Goal: Communication & Community: Share content

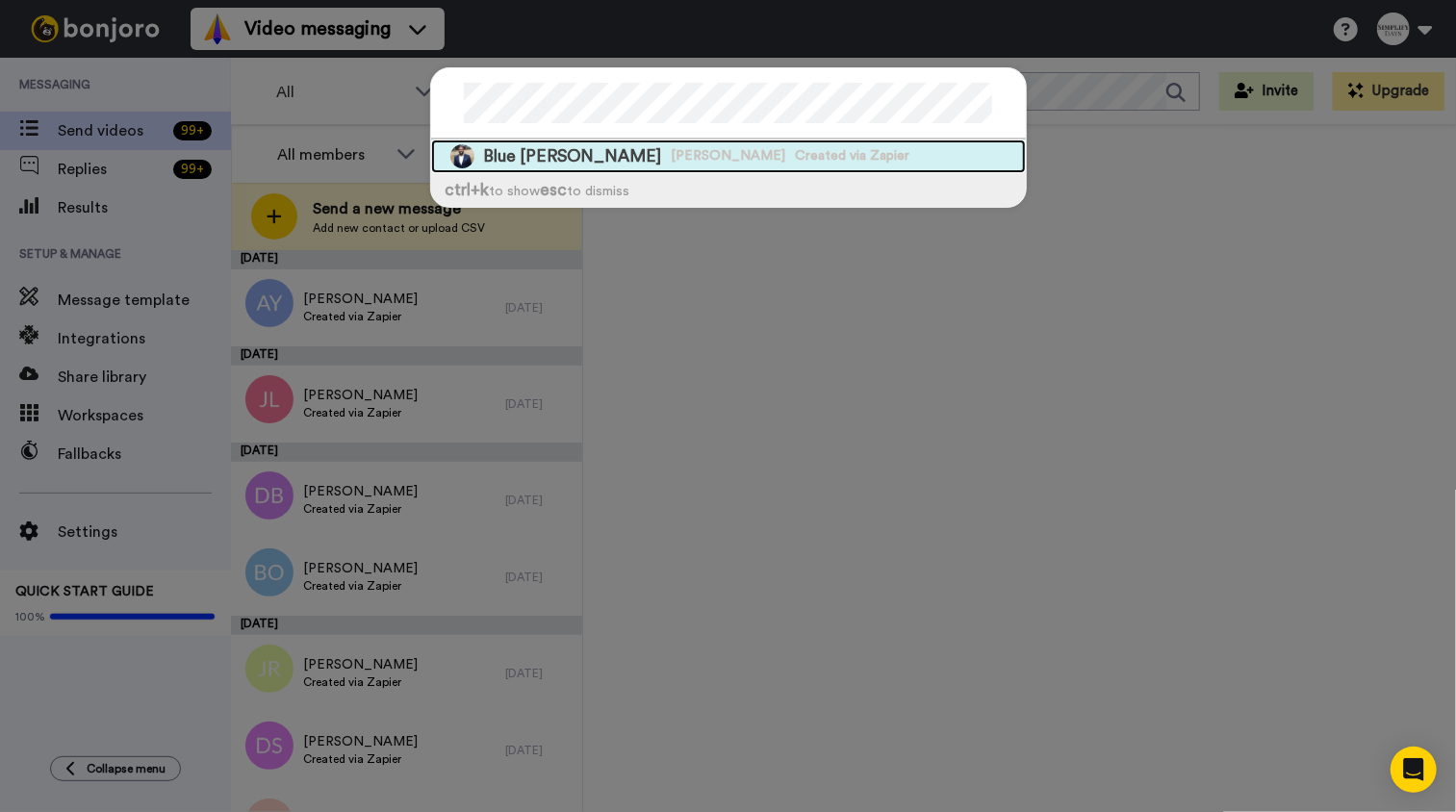
click at [545, 152] on span "Blue Hardman" at bounding box center [573, 156] width 178 height 24
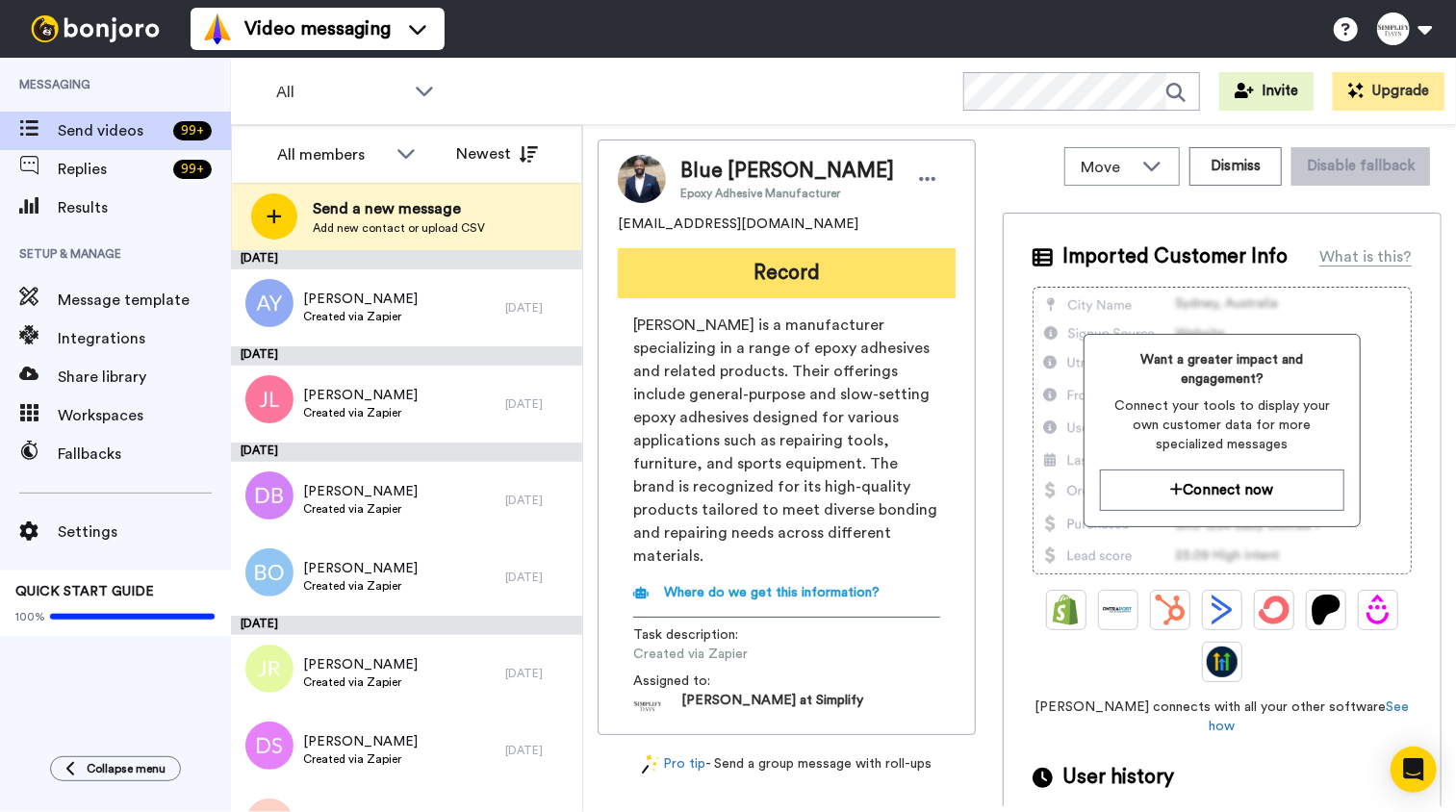
click at [801, 273] on button "Record" at bounding box center [786, 273] width 338 height 50
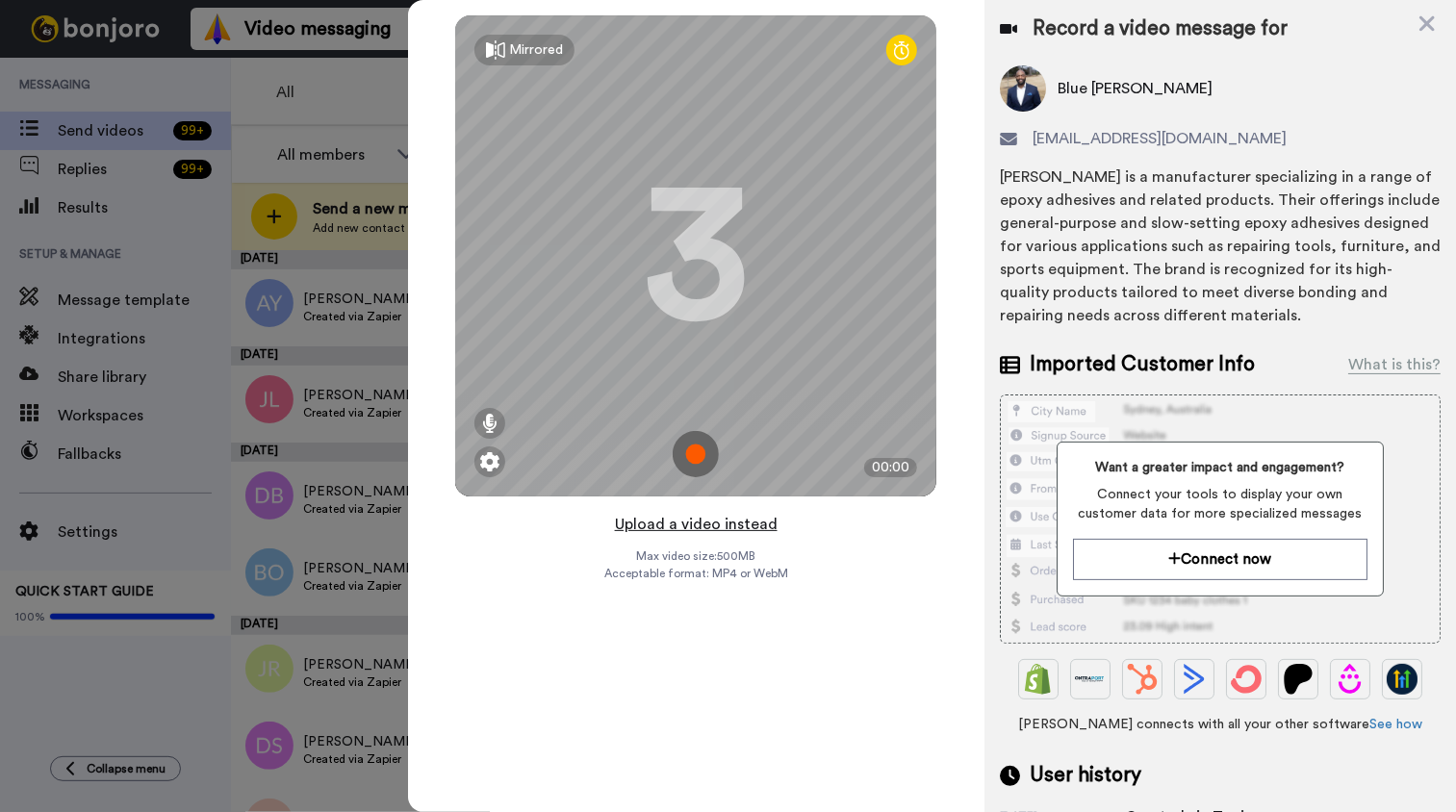
click at [728, 527] on button "Upload a video instead" at bounding box center [696, 523] width 174 height 25
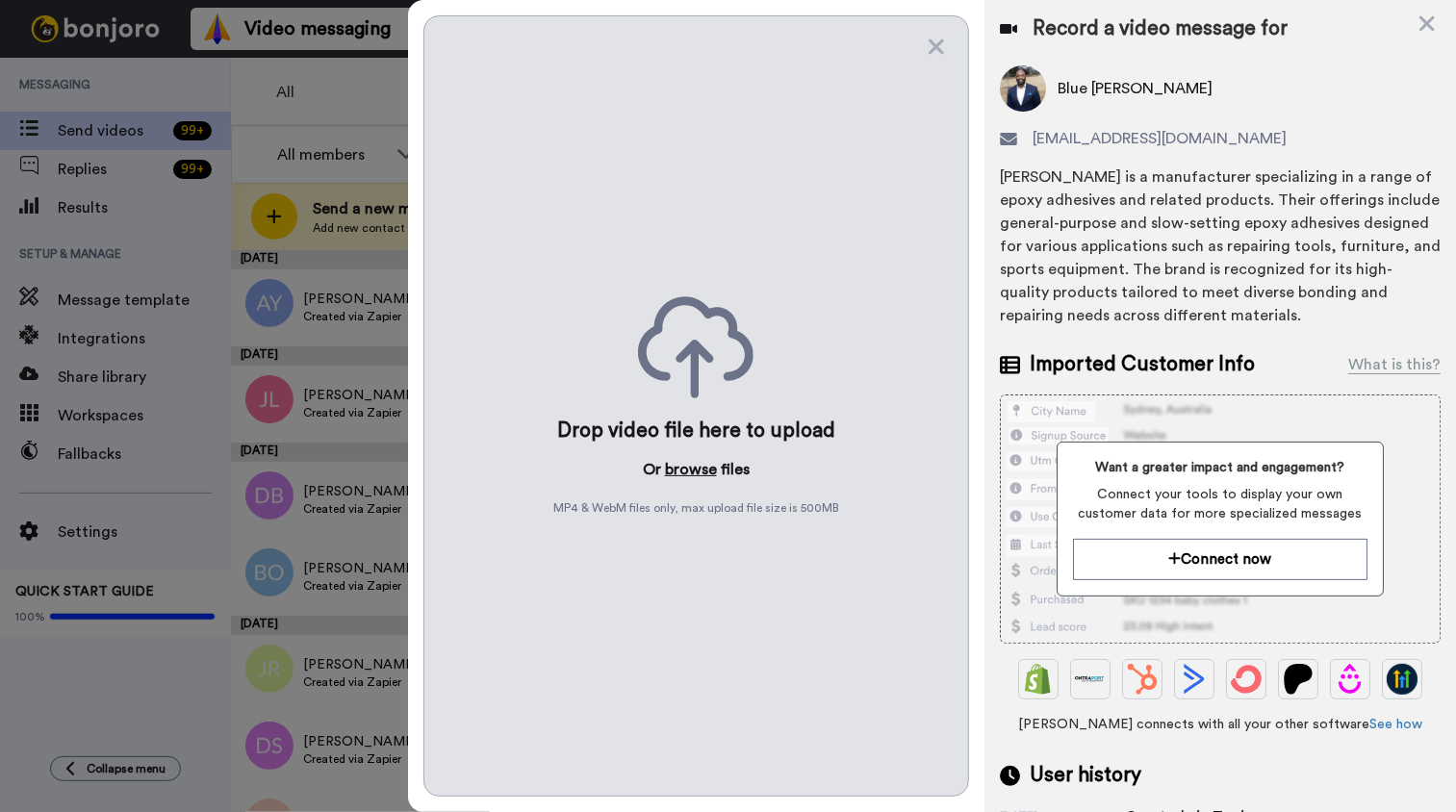
click at [703, 464] on button "browse" at bounding box center [691, 468] width 52 height 23
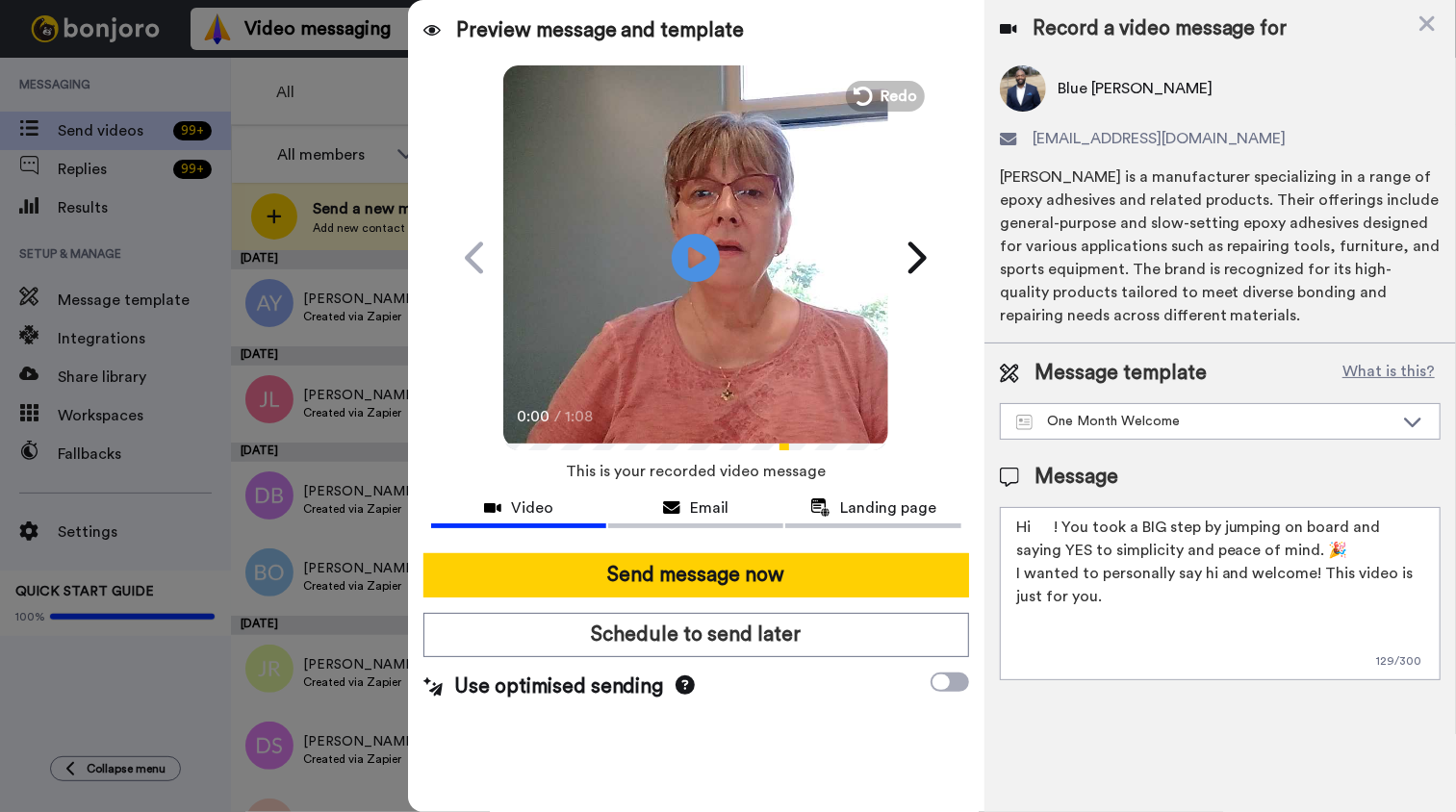
drag, startPoint x: 1032, startPoint y: 521, endPoint x: 1066, endPoint y: 544, distance: 41.0
click at [1034, 522] on textarea "Hi ! You took a BIG step by jumping on board and saying YES to simplicity and p…" at bounding box center [1219, 592] width 441 height 173
type textarea "Hi Blue! You took a BIG step by jumping on board and saying YES to simplicity a…"
click at [690, 250] on icon "Play/Pause" at bounding box center [696, 257] width 51 height 91
click at [718, 308] on video at bounding box center [696, 255] width 385 height 385
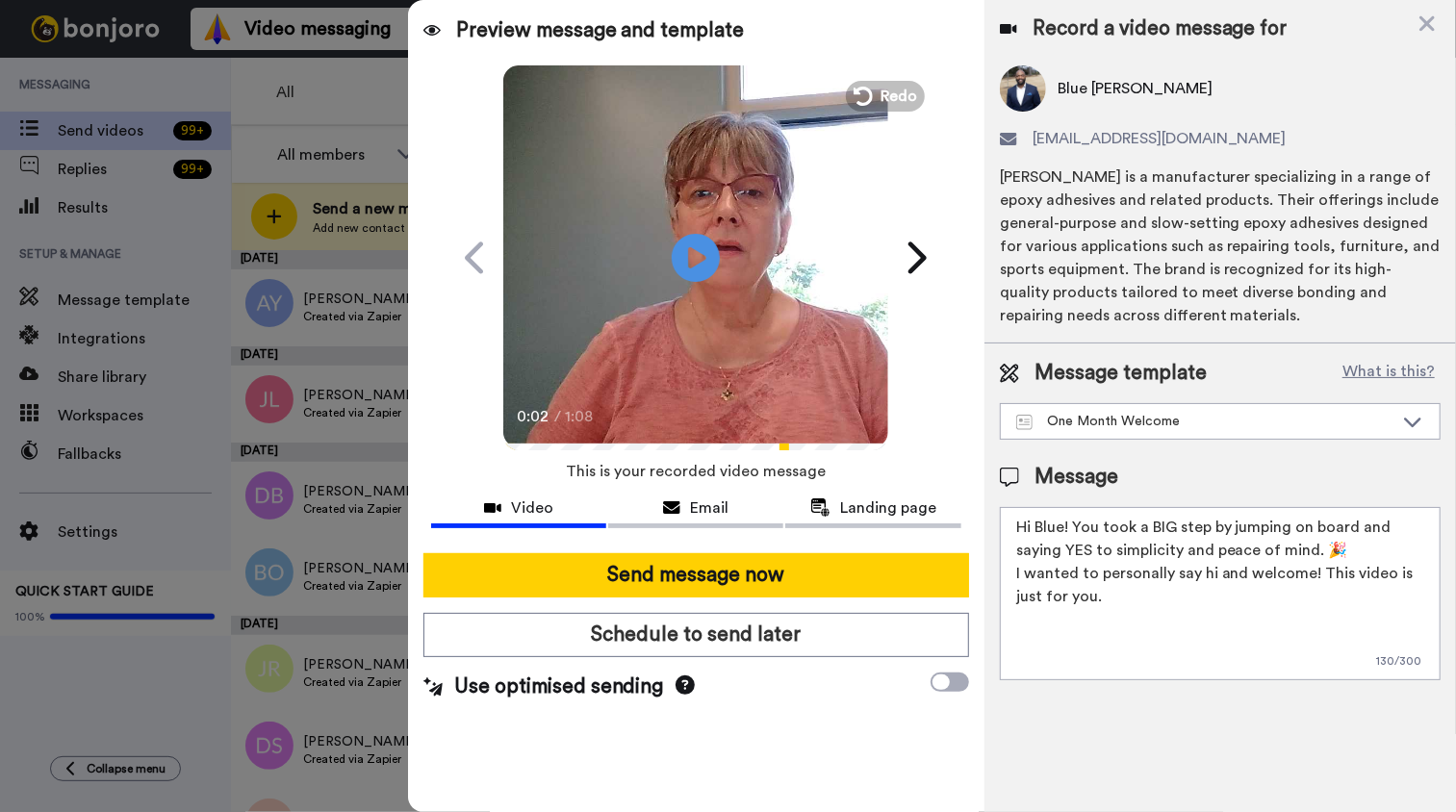
click at [505, 442] on div "0:02 / 1:08" at bounding box center [696, 422] width 385 height 40
click at [670, 382] on video at bounding box center [696, 255] width 385 height 385
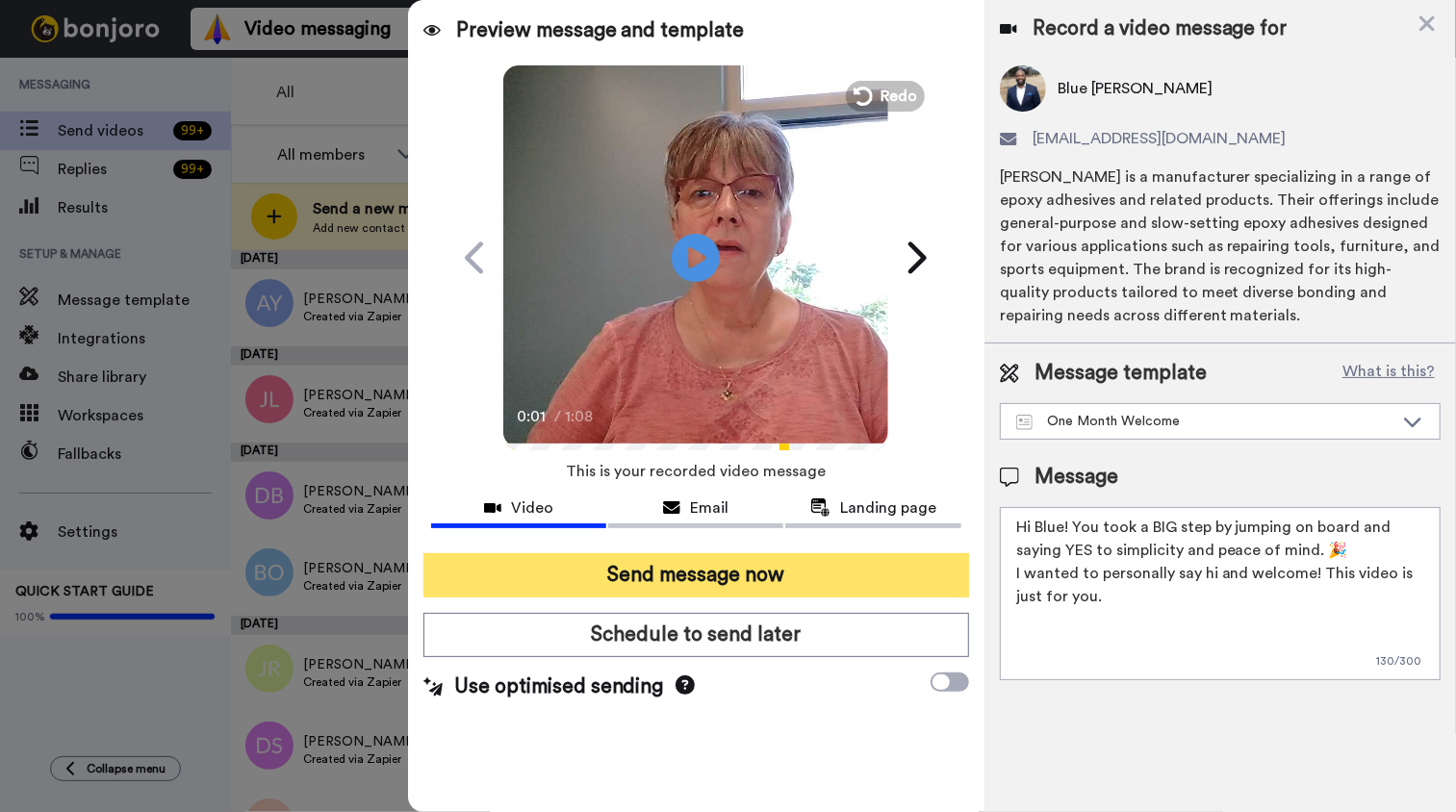
click at [724, 566] on button "Send message now" at bounding box center [697, 575] width 546 height 44
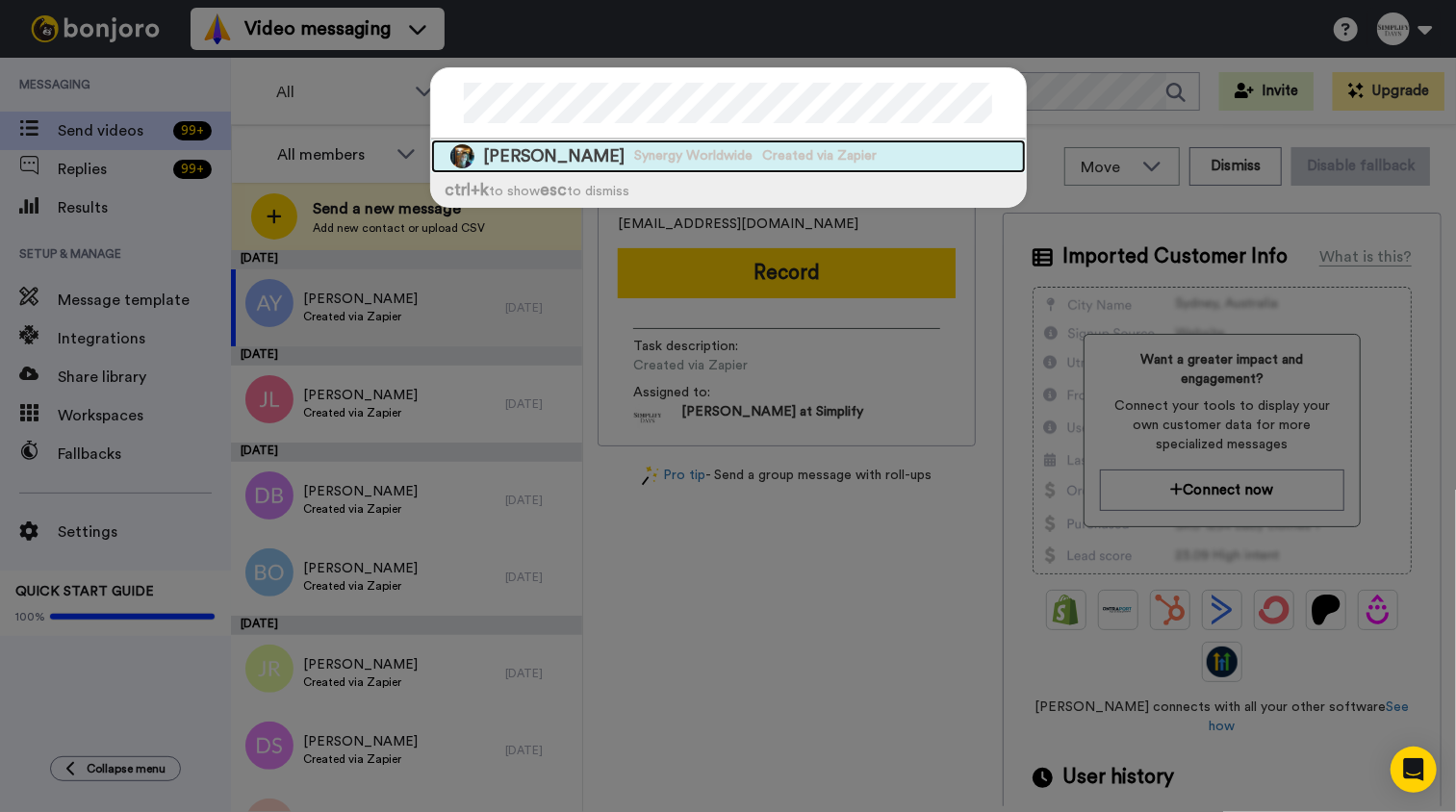
click at [625, 166] on div "Corrine Brandi Synergy Worldwide Created via Zapier" at bounding box center [728, 157] width 595 height 34
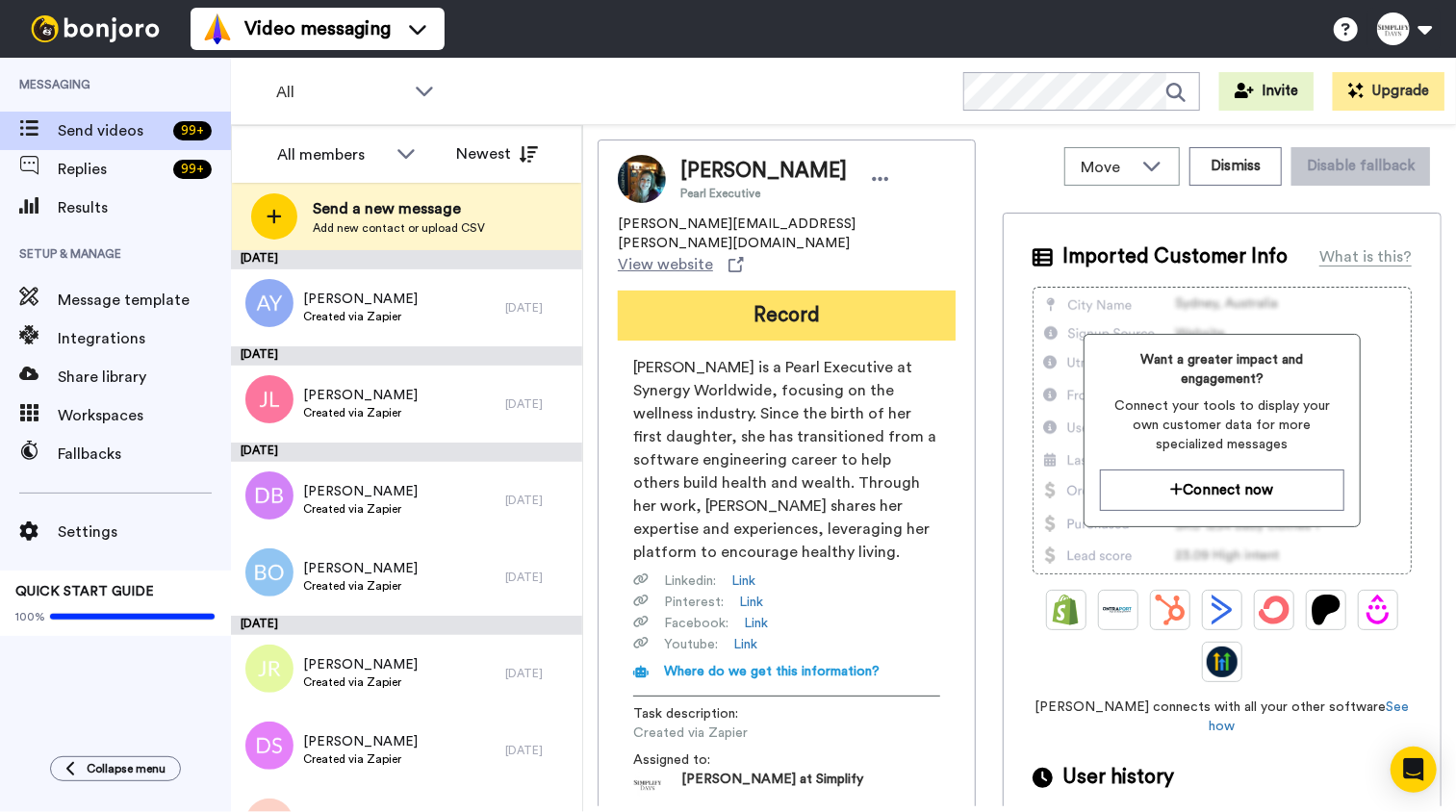
click at [769, 291] on button "Record" at bounding box center [786, 316] width 338 height 50
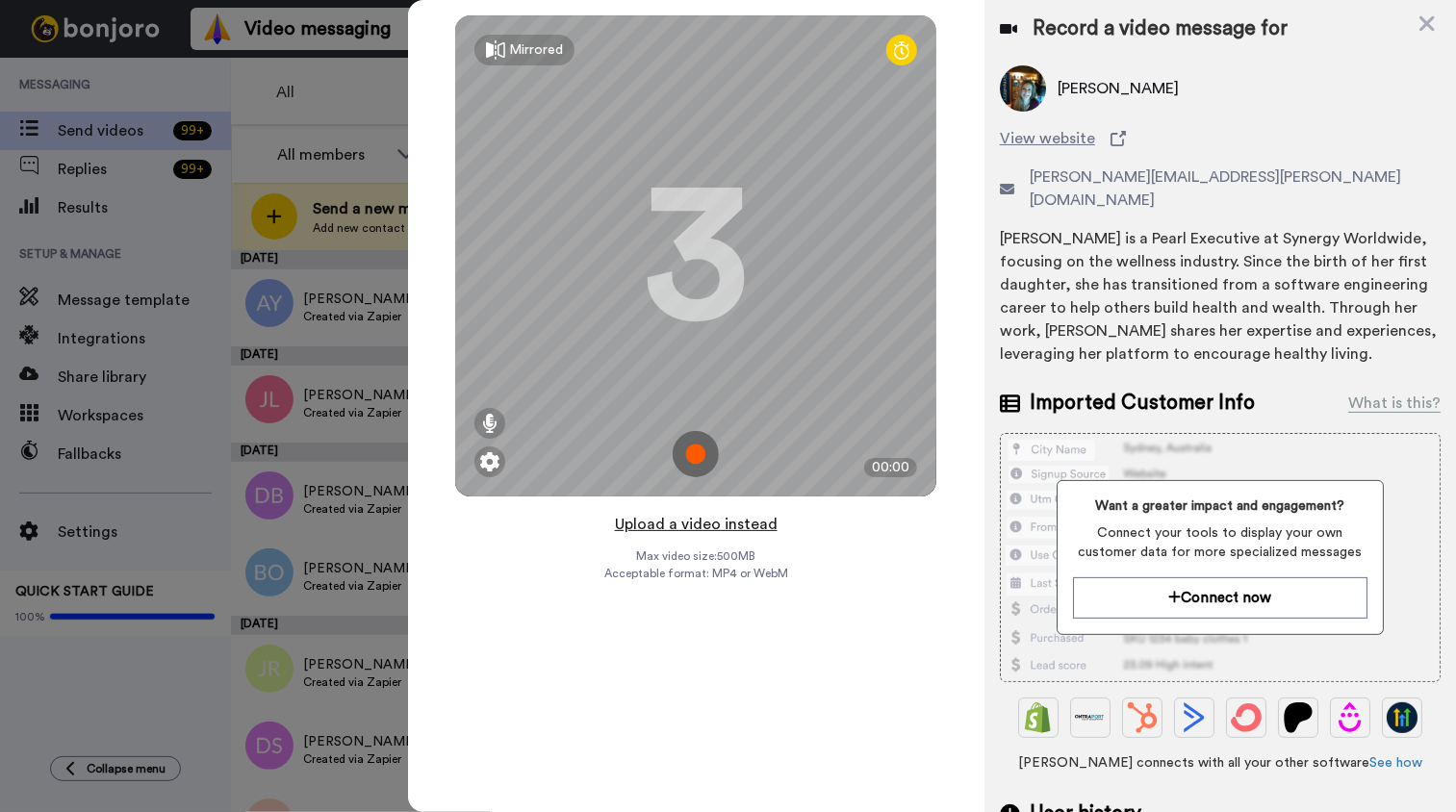
click at [729, 526] on button "Upload a video instead" at bounding box center [696, 523] width 174 height 25
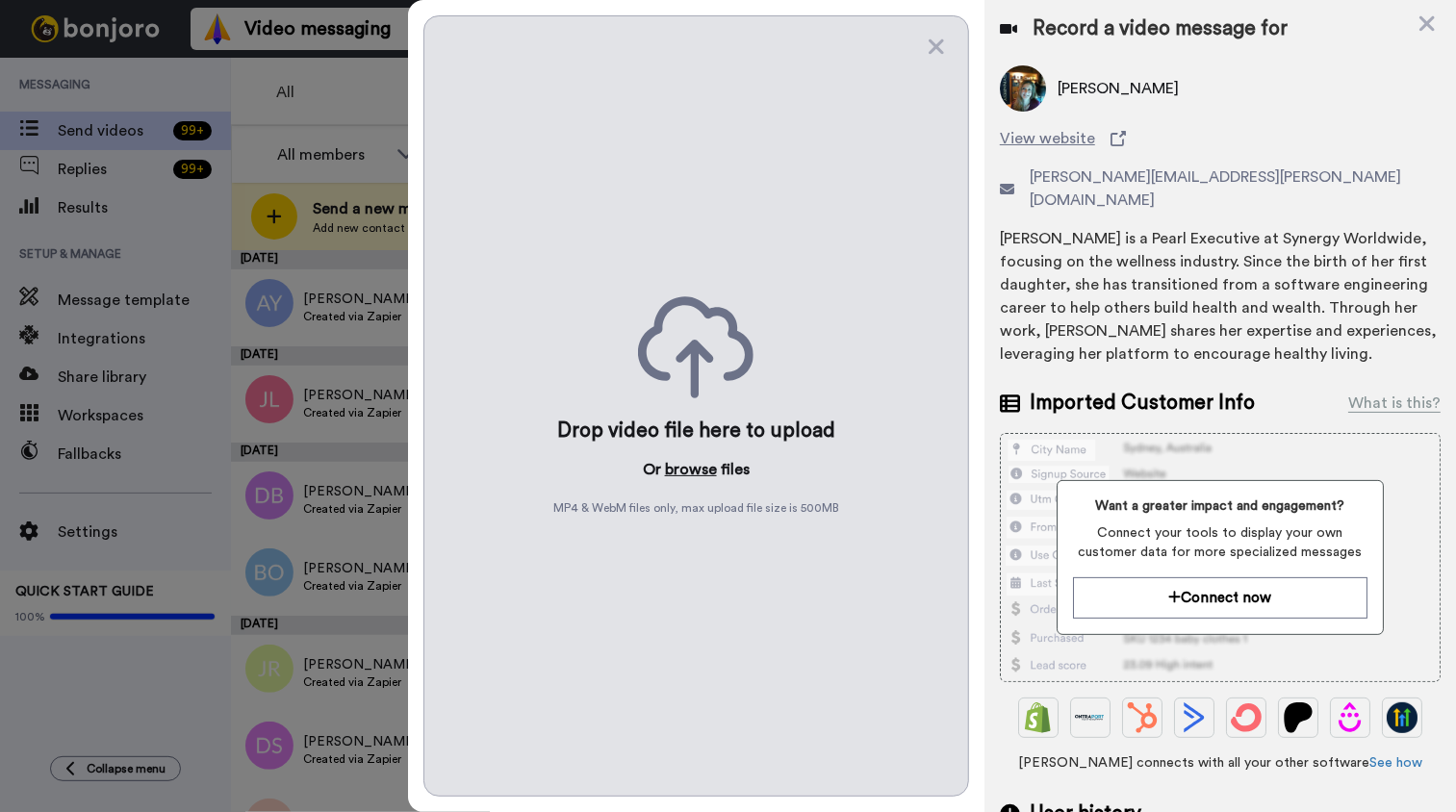
click at [708, 465] on button "browse" at bounding box center [691, 468] width 52 height 23
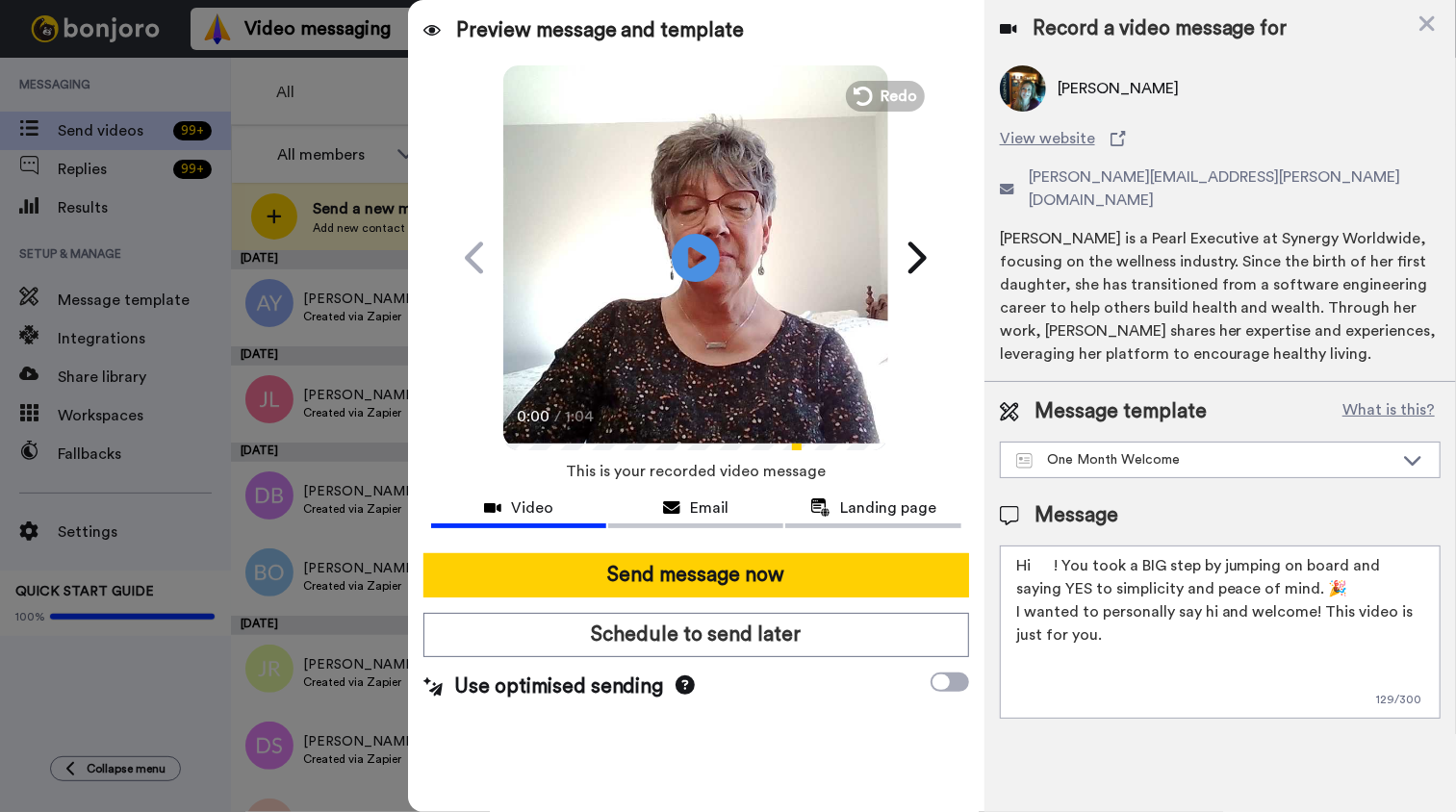
click at [1036, 545] on textarea "Hi ! You took a BIG step by jumping on board and saying YES to simplicity and p…" at bounding box center [1219, 631] width 441 height 173
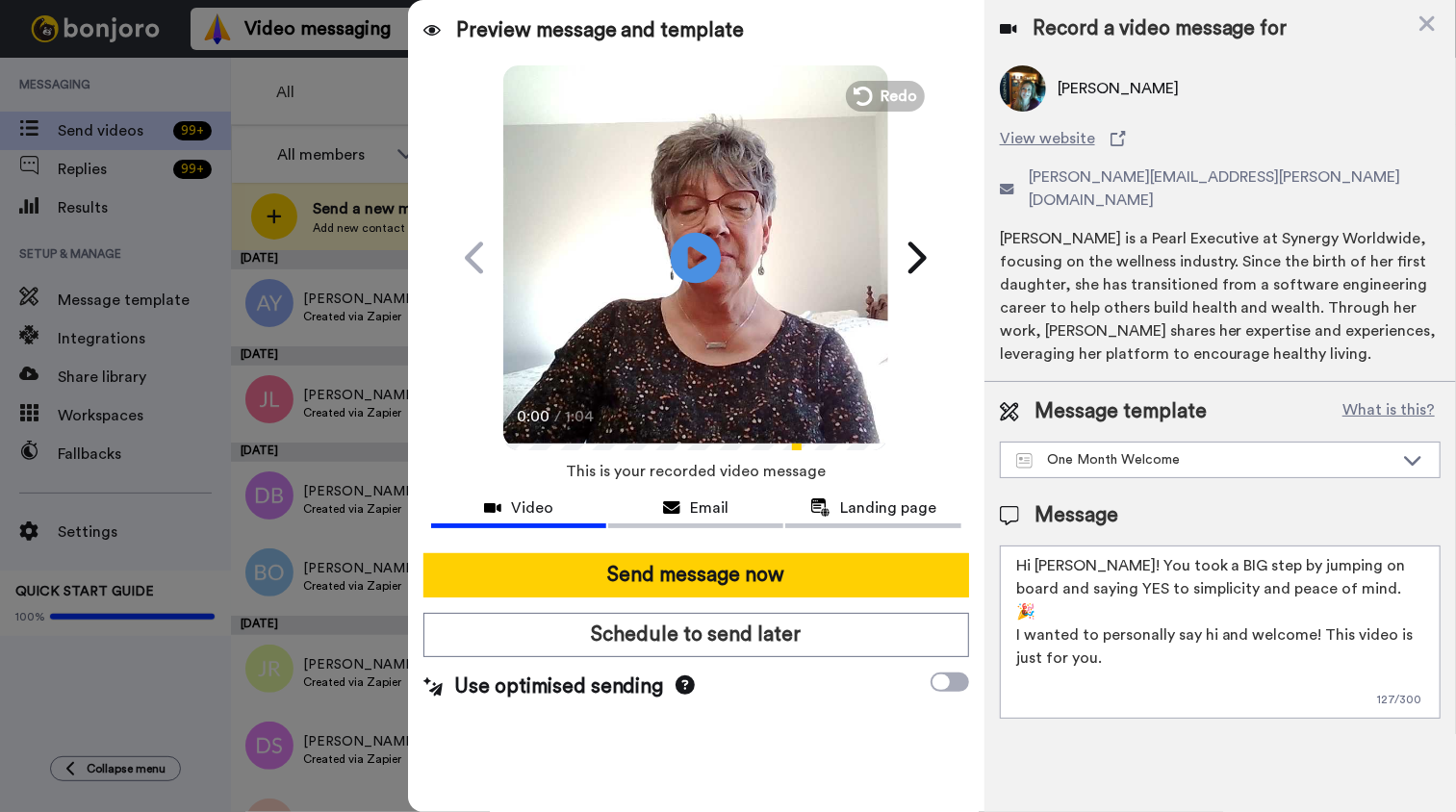
type textarea "Hi Corrine! You took a BIG step by jumping on board and saying YES to simplicit…"
click at [686, 259] on icon at bounding box center [696, 257] width 51 height 51
click at [711, 299] on icon "Play/Pause" at bounding box center [696, 257] width 51 height 91
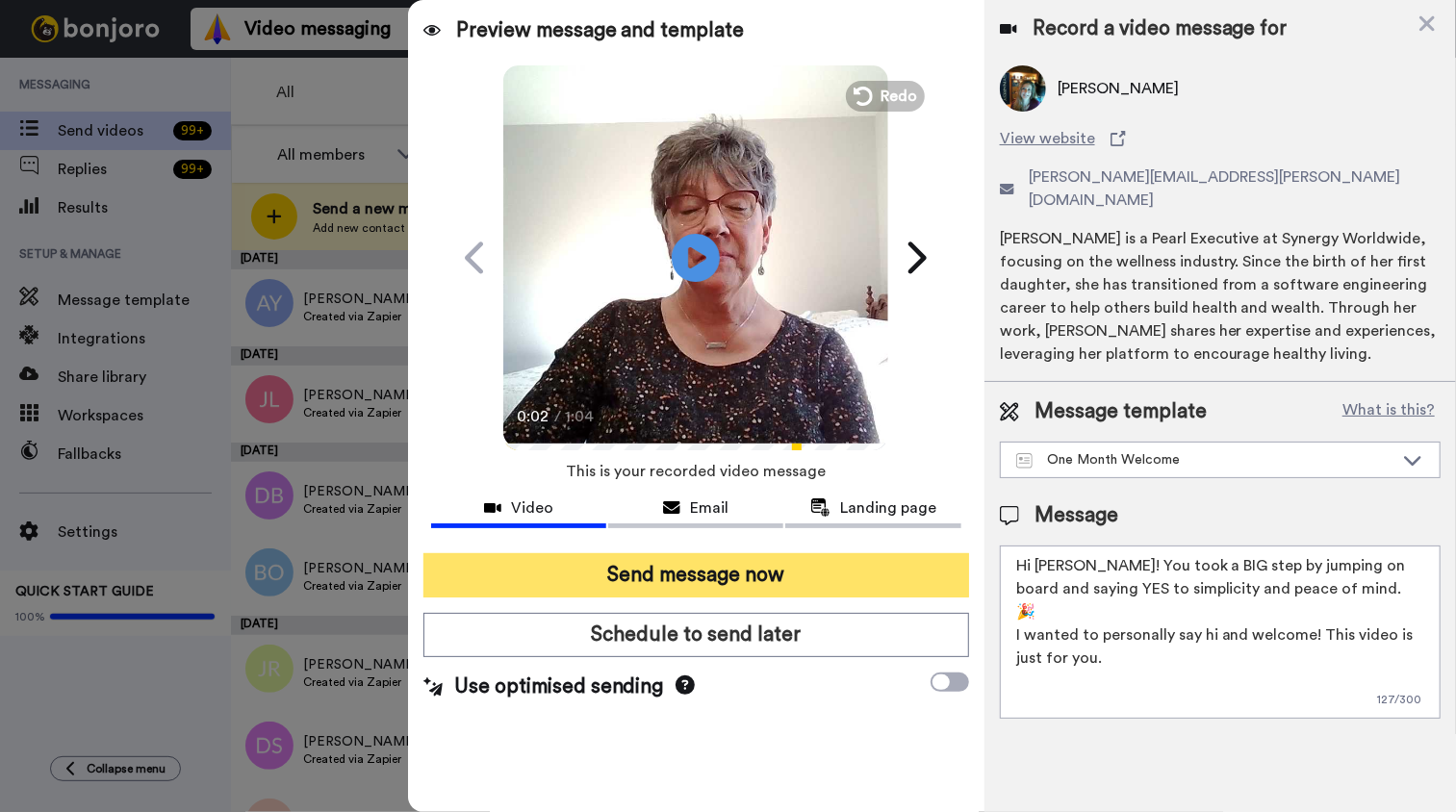
click at [713, 582] on button "Send message now" at bounding box center [697, 575] width 546 height 44
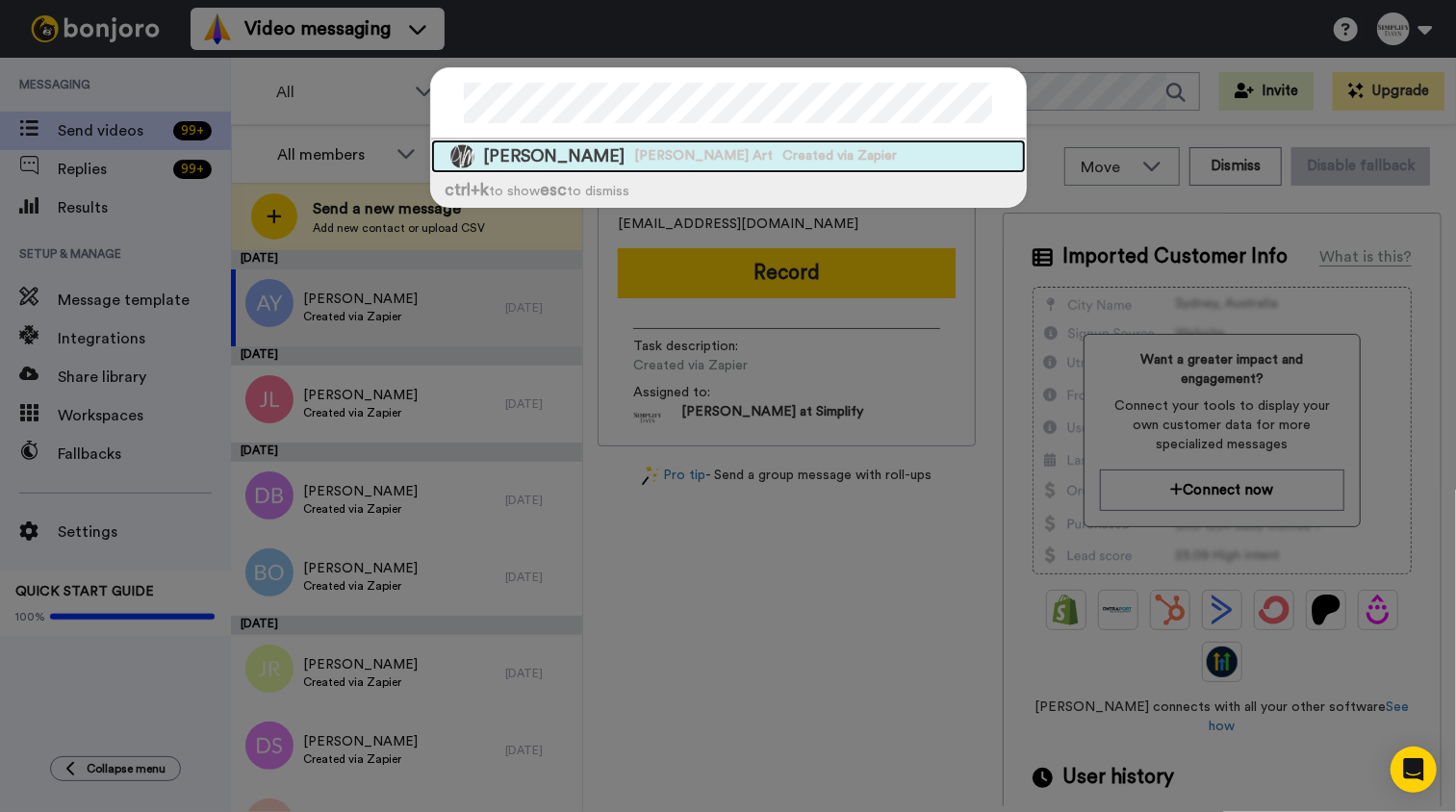
click at [651, 157] on span "Danute V. Mahady Art" at bounding box center [704, 155] width 139 height 19
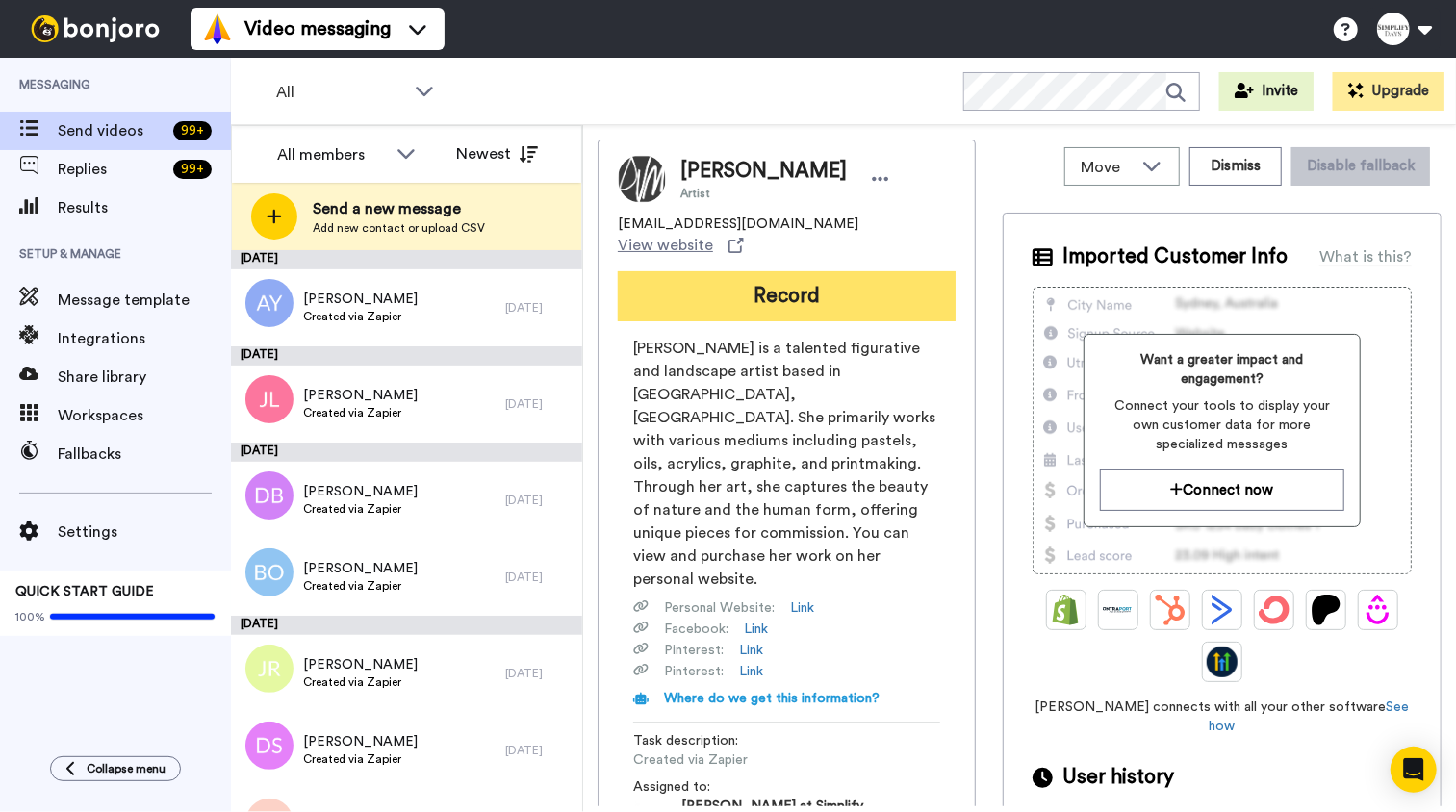
click at [790, 284] on button "Record" at bounding box center [786, 297] width 338 height 50
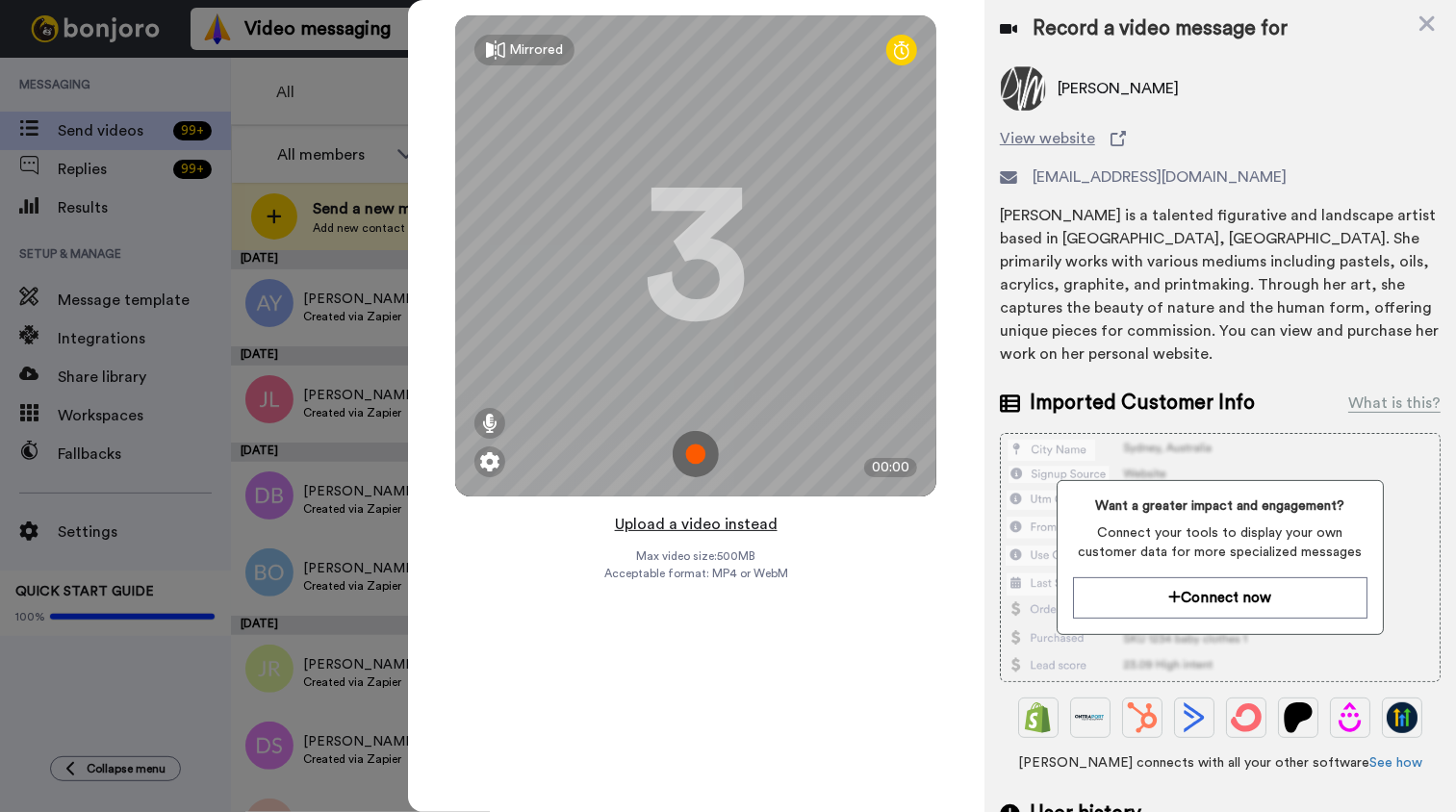
click at [731, 517] on button "Upload a video instead" at bounding box center [696, 523] width 174 height 25
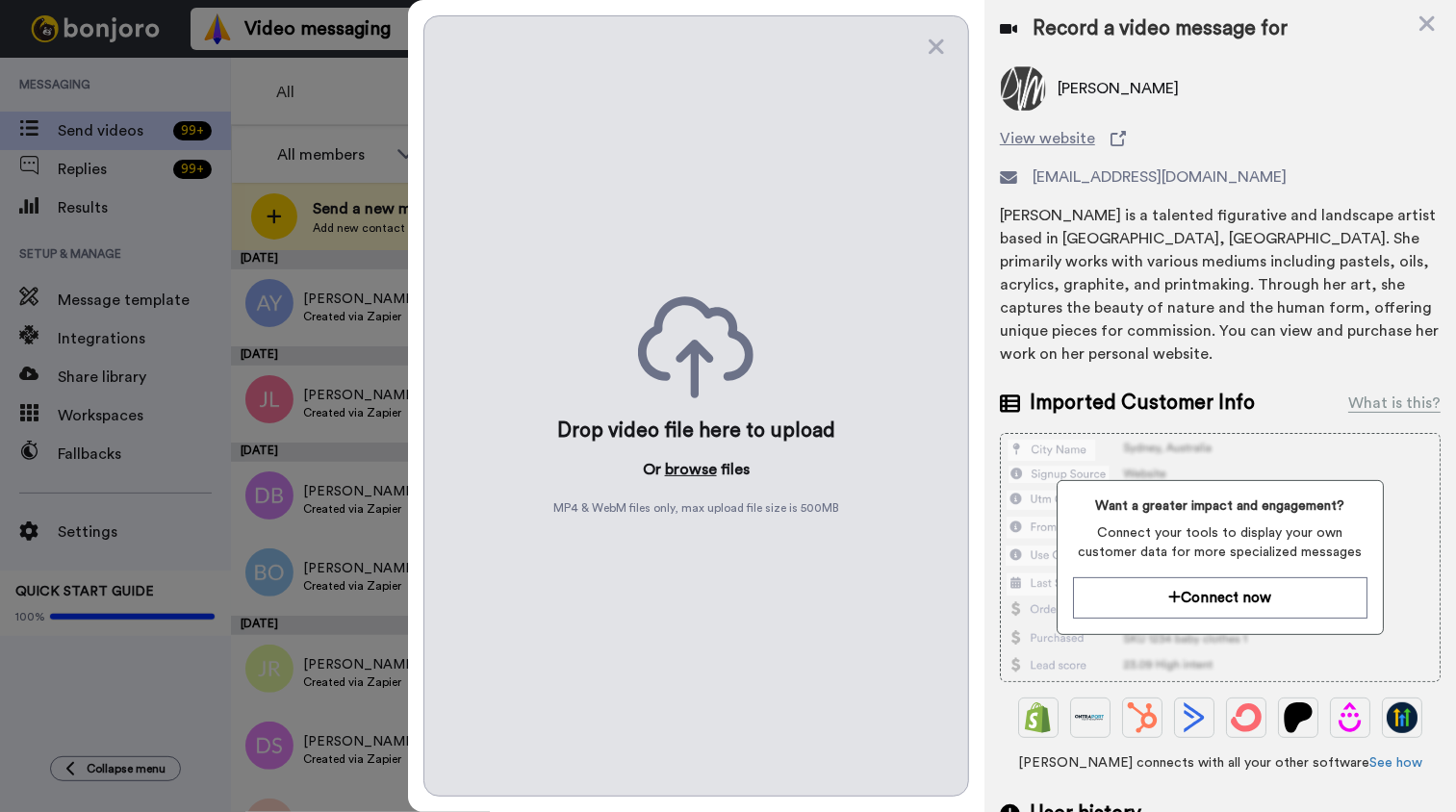
click at [691, 466] on button "browse" at bounding box center [691, 468] width 52 height 23
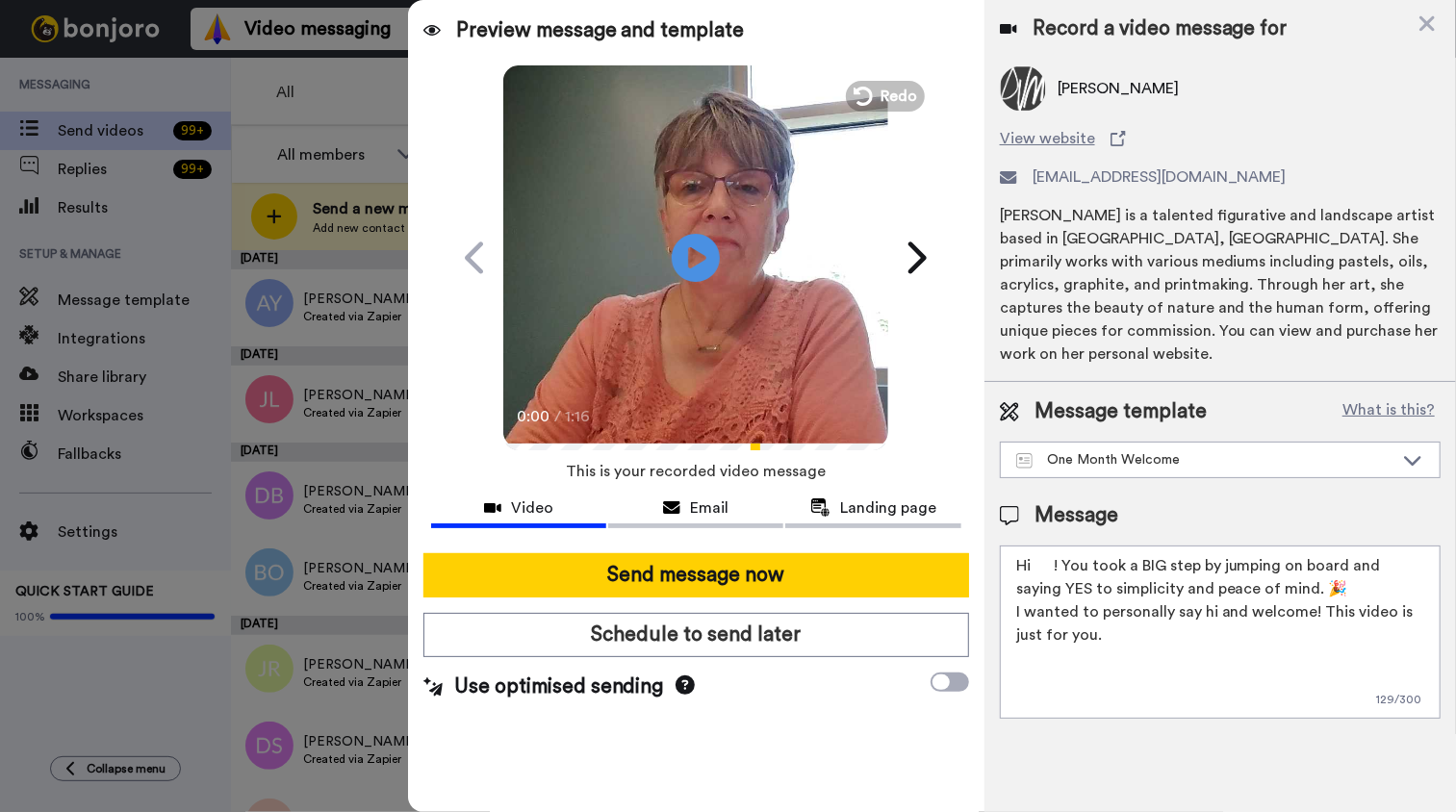
drag, startPoint x: 1032, startPoint y: 544, endPoint x: 1040, endPoint y: 554, distance: 12.8
click at [1033, 546] on textarea "Hi ! You took a BIG step by jumping on board and saying YES to simplicity and p…" at bounding box center [1219, 631] width 441 height 173
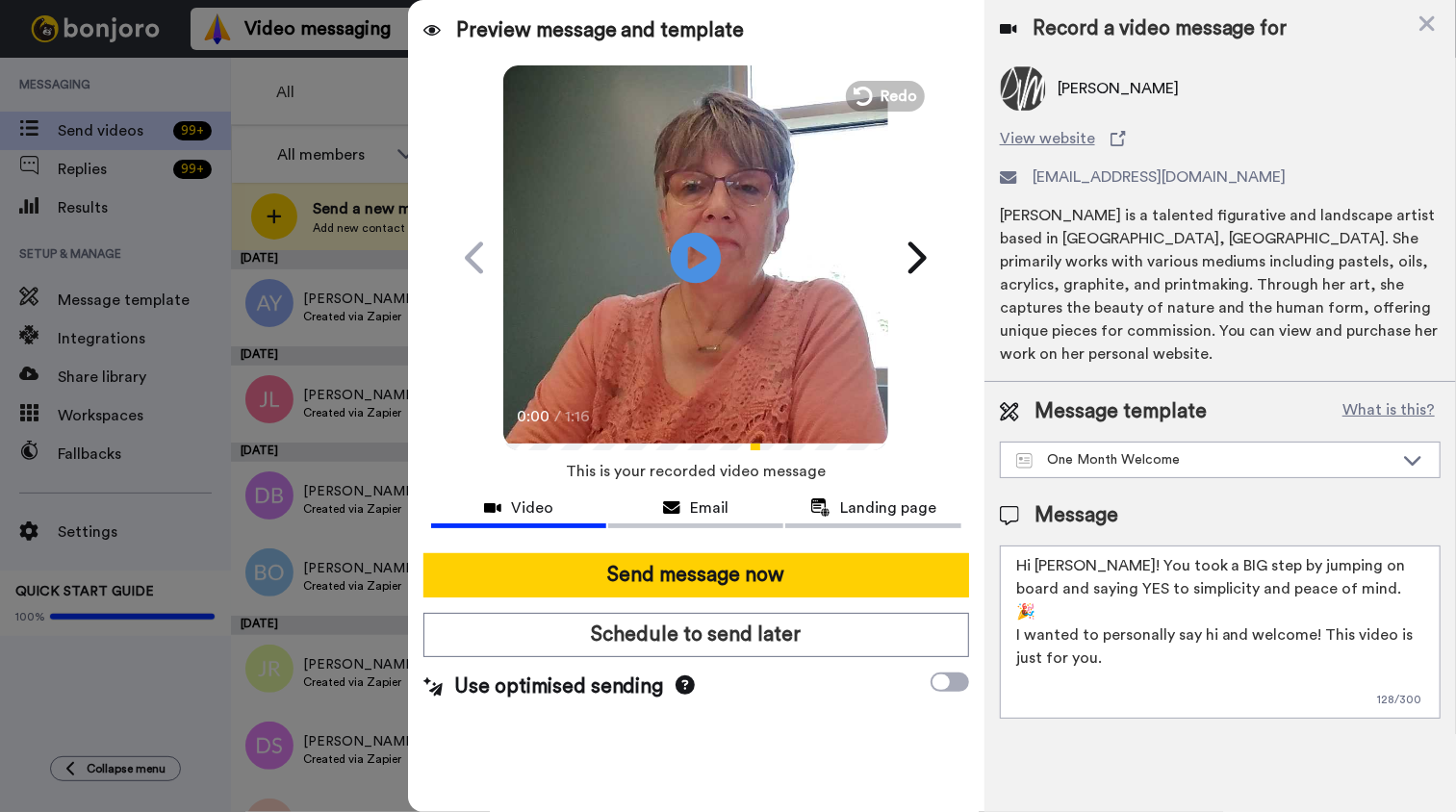
type textarea "Hi Danute! You took a BIG step by jumping on board and saying YES to simplicity…"
click at [712, 264] on icon at bounding box center [696, 257] width 51 height 51
click at [723, 283] on video at bounding box center [696, 255] width 385 height 385
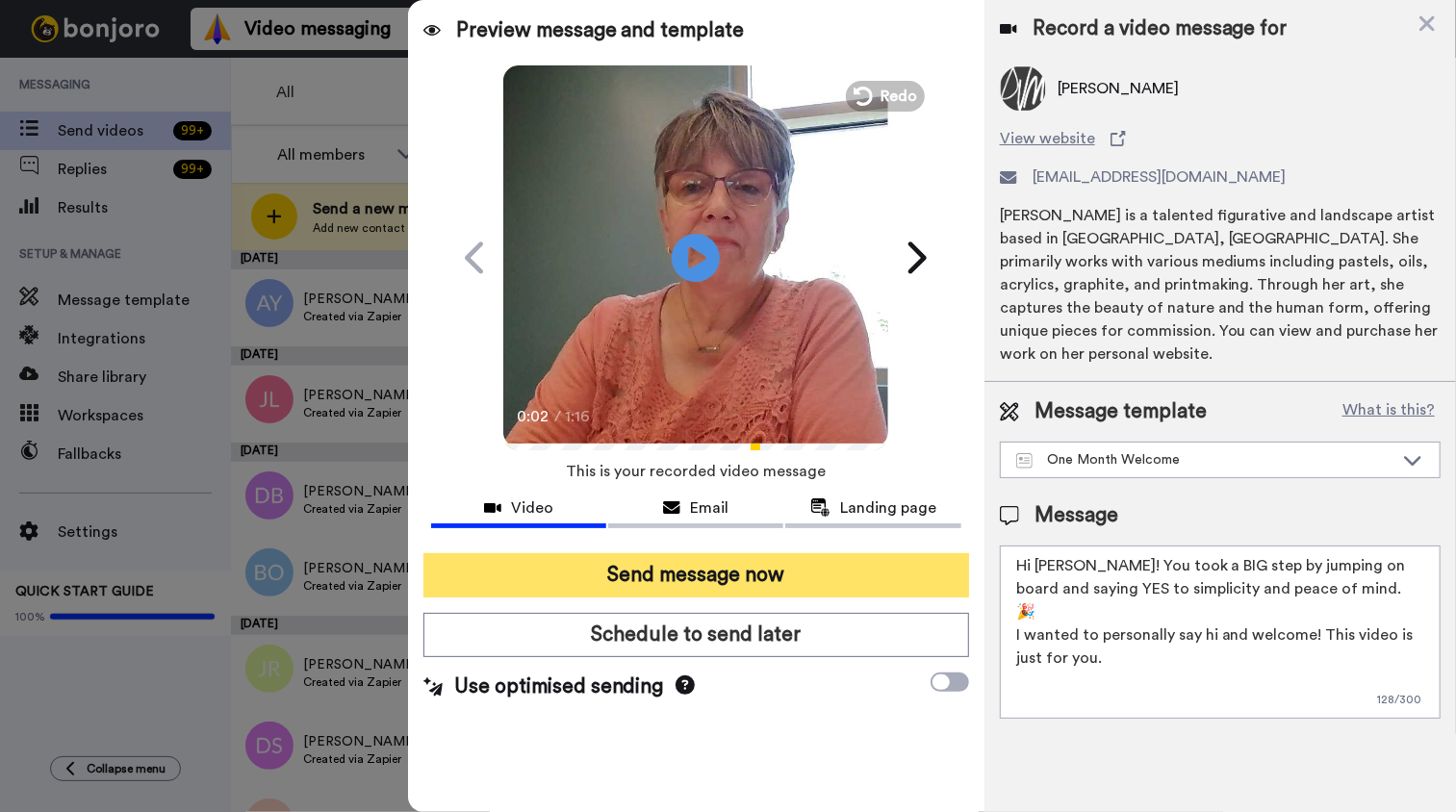
click at [765, 570] on button "Send message now" at bounding box center [697, 575] width 546 height 44
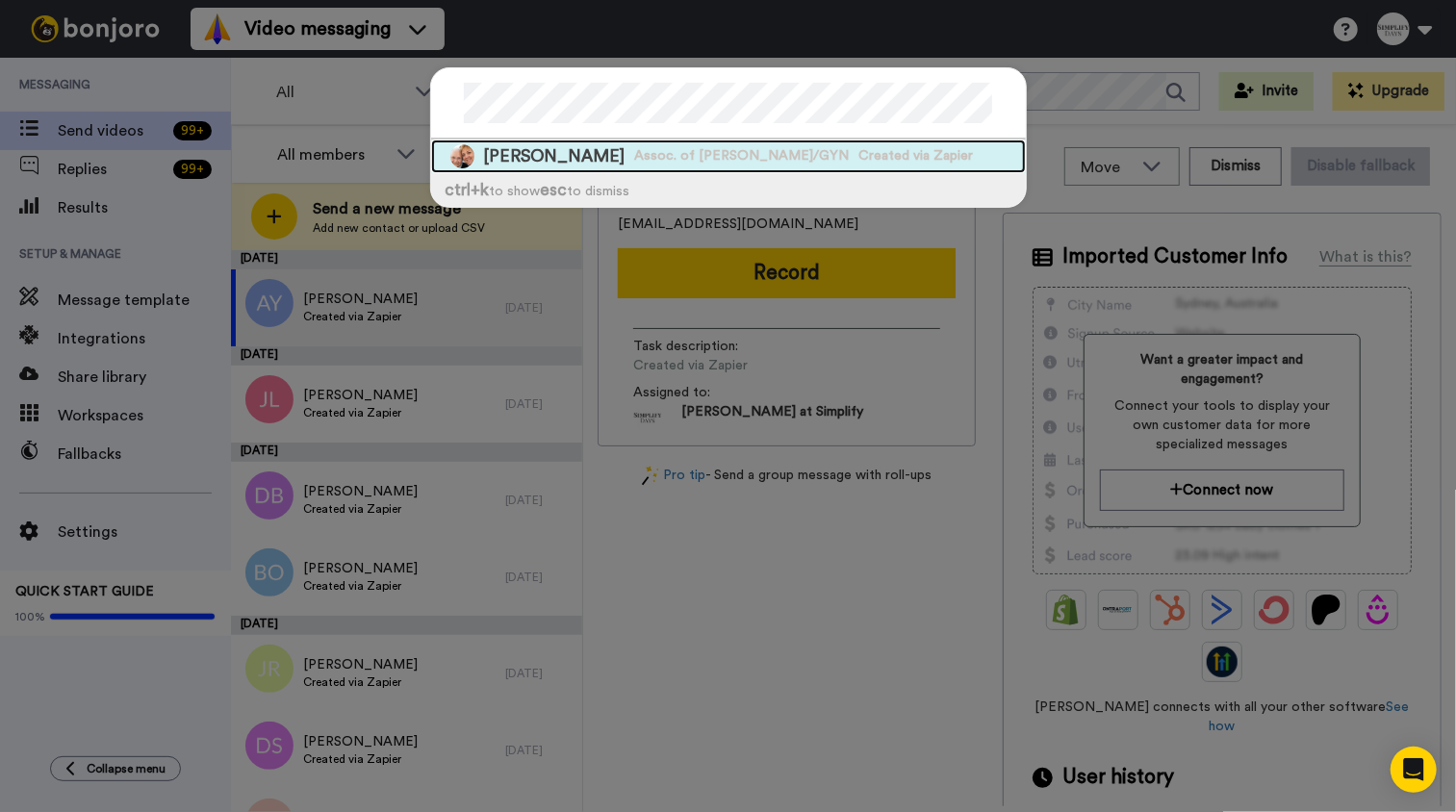
click at [667, 159] on span "Assoc. of [PERSON_NAME]/GYN" at bounding box center [741, 155] width 215 height 19
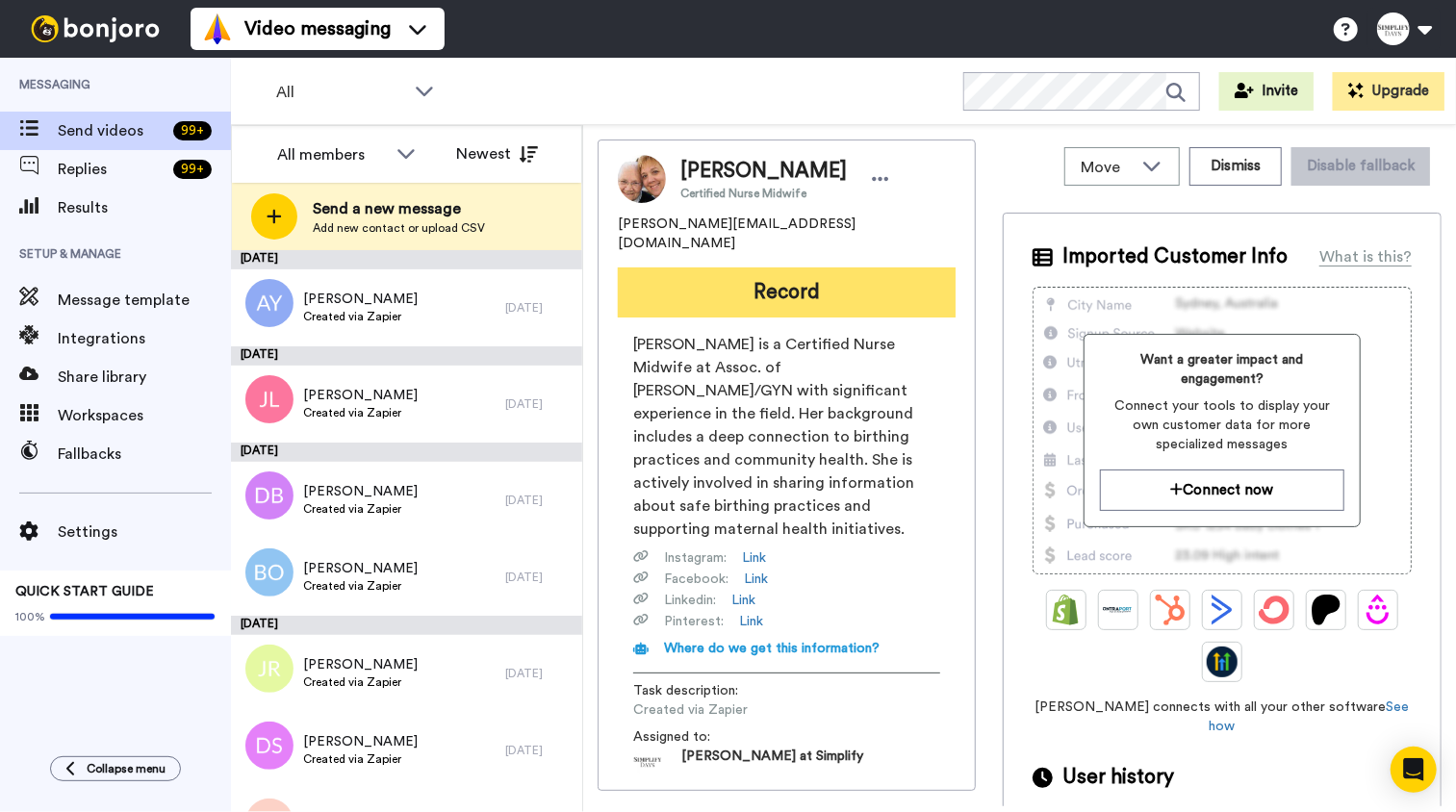
click at [779, 283] on button "Record" at bounding box center [786, 293] width 338 height 50
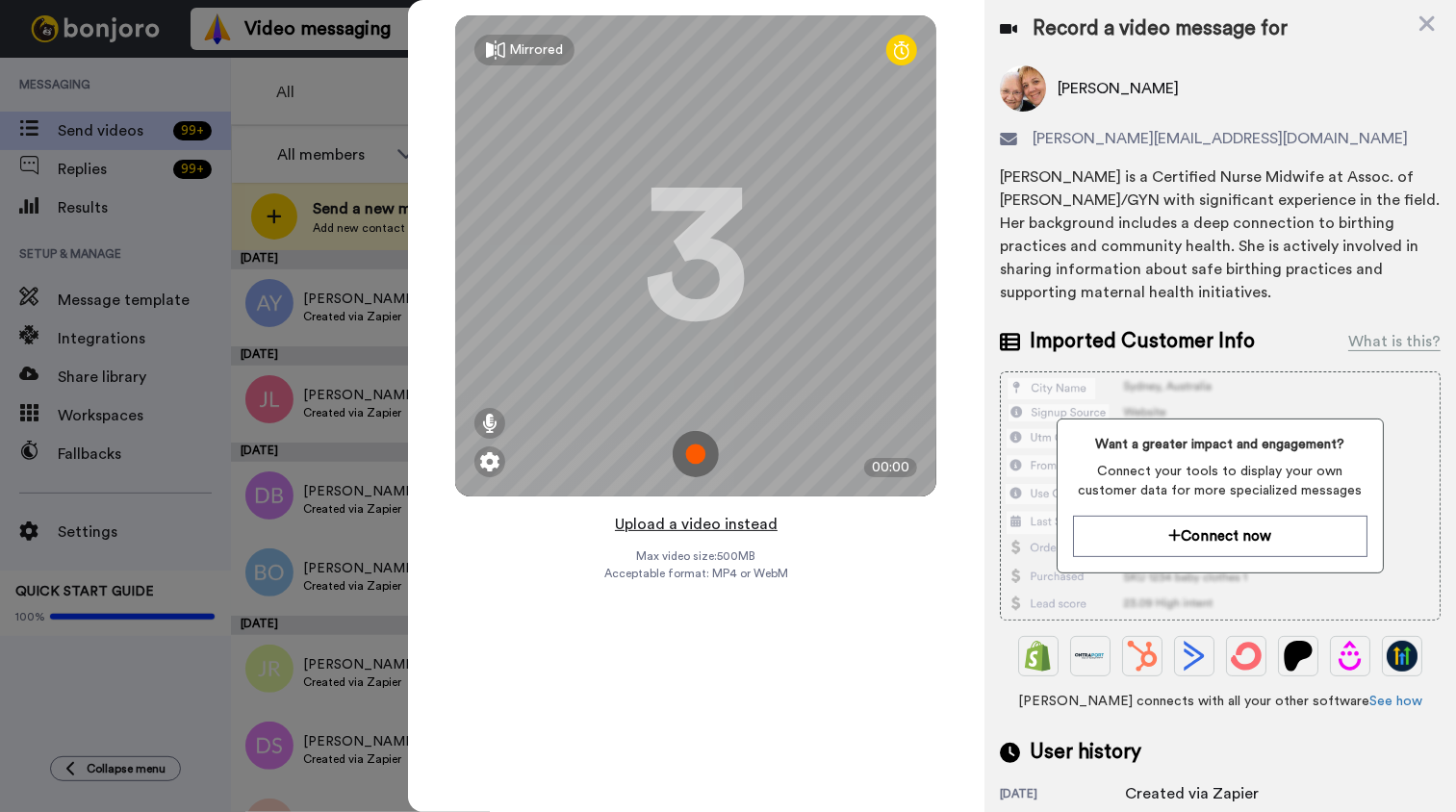
click at [720, 525] on button "Upload a video instead" at bounding box center [696, 523] width 174 height 25
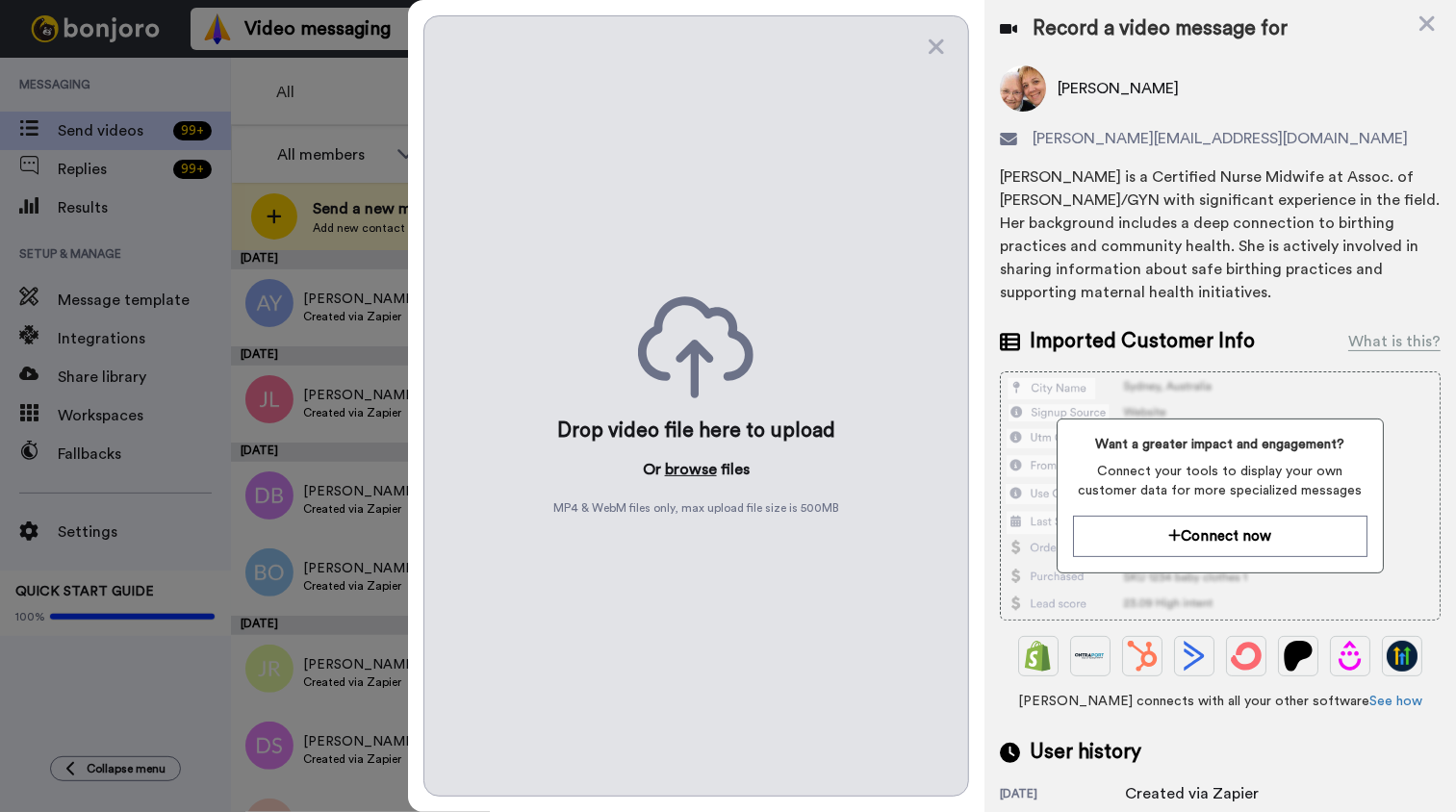
click at [696, 467] on button "browse" at bounding box center [691, 468] width 52 height 23
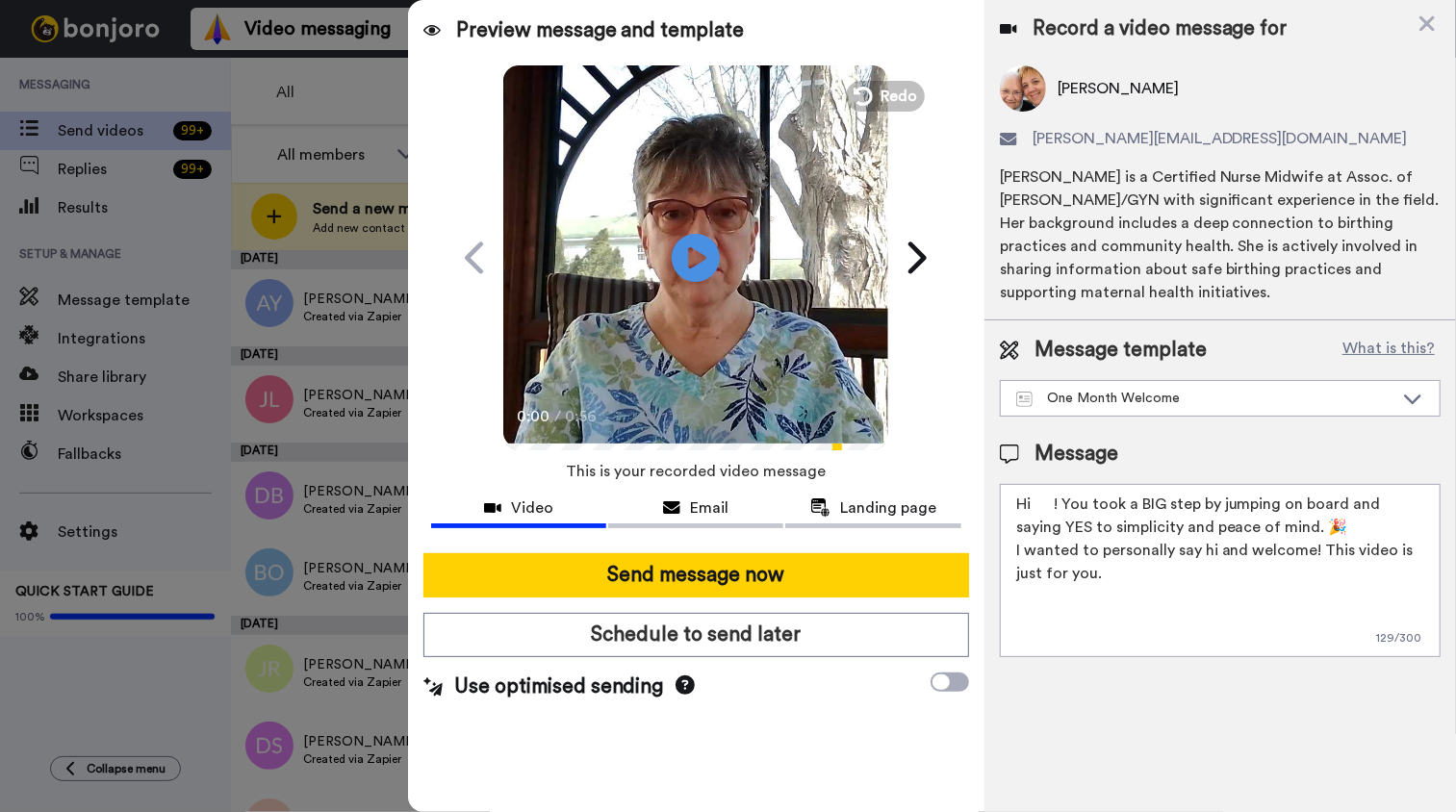
click at [1031, 504] on textarea "Hi ! You took a BIG step by jumping on board and saying YES to simplicity and p…" at bounding box center [1219, 569] width 441 height 173
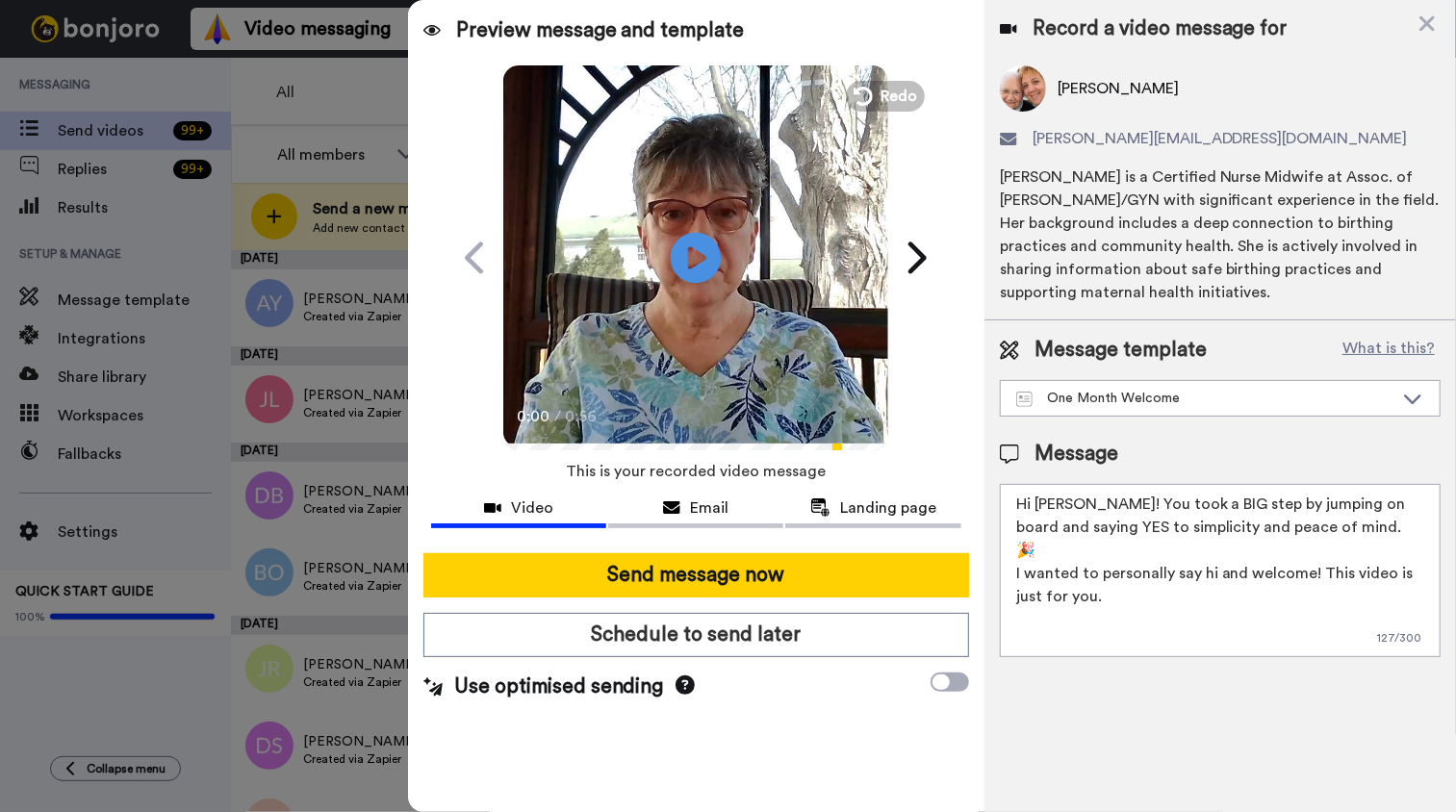
type textarea "Hi [PERSON_NAME]! You took a BIG step by jumping on board and saying YES to sim…"
click at [687, 255] on icon at bounding box center [696, 257] width 51 height 51
click at [691, 335] on video at bounding box center [696, 255] width 385 height 385
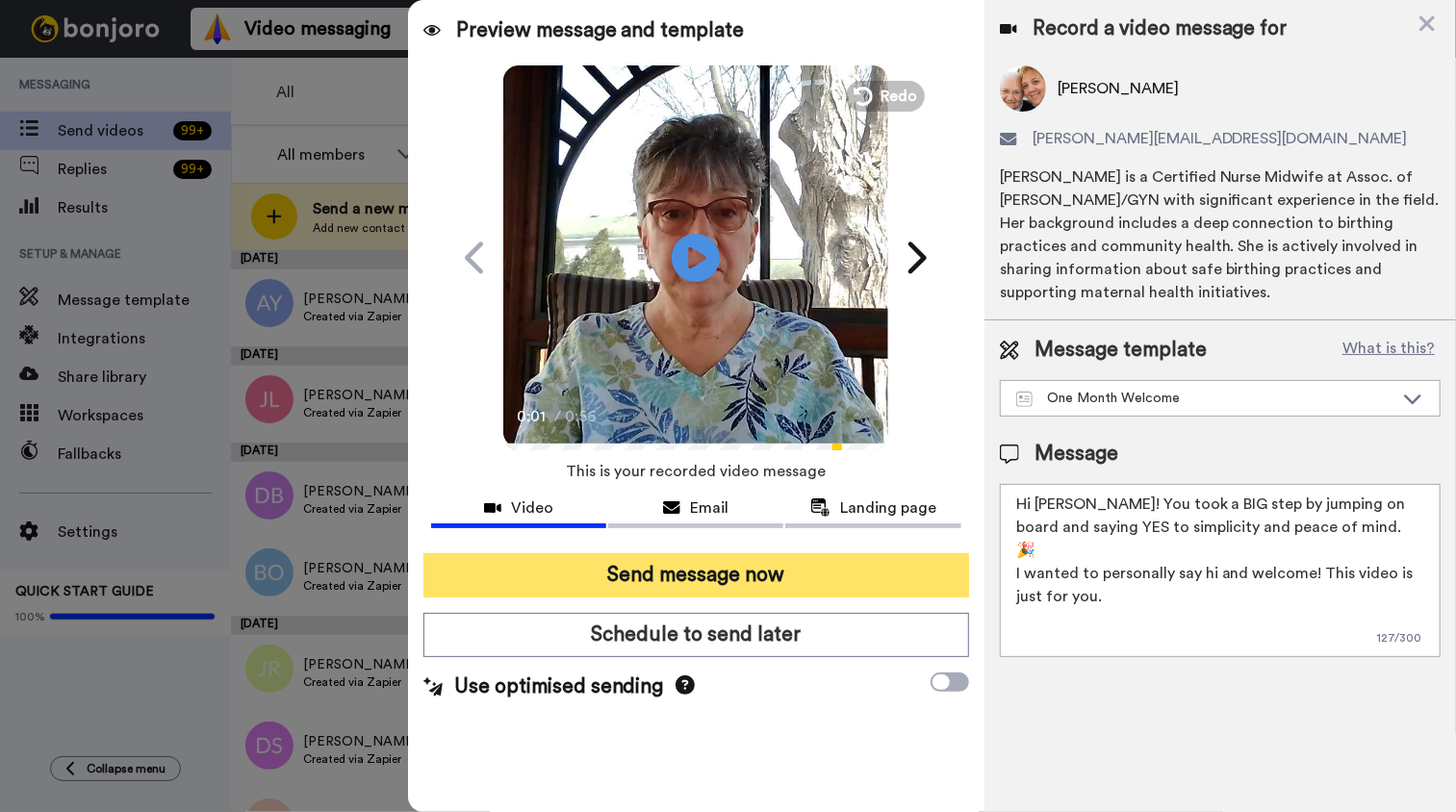
click at [669, 569] on button "Send message now" at bounding box center [697, 575] width 546 height 44
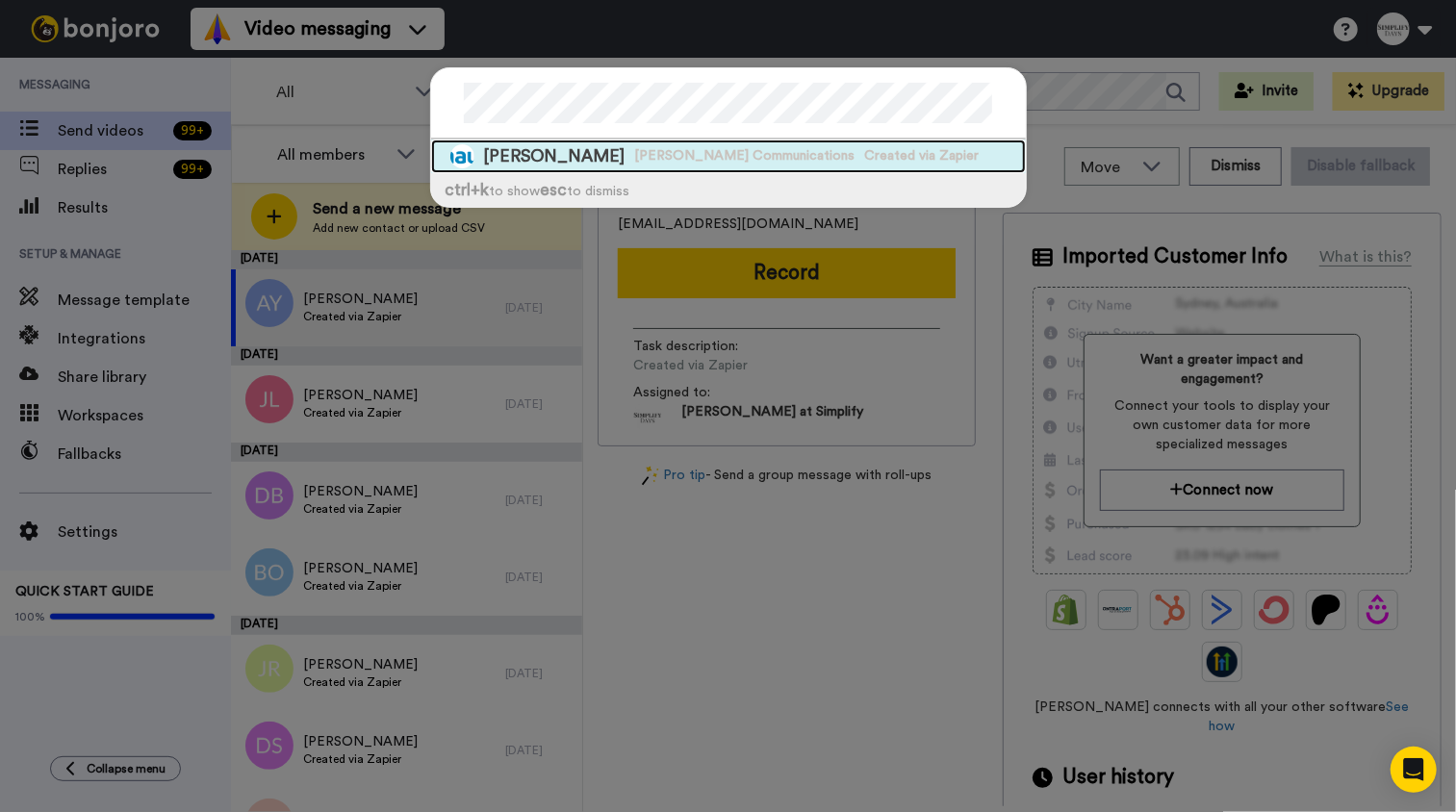
click at [665, 157] on span "Shaw Communications" at bounding box center [744, 155] width 220 height 19
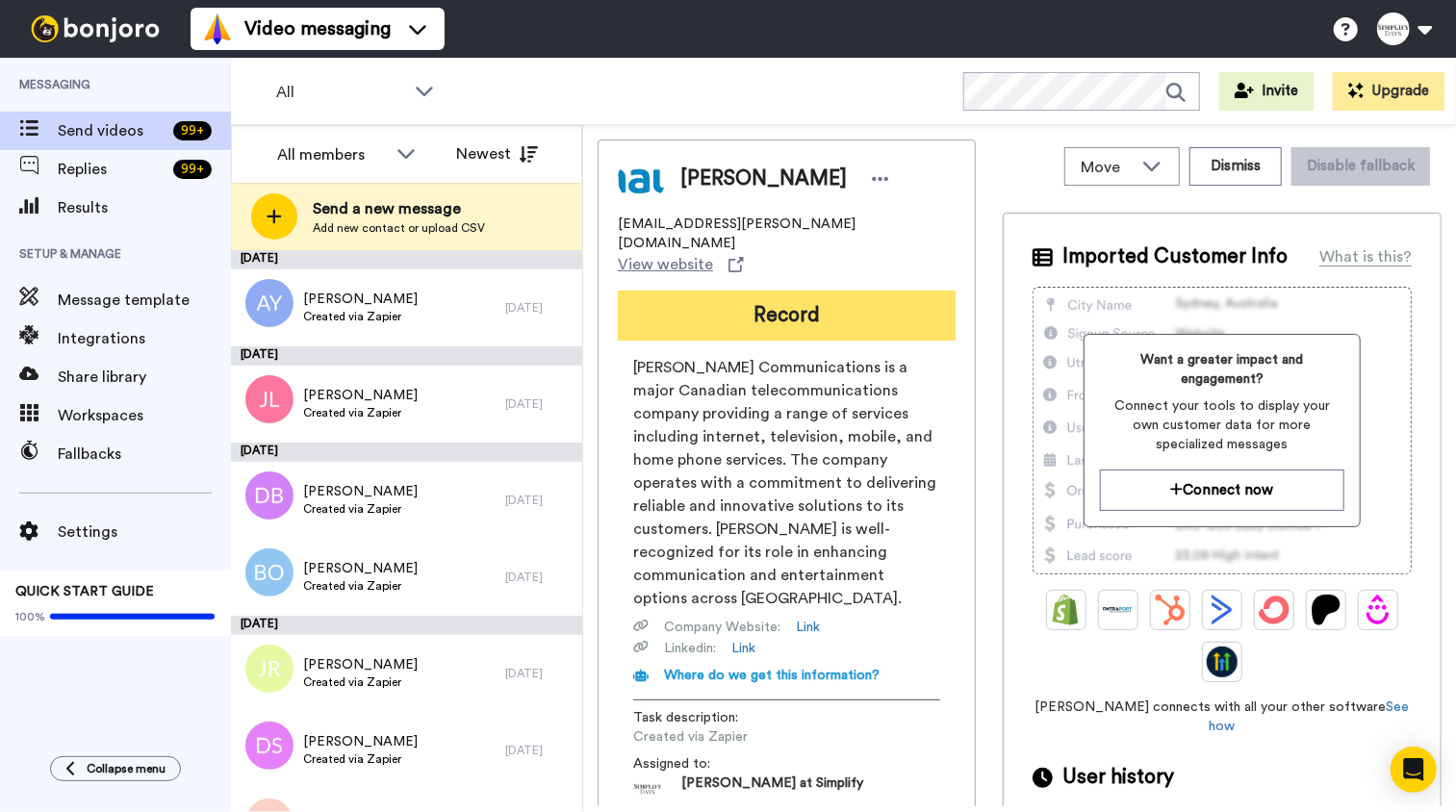
click at [790, 291] on button "Record" at bounding box center [786, 316] width 338 height 50
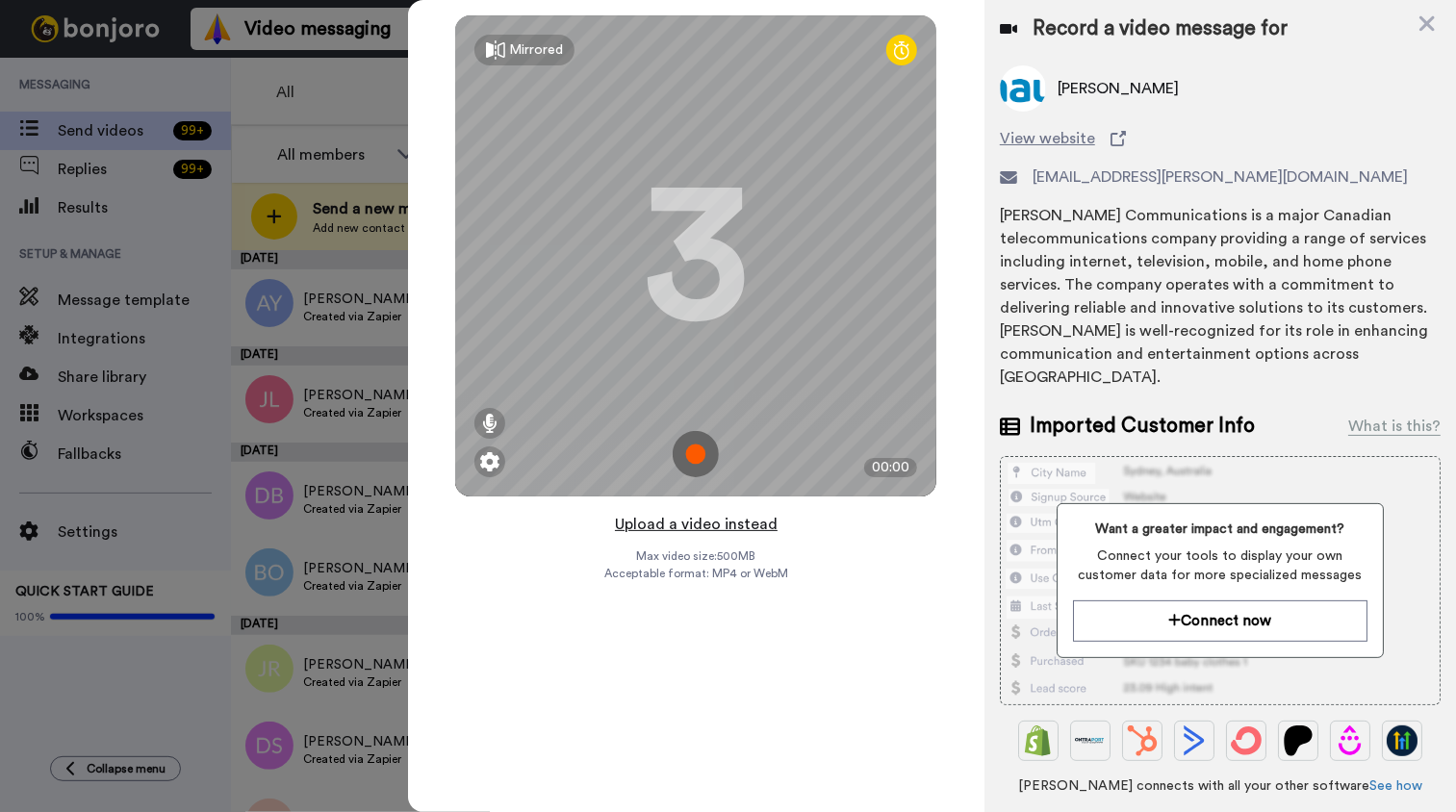
click at [728, 525] on button "Upload a video instead" at bounding box center [696, 523] width 174 height 25
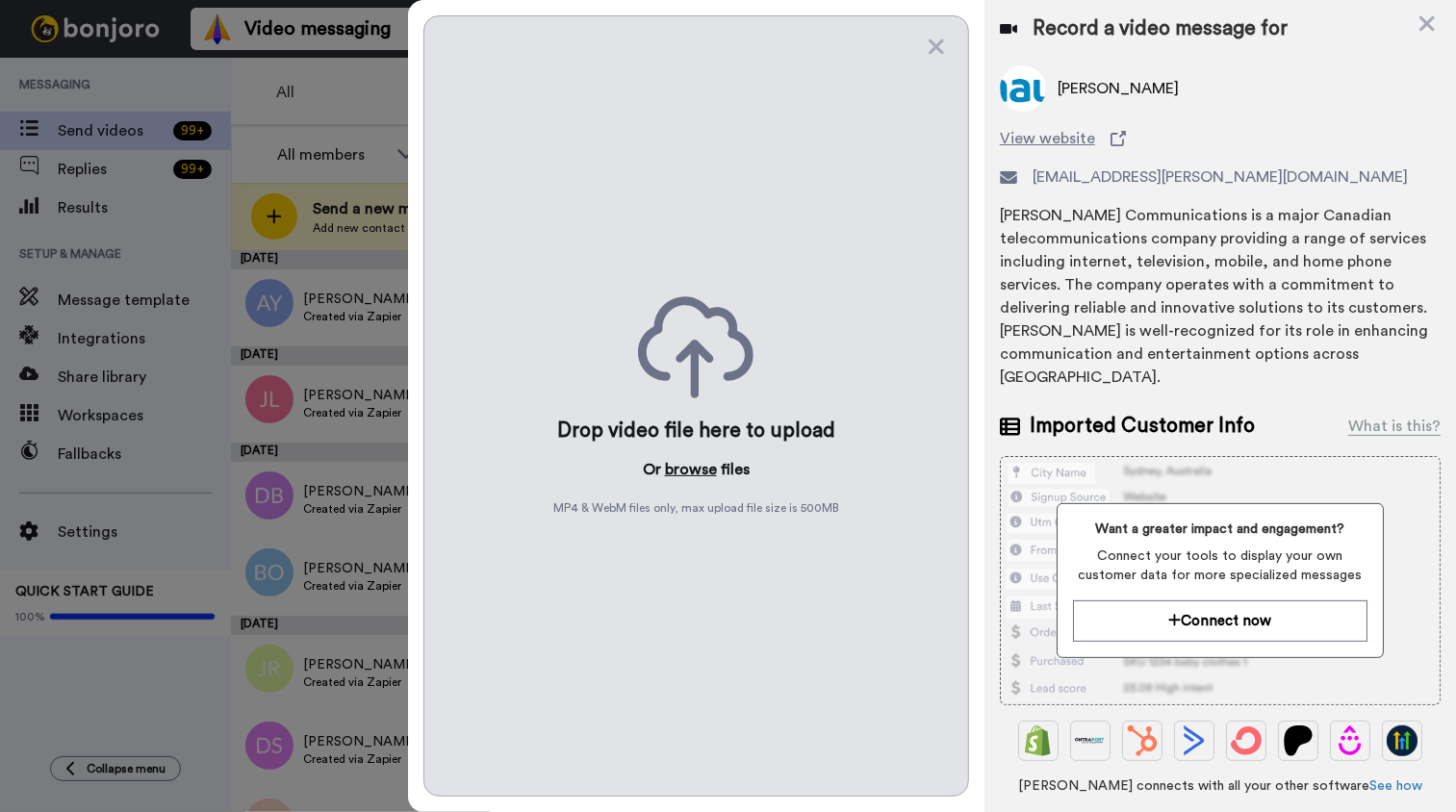
click at [688, 476] on button "browse" at bounding box center [691, 468] width 52 height 23
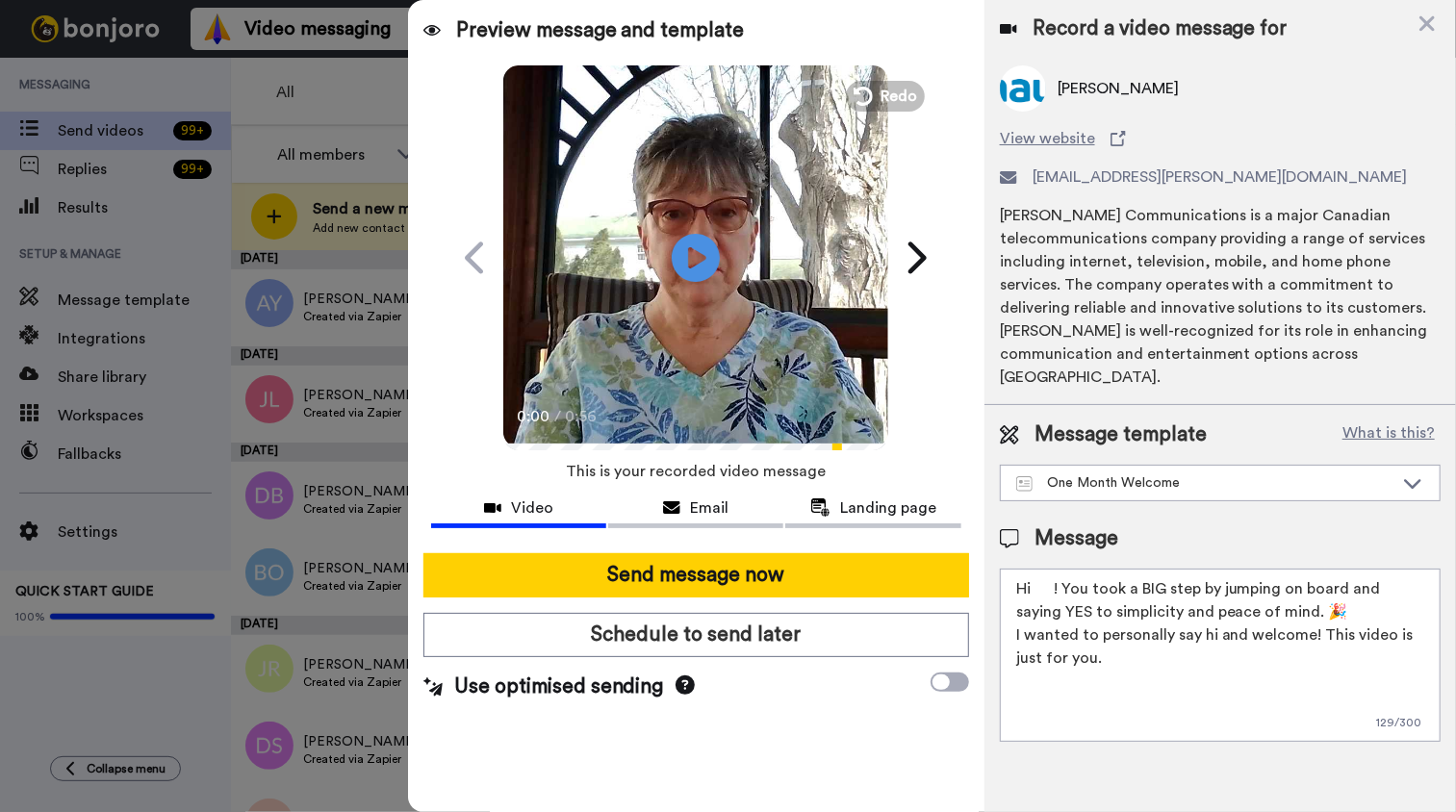
drag, startPoint x: 1037, startPoint y: 558, endPoint x: 1058, endPoint y: 584, distance: 33.4
click at [1037, 568] on textarea "Hi ! You took a BIG step by jumping on board and saying YES to simplicity and p…" at bounding box center [1219, 654] width 441 height 173
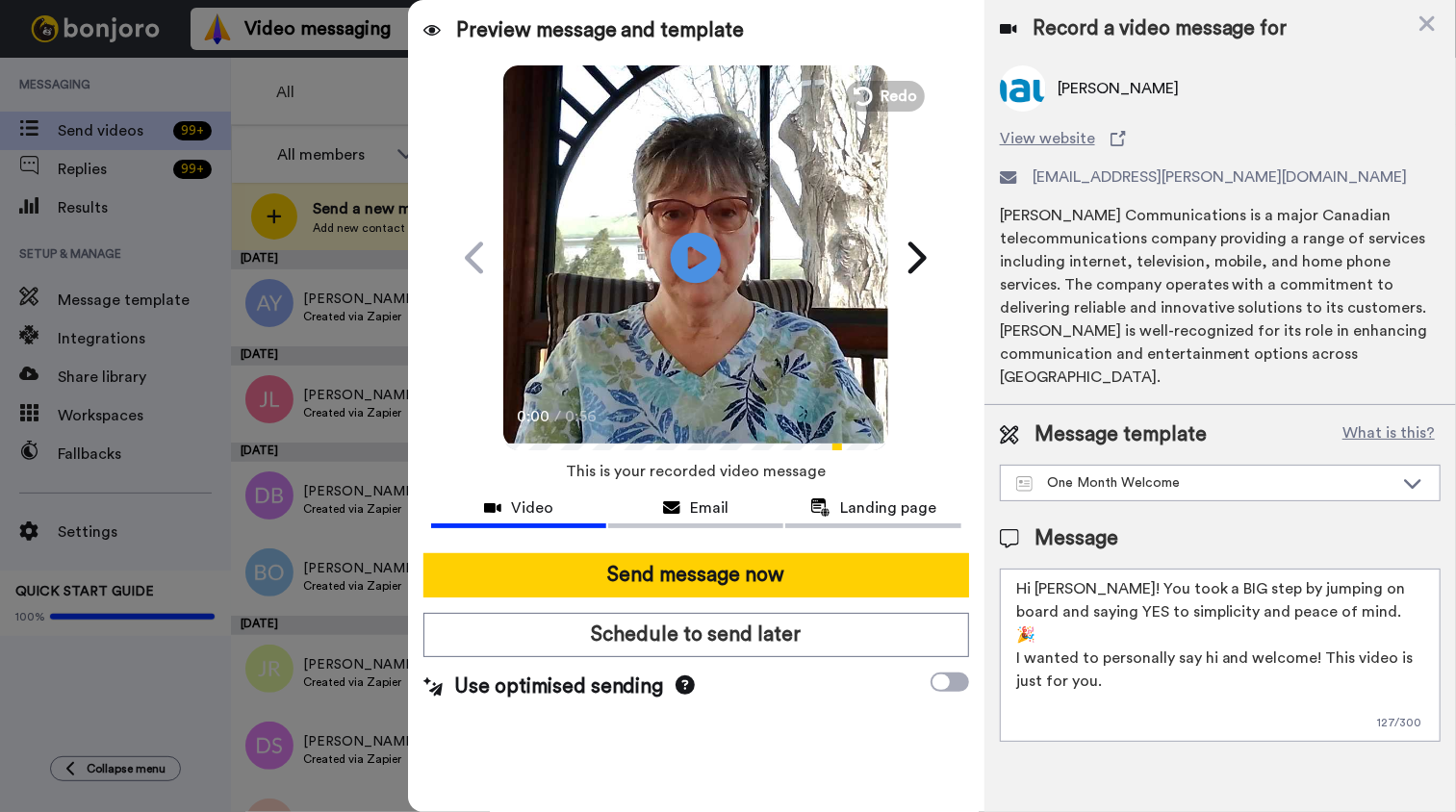
type textarea "Hi Darlene! You took a BIG step by jumping on board and saying YES to simplicit…"
click at [698, 251] on icon "Play/Pause" at bounding box center [696, 257] width 51 height 91
click at [680, 342] on video at bounding box center [696, 255] width 385 height 385
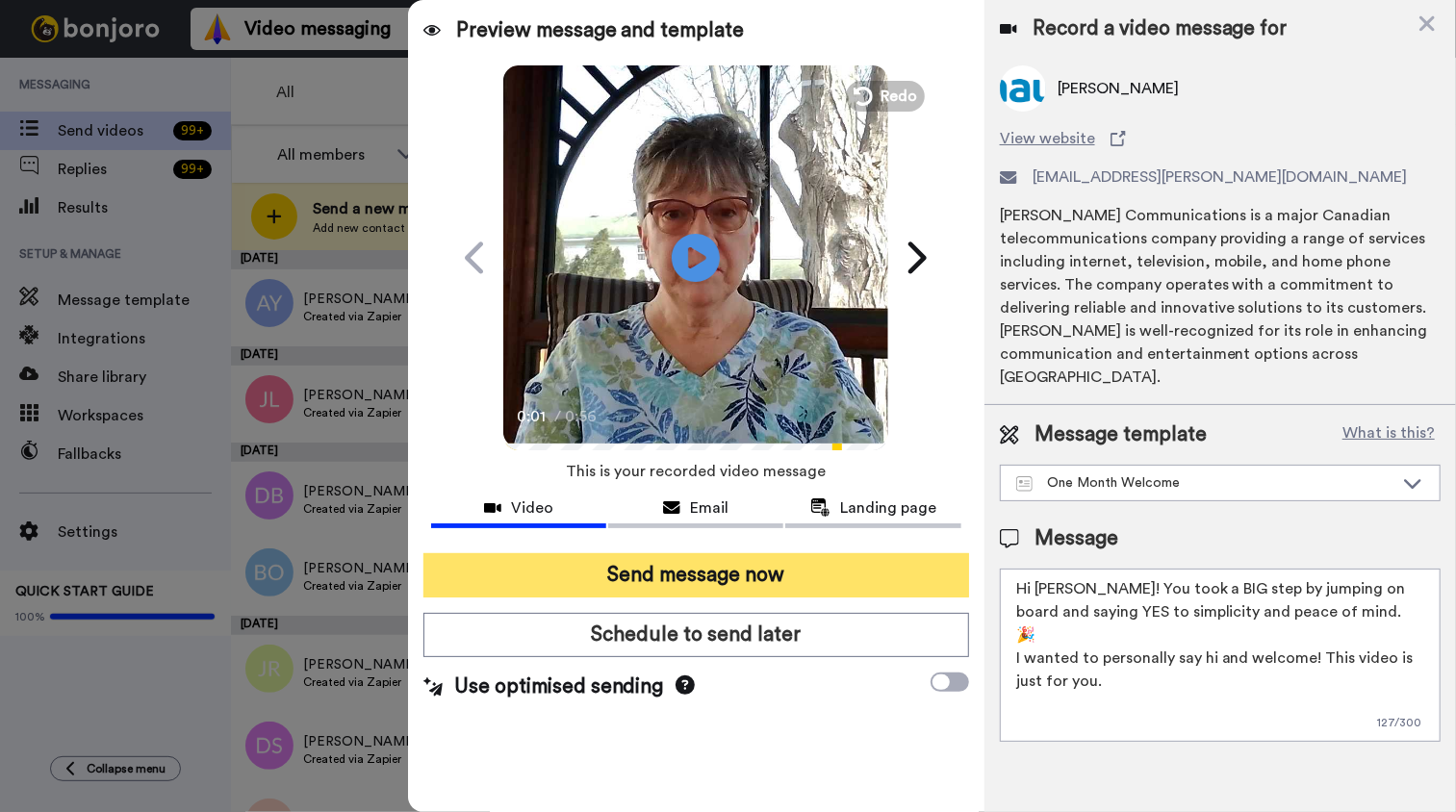
click at [629, 568] on button "Send message now" at bounding box center [697, 575] width 546 height 44
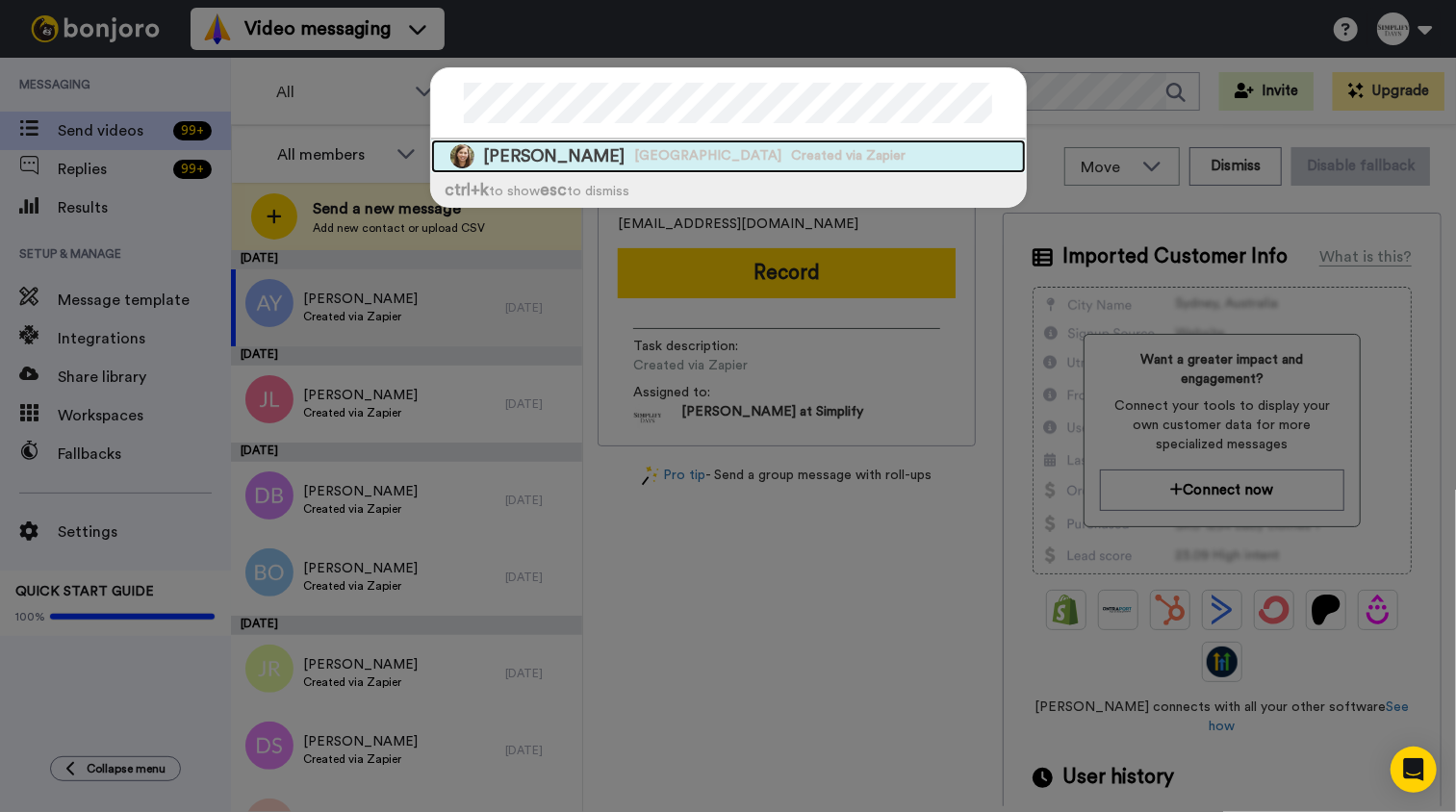
click at [573, 168] on span "[PERSON_NAME]" at bounding box center [555, 156] width 142 height 24
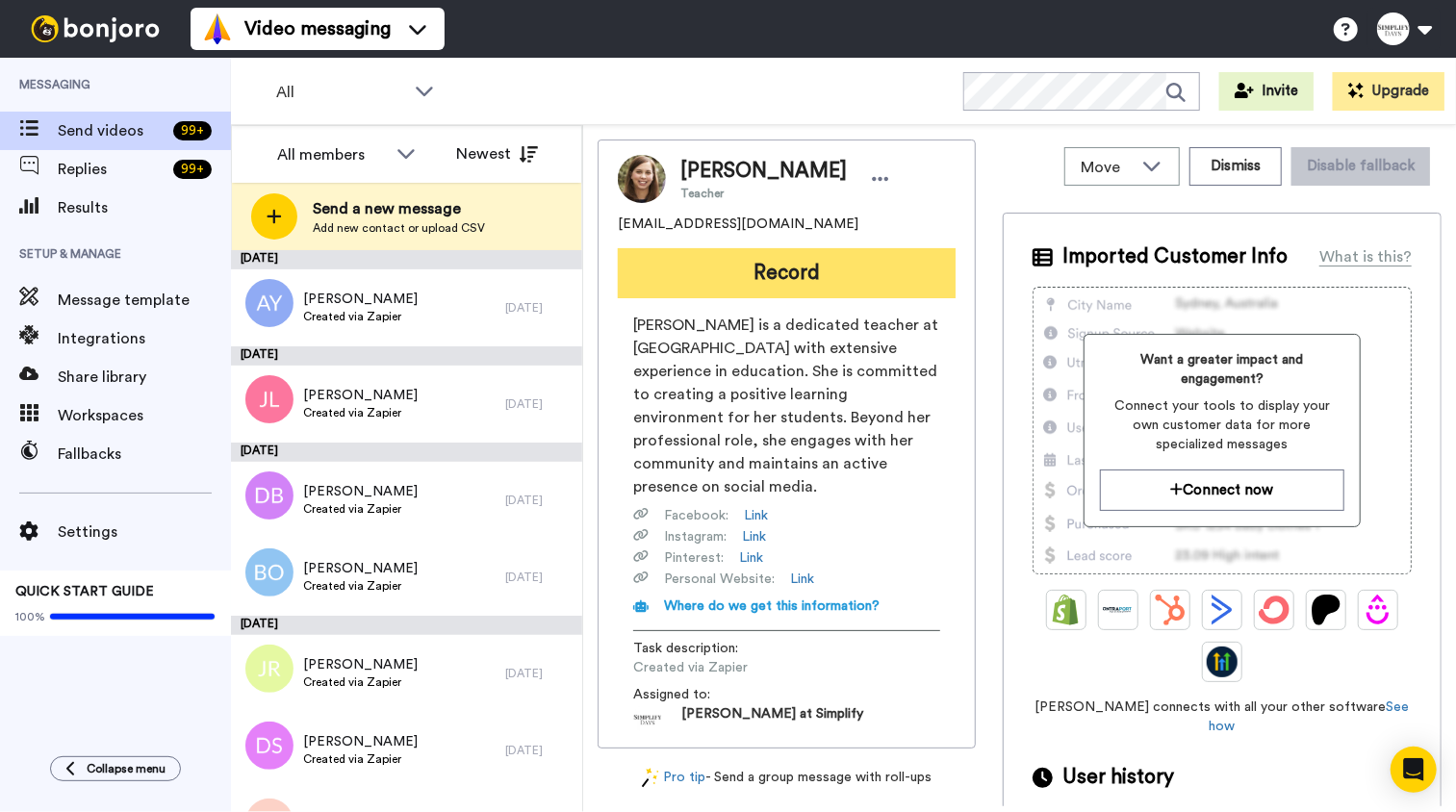
click at [859, 275] on button "Record" at bounding box center [786, 273] width 338 height 50
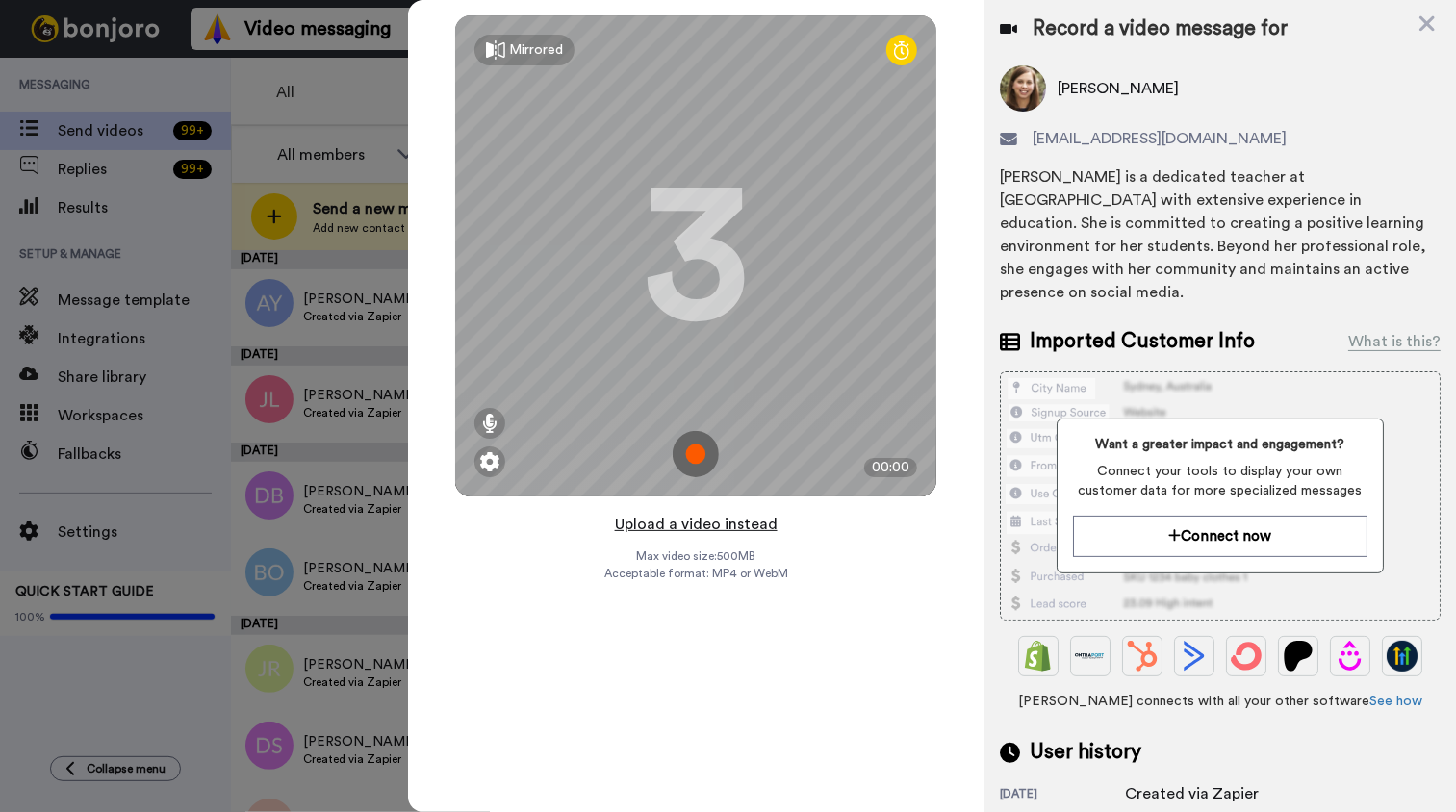
click at [724, 527] on button "Upload a video instead" at bounding box center [696, 523] width 174 height 25
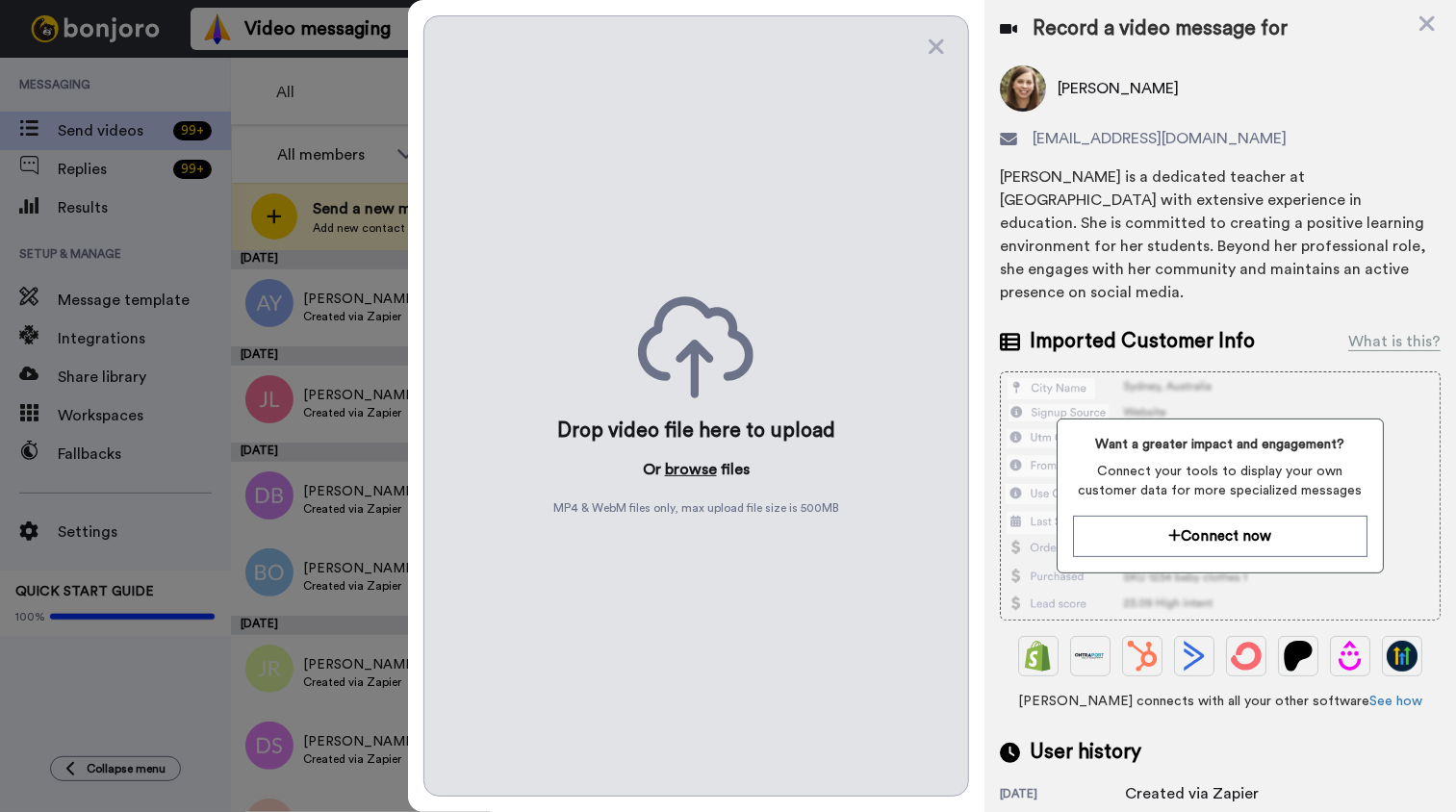
click at [702, 469] on button "browse" at bounding box center [691, 468] width 52 height 23
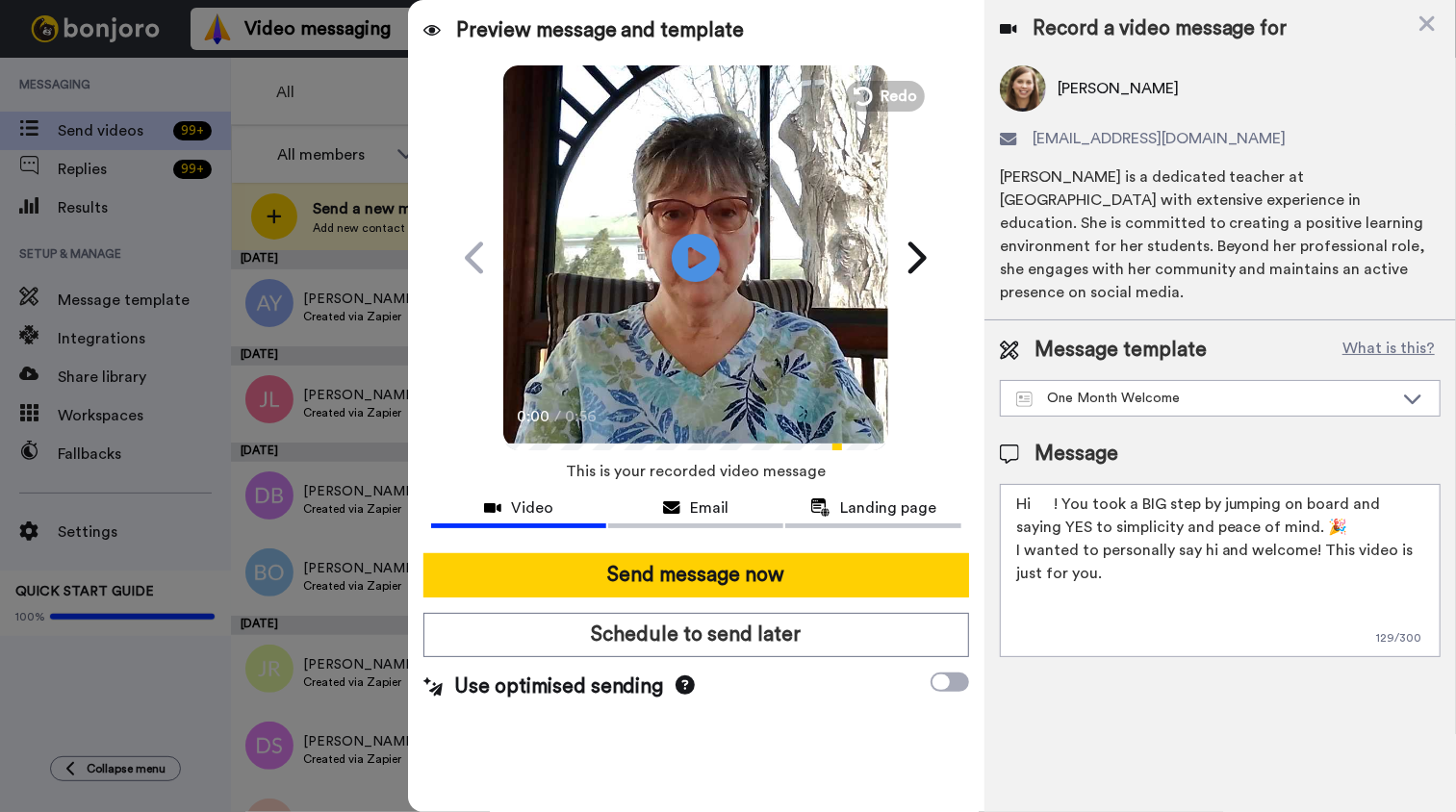
click at [1033, 483] on textarea "Hi ! You took a BIG step by jumping on board and saying YES to simplicity and p…" at bounding box center [1219, 569] width 441 height 173
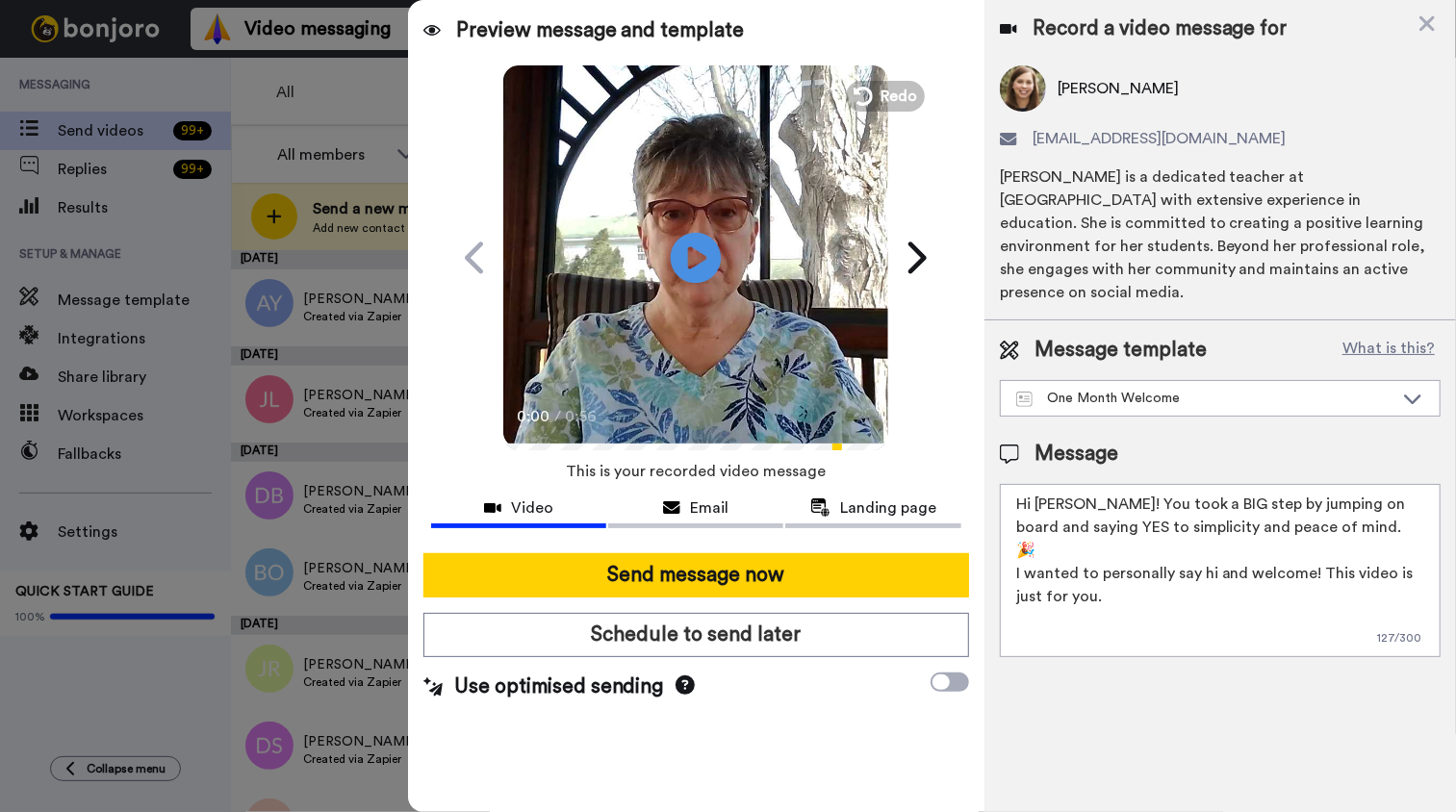
type textarea "Hi [PERSON_NAME]! You took a BIG step by jumping on board and saying YES to sim…"
click at [708, 260] on icon at bounding box center [696, 257] width 51 height 51
click at [718, 297] on icon "Play/Pause" at bounding box center [696, 257] width 51 height 91
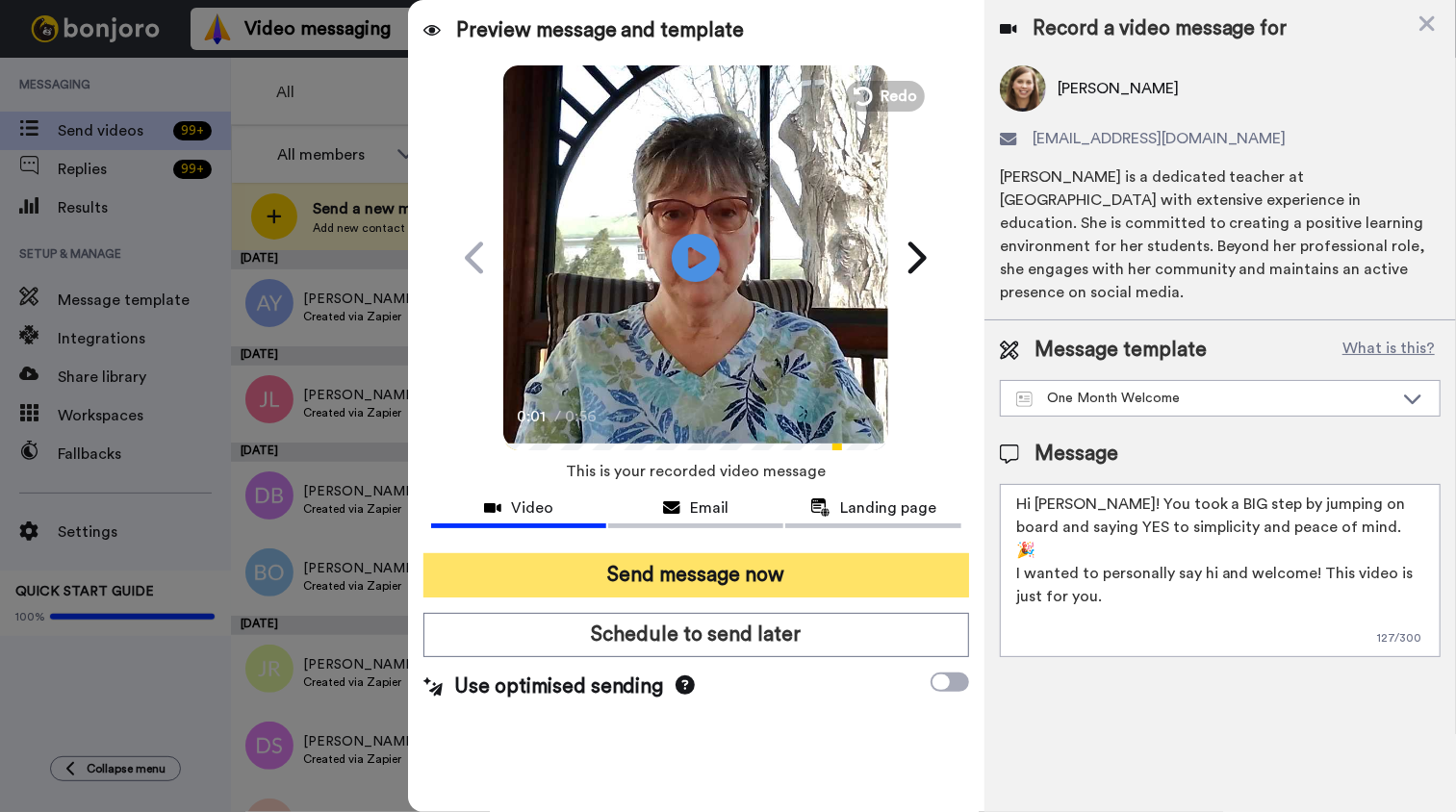
click at [675, 567] on button "Send message now" at bounding box center [697, 575] width 546 height 44
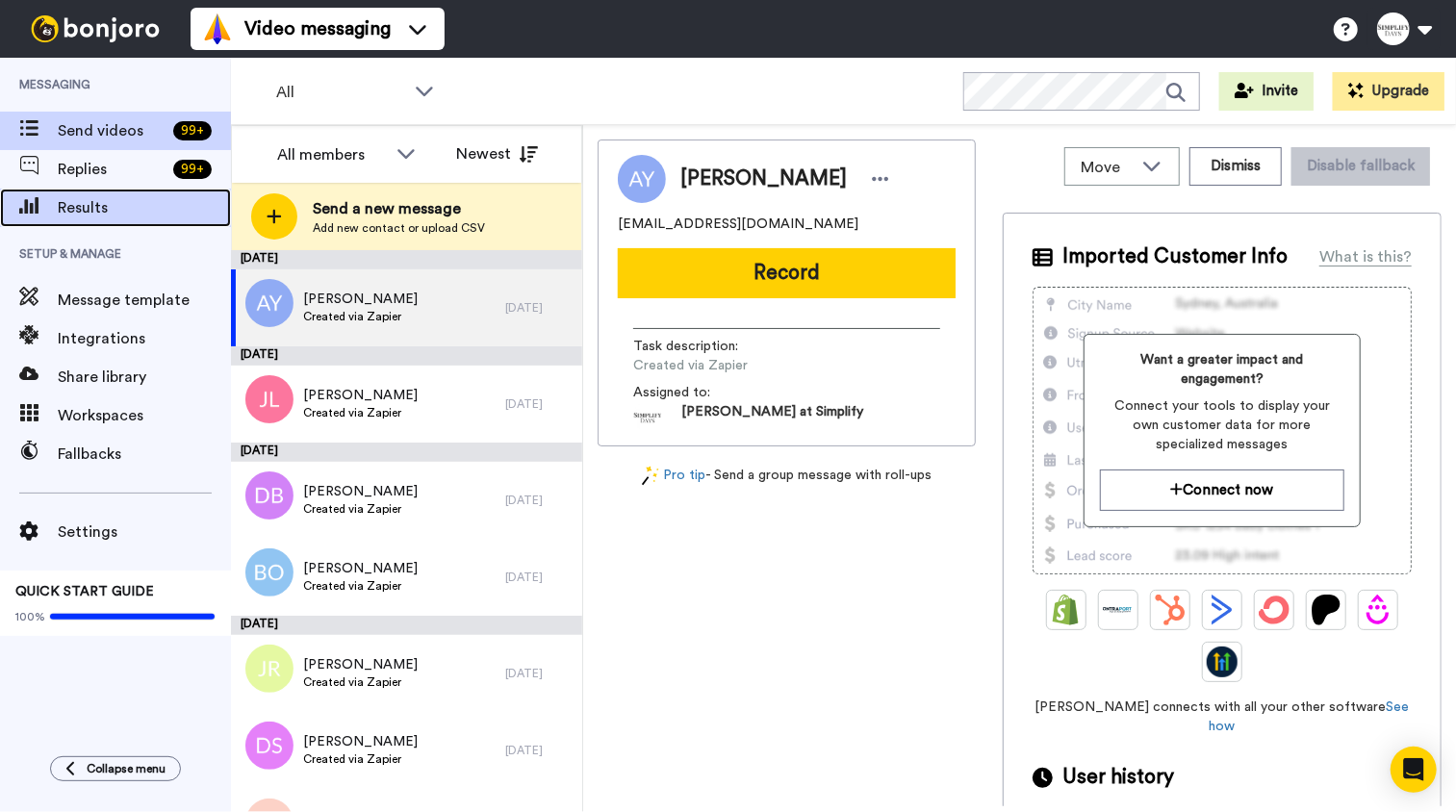
click at [66, 212] on span "Results" at bounding box center [144, 207] width 173 height 23
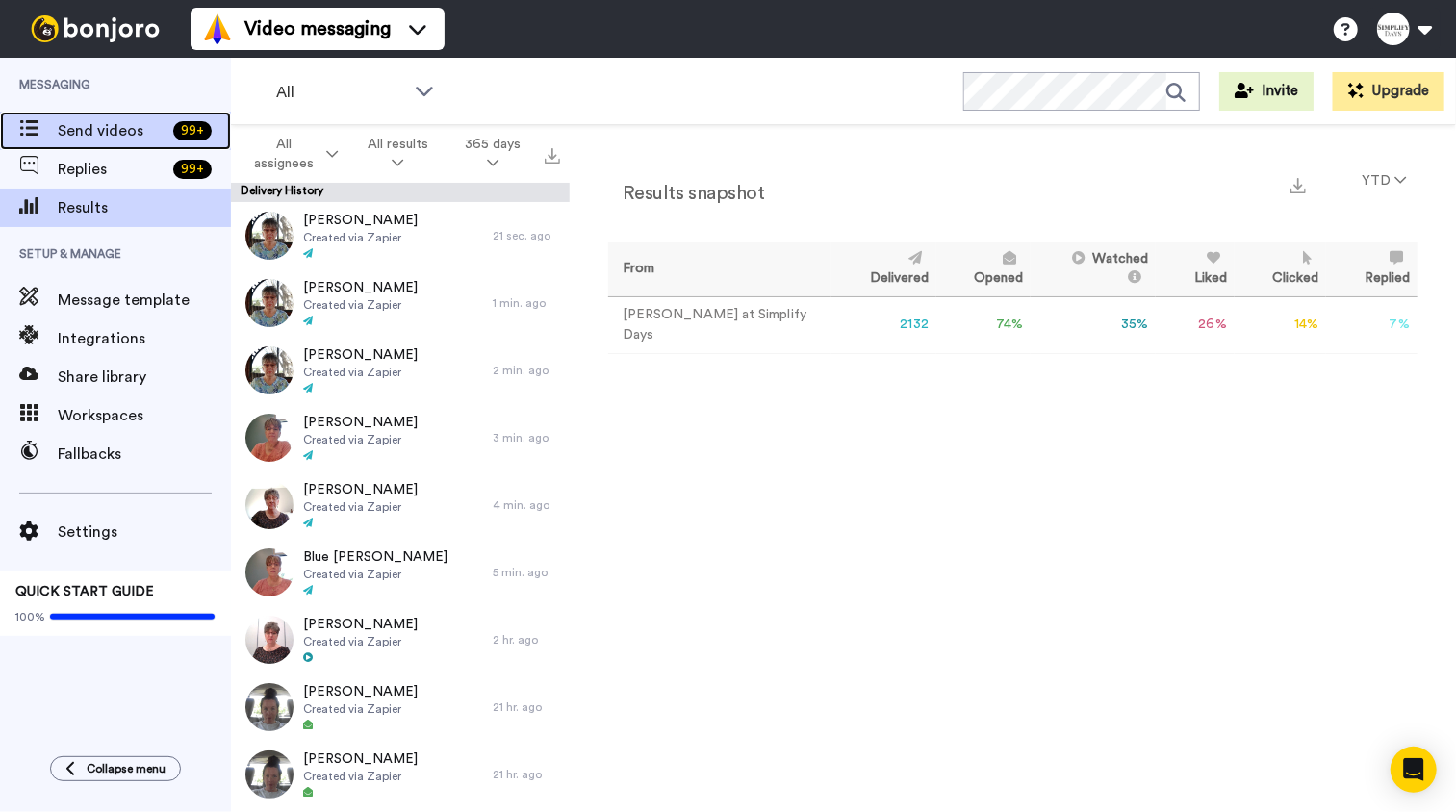
click at [119, 129] on span "Send videos" at bounding box center [112, 130] width 108 height 23
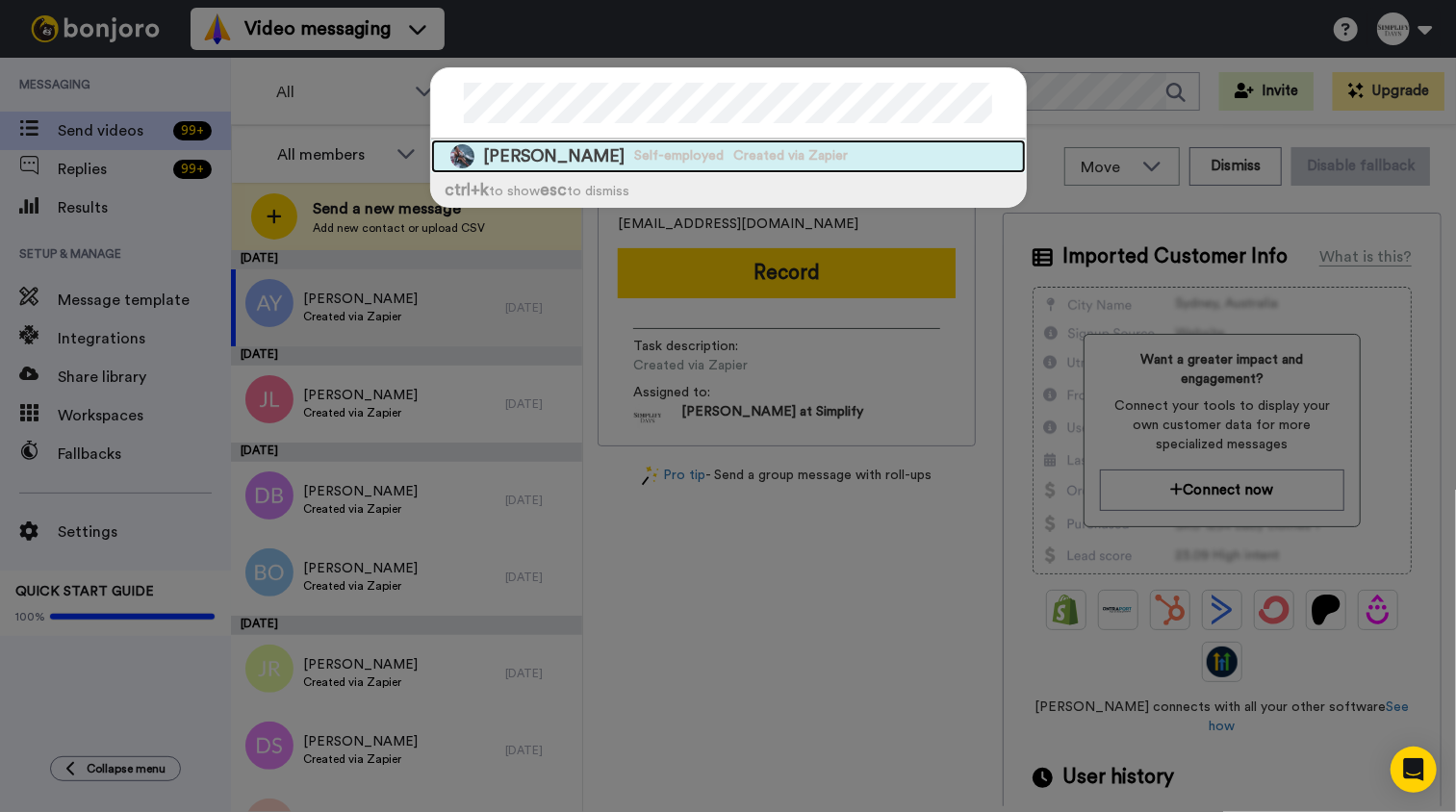
click at [635, 154] on span "Self-employed" at bounding box center [680, 155] width 90 height 19
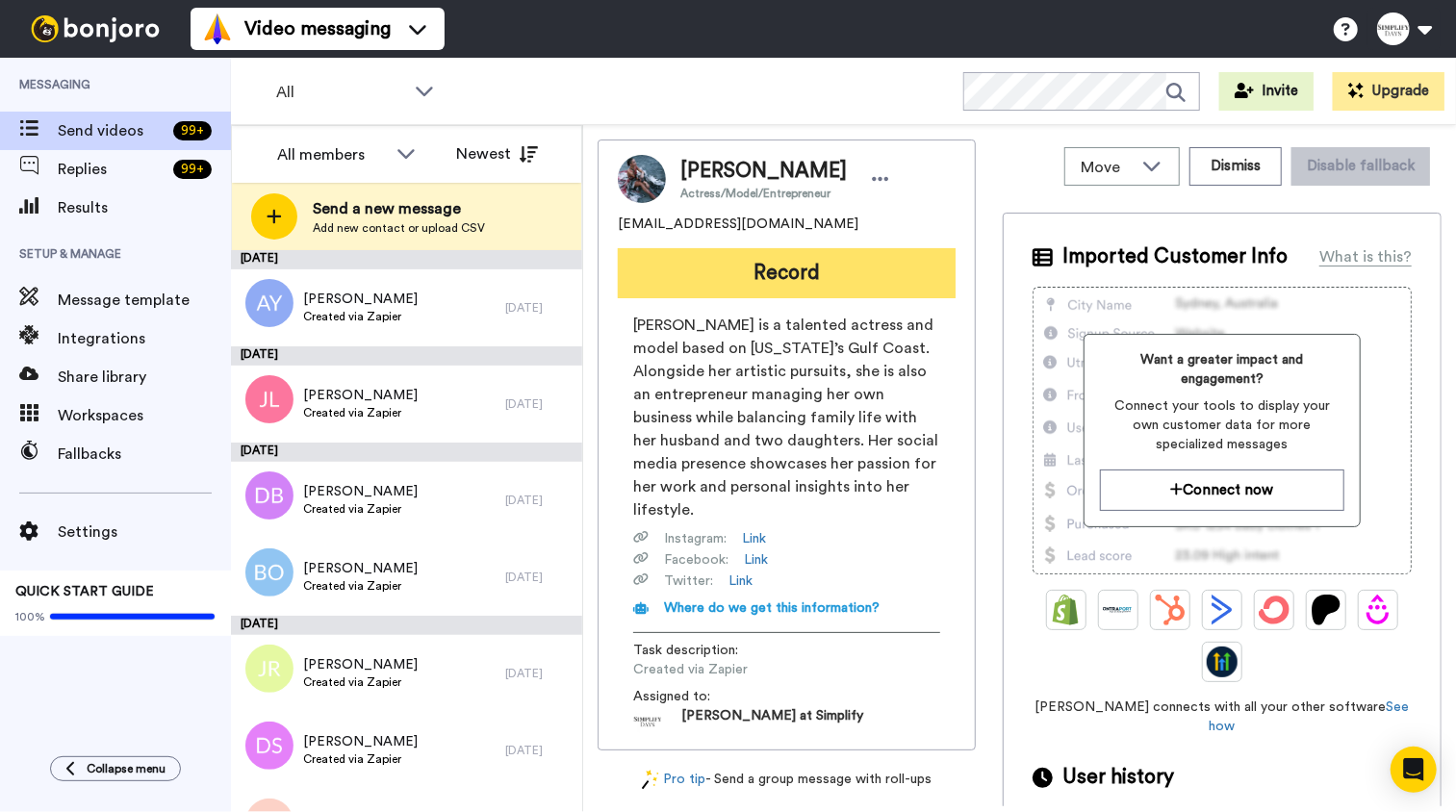
click at [784, 272] on button "Record" at bounding box center [786, 273] width 338 height 50
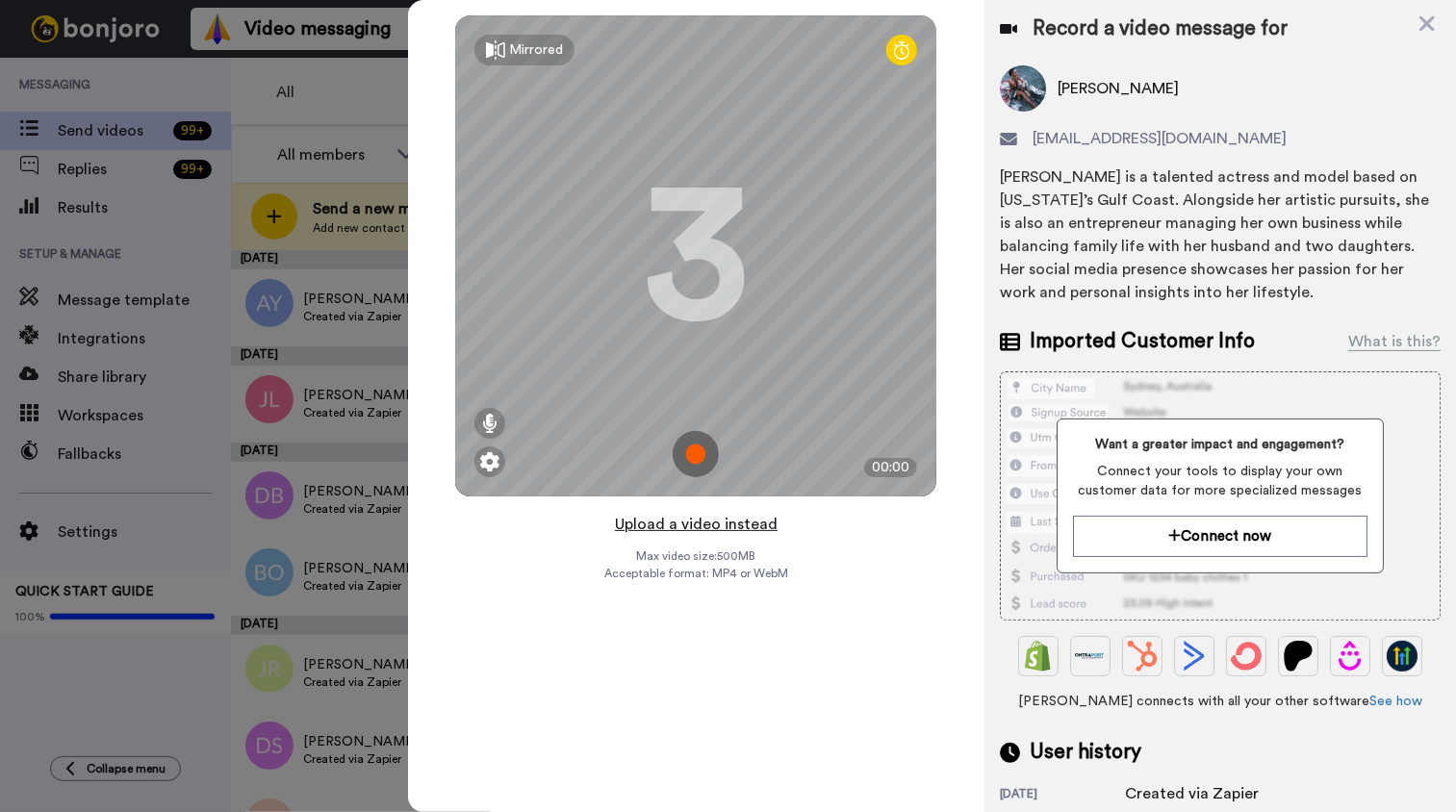
click at [727, 525] on button "Upload a video instead" at bounding box center [696, 523] width 174 height 25
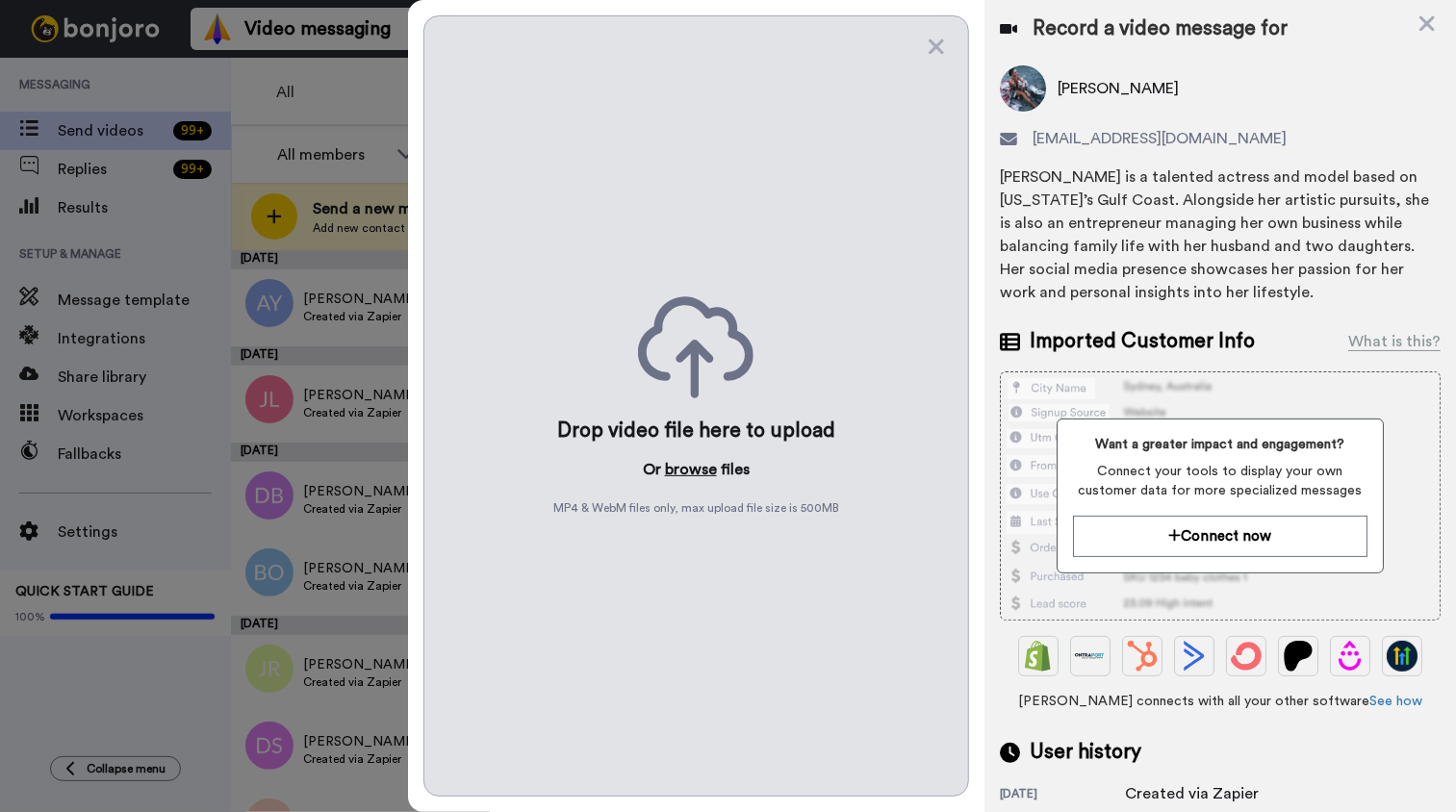
click at [695, 470] on button "browse" at bounding box center [691, 468] width 52 height 23
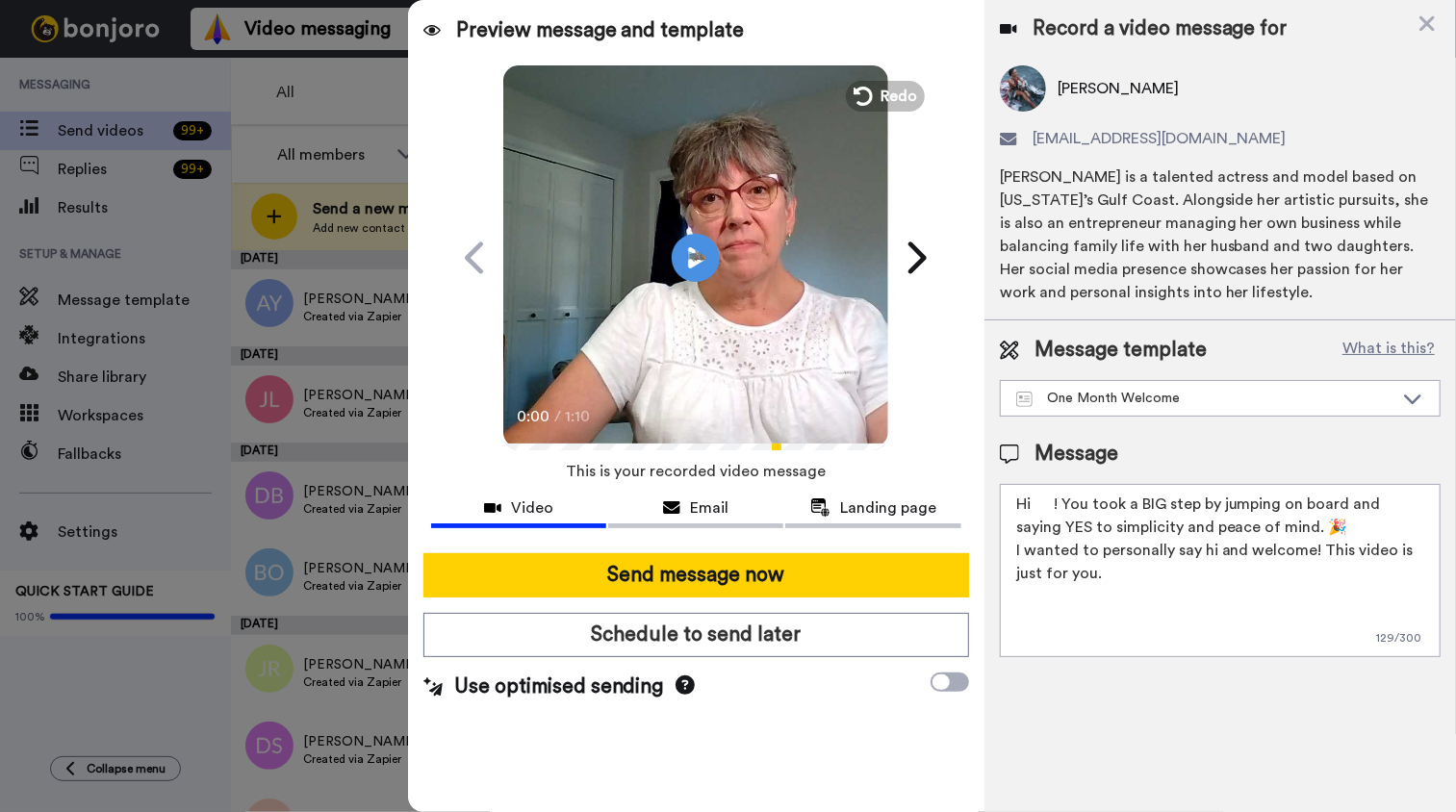
drag, startPoint x: 1034, startPoint y: 504, endPoint x: 1050, endPoint y: 524, distance: 25.6
click at [1043, 517] on textarea "Hi ! You took a BIG step by jumping on board and saying YES to simplicity and p…" at bounding box center [1219, 569] width 441 height 173
click at [1040, 504] on textarea "Hi ! You took a BIG step by jumping on board and saying YES to simplicity and p…" at bounding box center [1219, 569] width 441 height 173
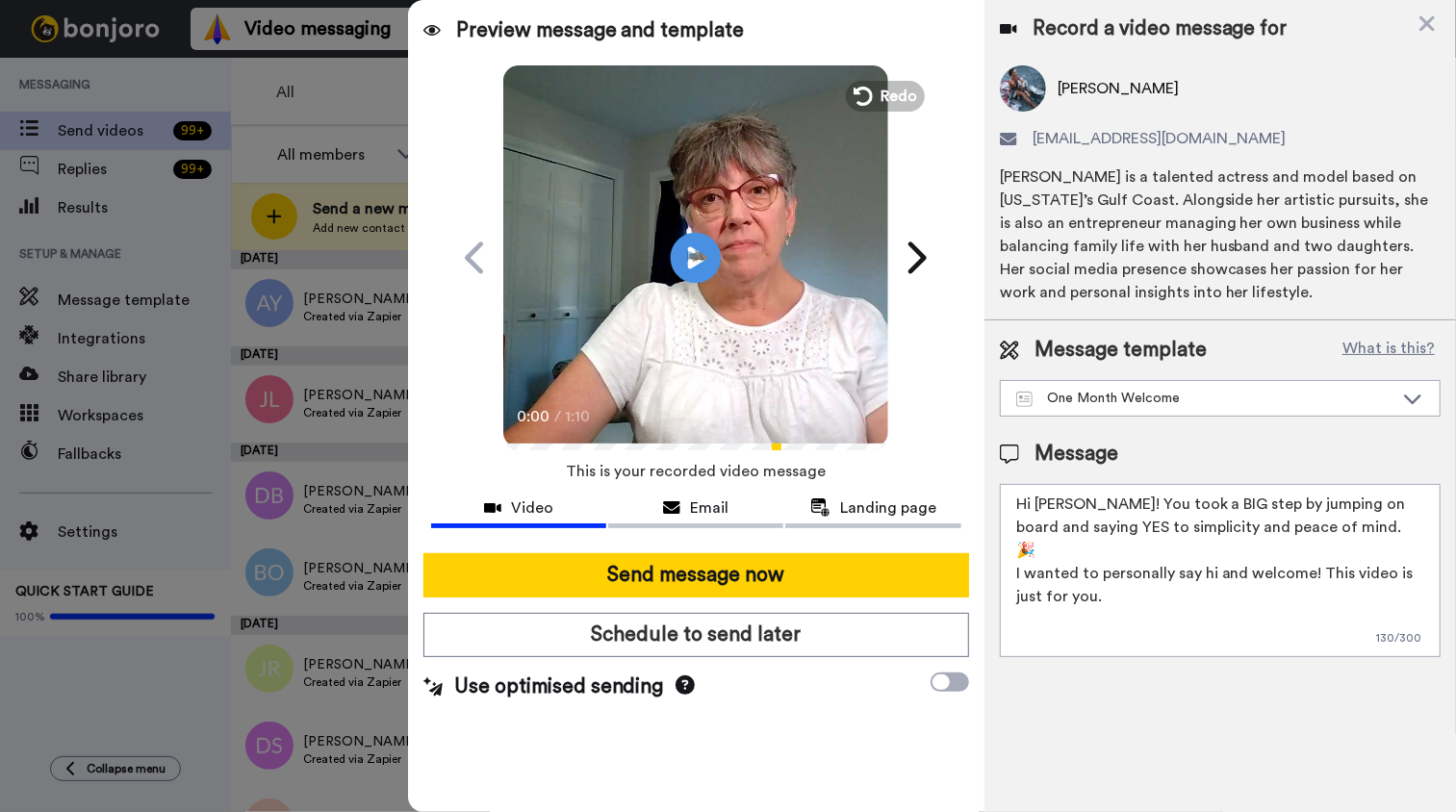
type textarea "Hi Dawn! You took a BIG step by jumping on board and saying YES to simplicity a…"
click at [713, 252] on icon at bounding box center [696, 257] width 51 height 51
click at [721, 349] on video at bounding box center [696, 255] width 385 height 385
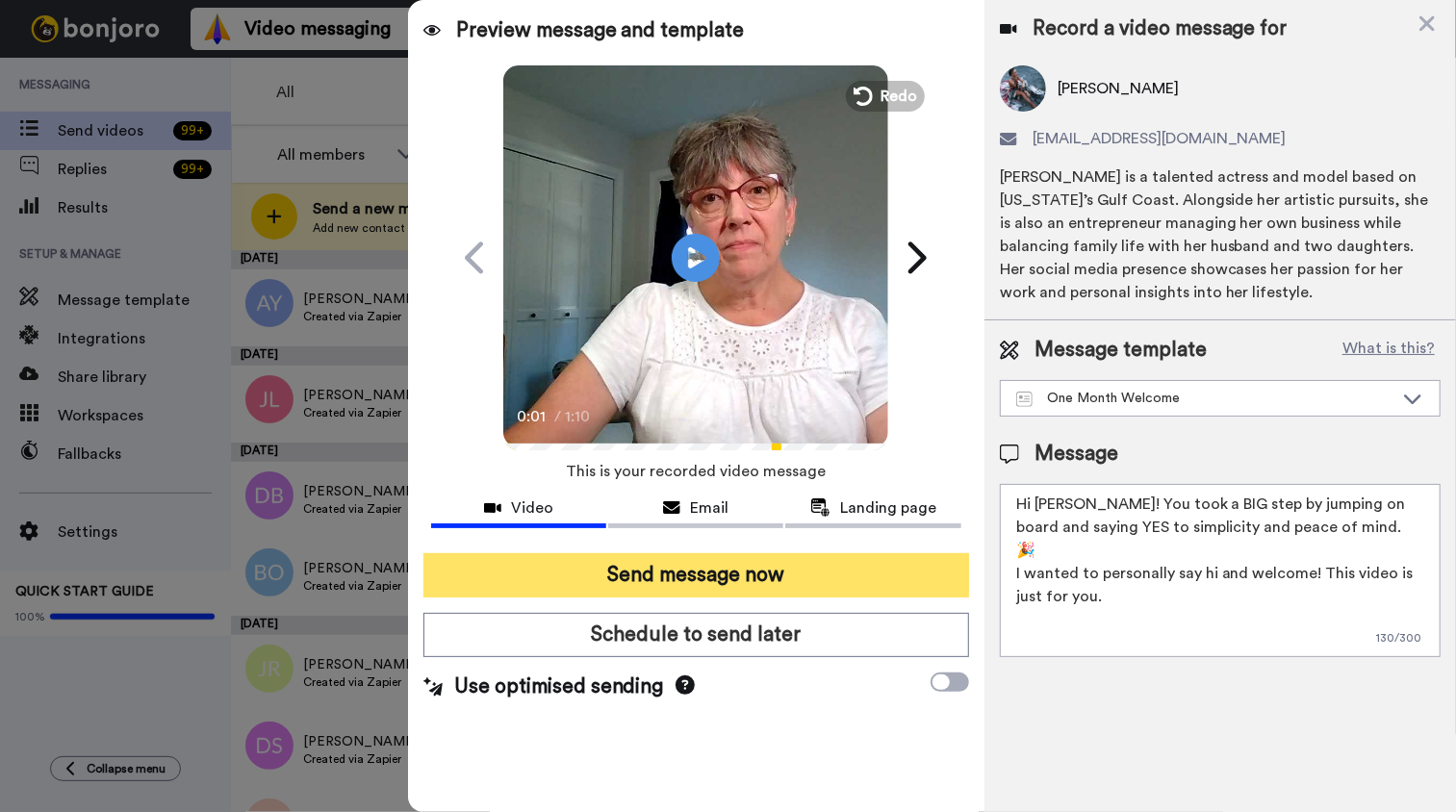
click at [735, 567] on button "Send message now" at bounding box center [697, 575] width 546 height 44
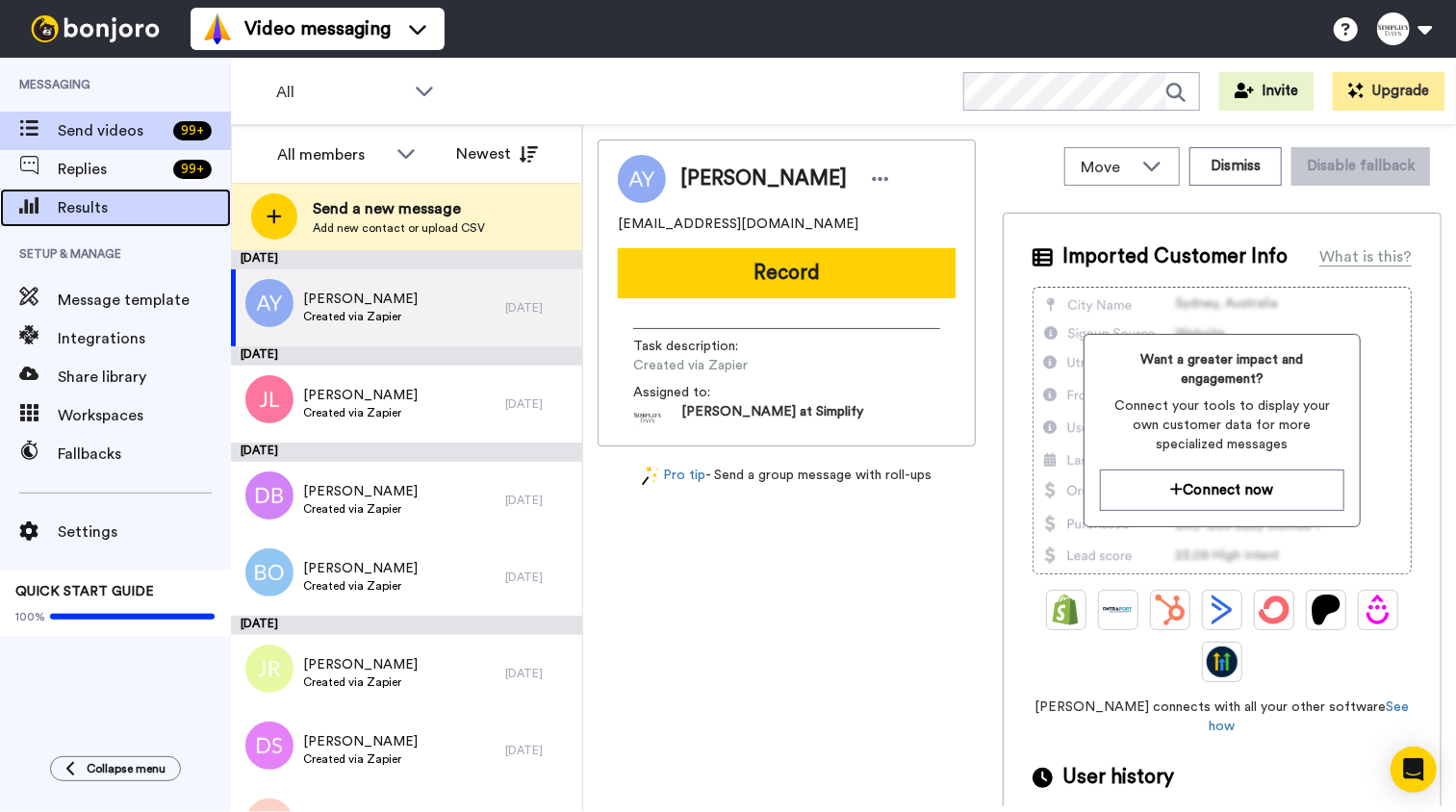
click at [86, 201] on span "Results" at bounding box center [144, 207] width 173 height 23
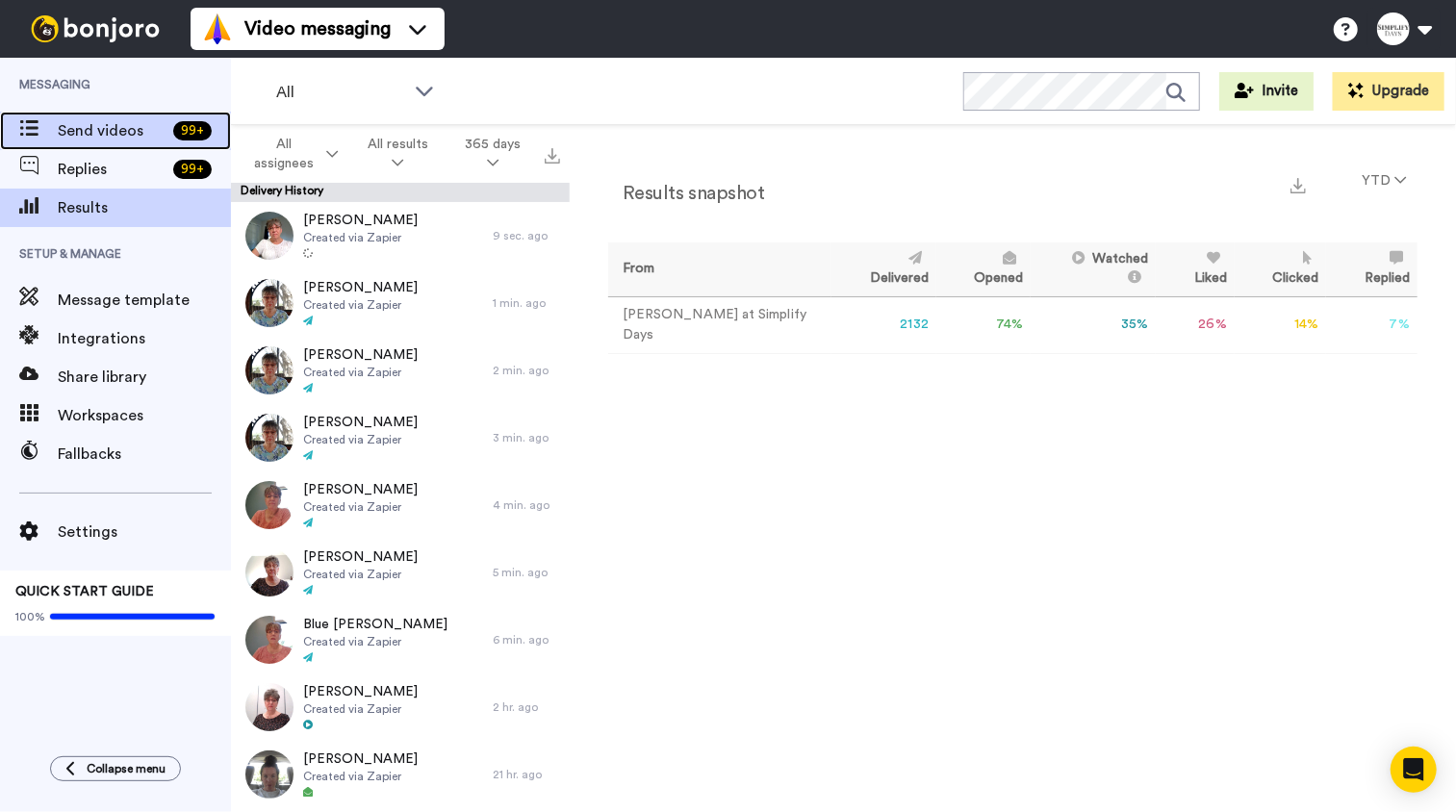
click at [69, 133] on span "Send videos" at bounding box center [112, 130] width 108 height 23
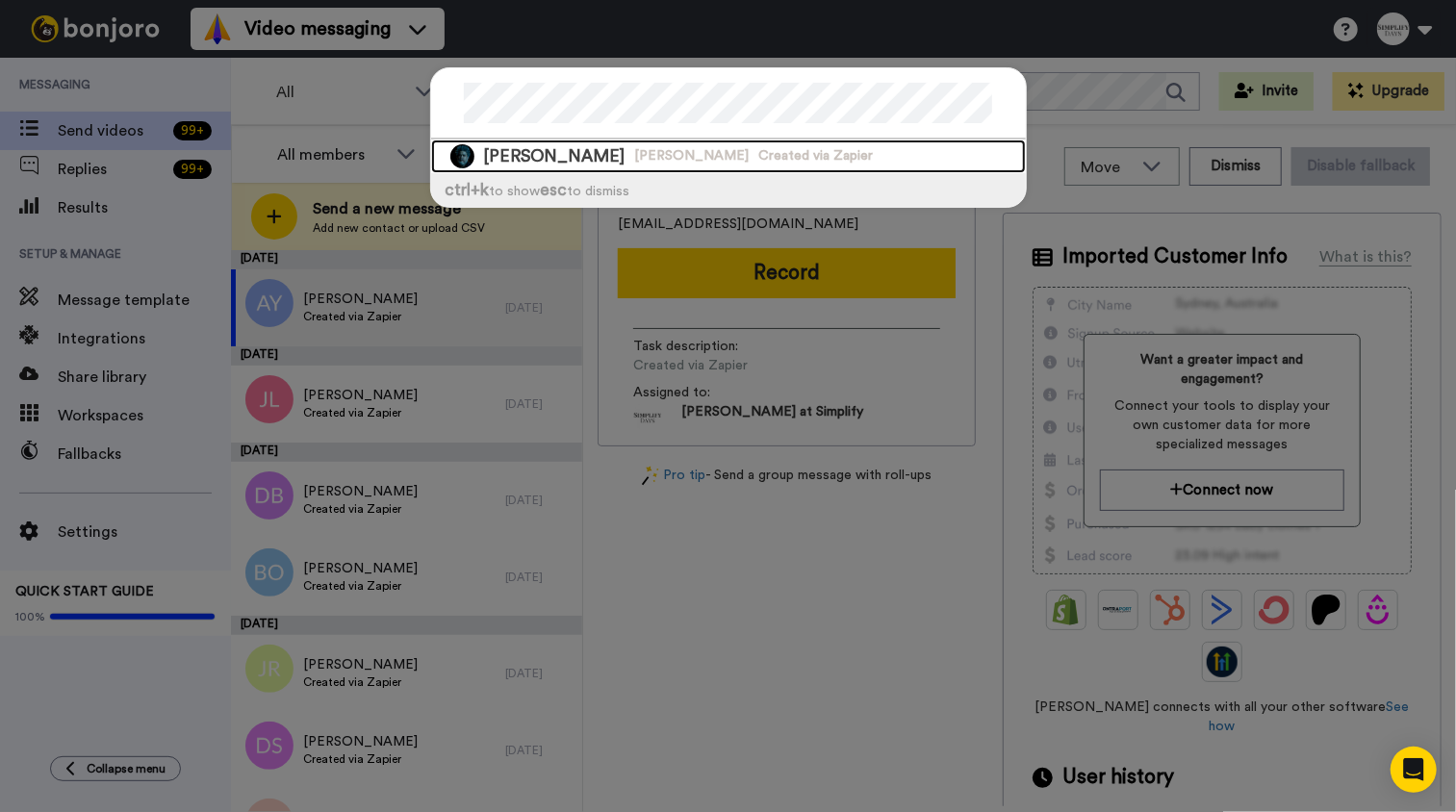
click at [635, 165] on span "The Weeknd" at bounding box center [692, 155] width 115 height 19
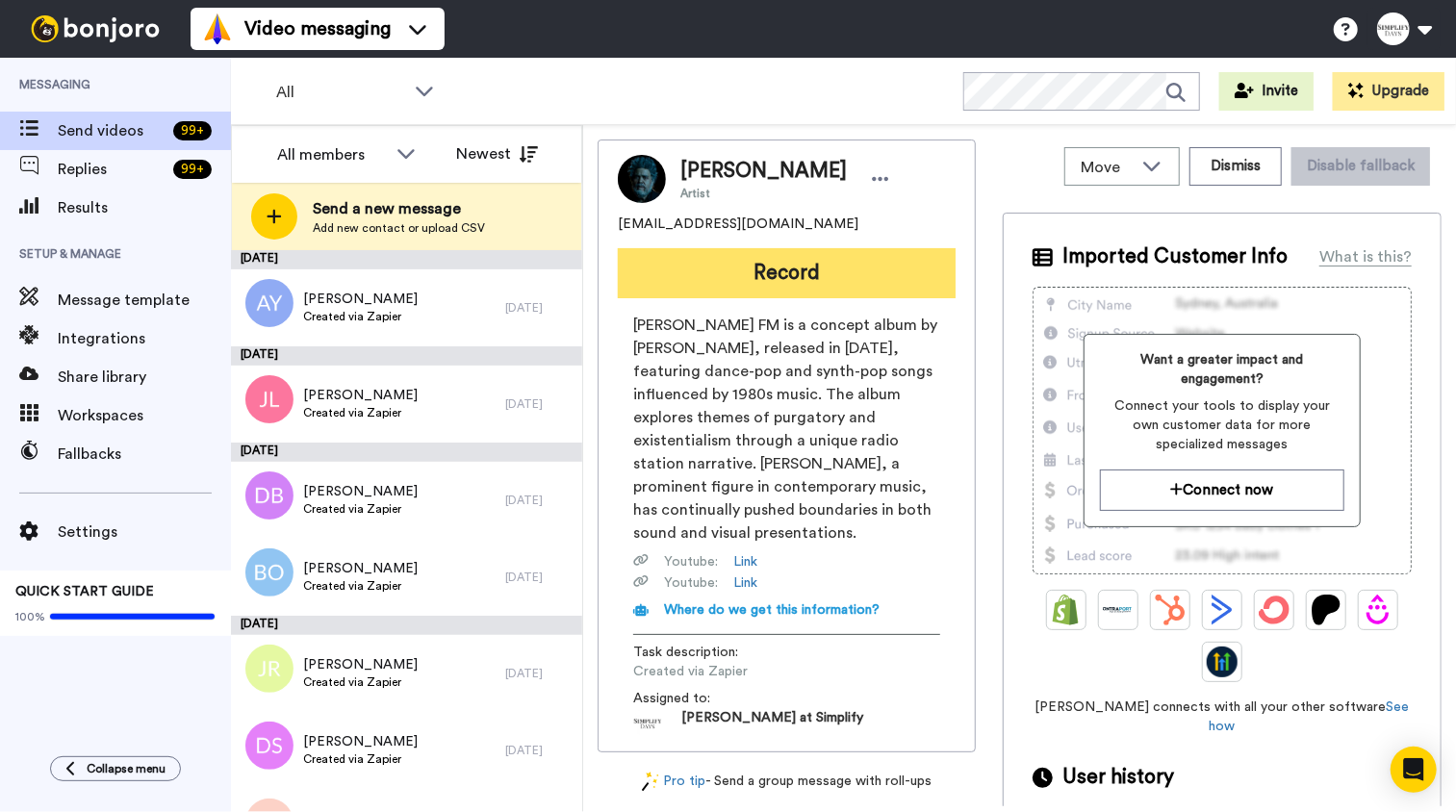
click at [715, 272] on button "Record" at bounding box center [786, 273] width 338 height 50
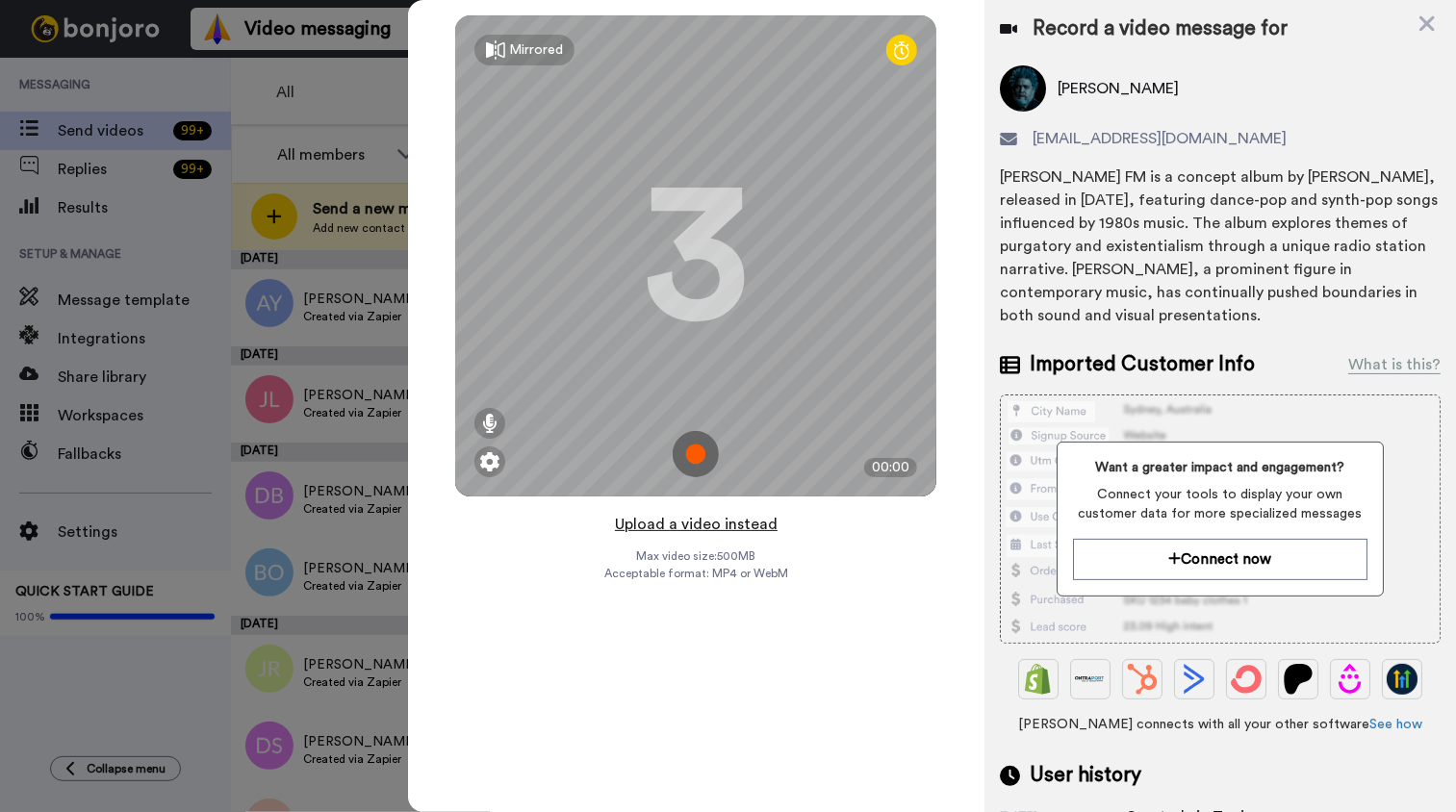
click at [727, 530] on button "Upload a video instead" at bounding box center [696, 523] width 174 height 25
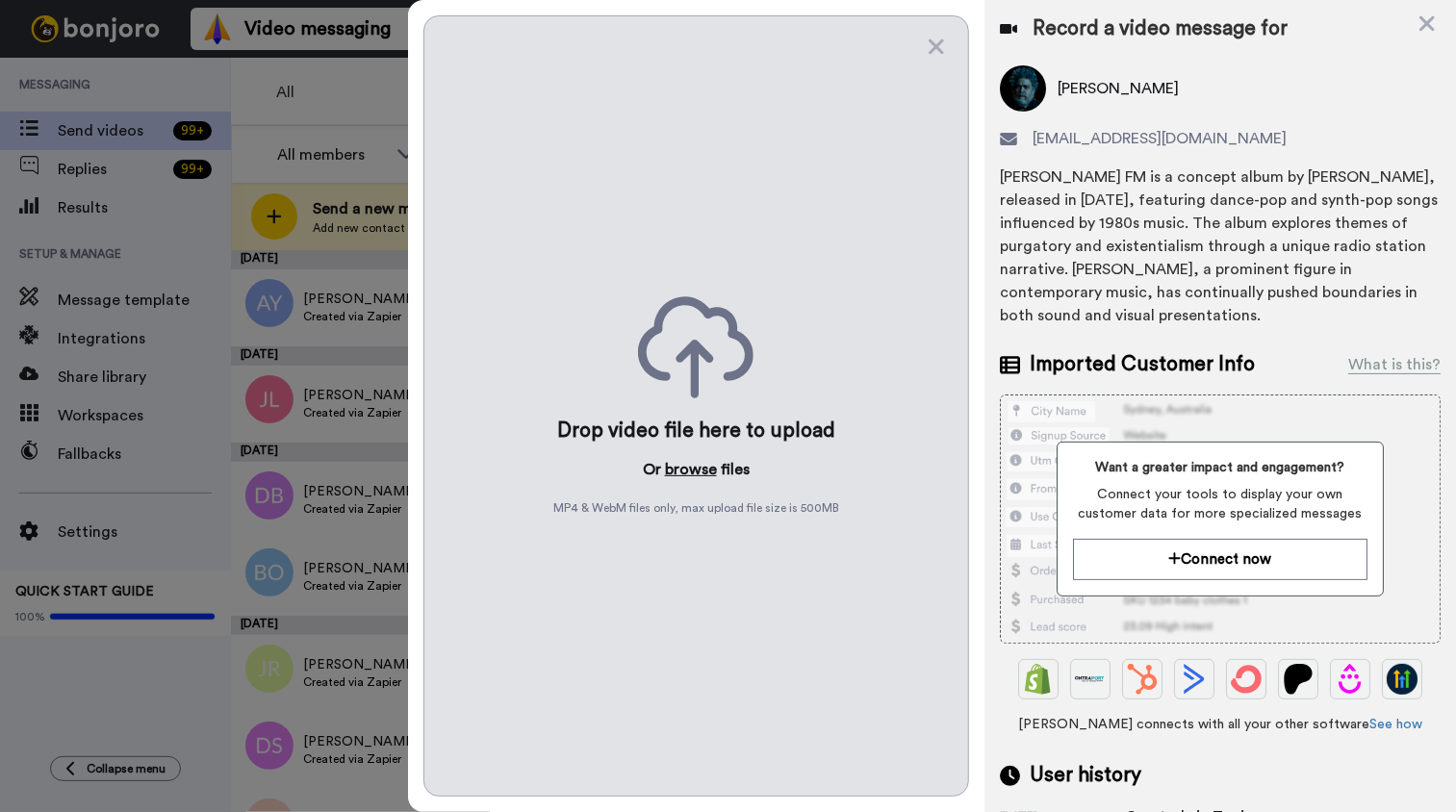
click at [702, 470] on button "browse" at bounding box center [691, 468] width 52 height 23
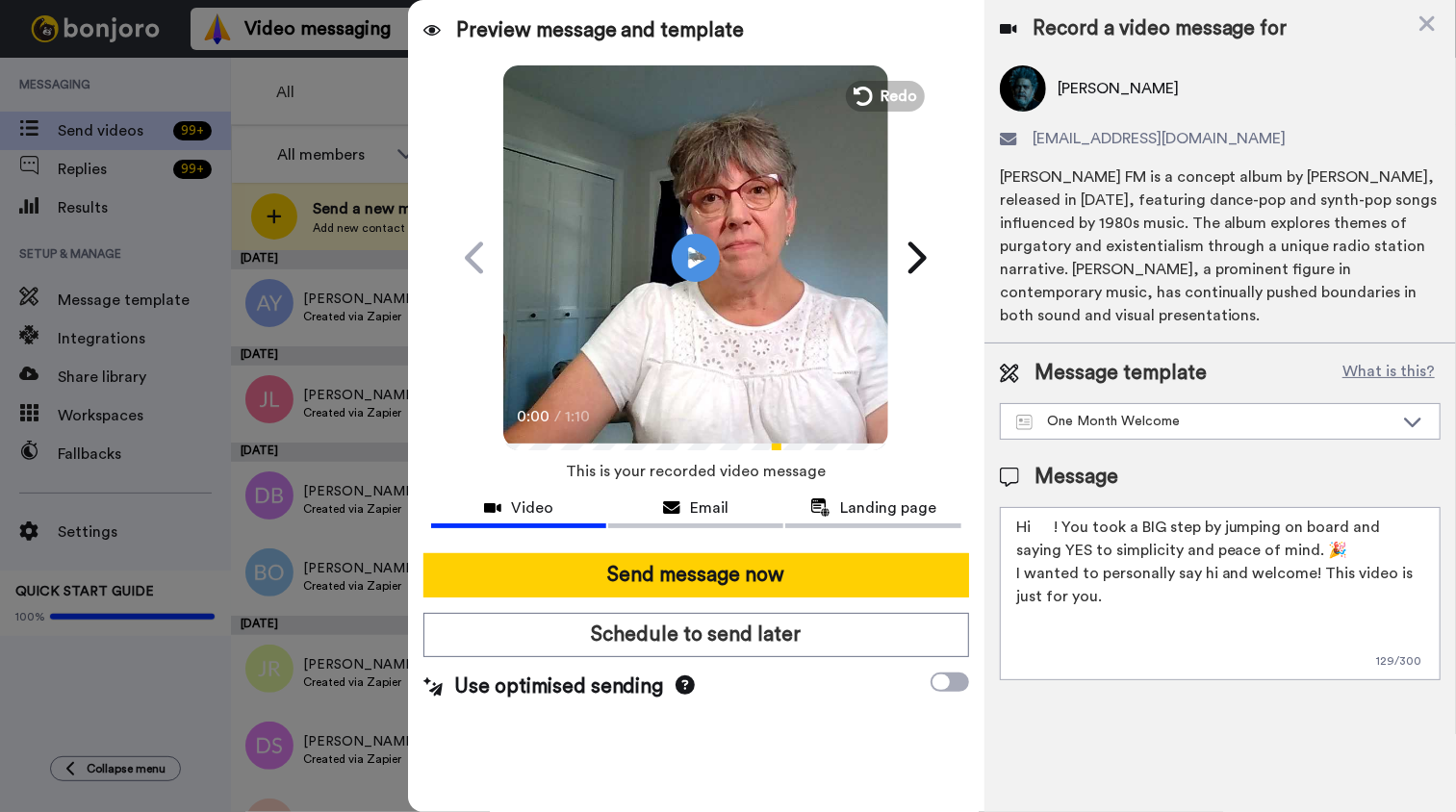
drag, startPoint x: 1033, startPoint y: 524, endPoint x: 1048, endPoint y: 536, distance: 19.2
click at [1033, 524] on textarea "Hi ! You took a BIG step by jumping on board and saying YES to simplicity and p…" at bounding box center [1219, 592] width 441 height 173
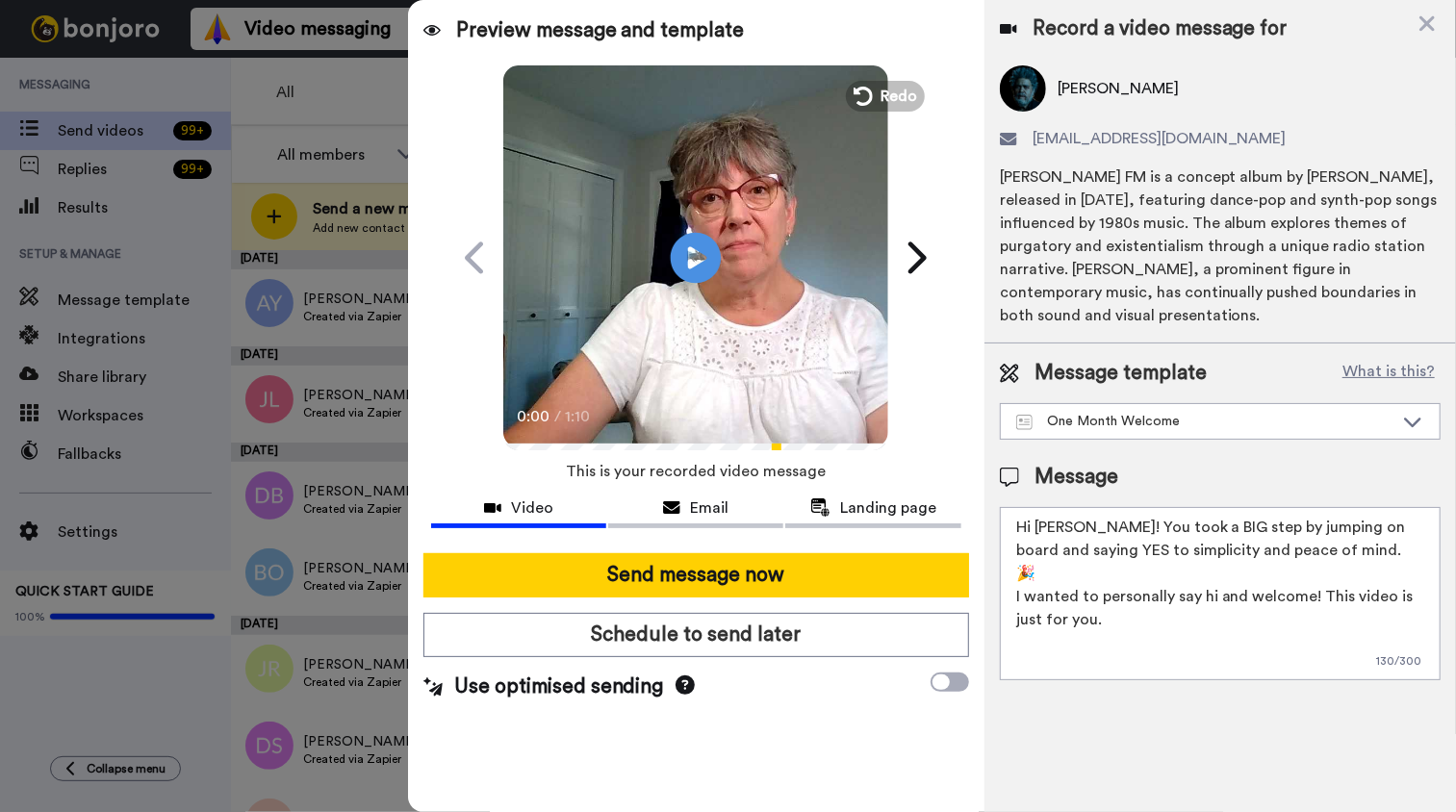
type textarea "Hi Dawn! You took a BIG step by jumping on board and saying YES to simplicity a…"
click at [703, 247] on icon at bounding box center [696, 257] width 51 height 51
click at [716, 305] on video at bounding box center [696, 255] width 385 height 385
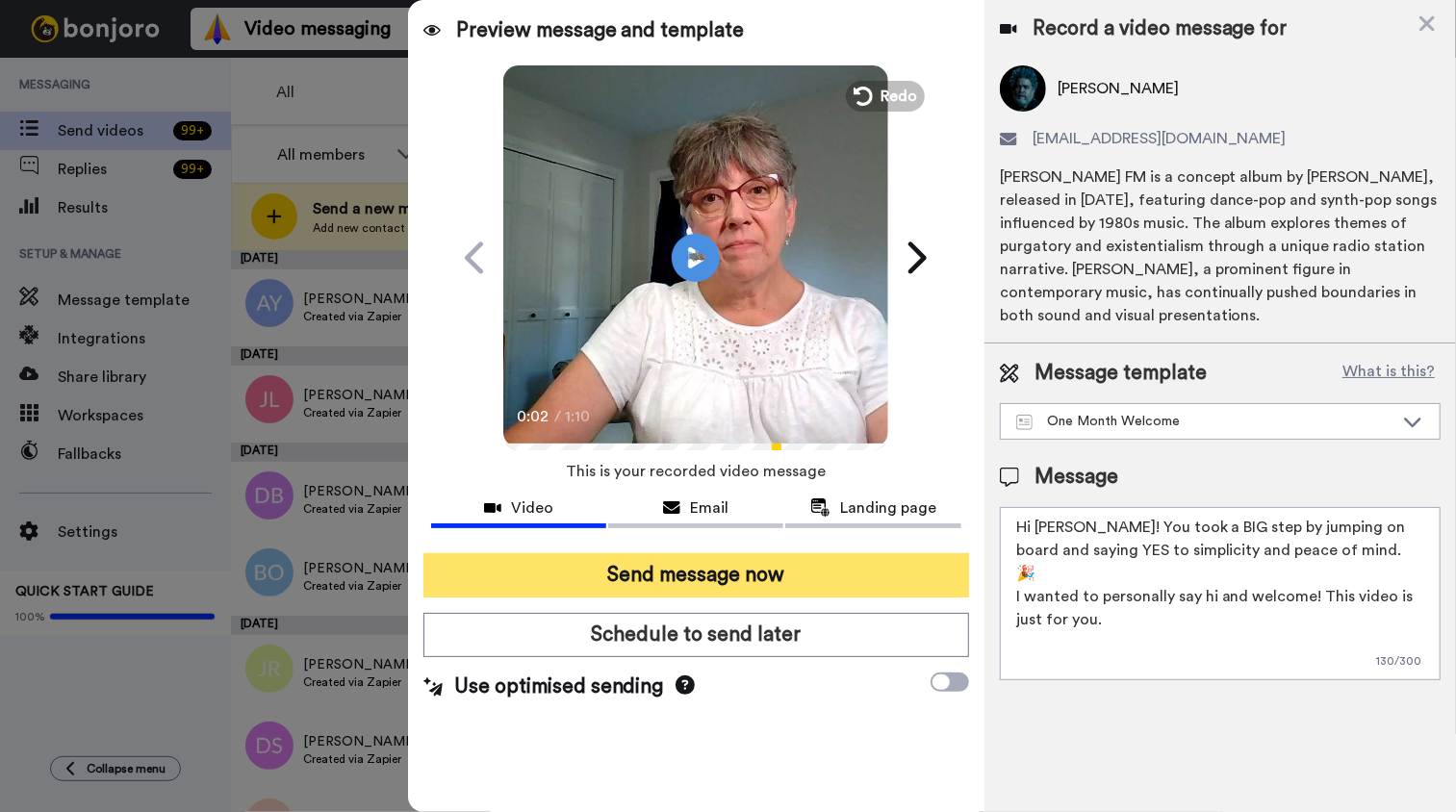
click at [742, 566] on button "Send message now" at bounding box center [697, 575] width 546 height 44
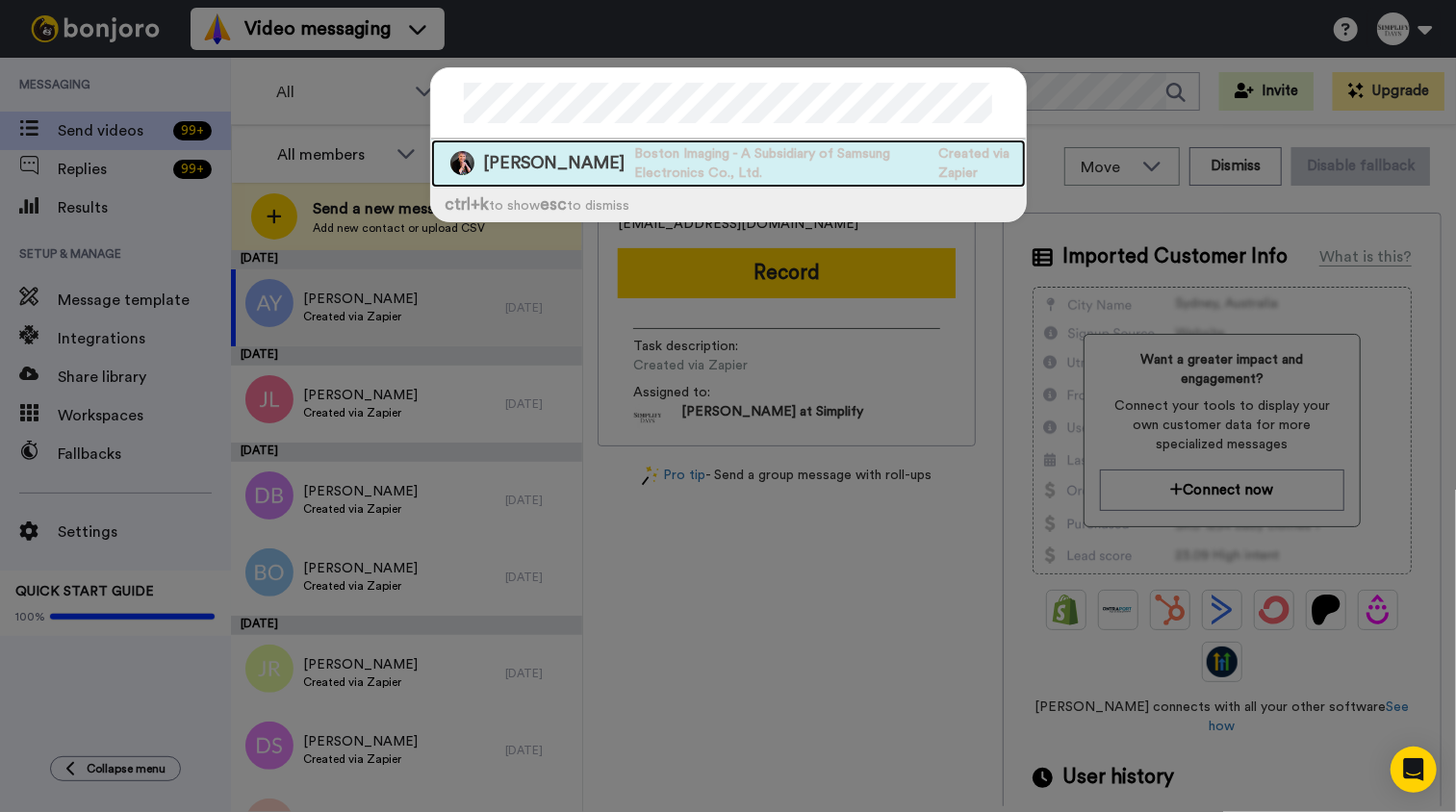
click at [564, 160] on span "Deann Williams" at bounding box center [555, 163] width 142 height 24
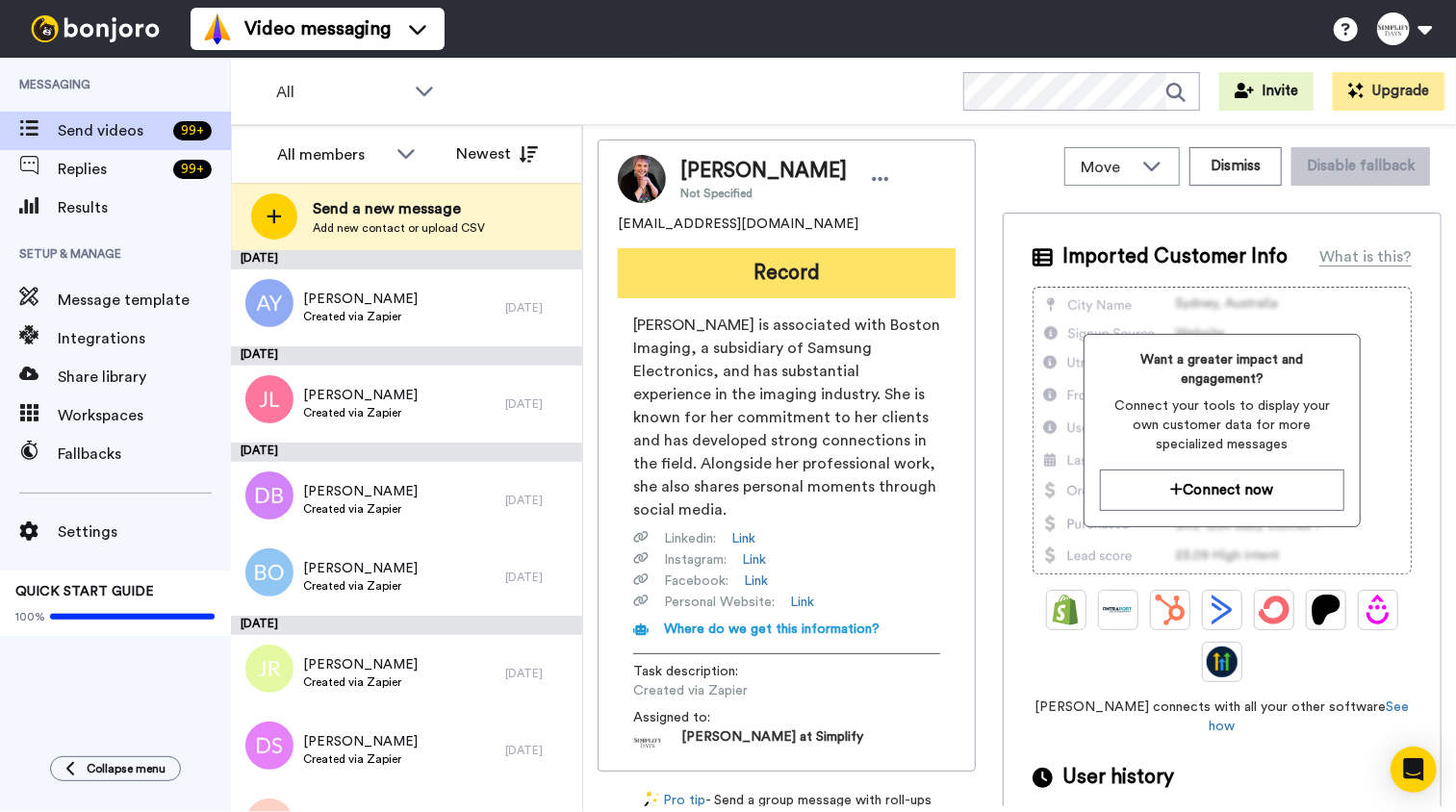
click at [750, 275] on button "Record" at bounding box center [786, 273] width 338 height 50
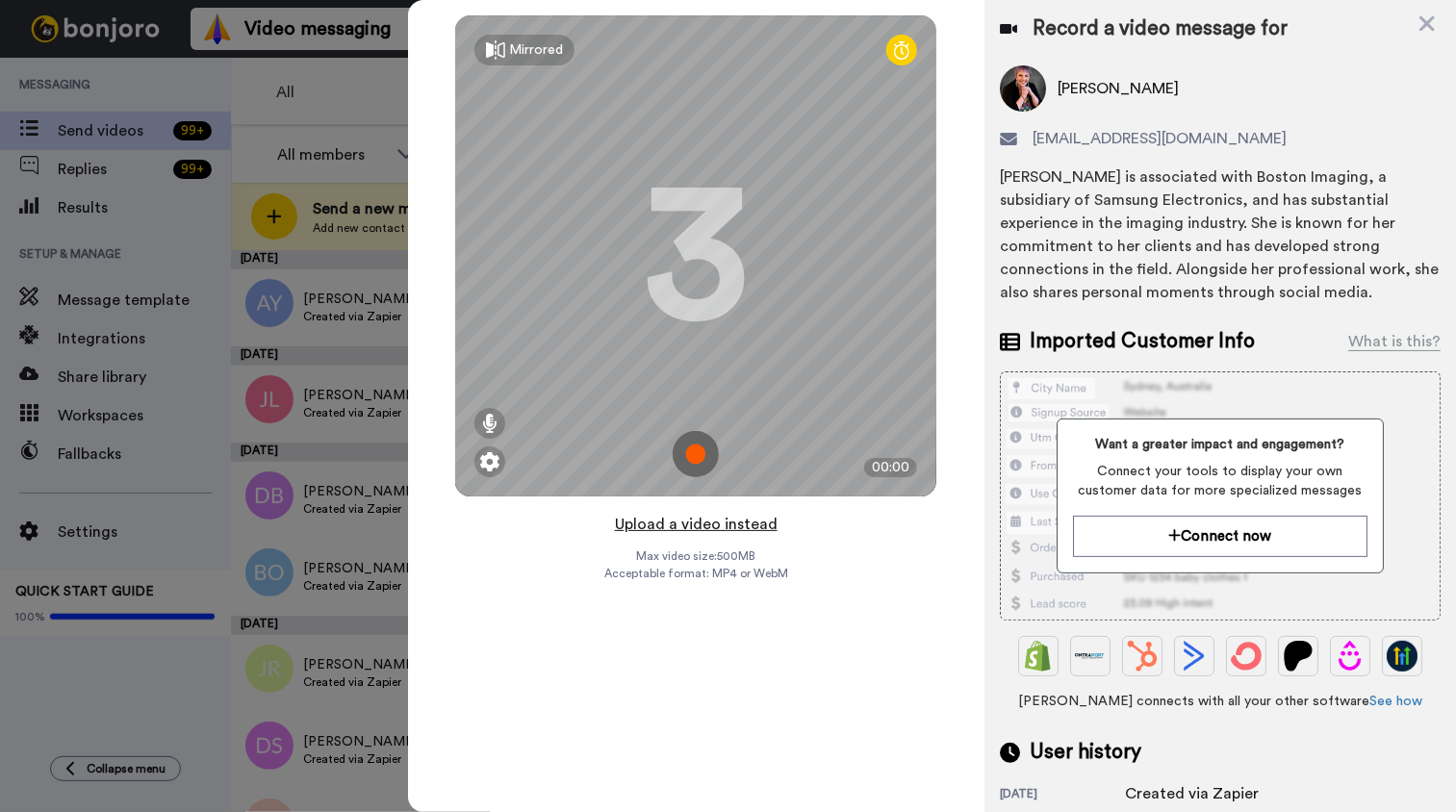
click at [725, 527] on button "Upload a video instead" at bounding box center [696, 523] width 174 height 25
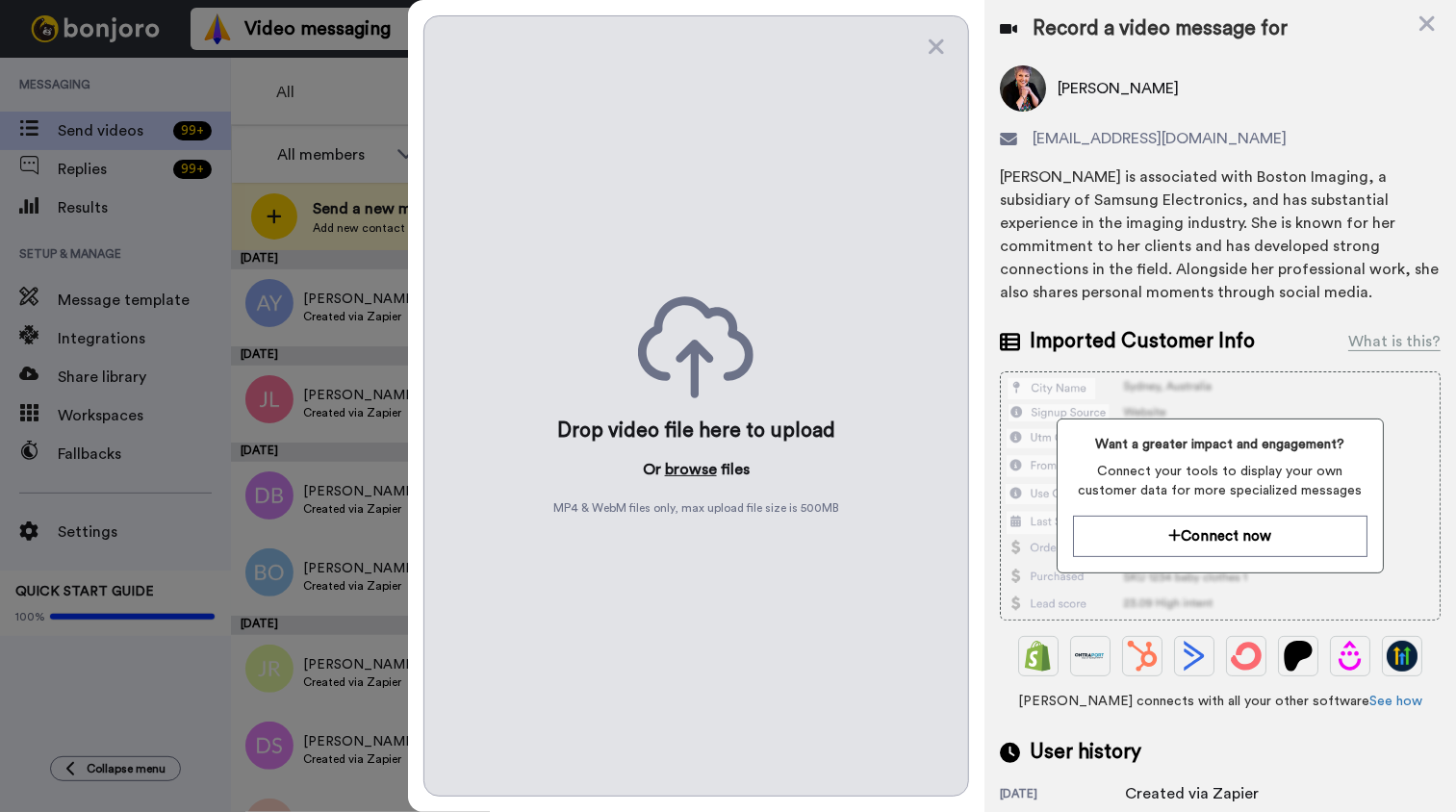
click at [699, 473] on button "browse" at bounding box center [691, 468] width 52 height 23
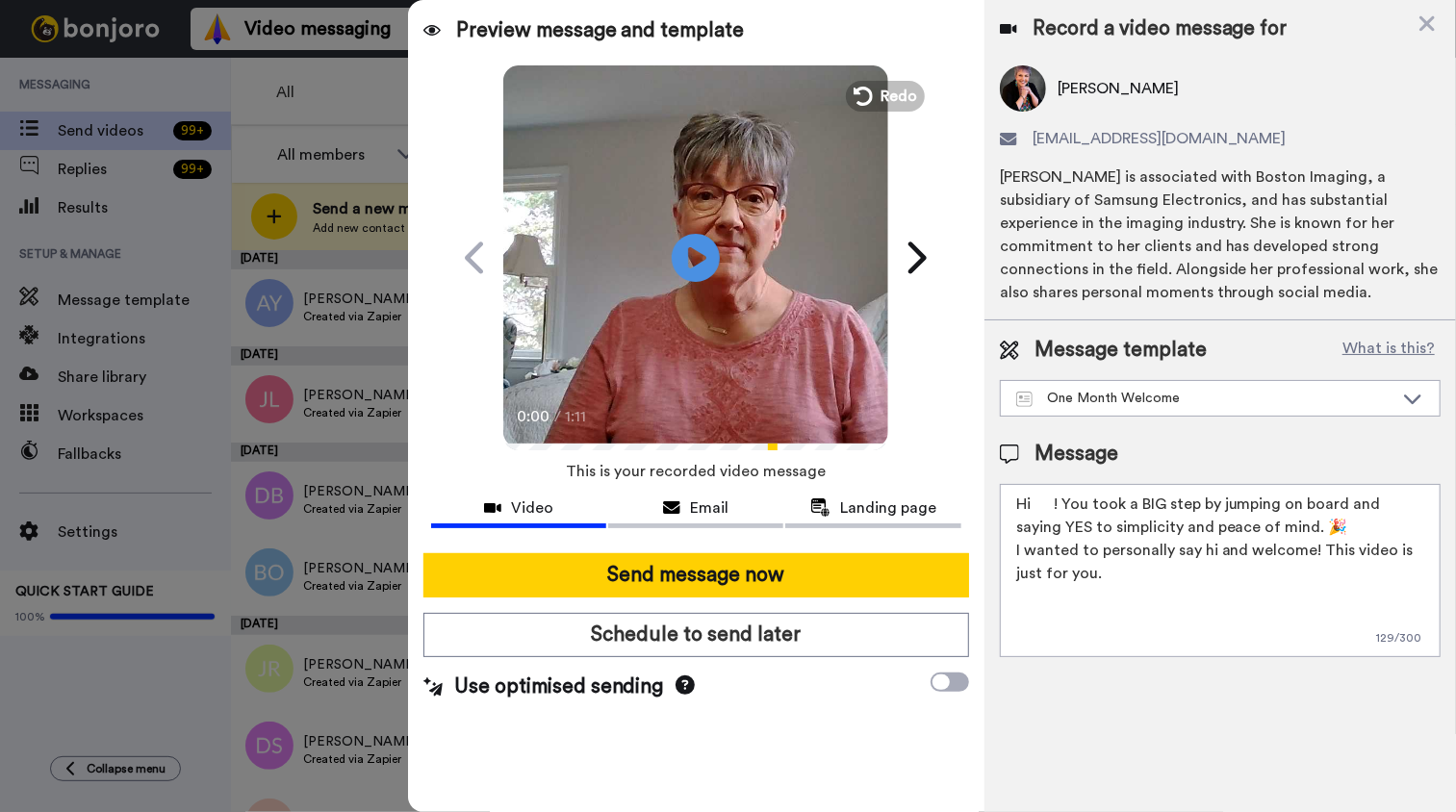
drag, startPoint x: 1034, startPoint y: 501, endPoint x: 1045, endPoint y: 511, distance: 14.9
click at [1037, 504] on textarea "Hi ! You took a BIG step by jumping on board and saying YES to simplicity and p…" at bounding box center [1219, 569] width 441 height 173
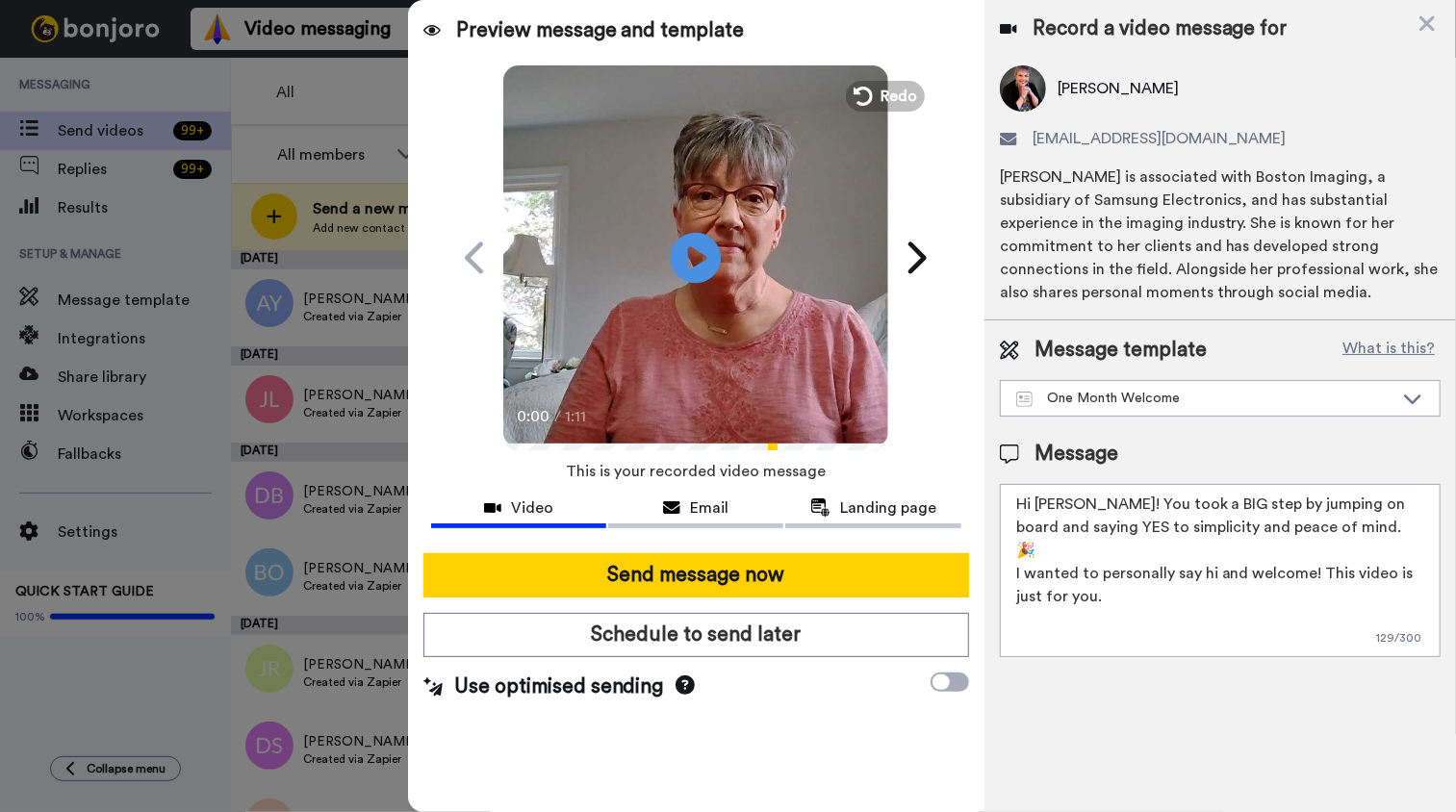
type textarea "Hi Deann! You took a BIG step by jumping on board and saying YES to simplicity …"
click at [692, 272] on icon at bounding box center [696, 257] width 51 height 51
click at [714, 309] on video at bounding box center [696, 255] width 385 height 385
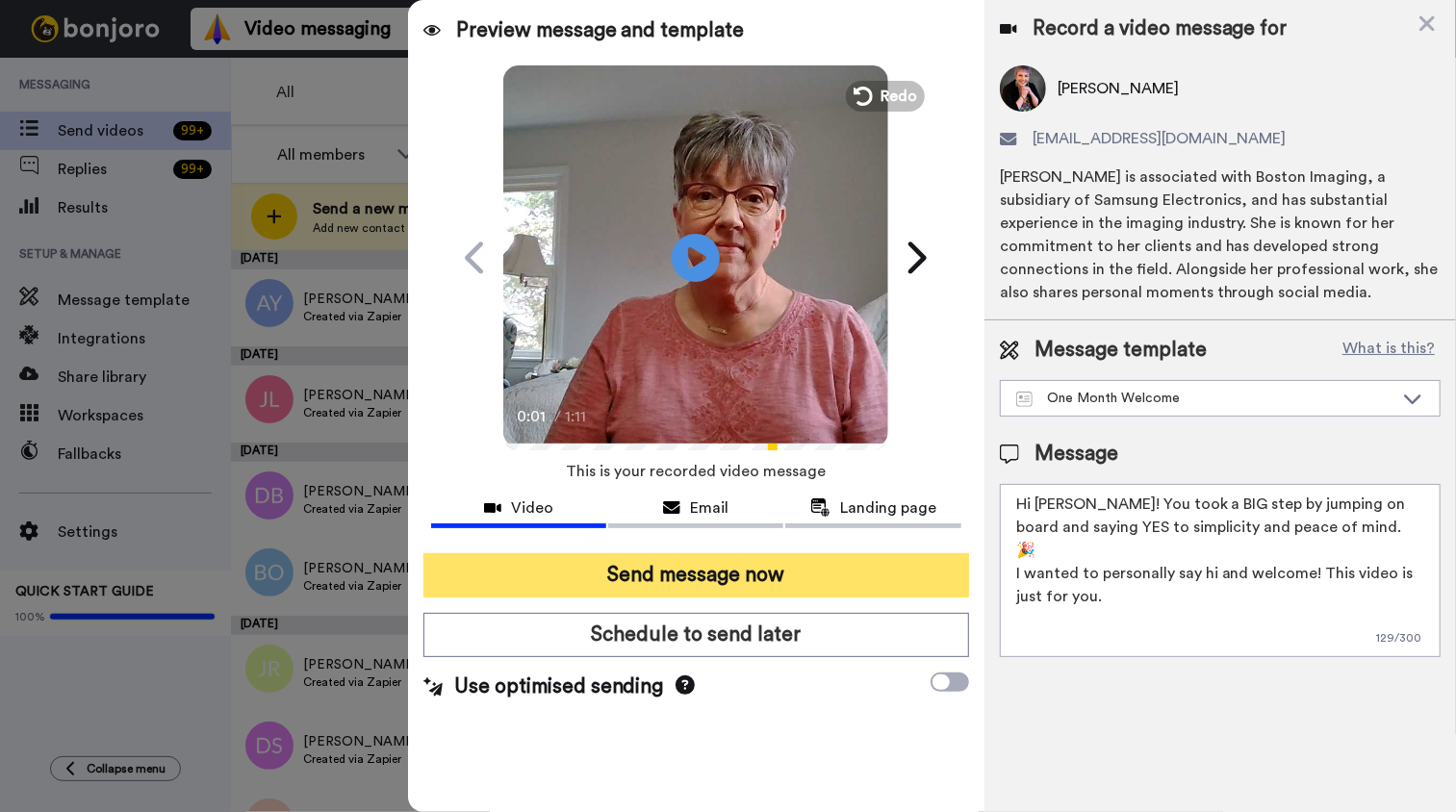
click at [692, 581] on button "Send message now" at bounding box center [697, 575] width 546 height 44
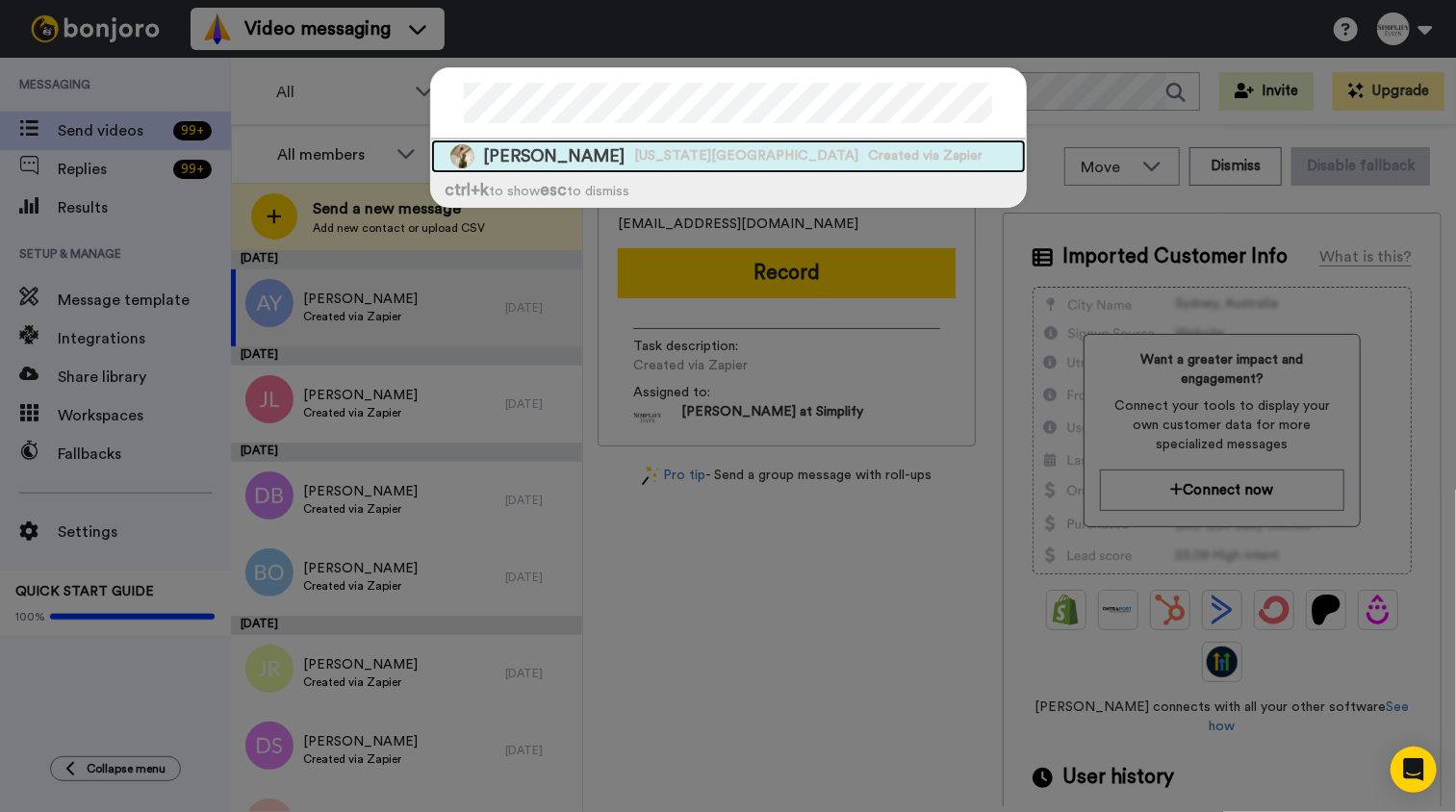
click at [635, 151] on span "[US_STATE][GEOGRAPHIC_DATA]" at bounding box center [746, 155] width 224 height 19
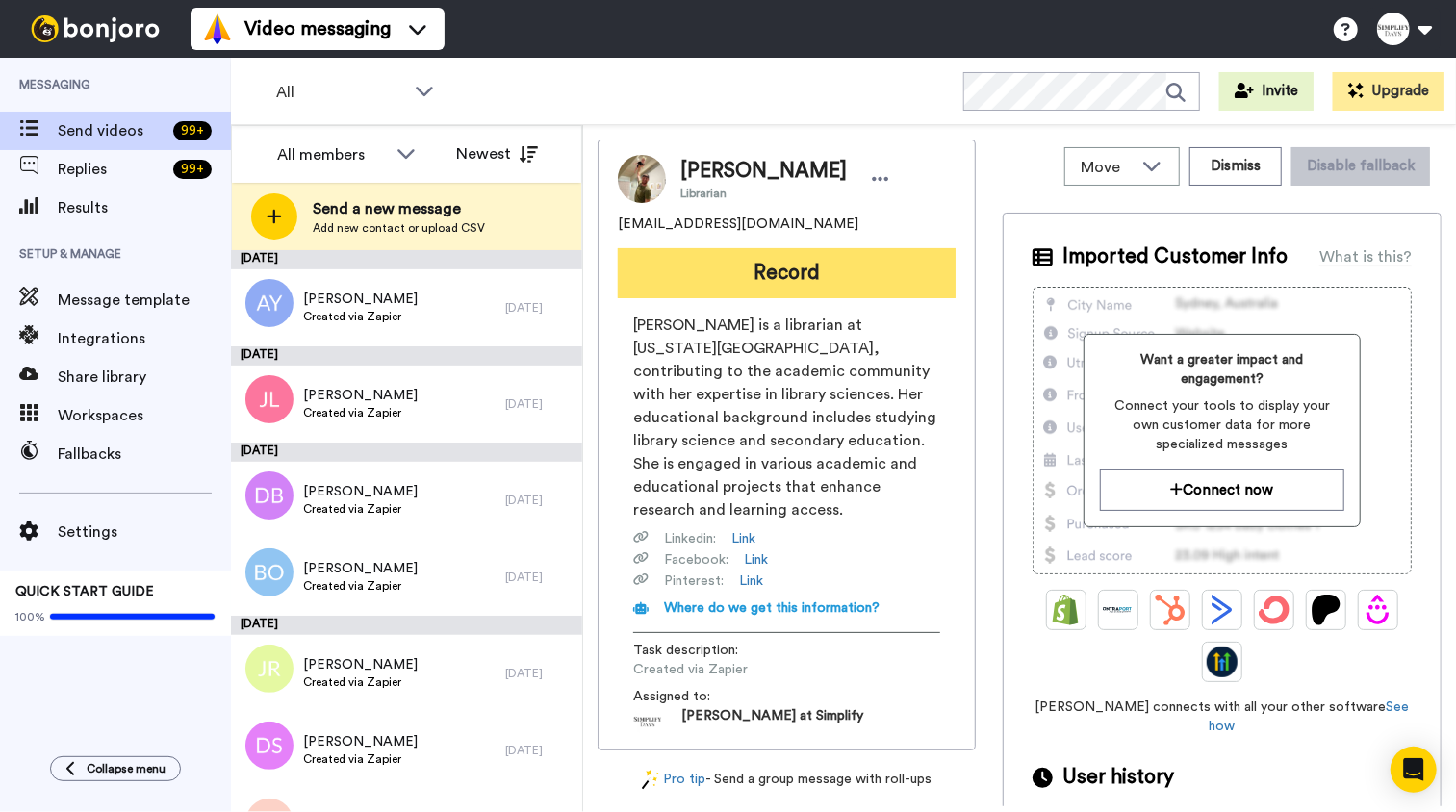
click at [824, 265] on button "Record" at bounding box center [786, 273] width 338 height 50
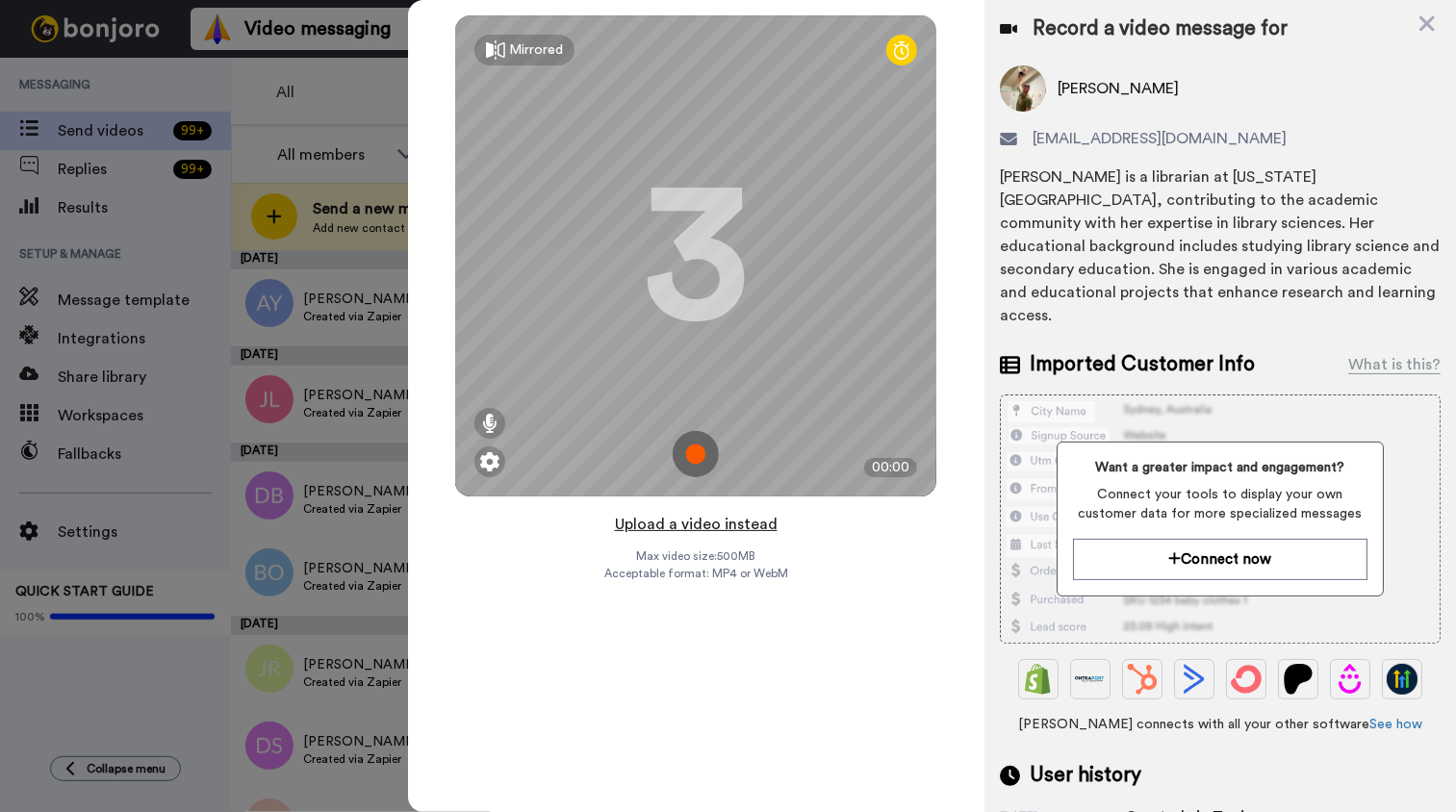
click at [706, 526] on button "Upload a video instead" at bounding box center [696, 523] width 174 height 25
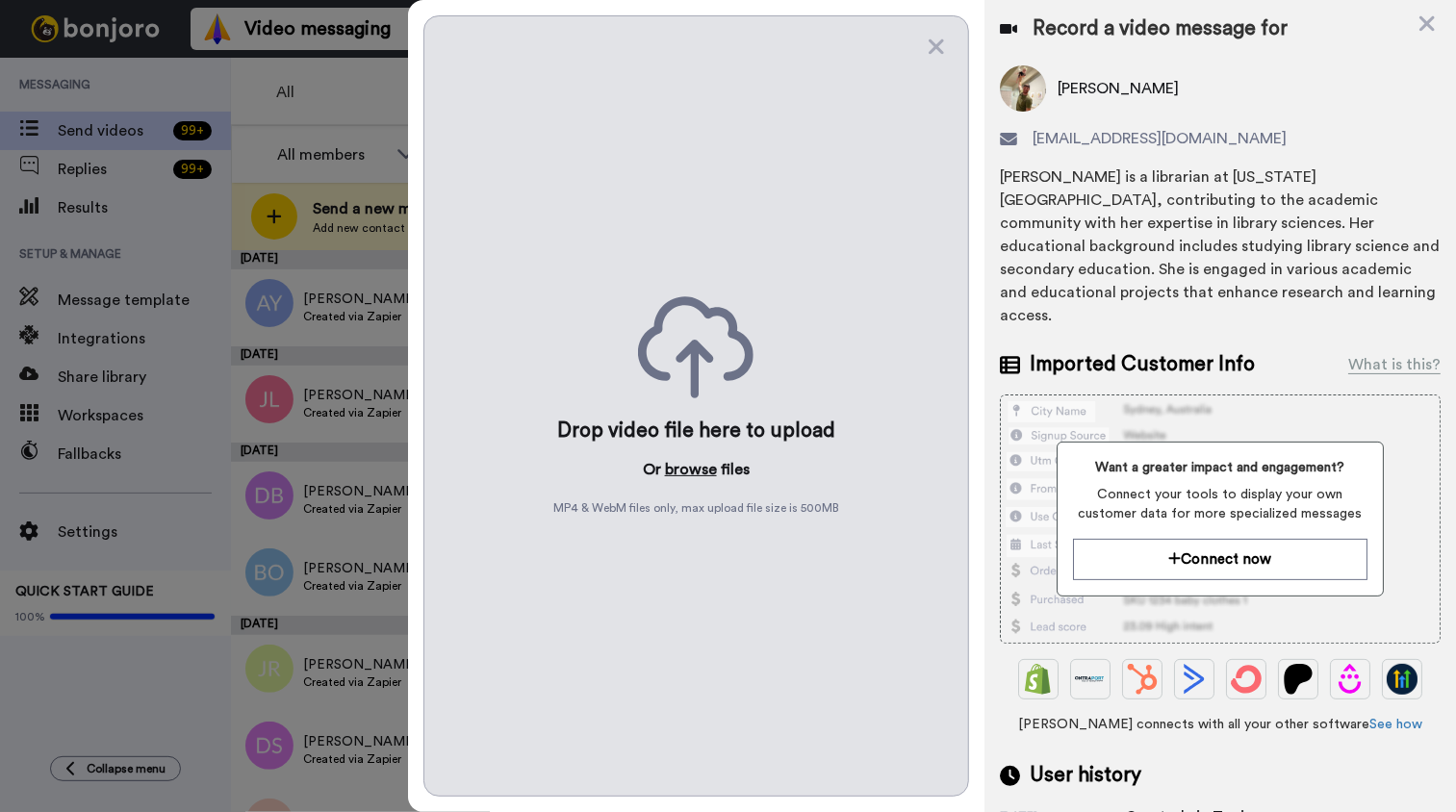
click at [702, 464] on button "browse" at bounding box center [691, 468] width 52 height 23
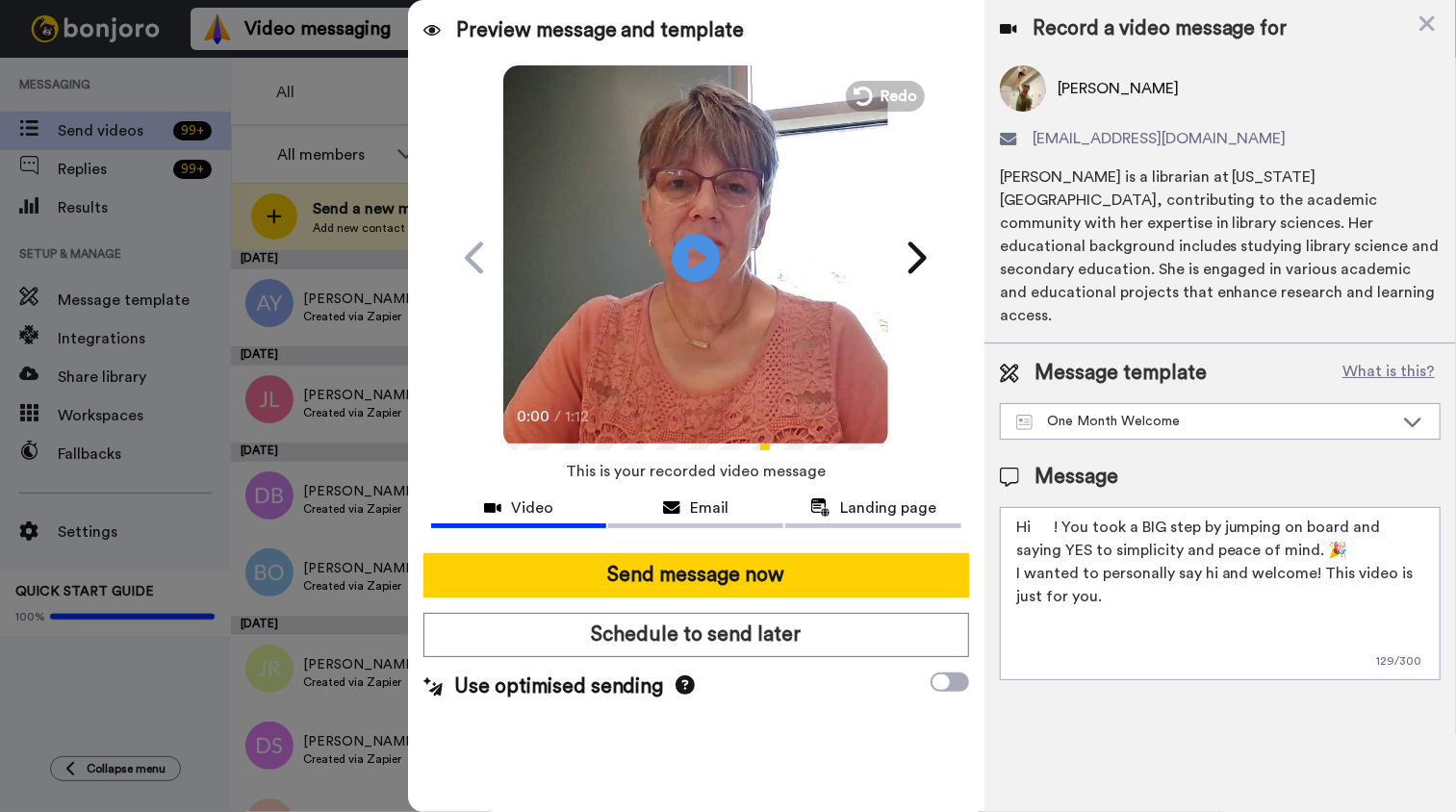
click at [1034, 506] on textarea "Hi ! You took a BIG step by jumping on board and saying YES to simplicity and p…" at bounding box center [1219, 592] width 441 height 173
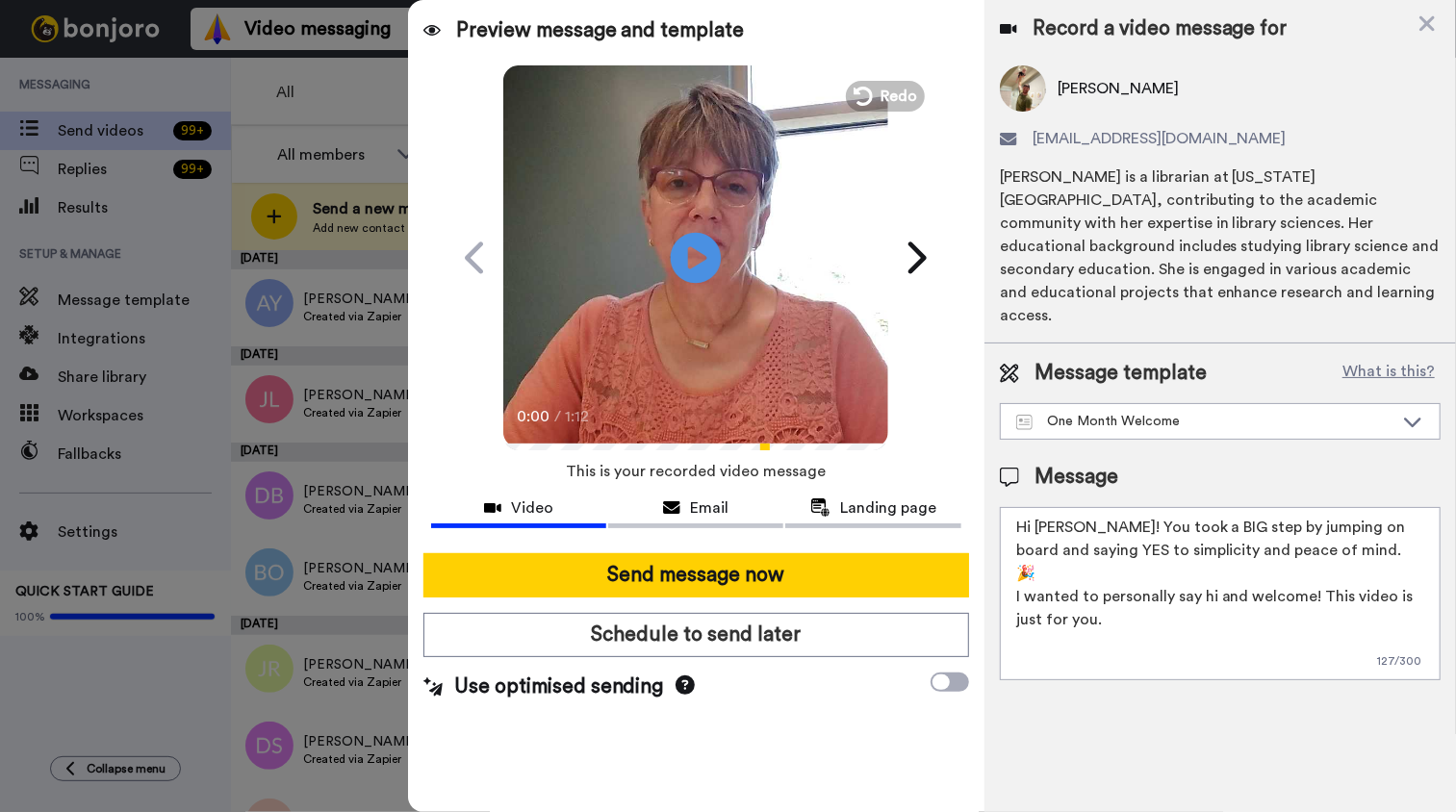
type textarea "Hi Deleyne! You took a BIG step by jumping on board and saying YES to simplicit…"
click at [715, 259] on icon at bounding box center [696, 257] width 51 height 51
click at [723, 295] on video at bounding box center [696, 255] width 385 height 385
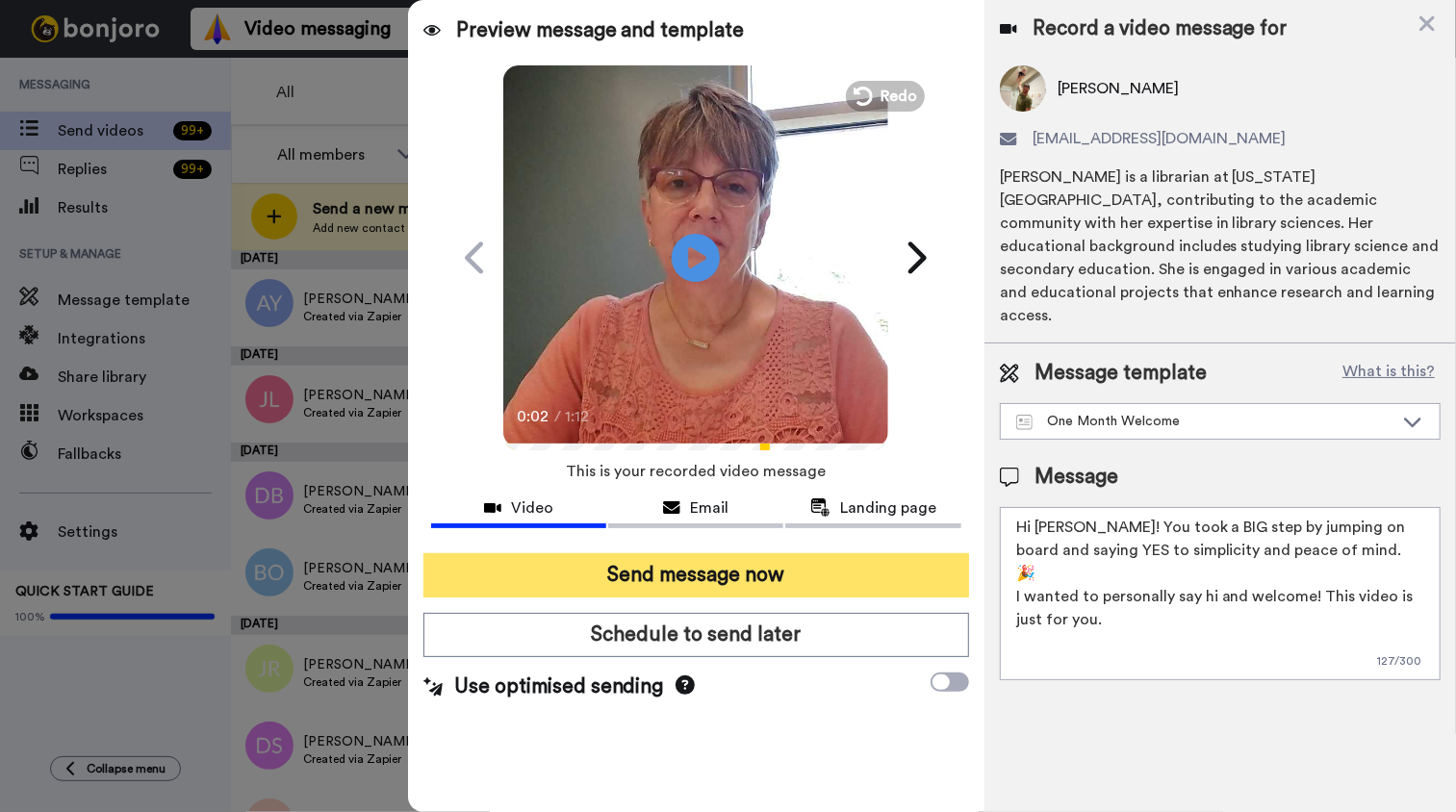
click at [731, 563] on button "Send message now" at bounding box center [697, 575] width 546 height 44
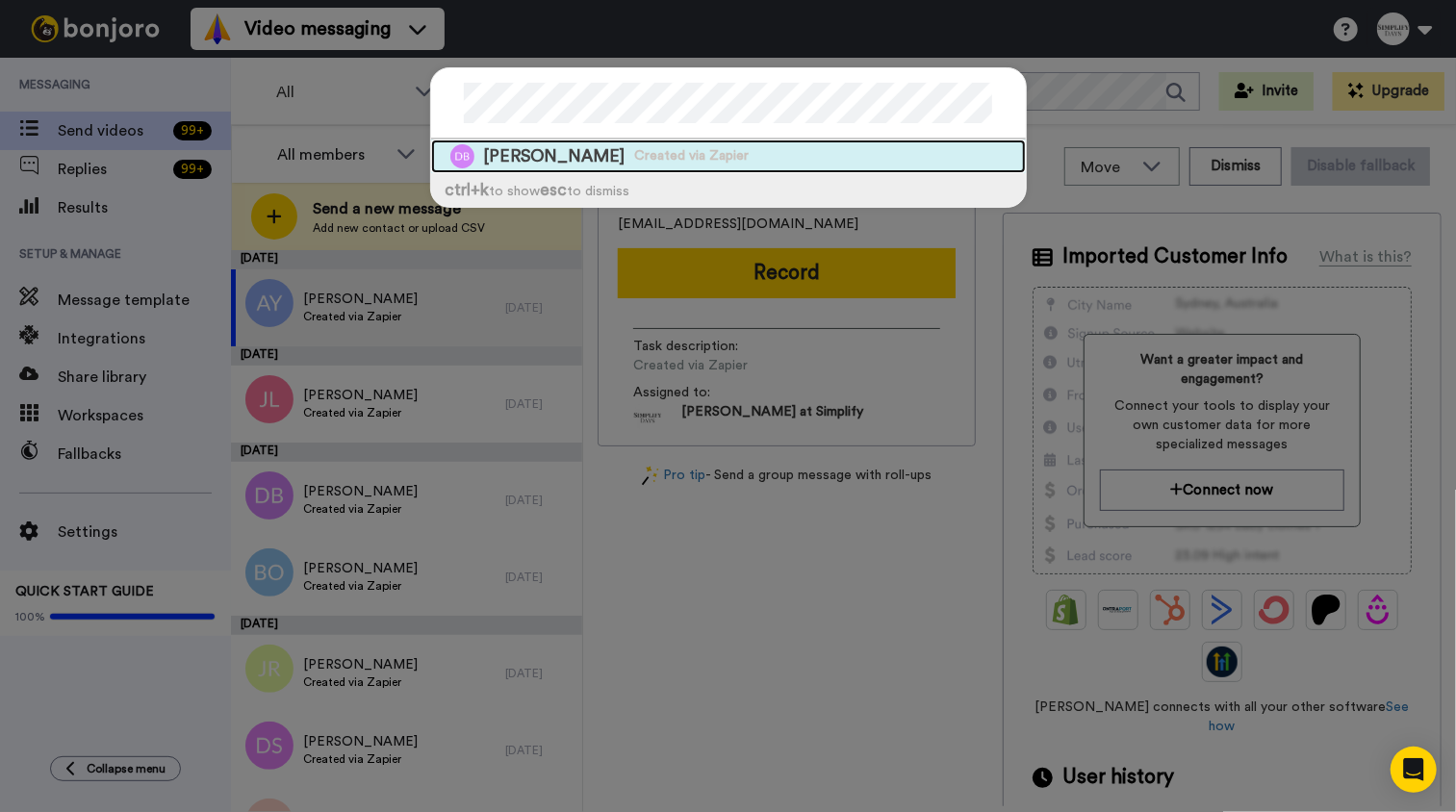
drag, startPoint x: 661, startPoint y: 166, endPoint x: 649, endPoint y: 163, distance: 12.4
click at [649, 163] on span "Created via Zapier" at bounding box center [692, 155] width 115 height 19
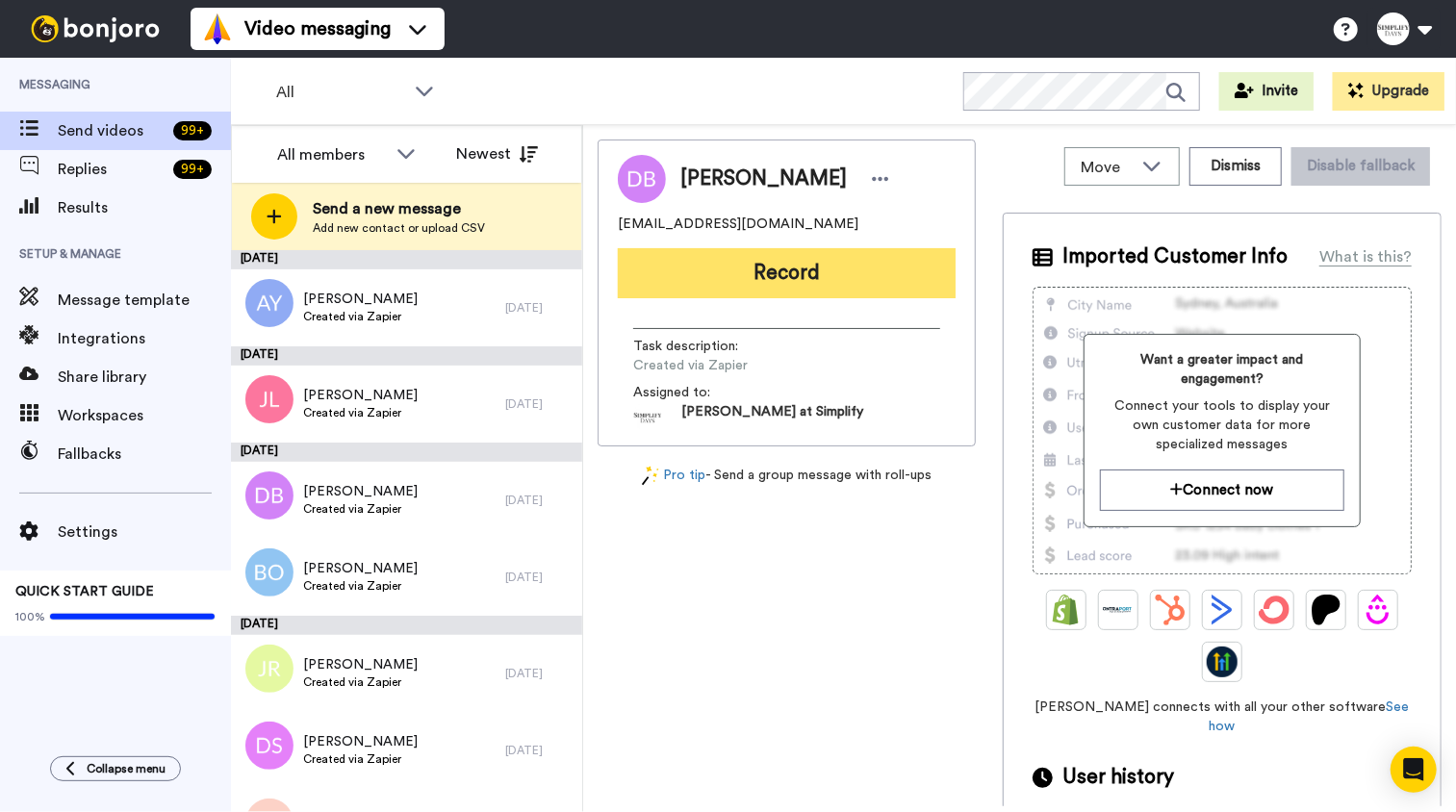
click at [763, 287] on button "Record" at bounding box center [786, 273] width 338 height 50
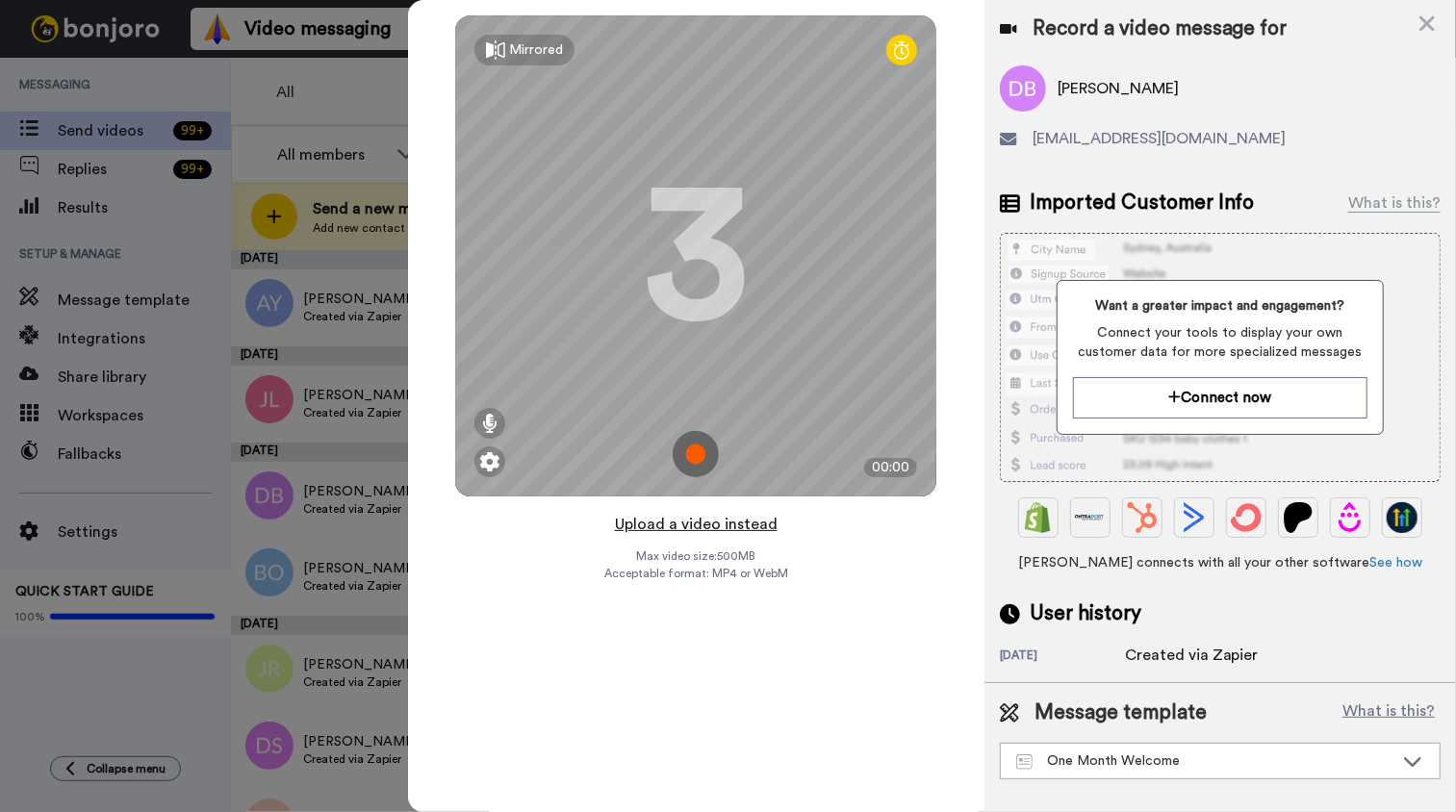
click at [729, 525] on button "Upload a video instead" at bounding box center [696, 523] width 174 height 25
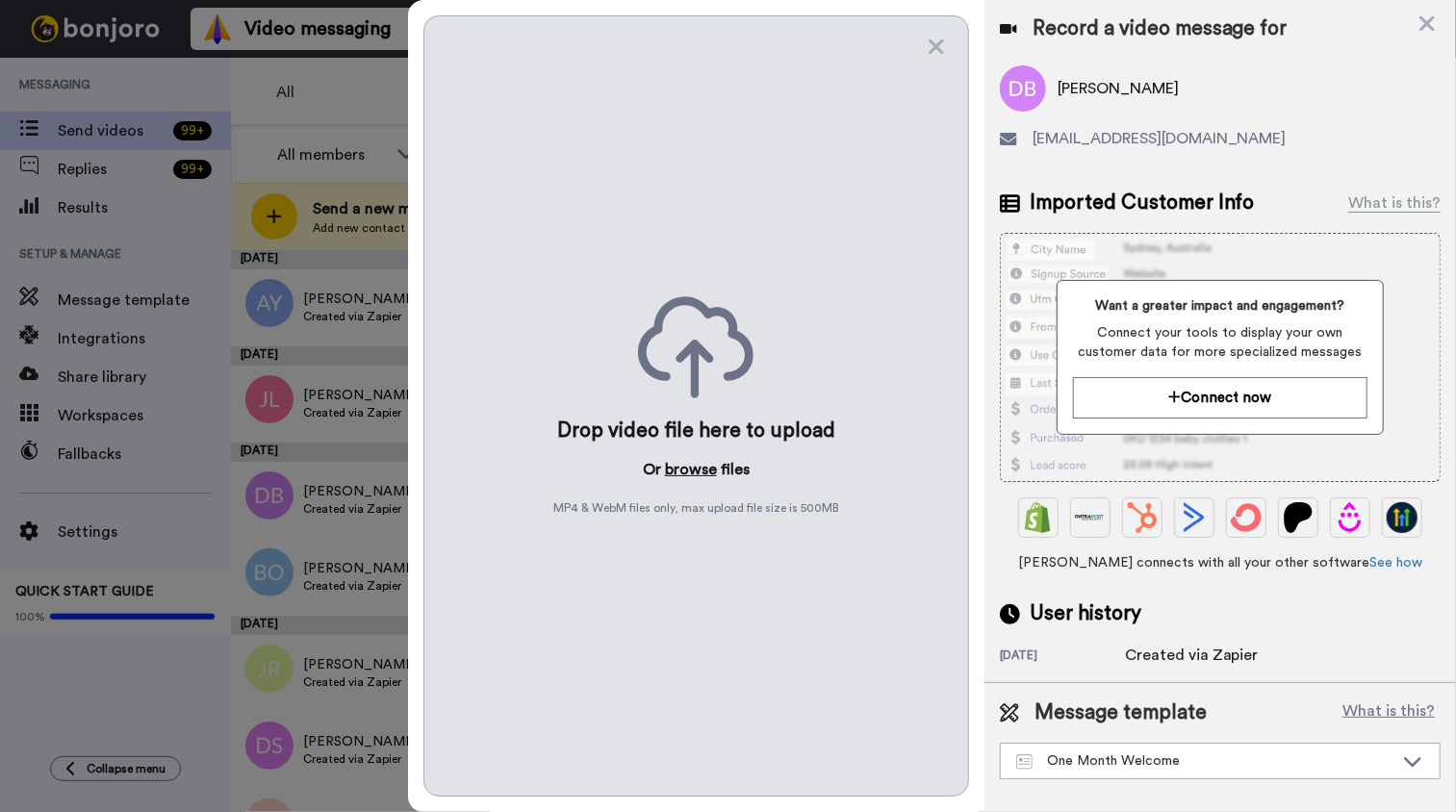
click at [699, 468] on button "browse" at bounding box center [691, 468] width 52 height 23
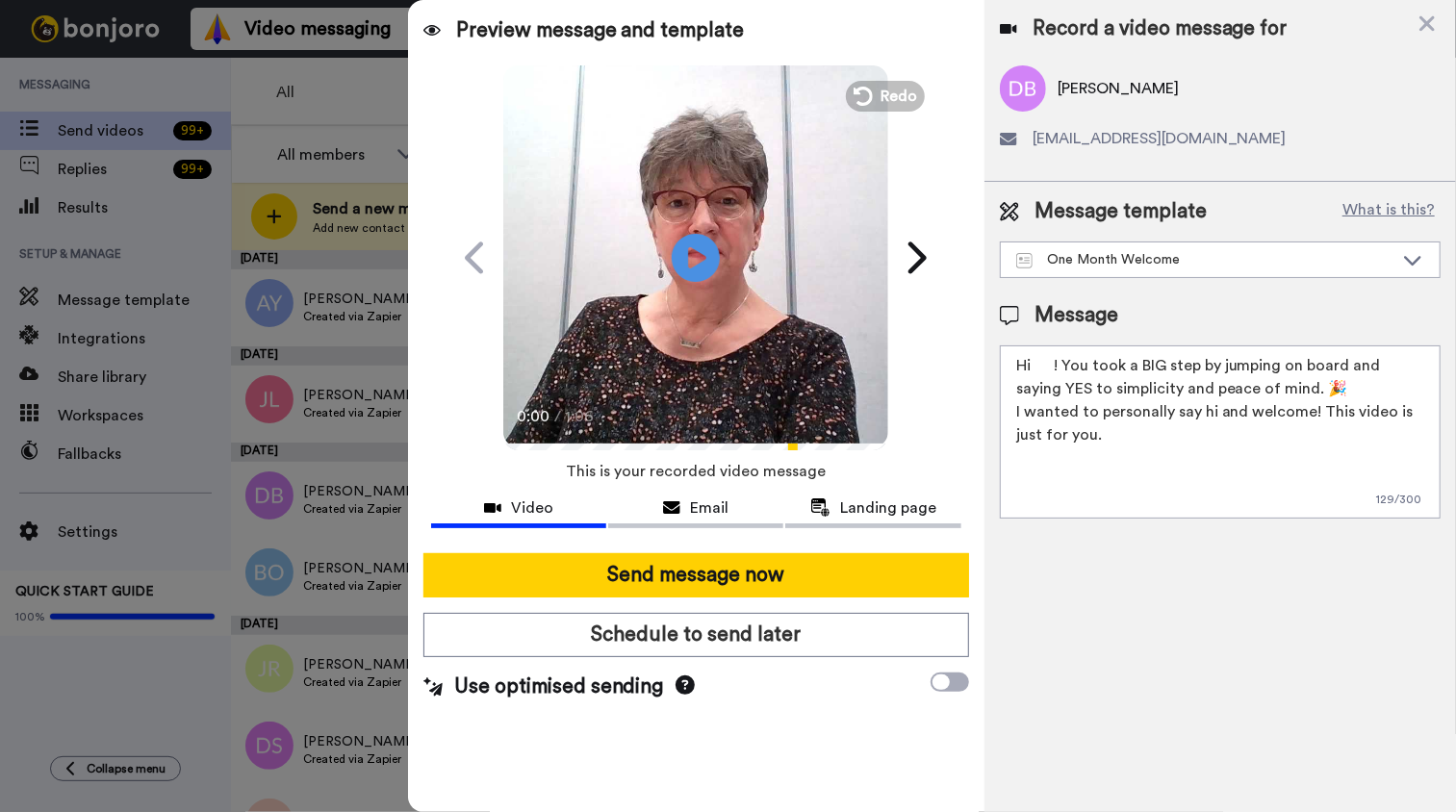
drag, startPoint x: 1036, startPoint y: 366, endPoint x: 1045, endPoint y: 397, distance: 32.3
click at [1035, 373] on textarea "Hi ! You took a BIG step by jumping on board and saying YES to simplicity and p…" at bounding box center [1219, 431] width 441 height 173
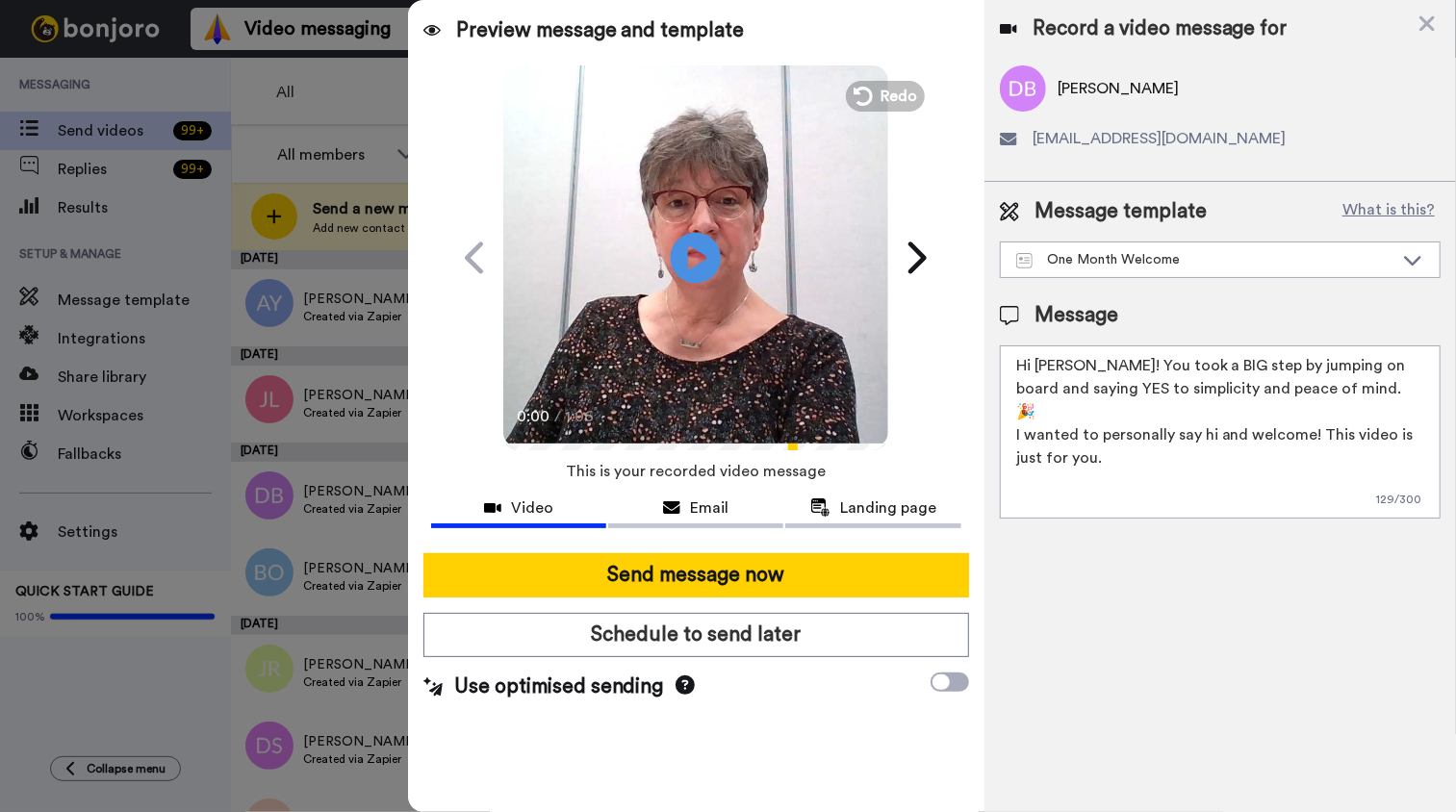
type textarea "Hi [PERSON_NAME]! You took a BIG step by jumping on board and saying YES to sim…"
click at [696, 256] on icon "Play/Pause" at bounding box center [696, 257] width 51 height 91
click at [734, 312] on video at bounding box center [696, 255] width 385 height 385
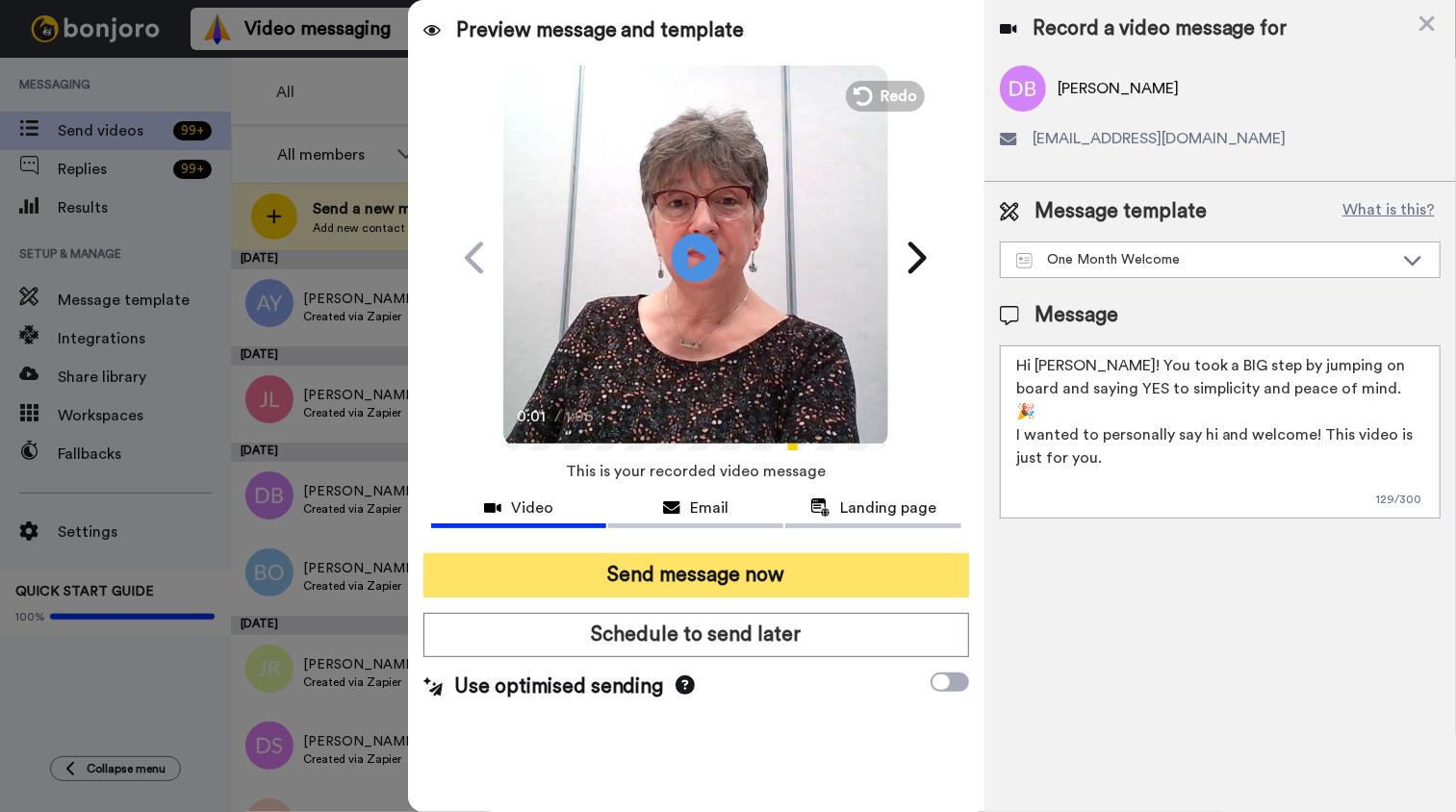
click at [687, 570] on button "Send message now" at bounding box center [697, 575] width 546 height 44
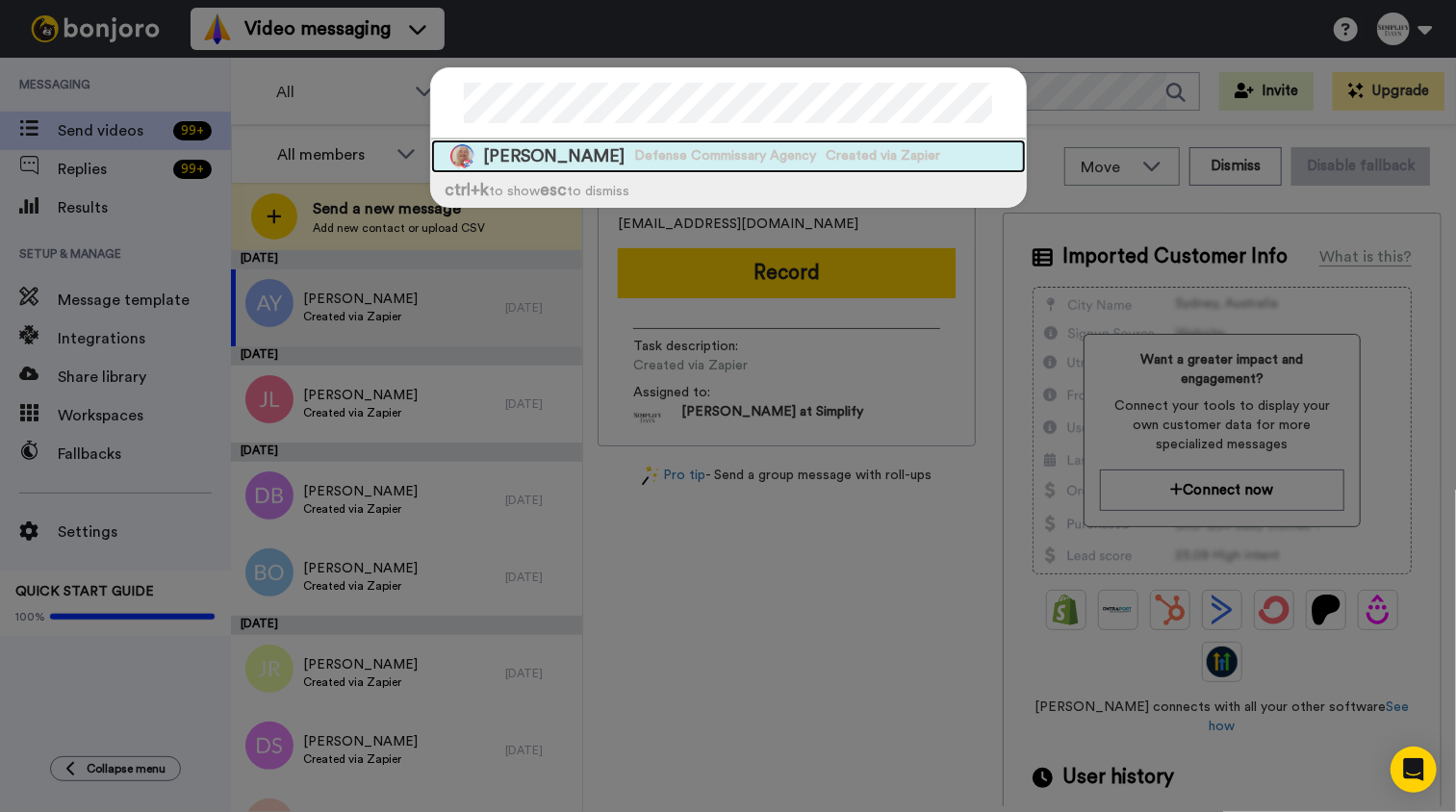
click at [562, 149] on span "[PERSON_NAME]" at bounding box center [555, 156] width 142 height 24
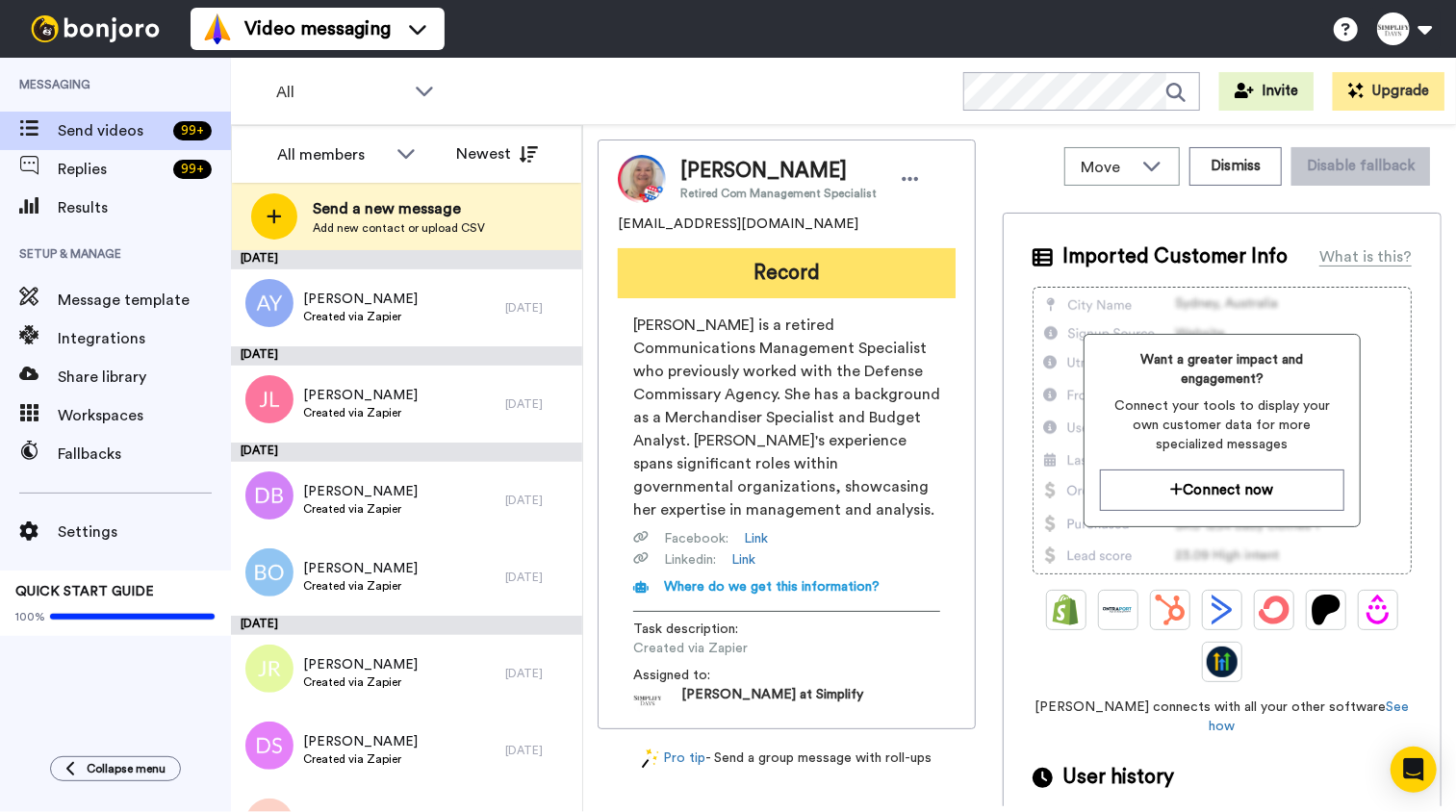
click at [830, 283] on button "Record" at bounding box center [786, 273] width 338 height 50
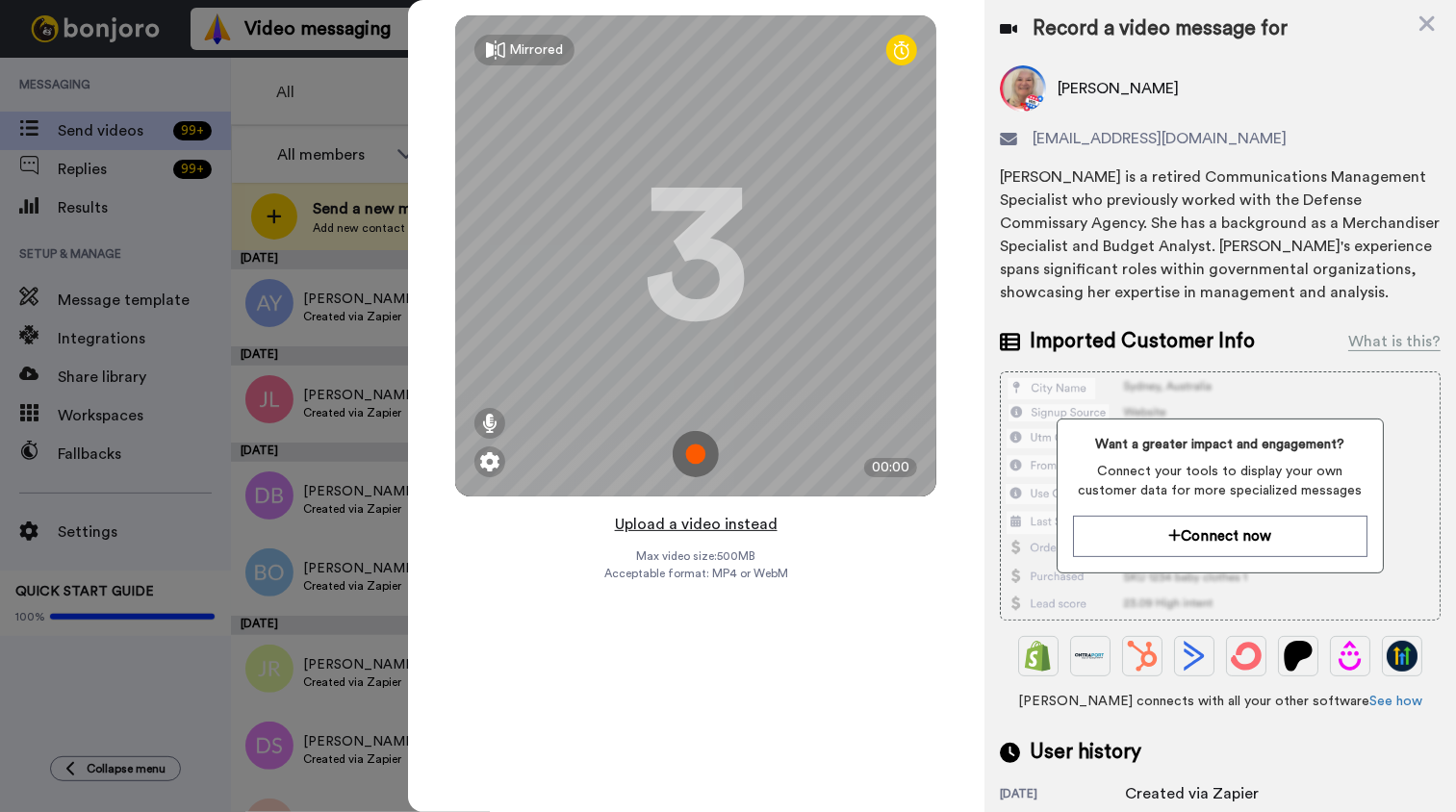
click at [675, 528] on button "Upload a video instead" at bounding box center [696, 523] width 174 height 25
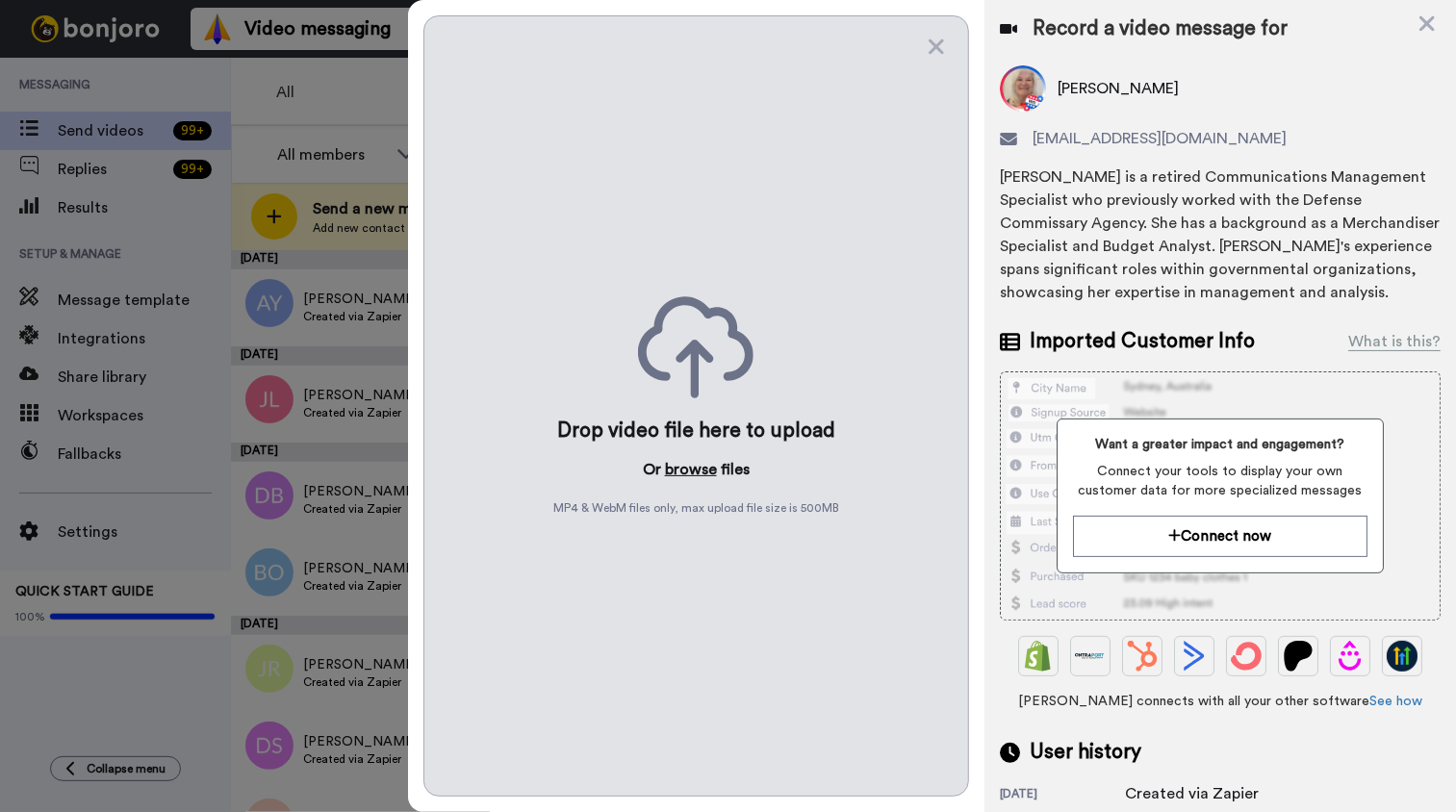
click at [697, 464] on button "browse" at bounding box center [691, 468] width 52 height 23
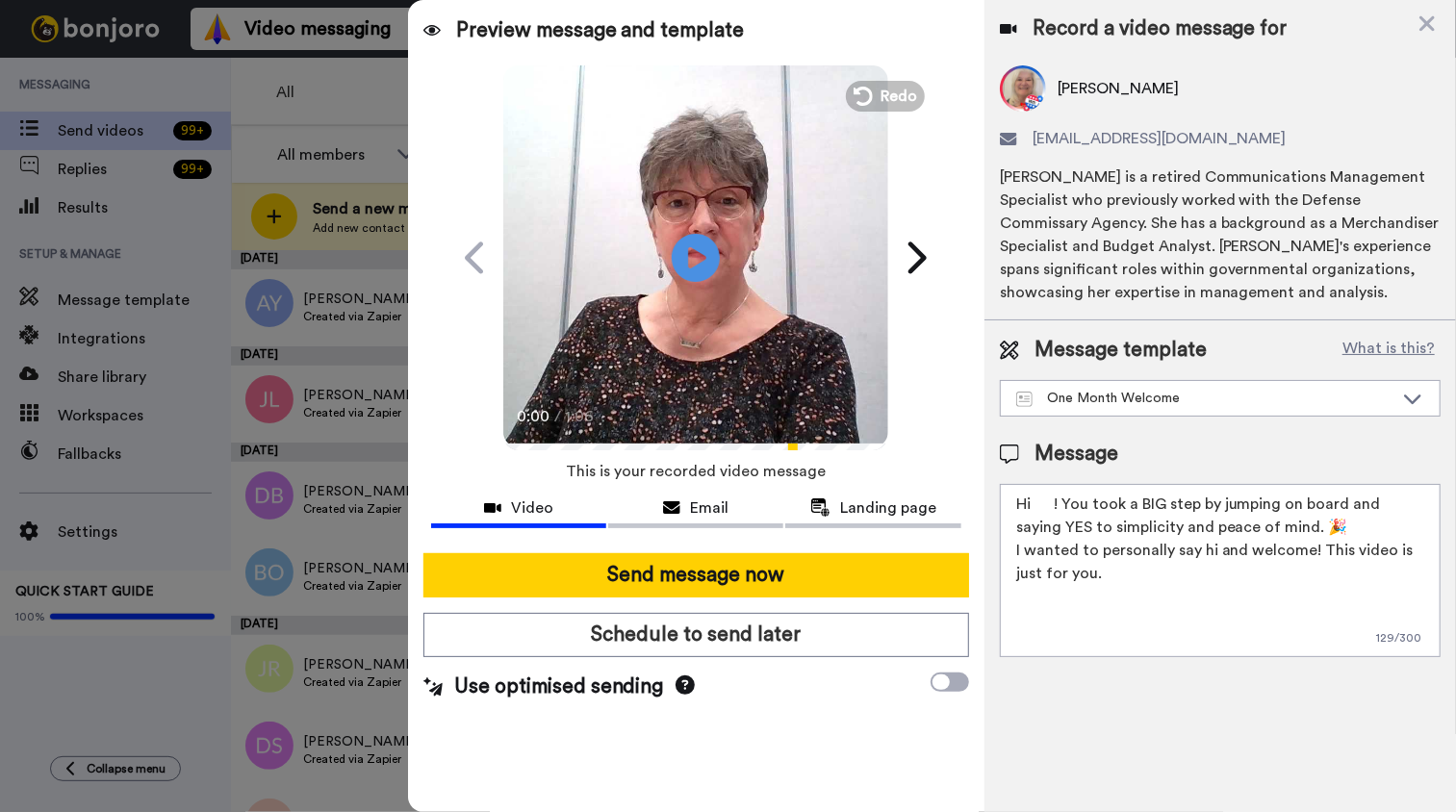
drag, startPoint x: 1033, startPoint y: 503, endPoint x: 1042, endPoint y: 520, distance: 19.2
click at [1034, 504] on textarea "Hi ! You took a BIG step by jumping on board and saying YES to simplicity and p…" at bounding box center [1219, 569] width 441 height 173
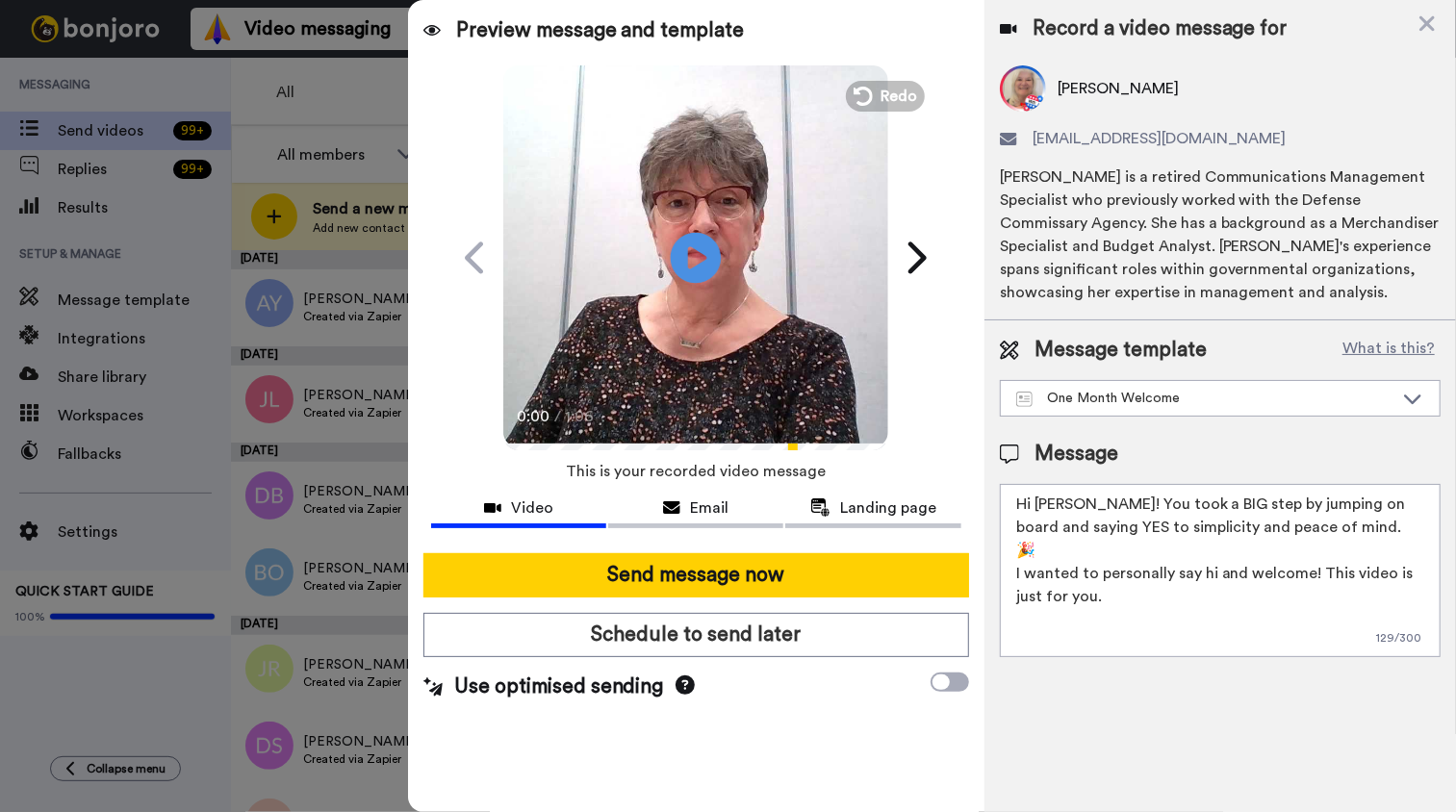
type textarea "Hi [PERSON_NAME]! You took a BIG step by jumping on board and saying YES to sim…"
click at [692, 259] on icon "Play/Pause" at bounding box center [696, 257] width 51 height 91
click at [723, 287] on video at bounding box center [696, 255] width 385 height 385
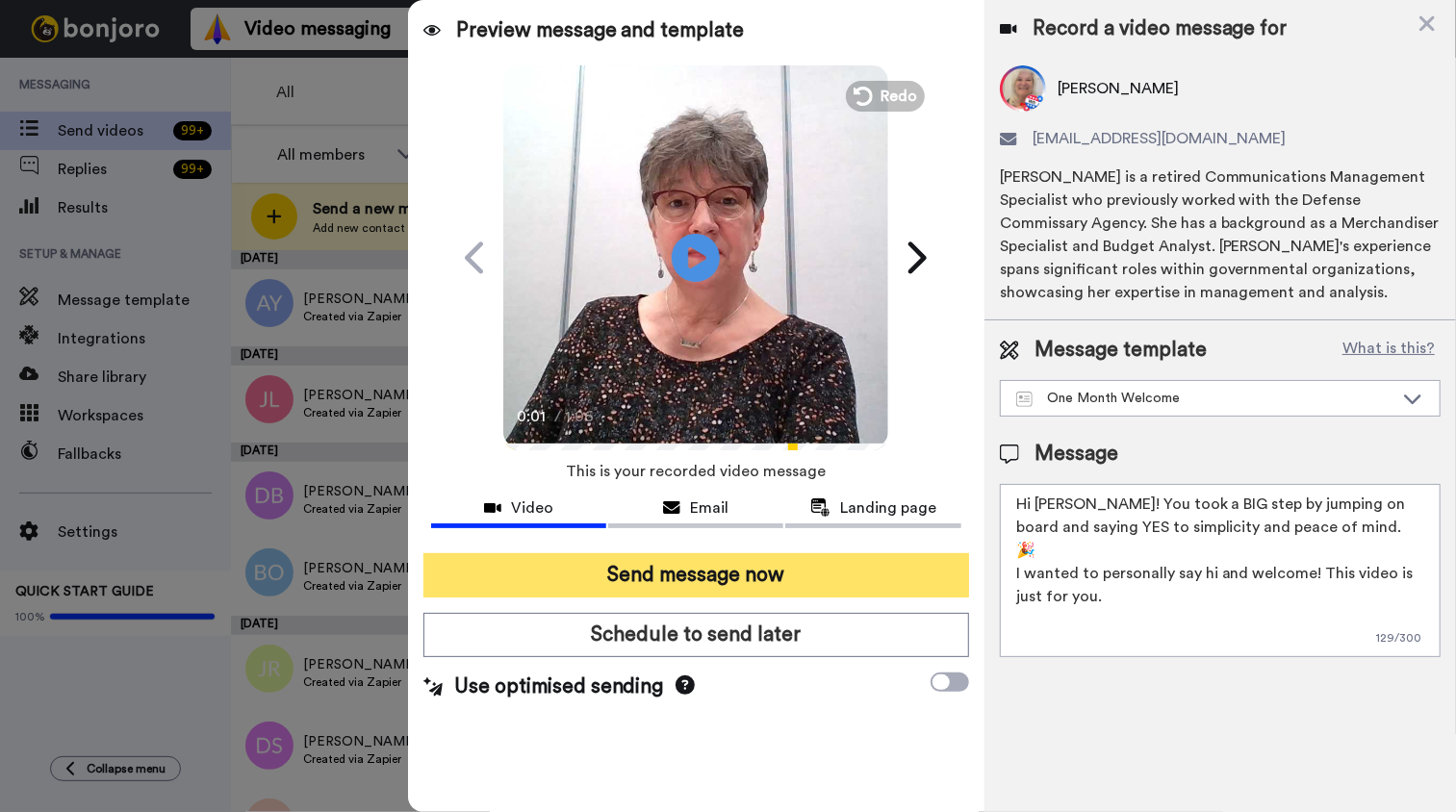
click at [702, 585] on button "Send message now" at bounding box center [697, 575] width 546 height 44
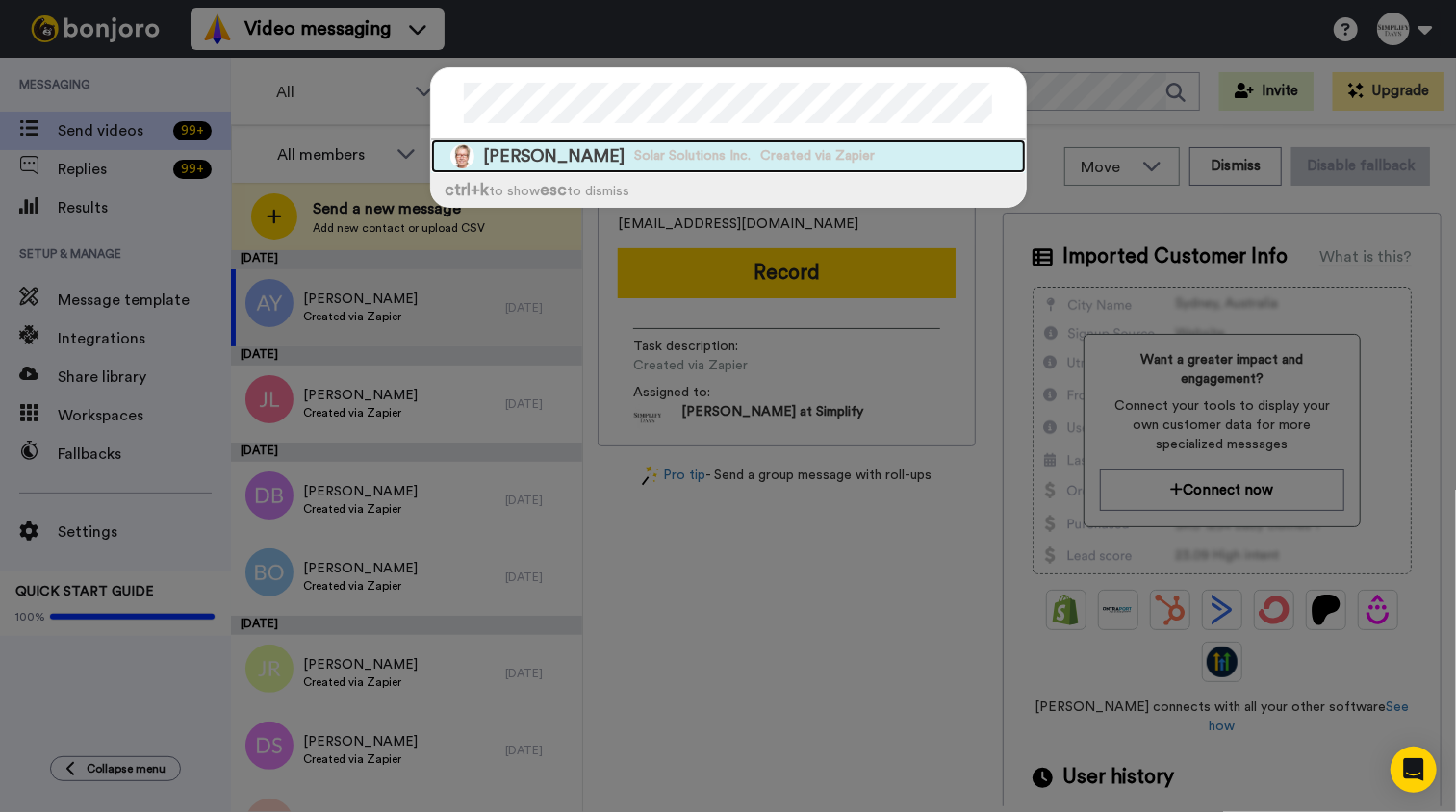
click at [617, 149] on span "[PERSON_NAME]" at bounding box center [555, 156] width 142 height 24
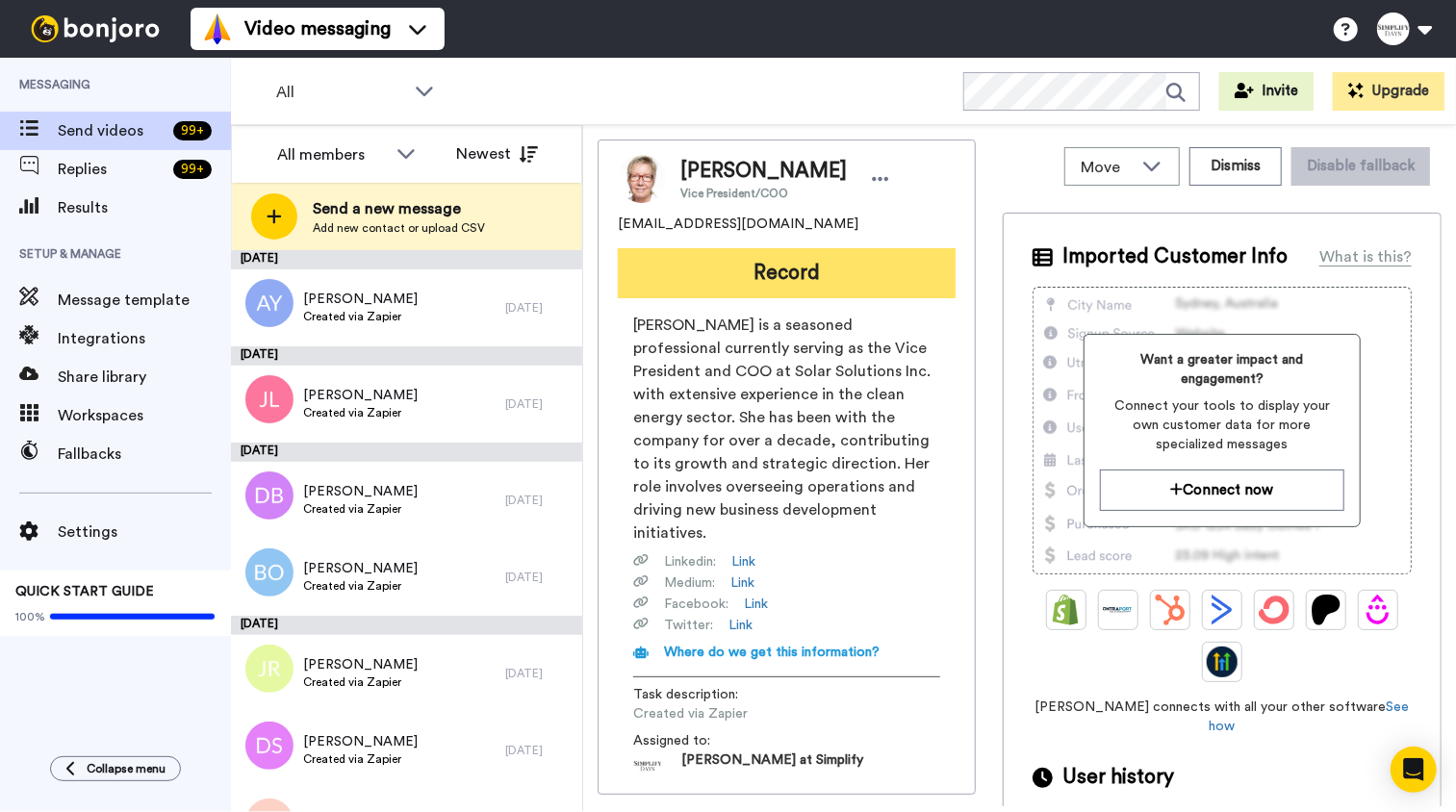
click at [801, 284] on button "Record" at bounding box center [786, 273] width 338 height 50
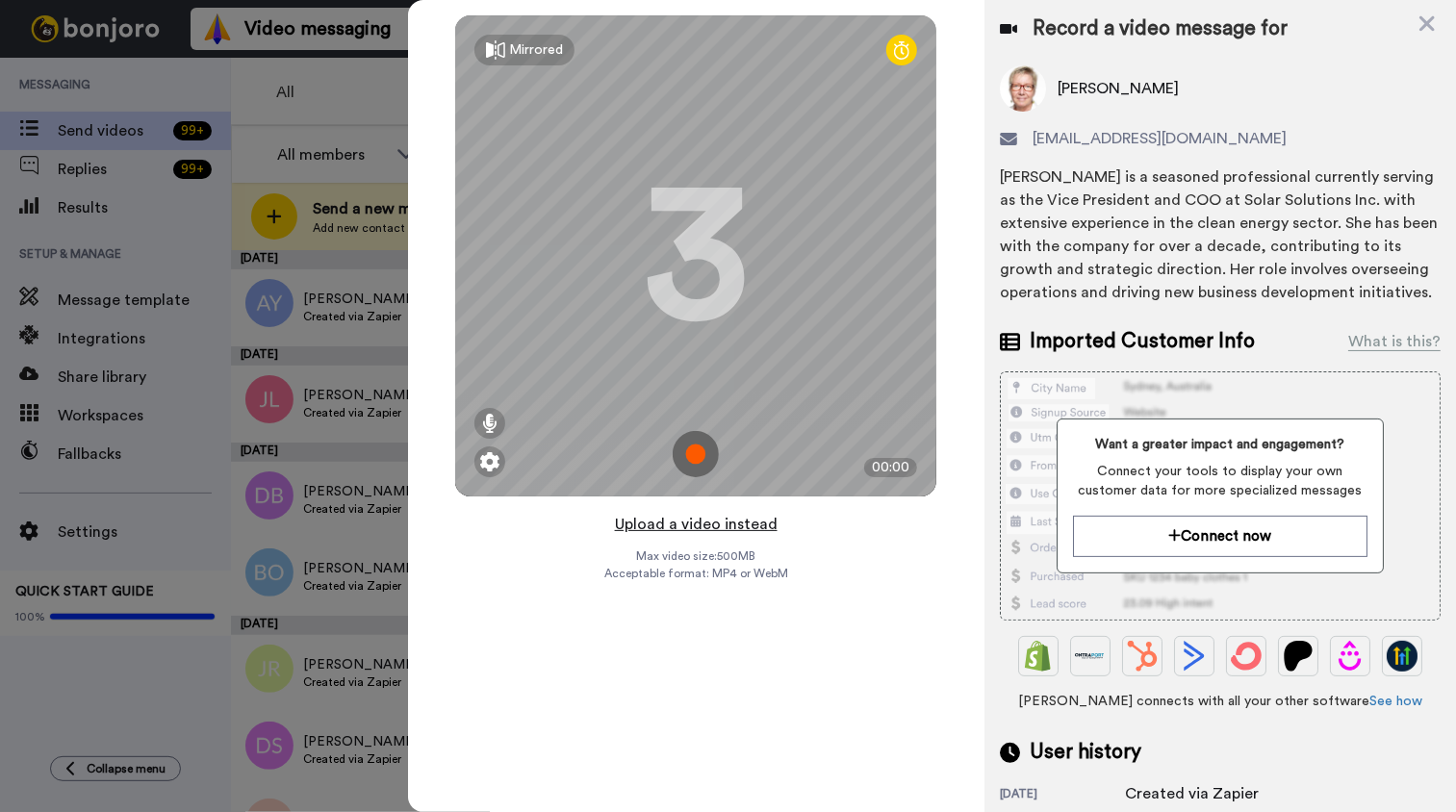
click at [708, 524] on button "Upload a video instead" at bounding box center [696, 523] width 174 height 25
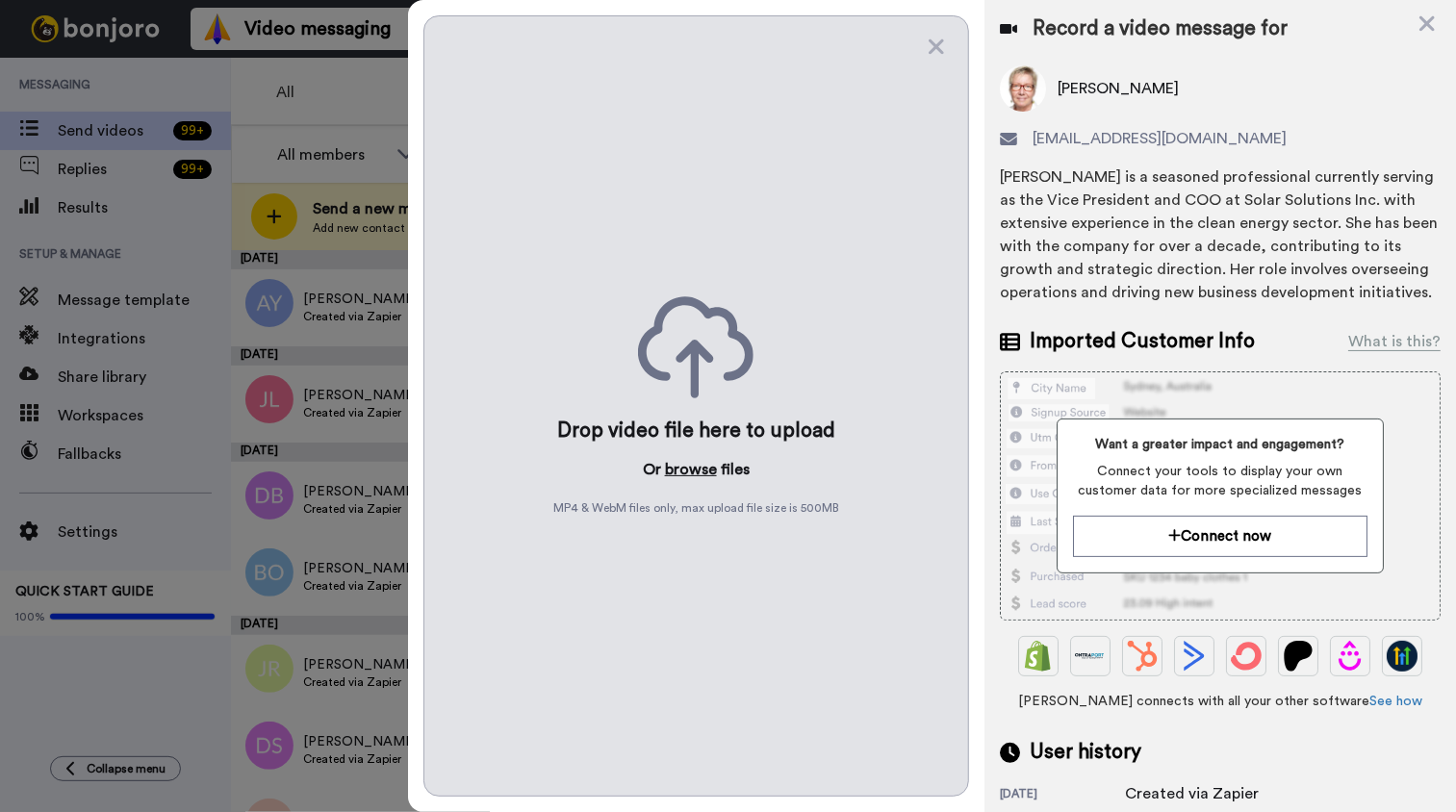
click at [694, 472] on button "browse" at bounding box center [691, 468] width 52 height 23
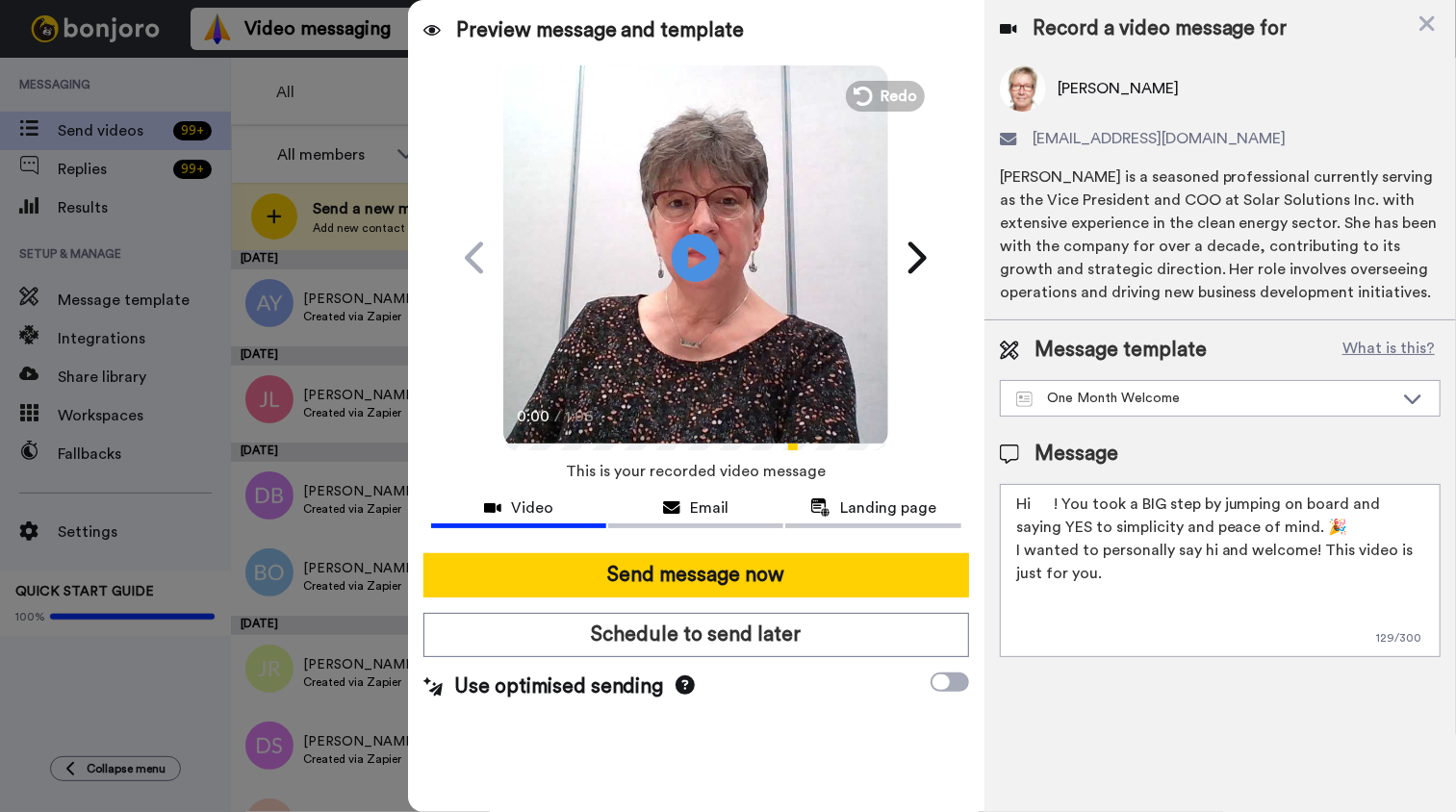
click at [1033, 504] on textarea "Hi ! You took a BIG step by jumping on board and saying YES to simplicity and p…" at bounding box center [1219, 569] width 441 height 173
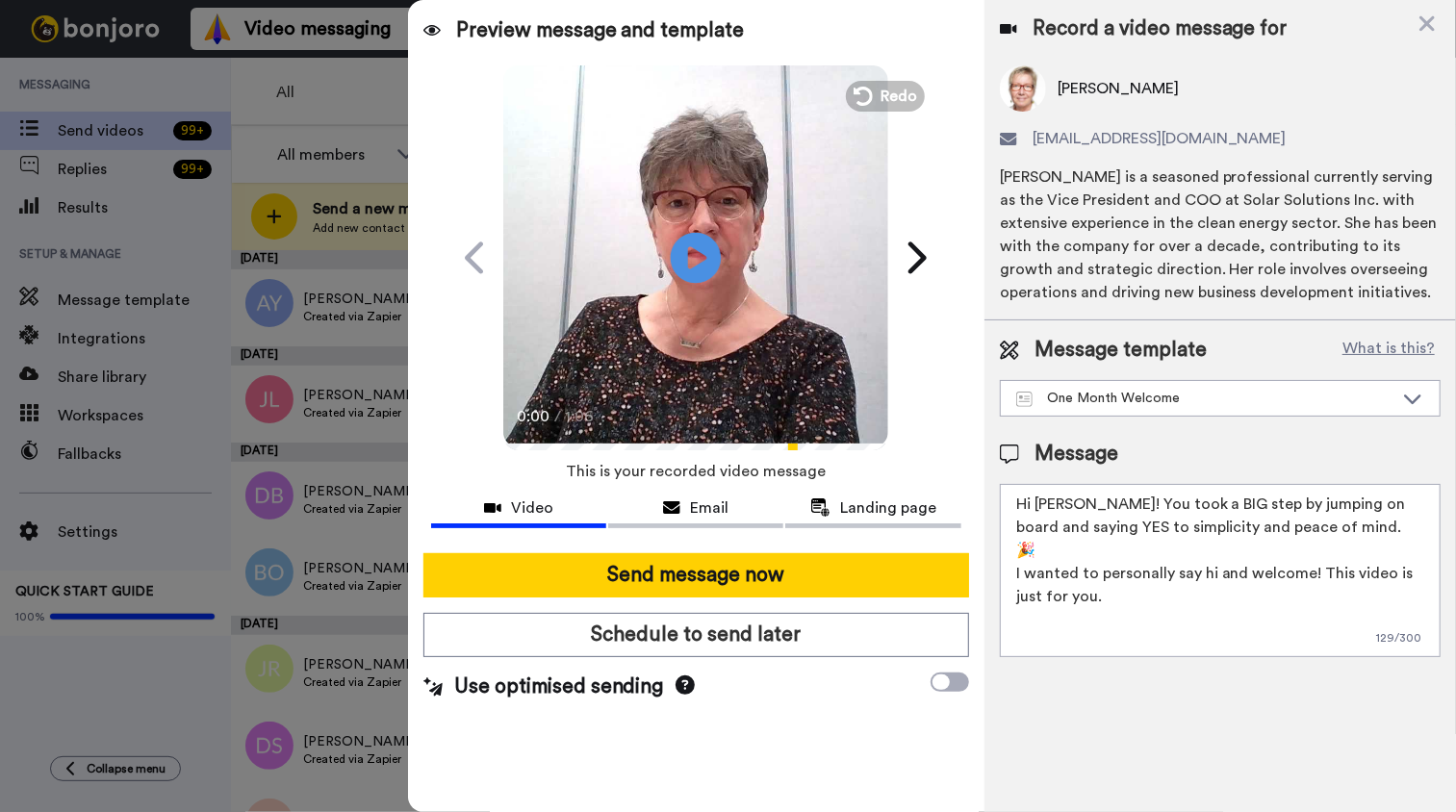
type textarea "Hi Diane! You took a BIG step by jumping on board and saying YES to simplicity …"
click at [694, 255] on icon "Play/Pause" at bounding box center [696, 257] width 51 height 91
click at [724, 306] on video at bounding box center [696, 255] width 385 height 385
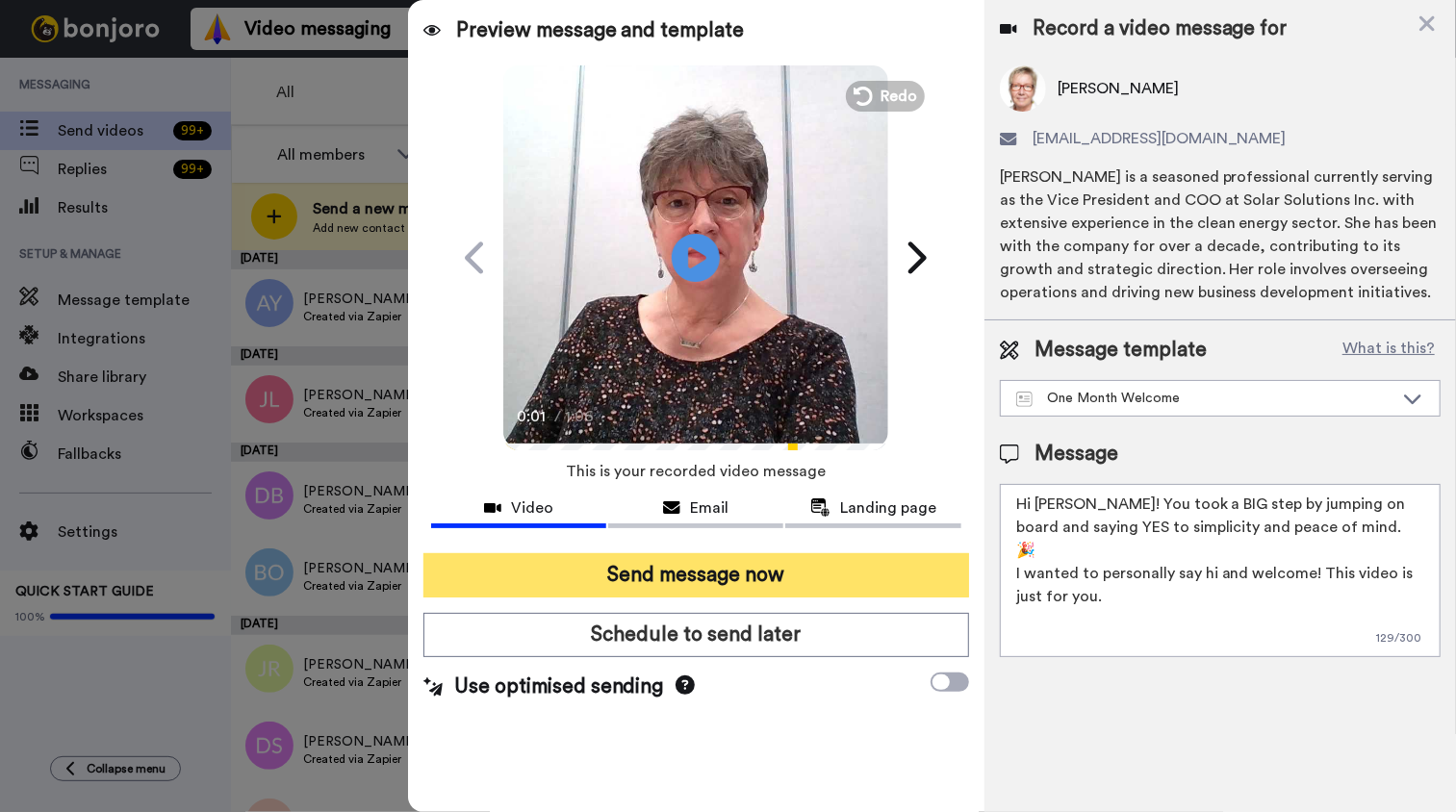
click at [662, 556] on button "Send message now" at bounding box center [697, 575] width 546 height 44
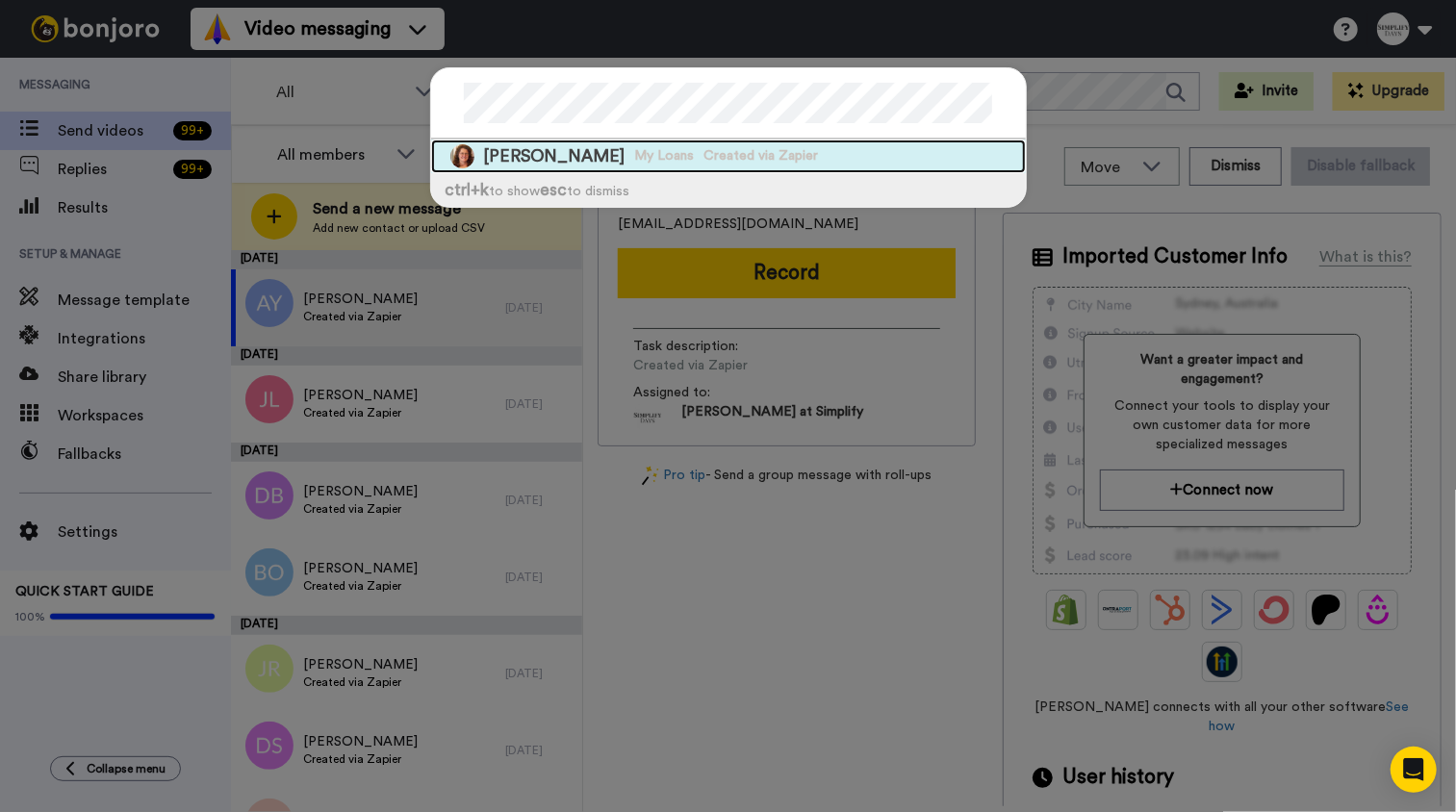
click at [665, 157] on span "My Loans" at bounding box center [665, 155] width 60 height 19
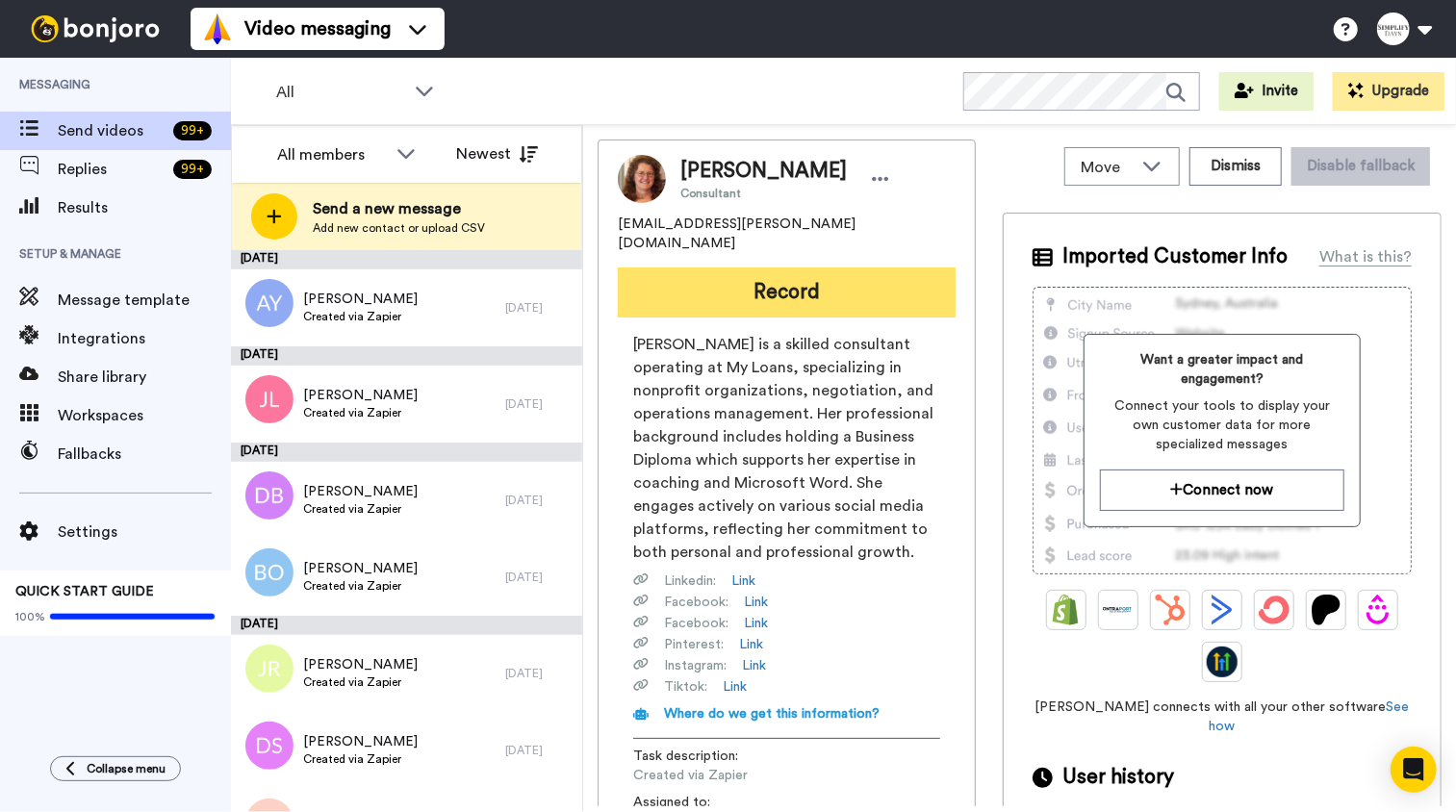
click at [769, 283] on button "Record" at bounding box center [786, 293] width 338 height 50
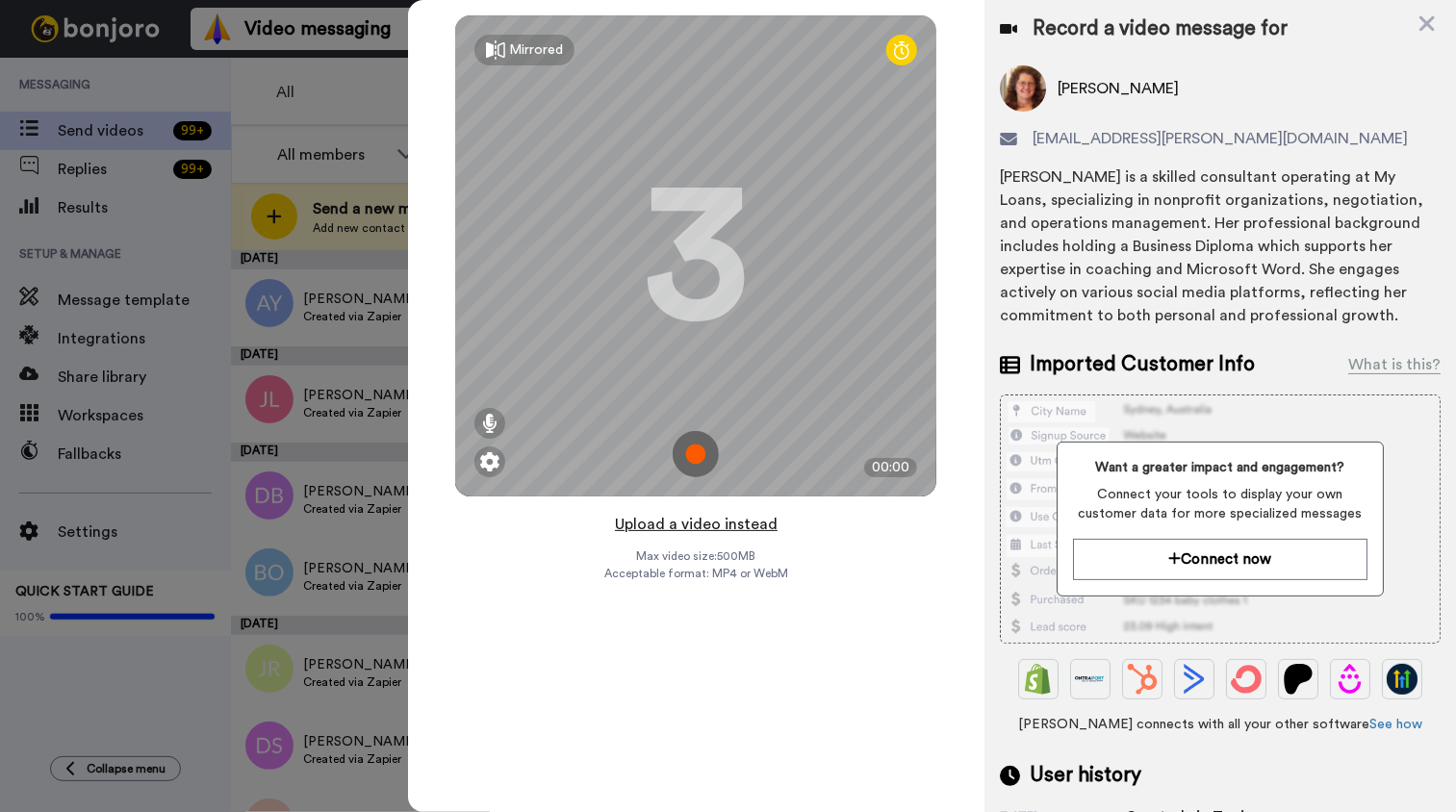
click at [742, 524] on button "Upload a video instead" at bounding box center [696, 523] width 174 height 25
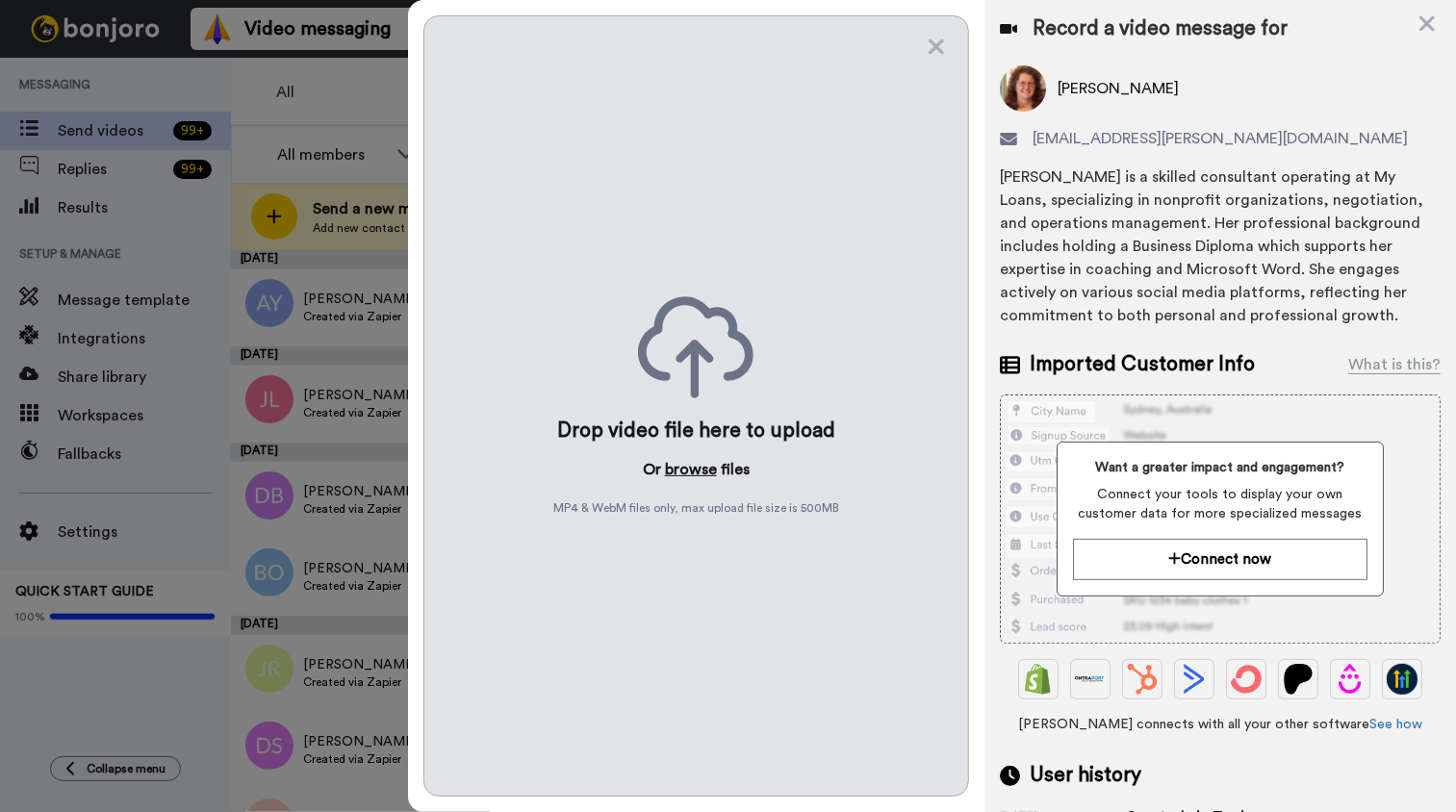
click at [691, 469] on button "browse" at bounding box center [691, 468] width 52 height 23
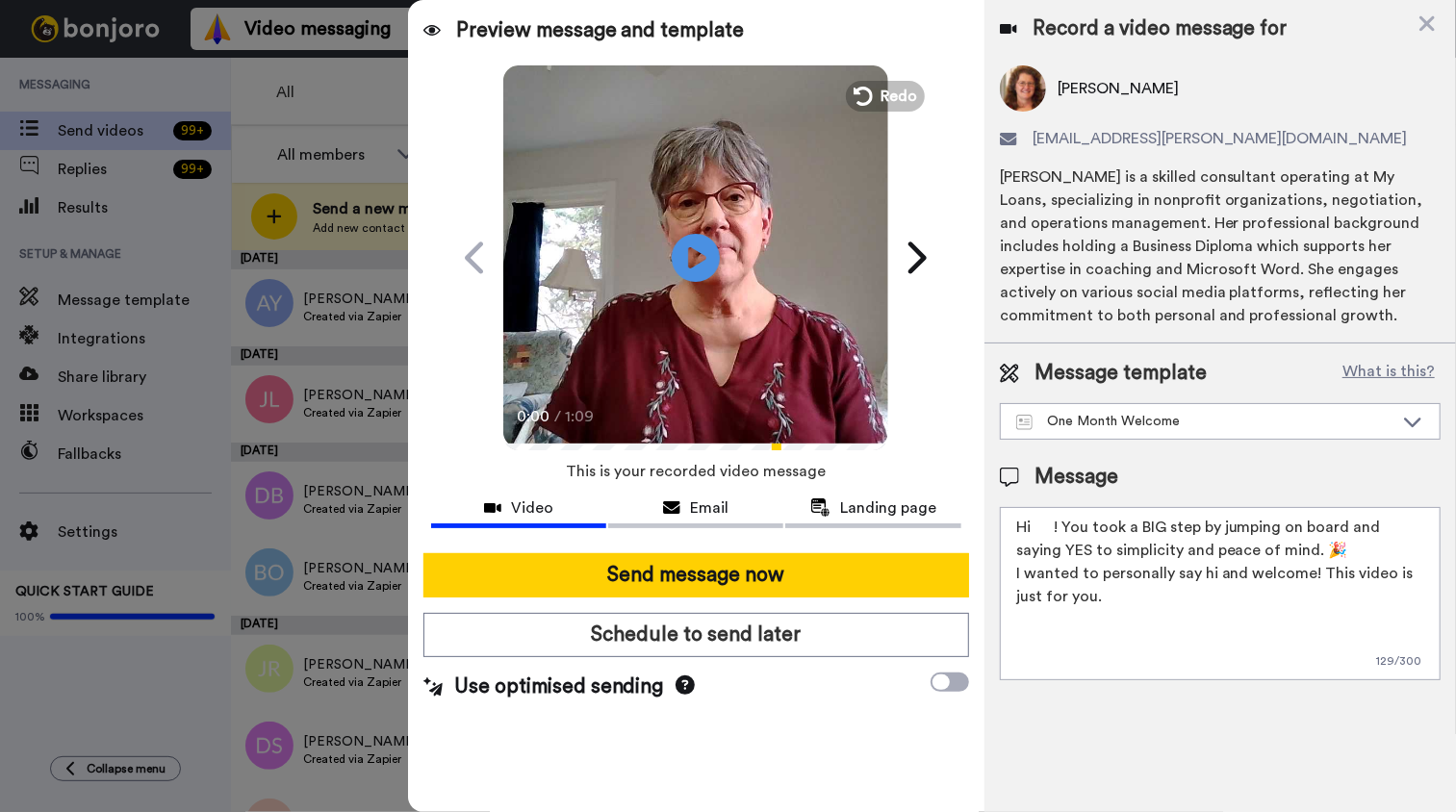
click at [1031, 521] on textarea "Hi ! You took a BIG step by jumping on board and saying YES to simplicity and p…" at bounding box center [1219, 592] width 441 height 173
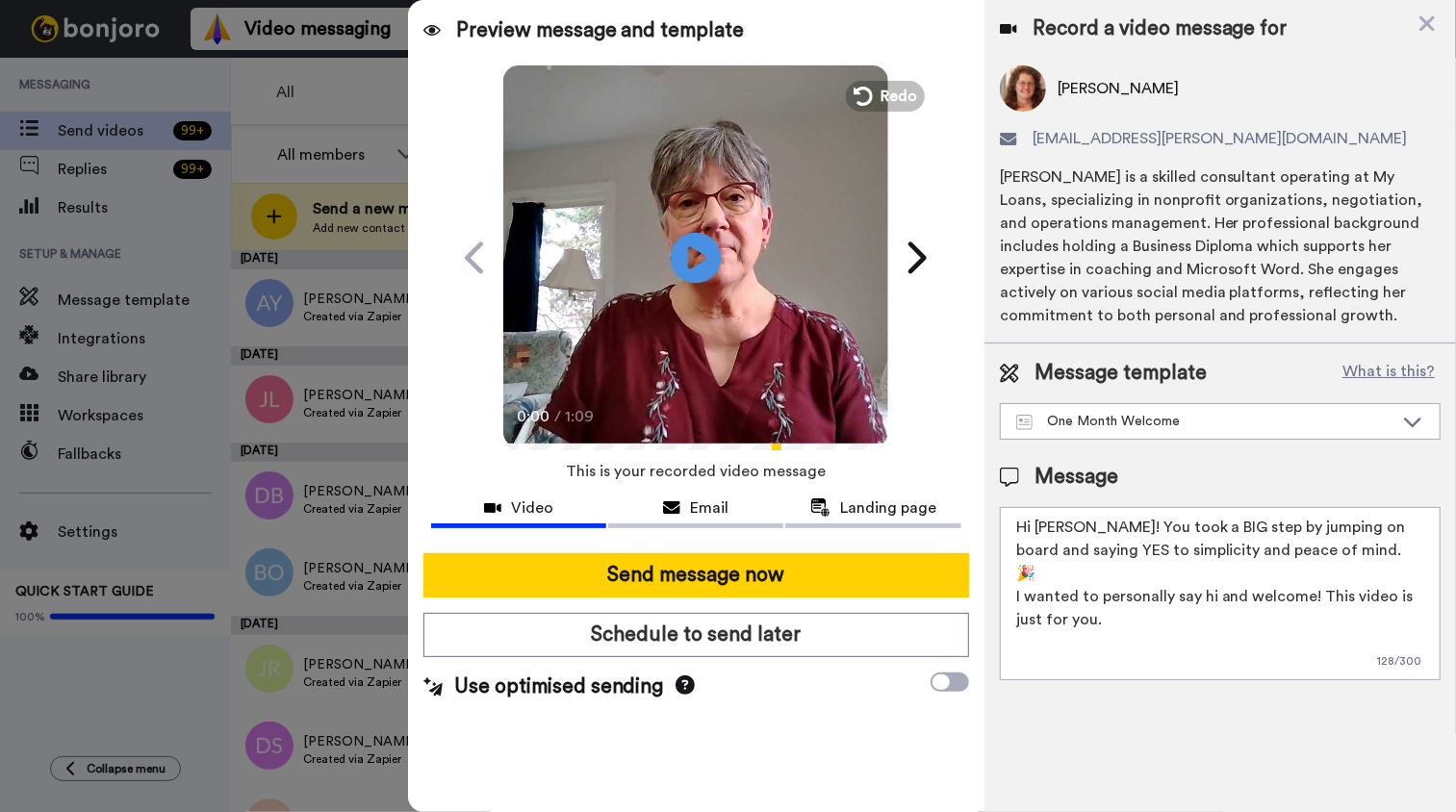
type textarea "Hi Doreen! You took a BIG step by jumping on board and saying YES to simplicity…"
click at [686, 260] on icon at bounding box center [696, 257] width 51 height 51
click at [692, 267] on icon at bounding box center [696, 257] width 51 height 51
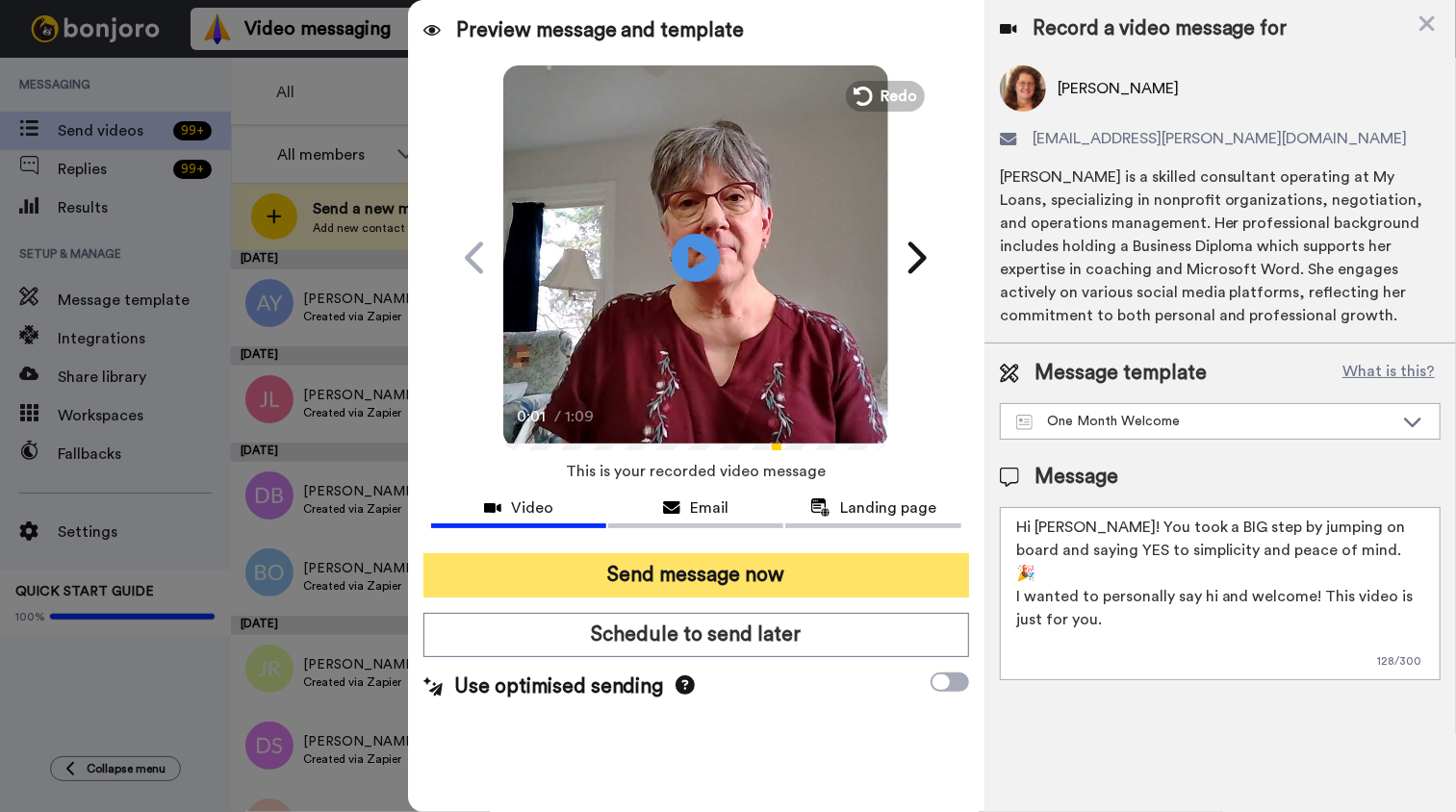
click at [711, 574] on button "Send message now" at bounding box center [697, 575] width 546 height 44
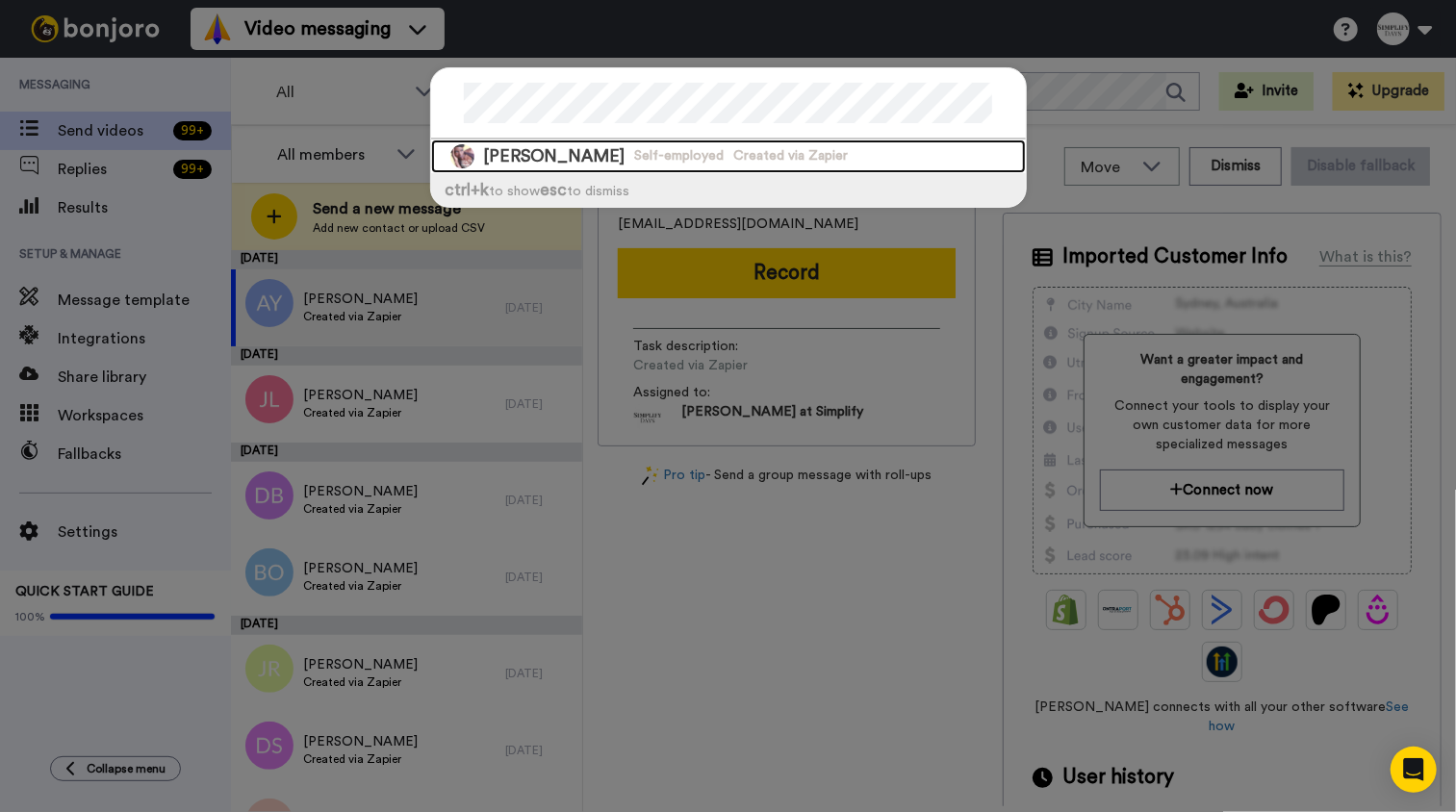
click at [648, 159] on span "Self-employed" at bounding box center [680, 155] width 90 height 19
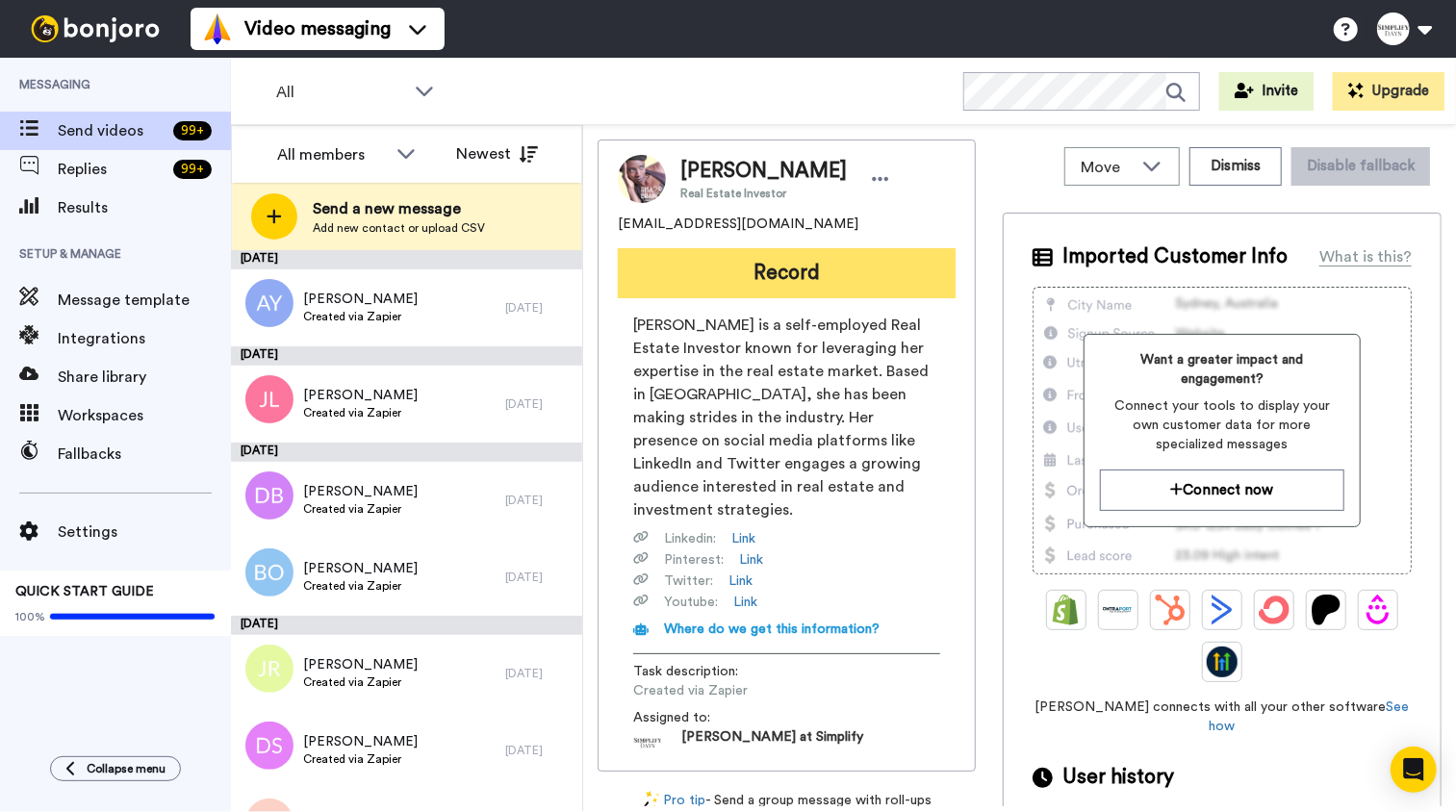
click at [773, 278] on button "Record" at bounding box center [786, 273] width 338 height 50
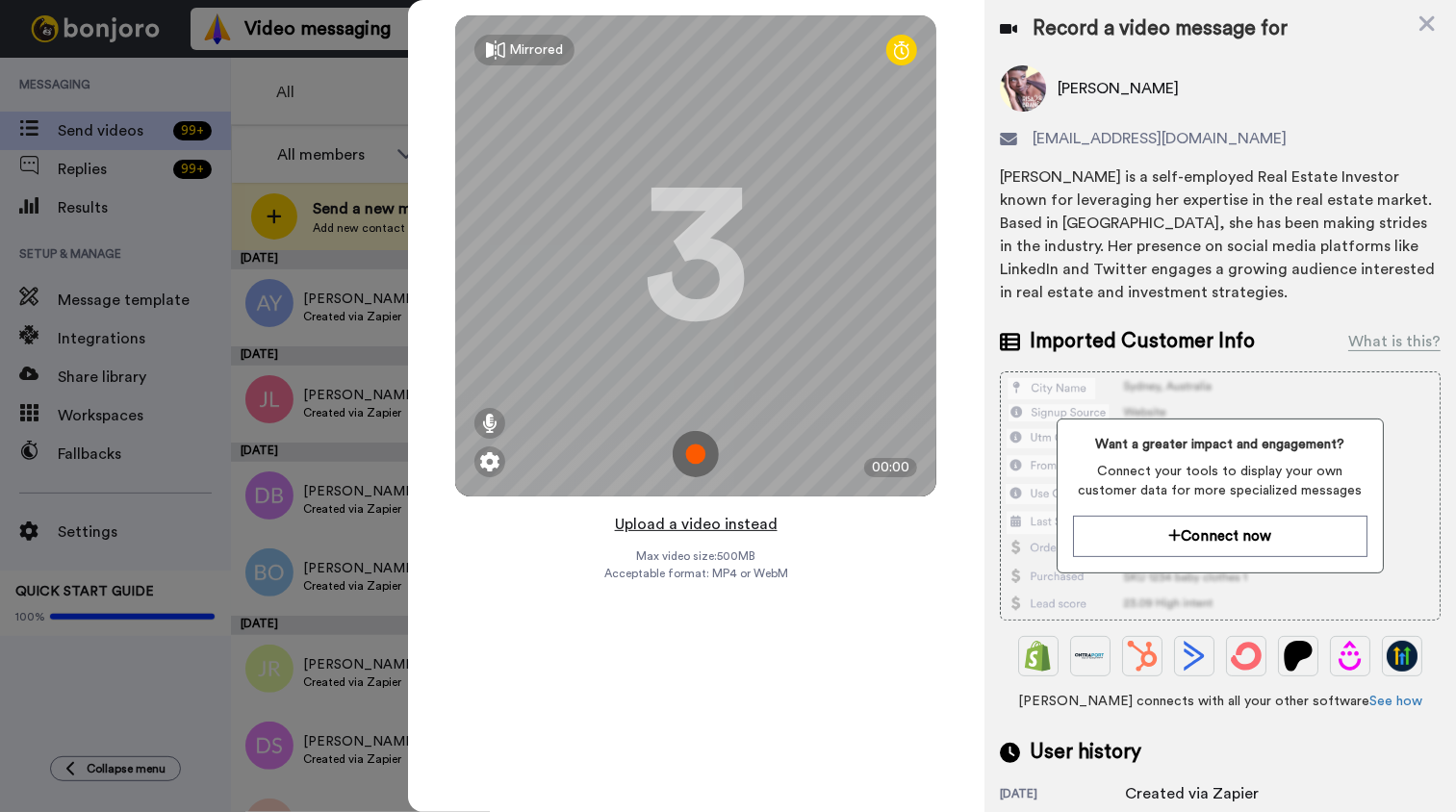
click at [719, 521] on button "Upload a video instead" at bounding box center [696, 523] width 174 height 25
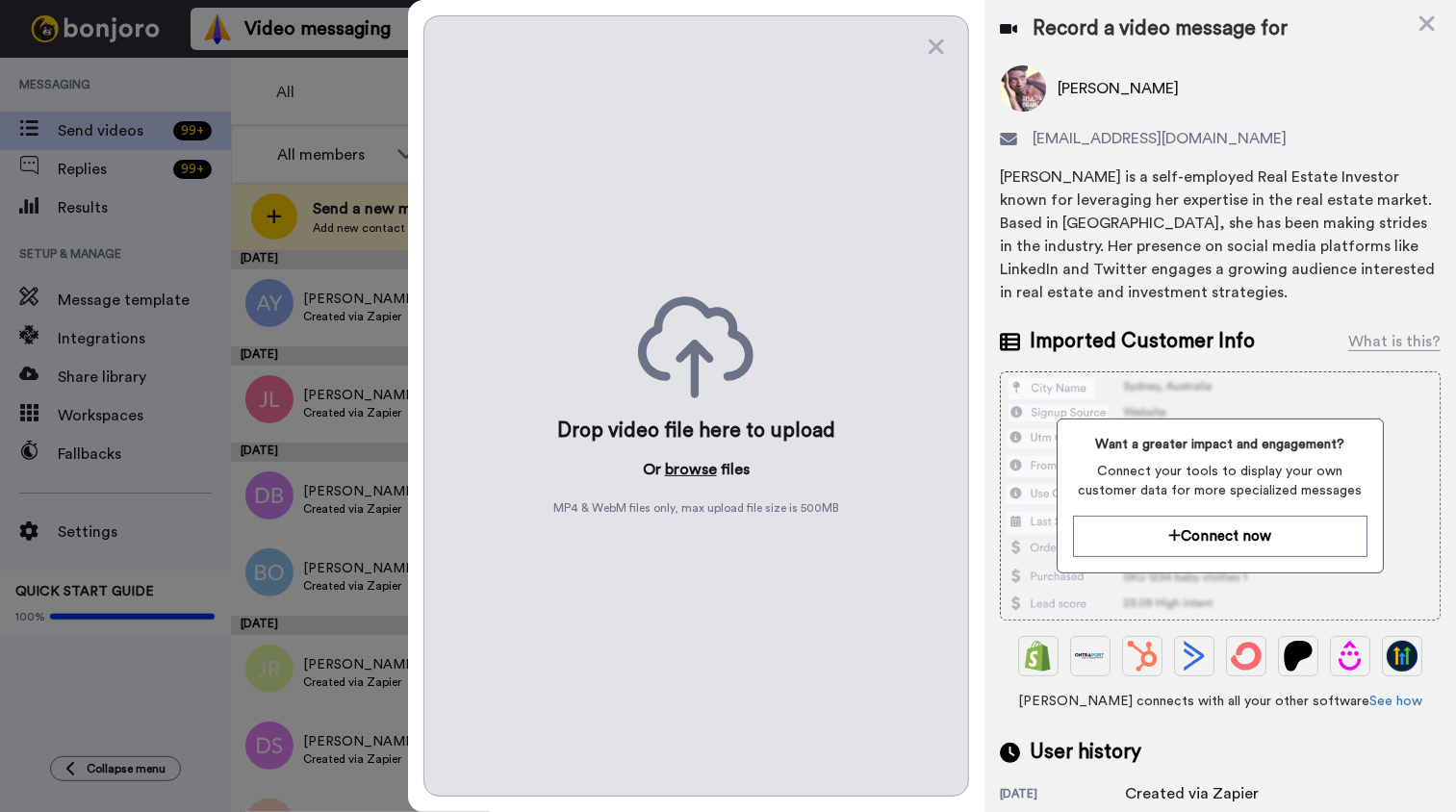
click at [701, 463] on button "browse" at bounding box center [691, 468] width 52 height 23
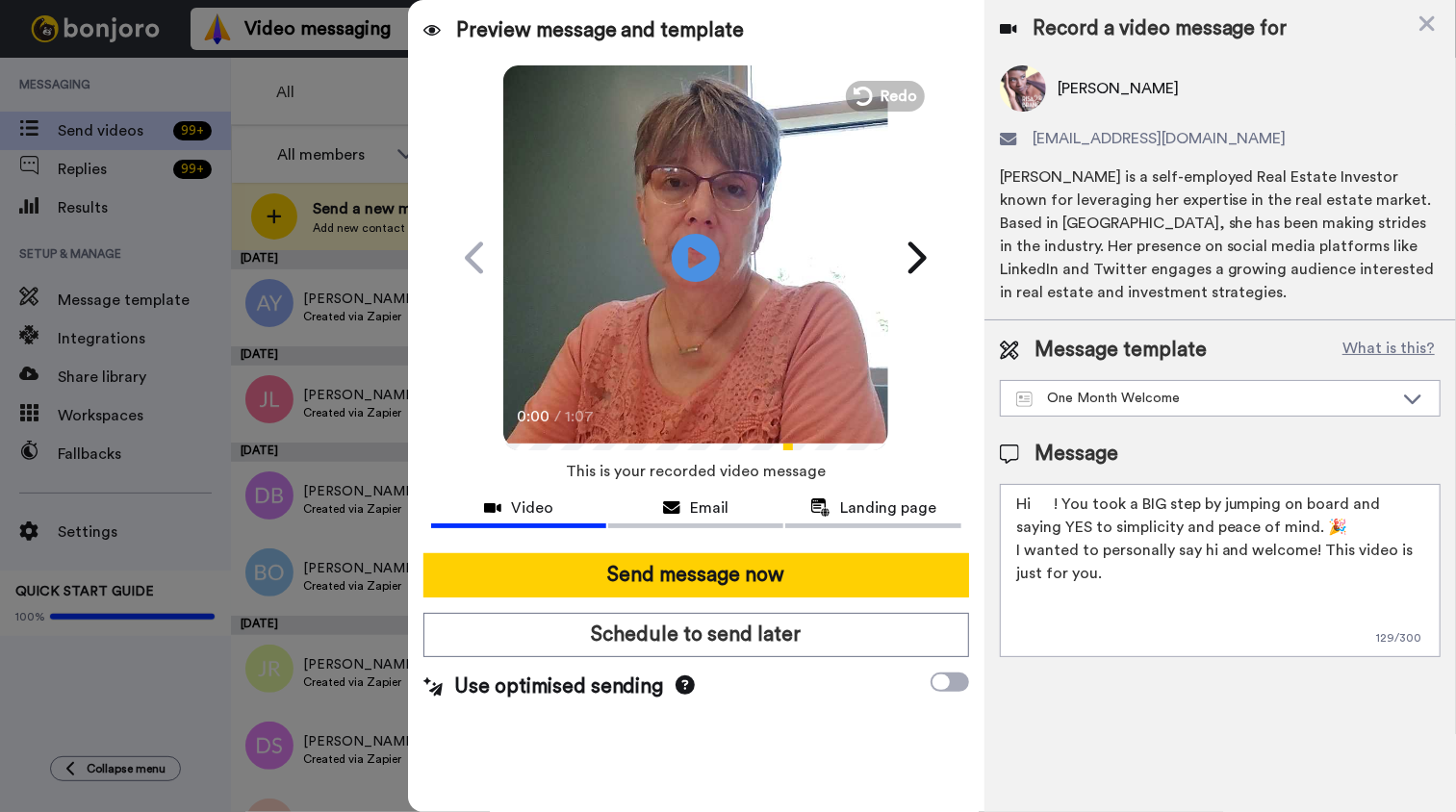
click at [1031, 500] on textarea "Hi ! You took a BIG step by jumping on board and saying YES to simplicity and p…" at bounding box center [1219, 569] width 441 height 173
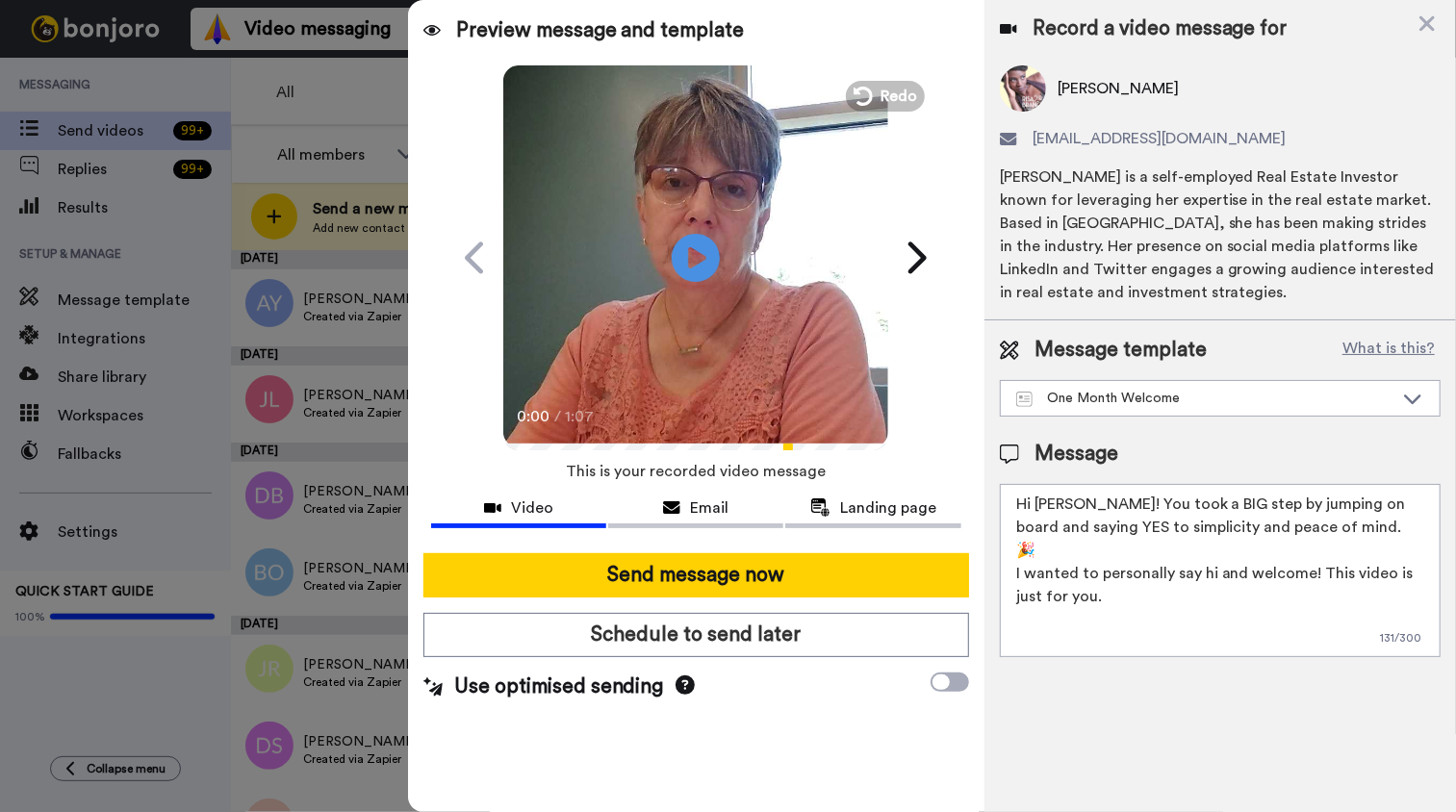
click at [1290, 504] on textarea "Hi Eva! You took a BIG step by jumping on board and saying YES to simplicity an…" at bounding box center [1219, 569] width 441 height 173
click at [1308, 549] on textarea "Hi Eva! You took a BIG step by jumping back on board and saying YES to simplici…" at bounding box center [1219, 569] width 441 height 173
type textarea "Hi Eva! You took a BIG step by jumping back on board and saying YES to simplici…"
click at [684, 252] on icon at bounding box center [696, 257] width 51 height 51
click at [703, 322] on video at bounding box center [696, 255] width 385 height 385
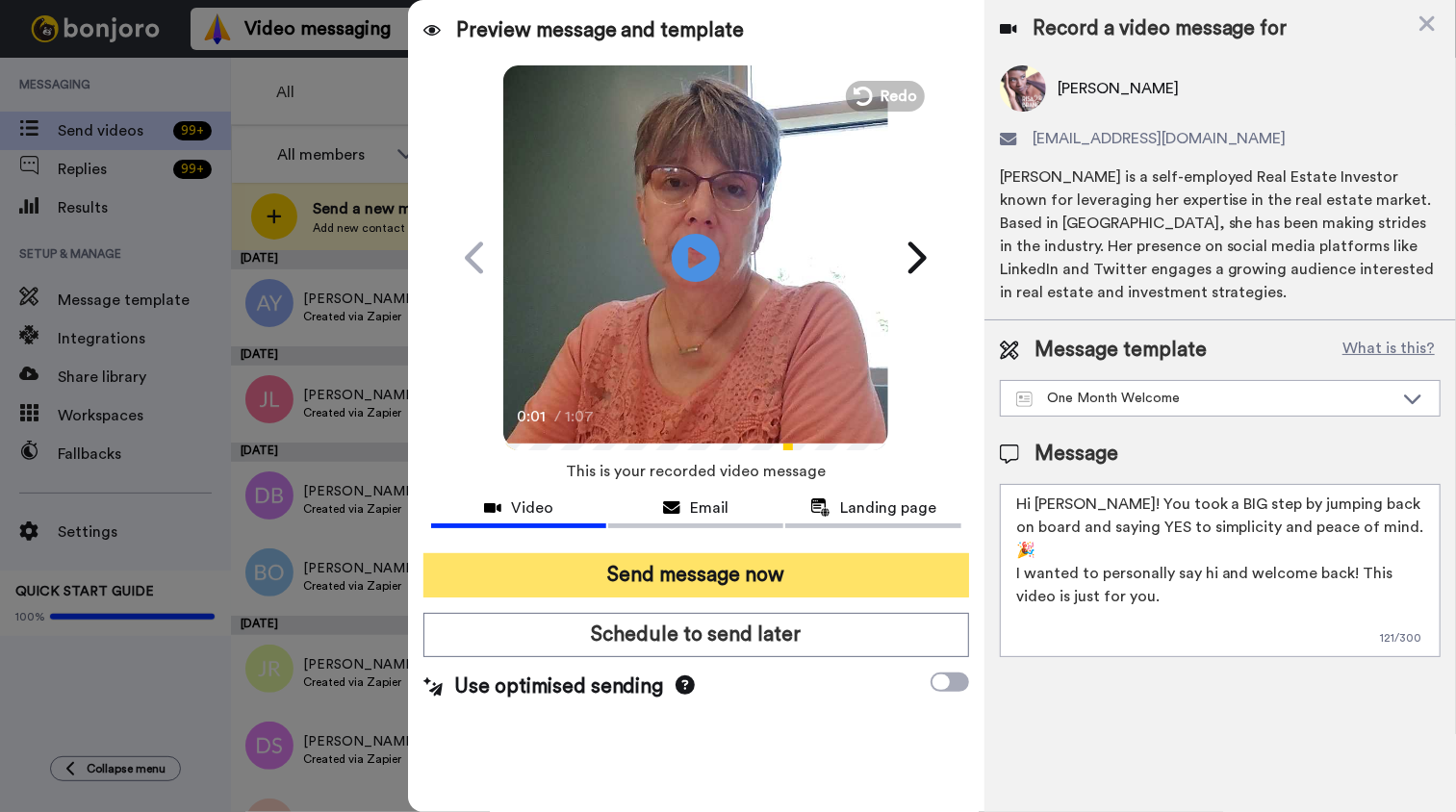
click at [719, 574] on button "Send message now" at bounding box center [697, 575] width 546 height 44
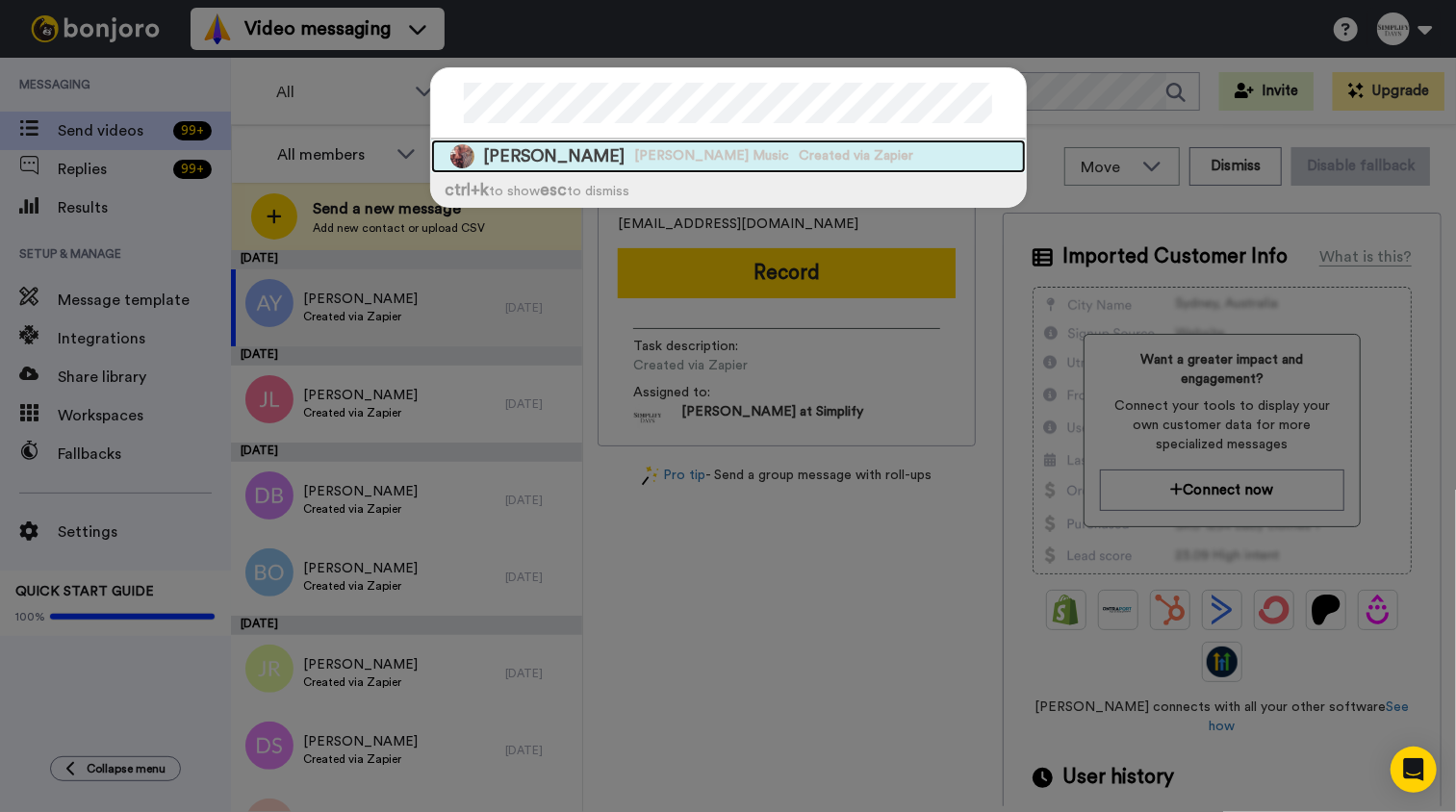
click at [658, 150] on span "[PERSON_NAME] Music" at bounding box center [712, 155] width 155 height 19
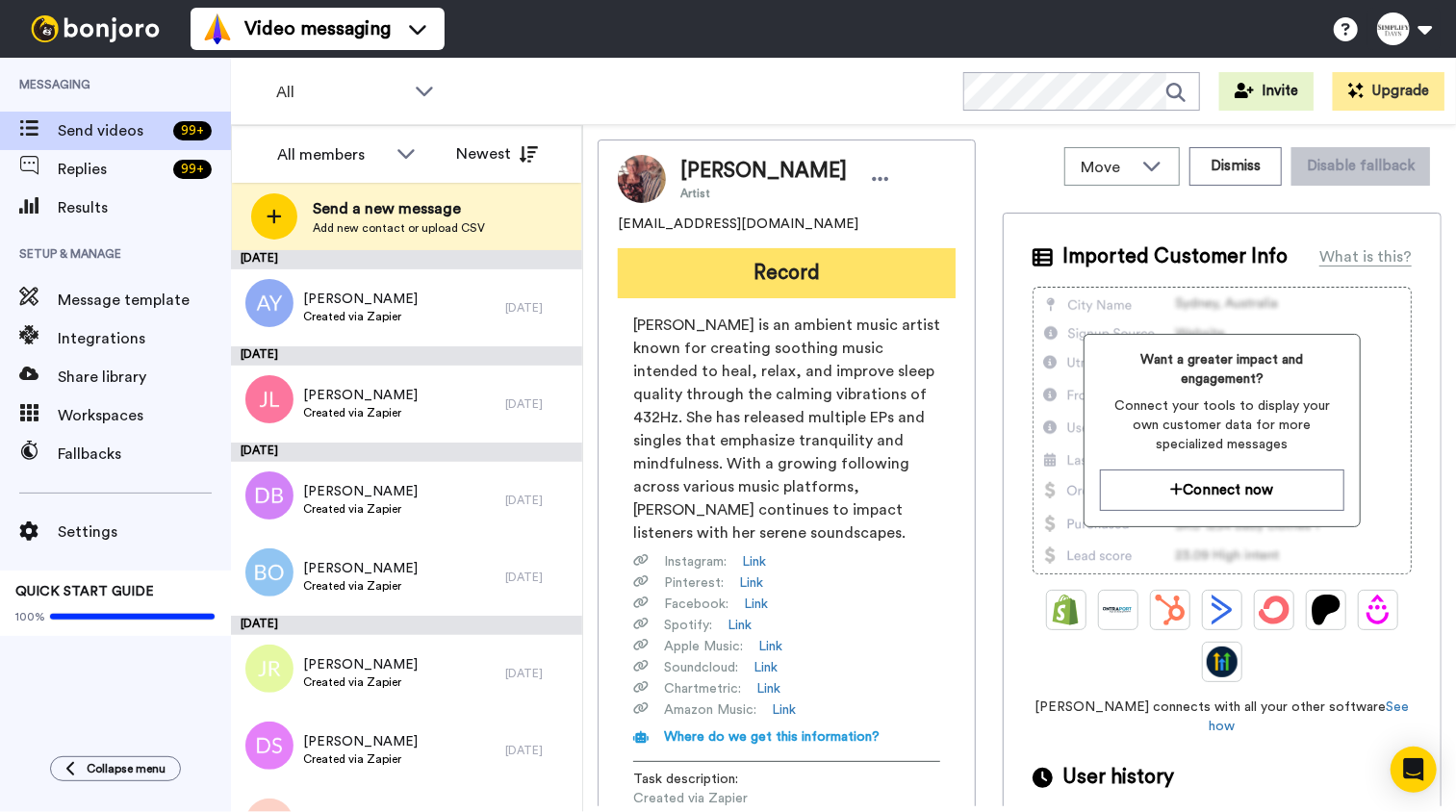
click at [777, 272] on button "Record" at bounding box center [786, 273] width 338 height 50
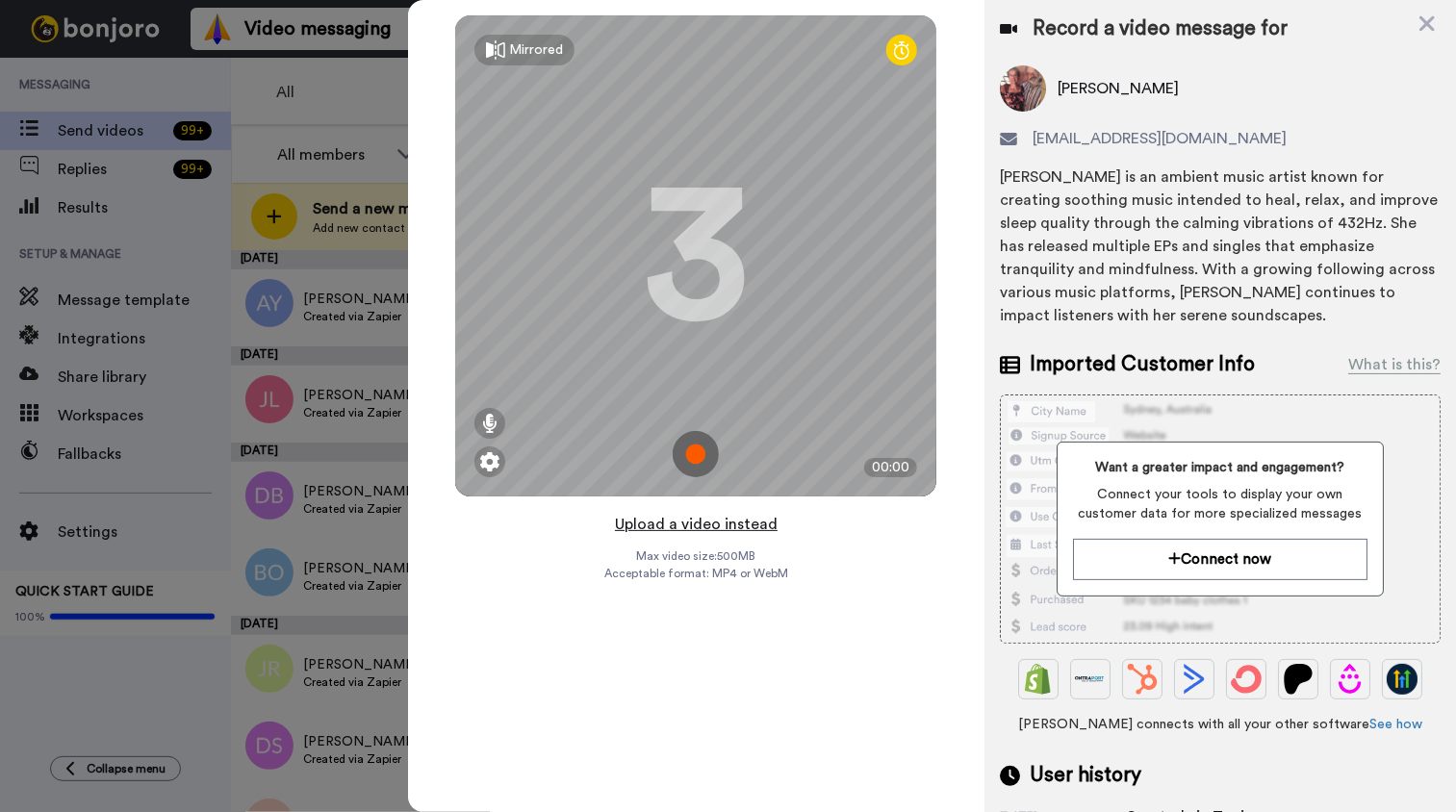
click at [732, 520] on button "Upload a video instead" at bounding box center [696, 523] width 174 height 25
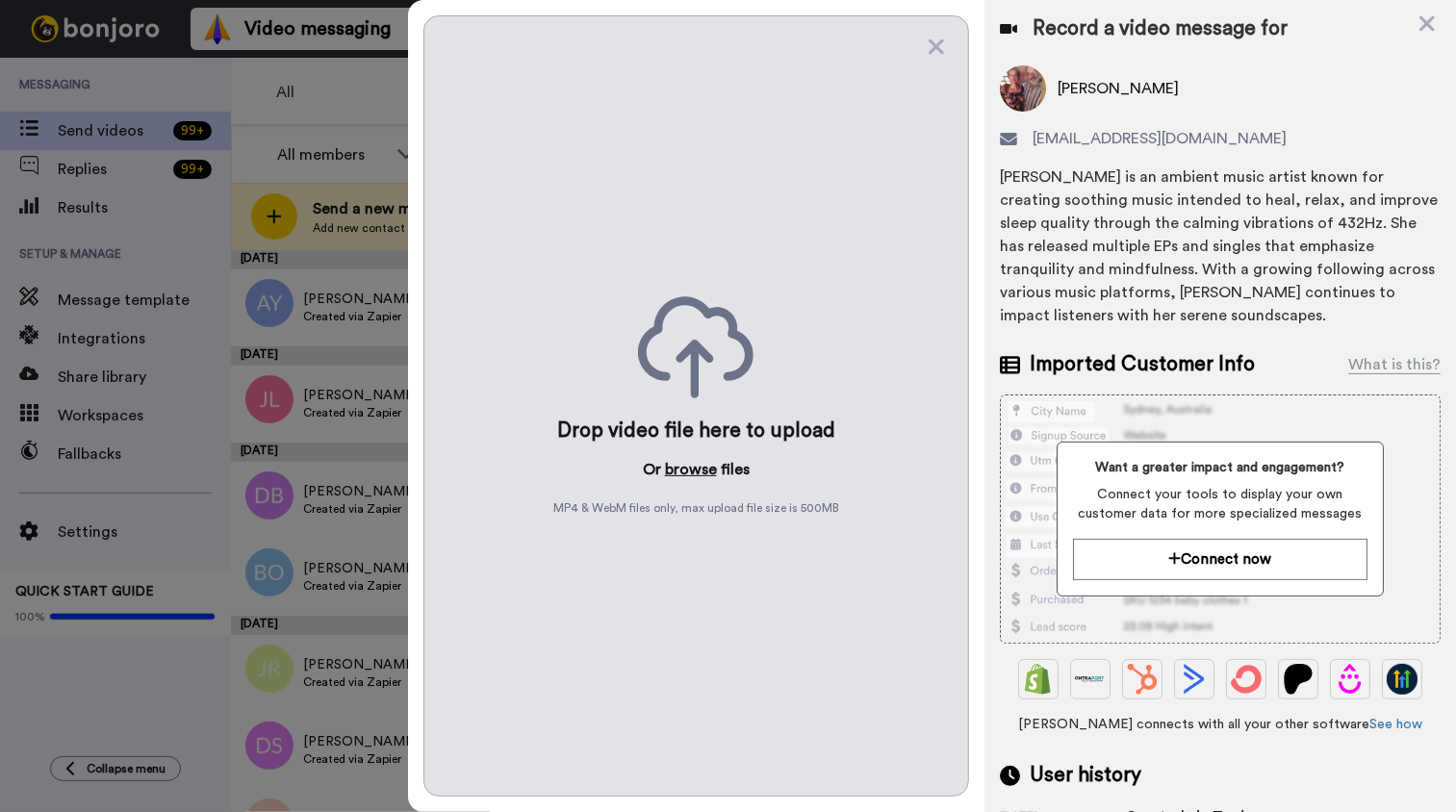
click at [702, 469] on button "browse" at bounding box center [691, 468] width 52 height 23
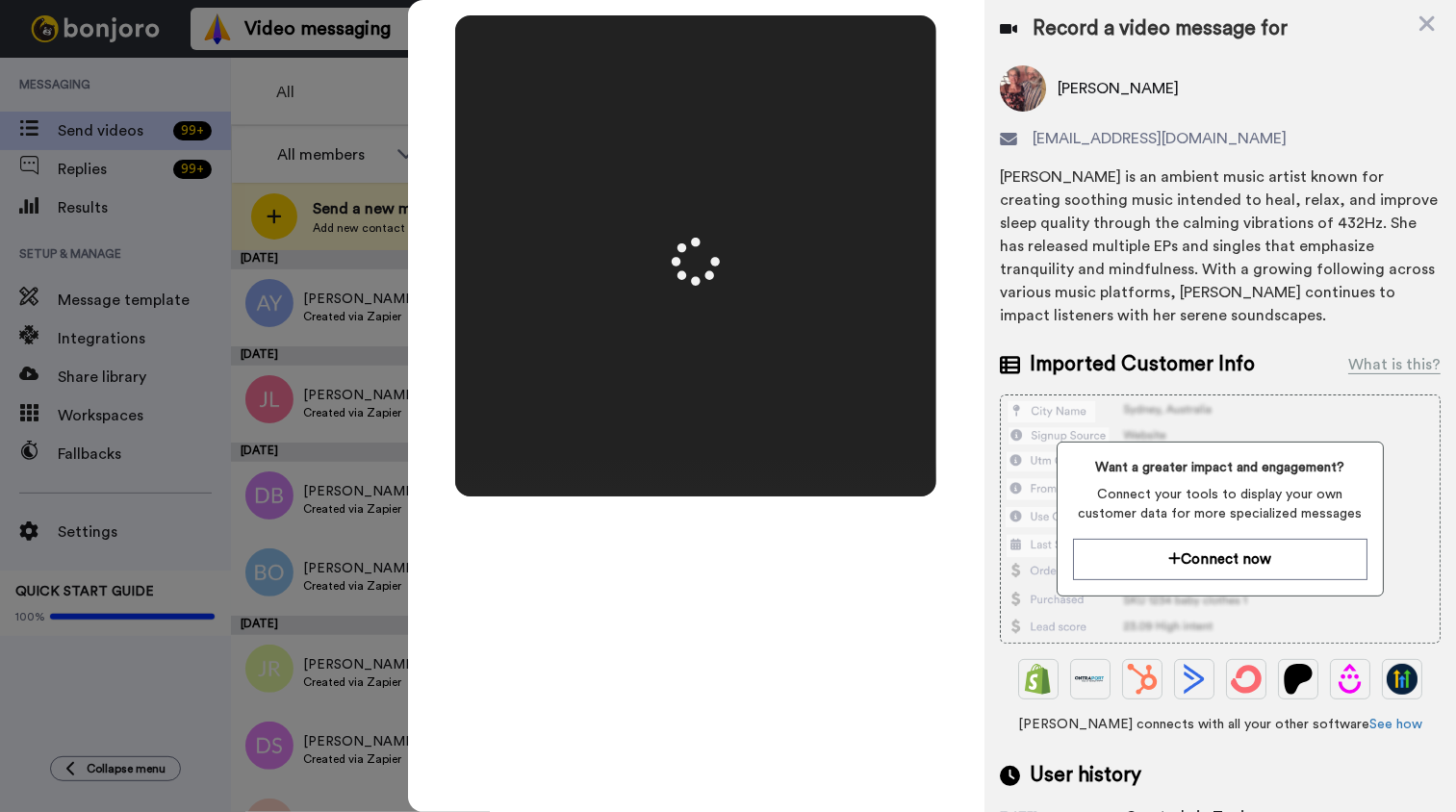
drag, startPoint x: 1059, startPoint y: 507, endPoint x: 1048, endPoint y: 535, distance: 30.1
click at [1050, 538] on div "Want a greater impact and engagement? Connect your tools to display your own cu…" at bounding box center [1219, 518] width 441 height 249
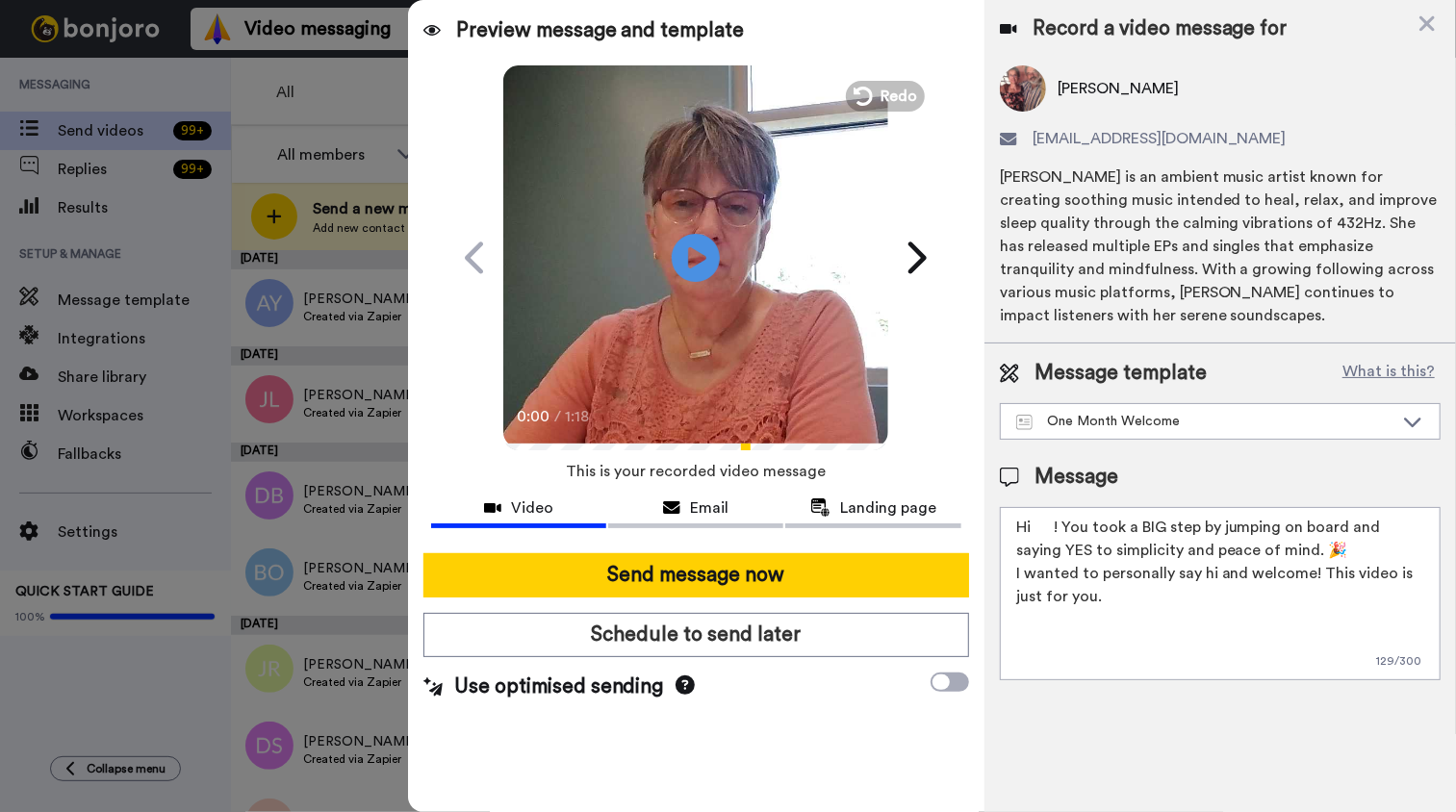
click at [1031, 525] on textarea "Hi ! You took a BIG step by jumping on board and saying YES to simplicity and p…" at bounding box center [1219, 592] width 441 height 173
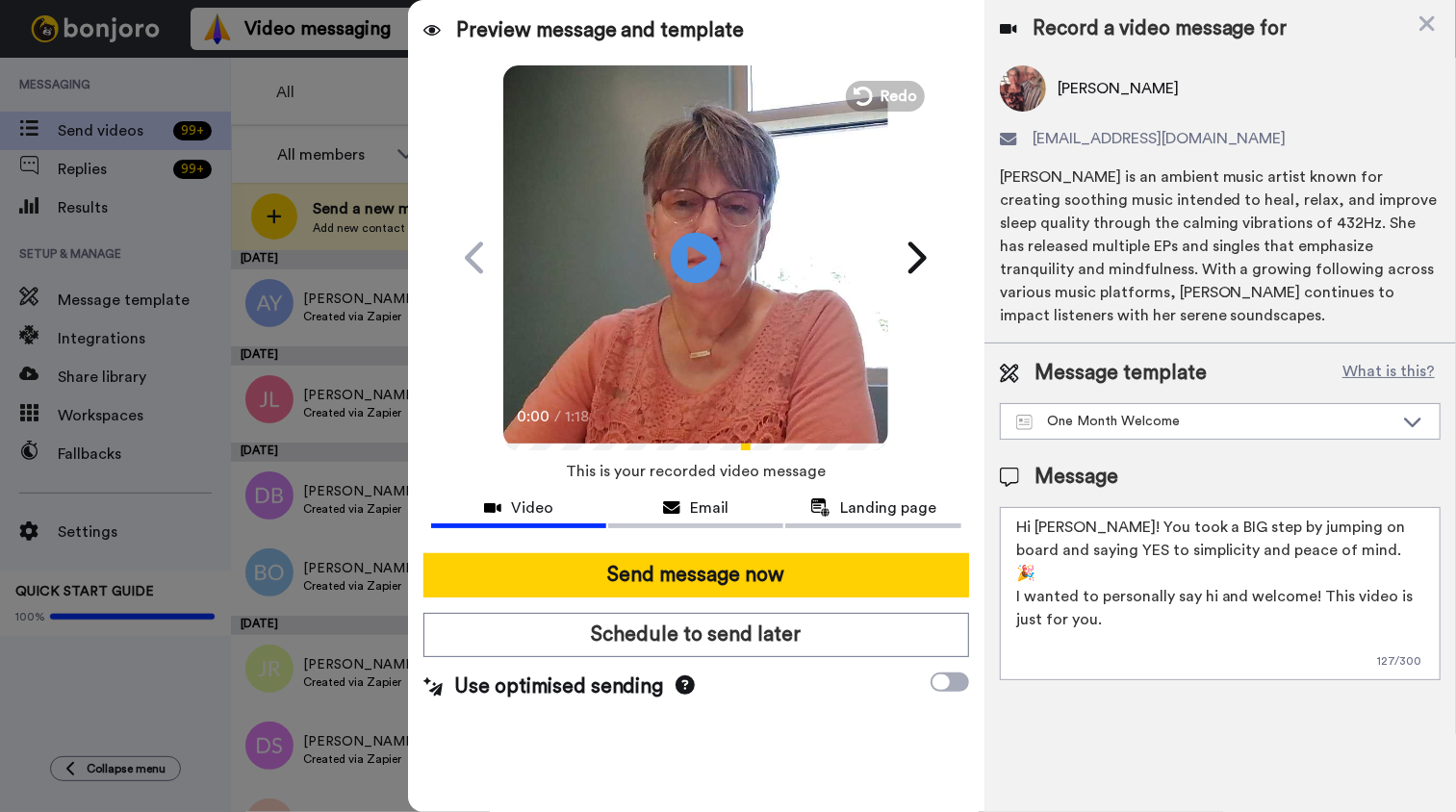
type textarea "Hi [PERSON_NAME]! You took a BIG step by jumping on board and saying YES to sim…"
click at [711, 254] on icon at bounding box center [696, 257] width 51 height 51
click at [721, 285] on icon "Play/Pause" at bounding box center [696, 257] width 51 height 91
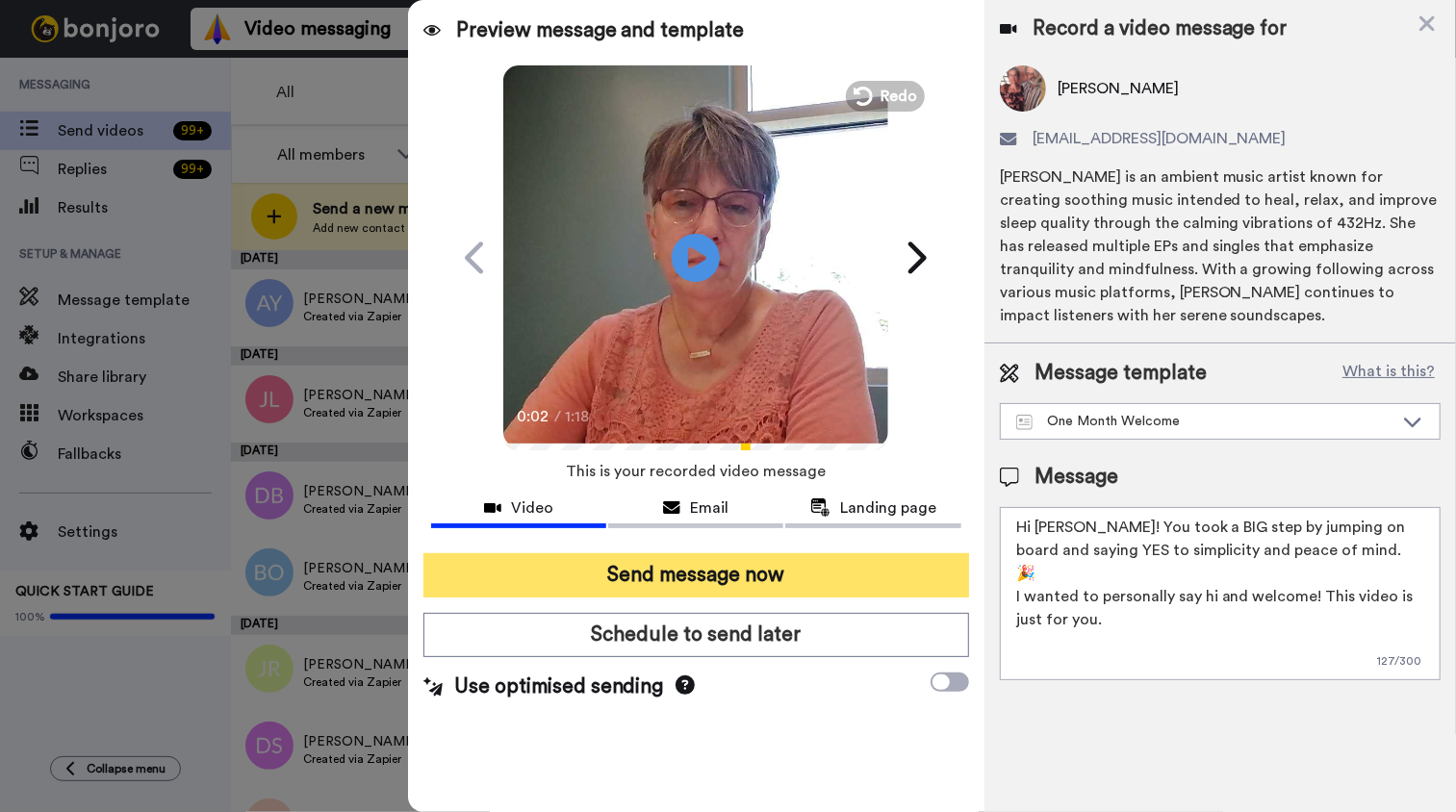
click at [724, 574] on button "Send message now" at bounding box center [697, 575] width 546 height 44
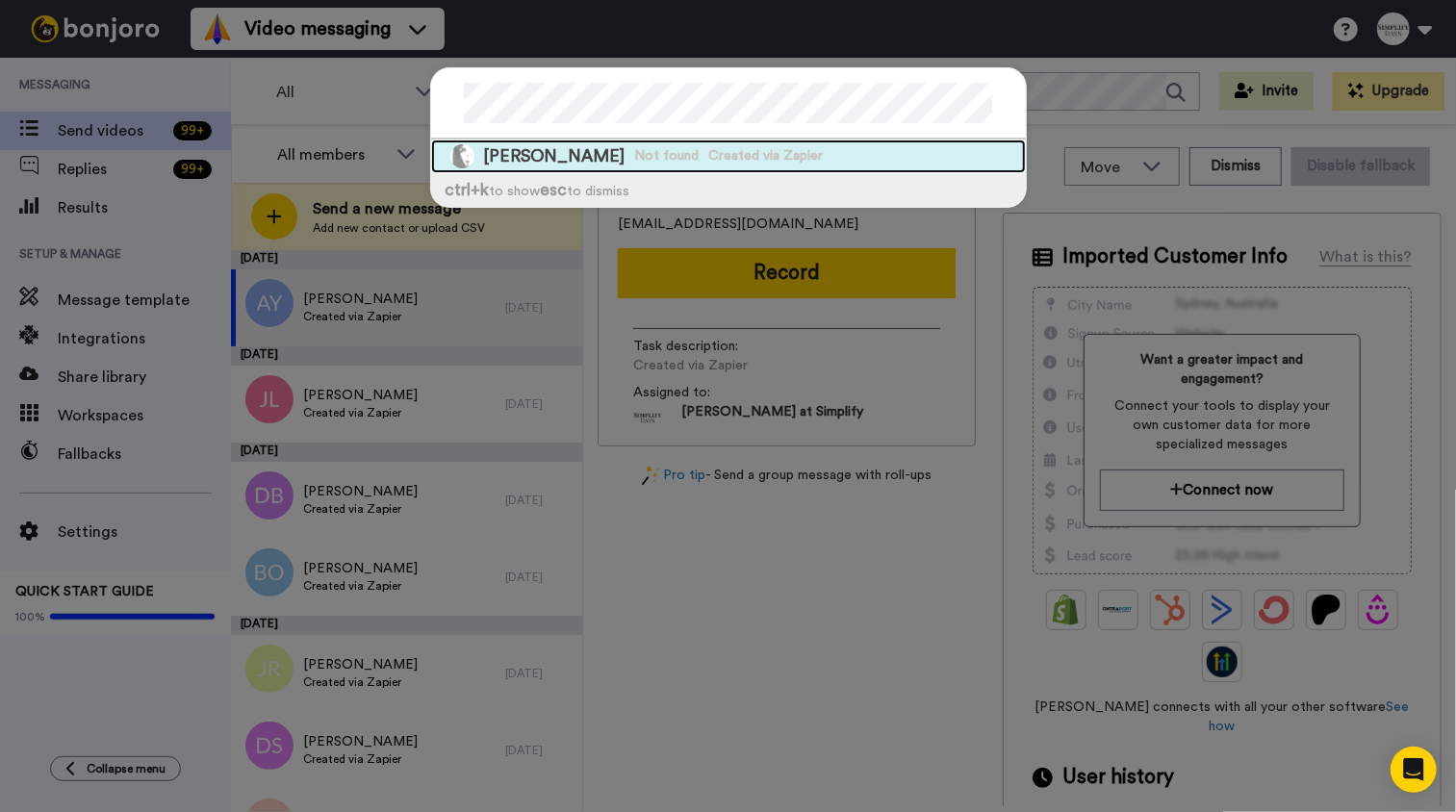
click at [524, 147] on span "Gail Rosenke" at bounding box center [555, 156] width 142 height 24
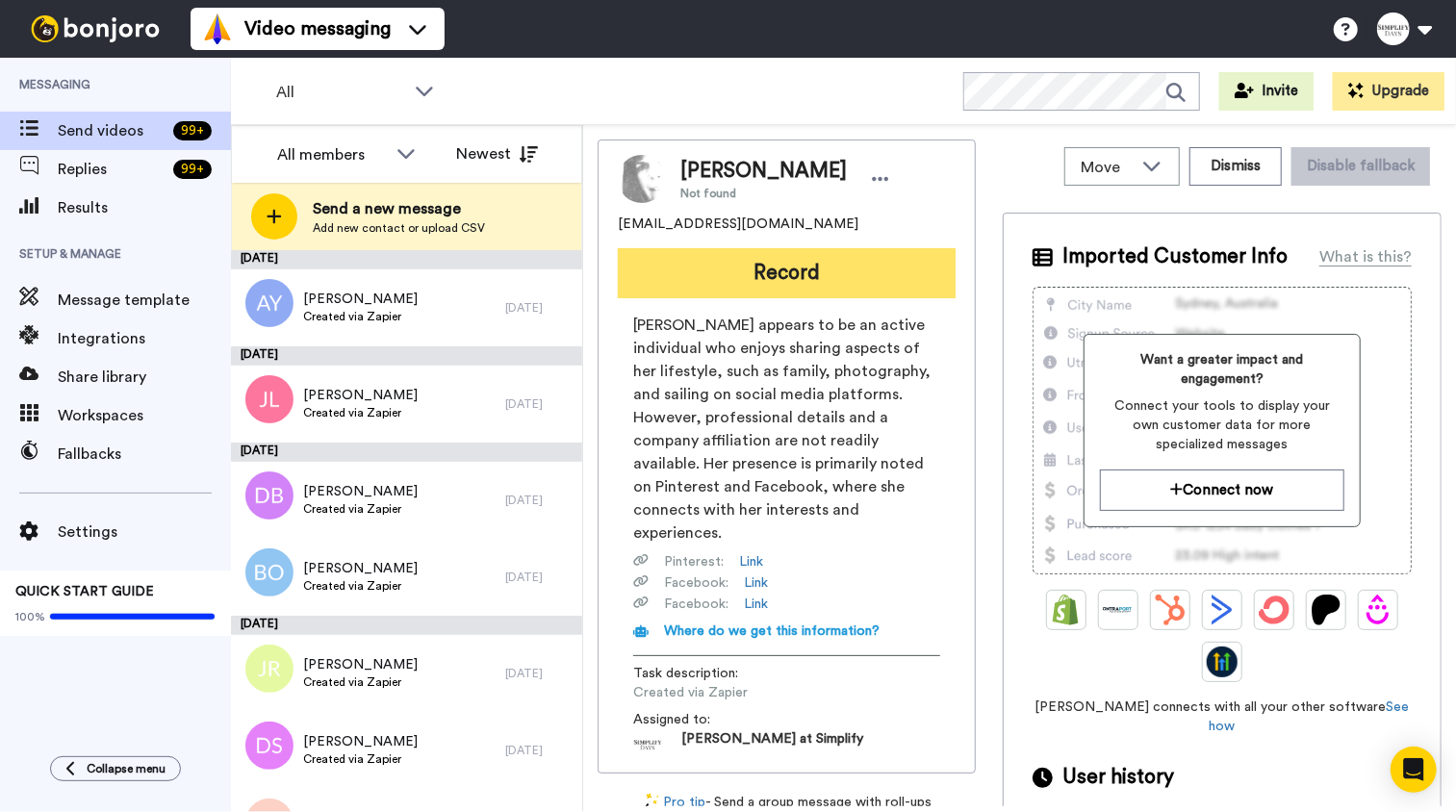
click at [753, 277] on button "Record" at bounding box center [786, 273] width 338 height 50
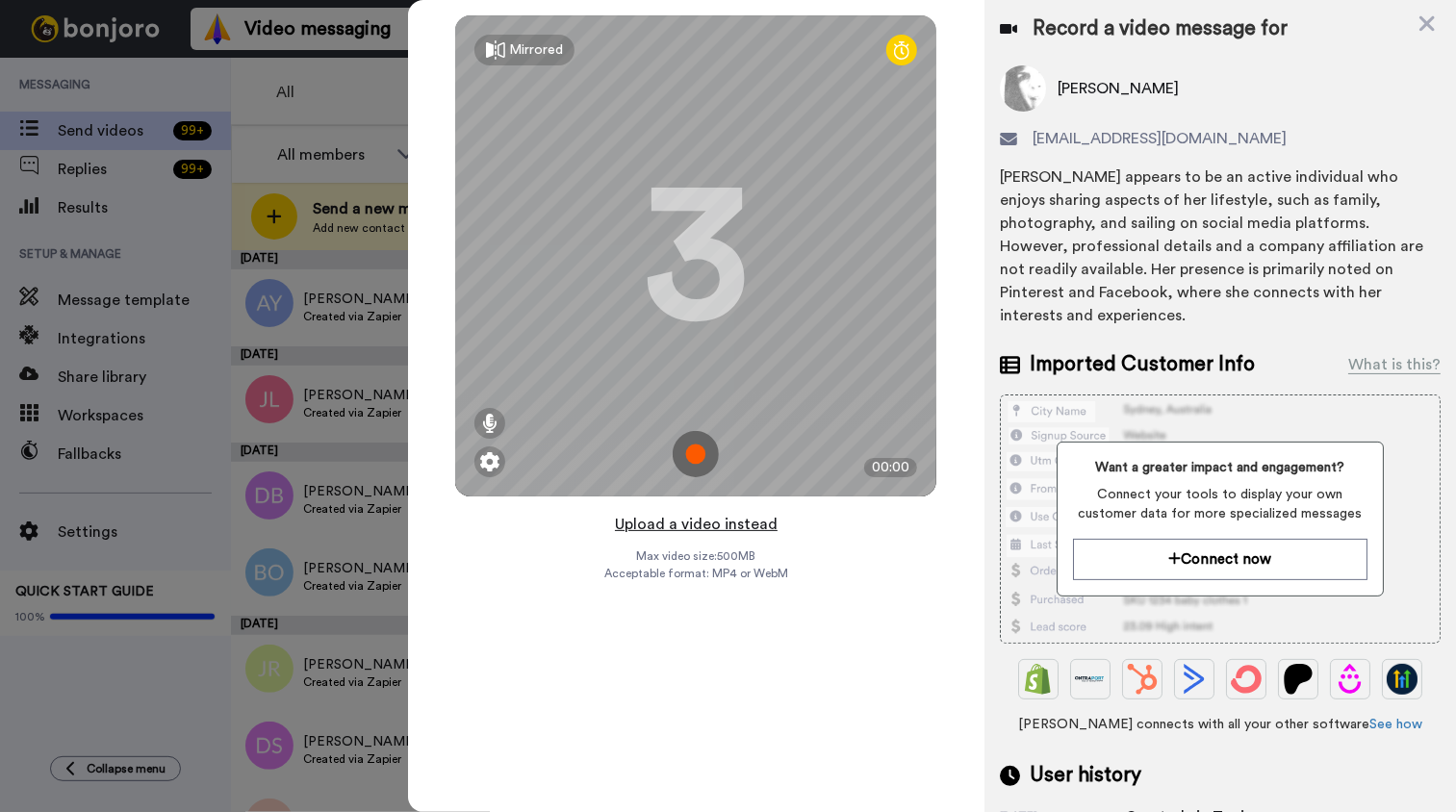
click at [723, 522] on button "Upload a video instead" at bounding box center [696, 523] width 174 height 25
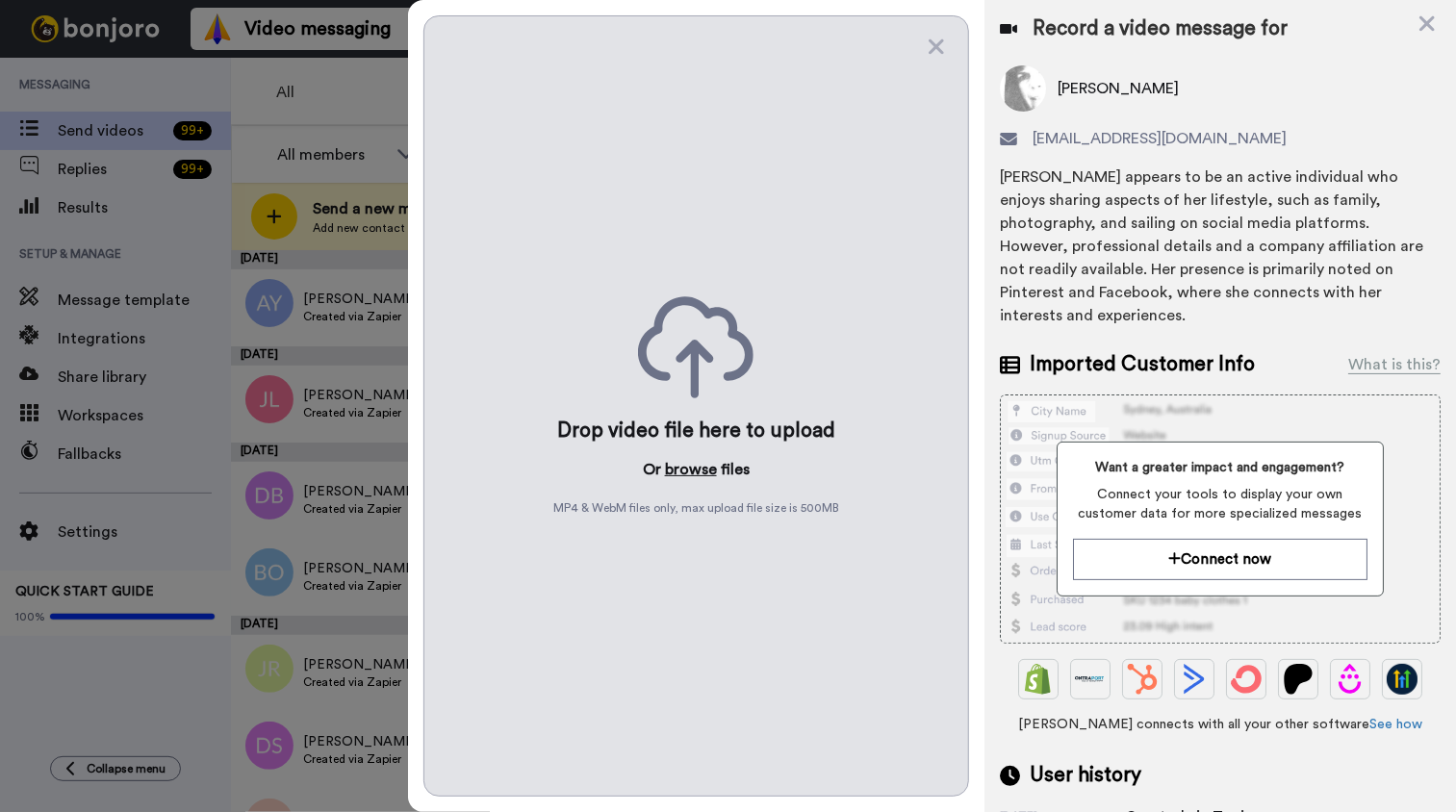
click at [700, 473] on button "browse" at bounding box center [691, 468] width 52 height 23
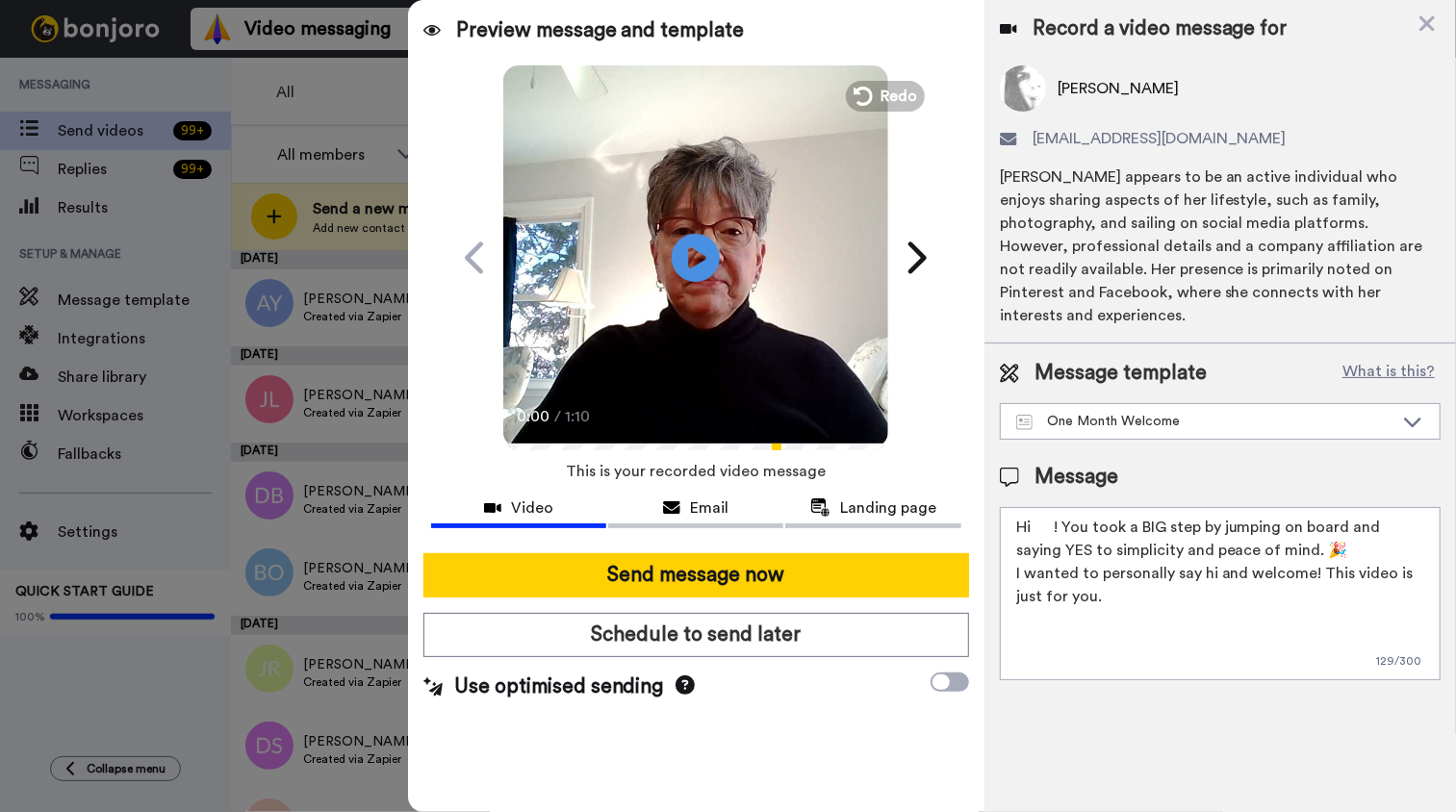
drag, startPoint x: 1035, startPoint y: 498, endPoint x: 1052, endPoint y: 508, distance: 19.7
click at [1043, 506] on textarea "Hi ! You took a BIG step by jumping on board and saying YES to simplicity and p…" at bounding box center [1219, 592] width 441 height 173
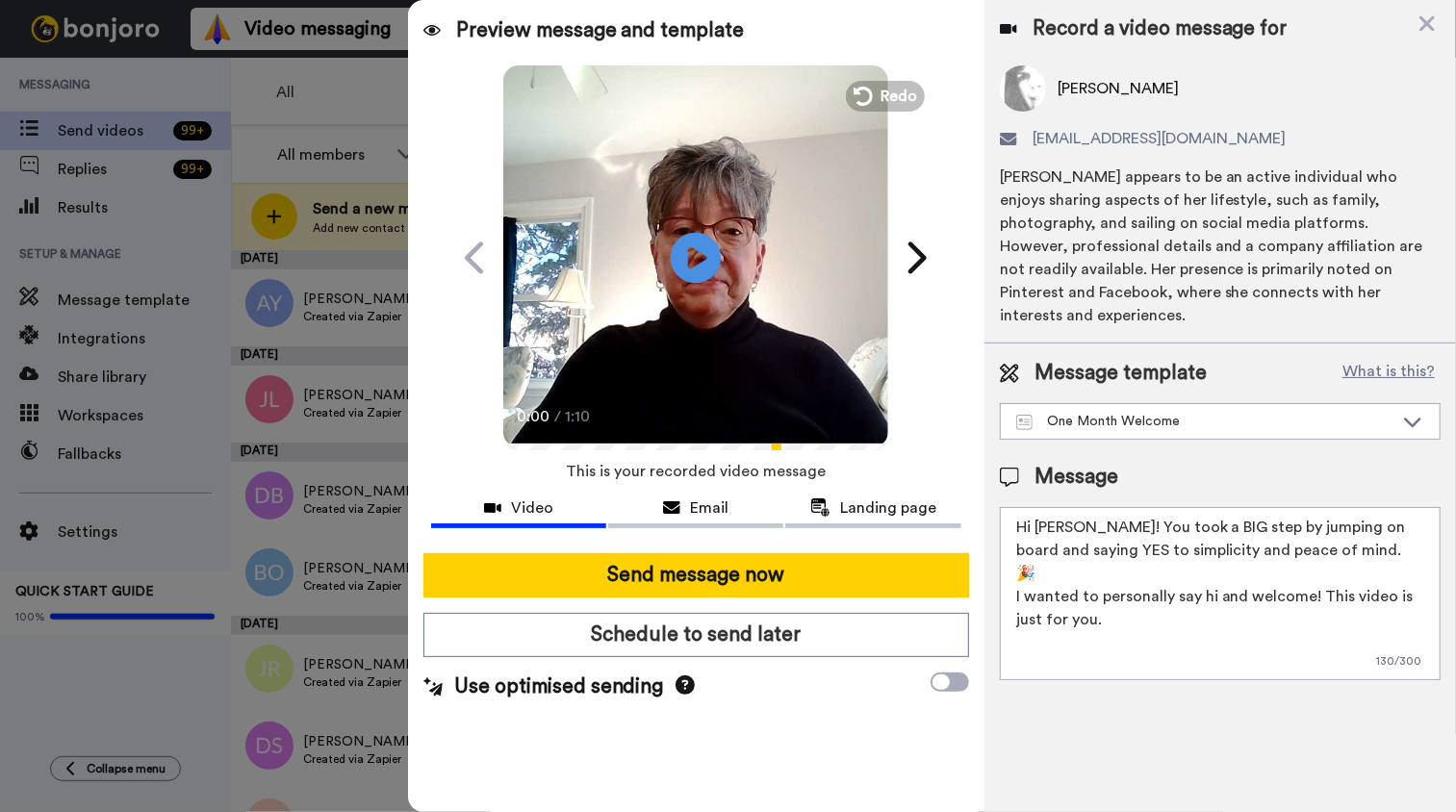
type textarea "Hi Gail! You took a BIG step by jumping on board and saying YES to simplicity a…"
click at [696, 264] on icon "Play/Pause" at bounding box center [696, 257] width 51 height 91
click at [729, 356] on video at bounding box center [696, 255] width 385 height 385
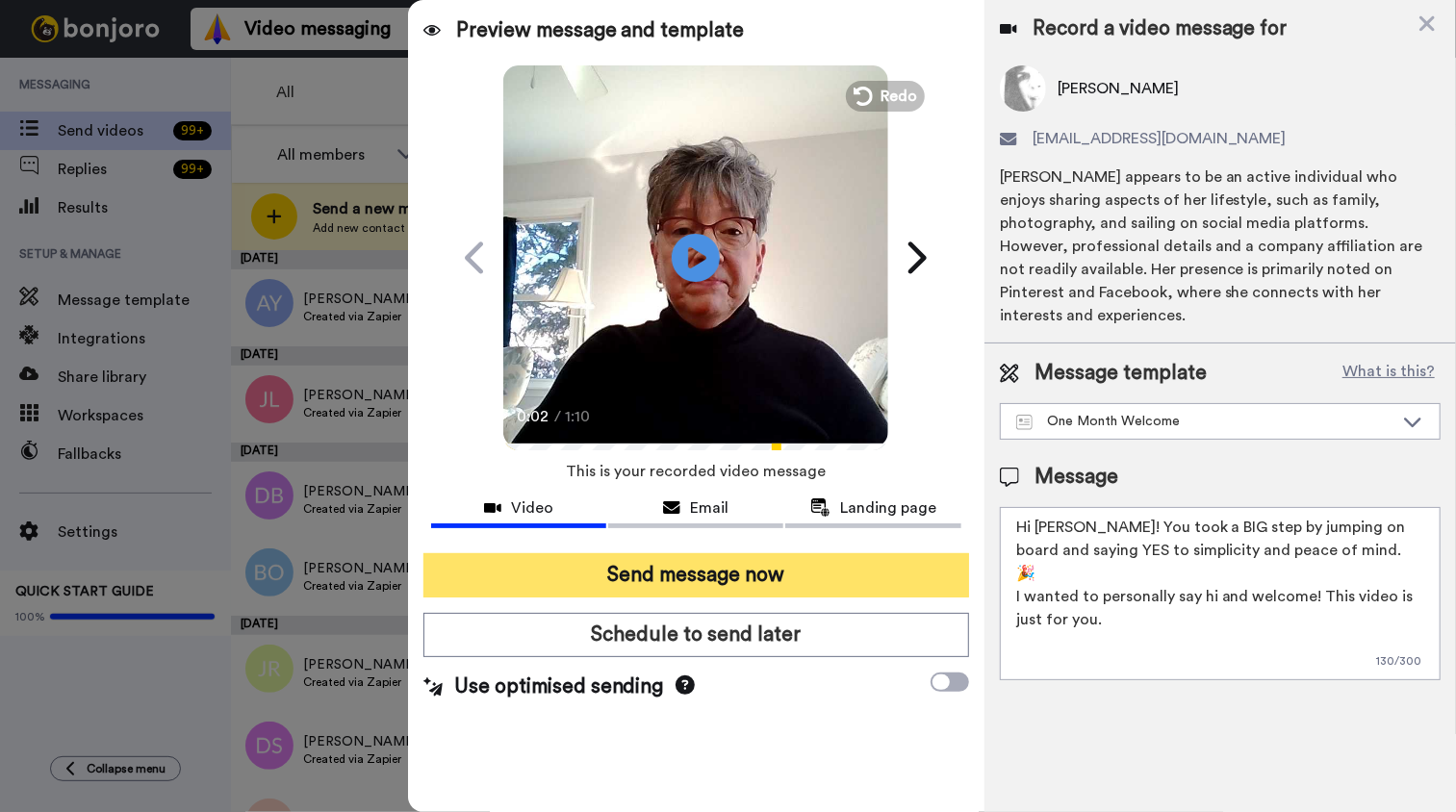
click at [702, 577] on button "Send message now" at bounding box center [697, 575] width 546 height 44
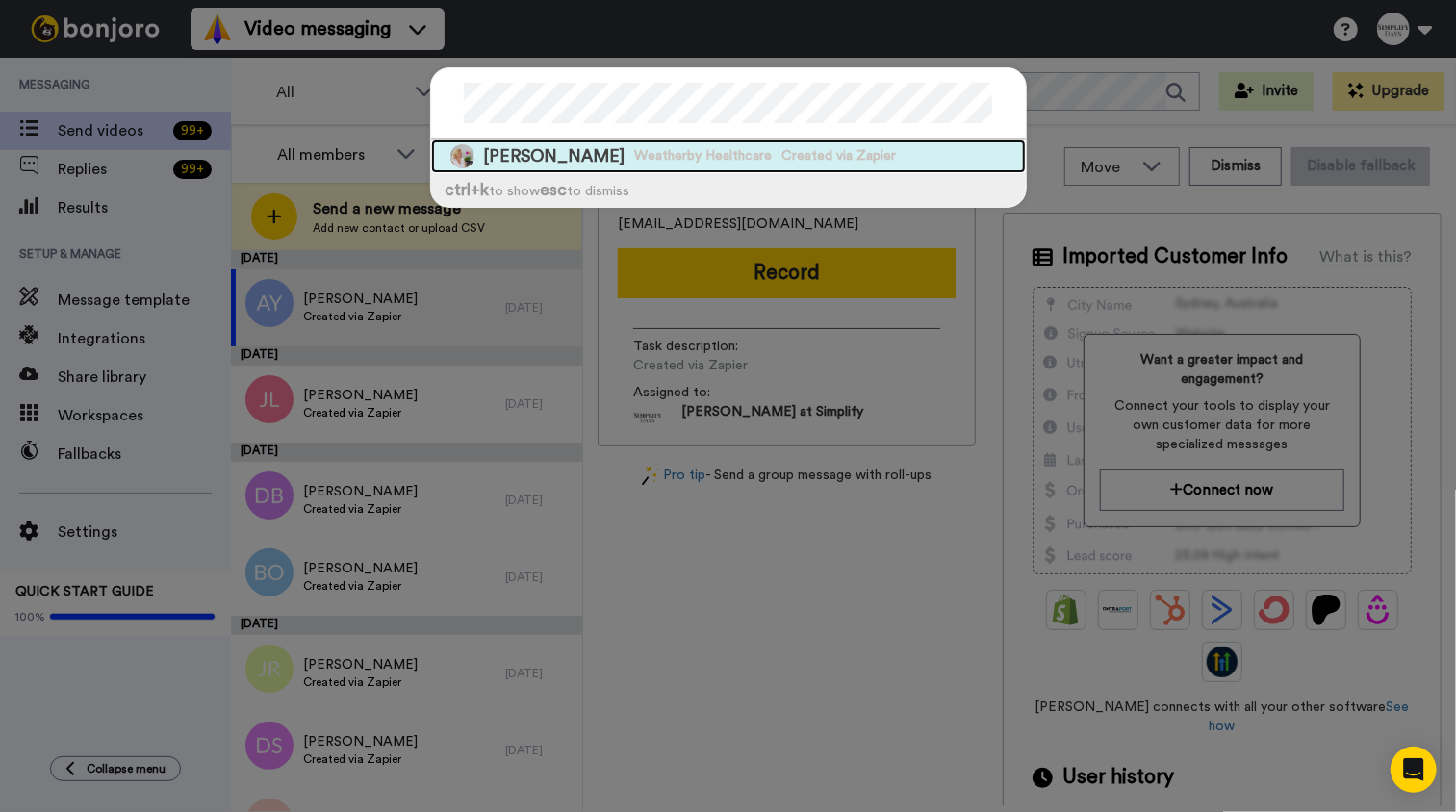
click at [635, 163] on span "Weatherby Healthcare" at bounding box center [704, 155] width 138 height 19
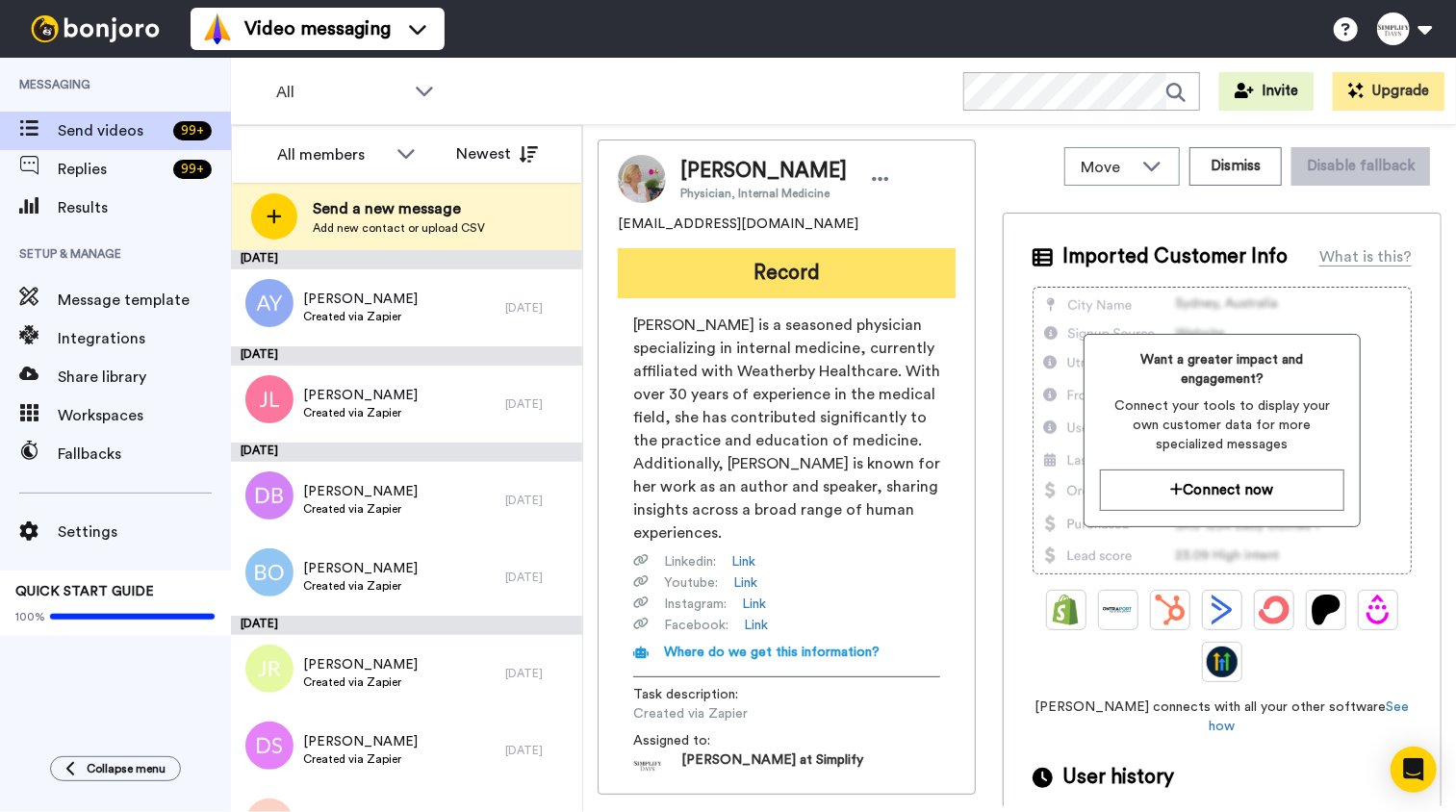
click at [798, 259] on button "Record" at bounding box center [786, 273] width 338 height 50
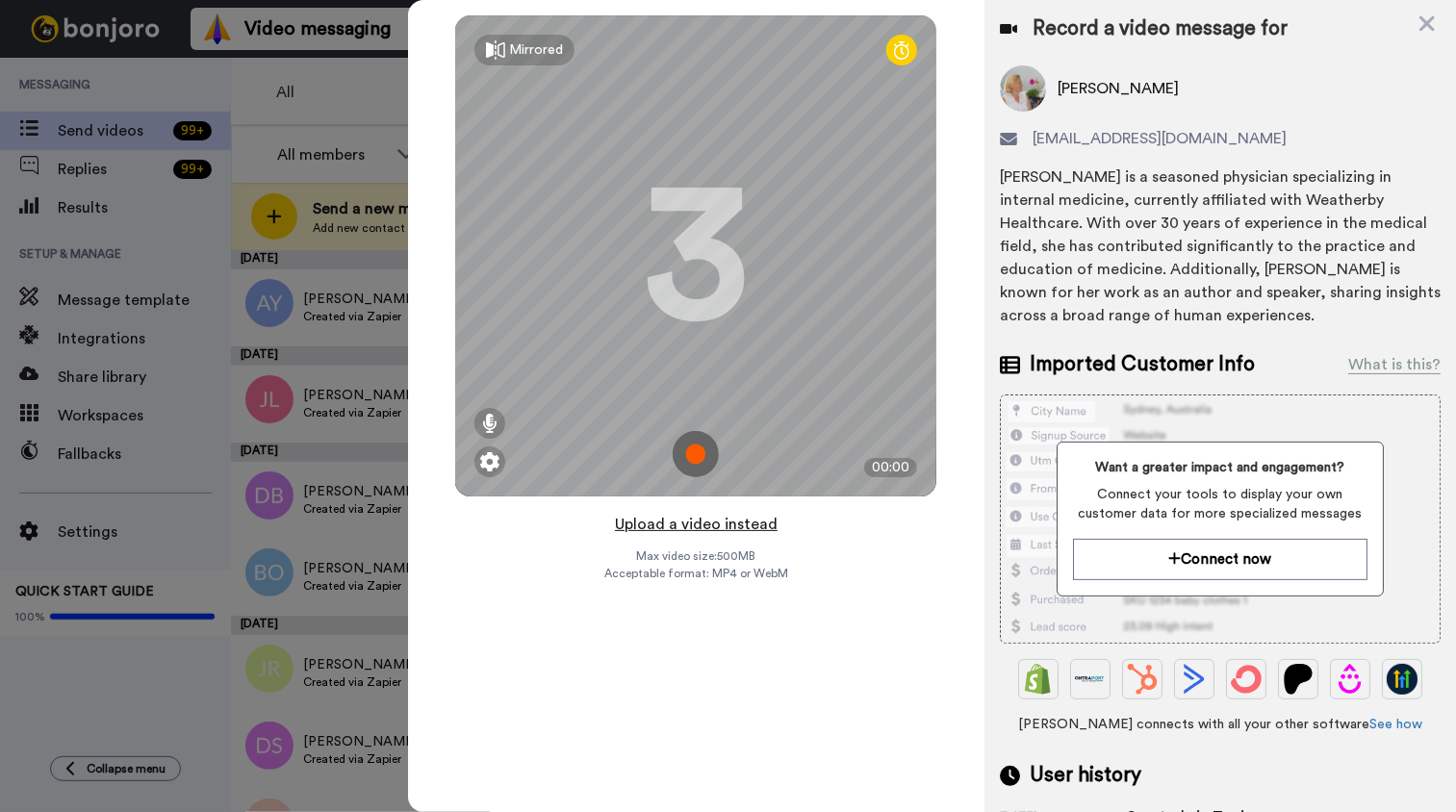
click at [721, 522] on button "Upload a video instead" at bounding box center [696, 523] width 174 height 25
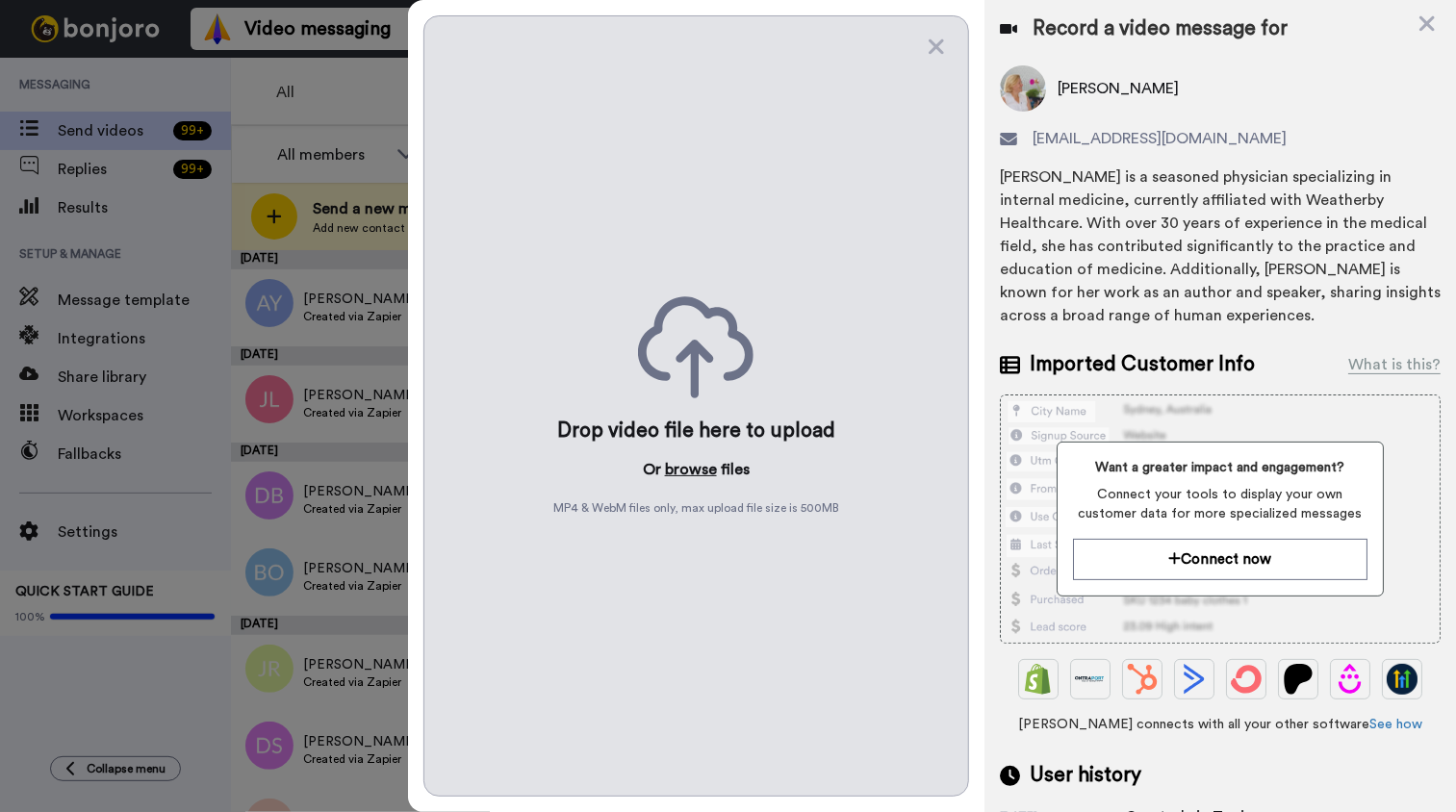
click at [699, 471] on button "browse" at bounding box center [691, 468] width 52 height 23
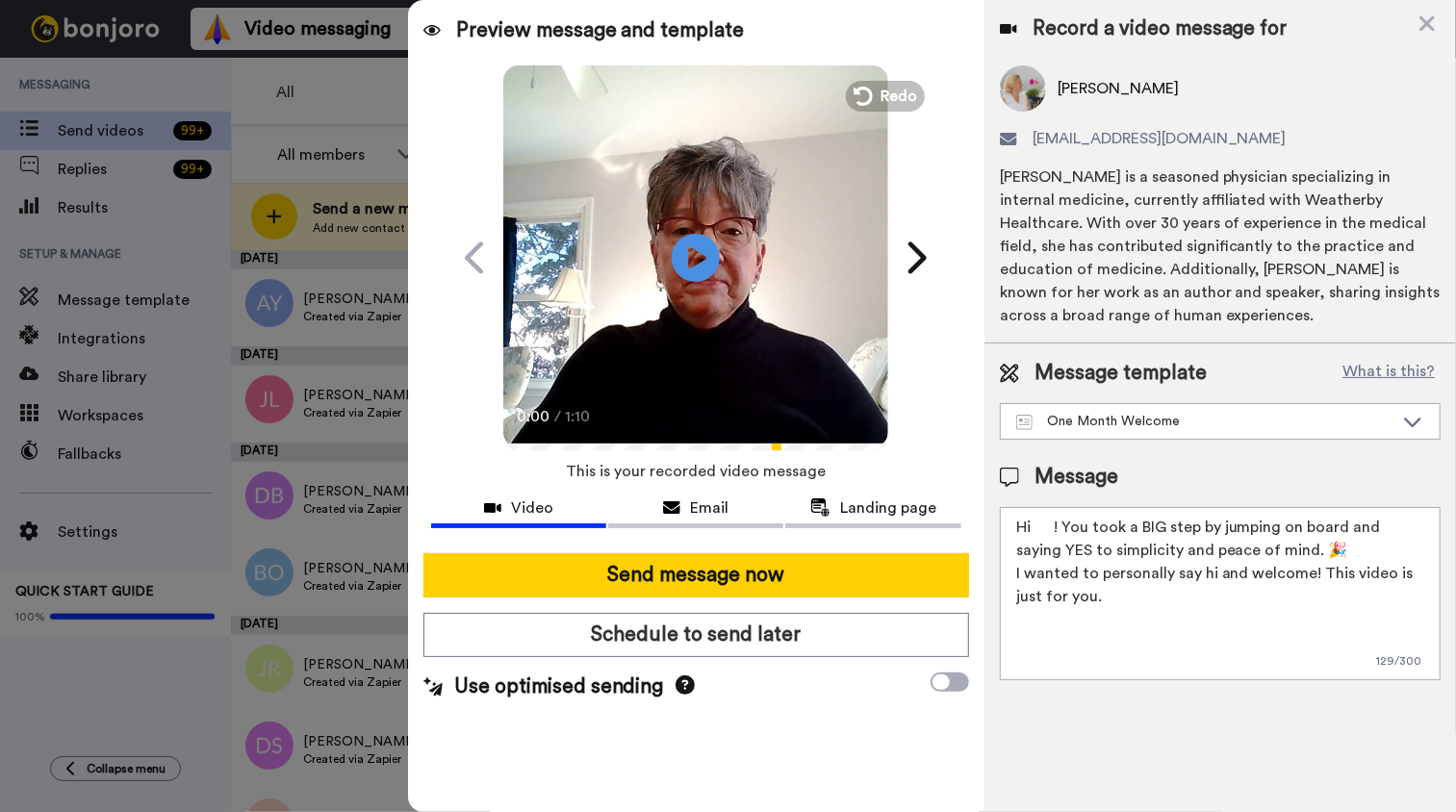
drag, startPoint x: 1035, startPoint y: 521, endPoint x: 1048, endPoint y: 532, distance: 17.0
click at [1040, 524] on textarea "Hi ! You took a BIG step by jumping on board and saying YES to simplicity and p…" at bounding box center [1219, 592] width 441 height 173
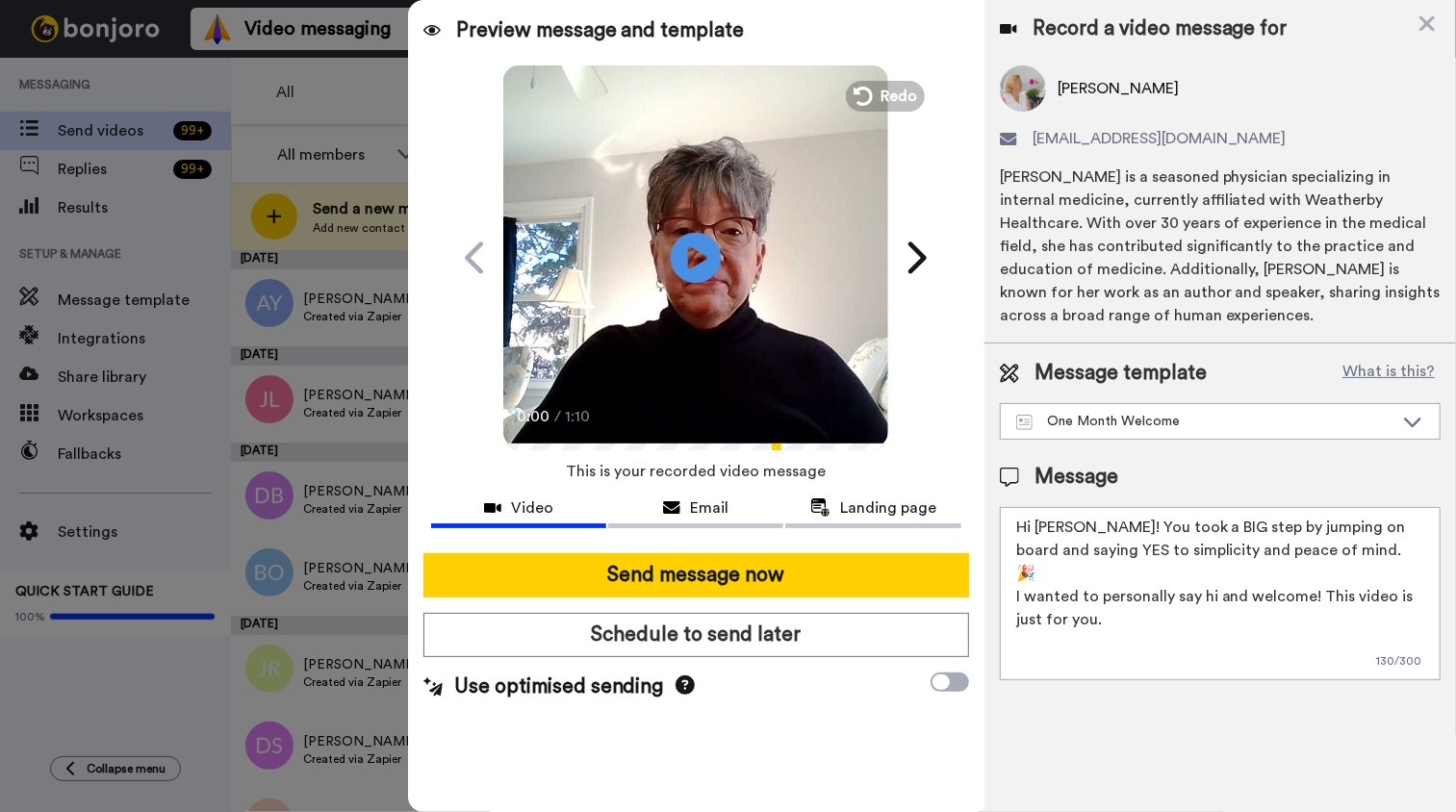
type textarea "Hi Gail! You took a BIG step by jumping on board and saying YES to simplicity a…"
click at [702, 252] on icon at bounding box center [696, 257] width 51 height 51
click at [751, 317] on video at bounding box center [696, 255] width 385 height 385
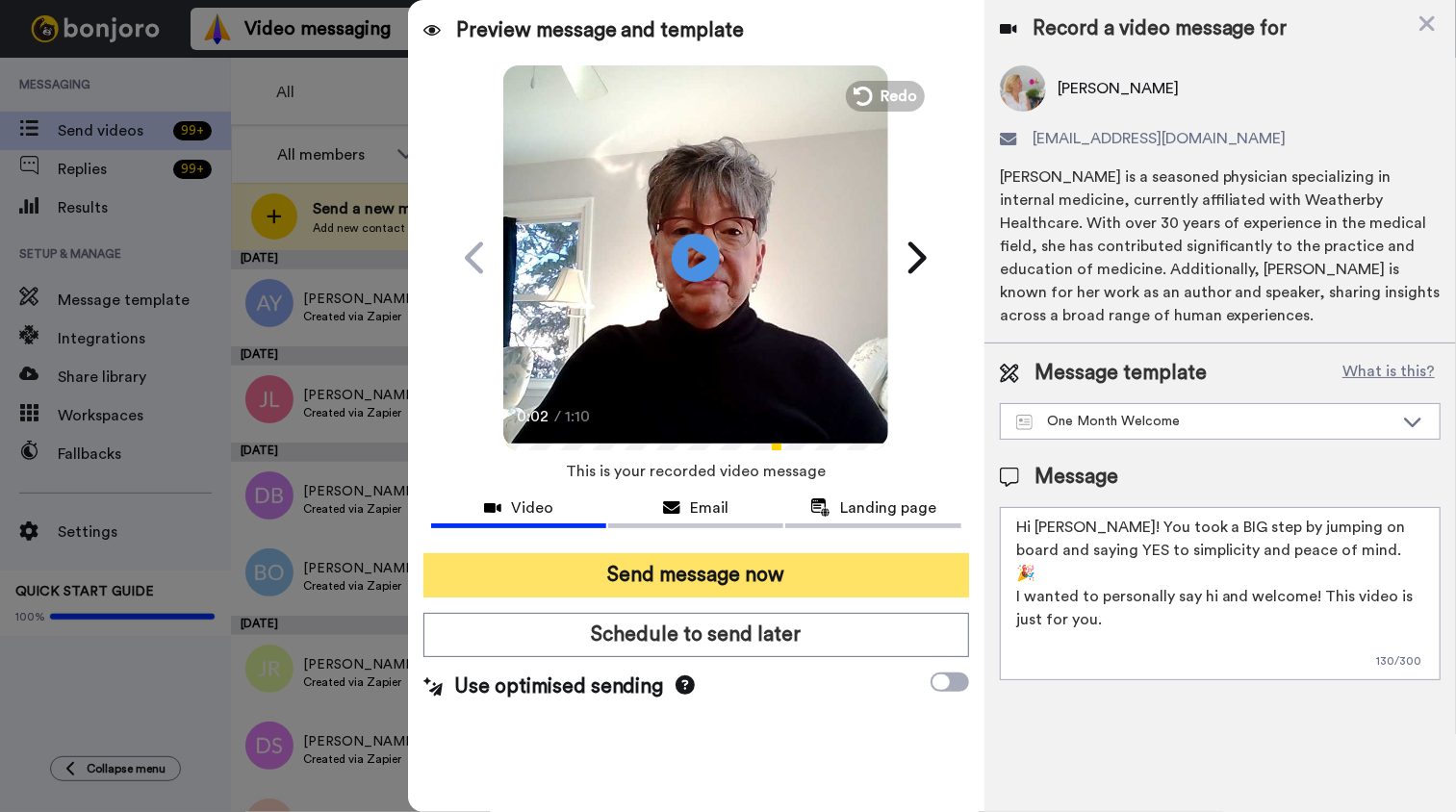
click at [705, 568] on button "Send message now" at bounding box center [697, 575] width 546 height 44
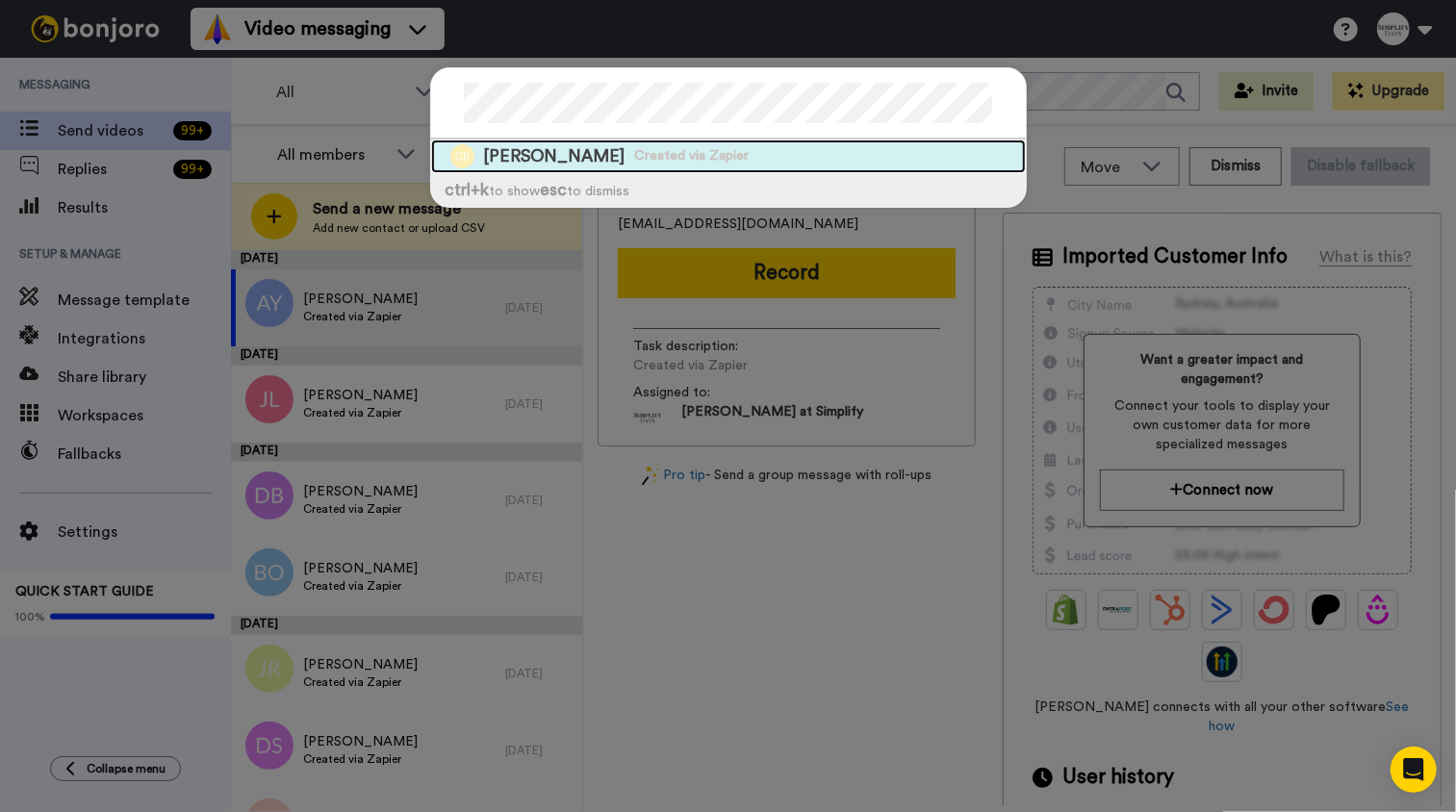
click at [631, 168] on div "[PERSON_NAME] Created via Zapier" at bounding box center [728, 157] width 595 height 34
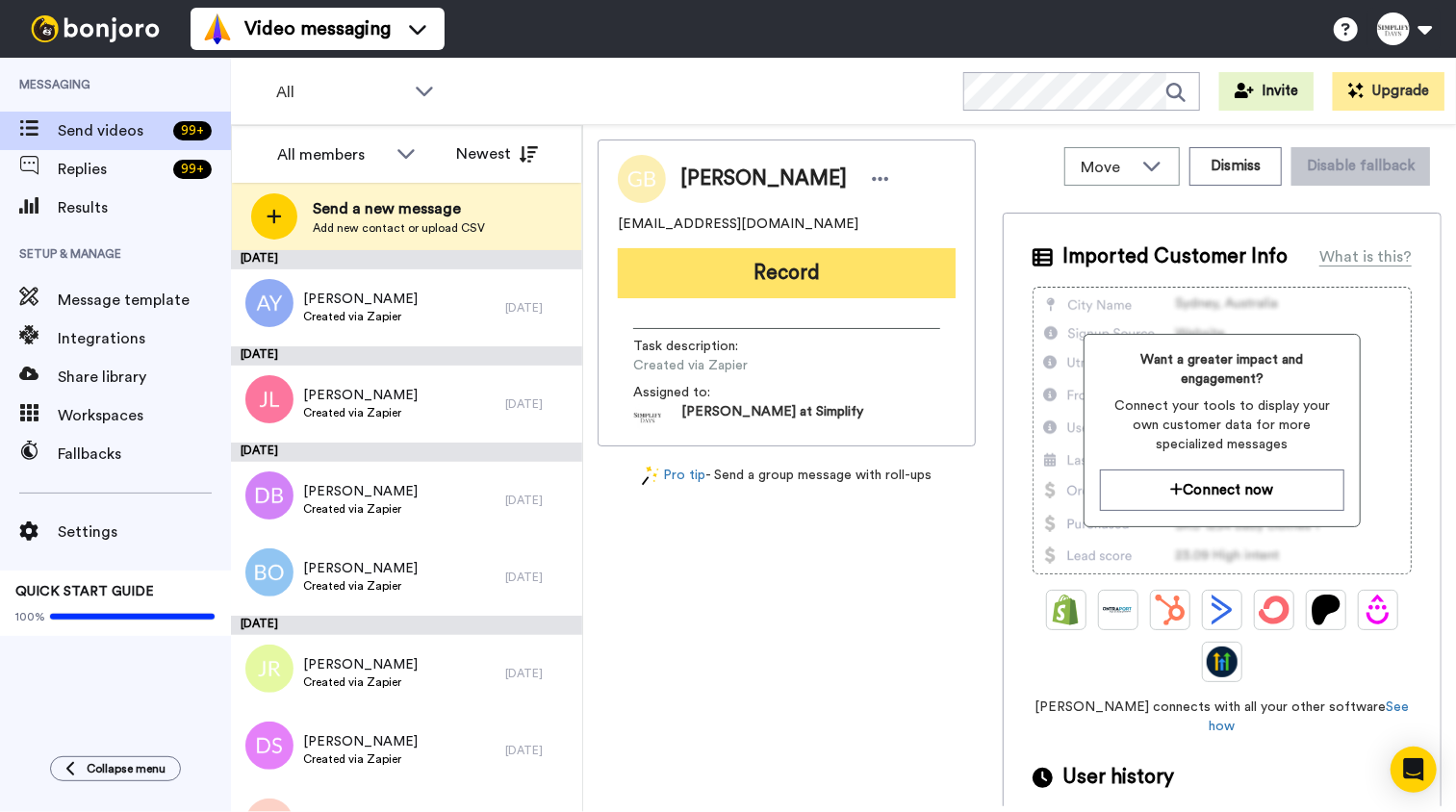
click at [833, 285] on button "Record" at bounding box center [786, 273] width 338 height 50
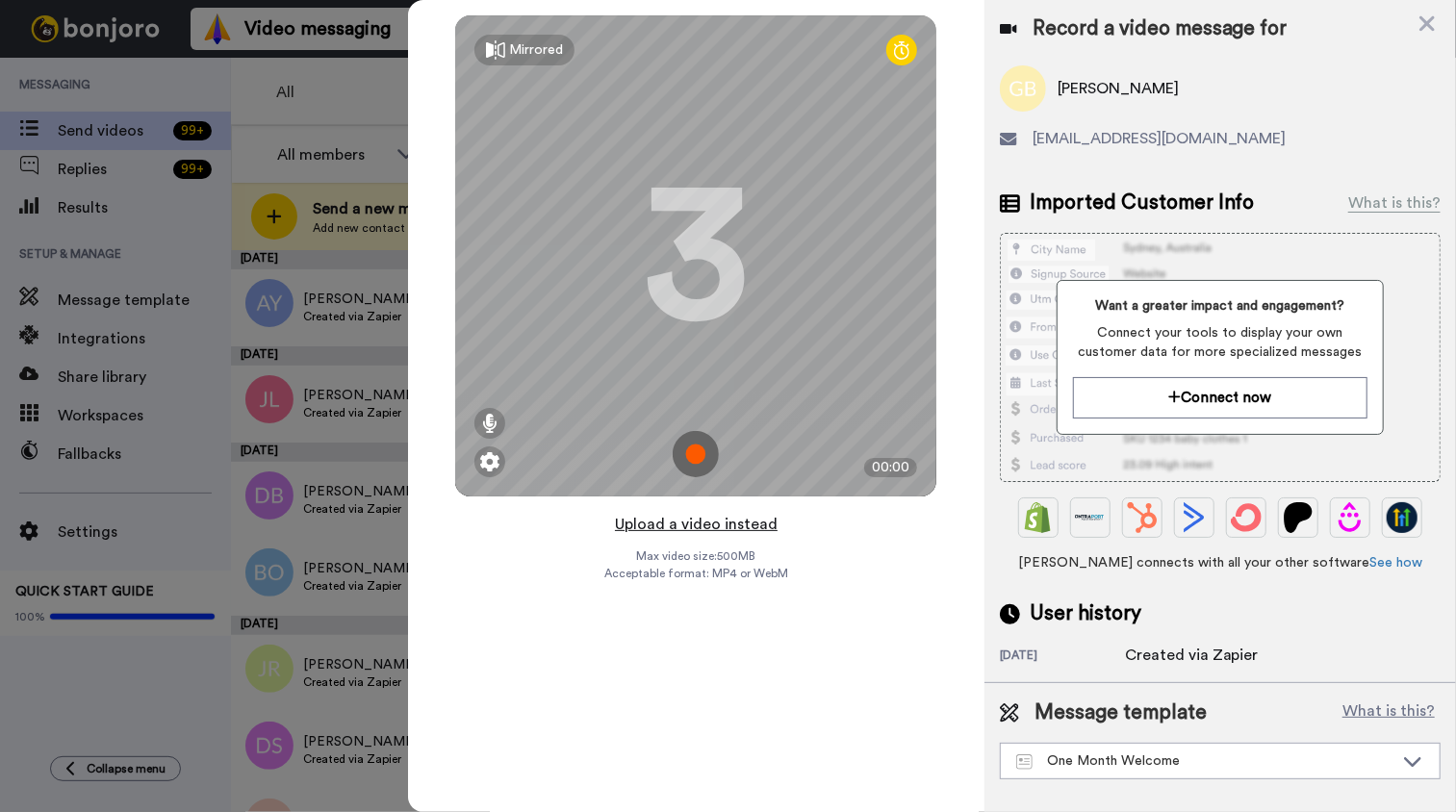
click at [750, 523] on button "Upload a video instead" at bounding box center [696, 523] width 174 height 25
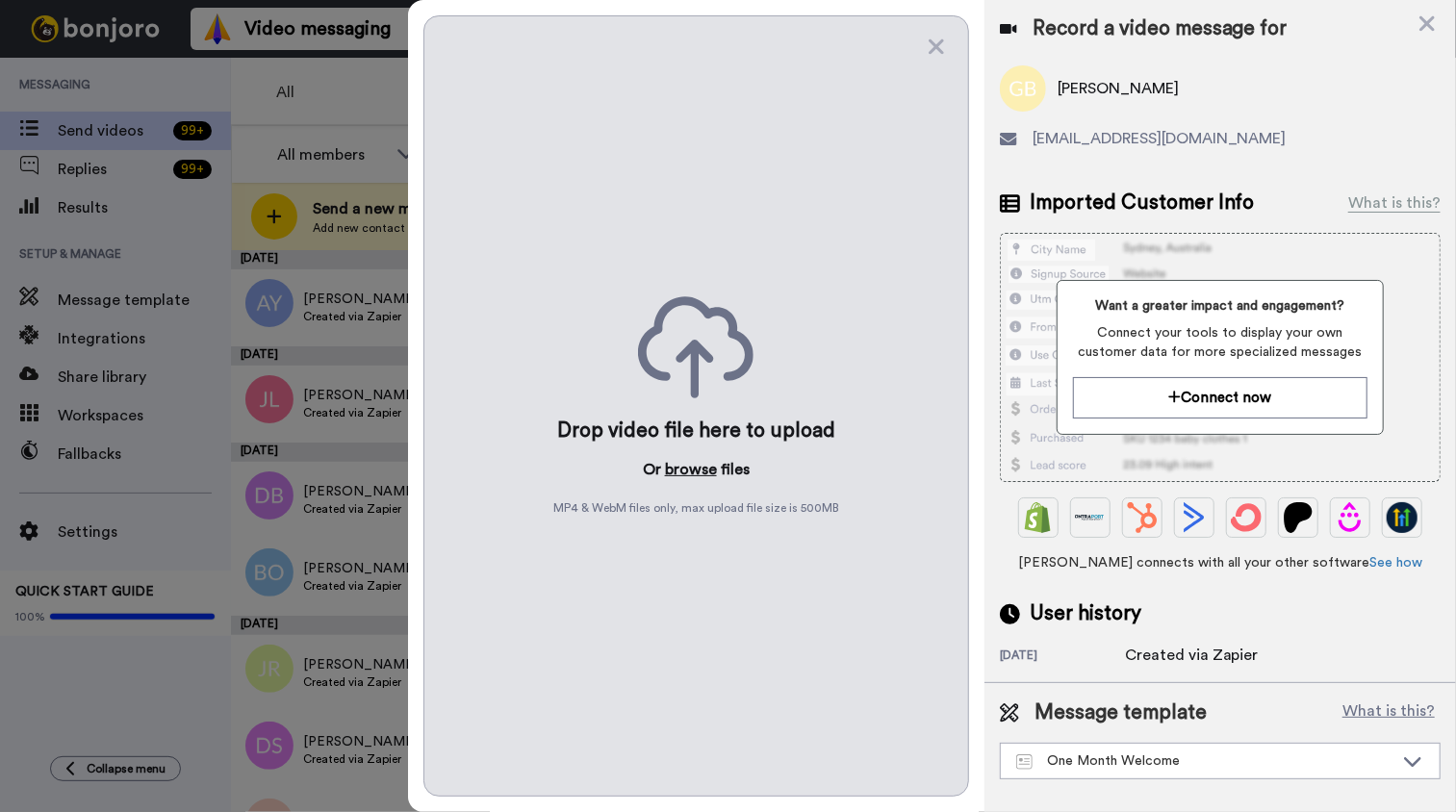
click at [694, 473] on button "browse" at bounding box center [691, 468] width 52 height 23
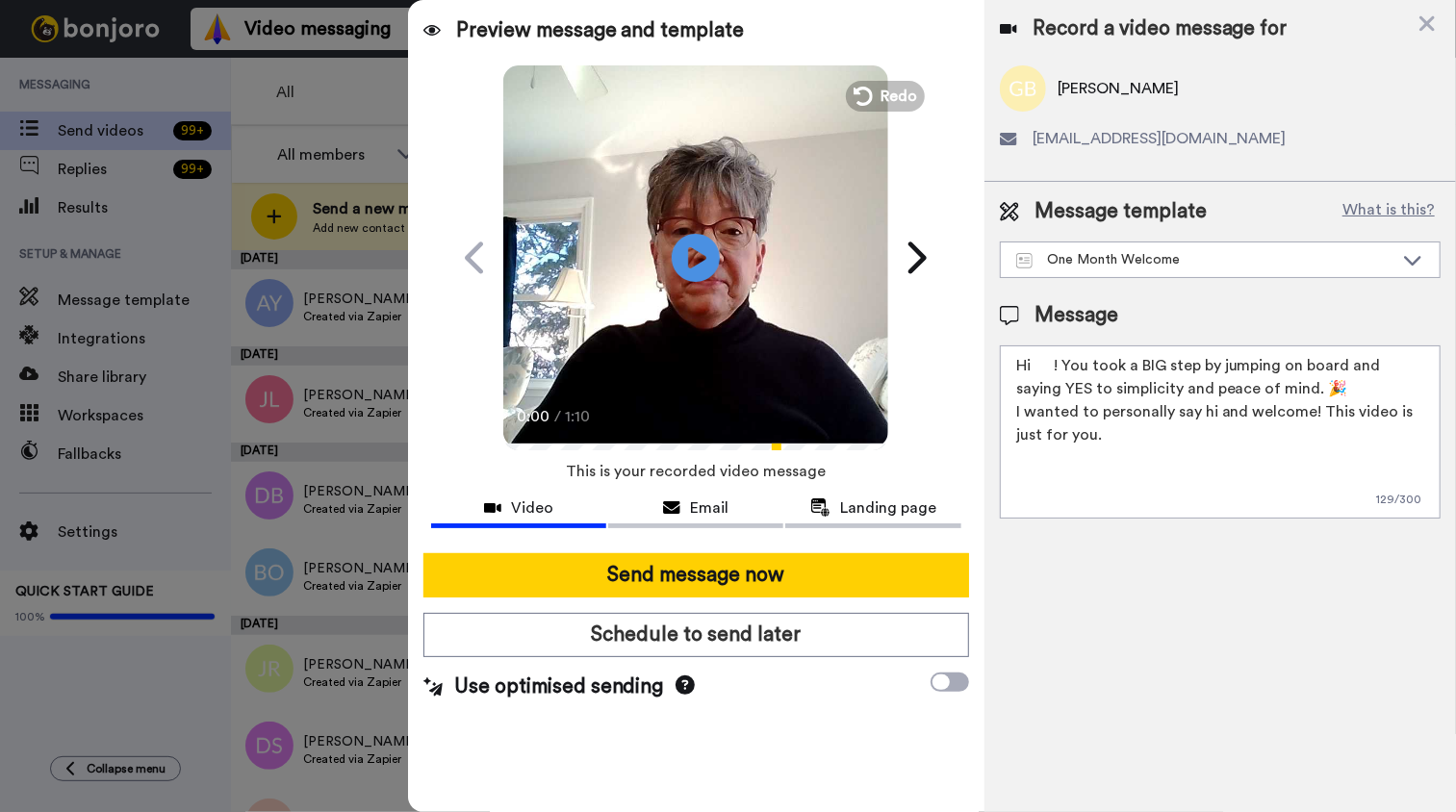
click at [1032, 363] on textarea "Hi ! You took a BIG step by jumping on board and saying YES to simplicity and p…" at bounding box center [1219, 431] width 441 height 173
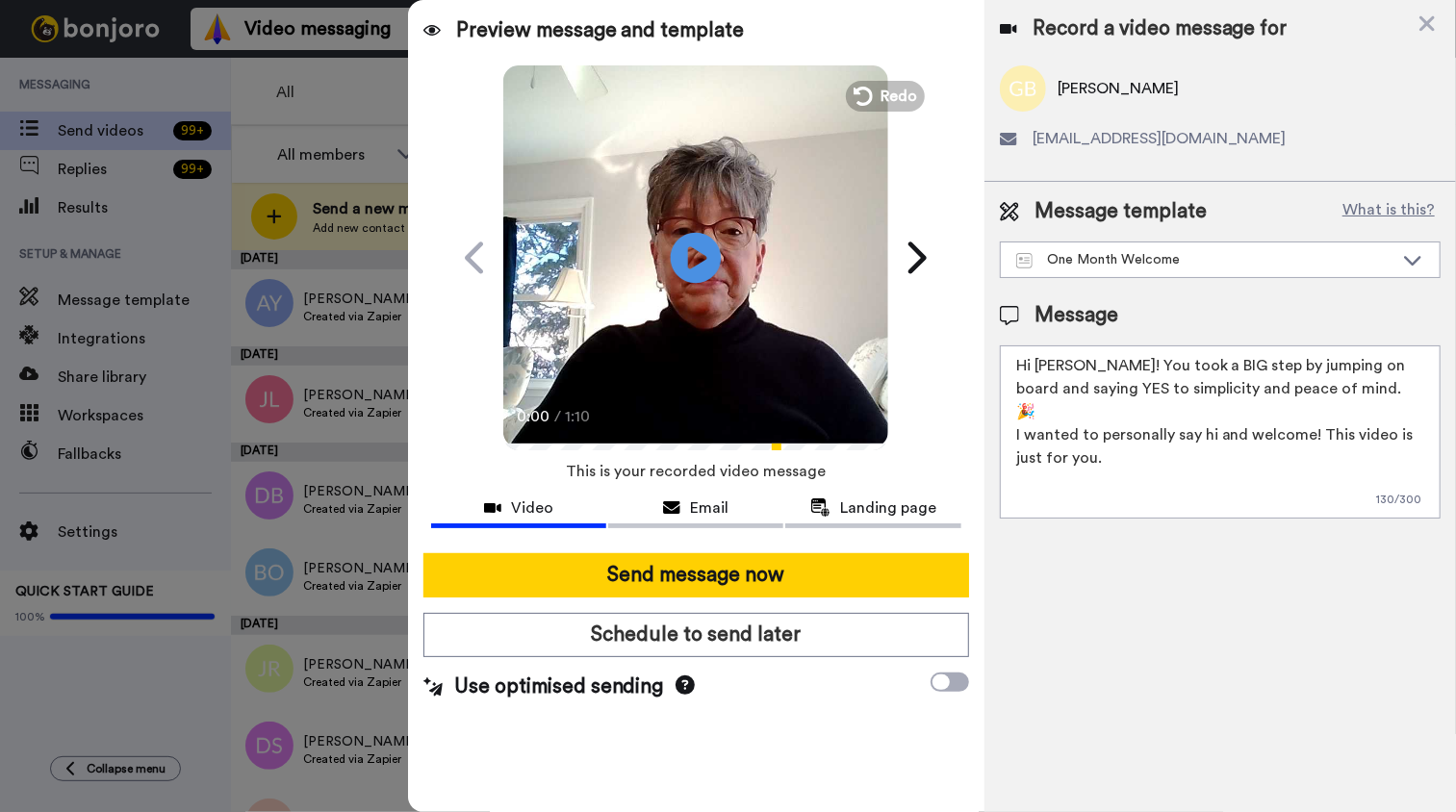
type textarea "Hi Gale! You took a BIG step by jumping on board and saying YES to simplicity a…"
click at [709, 264] on icon at bounding box center [696, 257] width 51 height 51
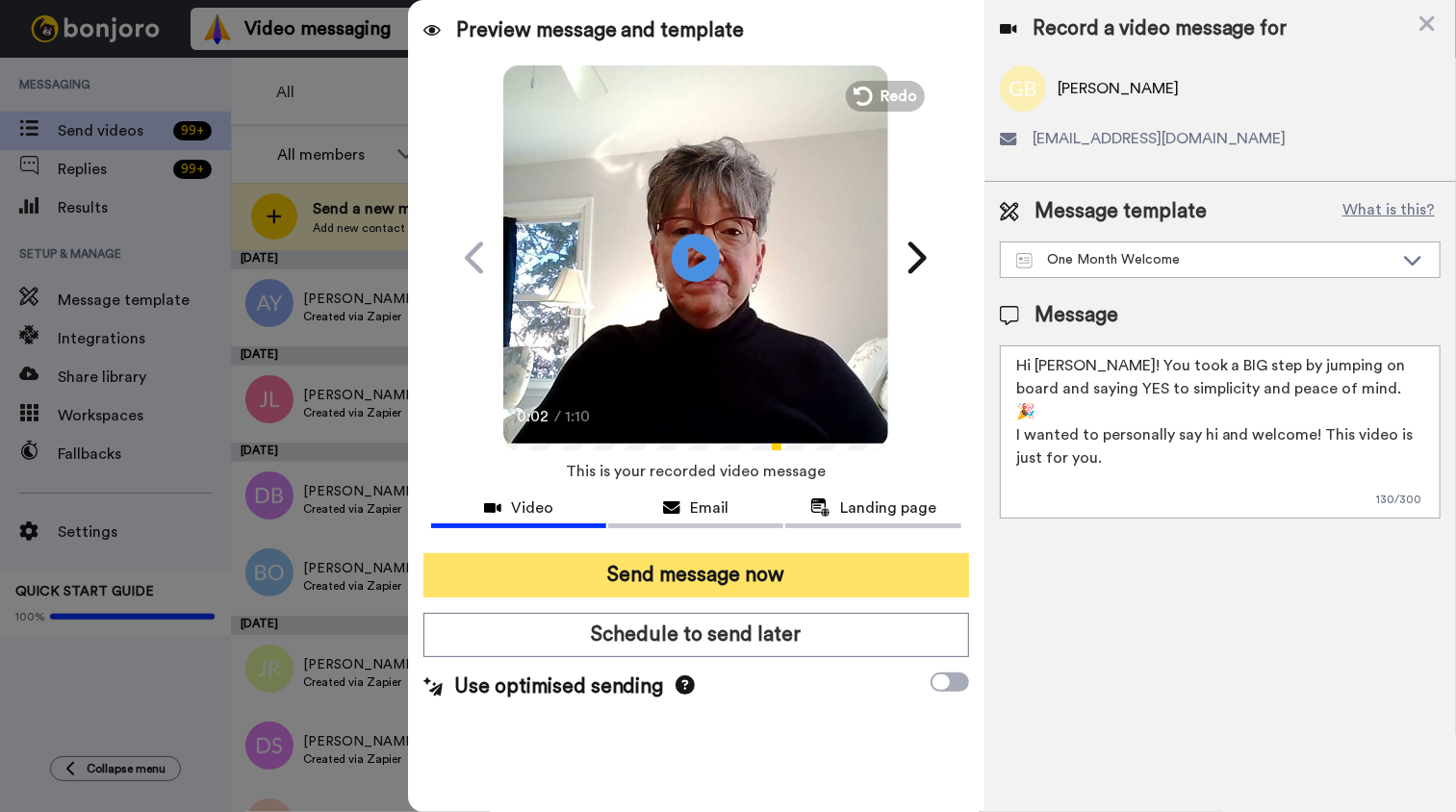
click at [737, 575] on button "Send message now" at bounding box center [697, 575] width 546 height 44
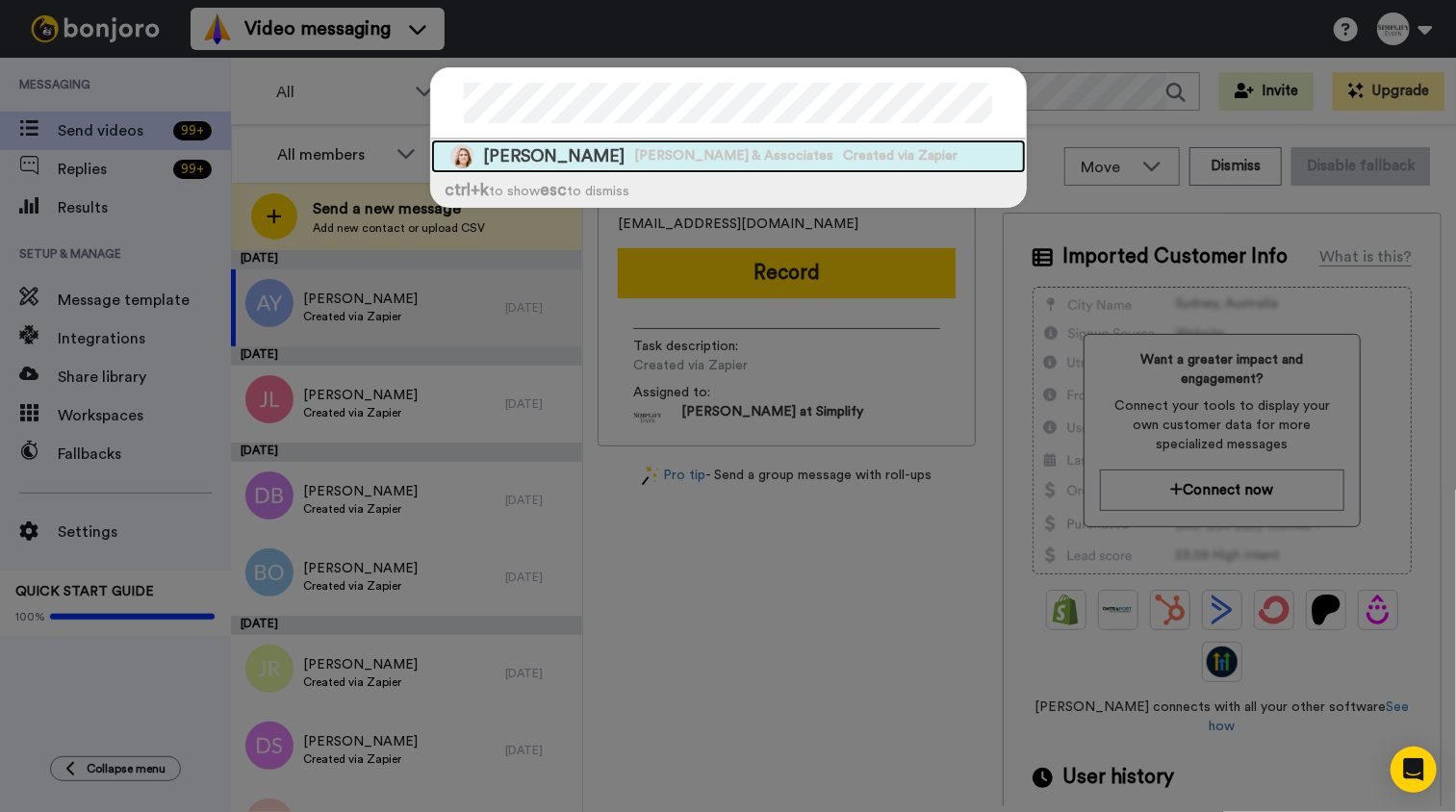
click at [658, 154] on span "Jean C. Breaux, Jr. & Associates" at bounding box center [733, 155] width 199 height 19
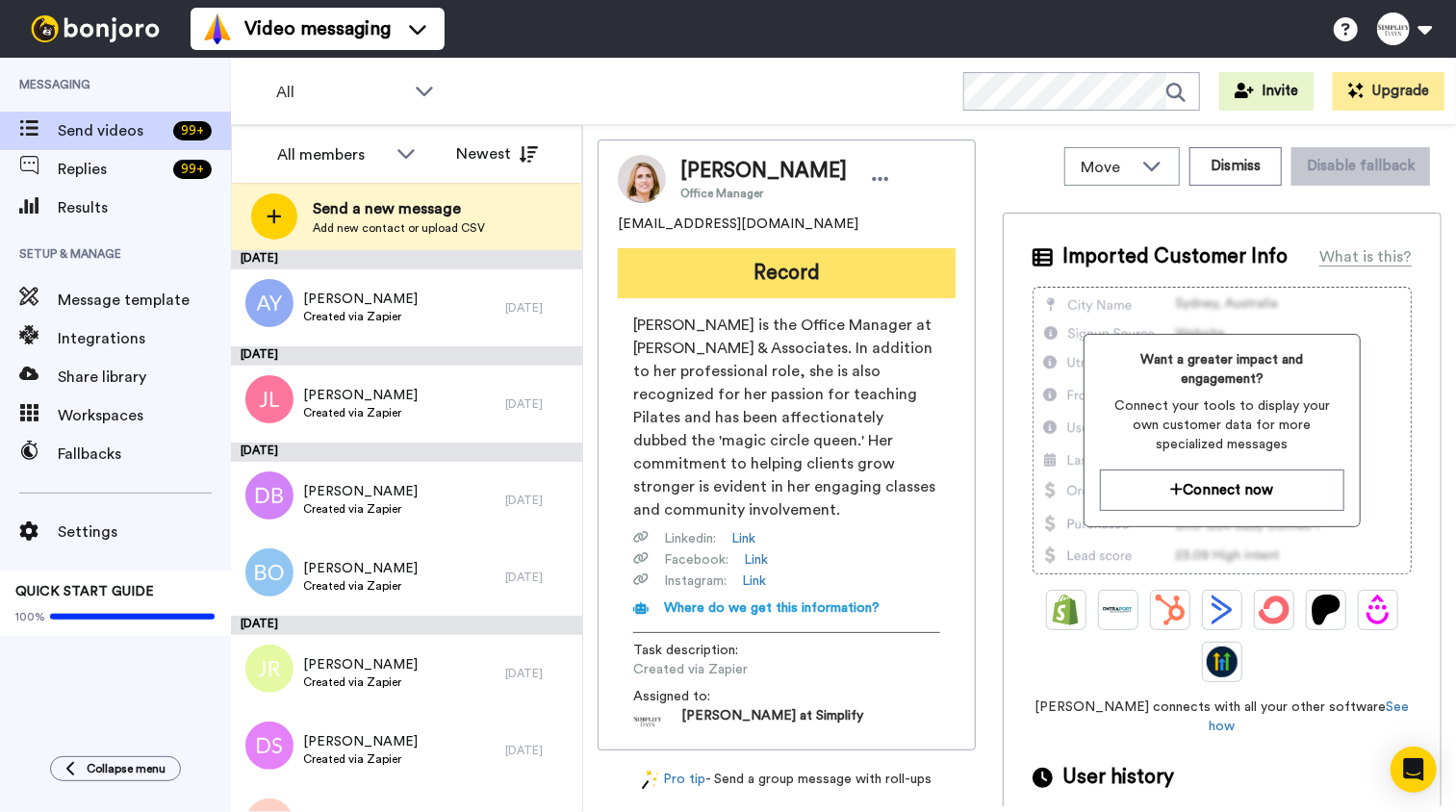
click at [827, 283] on button "Record" at bounding box center [786, 273] width 338 height 50
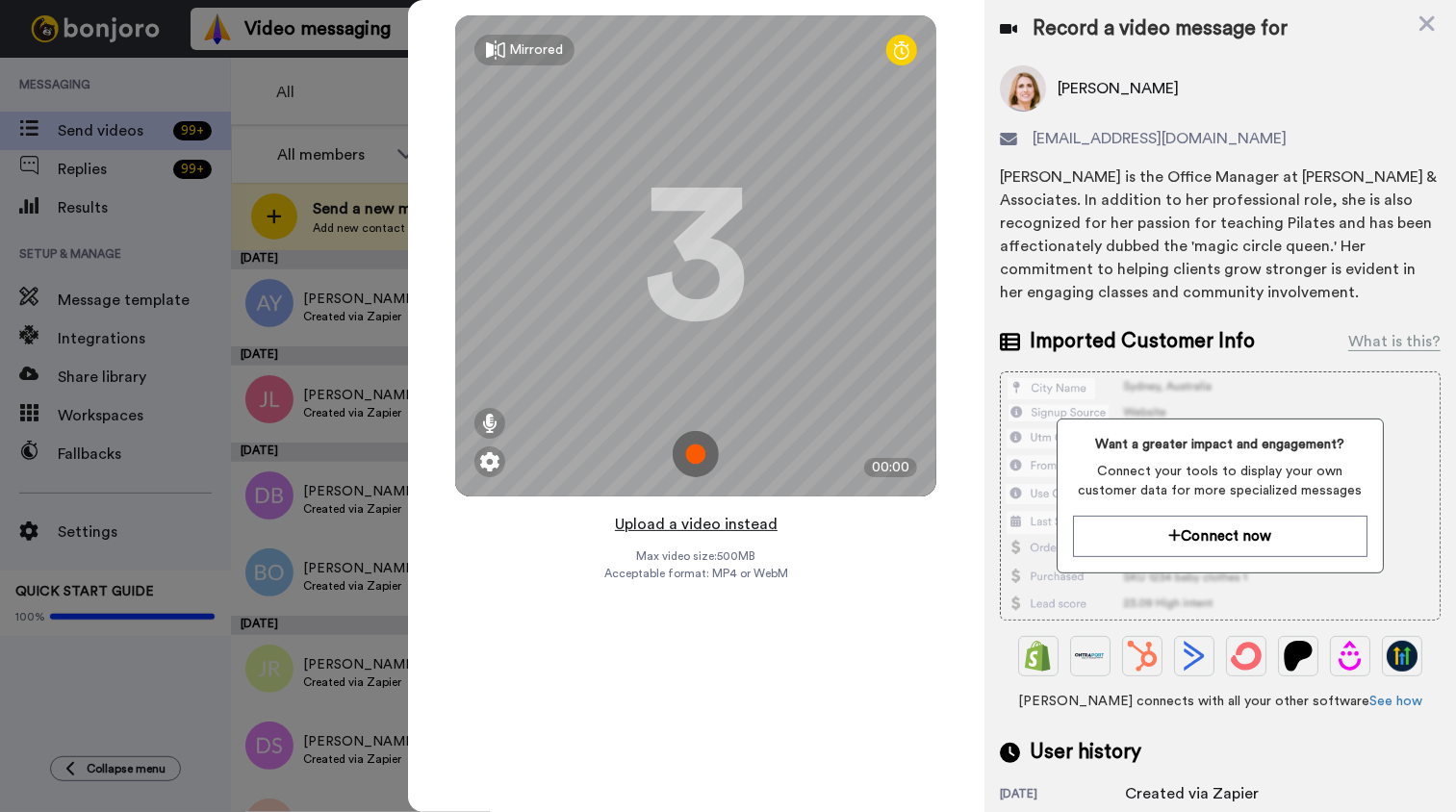
click at [716, 527] on button "Upload a video instead" at bounding box center [696, 523] width 174 height 25
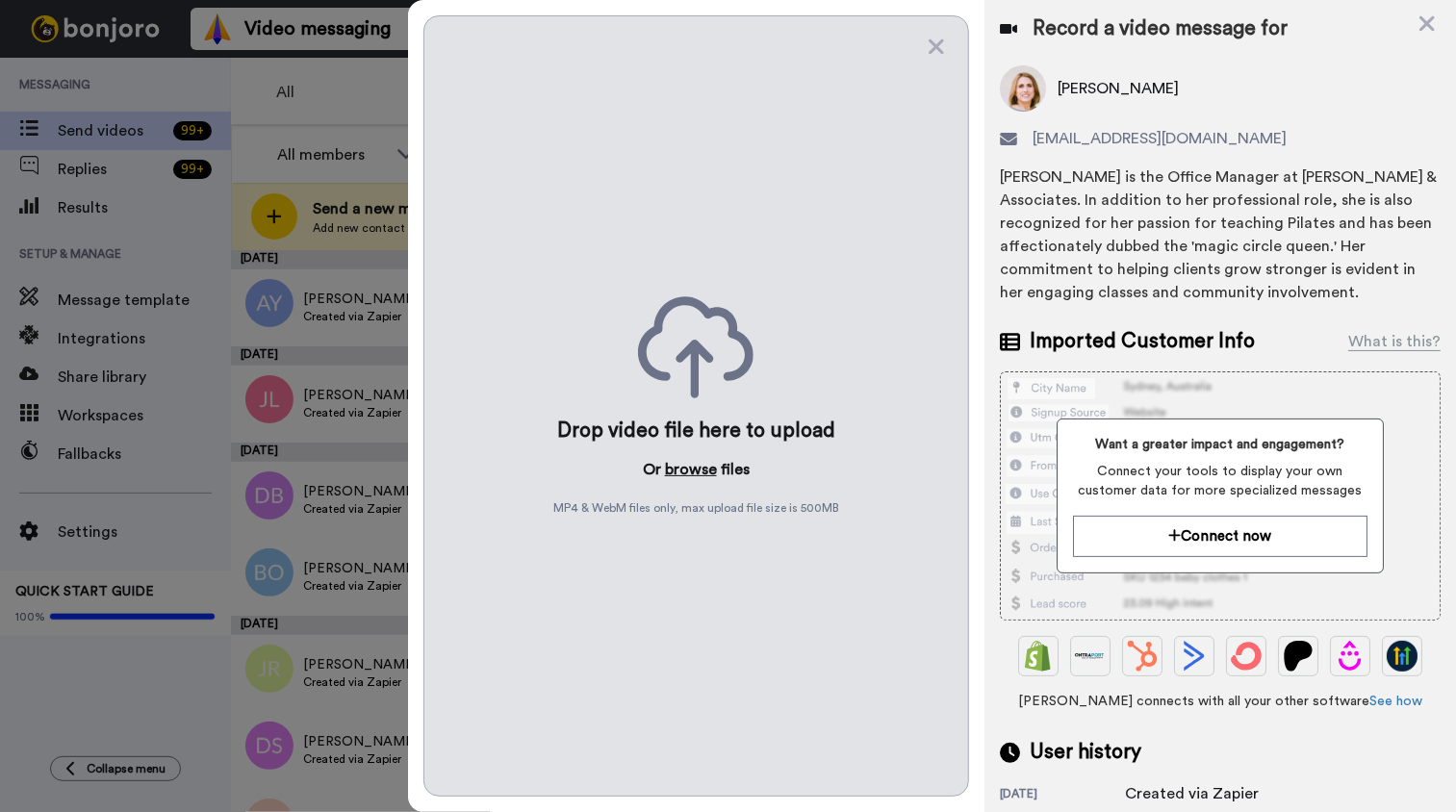
click at [693, 474] on button "browse" at bounding box center [691, 468] width 52 height 23
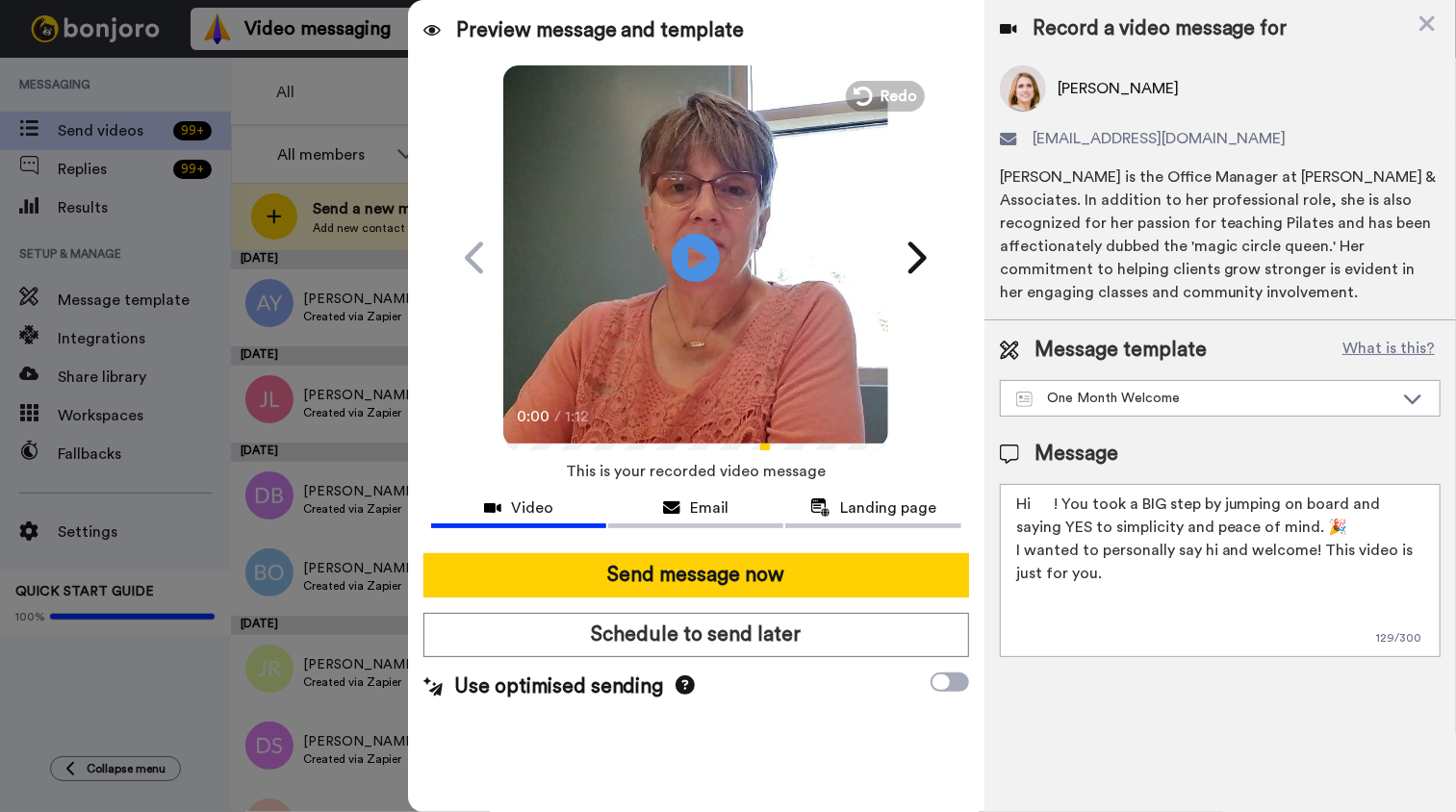
click at [1031, 502] on textarea "Hi ! You took a BIG step by jumping on board and saying YES to simplicity and p…" at bounding box center [1219, 569] width 441 height 173
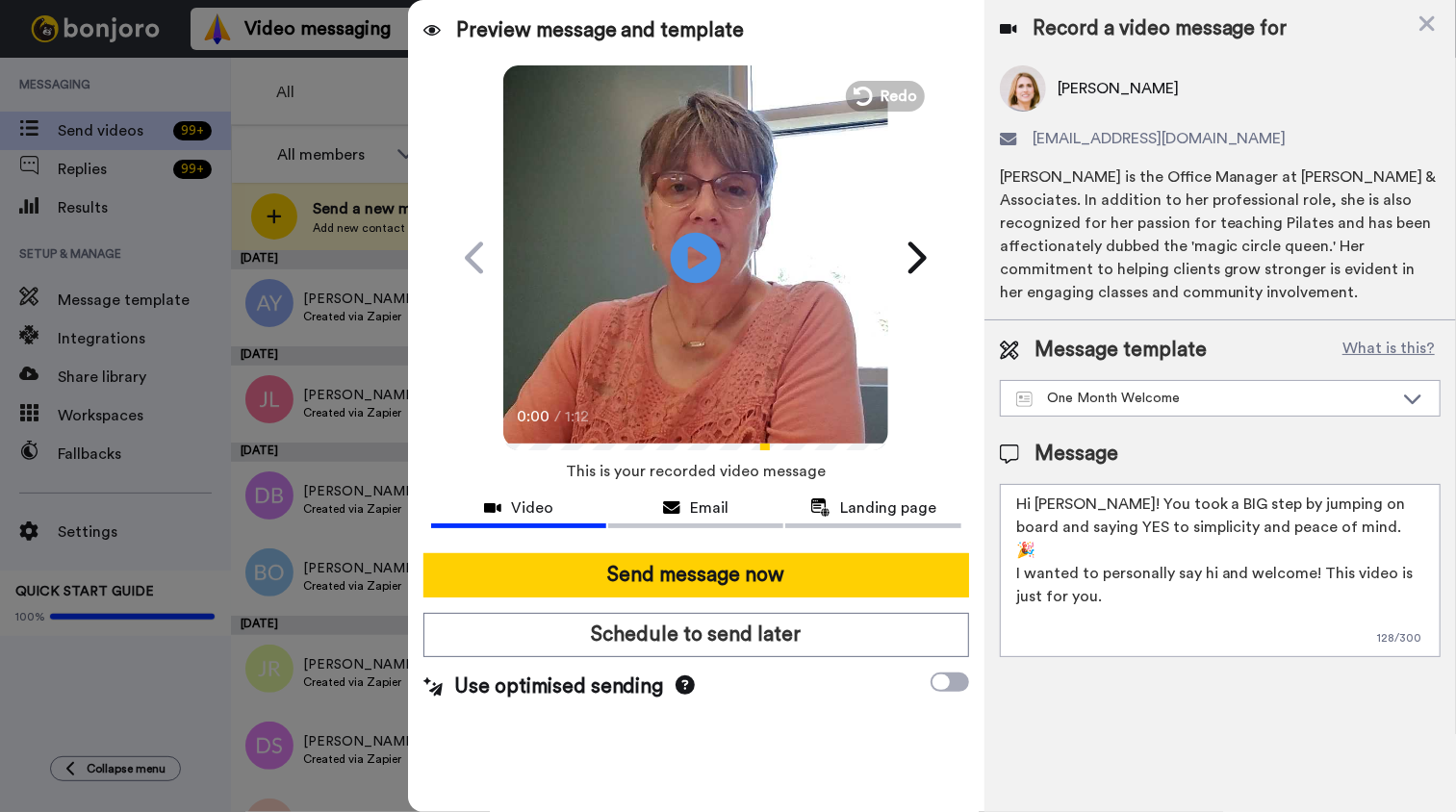
type textarea "Hi Geanie! You took a BIG step by jumping on board and saying YES to simplicity…"
click at [702, 248] on icon at bounding box center [696, 257] width 51 height 51
click at [723, 314] on video at bounding box center [696, 255] width 385 height 385
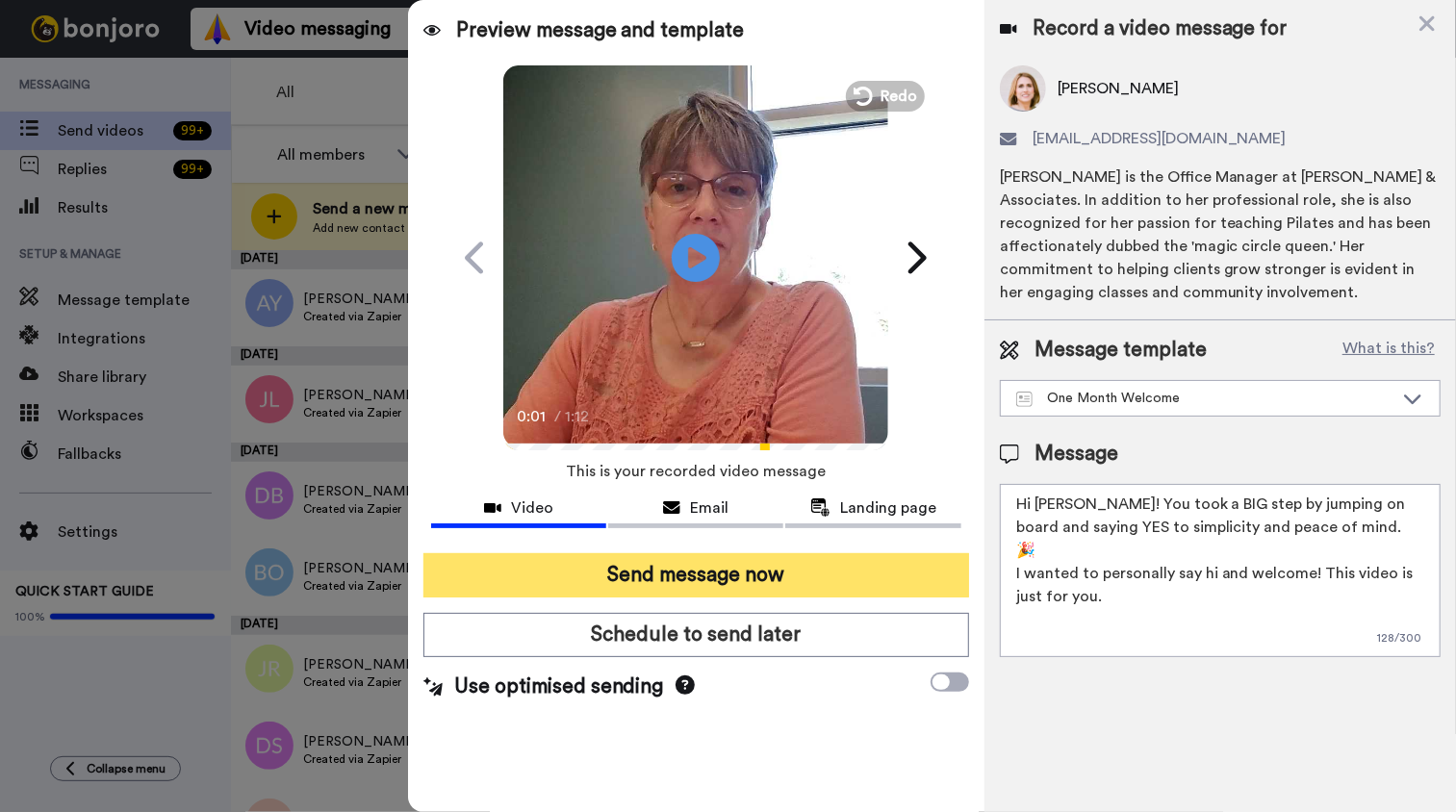
click at [713, 563] on button "Send message now" at bounding box center [697, 575] width 546 height 44
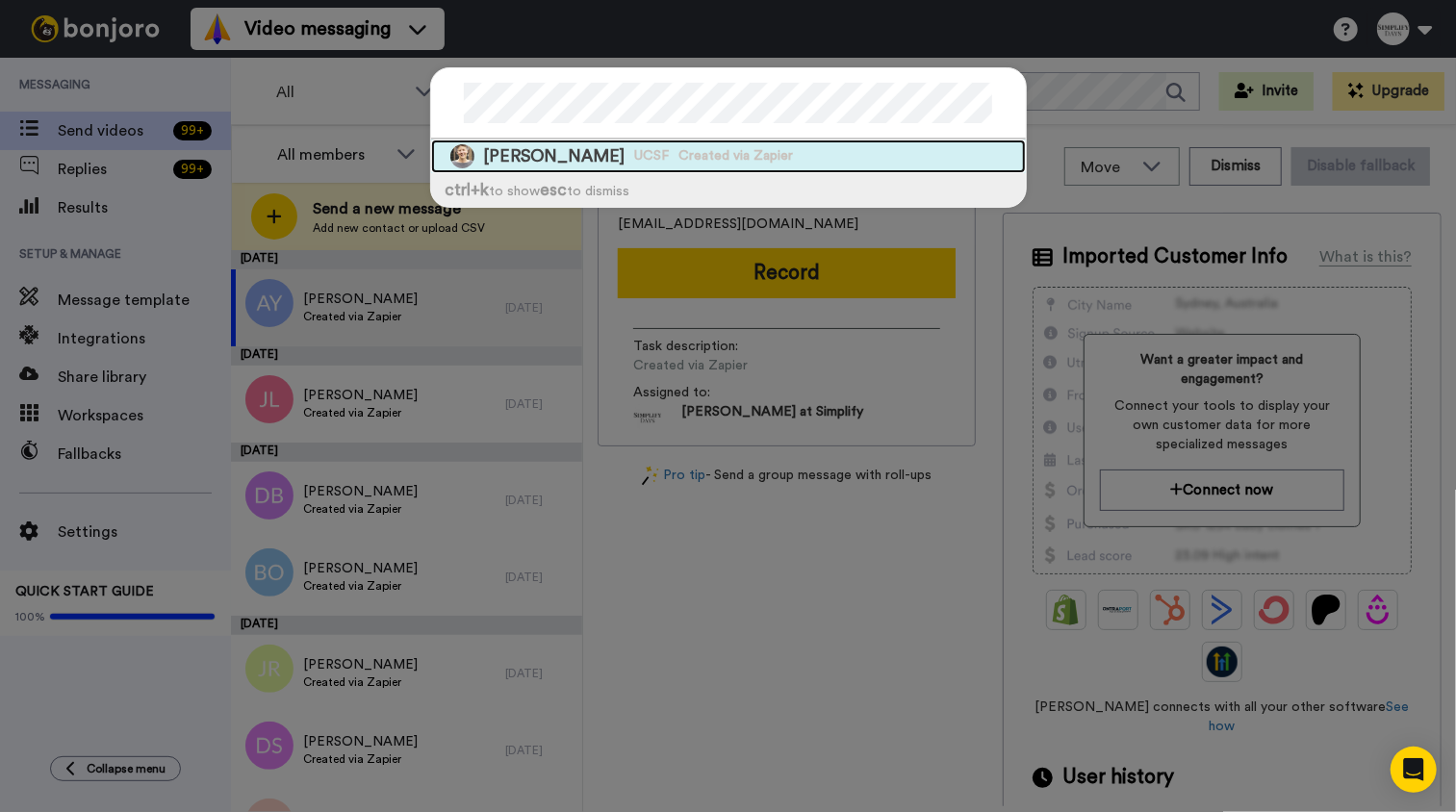
click at [642, 143] on div "[PERSON_NAME] UCSF Created via Zapier" at bounding box center [728, 157] width 595 height 34
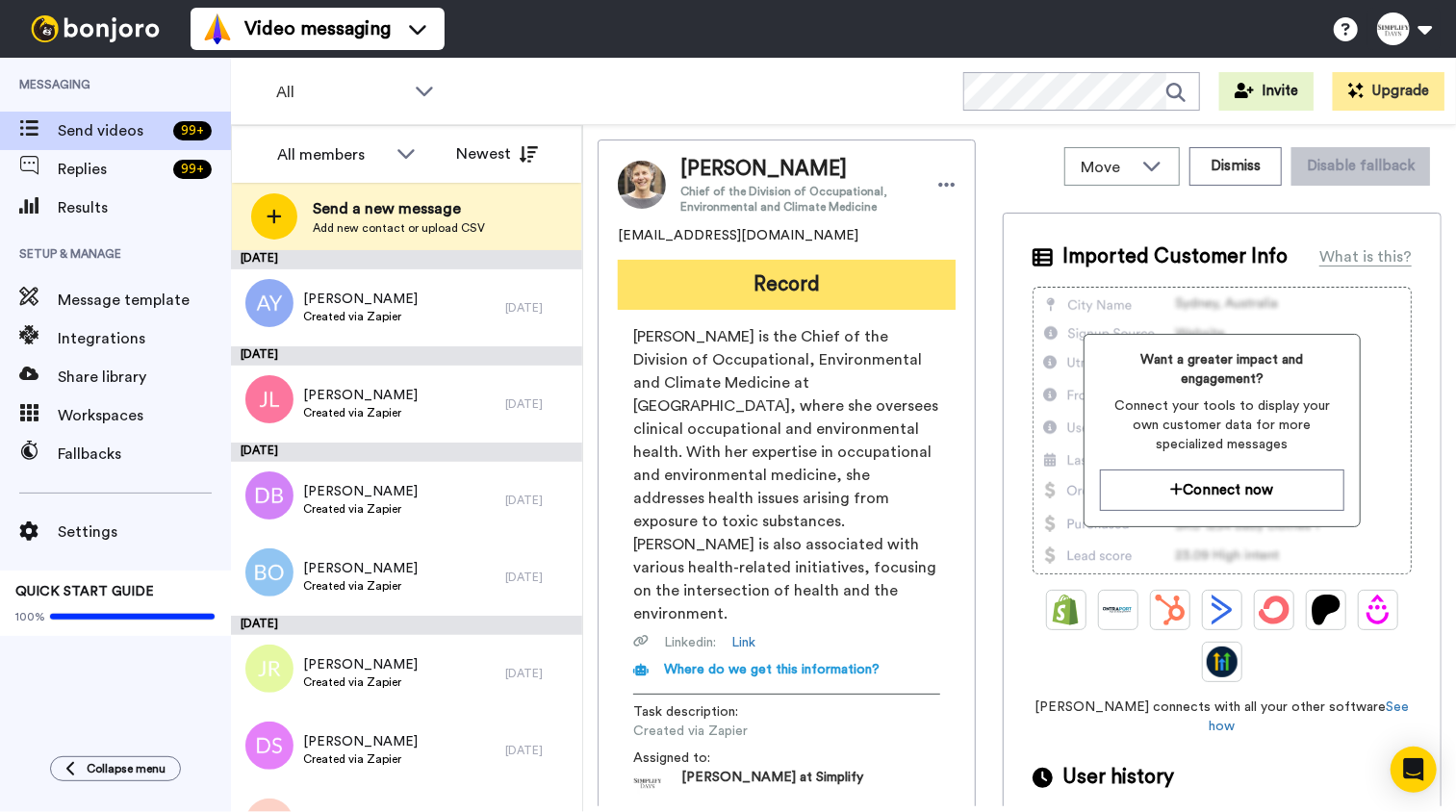
click at [767, 264] on button "Record" at bounding box center [786, 285] width 338 height 50
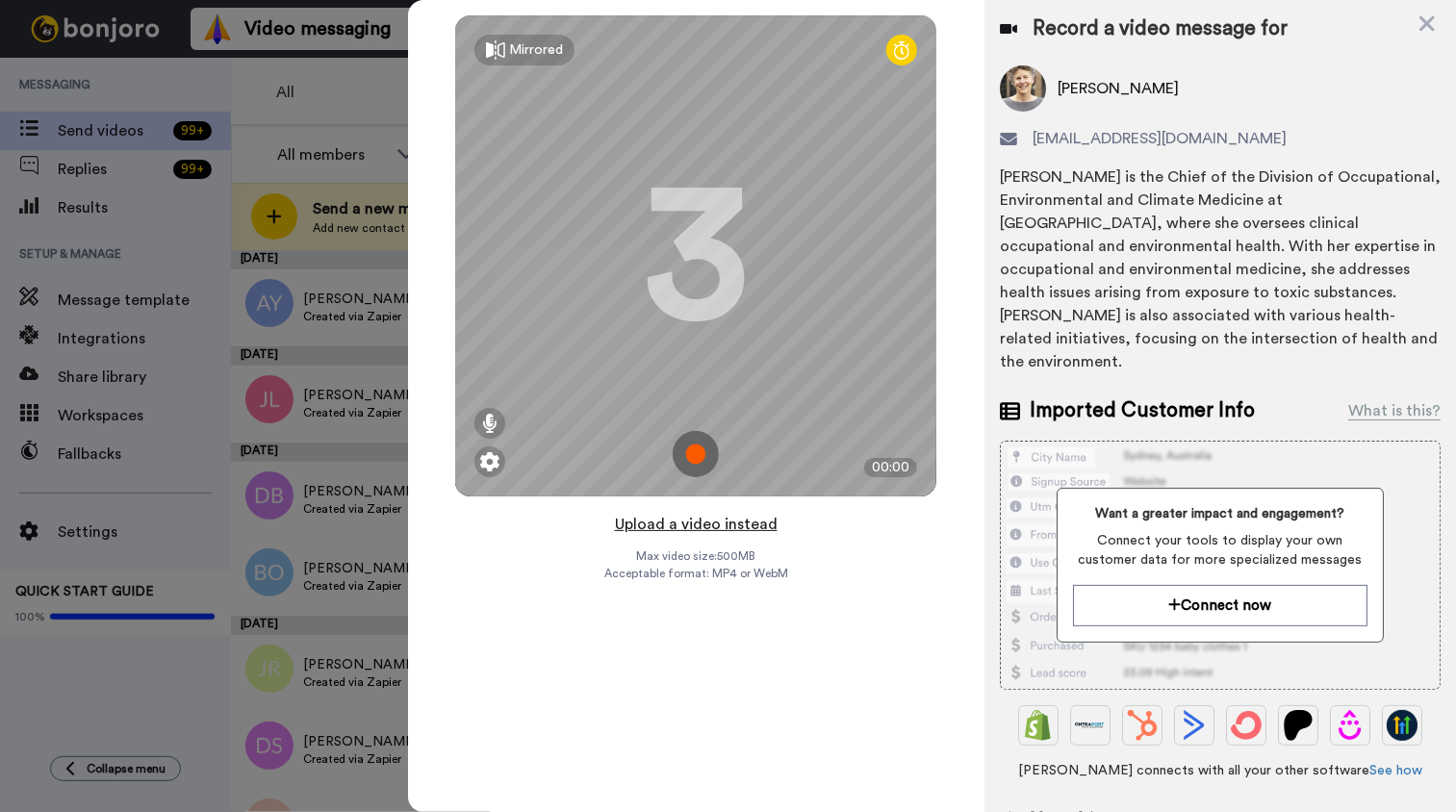
click at [727, 527] on button "Upload a video instead" at bounding box center [696, 523] width 174 height 25
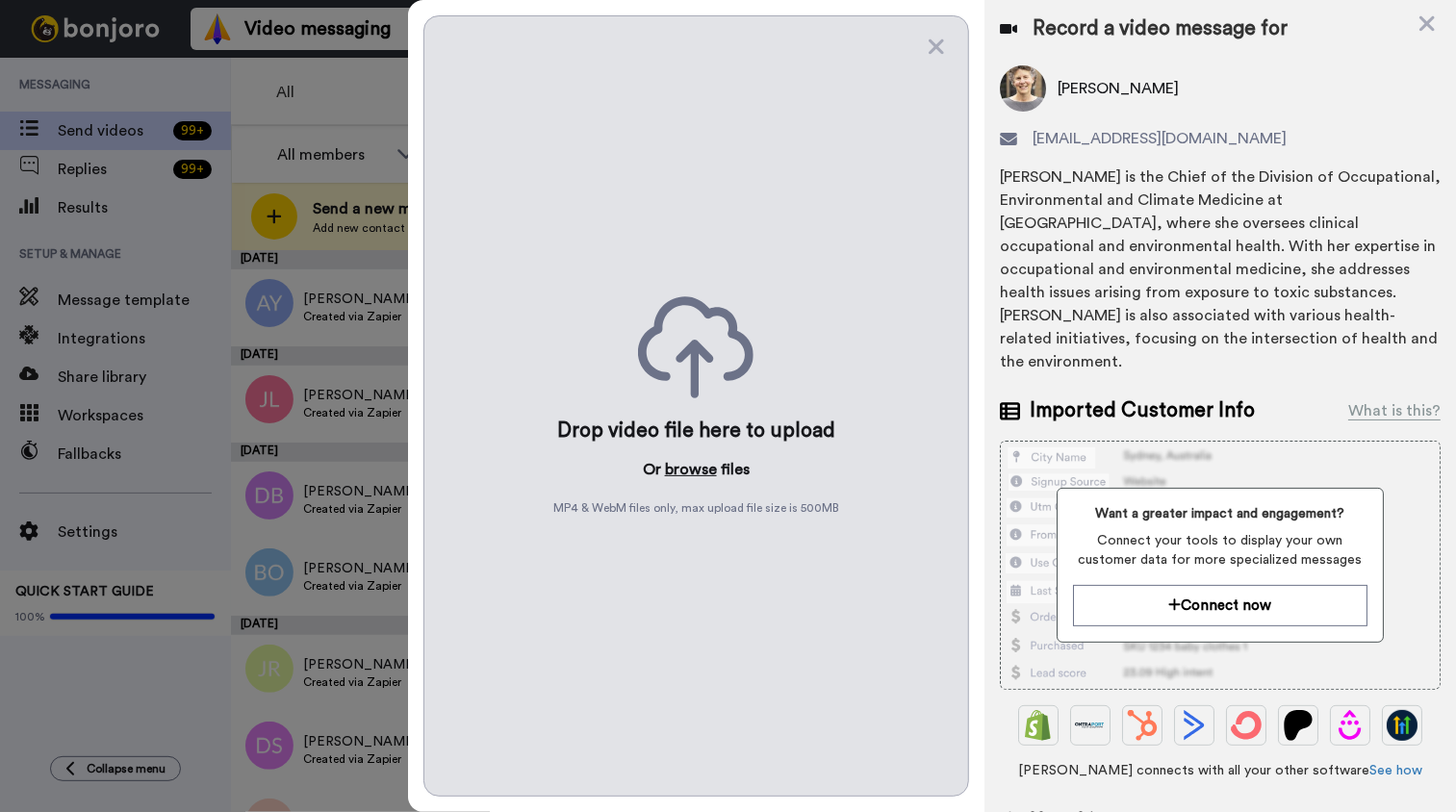
click at [707, 474] on button "browse" at bounding box center [691, 468] width 52 height 23
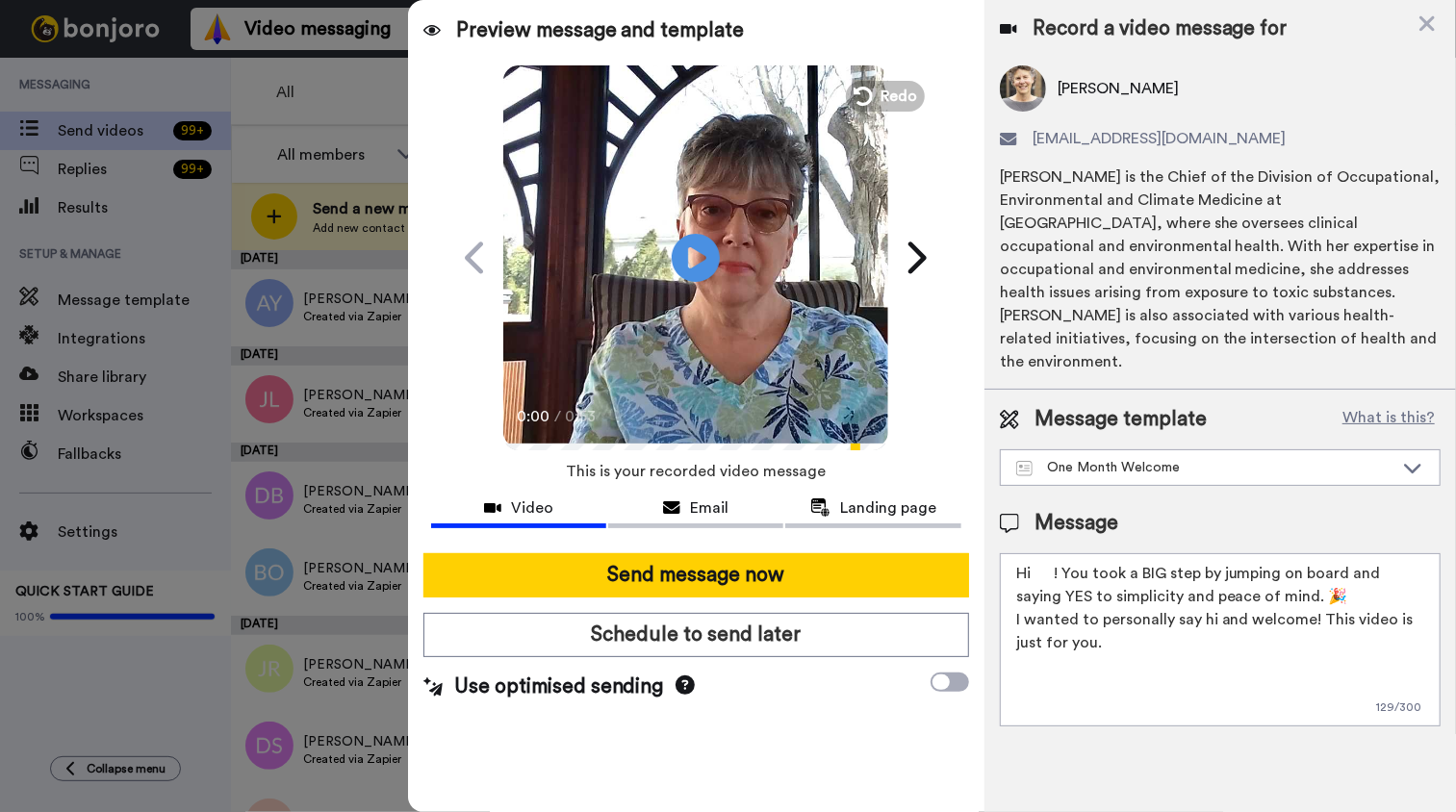
drag, startPoint x: 1032, startPoint y: 547, endPoint x: 1088, endPoint y: 577, distance: 63.5
click at [1035, 553] on textarea "Hi ! You took a BIG step by jumping on board and saying YES to simplicity and p…" at bounding box center [1219, 639] width 441 height 173
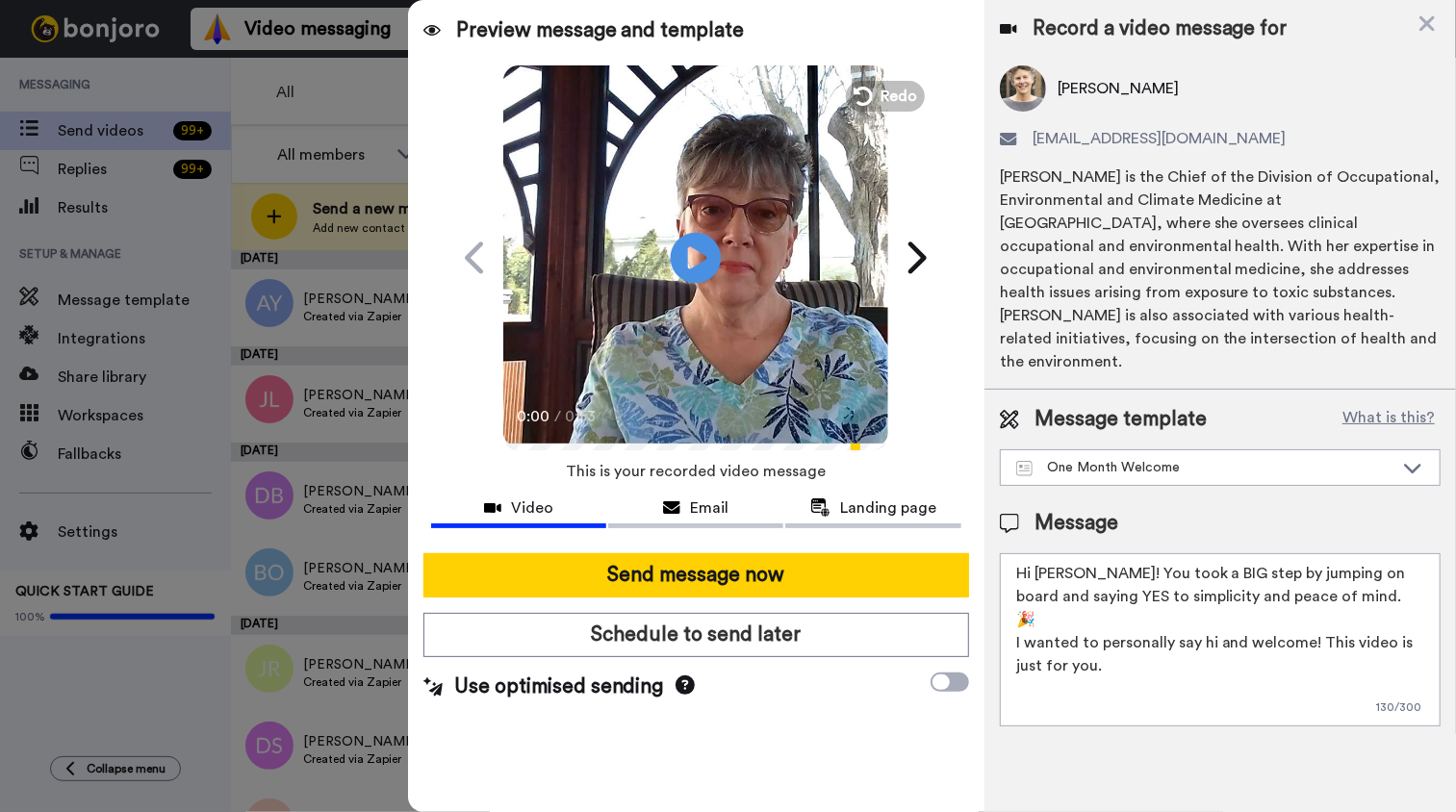
type textarea "Hi [PERSON_NAME]! You took a BIG step by jumping on board and saying YES to sim…"
click at [688, 259] on icon "Play/Pause" at bounding box center [696, 257] width 51 height 91
click at [696, 303] on video at bounding box center [696, 255] width 385 height 385
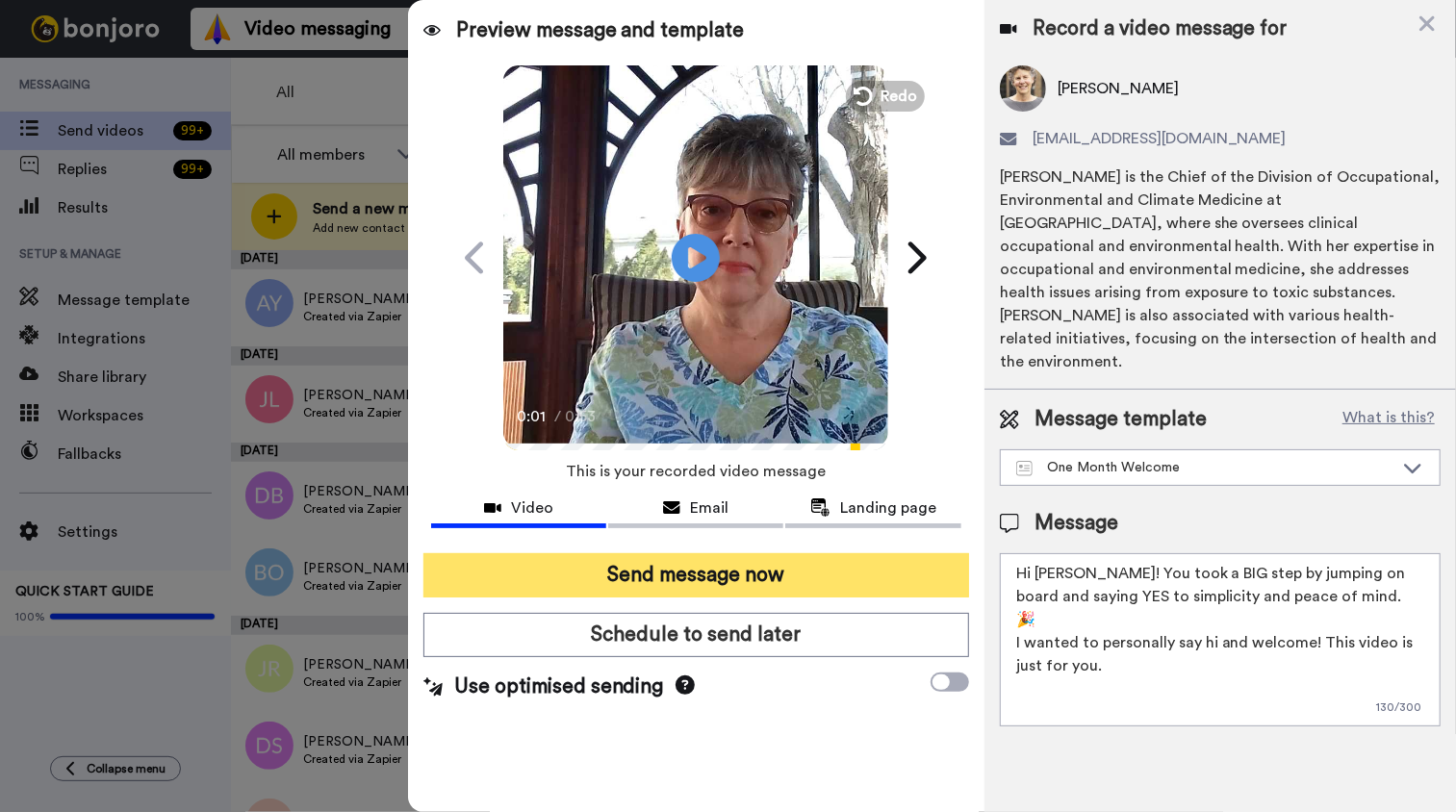
click at [776, 577] on button "Send message now" at bounding box center [697, 575] width 546 height 44
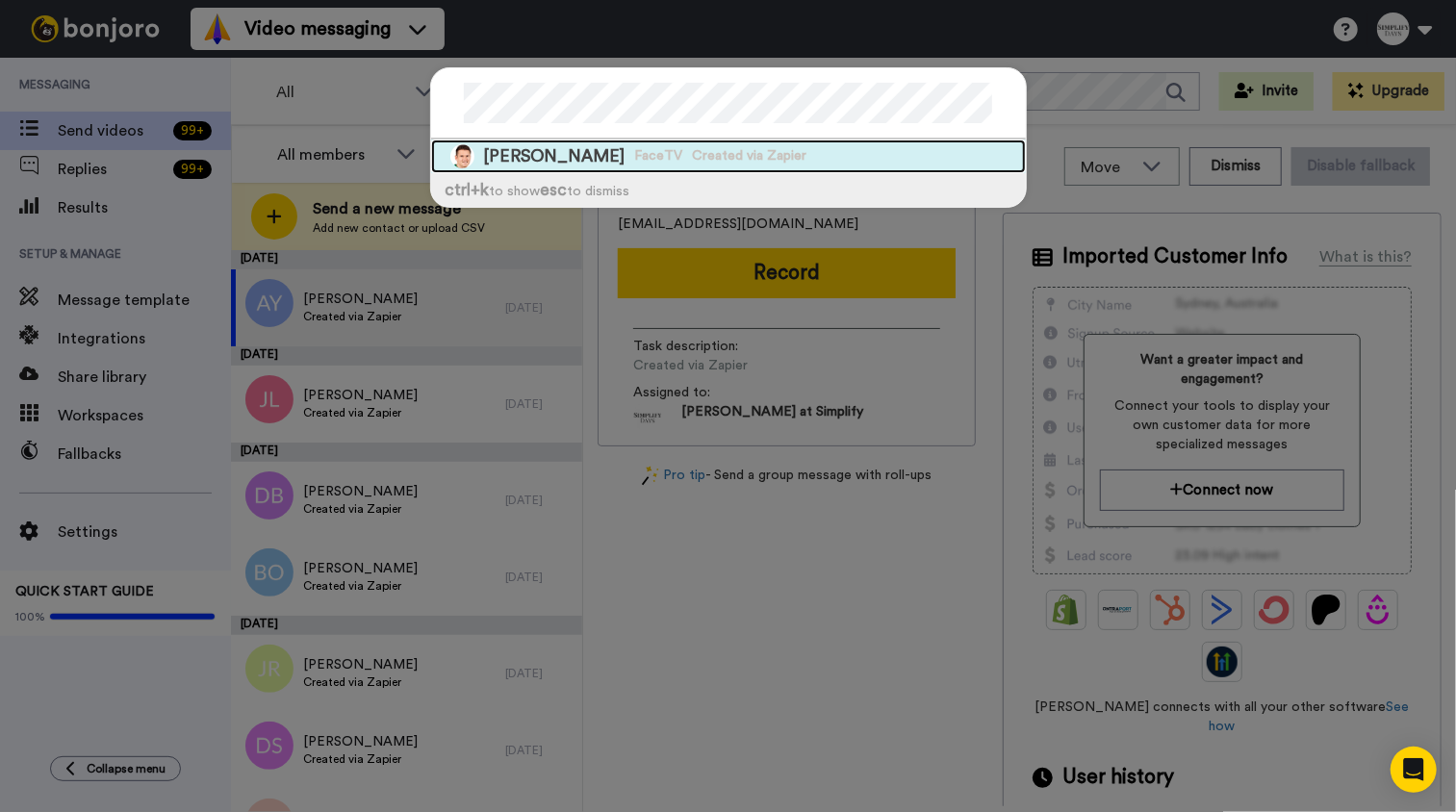
click at [598, 158] on span "[PERSON_NAME]" at bounding box center [555, 156] width 142 height 24
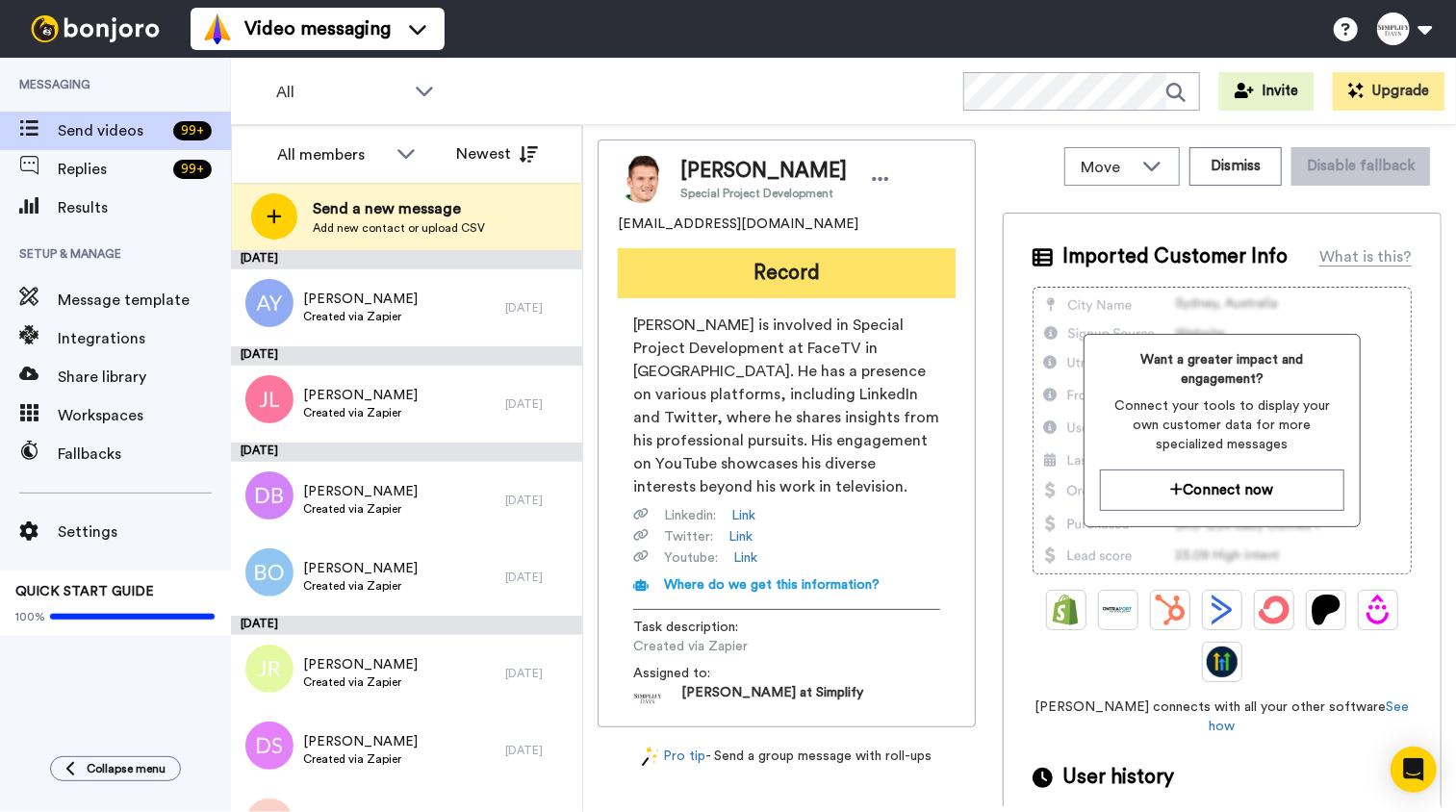
click at [841, 259] on button "Record" at bounding box center [786, 273] width 338 height 50
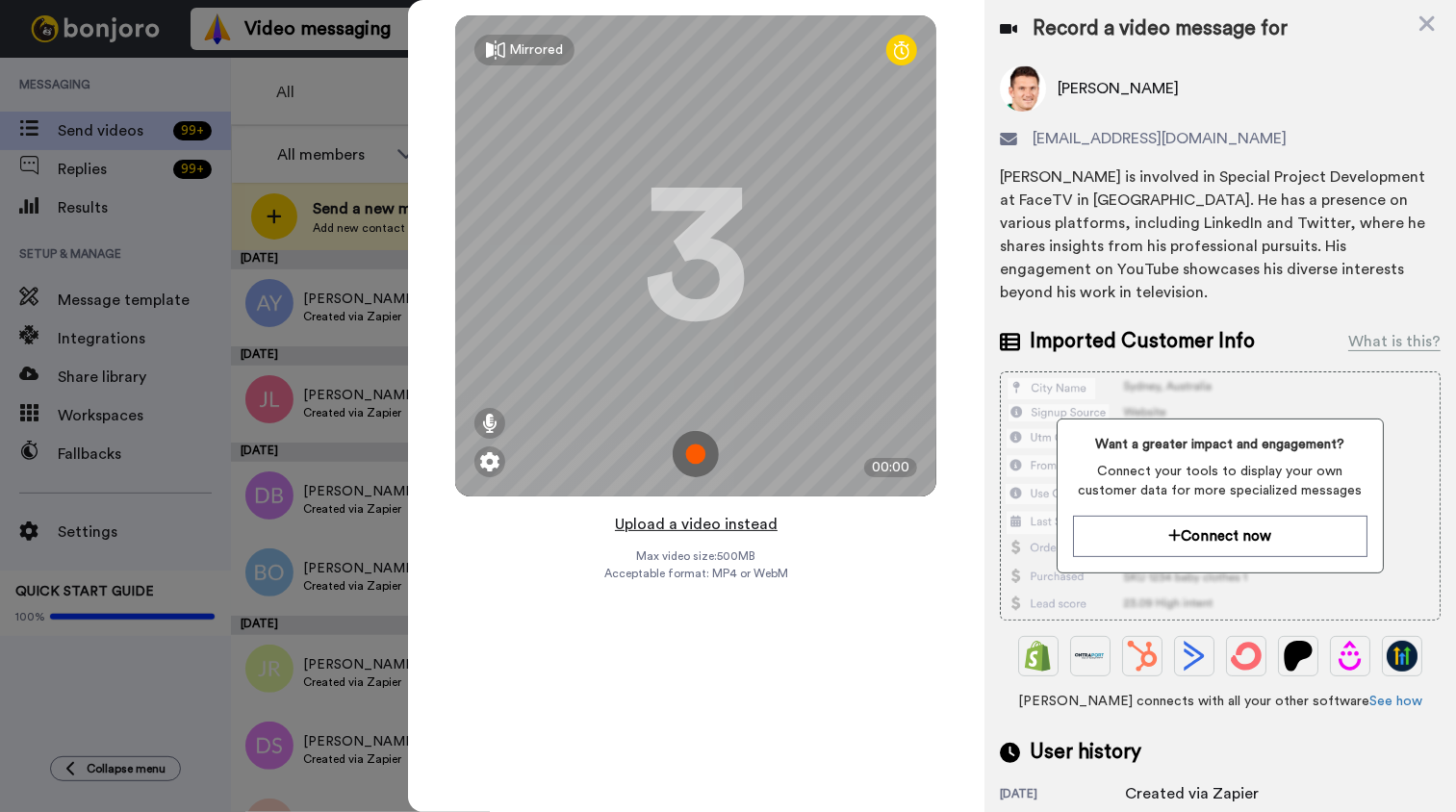
click at [713, 525] on button "Upload a video instead" at bounding box center [696, 523] width 174 height 25
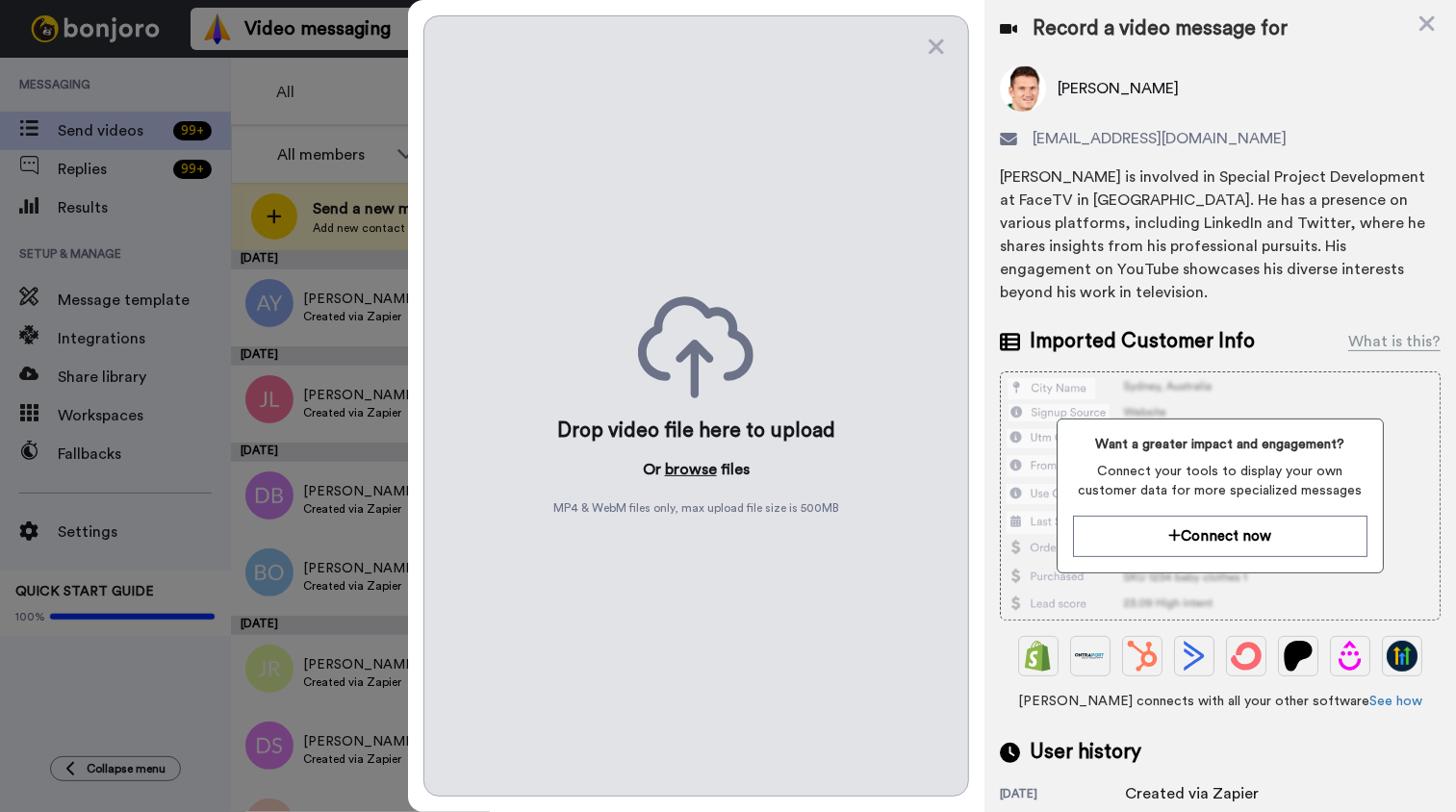
click at [706, 470] on button "browse" at bounding box center [691, 468] width 52 height 23
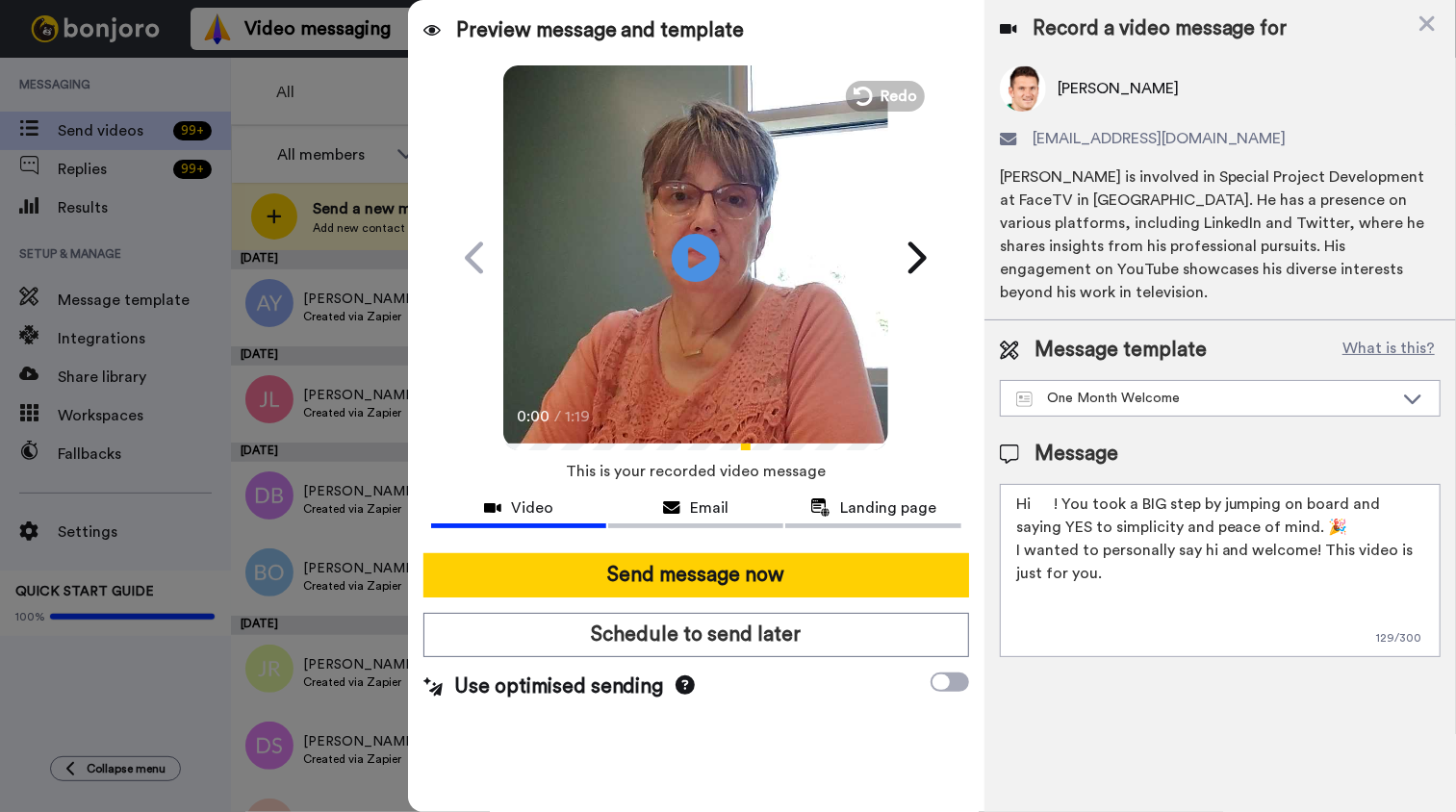
click at [1033, 497] on textarea "Hi ! You took a BIG step by jumping on board and saying YES to simplicity and p…" at bounding box center [1219, 569] width 441 height 173
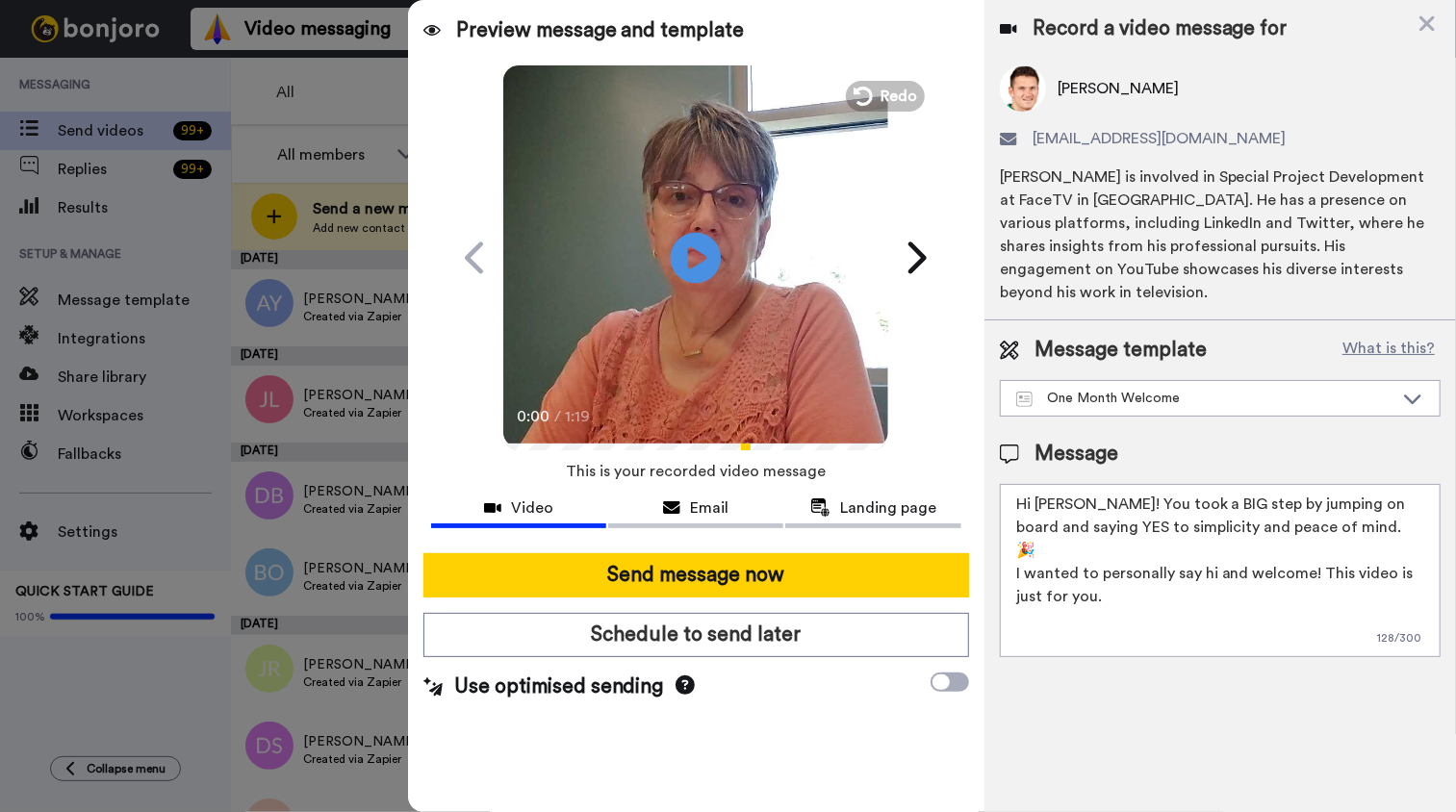
type textarea "Hi [PERSON_NAME]! You took a BIG step by jumping on board and saying YES to sim…"
click at [713, 268] on icon at bounding box center [696, 257] width 51 height 51
click at [760, 297] on video at bounding box center [696, 255] width 385 height 385
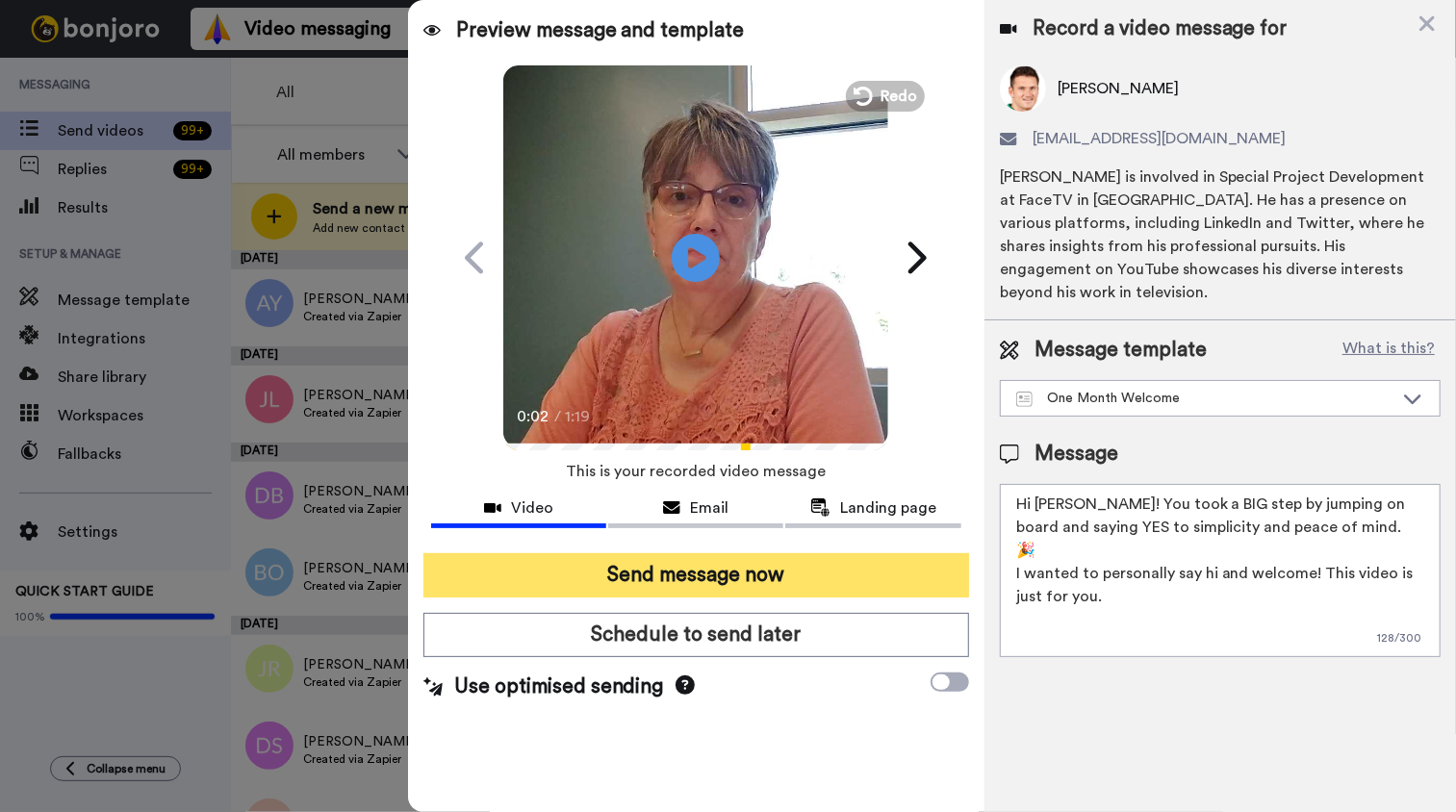
click at [760, 569] on button "Send message now" at bounding box center [697, 575] width 546 height 44
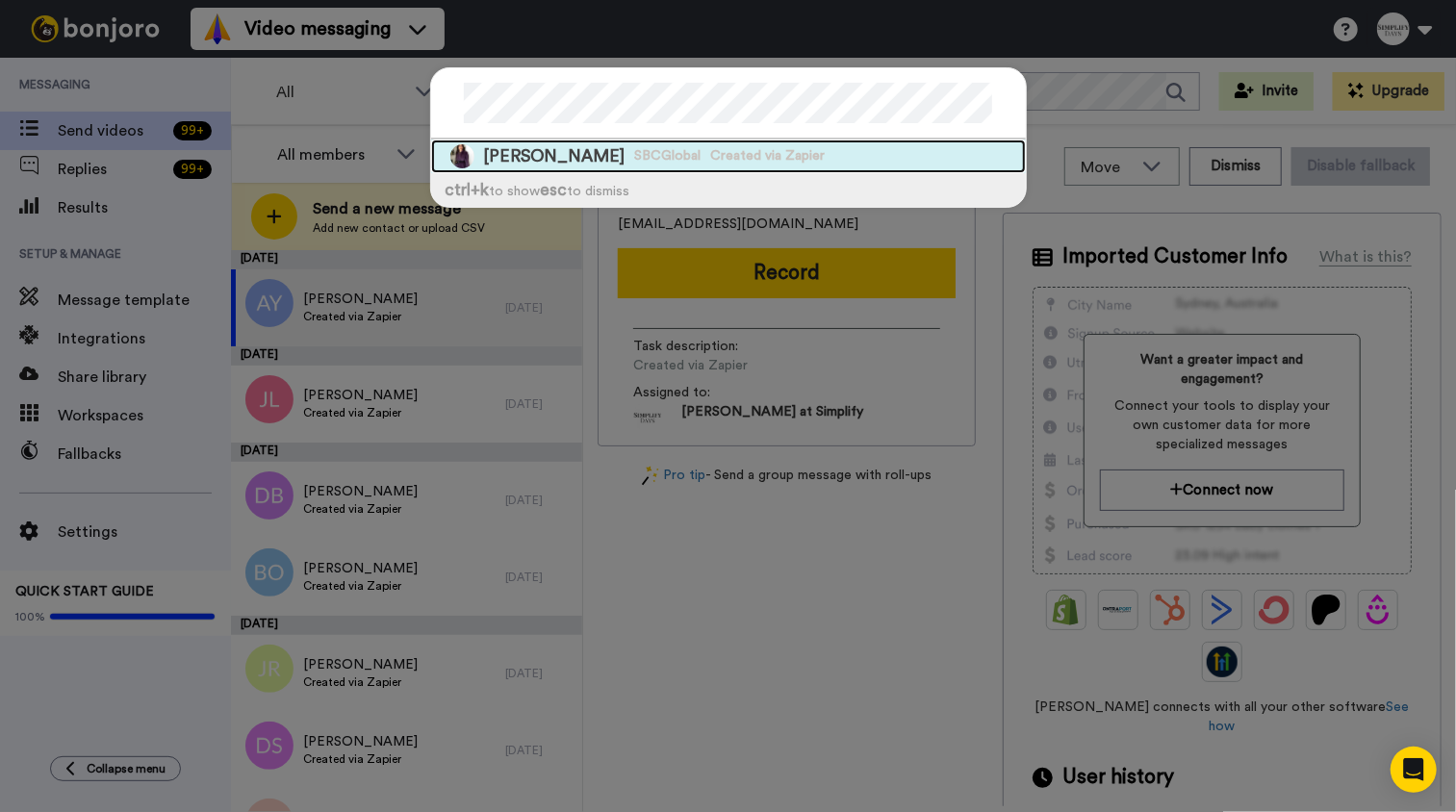
click at [538, 155] on span "[PERSON_NAME]" at bounding box center [555, 156] width 142 height 24
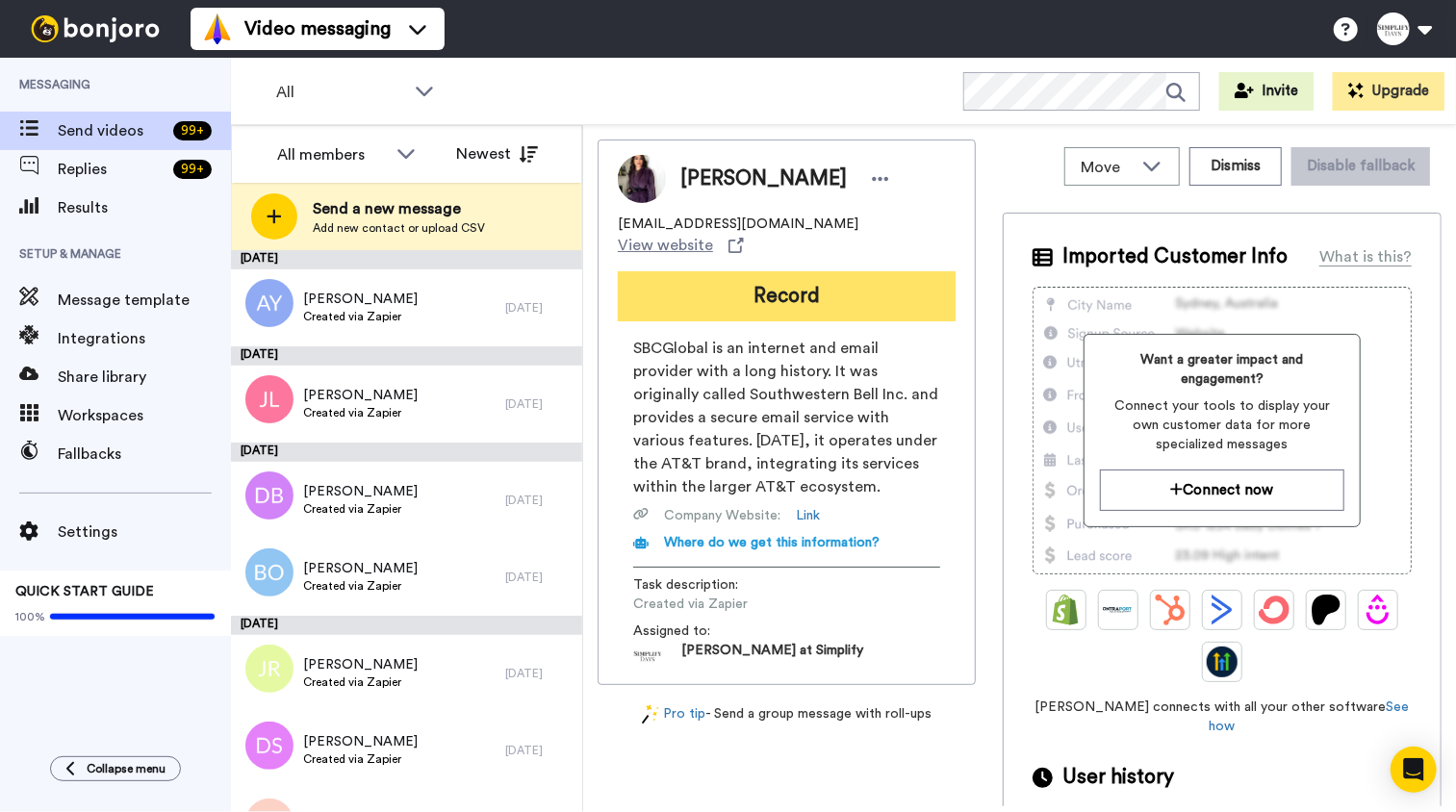
click at [874, 272] on button "Record" at bounding box center [786, 297] width 338 height 50
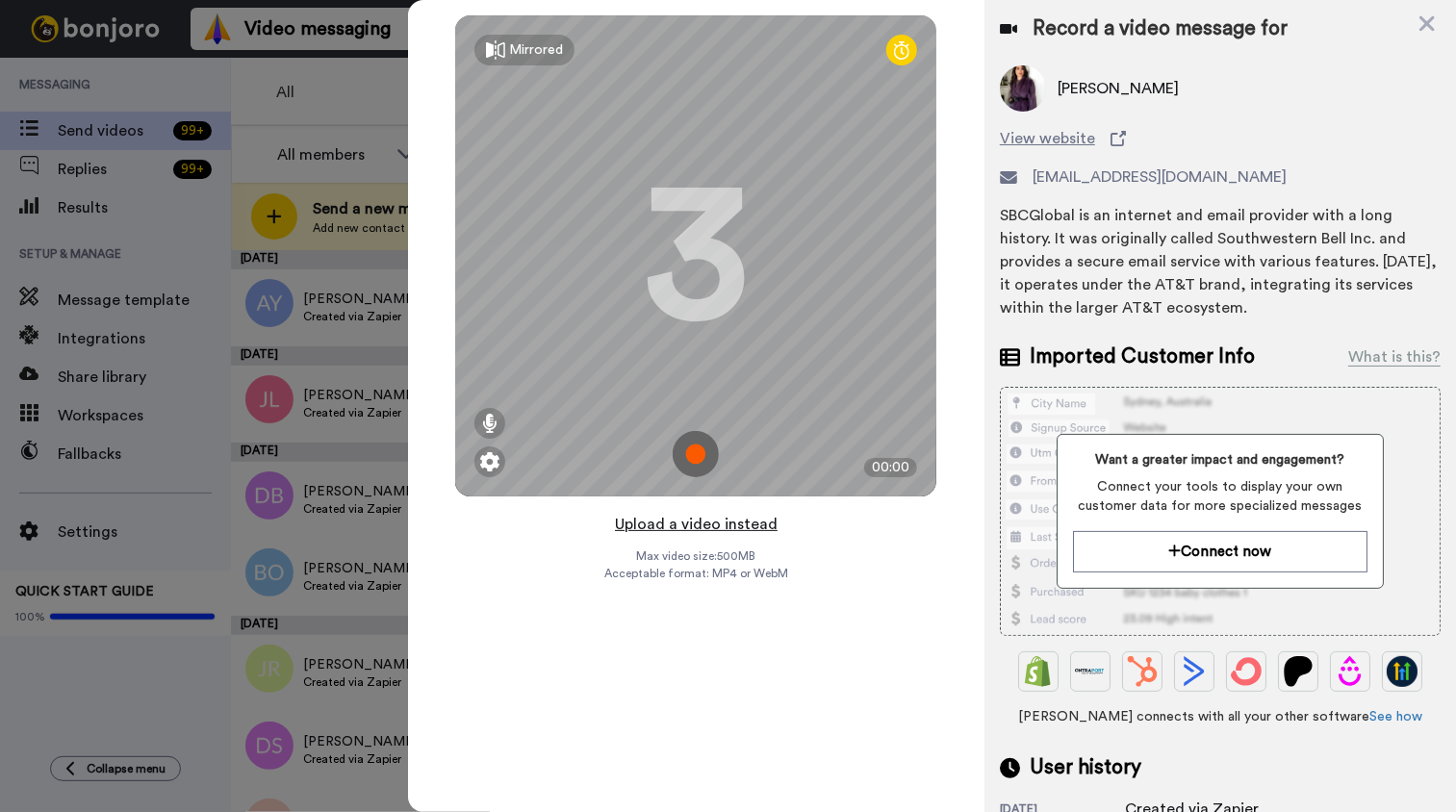
click at [735, 528] on button "Upload a video instead" at bounding box center [696, 523] width 174 height 25
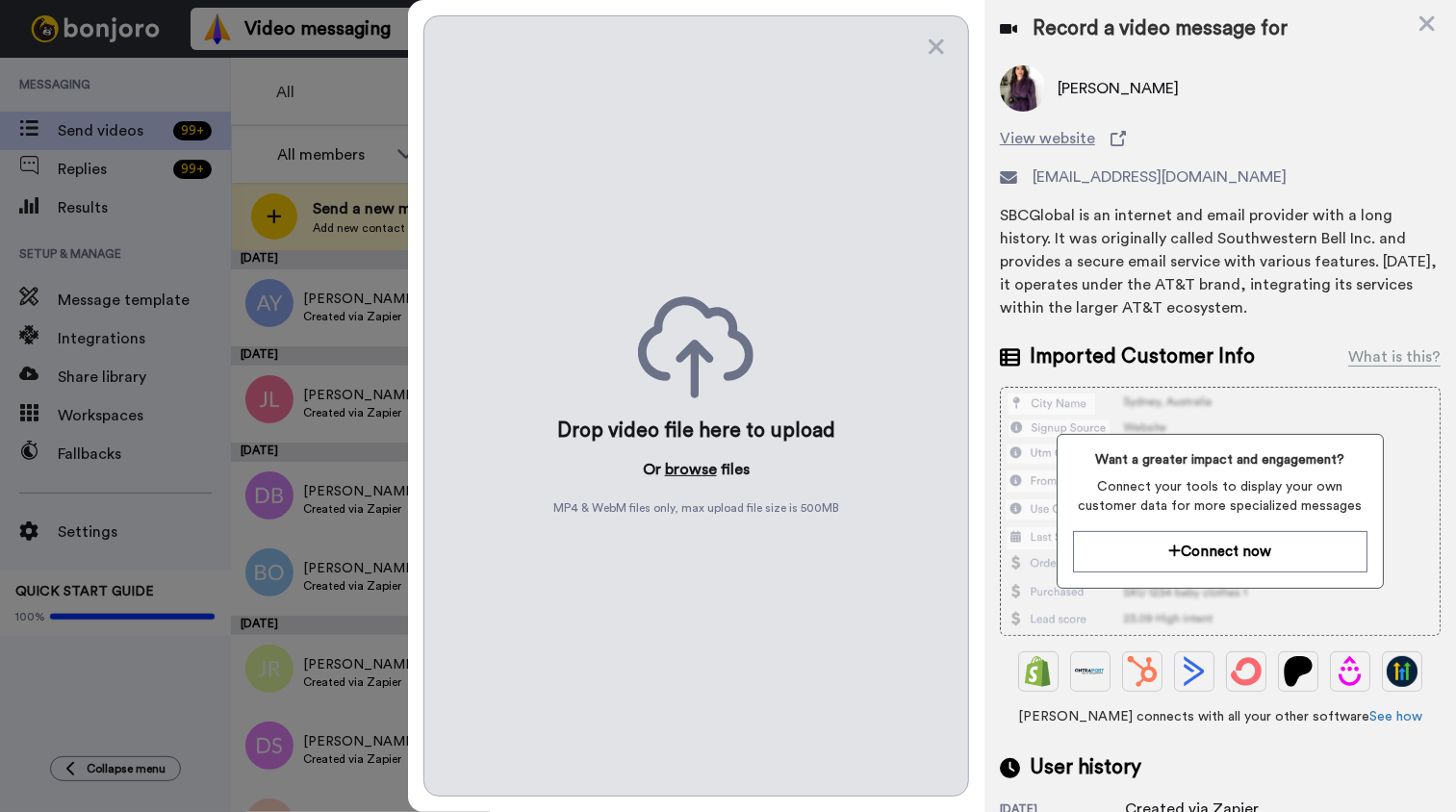
click at [694, 467] on button "browse" at bounding box center [691, 468] width 52 height 23
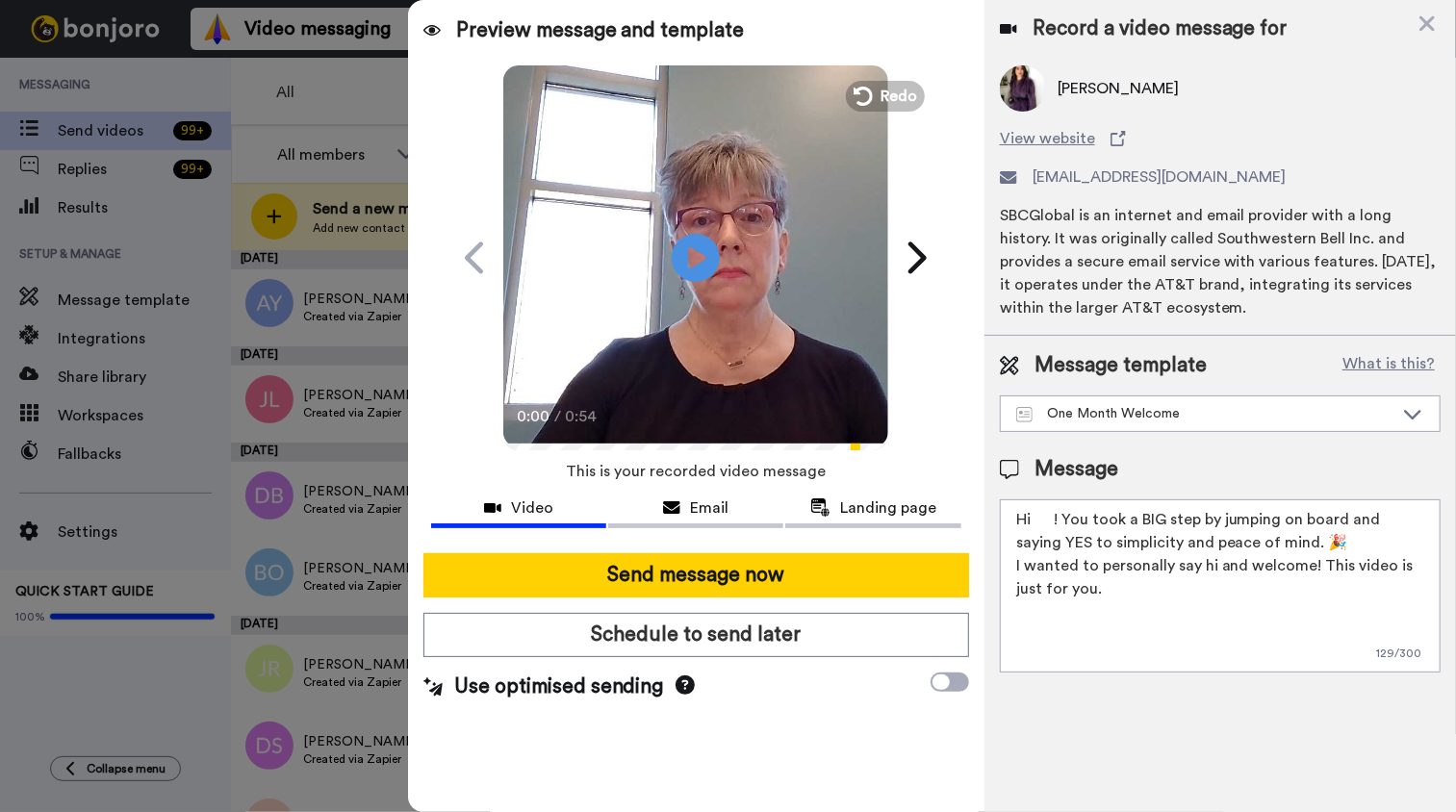
click at [1033, 513] on textarea "Hi ! You took a BIG step by jumping on board and saying YES to simplicity and p…" at bounding box center [1219, 585] width 441 height 173
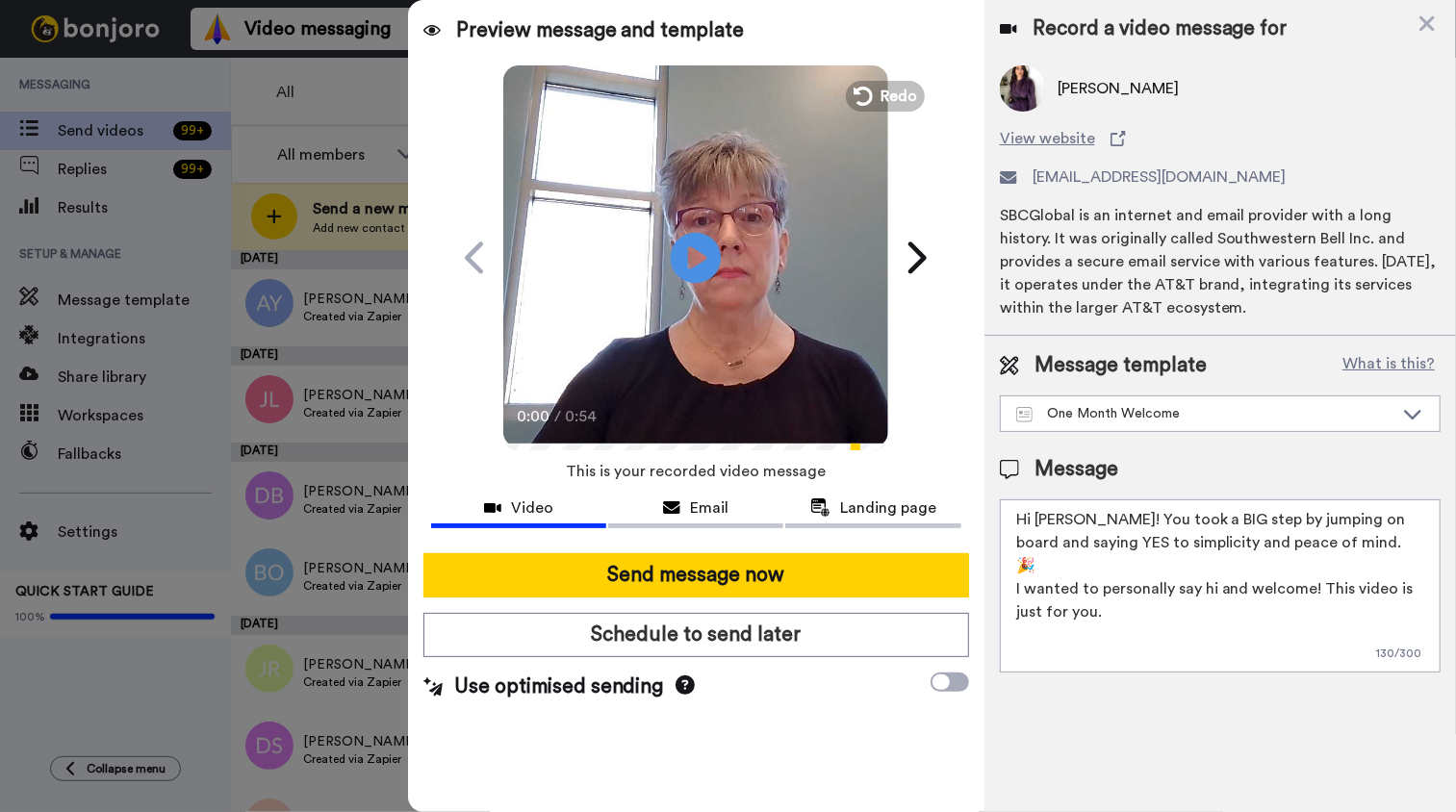
type textarea "Hi Greg! You took a BIG step by jumping on board and saying YES to simplicity a…"
click at [706, 272] on icon at bounding box center [696, 257] width 51 height 51
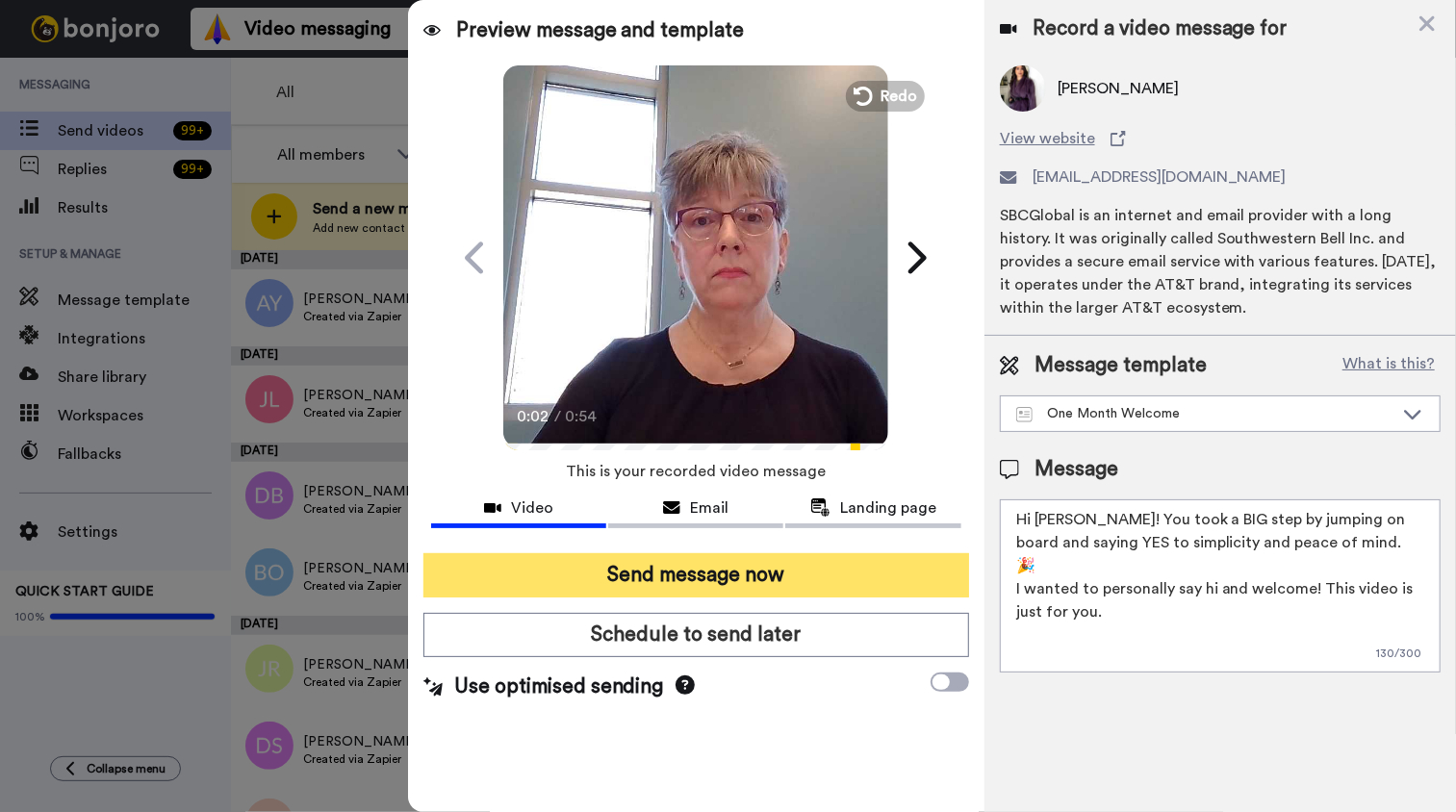
click at [717, 570] on button "Send message now" at bounding box center [697, 575] width 546 height 44
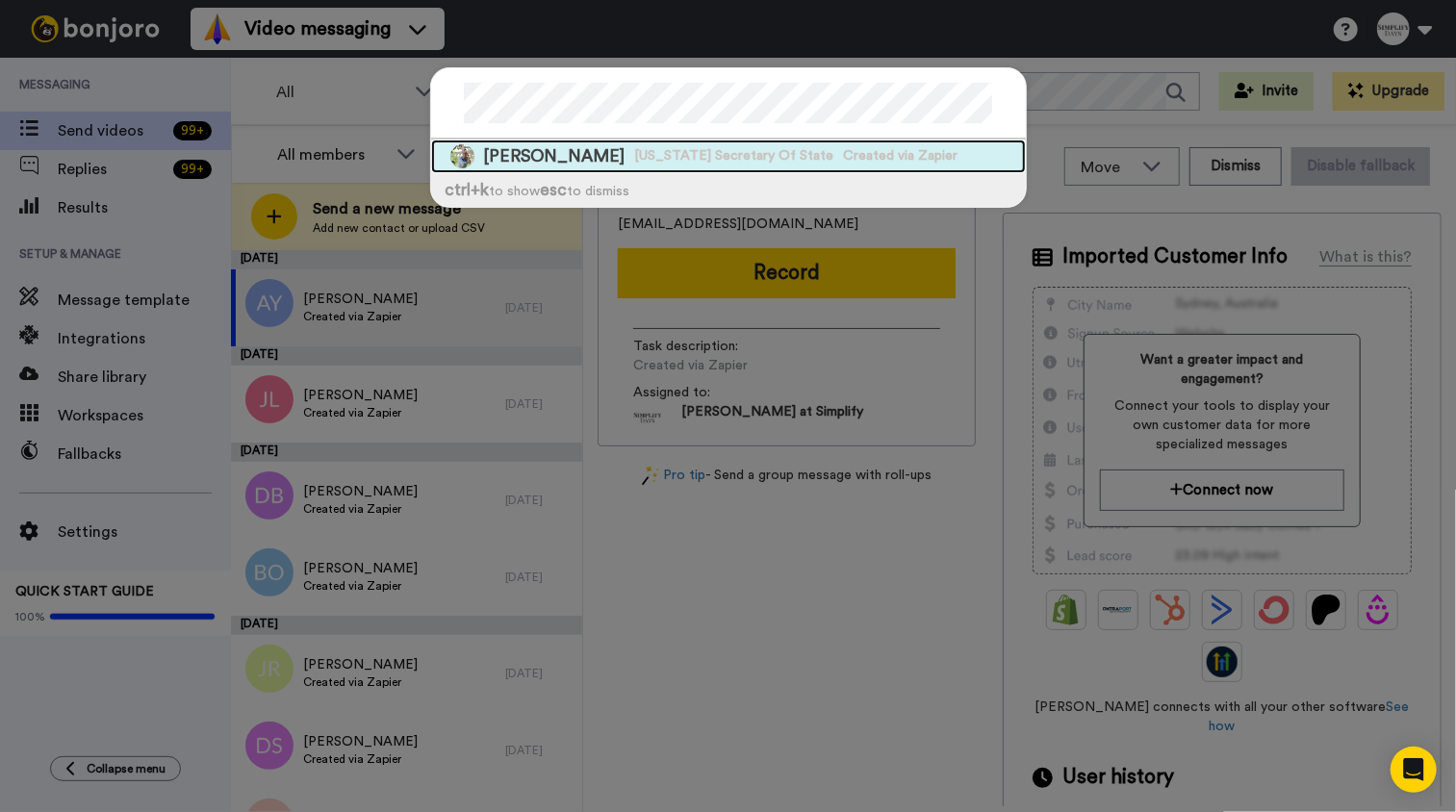
click at [659, 157] on span "[US_STATE] Secretary Of State" at bounding box center [733, 155] width 199 height 19
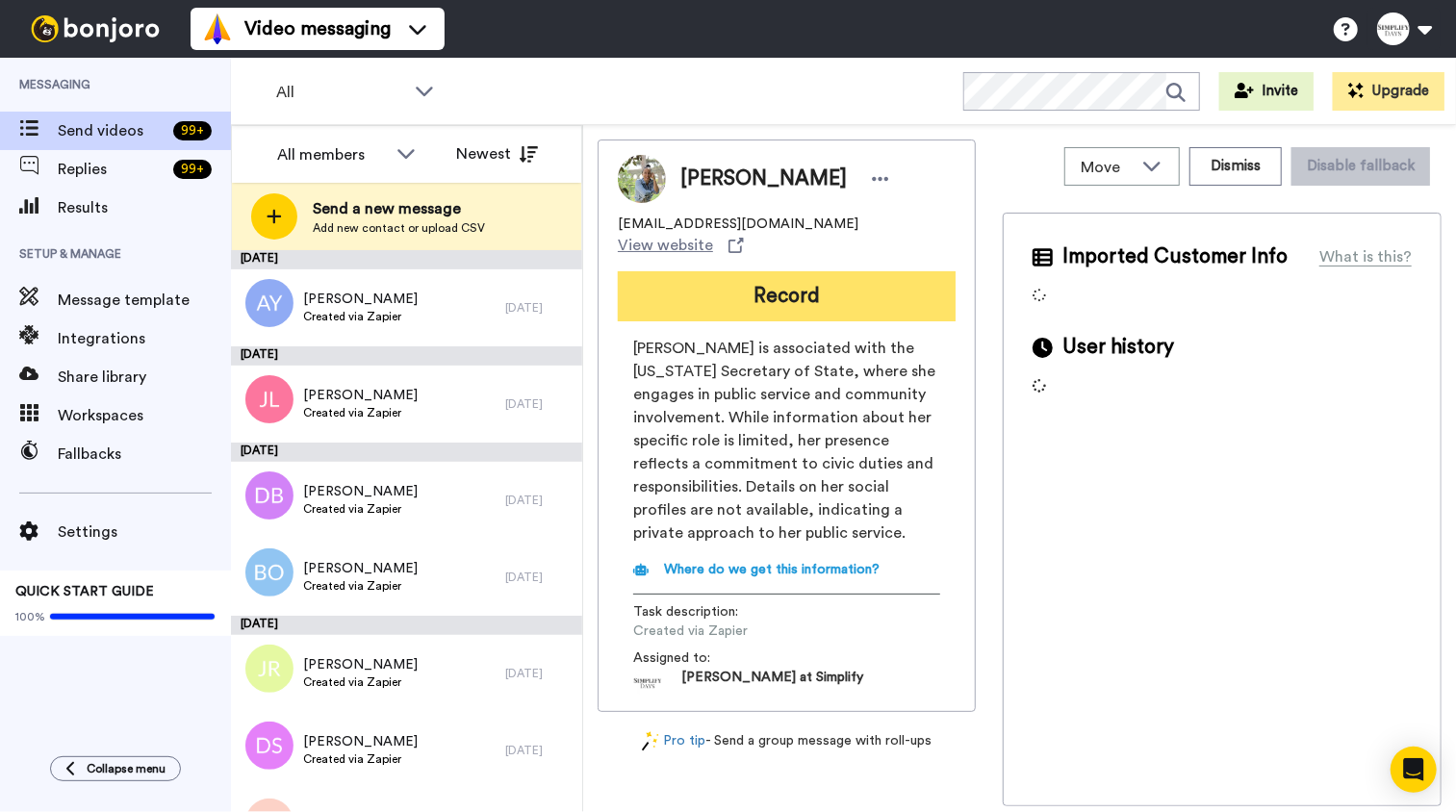
click at [906, 285] on button "Record" at bounding box center [786, 297] width 338 height 50
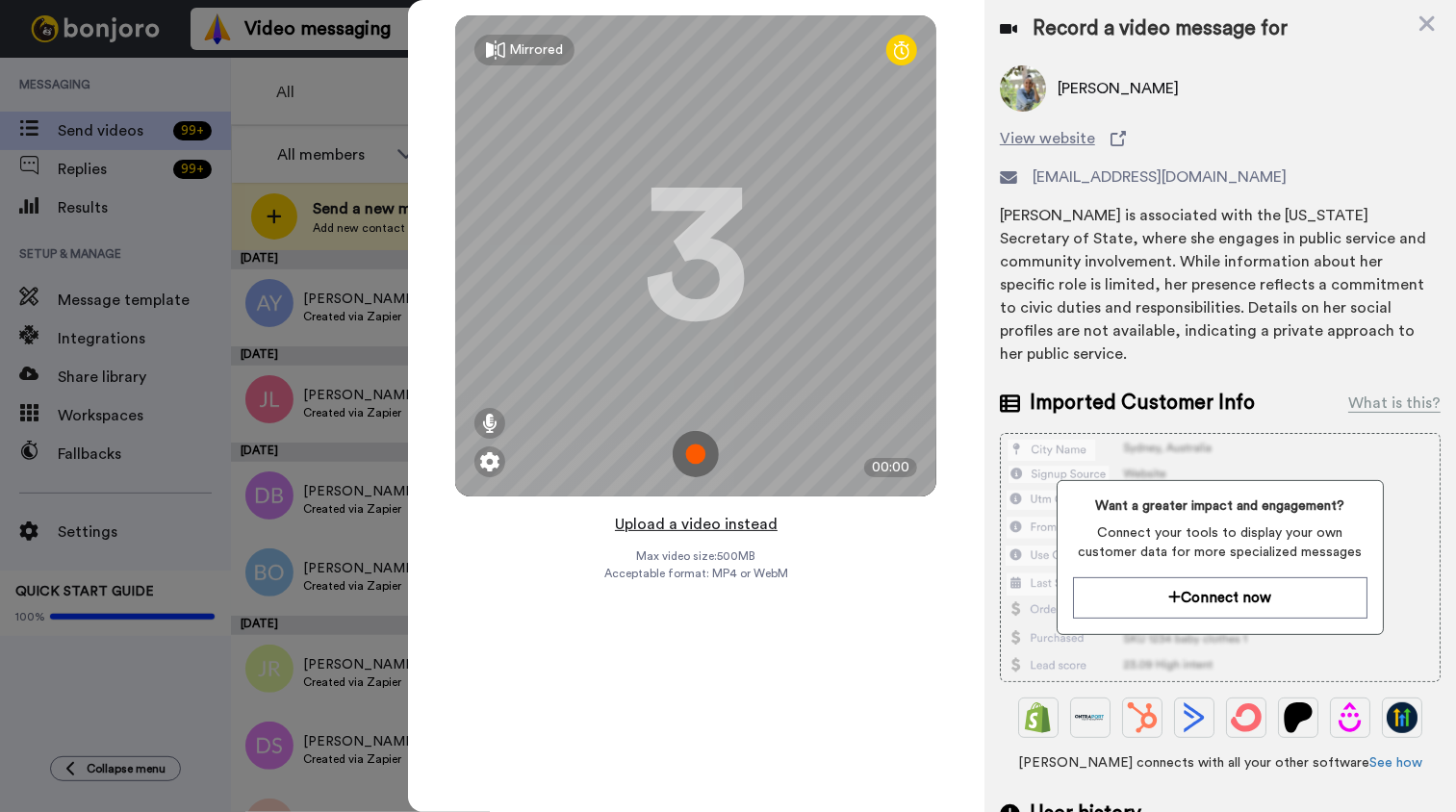
click at [750, 526] on button "Upload a video instead" at bounding box center [696, 523] width 174 height 25
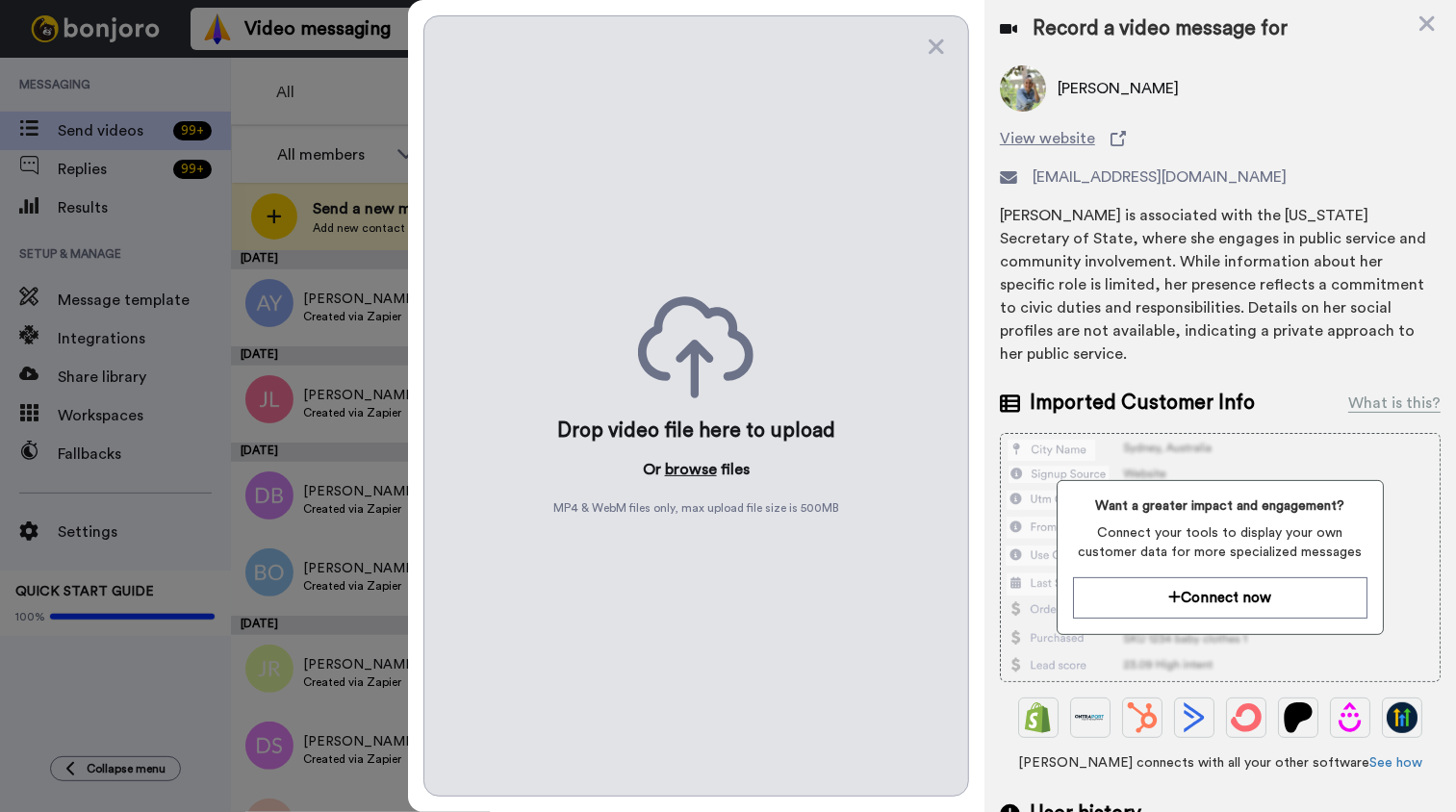
click at [700, 472] on button "browse" at bounding box center [691, 468] width 52 height 23
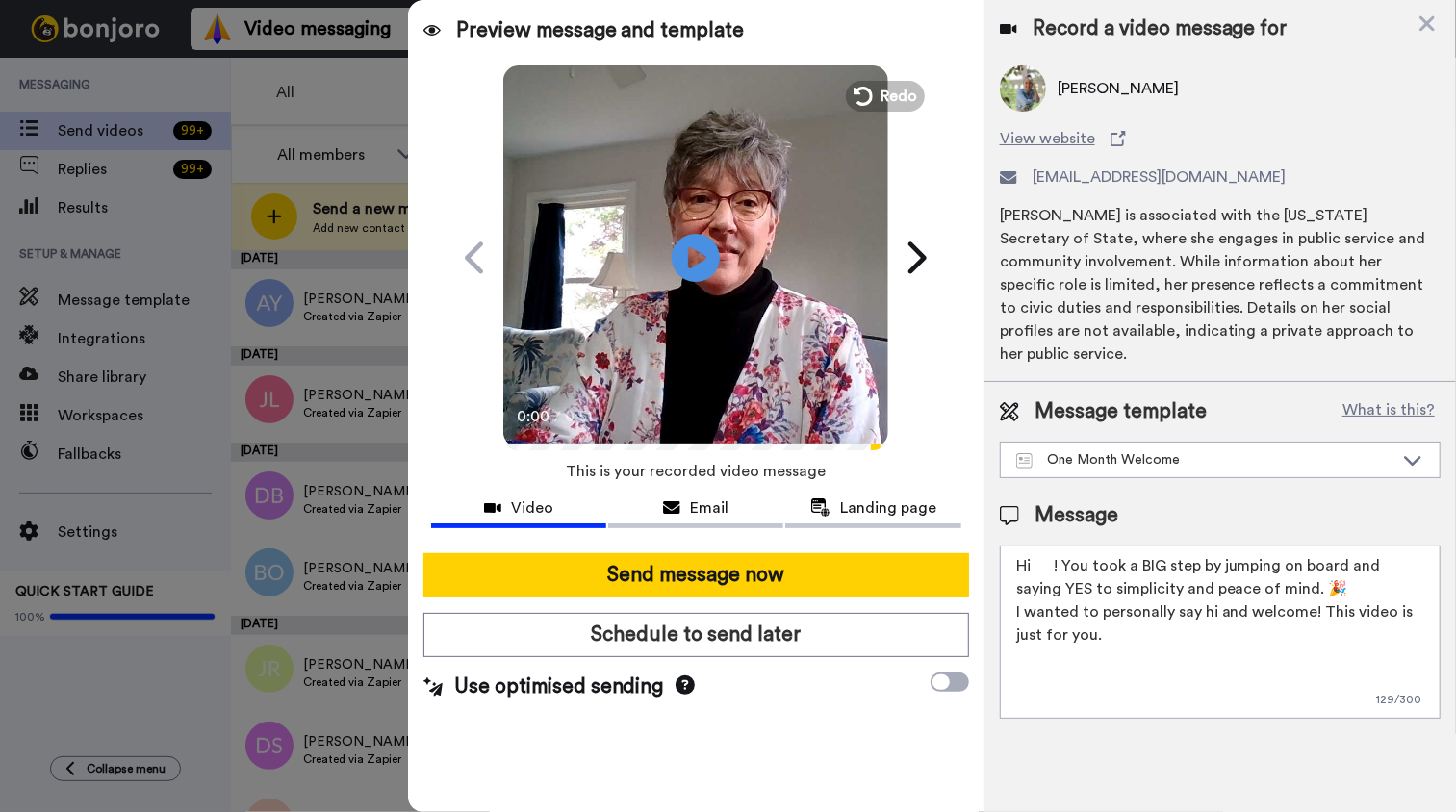
drag, startPoint x: 1034, startPoint y: 543, endPoint x: 1045, endPoint y: 564, distance: 23.7
click at [1035, 546] on textarea "Hi ! You took a BIG step by jumping on board and saying YES to simplicity and p…" at bounding box center [1219, 631] width 441 height 173
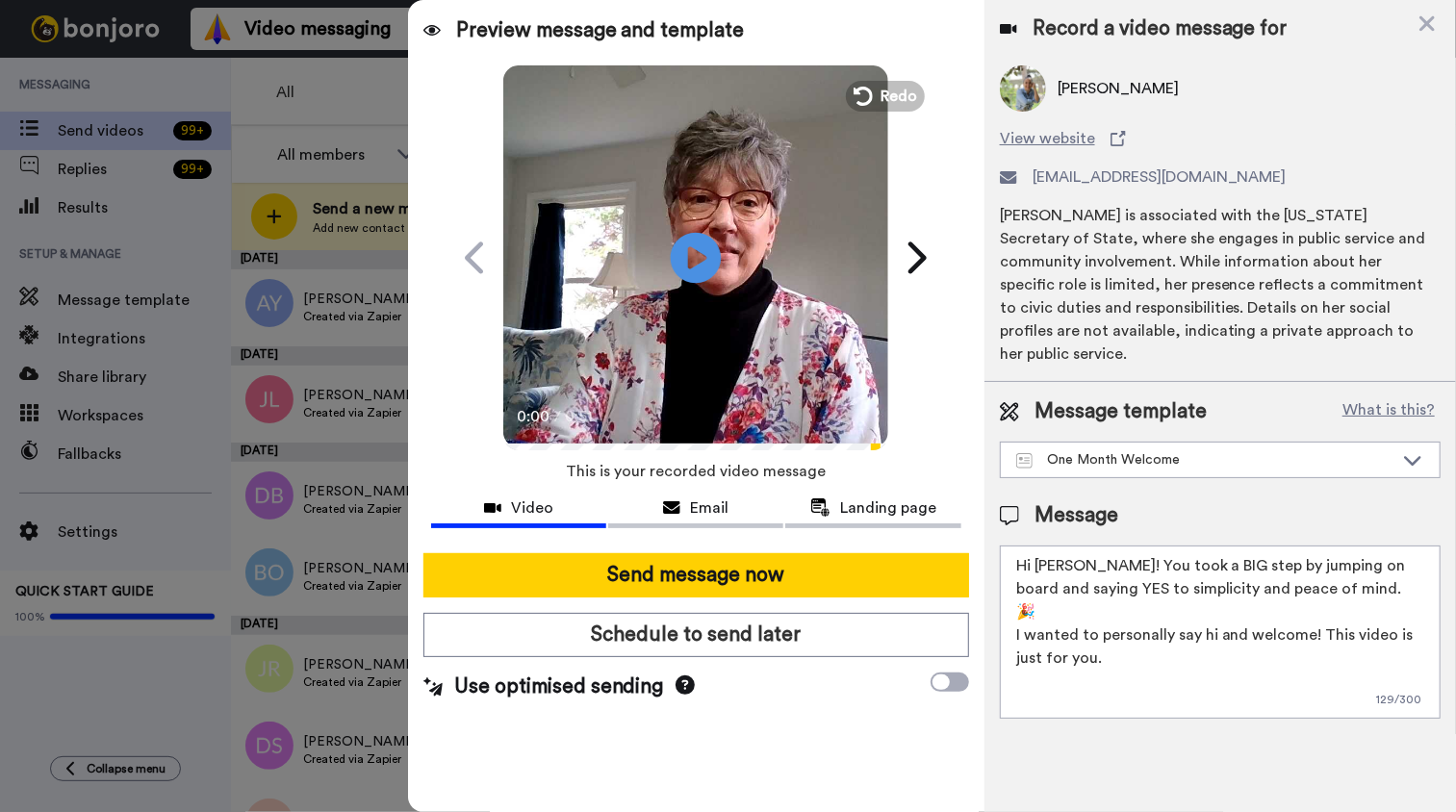
type textarea "Hi [PERSON_NAME]! You took a BIG step by jumping on board and saying YES to sim…"
click at [684, 258] on icon at bounding box center [696, 257] width 51 height 51
click at [647, 376] on video at bounding box center [696, 255] width 385 height 385
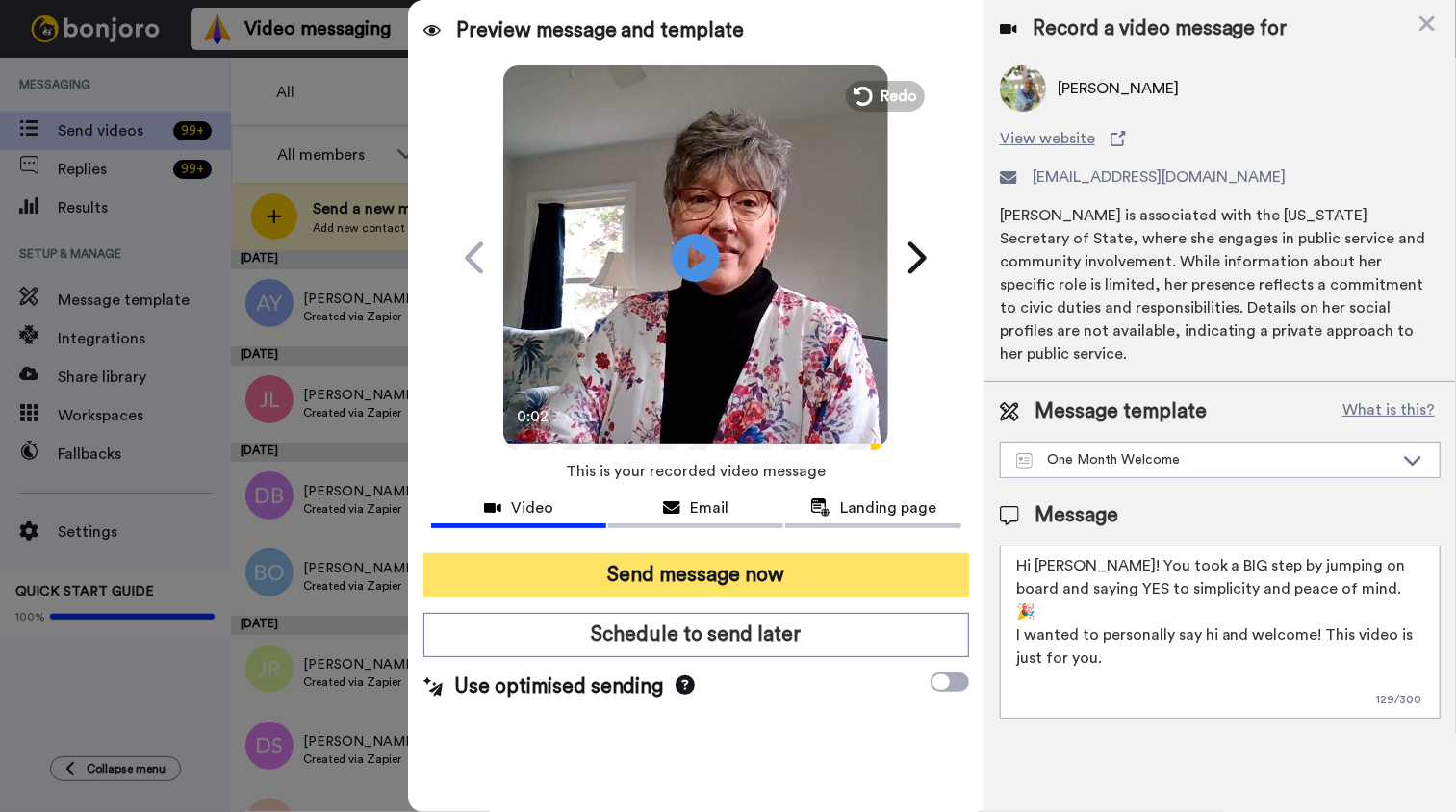
click at [688, 565] on button "Send message now" at bounding box center [697, 575] width 546 height 44
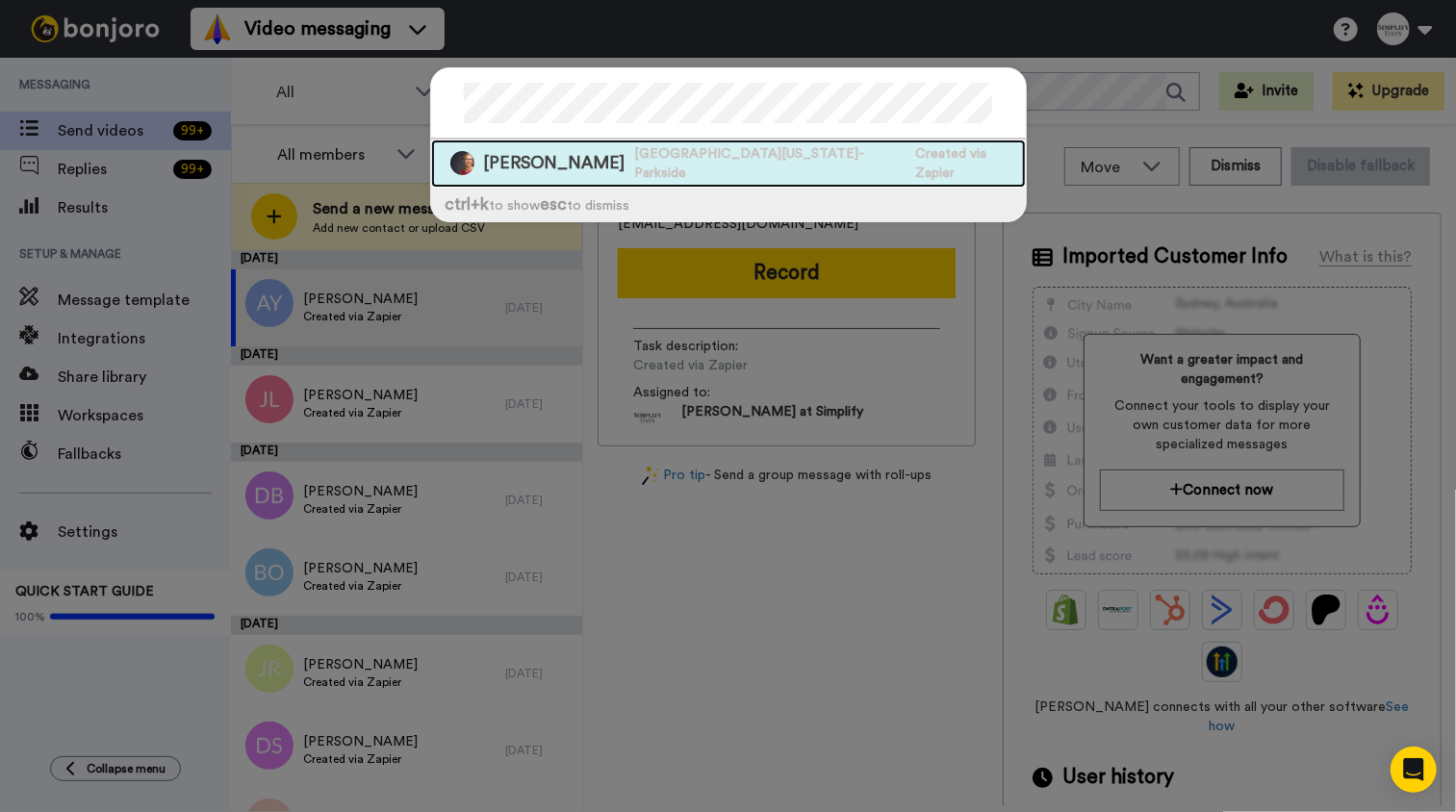
click at [570, 163] on span "[PERSON_NAME]" at bounding box center [555, 163] width 142 height 24
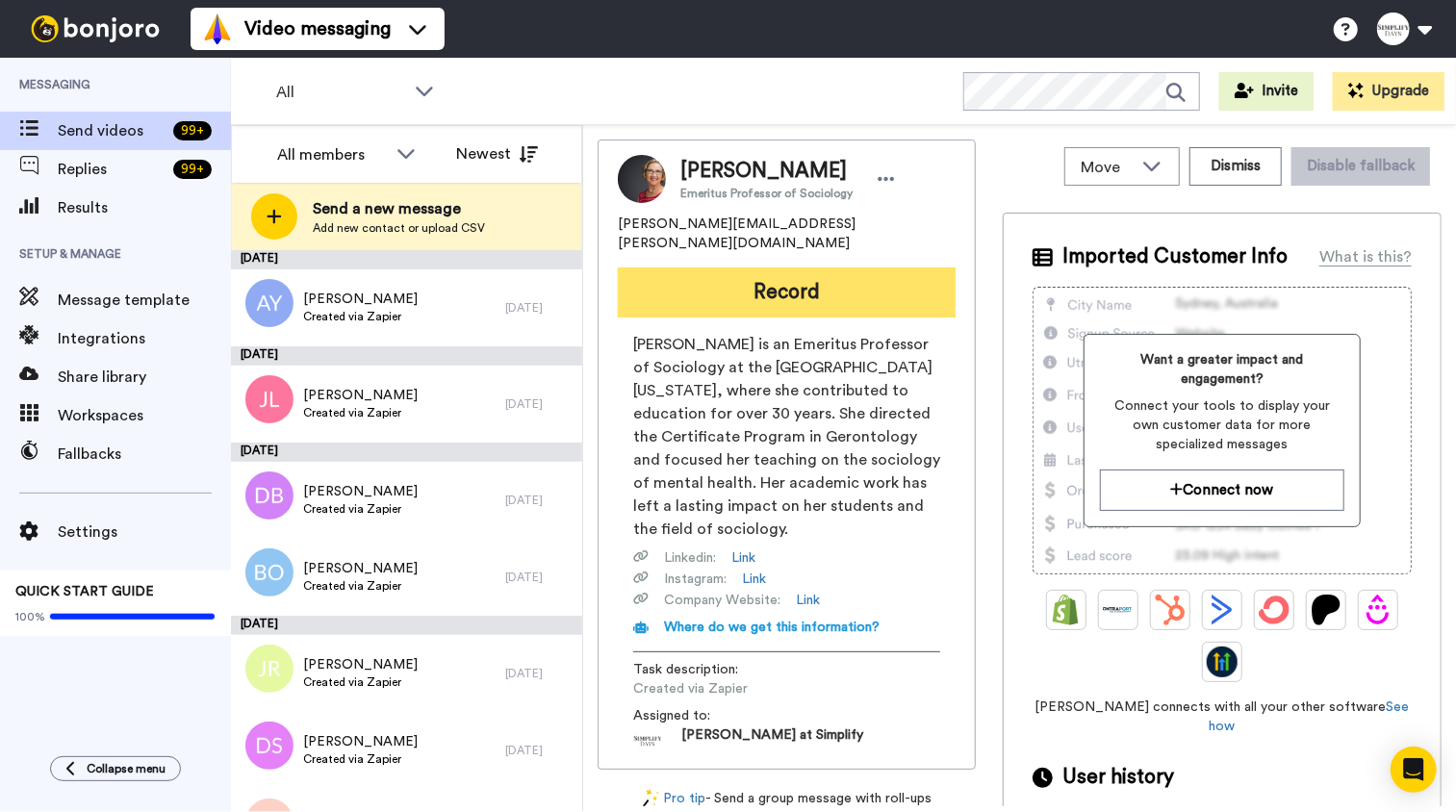
click at [822, 283] on button "Record" at bounding box center [786, 293] width 338 height 50
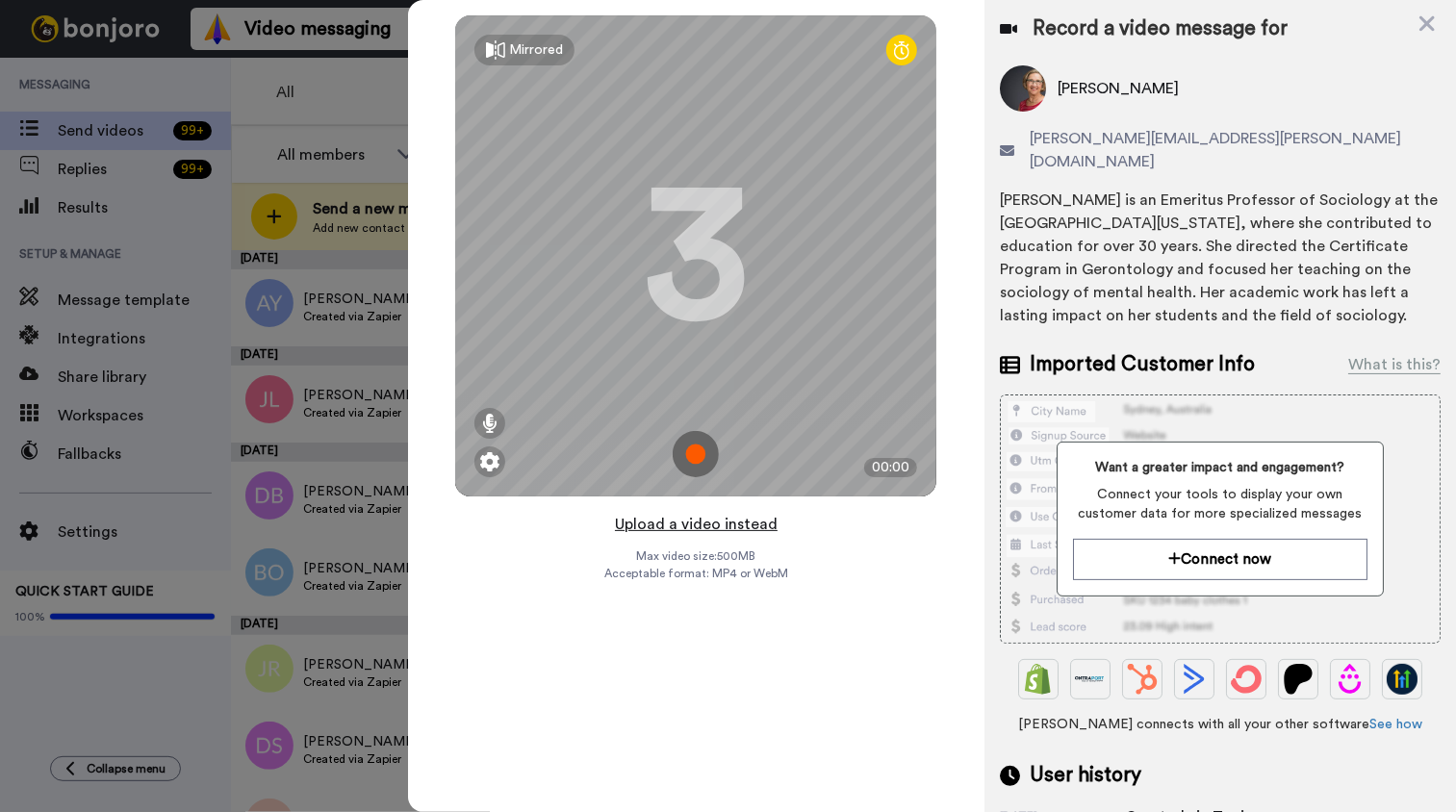
click at [755, 530] on button "Upload a video instead" at bounding box center [696, 523] width 174 height 25
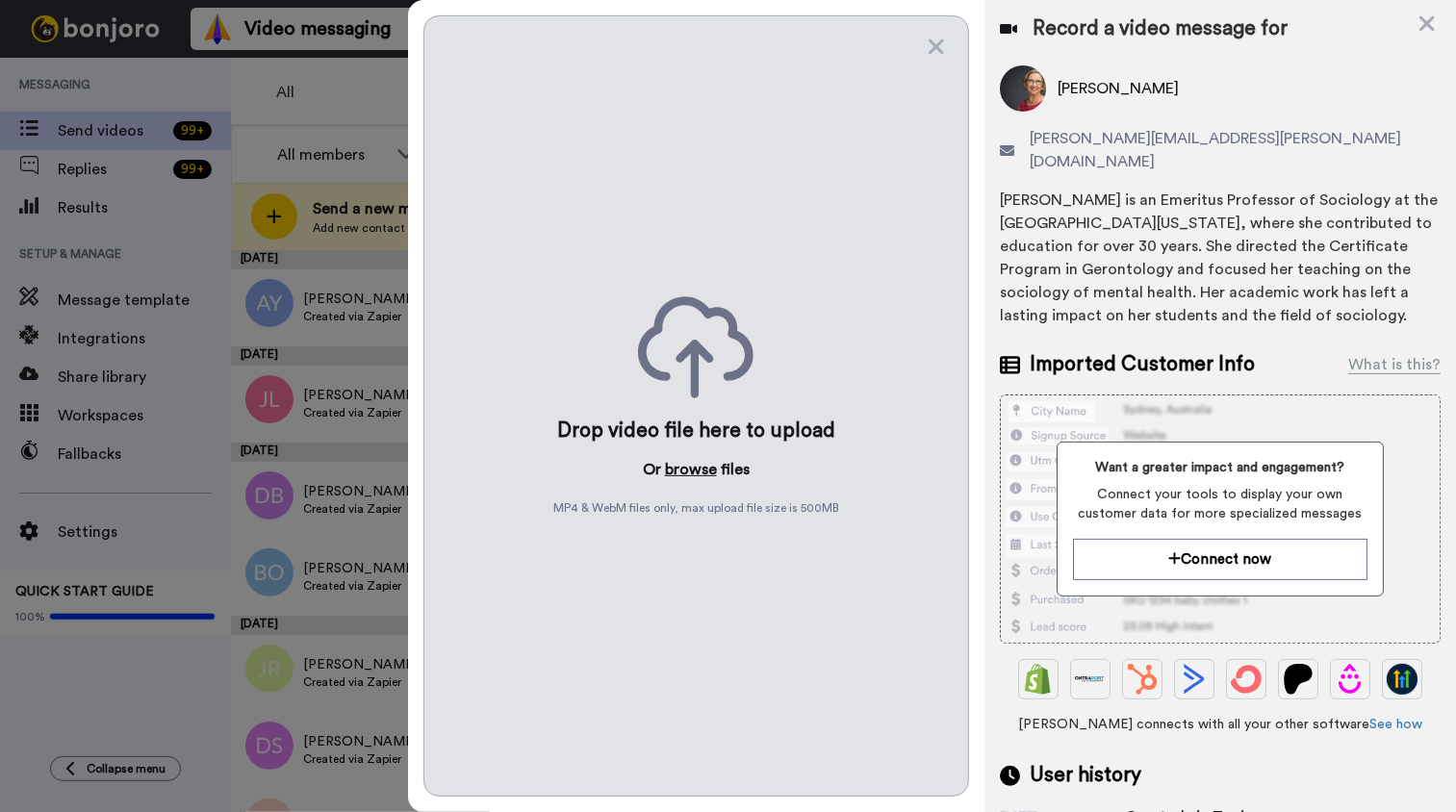
click at [700, 466] on button "browse" at bounding box center [691, 468] width 52 height 23
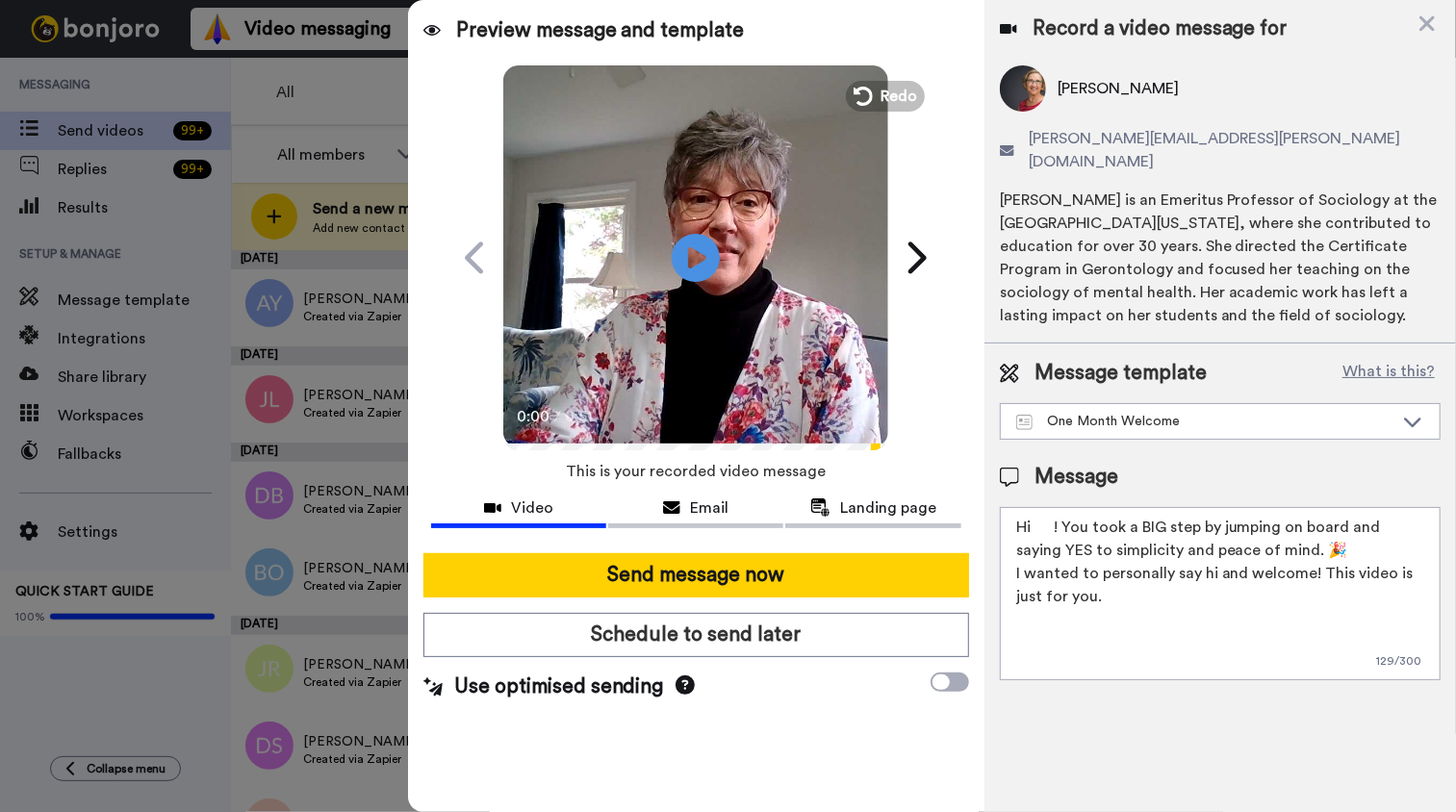
drag, startPoint x: 1035, startPoint y: 504, endPoint x: 1053, endPoint y: 540, distance: 40.2
click at [1035, 506] on textarea "Hi ! You took a BIG step by jumping on board and saying YES to simplicity and p…" at bounding box center [1219, 592] width 441 height 173
click at [1053, 540] on textarea "Hi ! You took a BIG step by jumping on board and saying YES to simplicity and p…" at bounding box center [1219, 592] width 441 height 173
click at [1035, 506] on textarea "Hi ! You took a BIG step by jumping on board and saying YES to simplicity and p…" at bounding box center [1219, 592] width 441 height 173
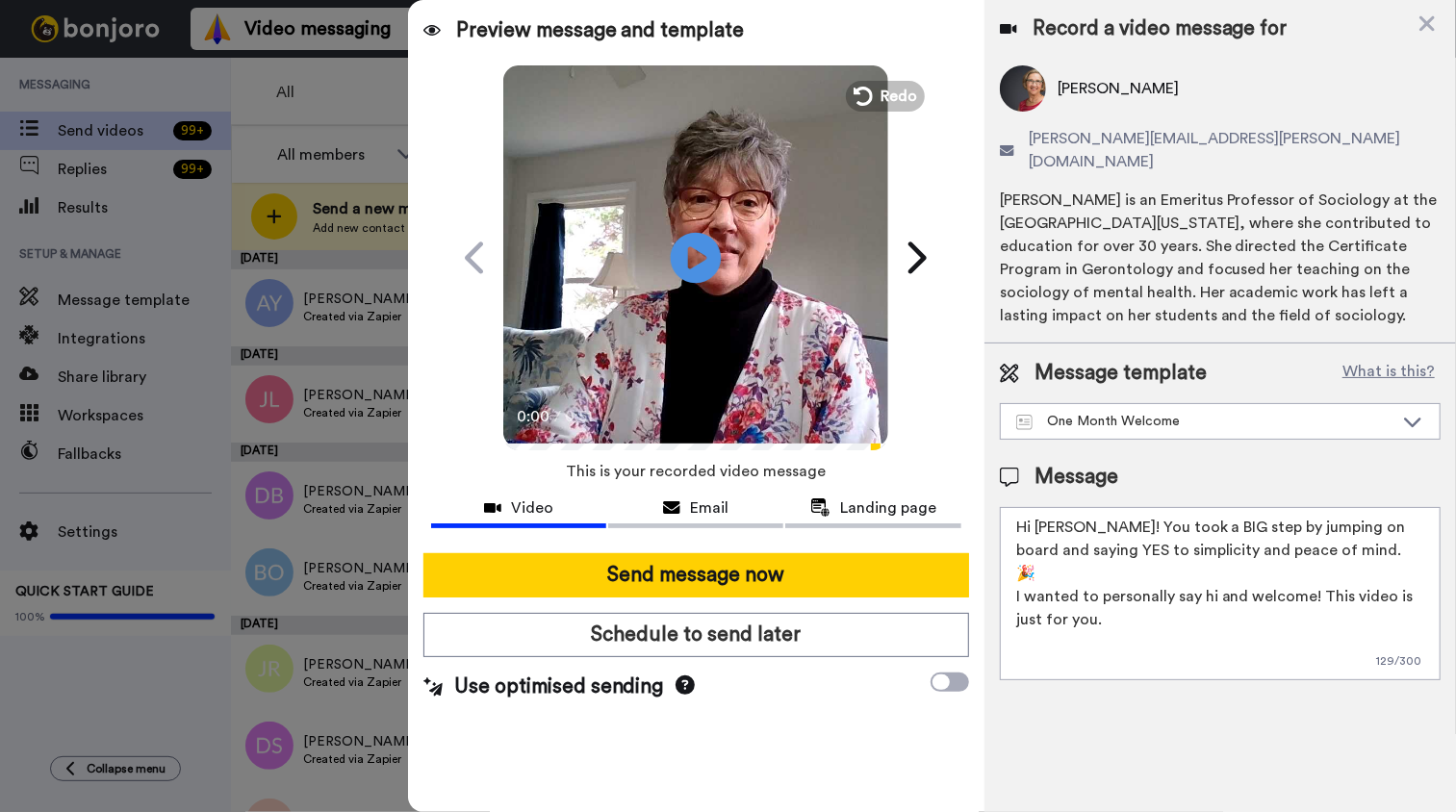
type textarea "Hi Helen! You took a BIG step by jumping on board and saying YES to simplicity …"
click at [702, 252] on icon at bounding box center [696, 257] width 51 height 51
drag, startPoint x: 647, startPoint y: 322, endPoint x: 639, endPoint y: 335, distance: 15.3
click at [647, 323] on video at bounding box center [696, 255] width 385 height 385
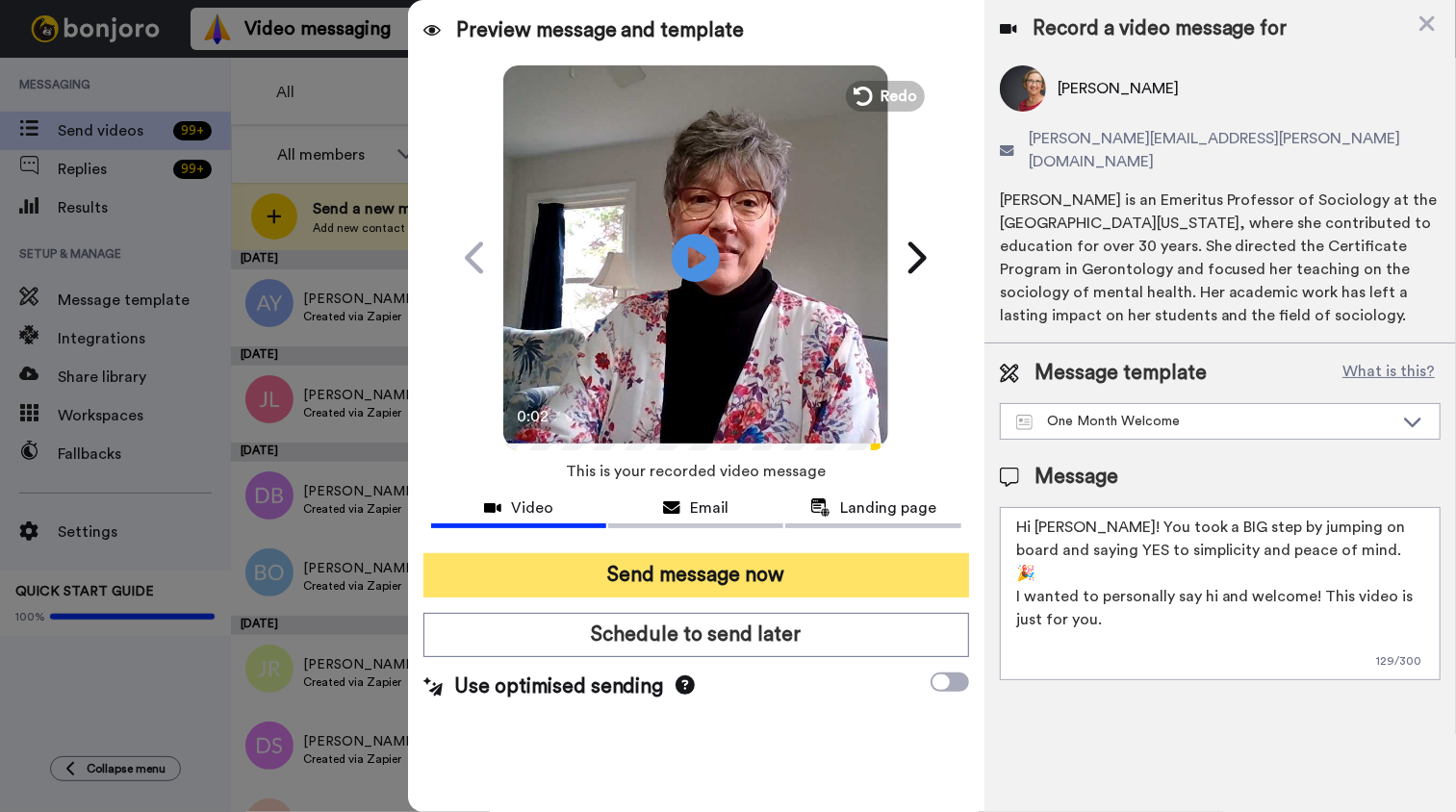
click at [737, 566] on button "Send message now" at bounding box center [697, 575] width 546 height 44
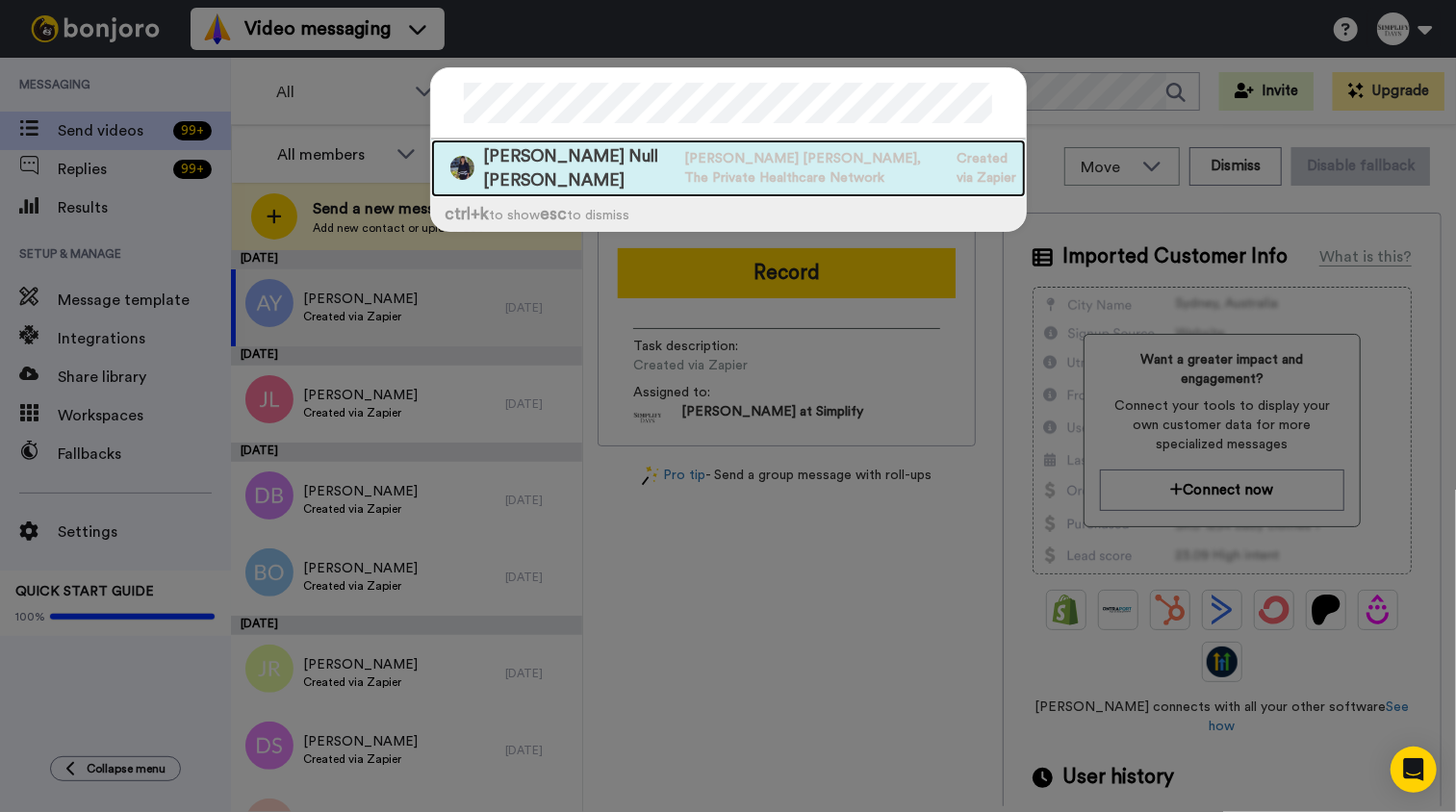
click at [618, 157] on span "Janeen Null Thomas" at bounding box center [580, 168] width 192 height 48
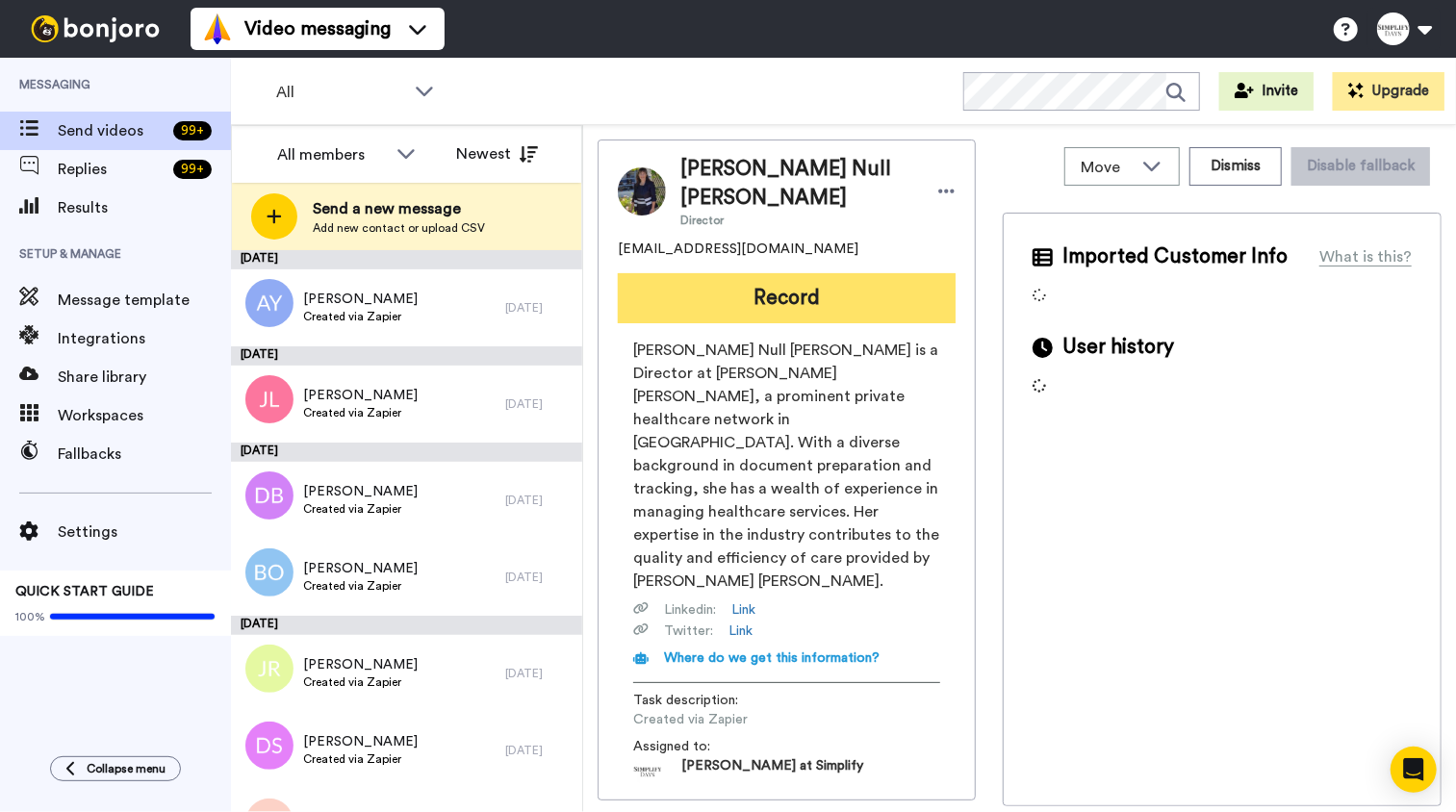
click at [732, 275] on button "Record" at bounding box center [786, 298] width 338 height 50
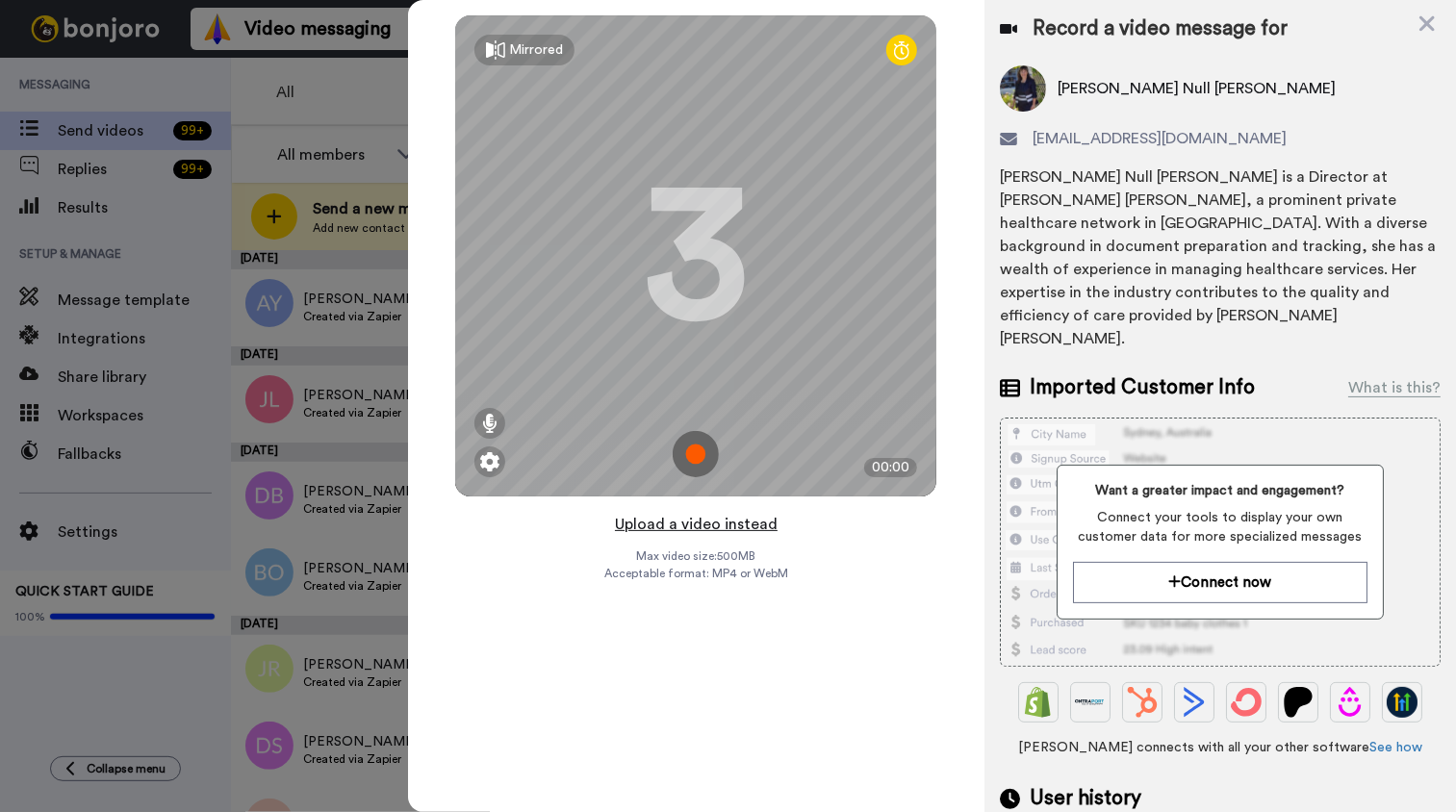
click at [724, 519] on button "Upload a video instead" at bounding box center [696, 523] width 174 height 25
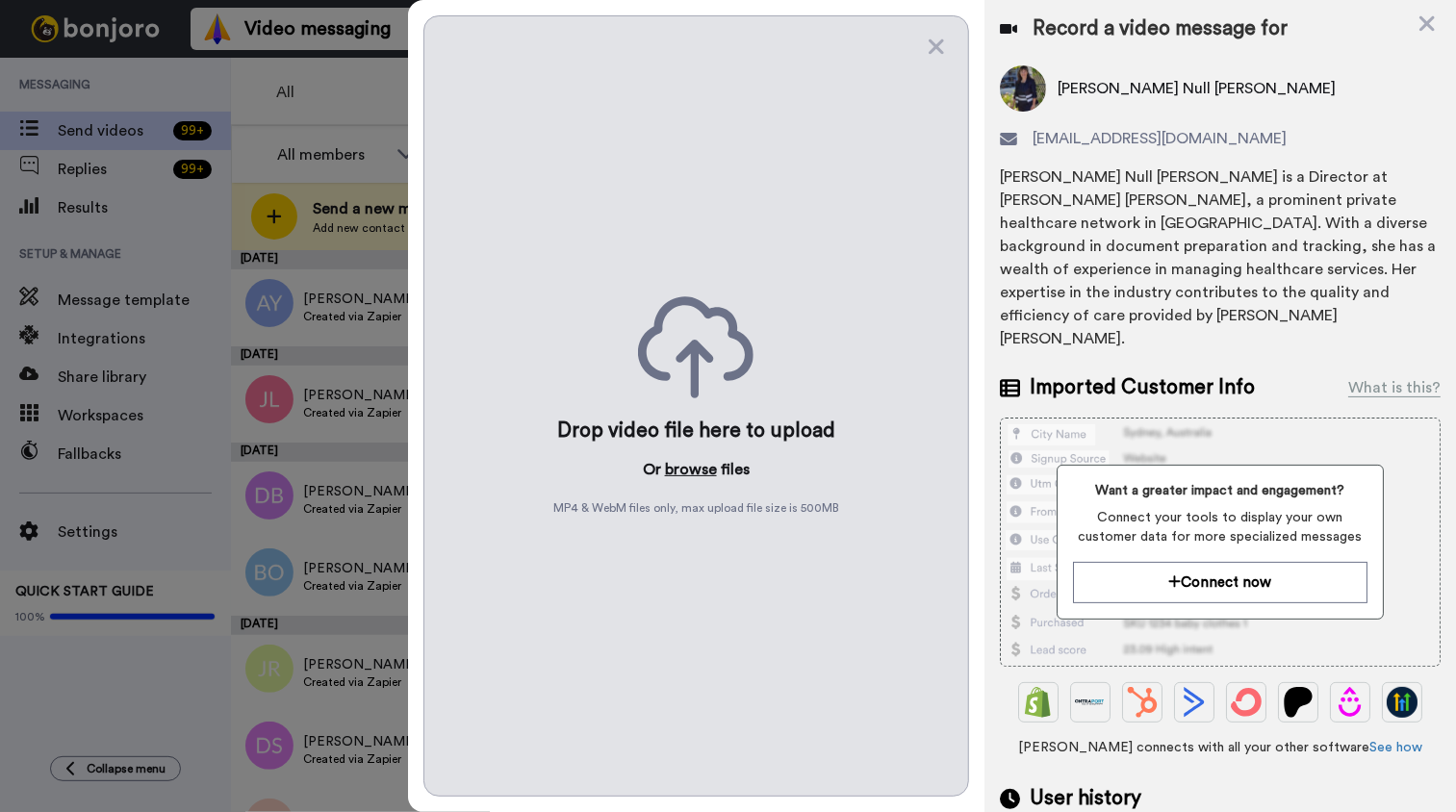
click at [703, 473] on button "browse" at bounding box center [691, 468] width 52 height 23
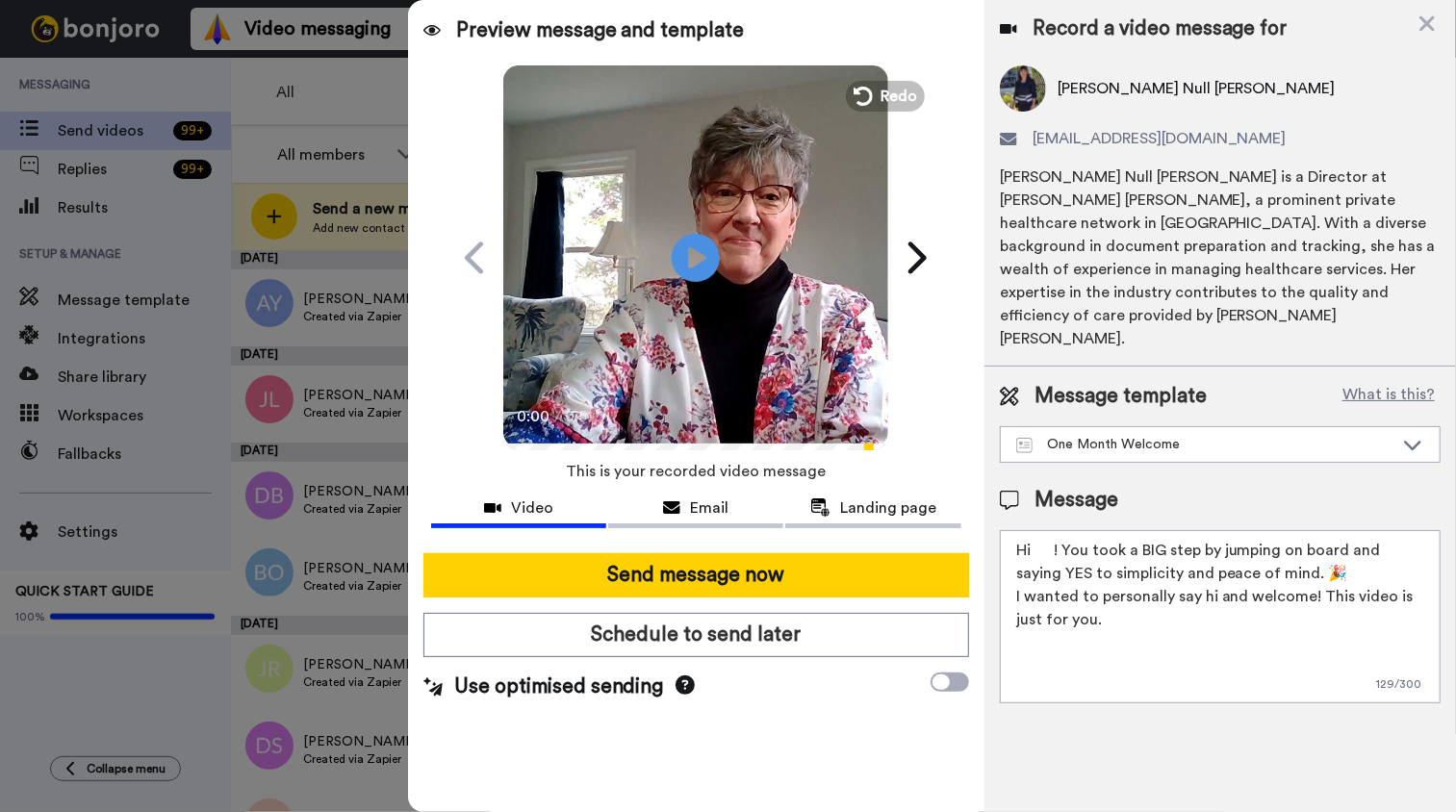
drag, startPoint x: 1032, startPoint y: 504, endPoint x: 1043, endPoint y: 522, distance: 21.1
click at [1034, 530] on textarea "Hi ! You took a BIG step by jumping on board and saying YES to simplicity and p…" at bounding box center [1219, 616] width 441 height 173
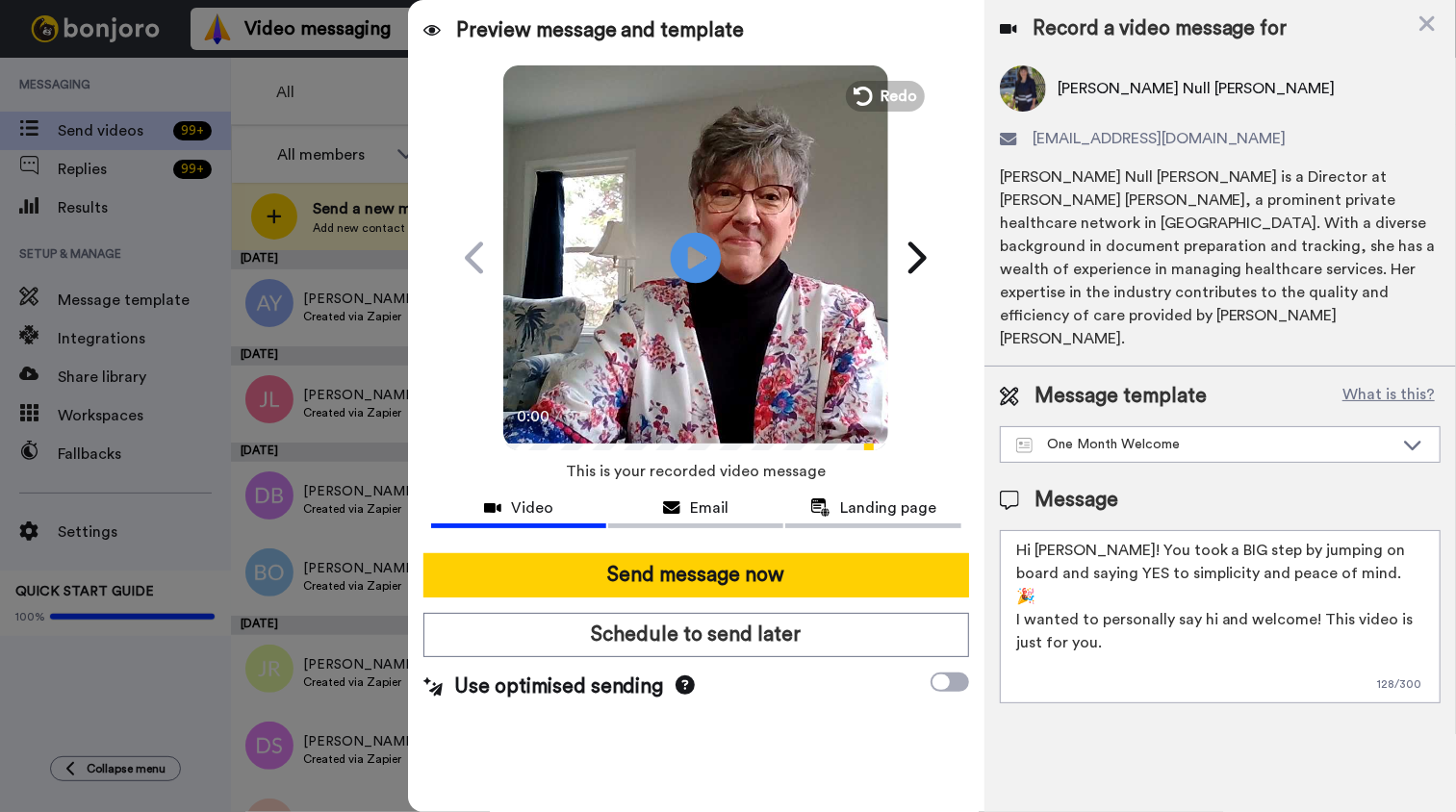
type textarea "Hi Janeen! You took a BIG step by jumping on board and saying YES to simplicity…"
click at [687, 264] on icon at bounding box center [696, 257] width 51 height 51
click at [687, 264] on icon "Play/Pause" at bounding box center [696, 257] width 51 height 91
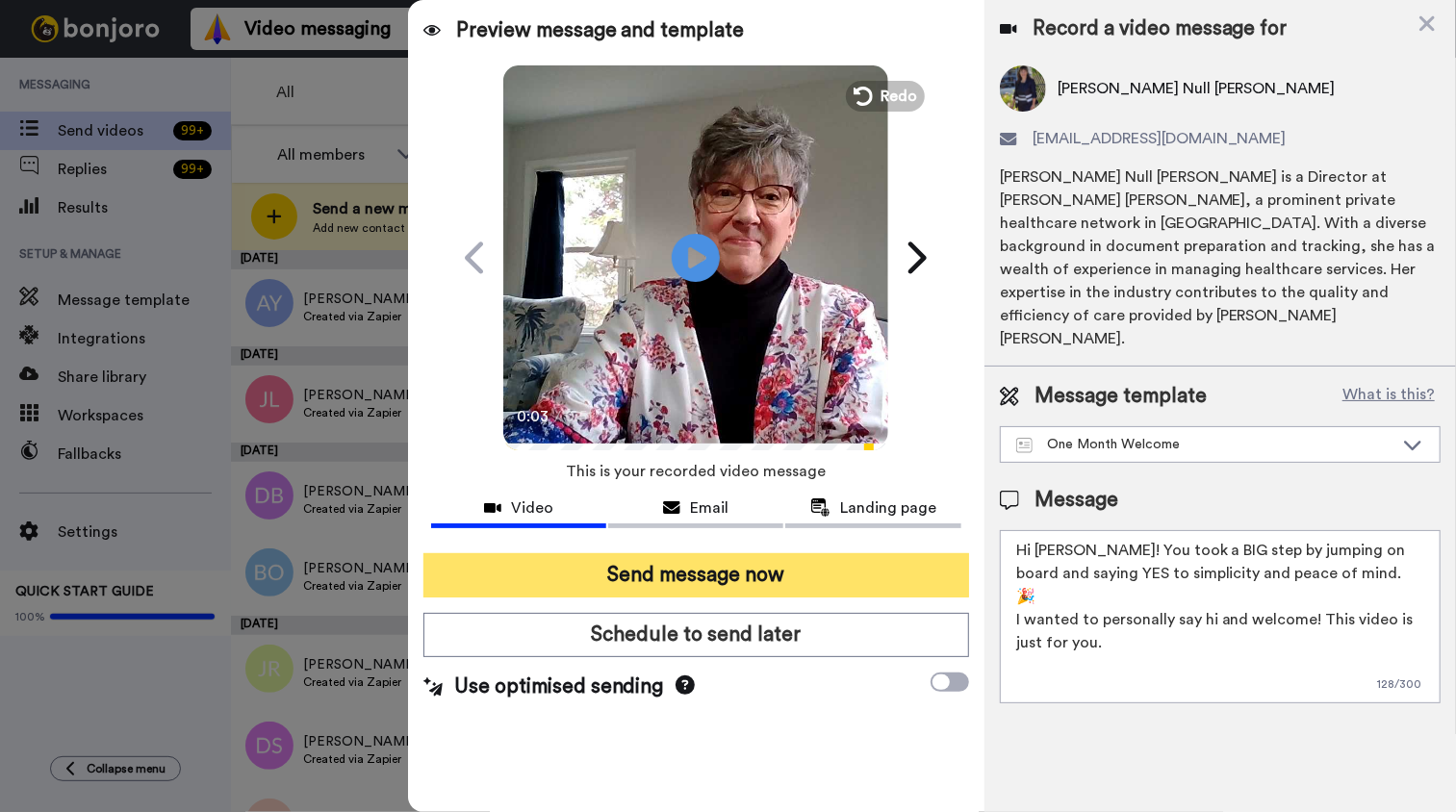
click at [733, 571] on button "Send message now" at bounding box center [697, 575] width 546 height 44
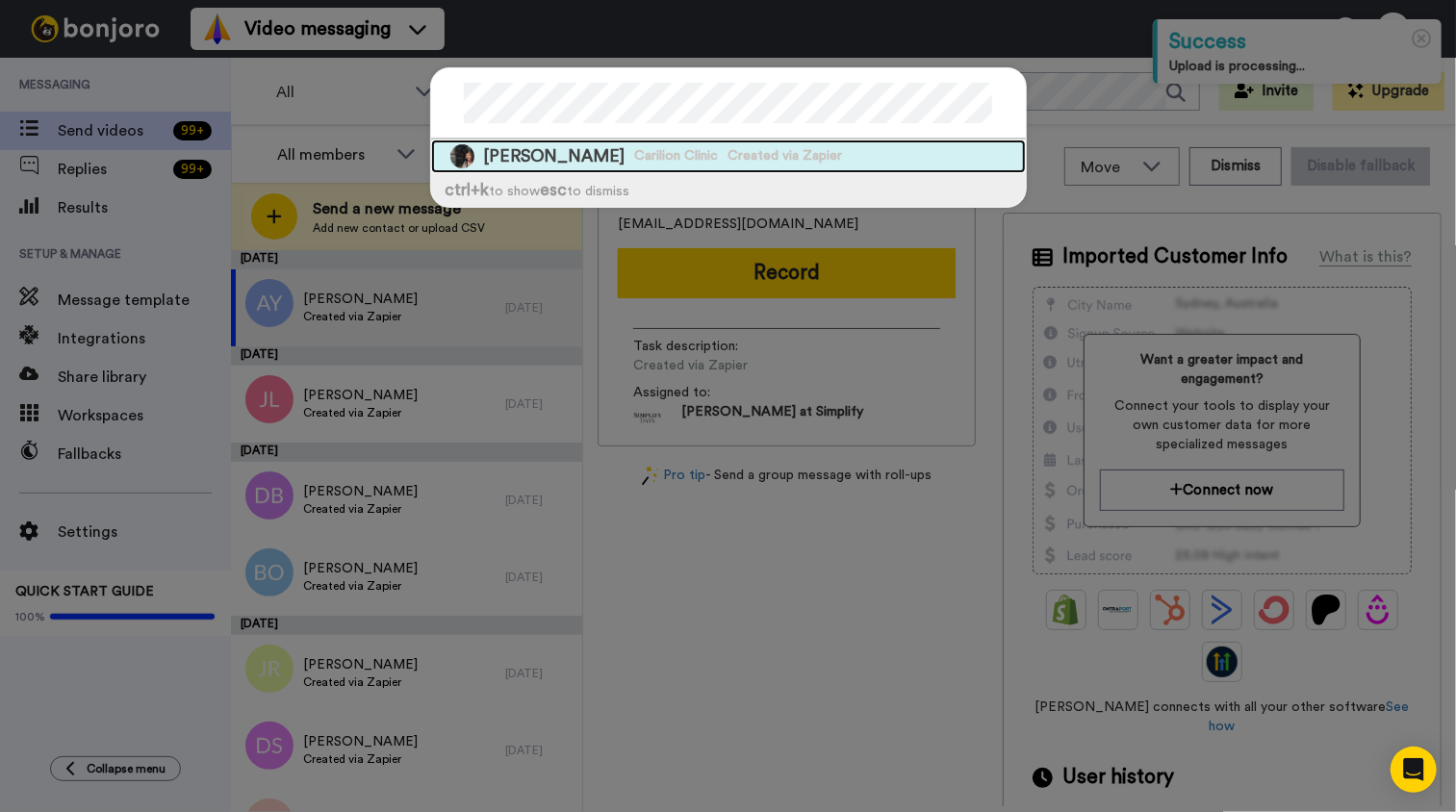
click at [739, 146] on span "Created via Zapier" at bounding box center [785, 155] width 115 height 19
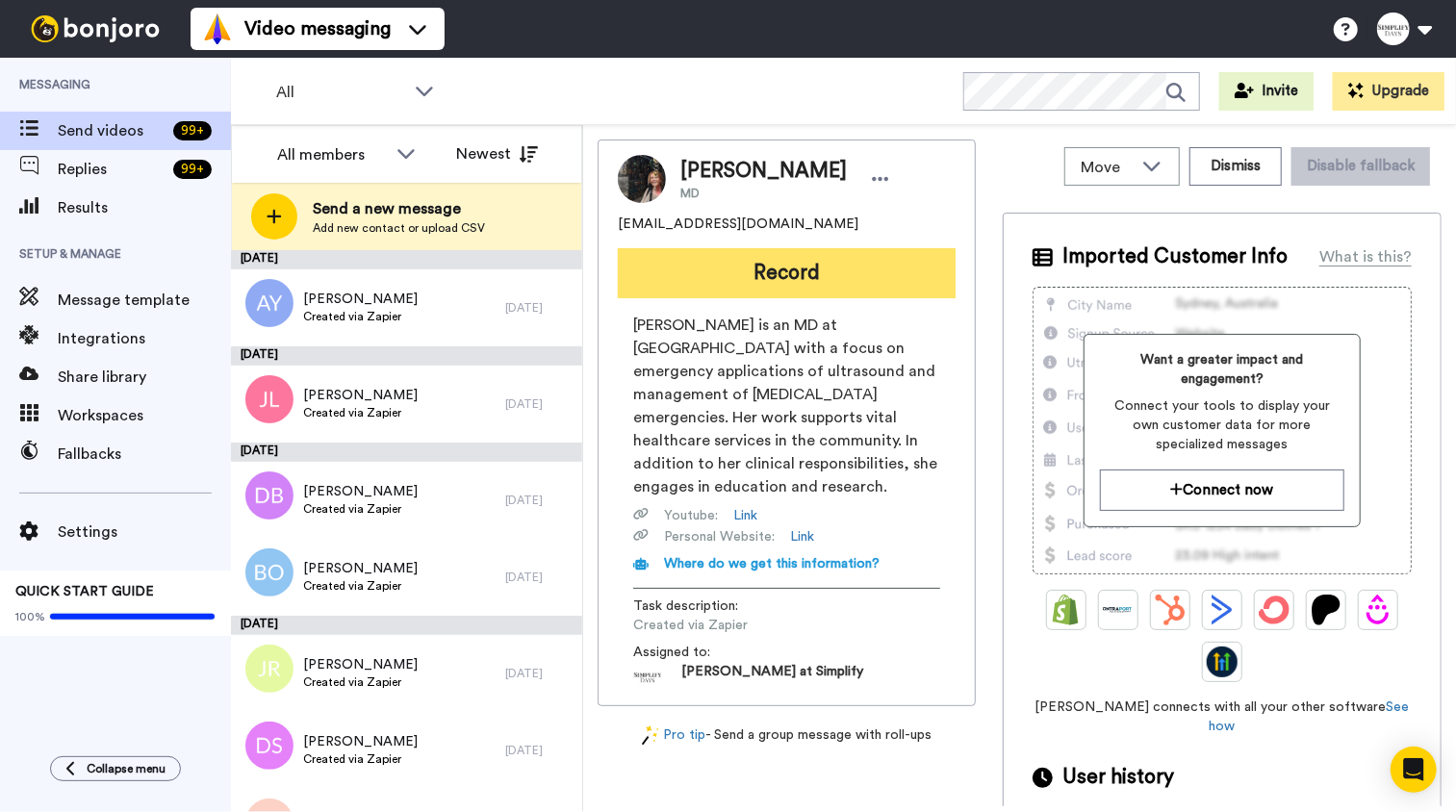
click at [835, 254] on button "Record" at bounding box center [786, 273] width 338 height 50
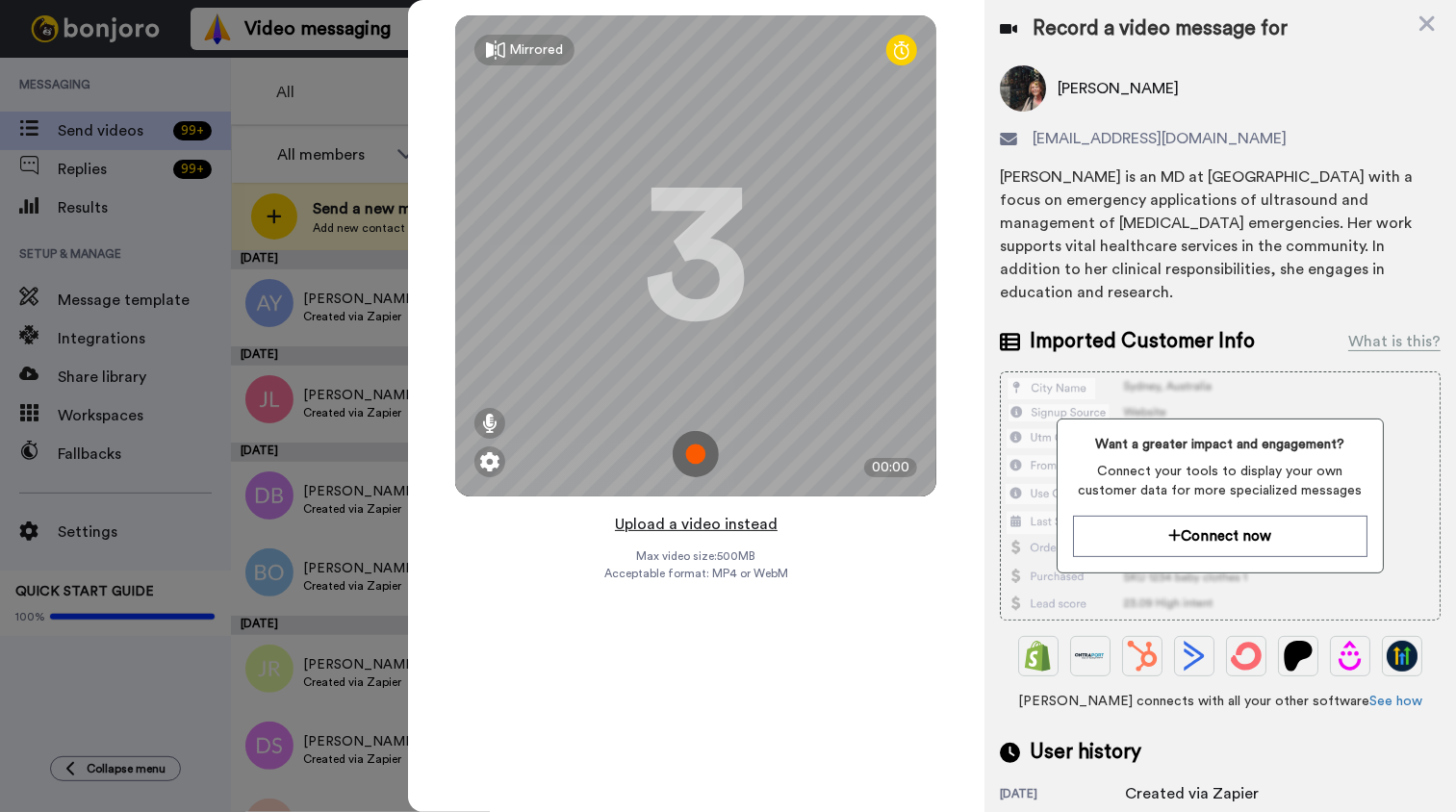
click at [736, 522] on button "Upload a video instead" at bounding box center [696, 523] width 174 height 25
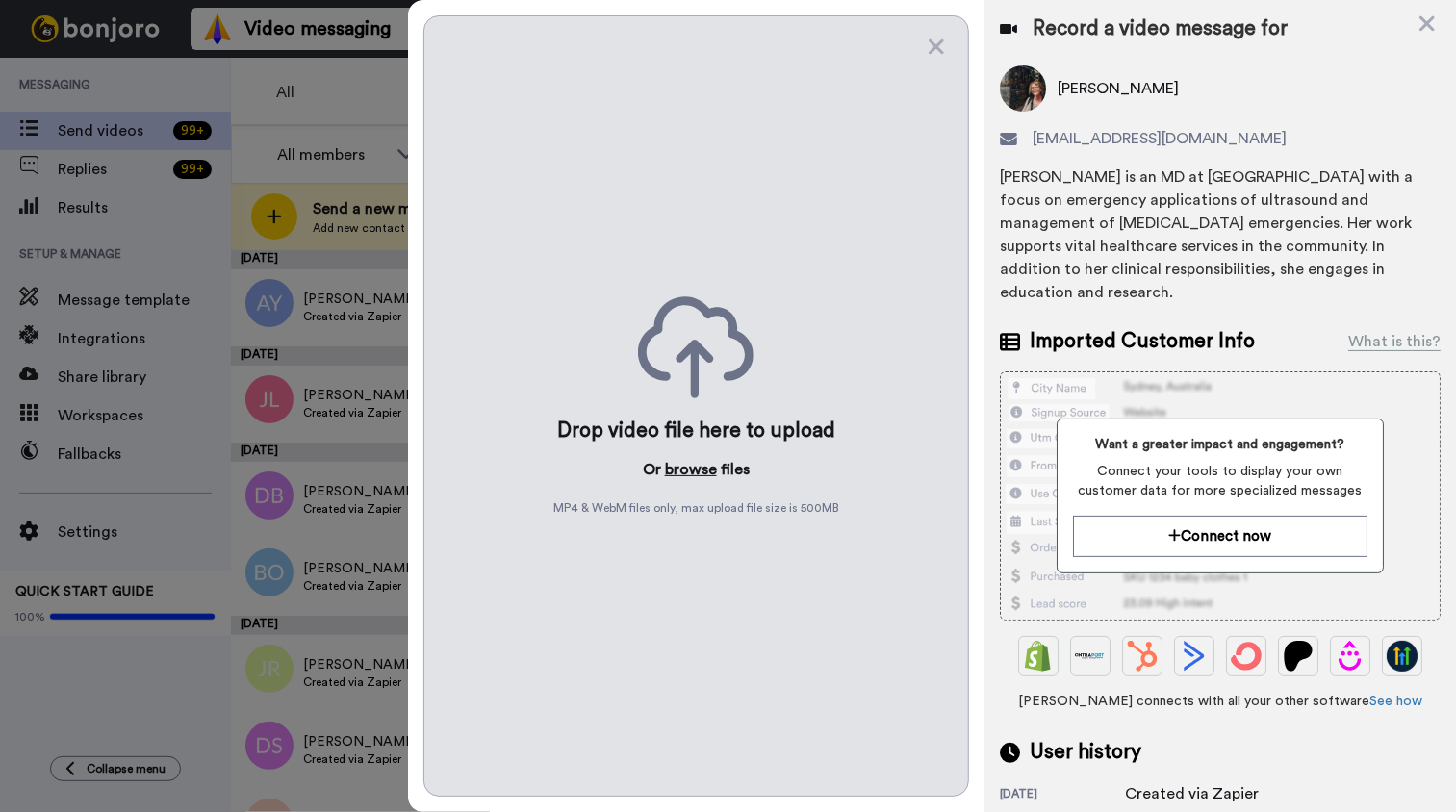
click at [684, 473] on button "browse" at bounding box center [691, 468] width 52 height 23
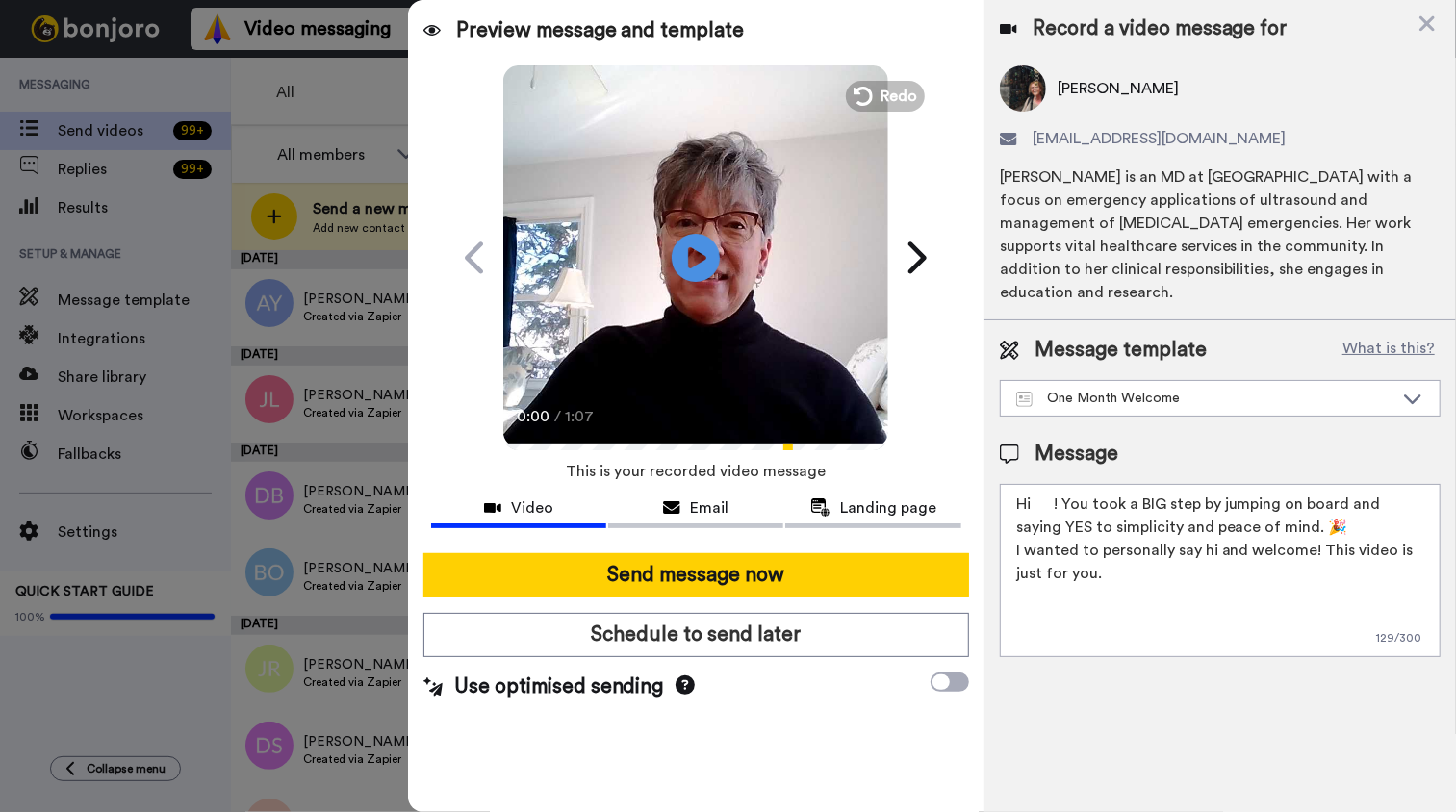
drag, startPoint x: 1037, startPoint y: 478, endPoint x: 1073, endPoint y: 520, distance: 55.3
click at [1048, 486] on textarea "Hi ! You took a BIG step by jumping on board and saying YES to simplicity and p…" at bounding box center [1219, 569] width 441 height 173
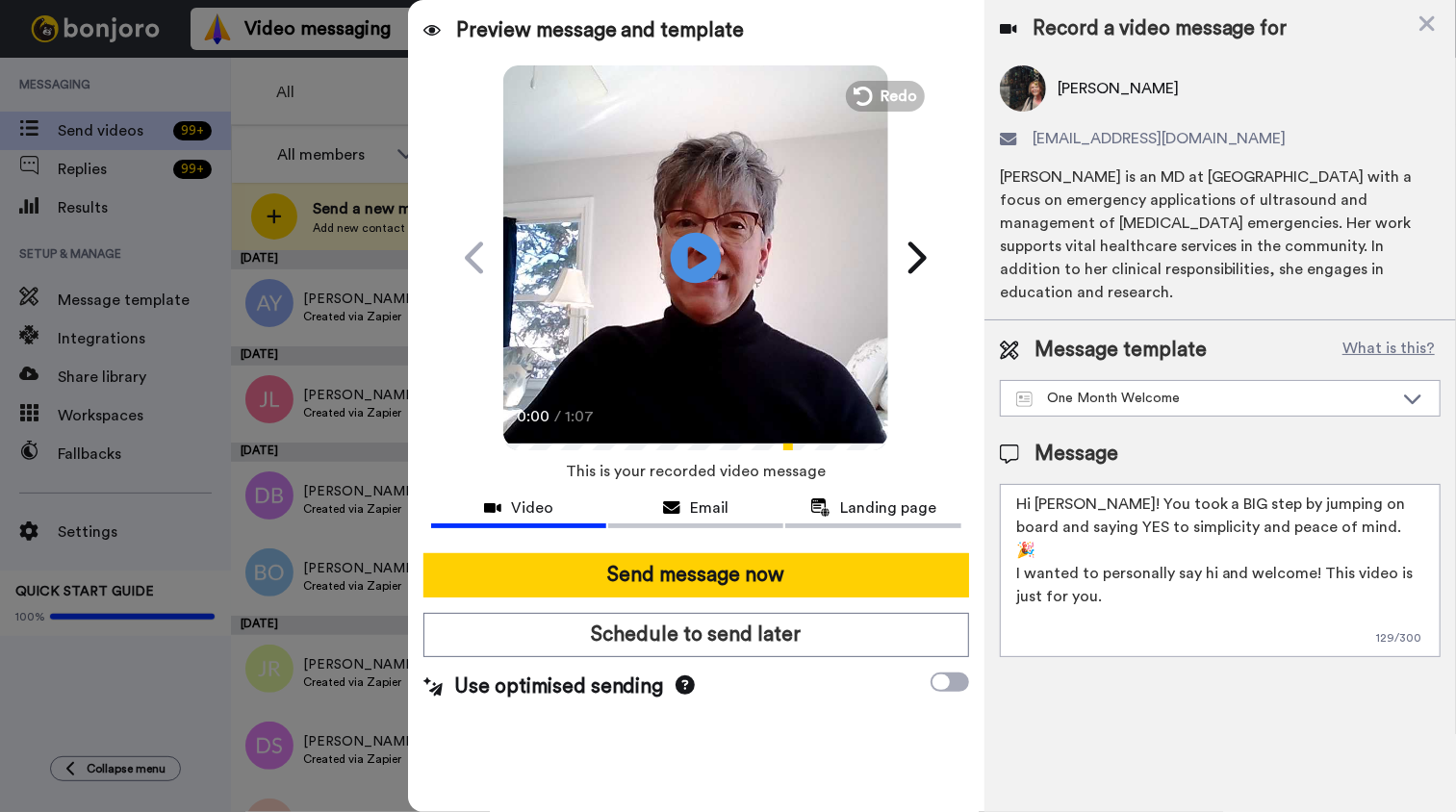
type textarea "Hi [PERSON_NAME]! You took a BIG step by jumping on board and saying YES to sim…"
click at [709, 261] on icon at bounding box center [696, 257] width 51 height 51
click at [718, 341] on video at bounding box center [696, 255] width 385 height 385
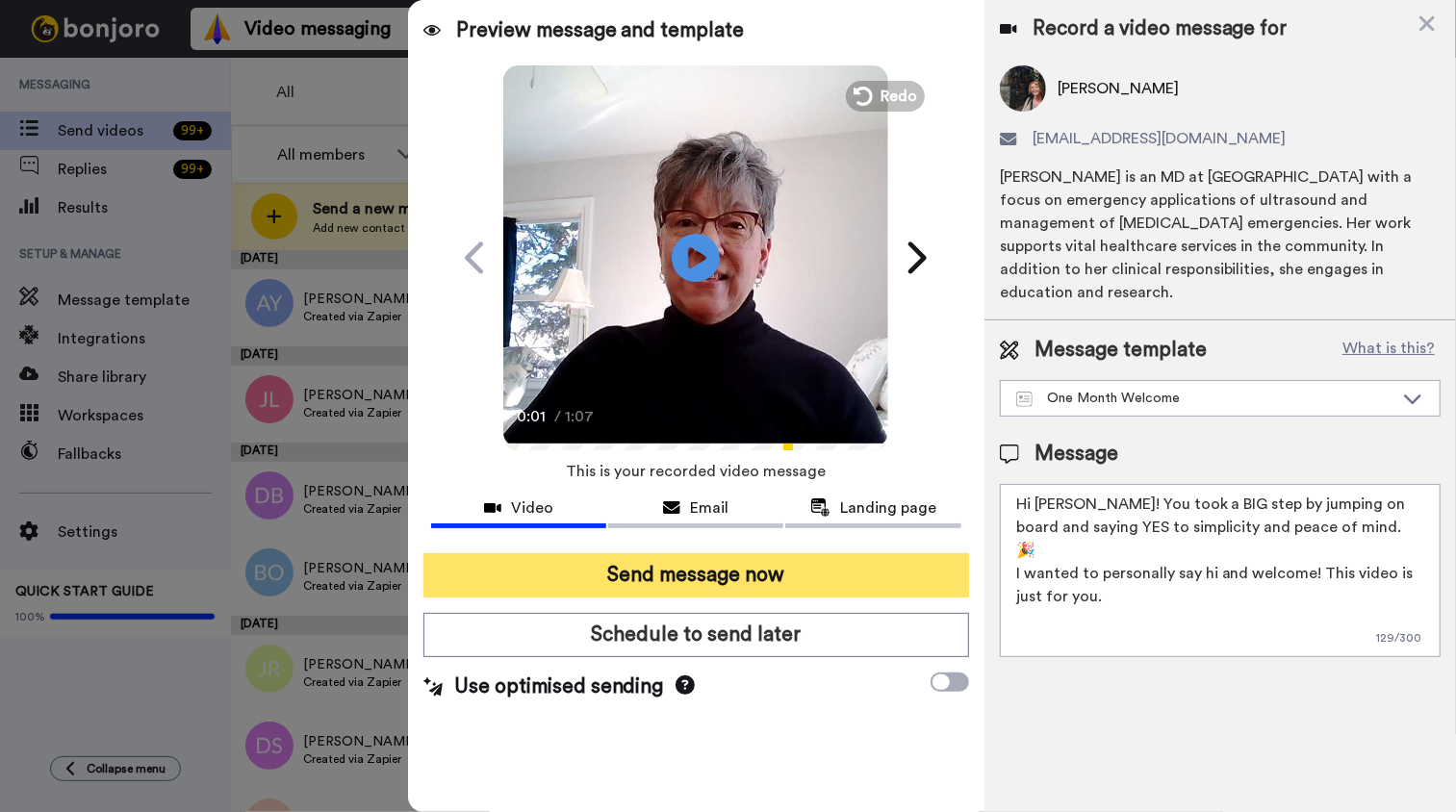
click at [762, 569] on button "Send message now" at bounding box center [697, 575] width 546 height 44
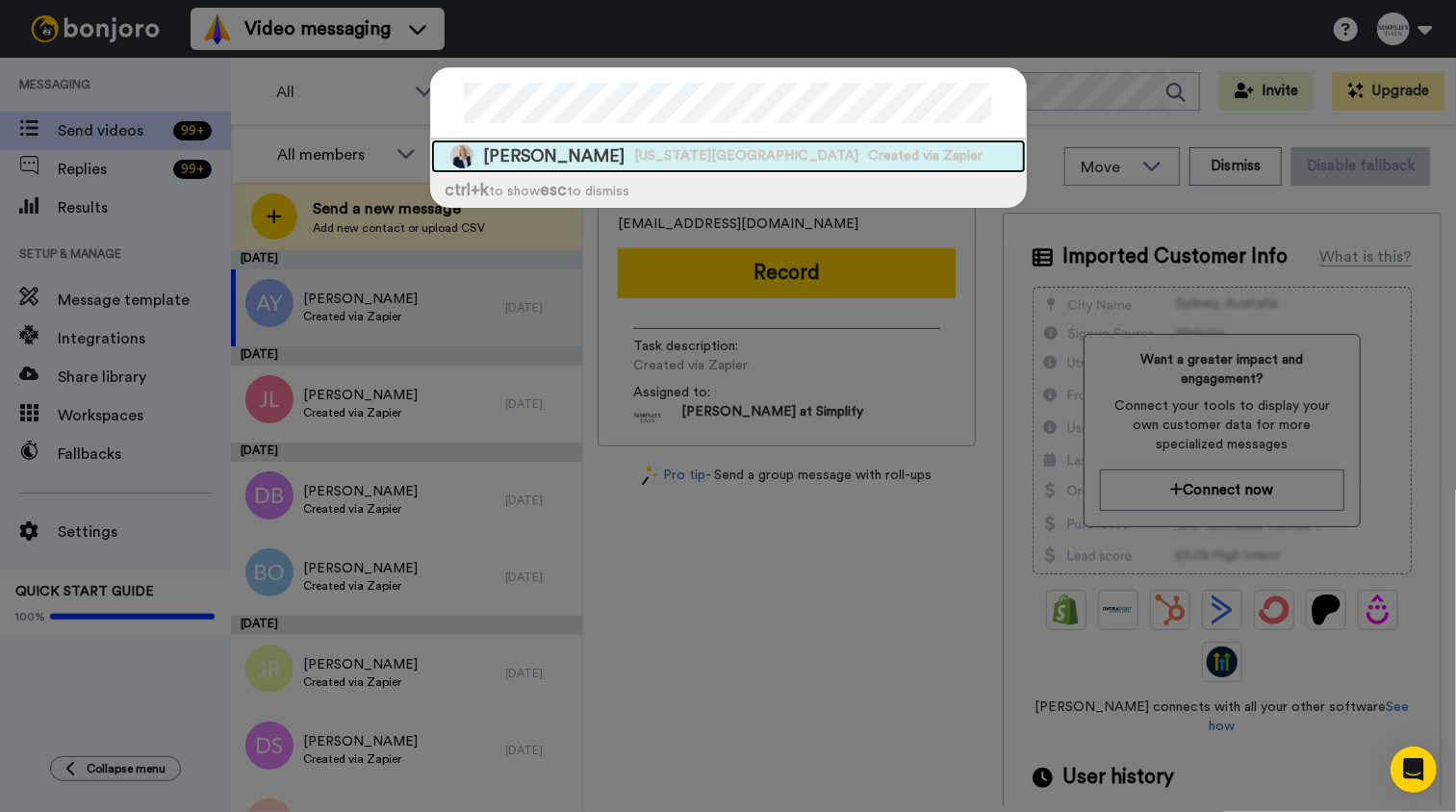
click at [699, 155] on span "Oregon State University" at bounding box center [746, 155] width 224 height 19
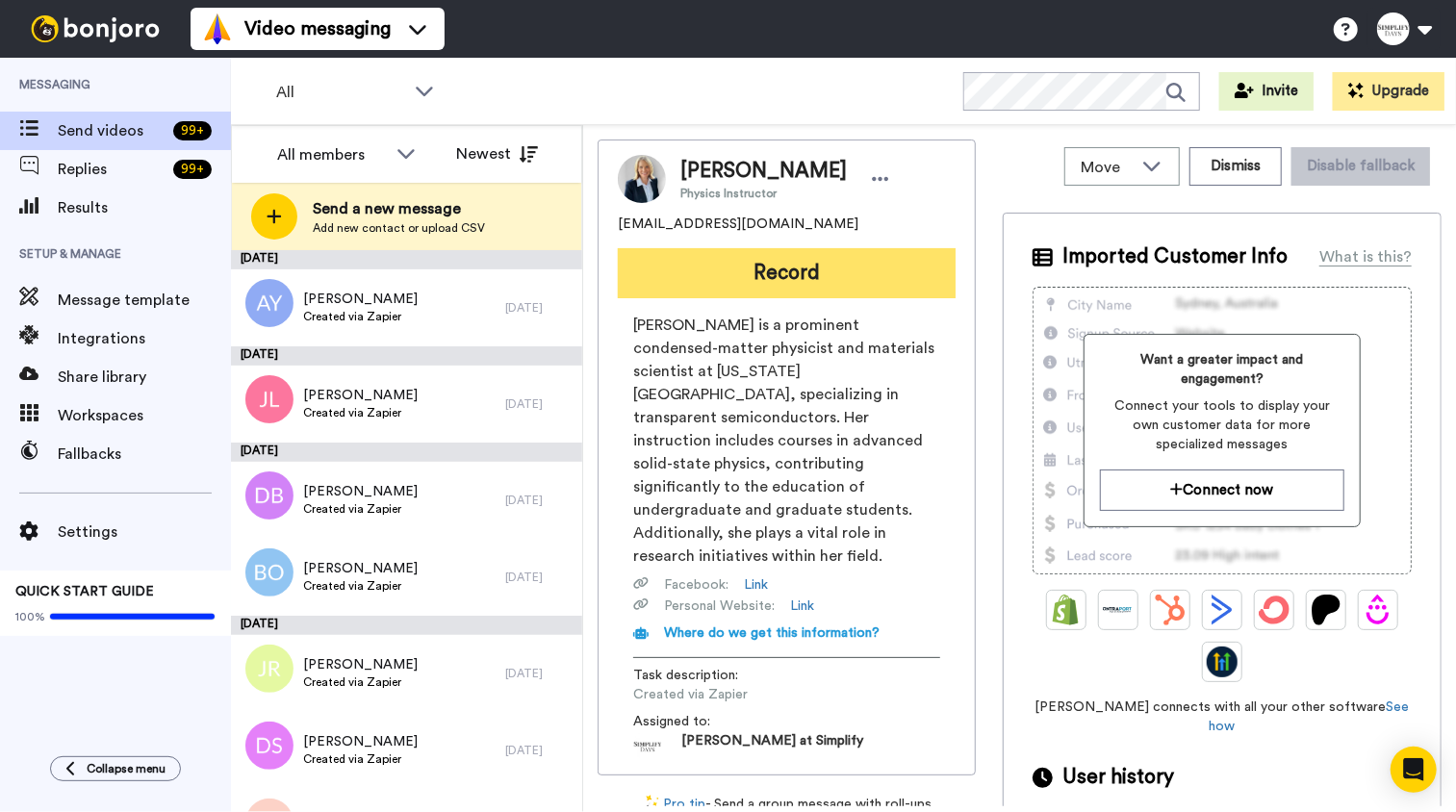
click at [737, 261] on button "Record" at bounding box center [786, 273] width 338 height 50
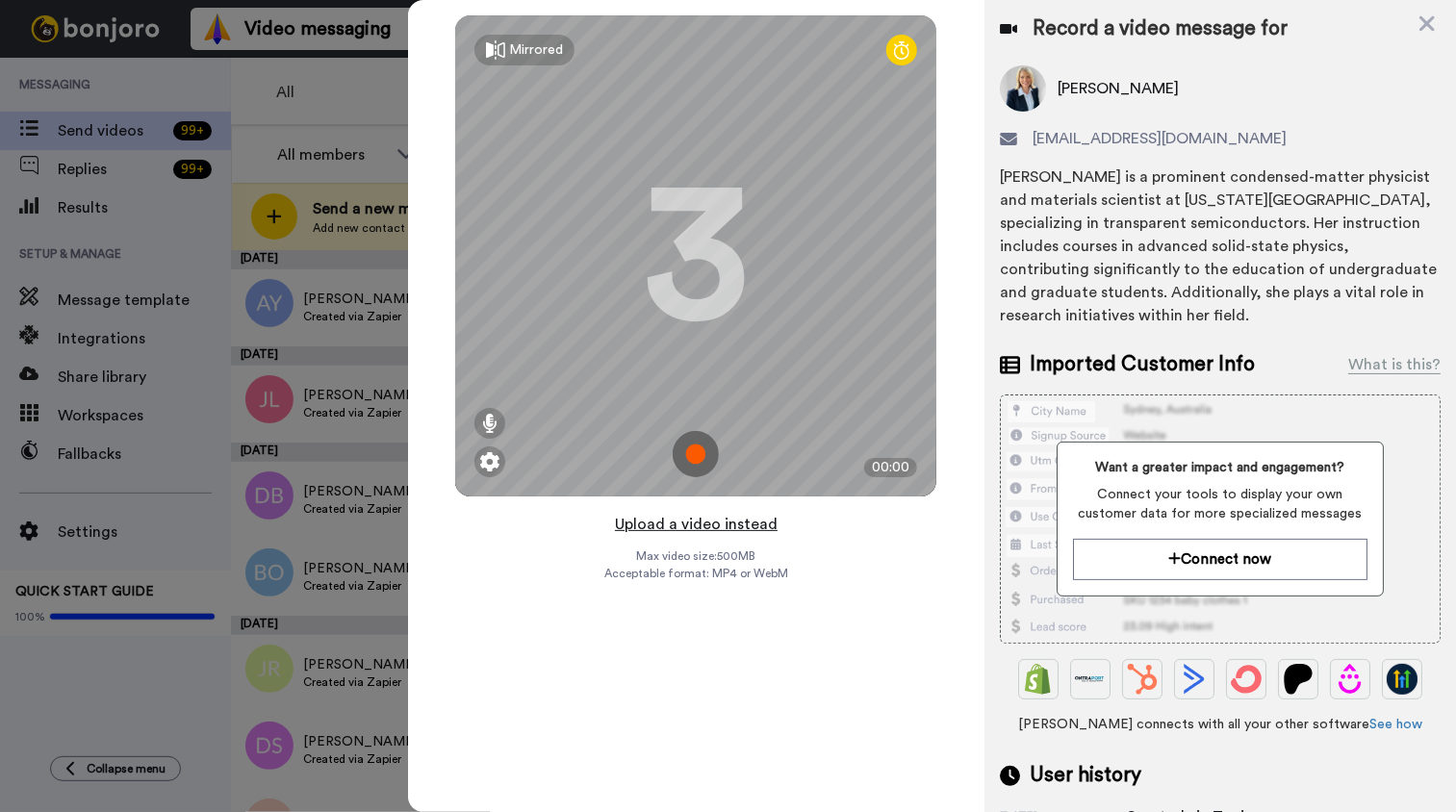
click at [737, 515] on button "Upload a video instead" at bounding box center [696, 523] width 174 height 25
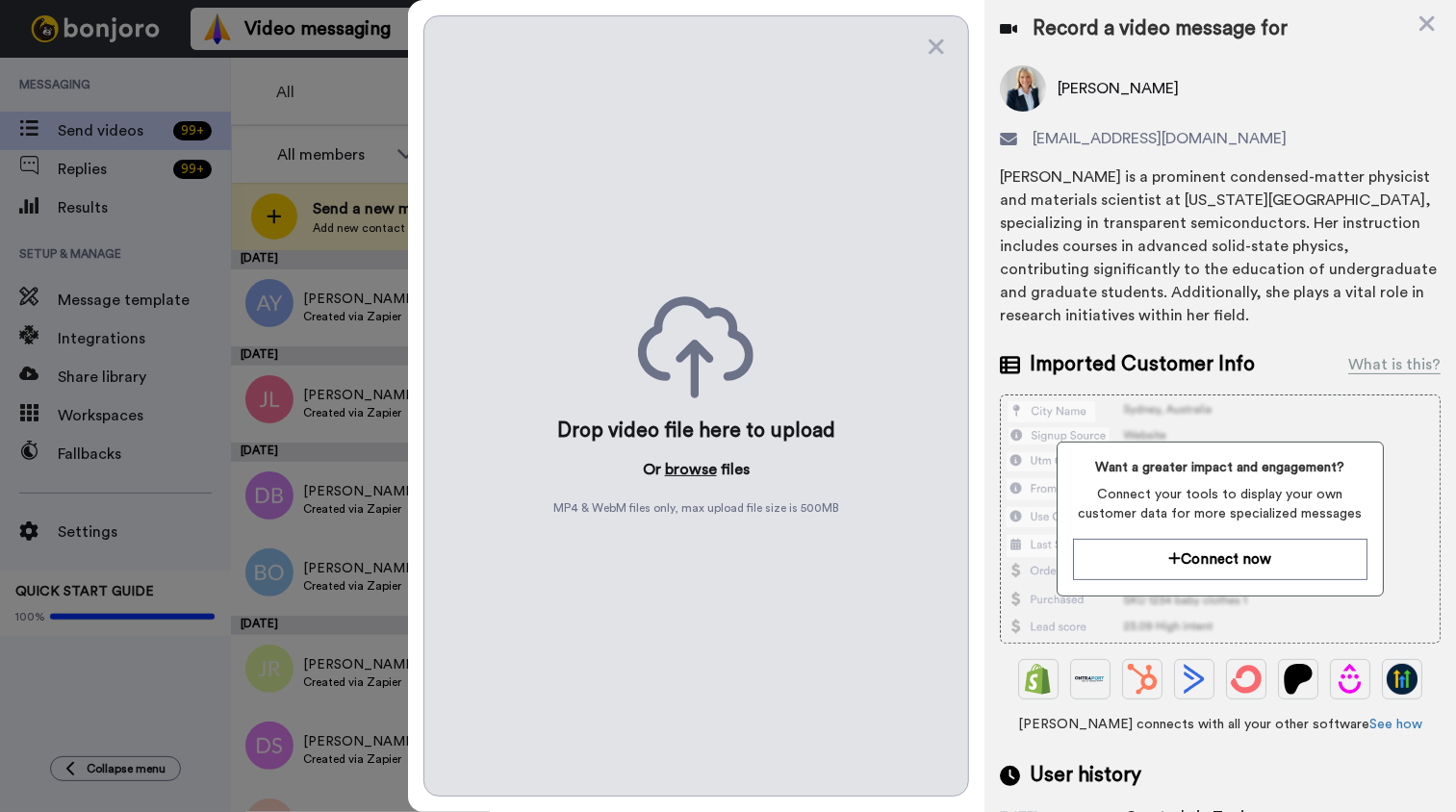
click at [681, 467] on button "browse" at bounding box center [691, 468] width 52 height 23
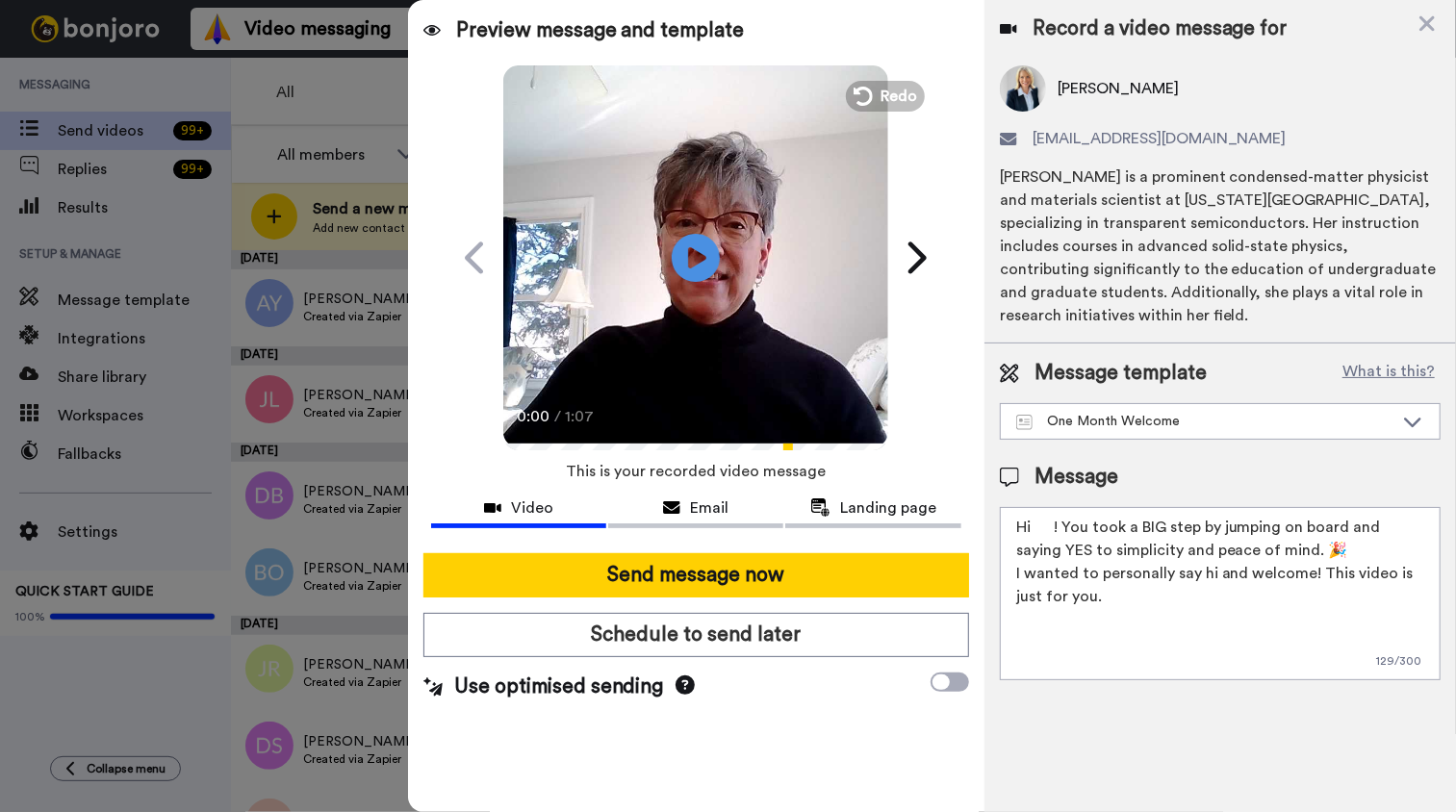
drag, startPoint x: 1035, startPoint y: 525, endPoint x: 1045, endPoint y: 558, distance: 34.5
click at [1035, 526] on textarea "Hi ! You took a BIG step by jumping on board and saying YES to simplicity and p…" at bounding box center [1219, 592] width 441 height 173
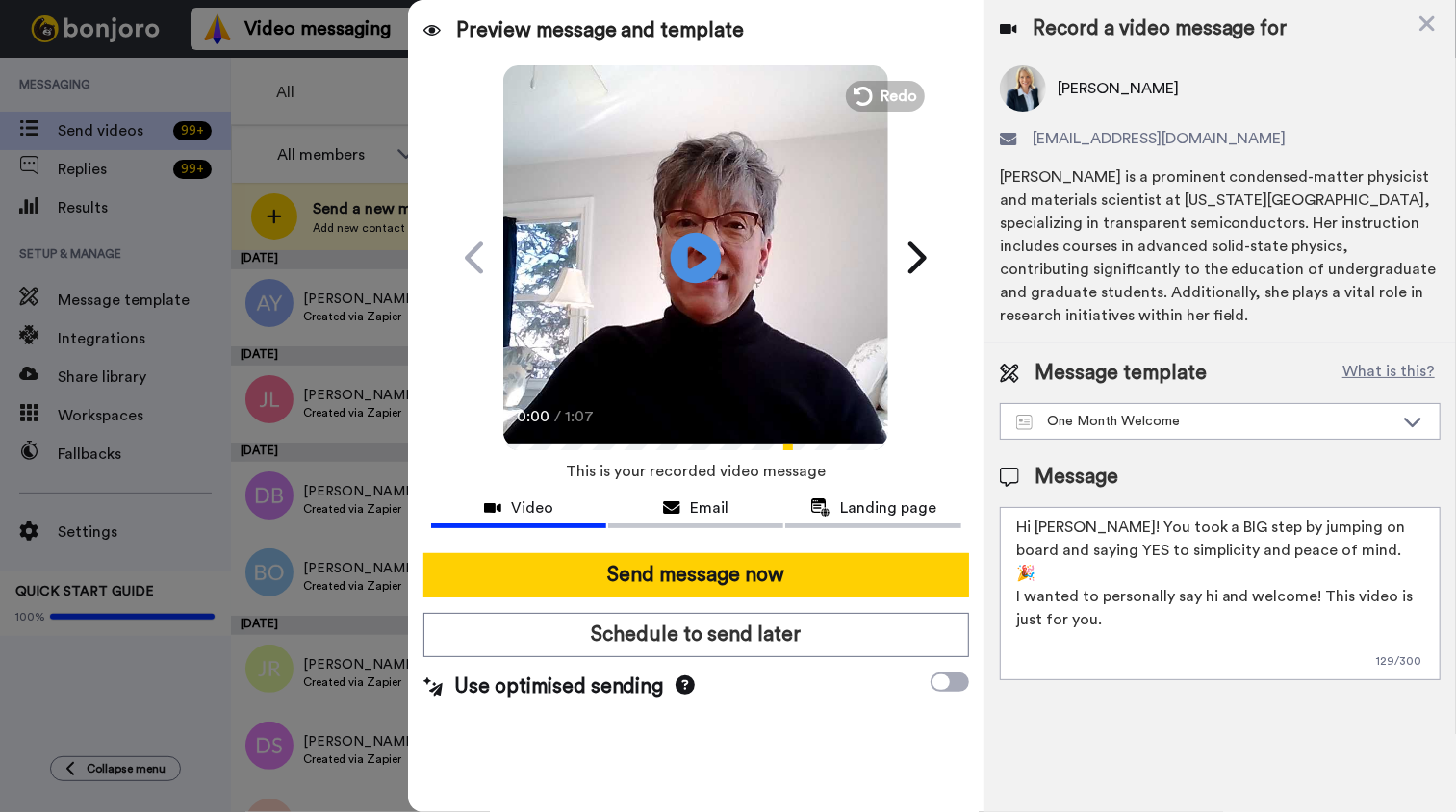
type textarea "Hi Janet! You took a BIG step by jumping on board and saying YES to simplicity …"
click at [715, 262] on icon at bounding box center [696, 257] width 51 height 51
click at [720, 317] on video at bounding box center [696, 255] width 385 height 385
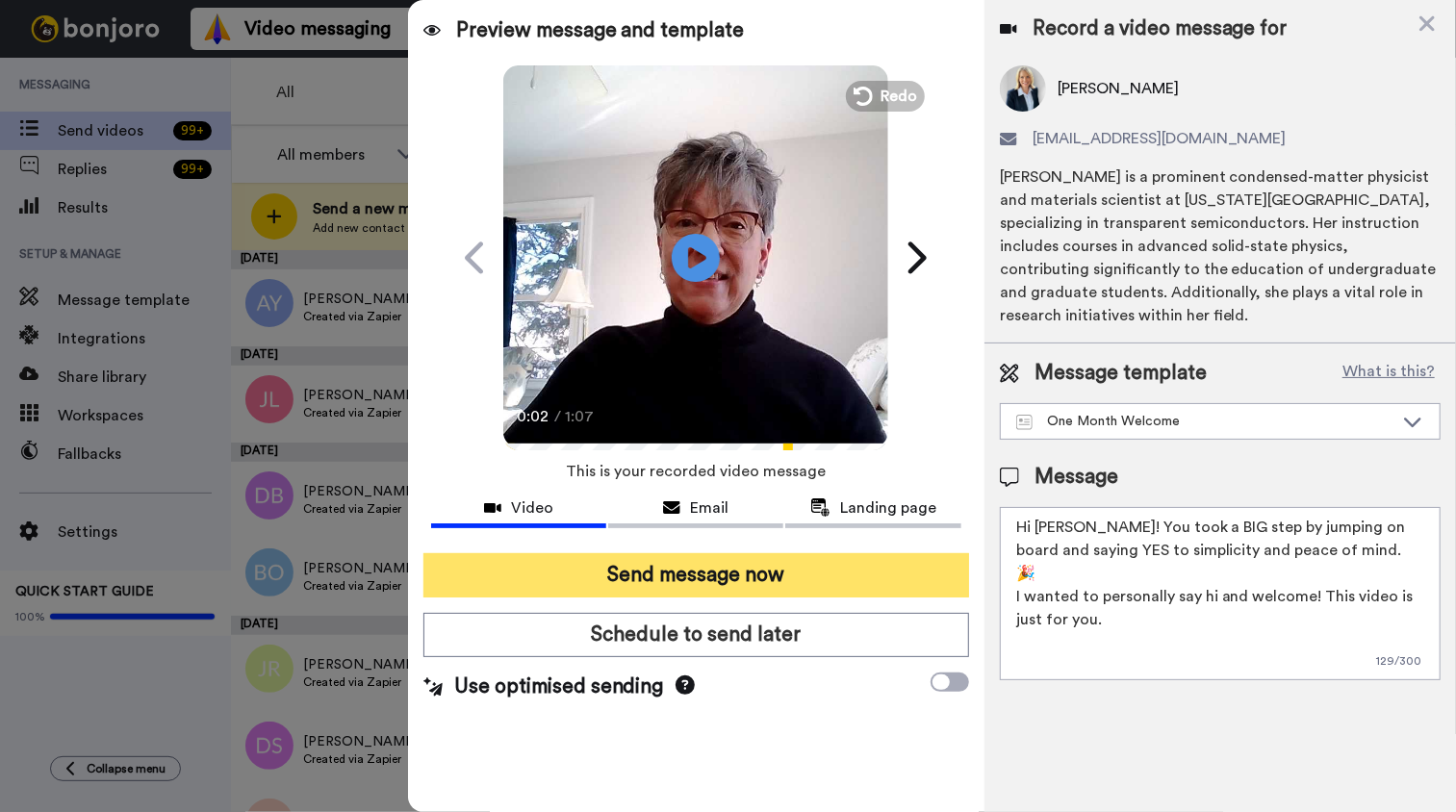
click at [726, 584] on button "Send message now" at bounding box center [697, 575] width 546 height 44
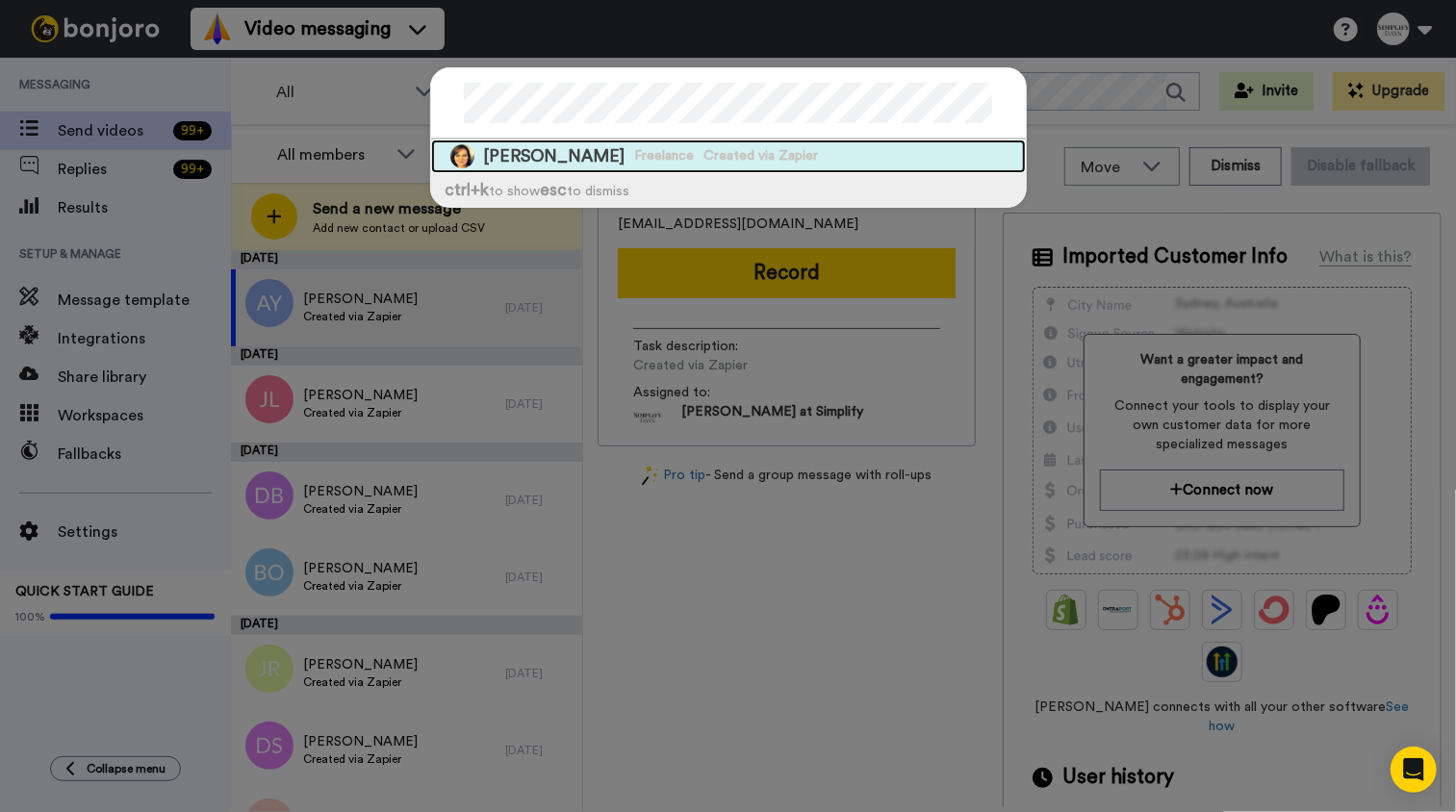
click at [595, 168] on div "[PERSON_NAME] Freelance Created via Zapier" at bounding box center [728, 157] width 595 height 34
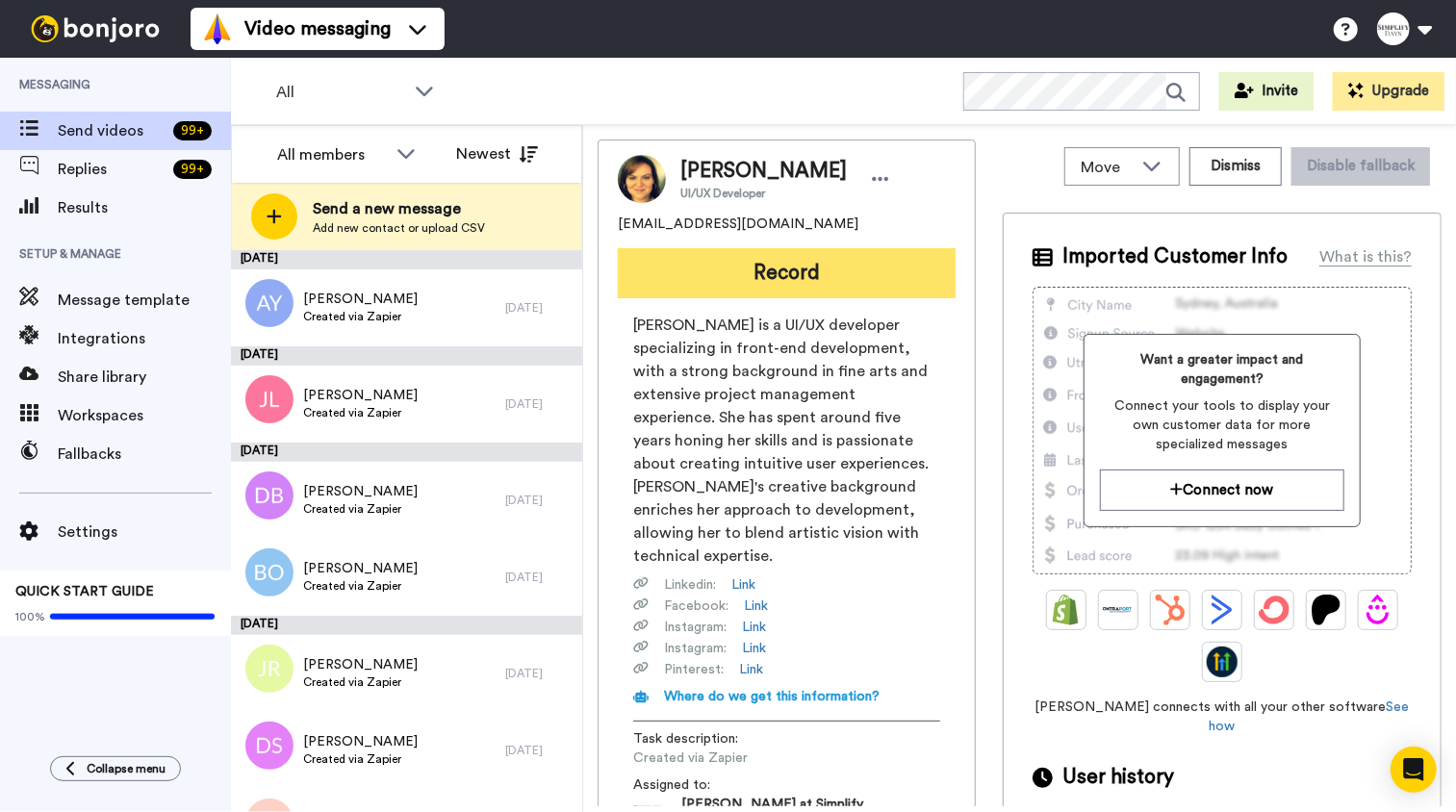
click at [737, 277] on button "Record" at bounding box center [786, 273] width 338 height 50
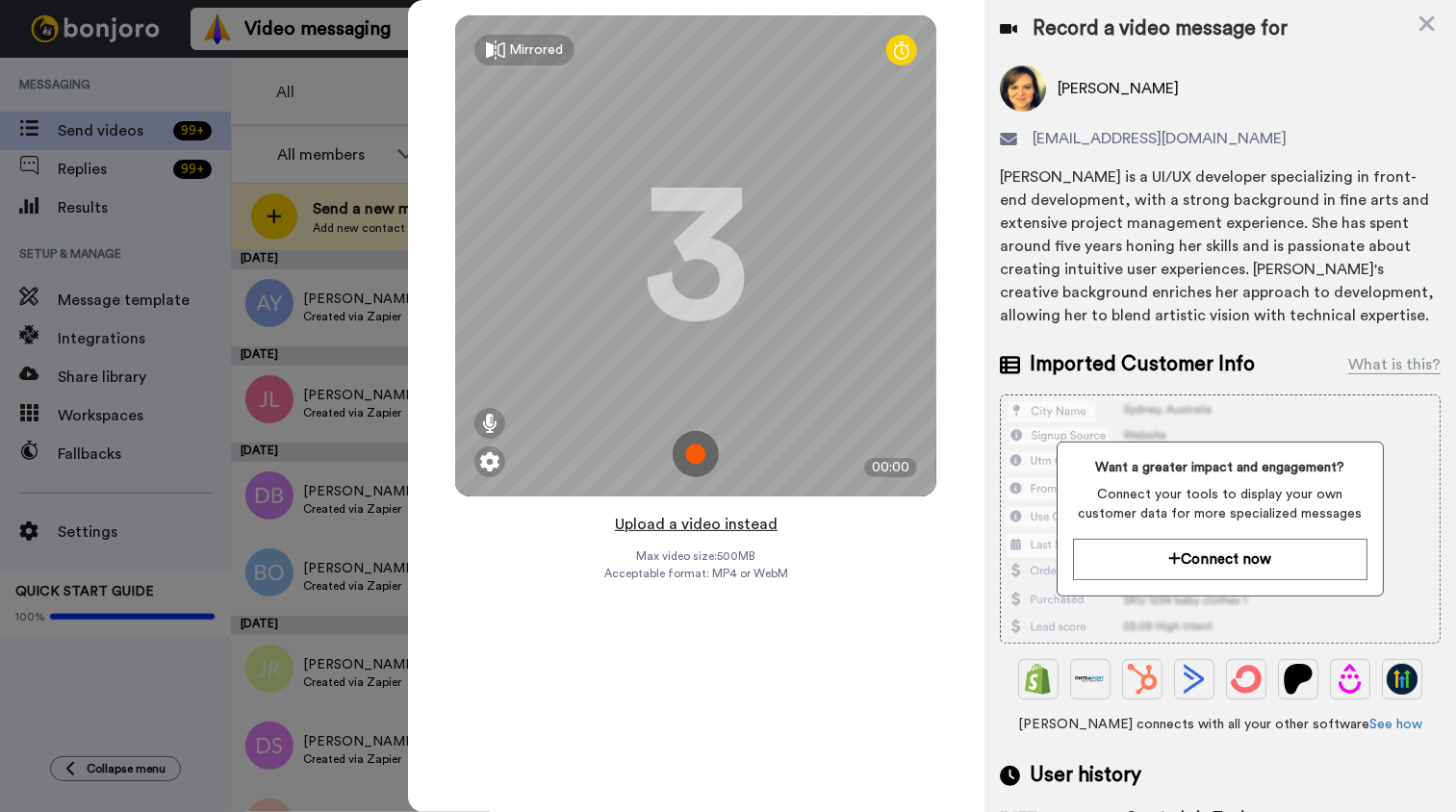
click at [754, 525] on button "Upload a video instead" at bounding box center [696, 523] width 174 height 25
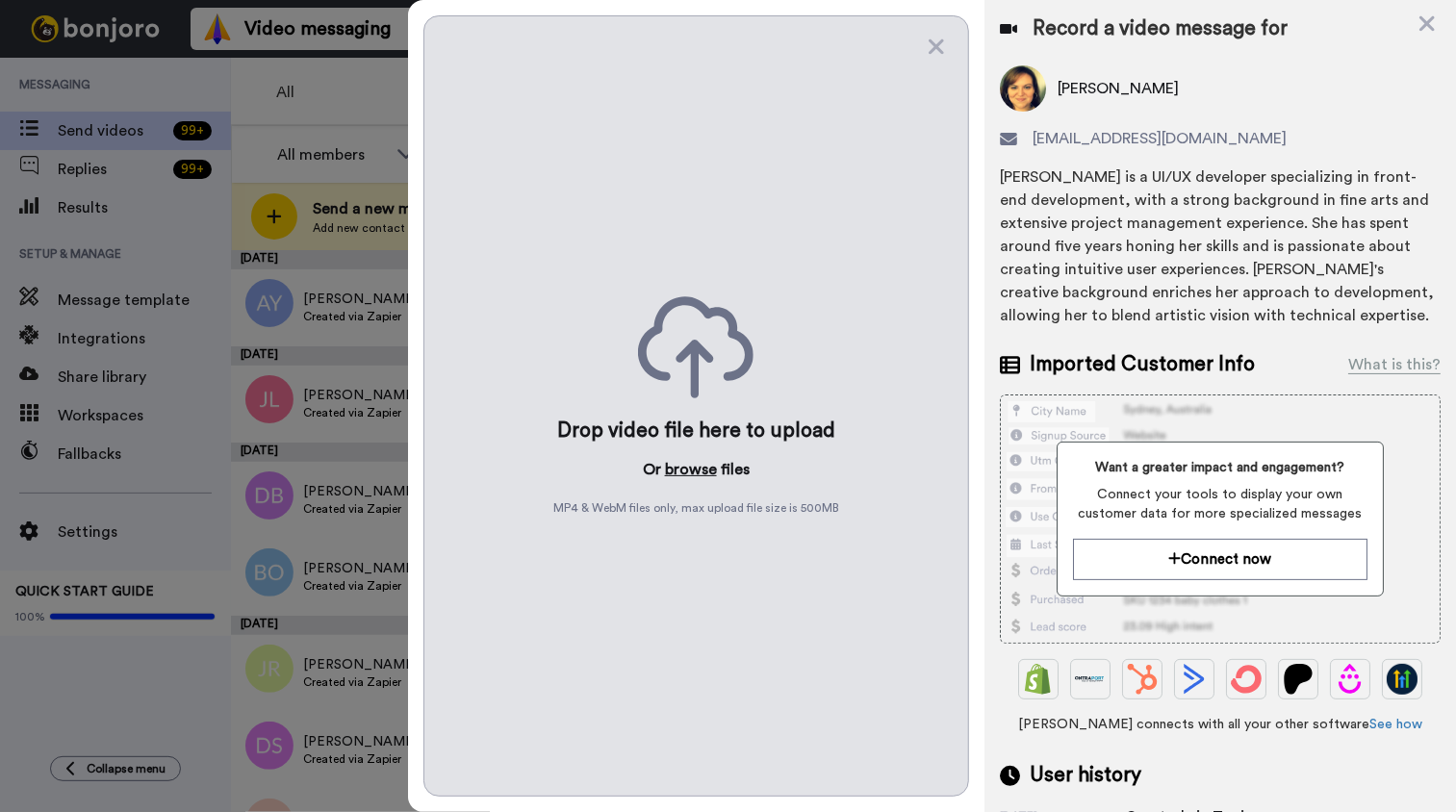
click at [702, 467] on button "browse" at bounding box center [691, 468] width 52 height 23
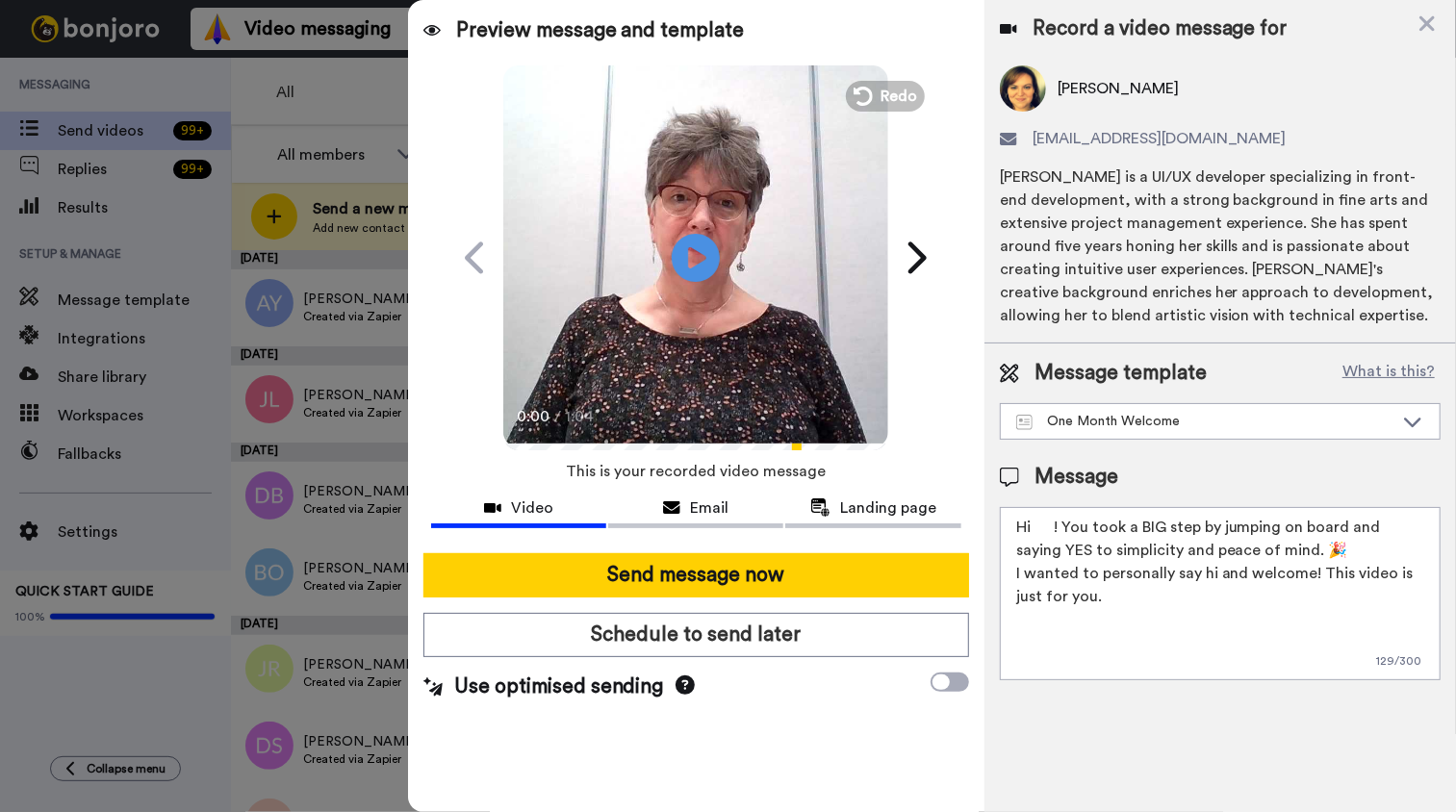
drag, startPoint x: 1035, startPoint y: 525, endPoint x: 1043, endPoint y: 533, distance: 11.3
click at [1037, 528] on textarea "Hi ! You took a BIG step by jumping on board and saying YES to simplicity and p…" at bounding box center [1219, 592] width 441 height 173
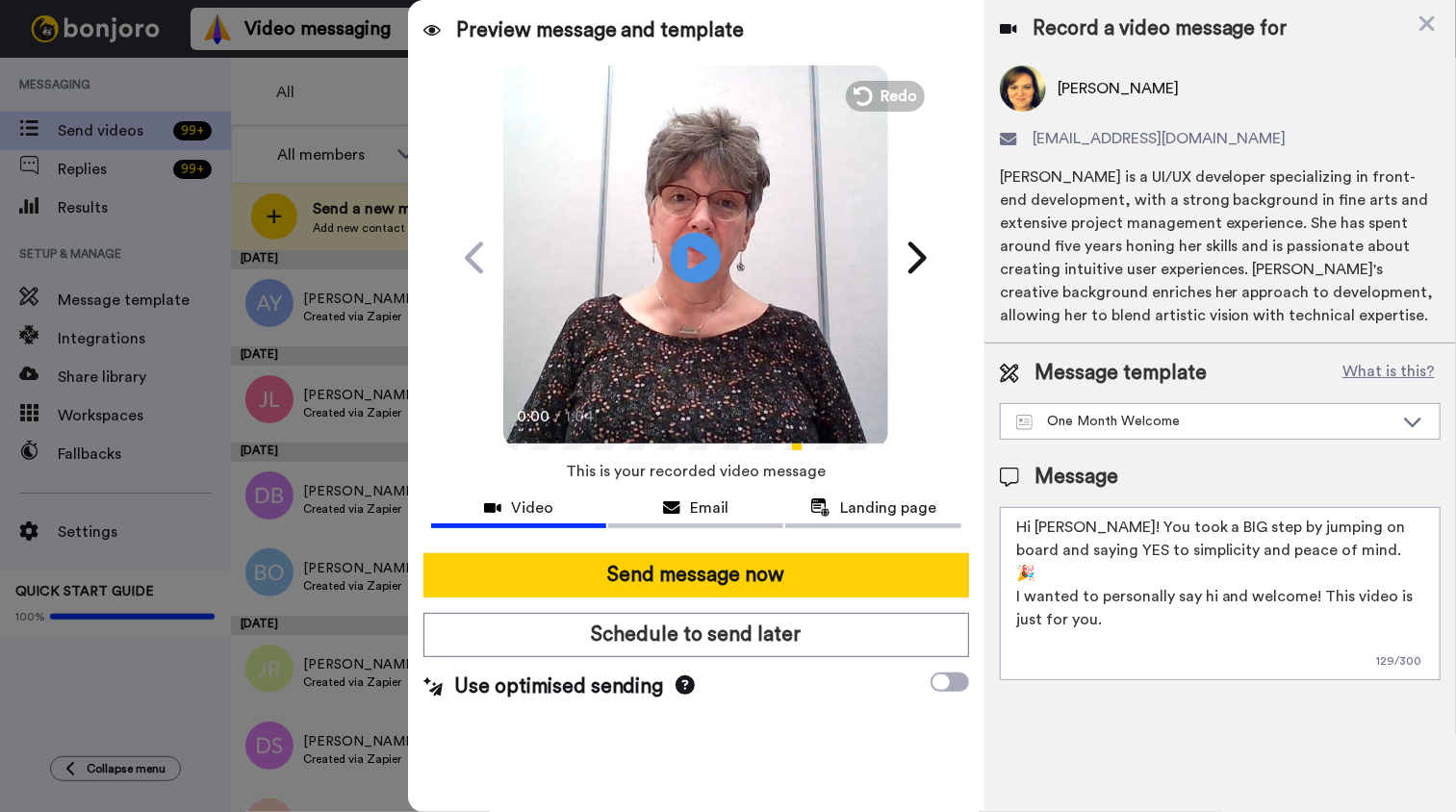
type textarea "Hi [PERSON_NAME]! You took a BIG step by jumping on board and saying YES to sim…"
click at [698, 253] on icon "Play/Pause" at bounding box center [696, 257] width 51 height 91
click at [706, 277] on icon at bounding box center [696, 257] width 51 height 51
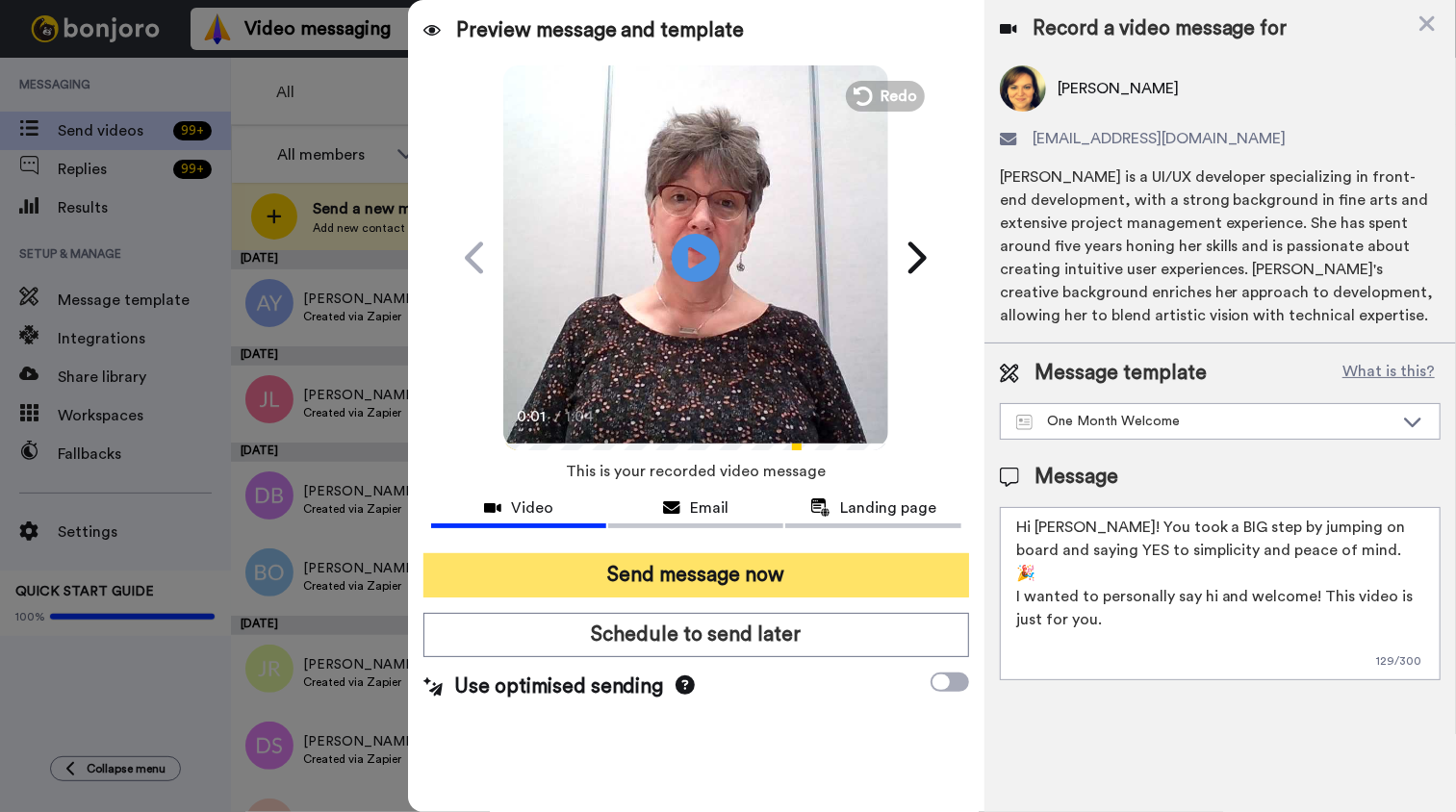
click at [694, 587] on button "Send message now" at bounding box center [697, 575] width 546 height 44
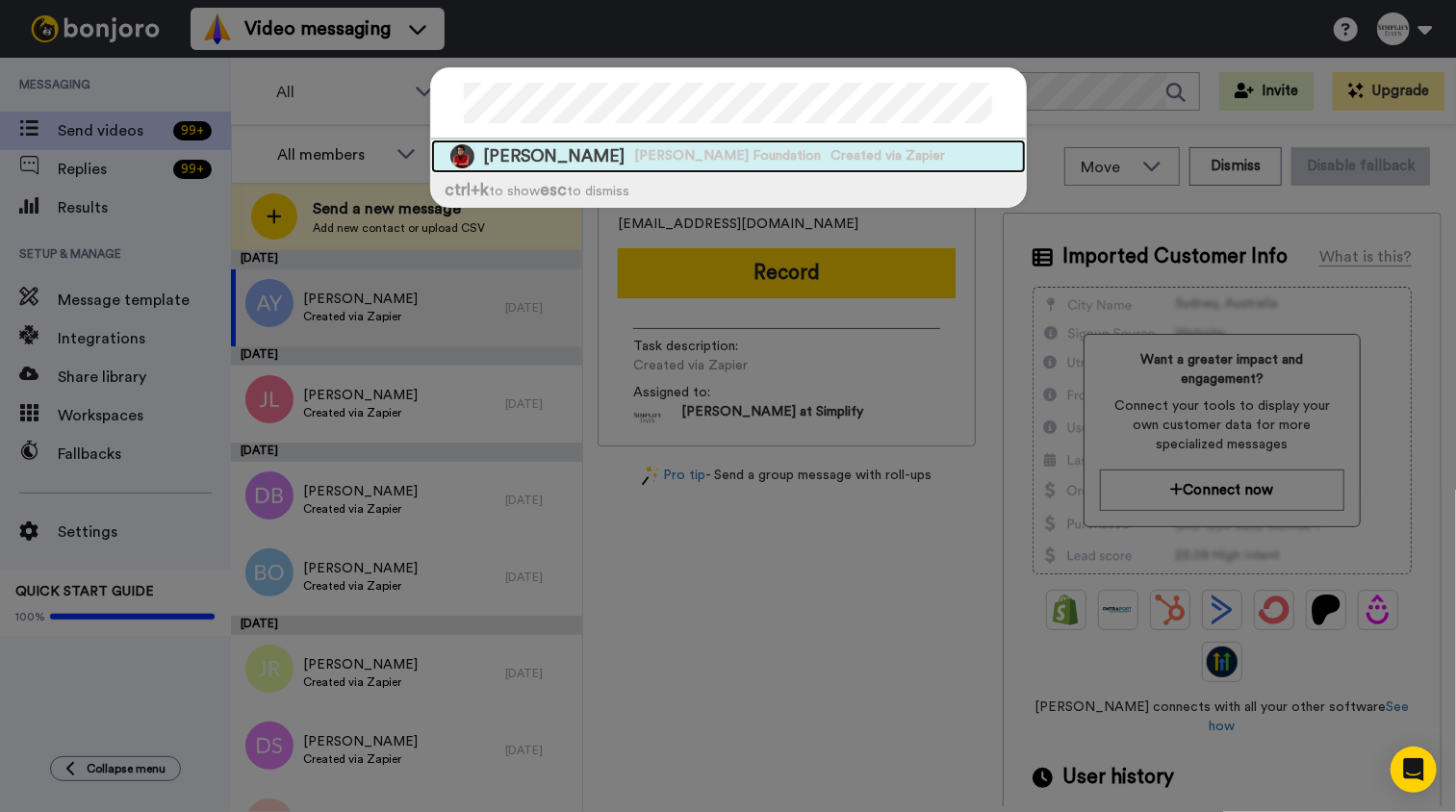
click at [660, 159] on span "[PERSON_NAME] Foundation" at bounding box center [728, 155] width 187 height 19
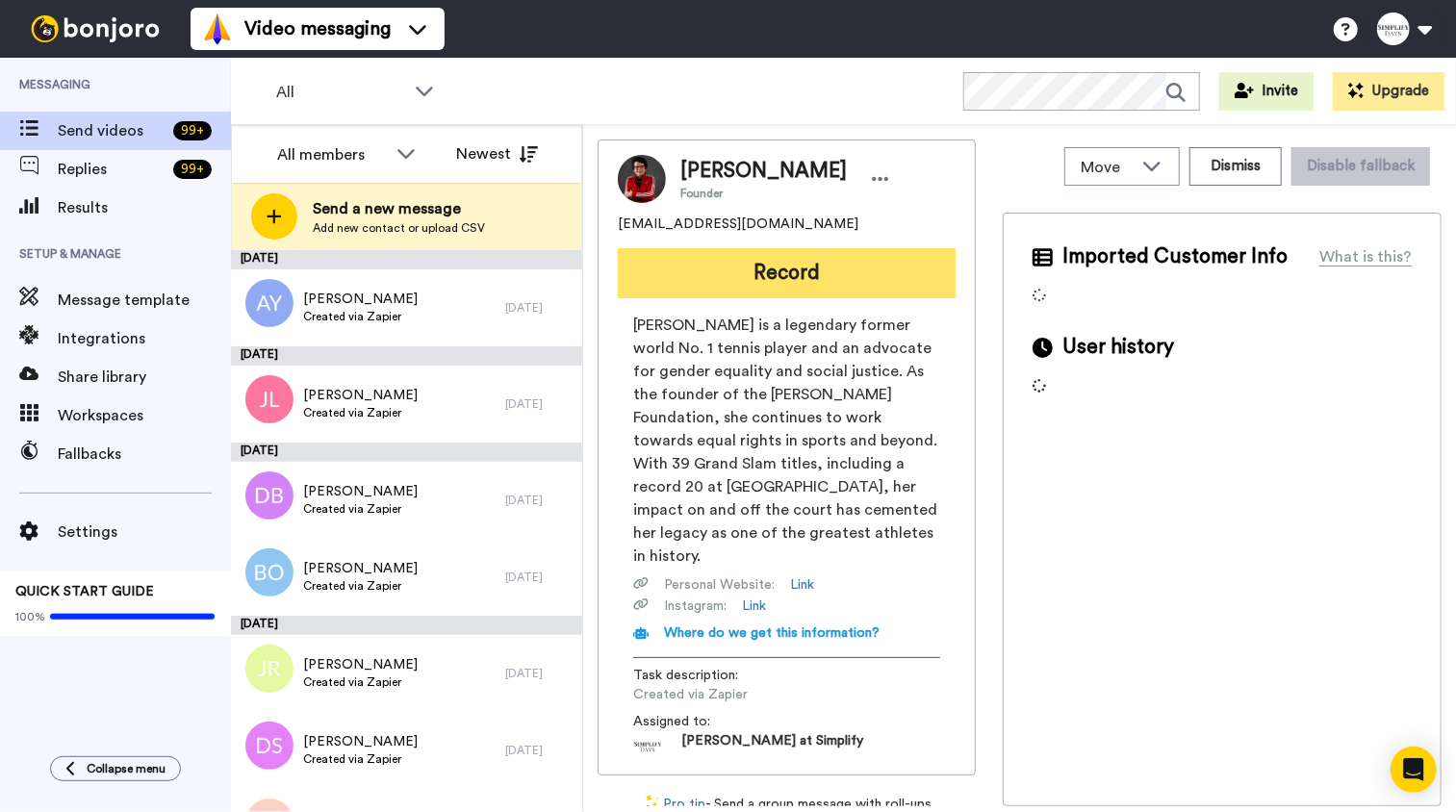
click at [825, 277] on button "Record" at bounding box center [786, 273] width 338 height 50
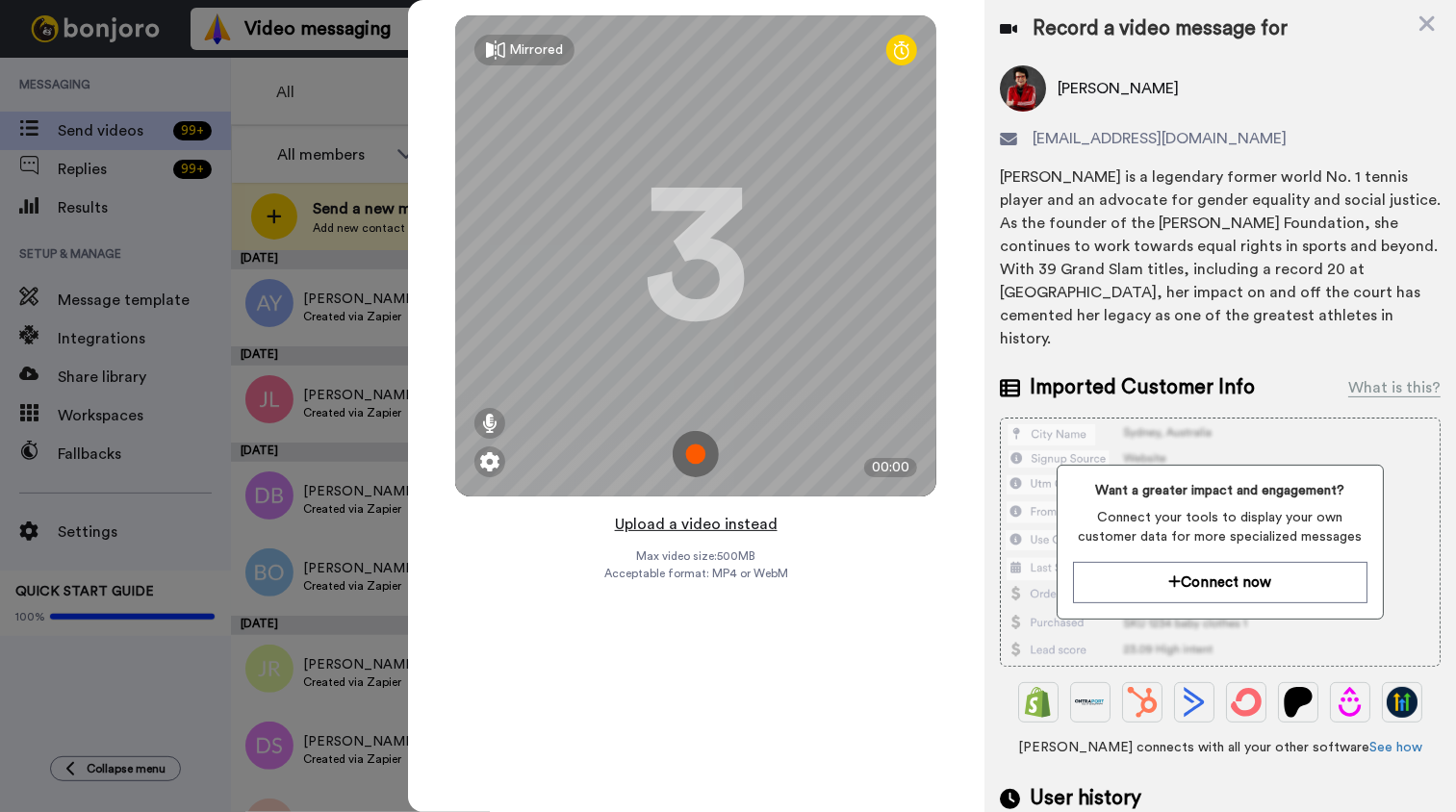
click at [703, 522] on button "Upload a video instead" at bounding box center [696, 523] width 174 height 25
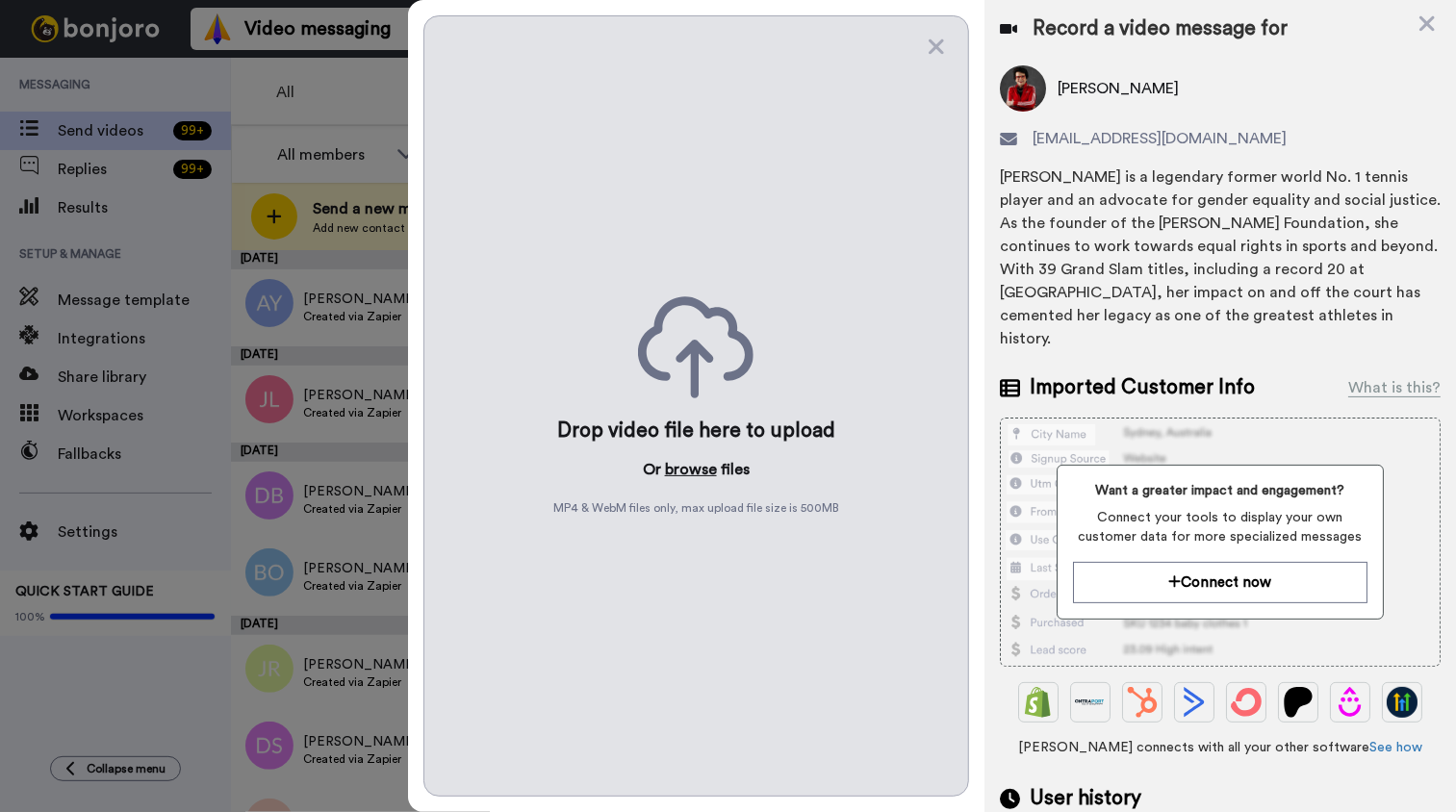
click at [692, 471] on button "browse" at bounding box center [691, 468] width 52 height 23
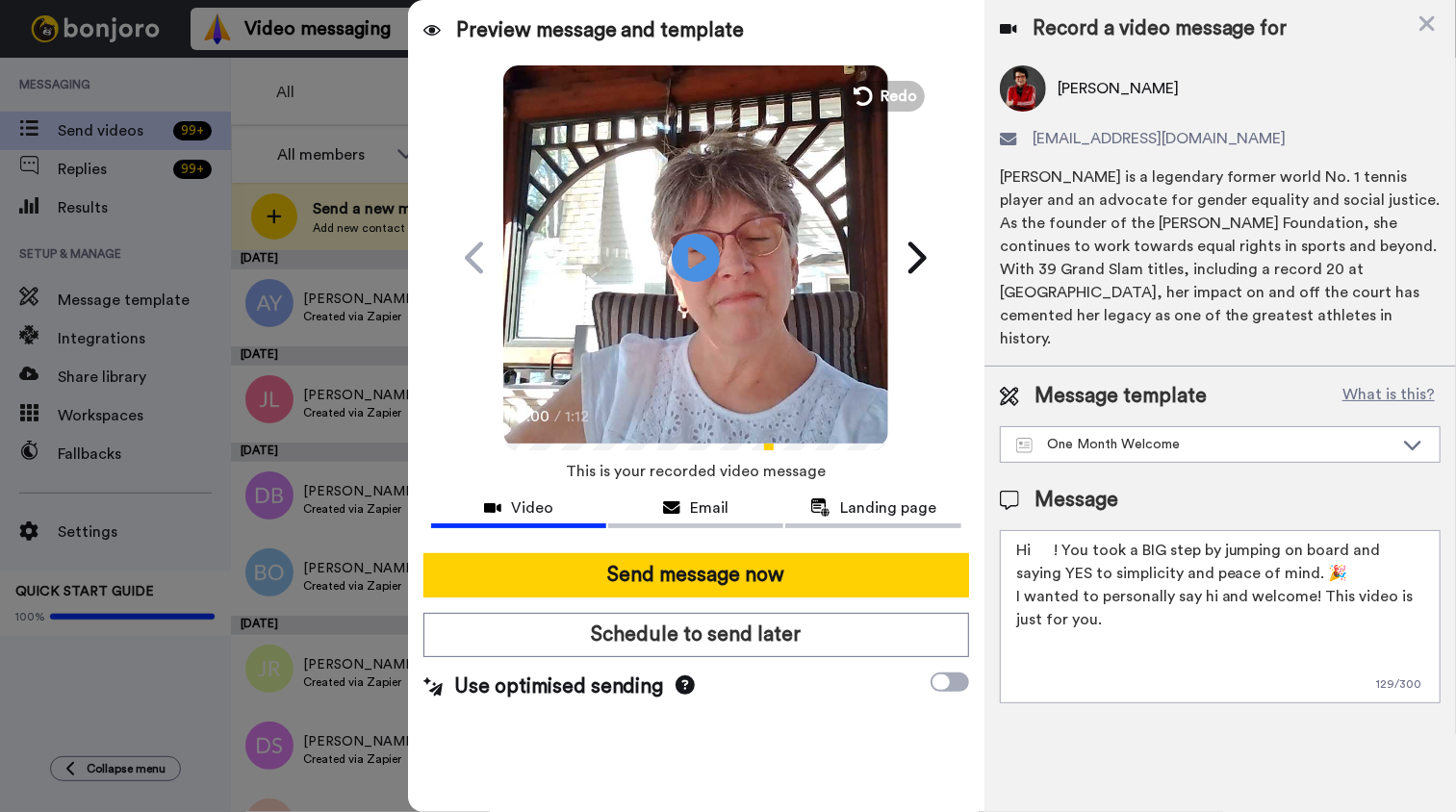
drag, startPoint x: 1032, startPoint y: 519, endPoint x: 1042, endPoint y: 532, distance: 16.4
click at [1033, 530] on textarea "Hi ! You took a BIG step by jumping on board and saying YES to simplicity and p…" at bounding box center [1219, 616] width 441 height 173
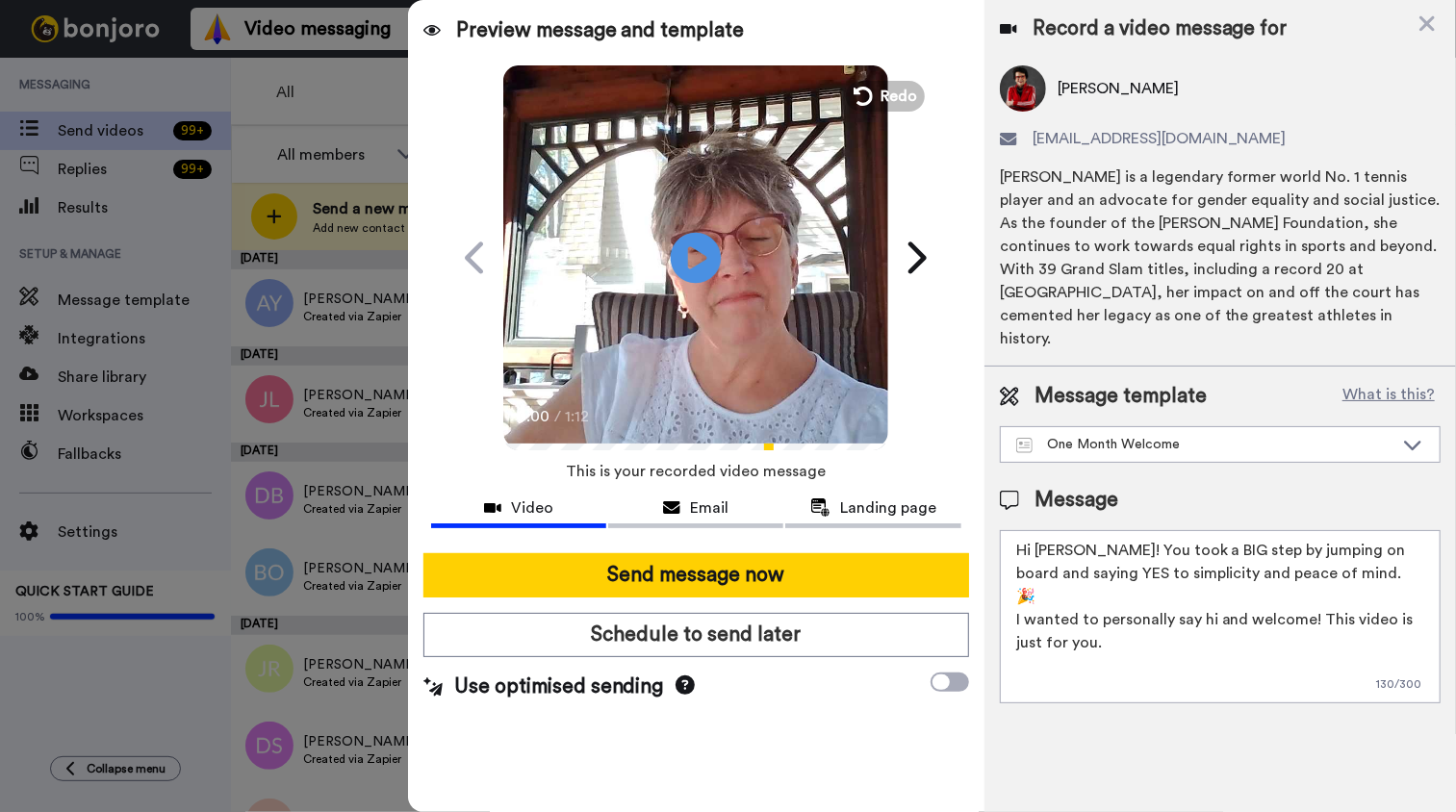
type textarea "Hi Jean! You took a BIG step by jumping on board and saying YES to simplicity a…"
click at [714, 256] on icon at bounding box center [696, 257] width 51 height 51
click at [730, 330] on video at bounding box center [696, 255] width 385 height 385
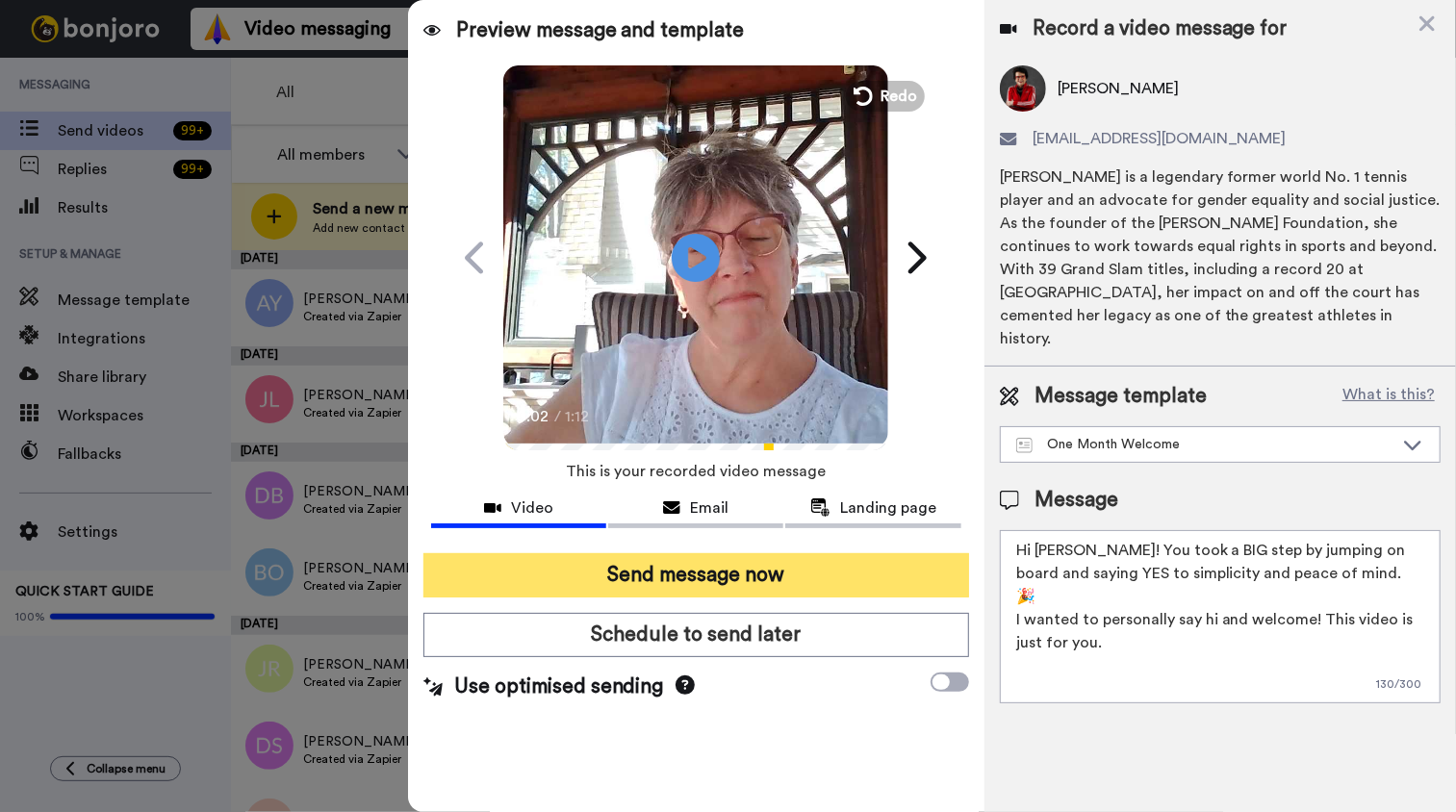
click at [736, 580] on button "Send message now" at bounding box center [697, 575] width 546 height 44
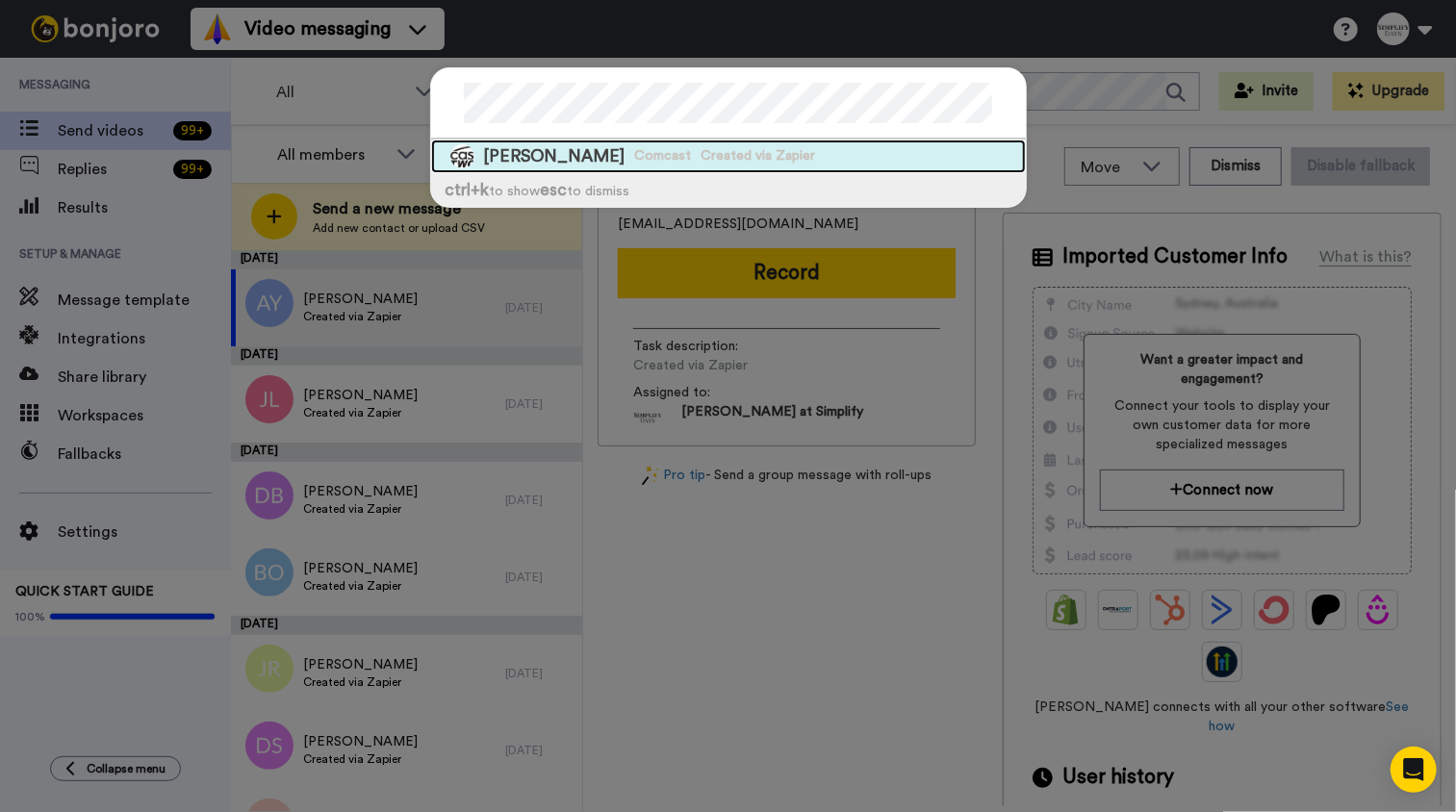
click at [702, 161] on span "Created via Zapier" at bounding box center [758, 155] width 115 height 19
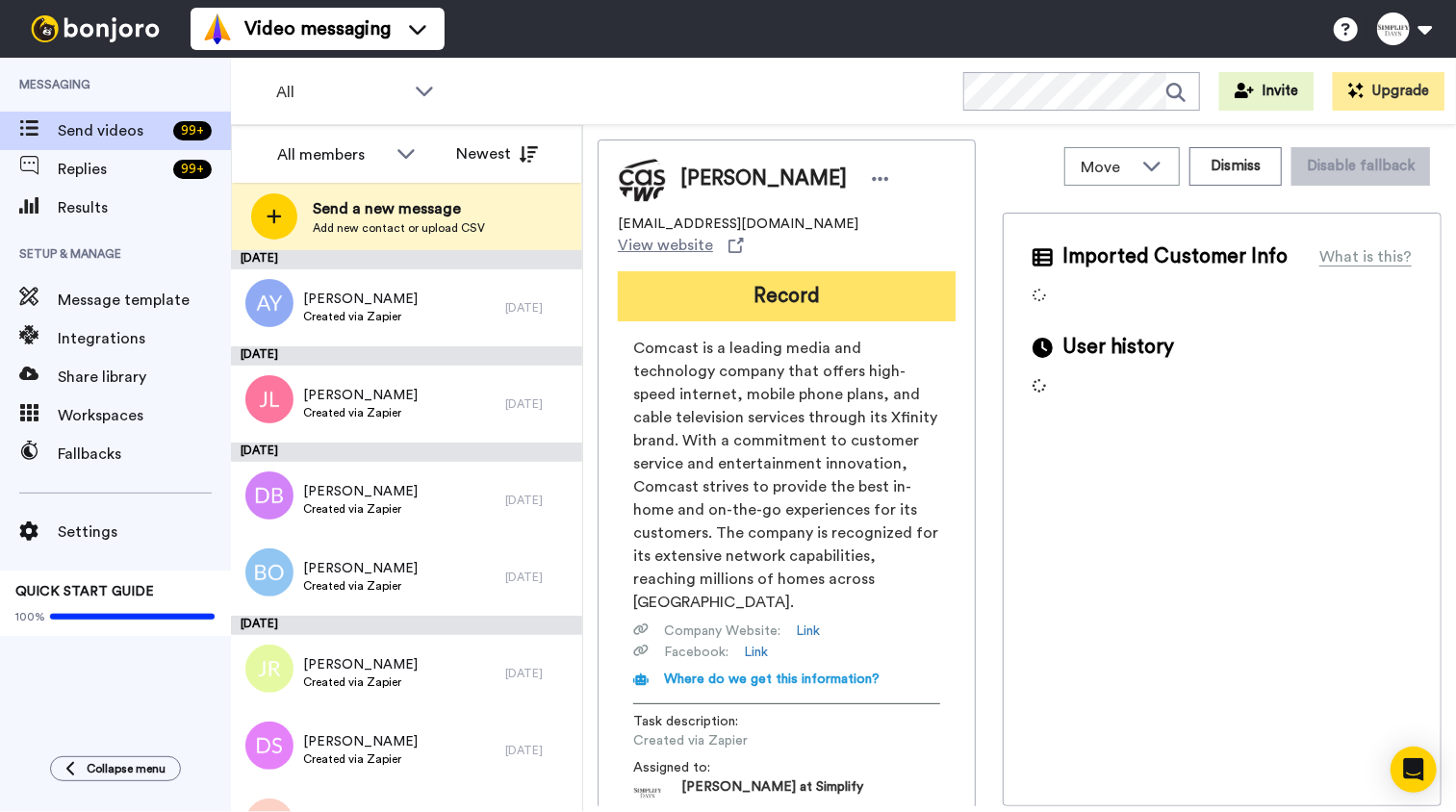
click at [834, 284] on button "Record" at bounding box center [786, 297] width 338 height 50
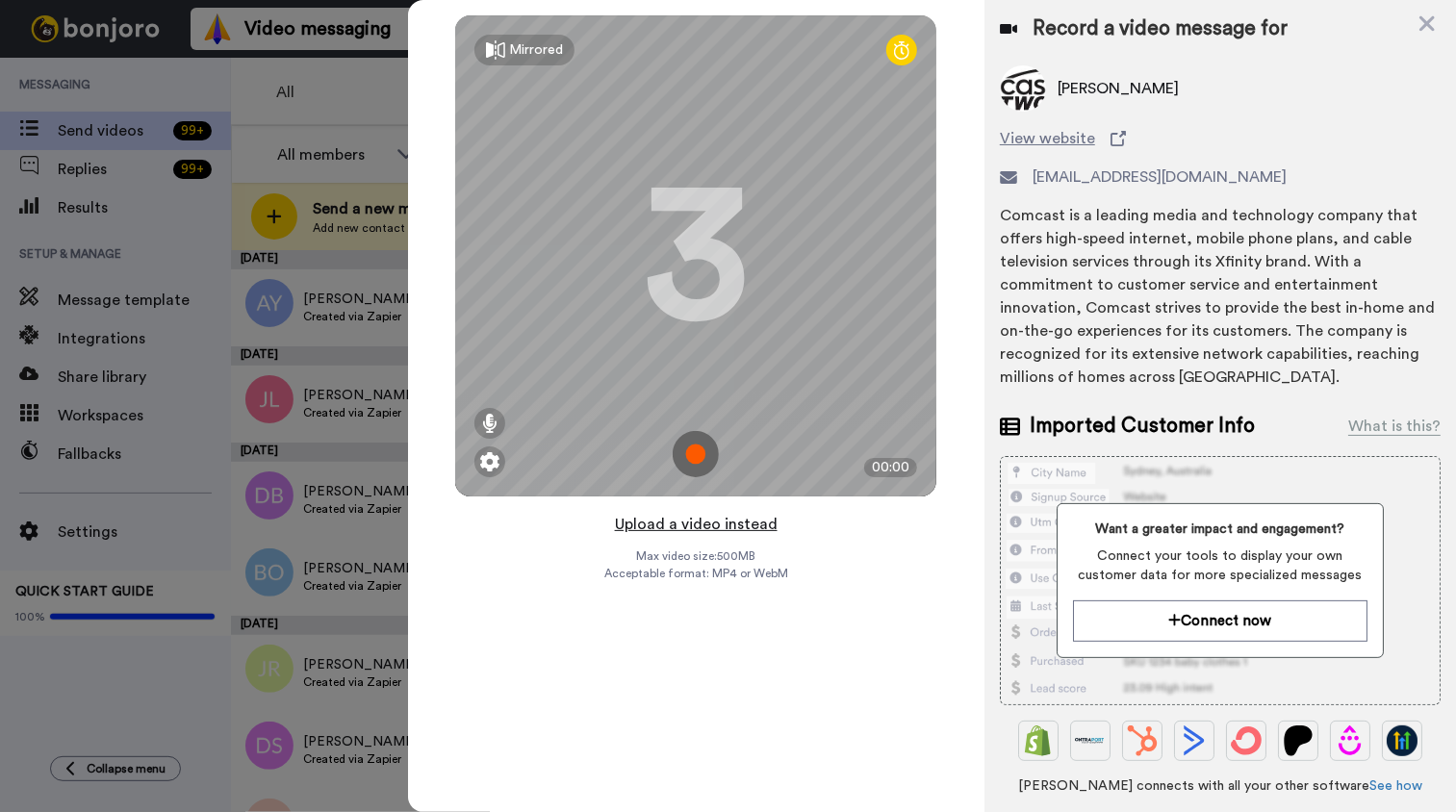
click at [729, 522] on button "Upload a video instead" at bounding box center [696, 523] width 174 height 25
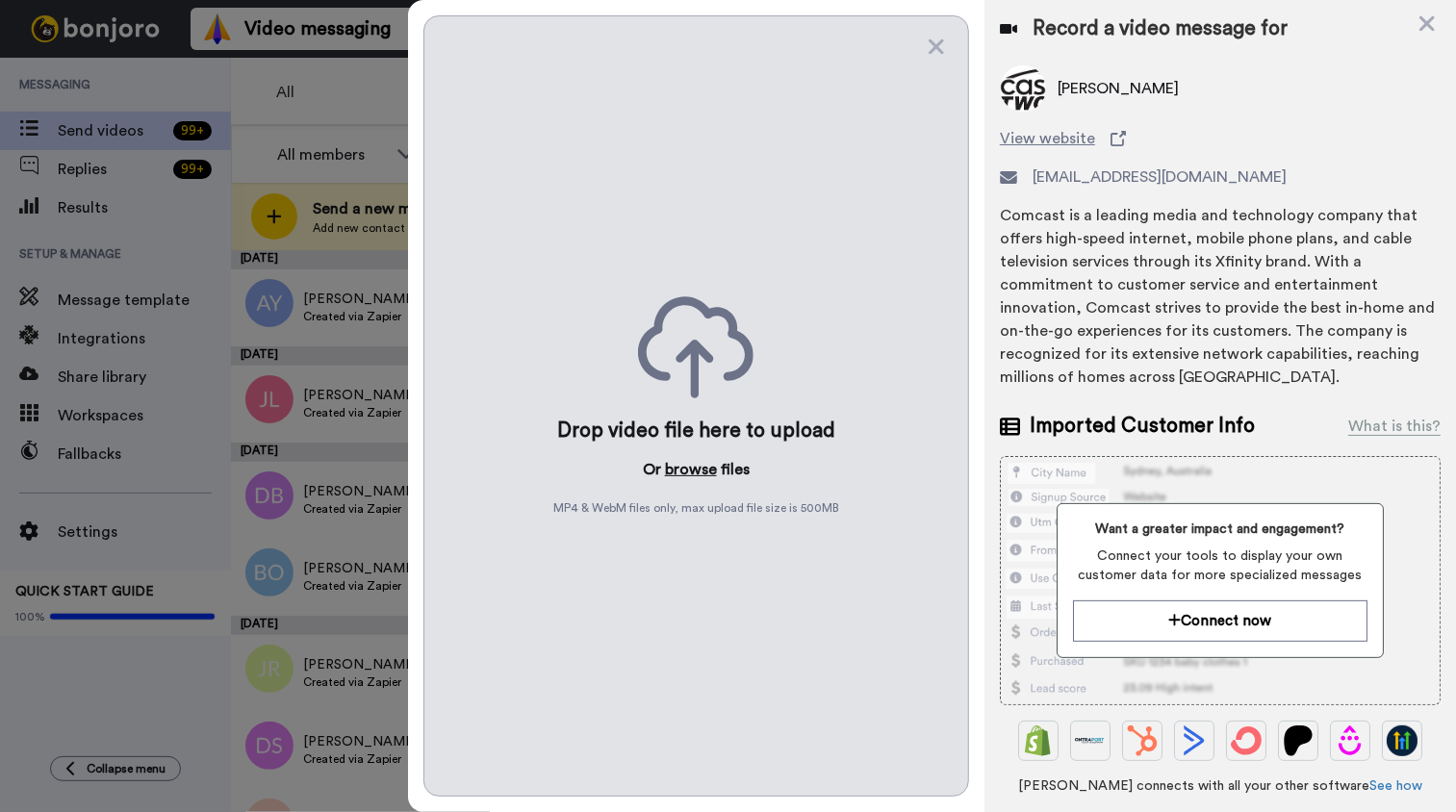
click at [696, 470] on button "browse" at bounding box center [691, 468] width 52 height 23
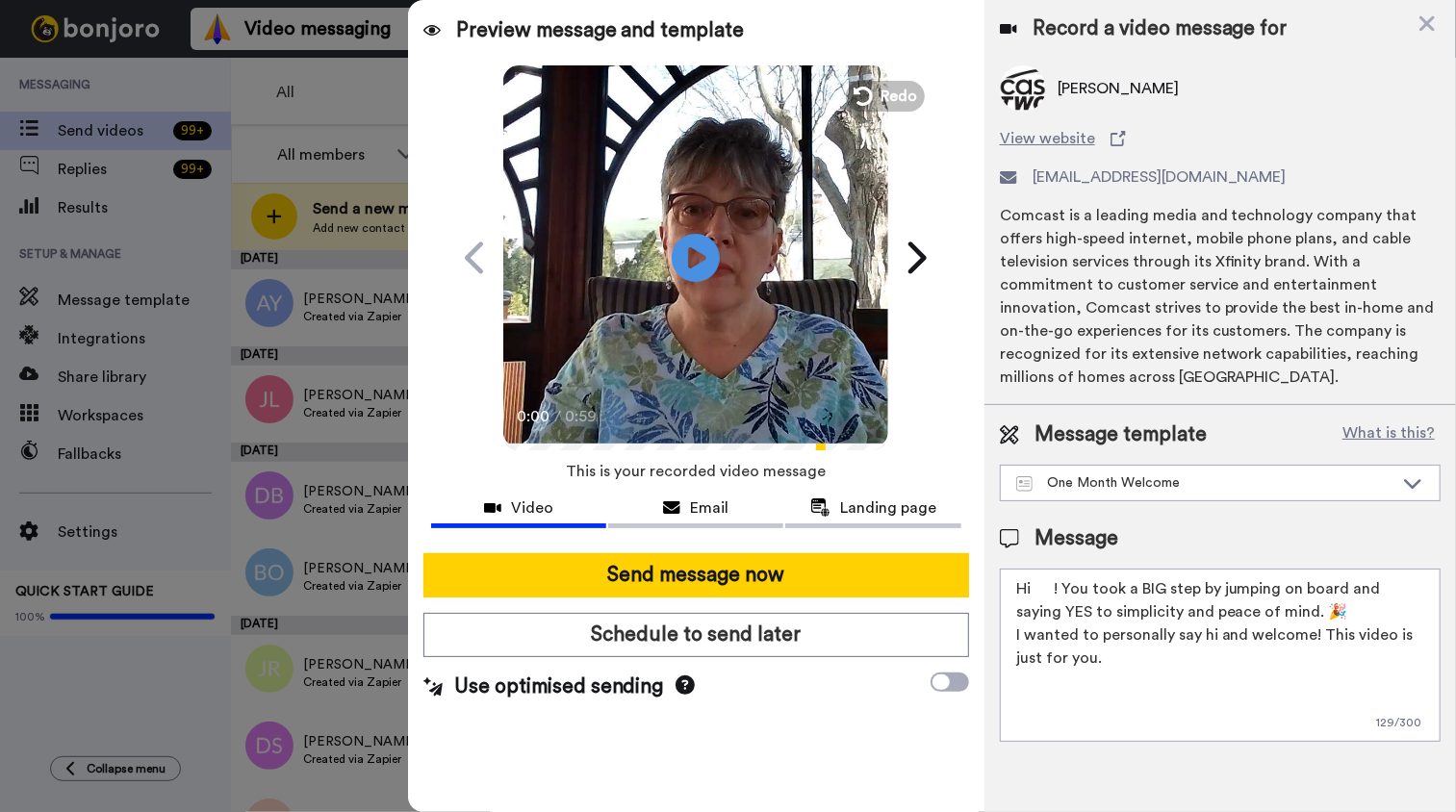
click at [1034, 585] on textarea "Hi ! You took a BIG step by jumping on board and saying YES to simplicity and p…" at bounding box center [1219, 654] width 441 height 173
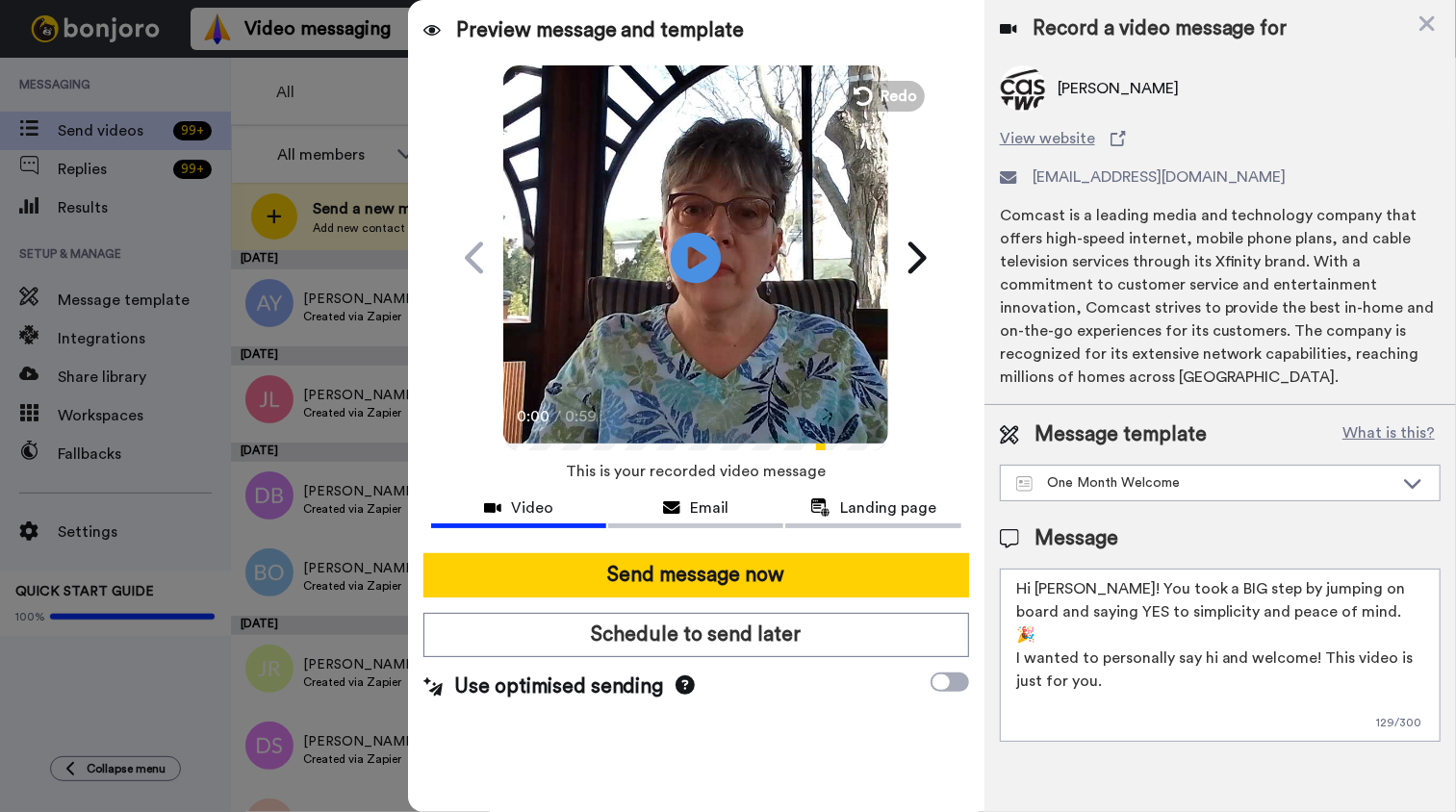
type textarea "Hi Joann! You took a BIG step by jumping on board and saying YES to simplicity …"
click at [712, 264] on icon at bounding box center [696, 257] width 51 height 51
click at [720, 278] on icon "Play/Pause" at bounding box center [696, 257] width 51 height 91
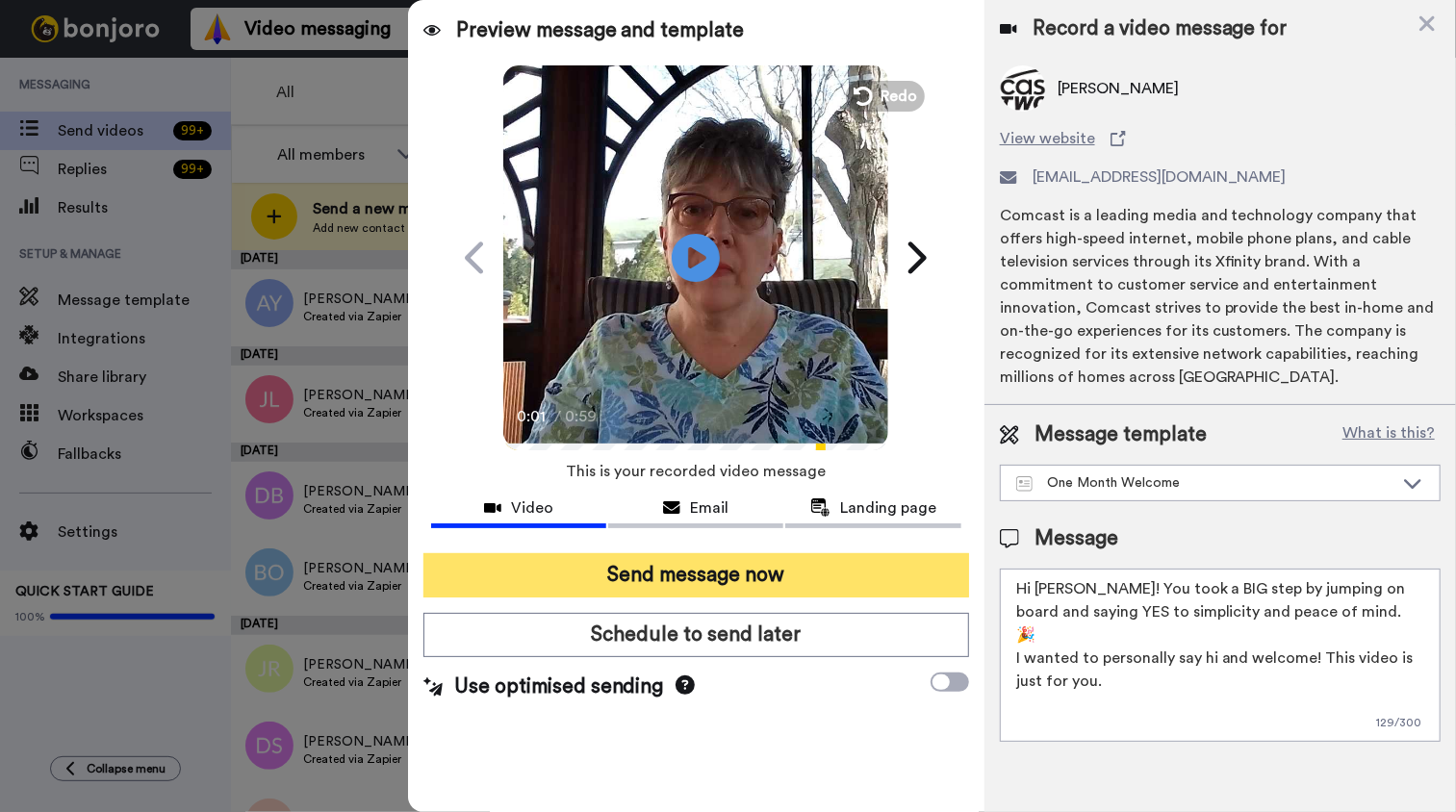
click at [746, 577] on button "Send message now" at bounding box center [697, 575] width 546 height 44
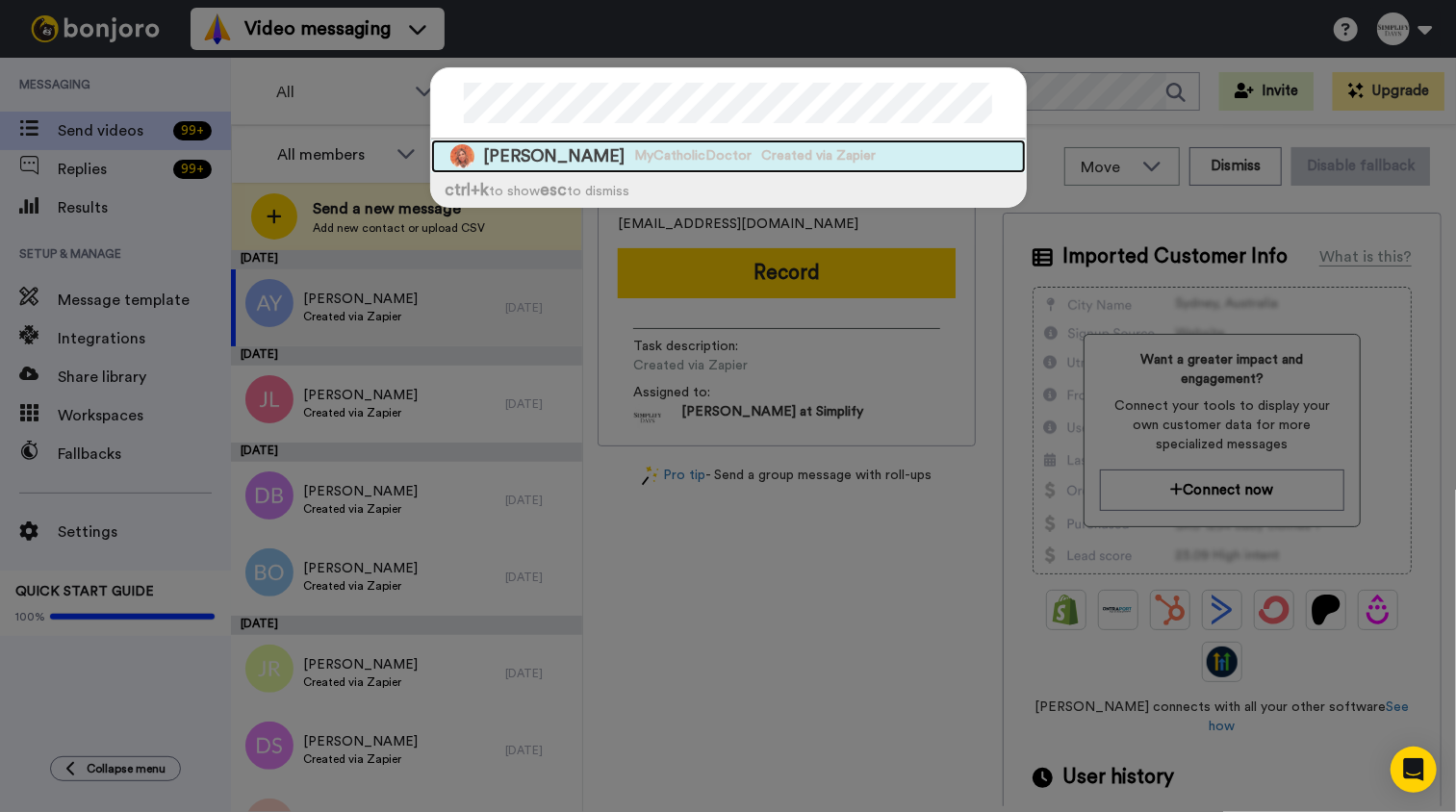
click at [583, 156] on span "Joanne Castillo" at bounding box center [555, 156] width 142 height 24
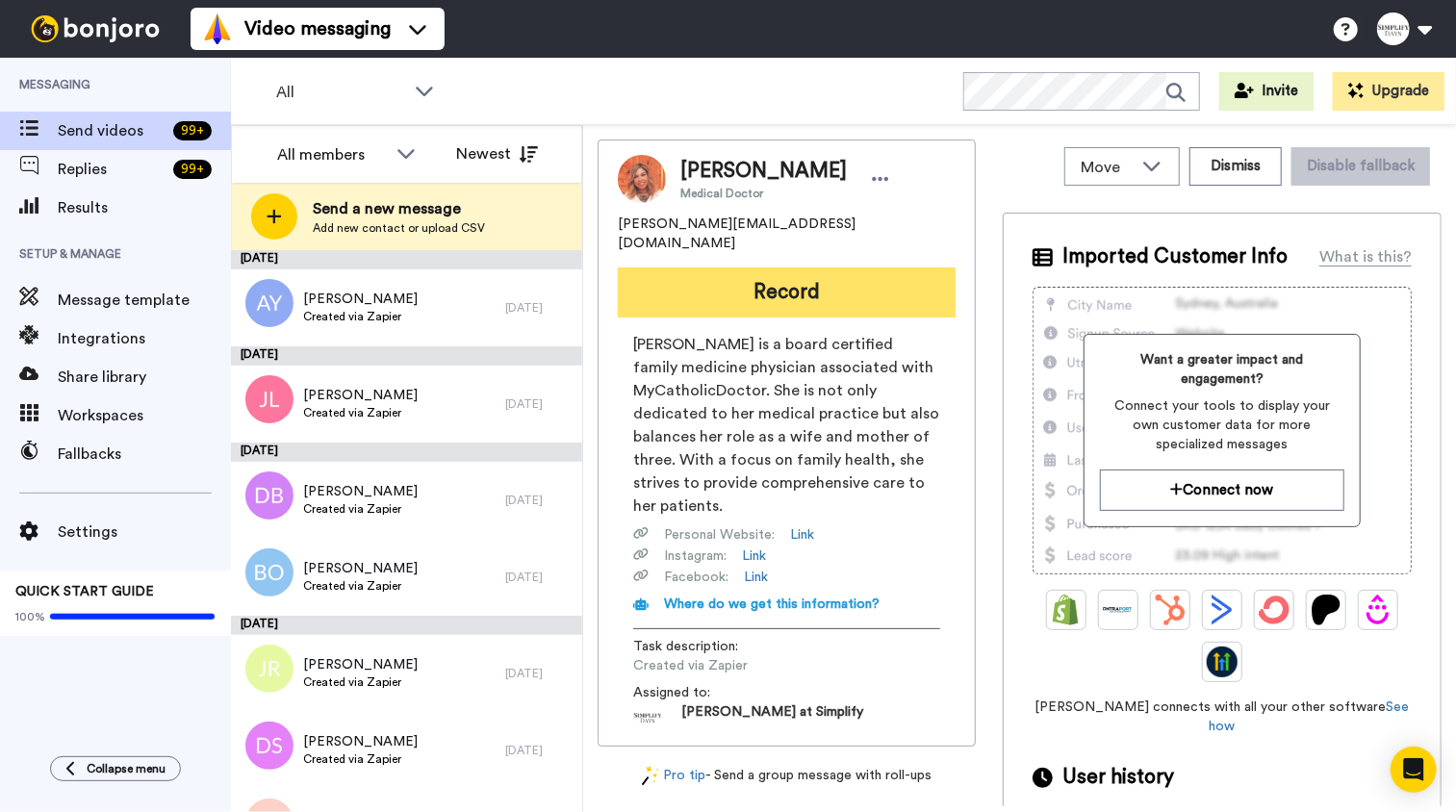
click at [798, 278] on button "Record" at bounding box center [786, 293] width 338 height 50
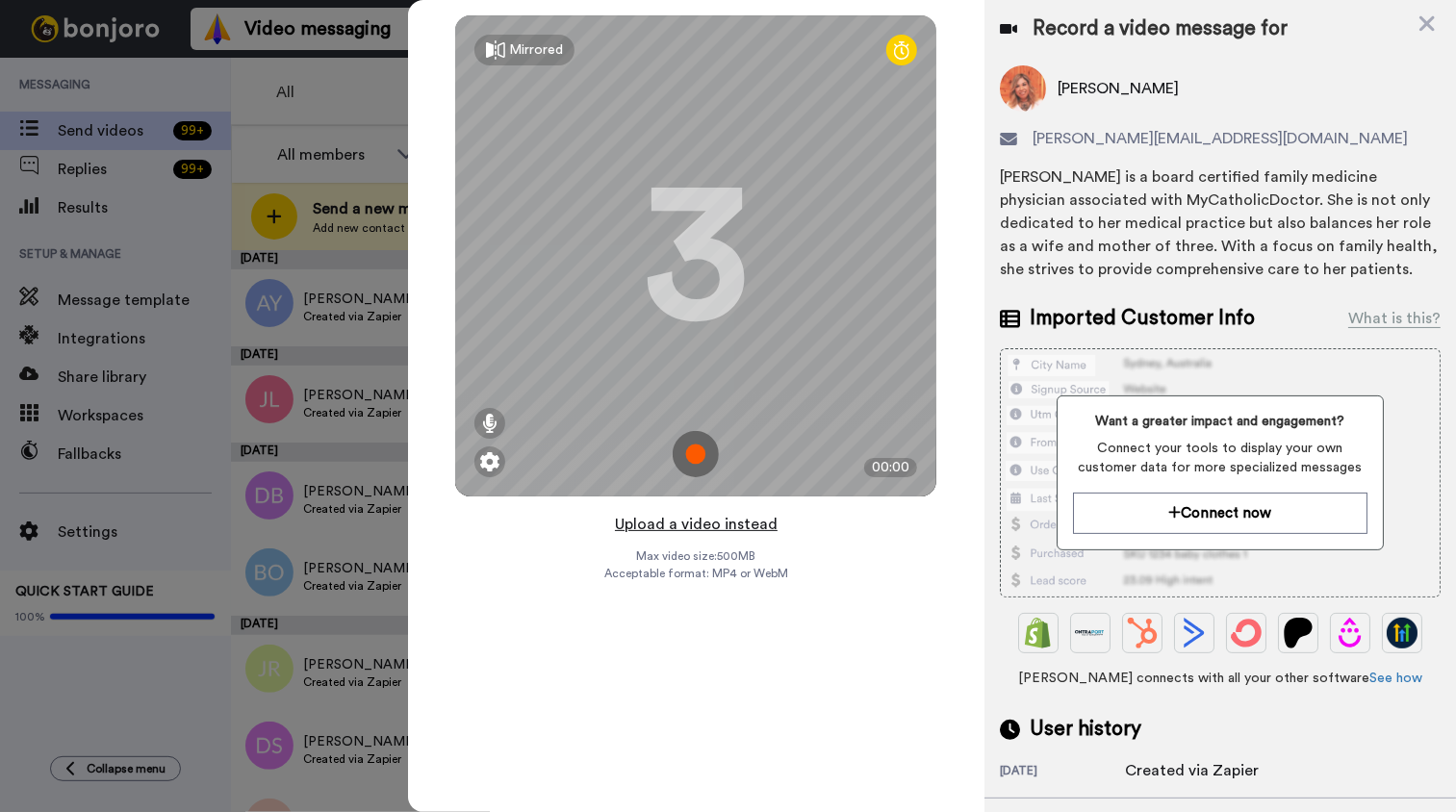
click at [715, 523] on button "Upload a video instead" at bounding box center [696, 523] width 174 height 25
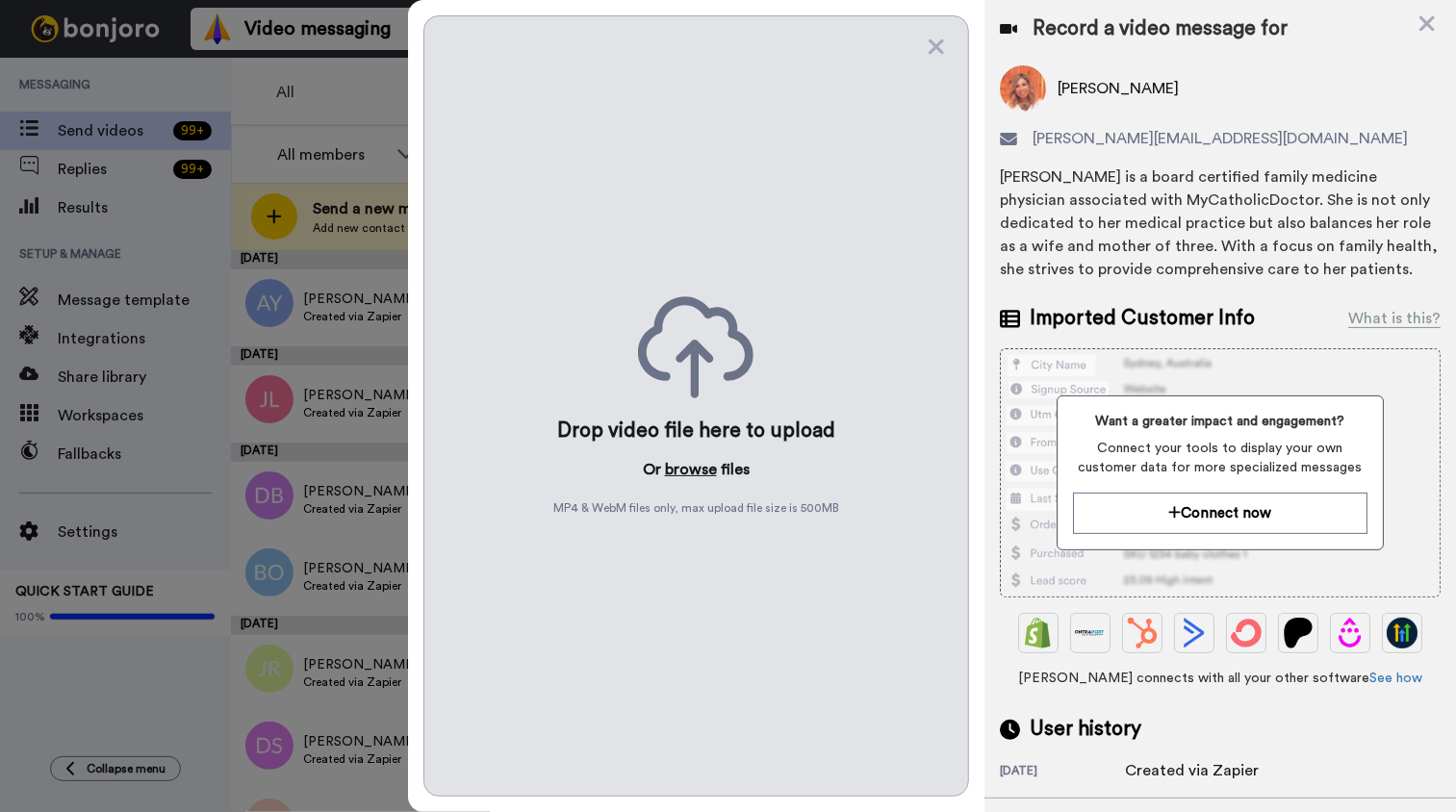
click at [694, 470] on button "browse" at bounding box center [691, 468] width 52 height 23
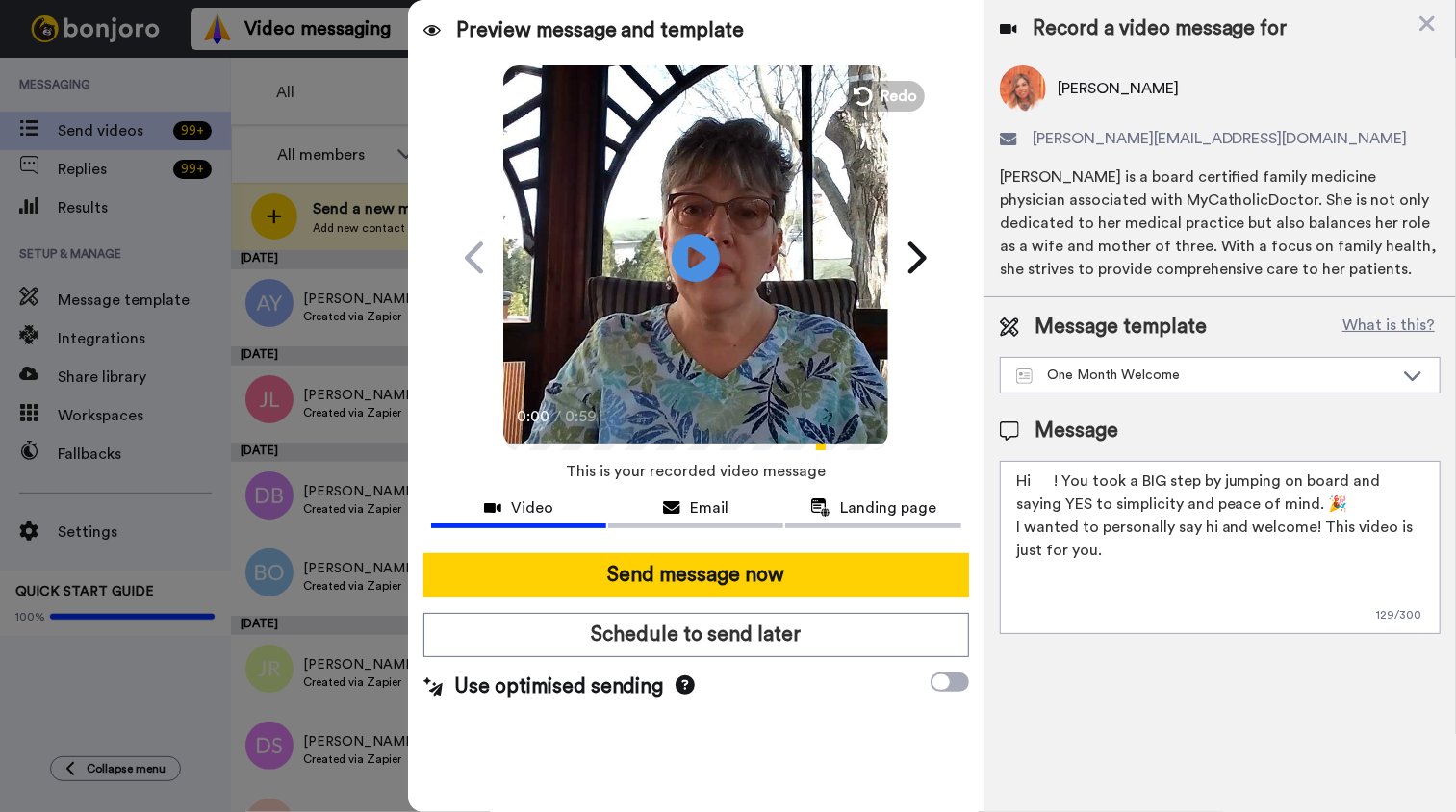
drag, startPoint x: 1033, startPoint y: 476, endPoint x: 1038, endPoint y: 491, distance: 15.8
click at [1036, 486] on textarea "Hi ! You took a BIG step by jumping on board and saying YES to simplicity and p…" at bounding box center [1219, 546] width 441 height 173
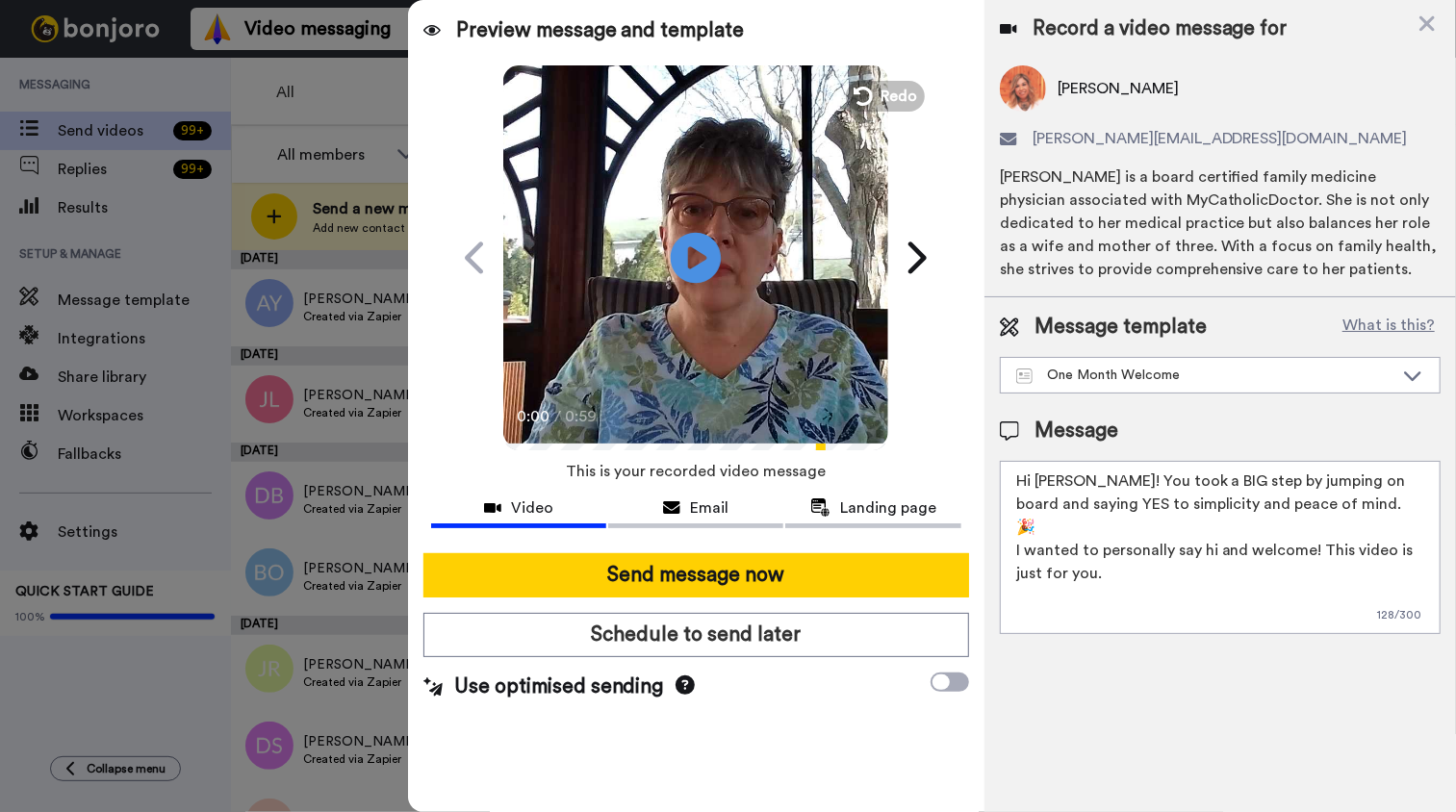
type textarea "Hi Joanne! You took a BIG step by jumping on board and saying YES to simplicity…"
click at [698, 254] on icon "Play/Pause" at bounding box center [696, 257] width 51 height 91
click at [763, 331] on video at bounding box center [696, 255] width 385 height 385
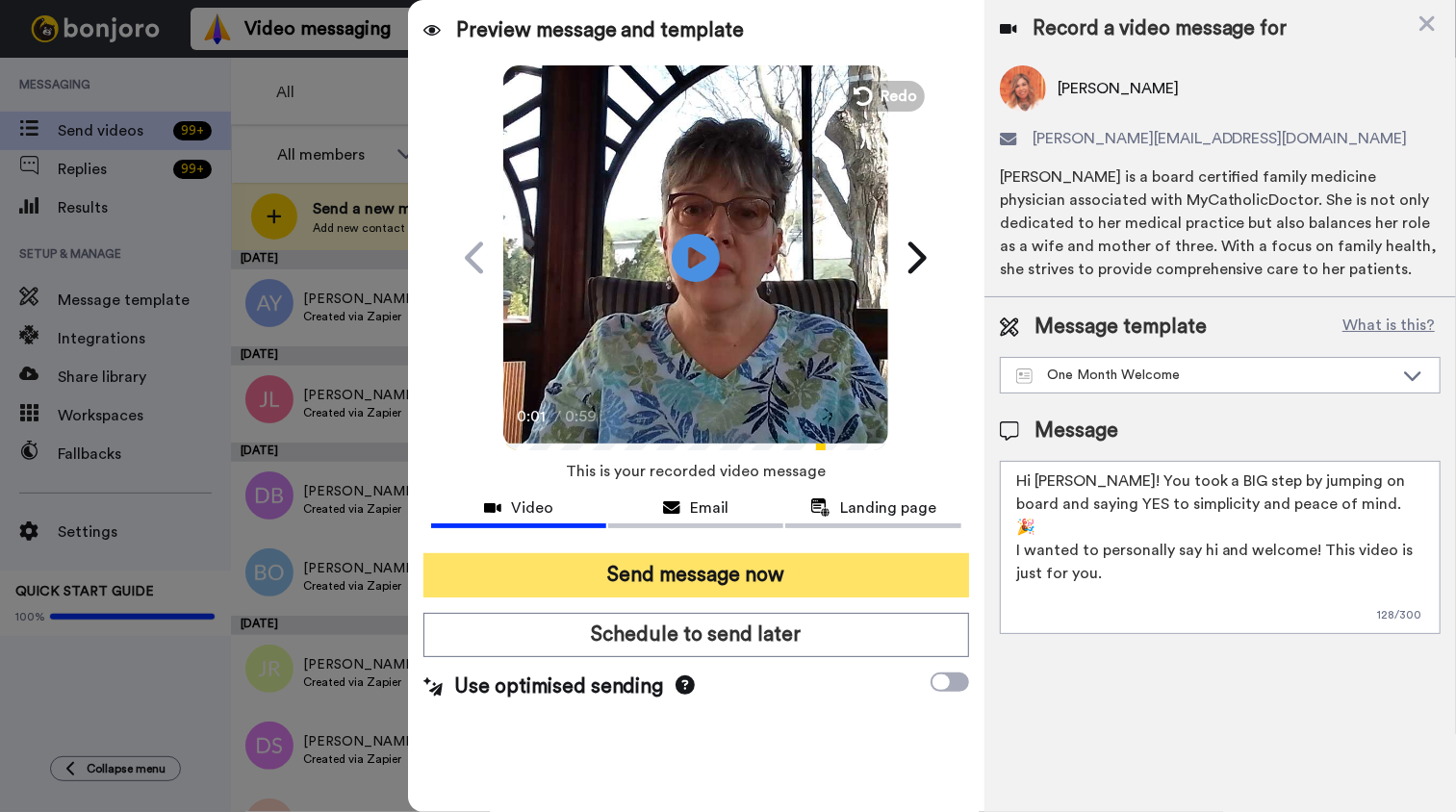
click at [751, 580] on button "Send message now" at bounding box center [697, 575] width 546 height 44
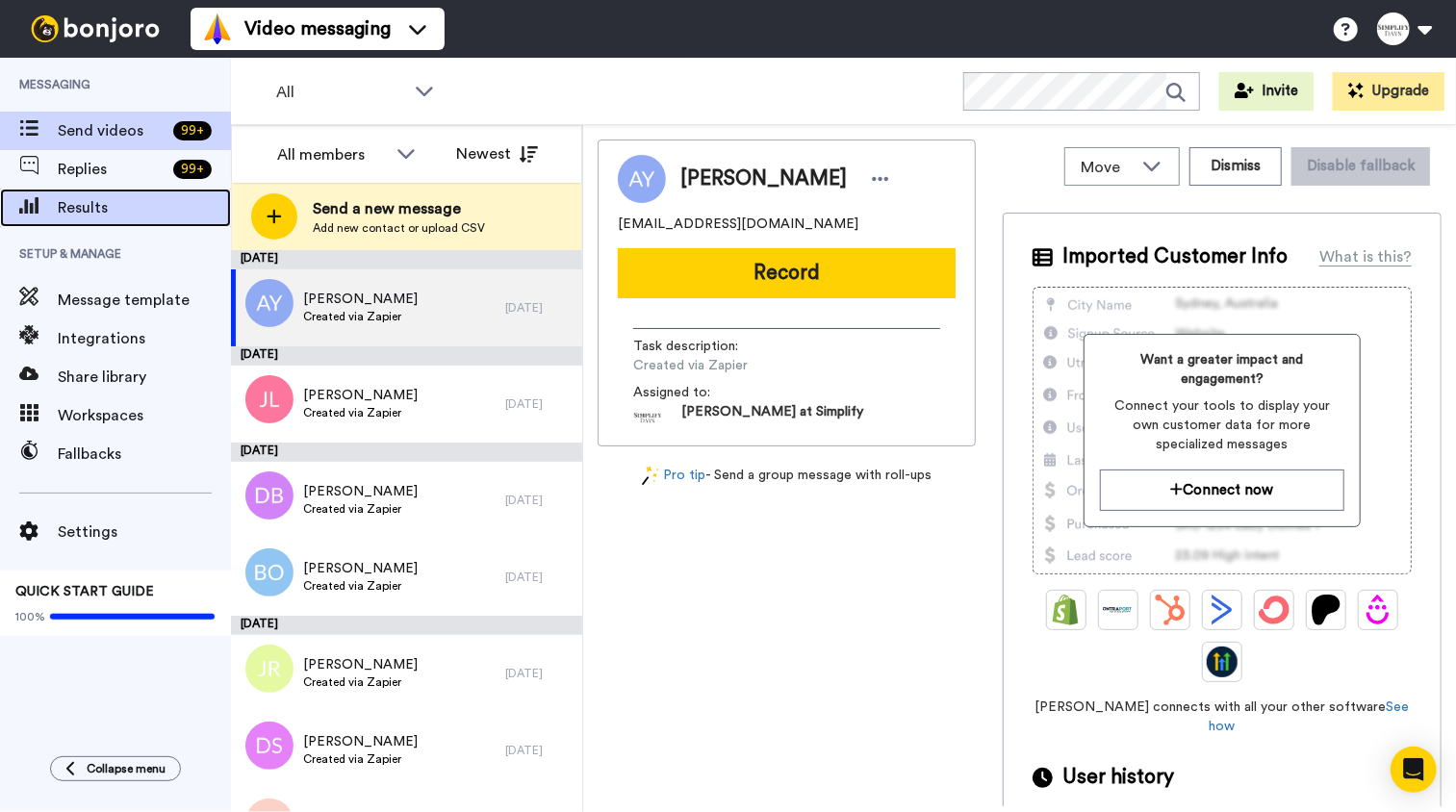
click at [174, 203] on span "Results" at bounding box center [144, 207] width 173 height 23
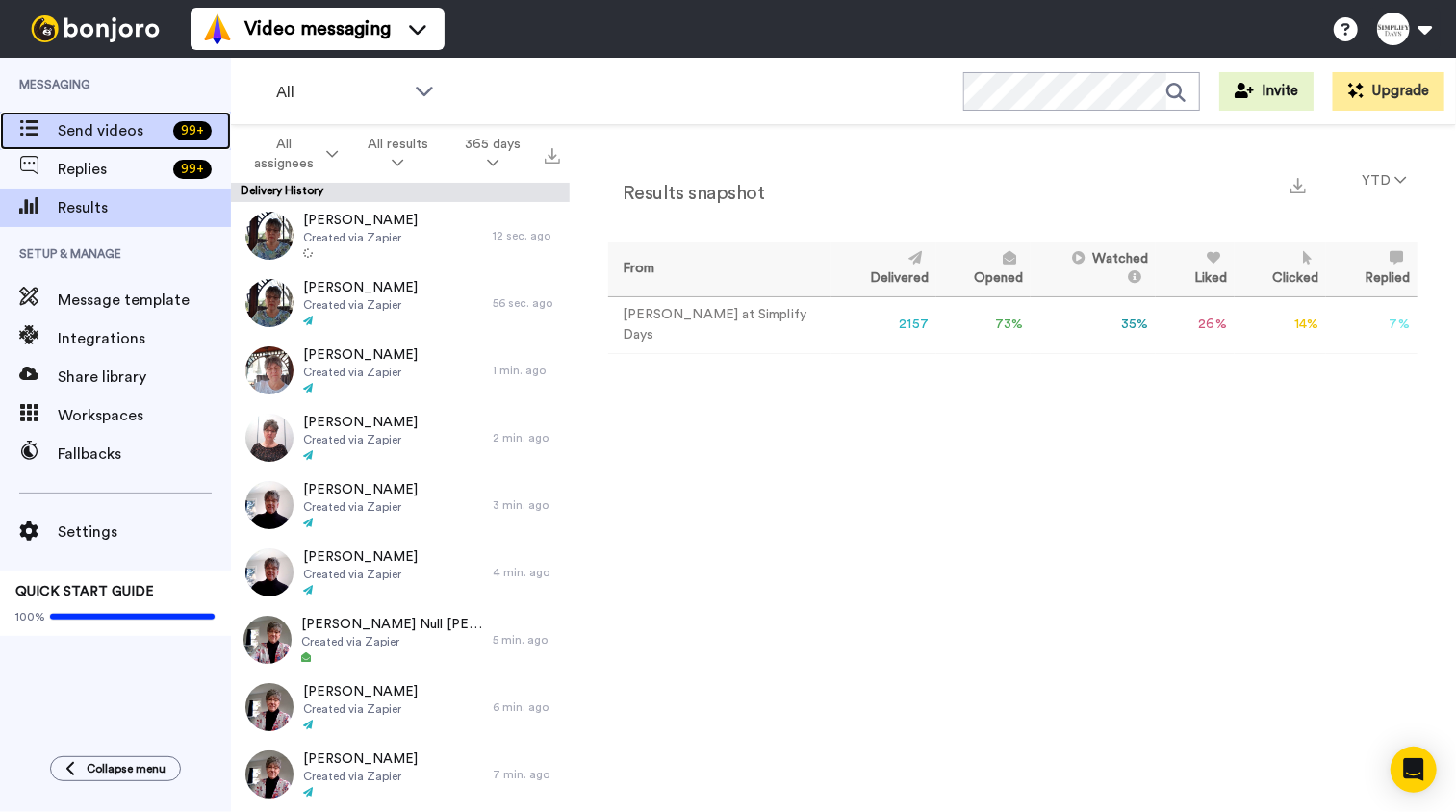
click at [102, 140] on span "Send videos" at bounding box center [112, 130] width 108 height 23
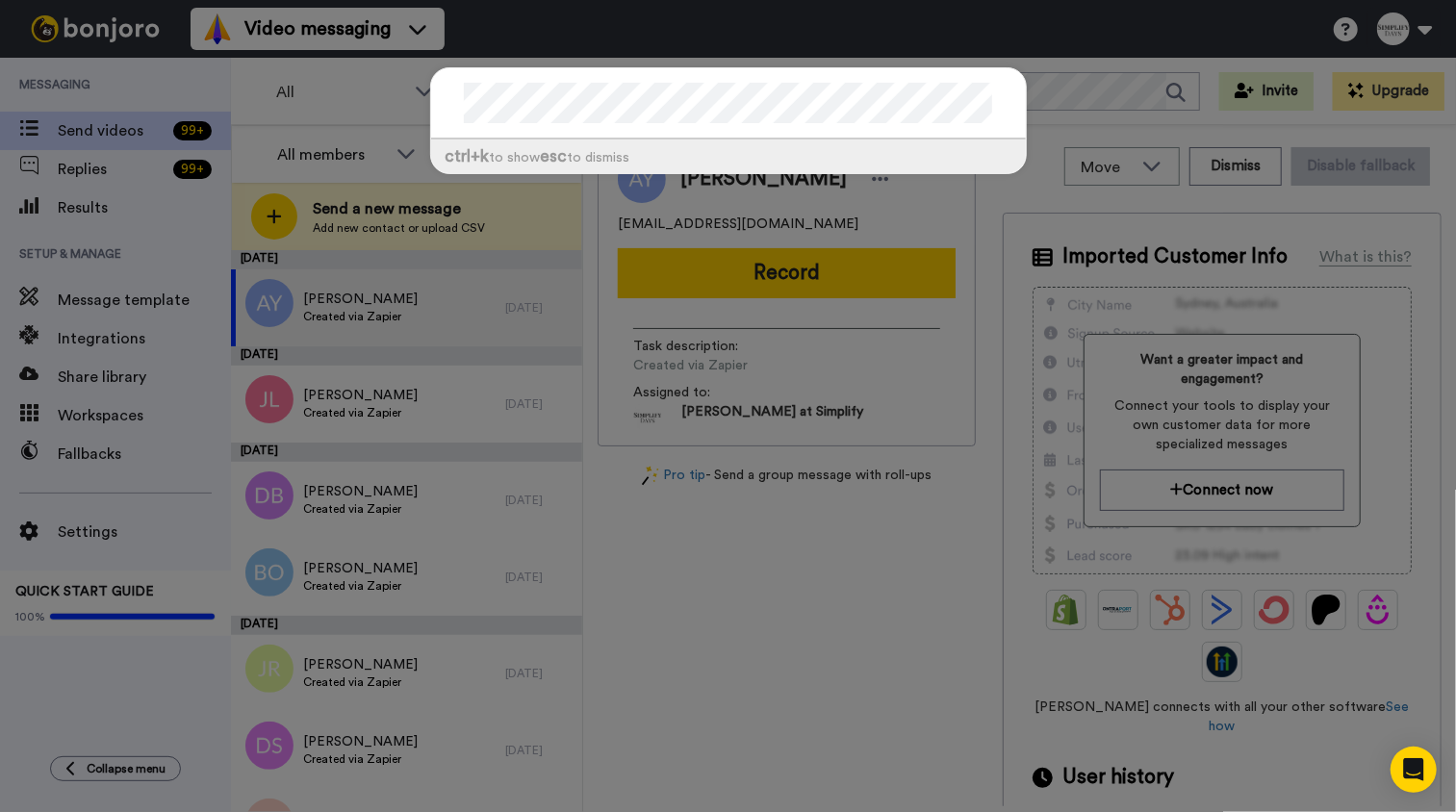
click at [91, 218] on div "ctrl +k to show esc to dismiss" at bounding box center [728, 406] width 1456 height 812
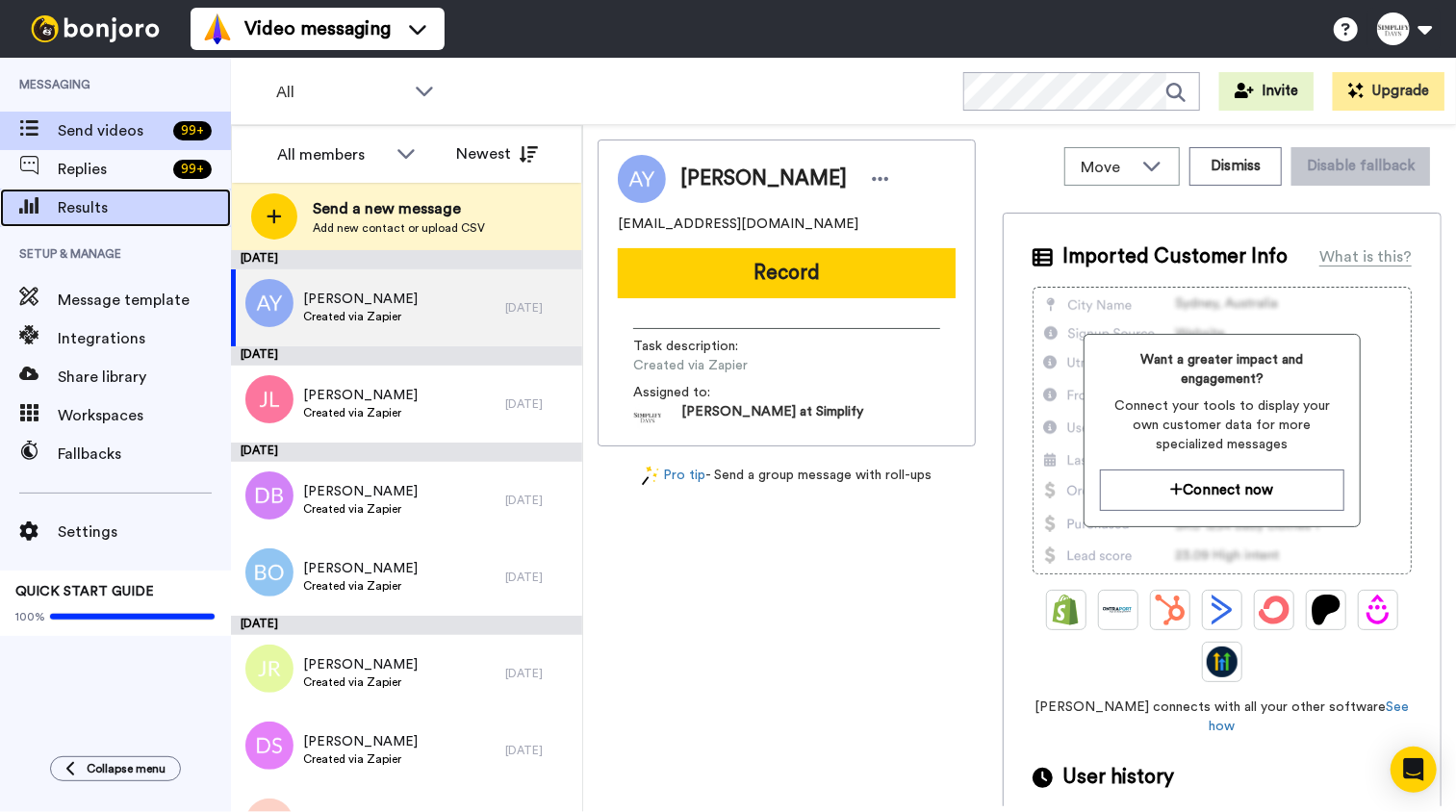
click at [92, 215] on span "Results" at bounding box center [144, 207] width 173 height 23
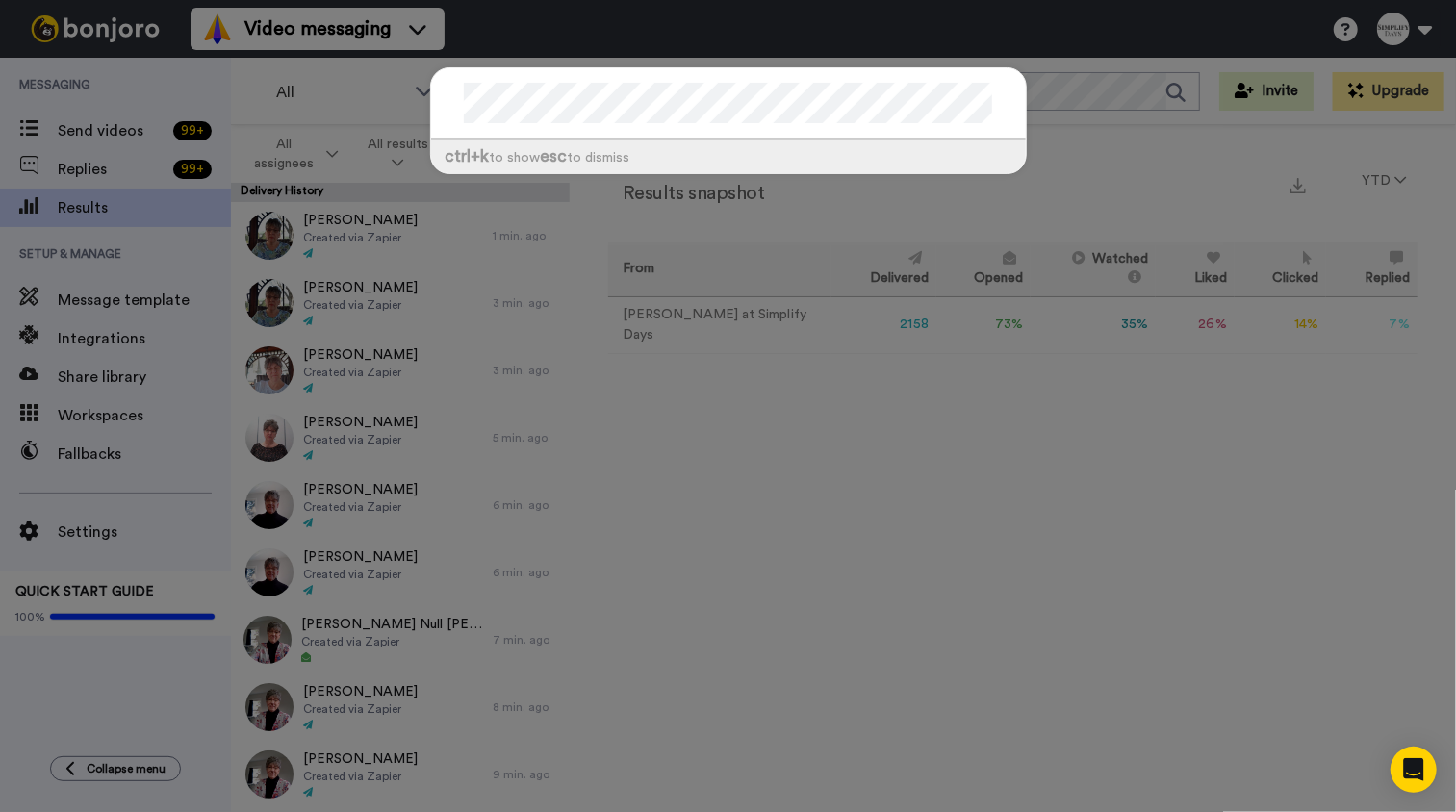
click at [111, 137] on div "ctrl +k to show esc to dismiss" at bounding box center [728, 406] width 1456 height 812
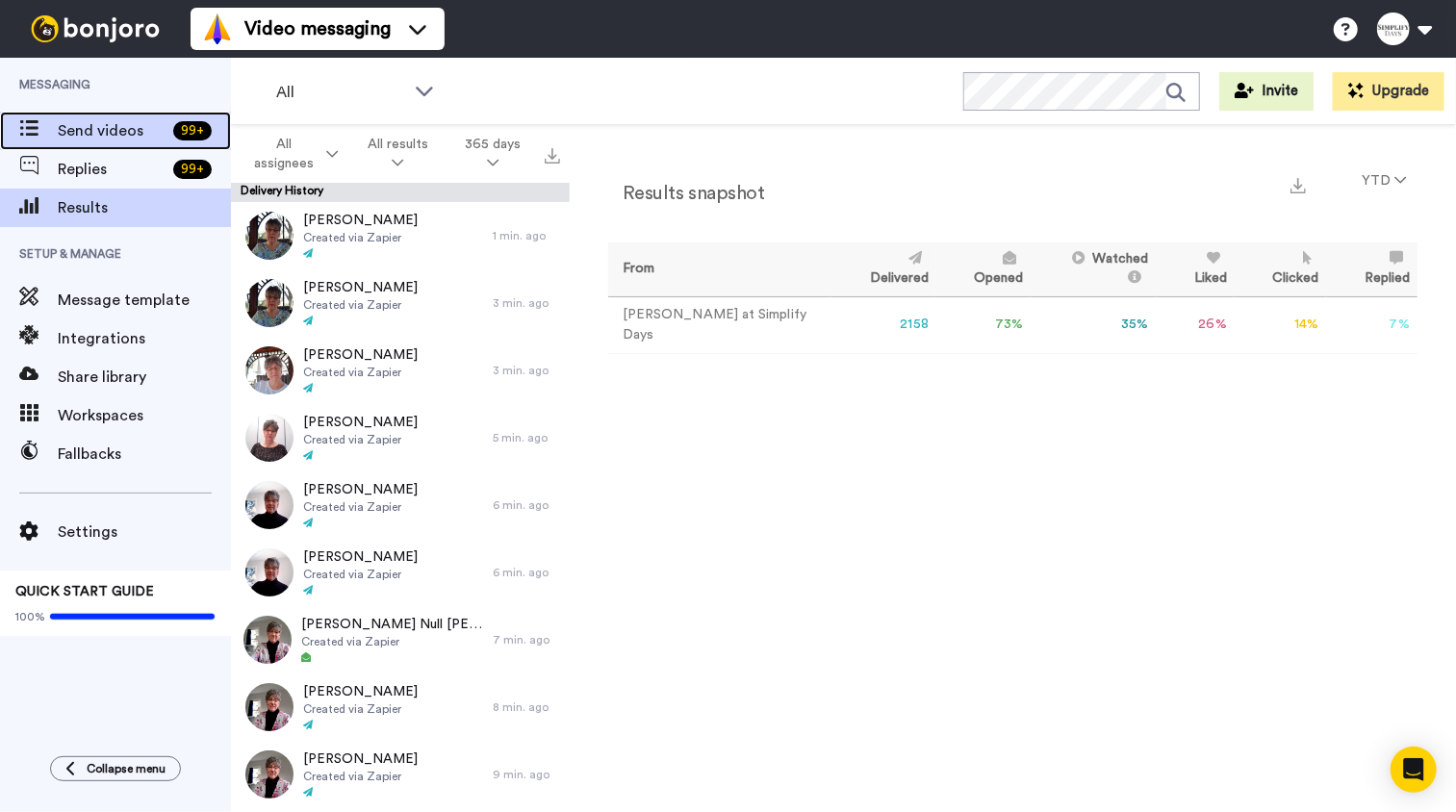
click at [109, 137] on span "Send videos" at bounding box center [112, 130] width 108 height 23
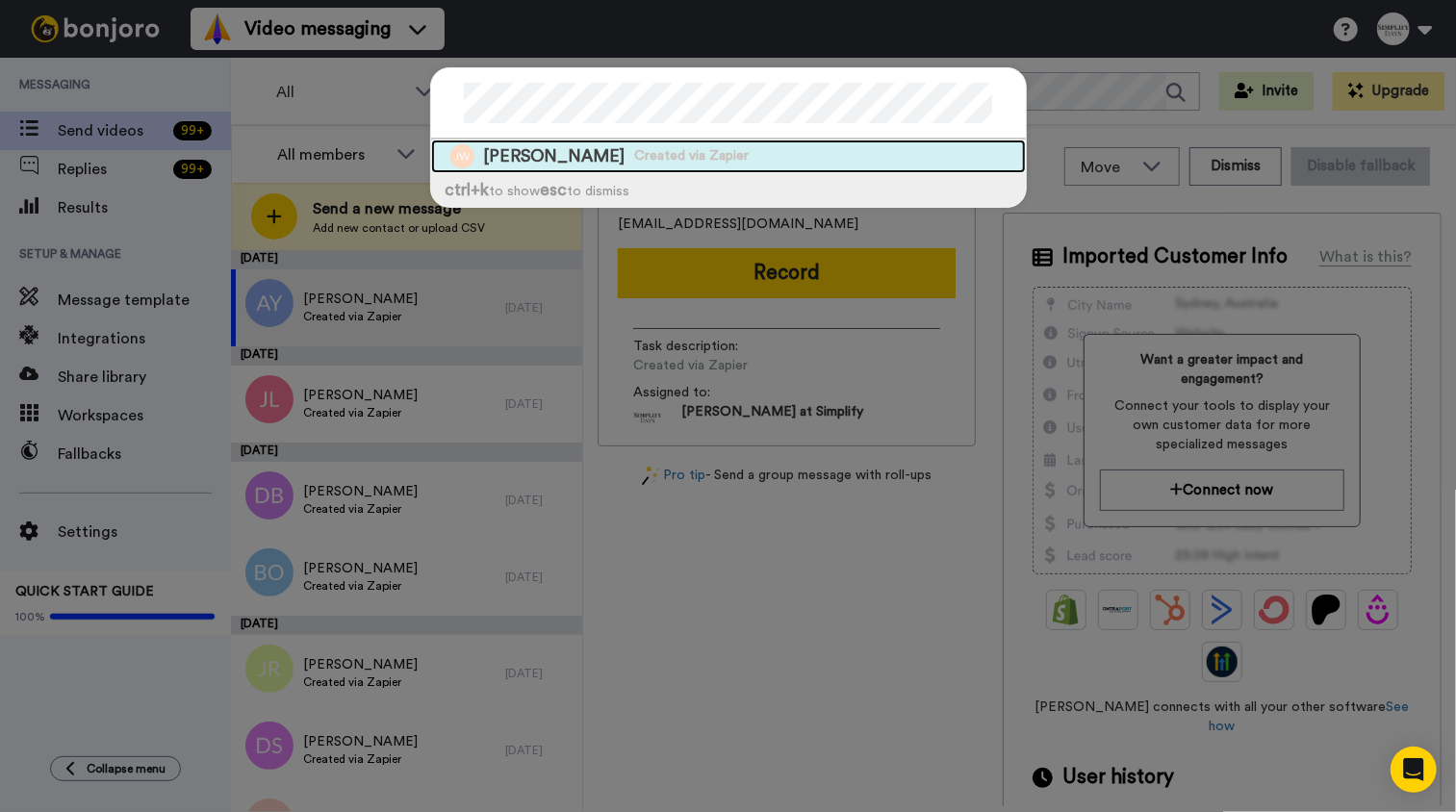
click at [635, 159] on span "Created via Zapier" at bounding box center [692, 155] width 115 height 19
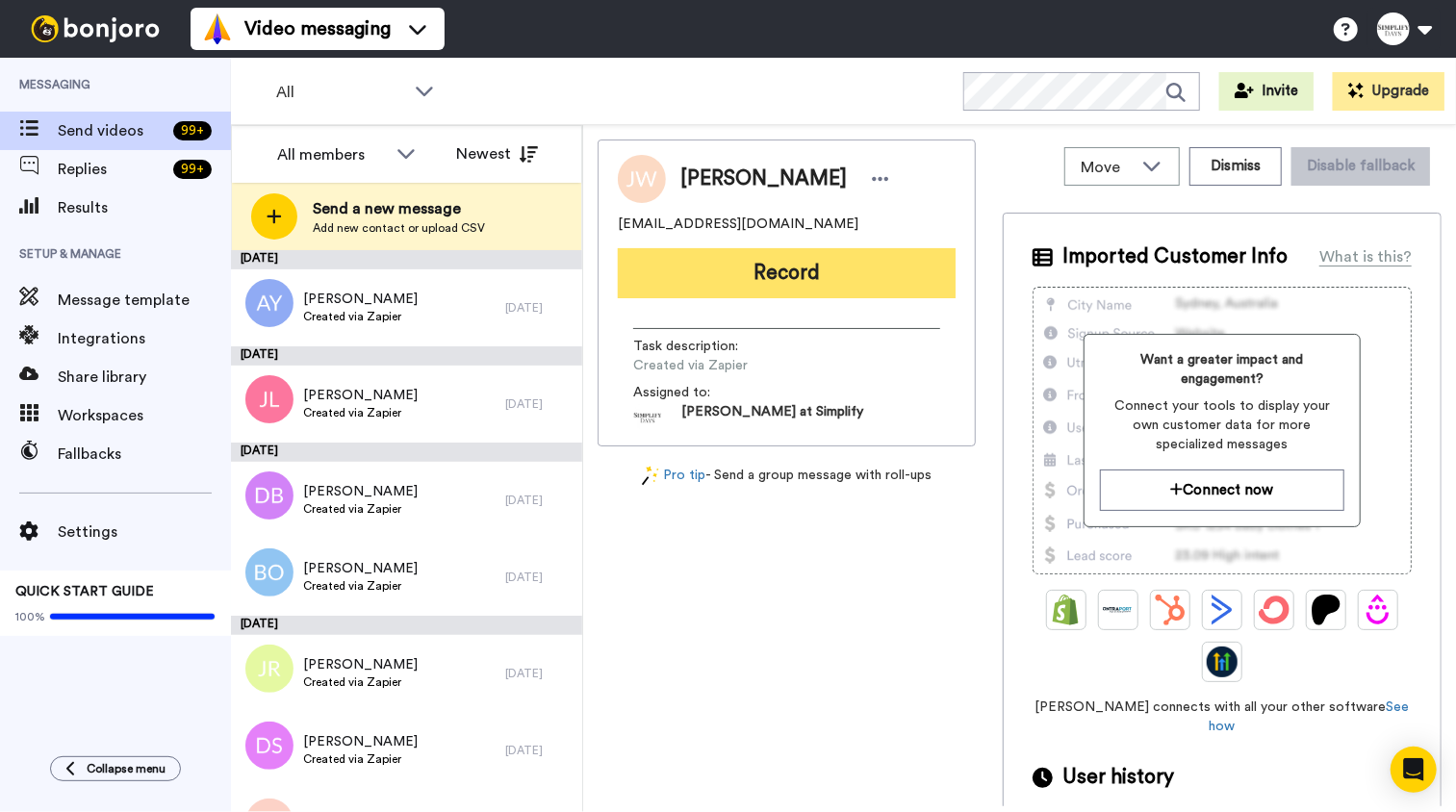
click at [809, 271] on button "Record" at bounding box center [786, 273] width 338 height 50
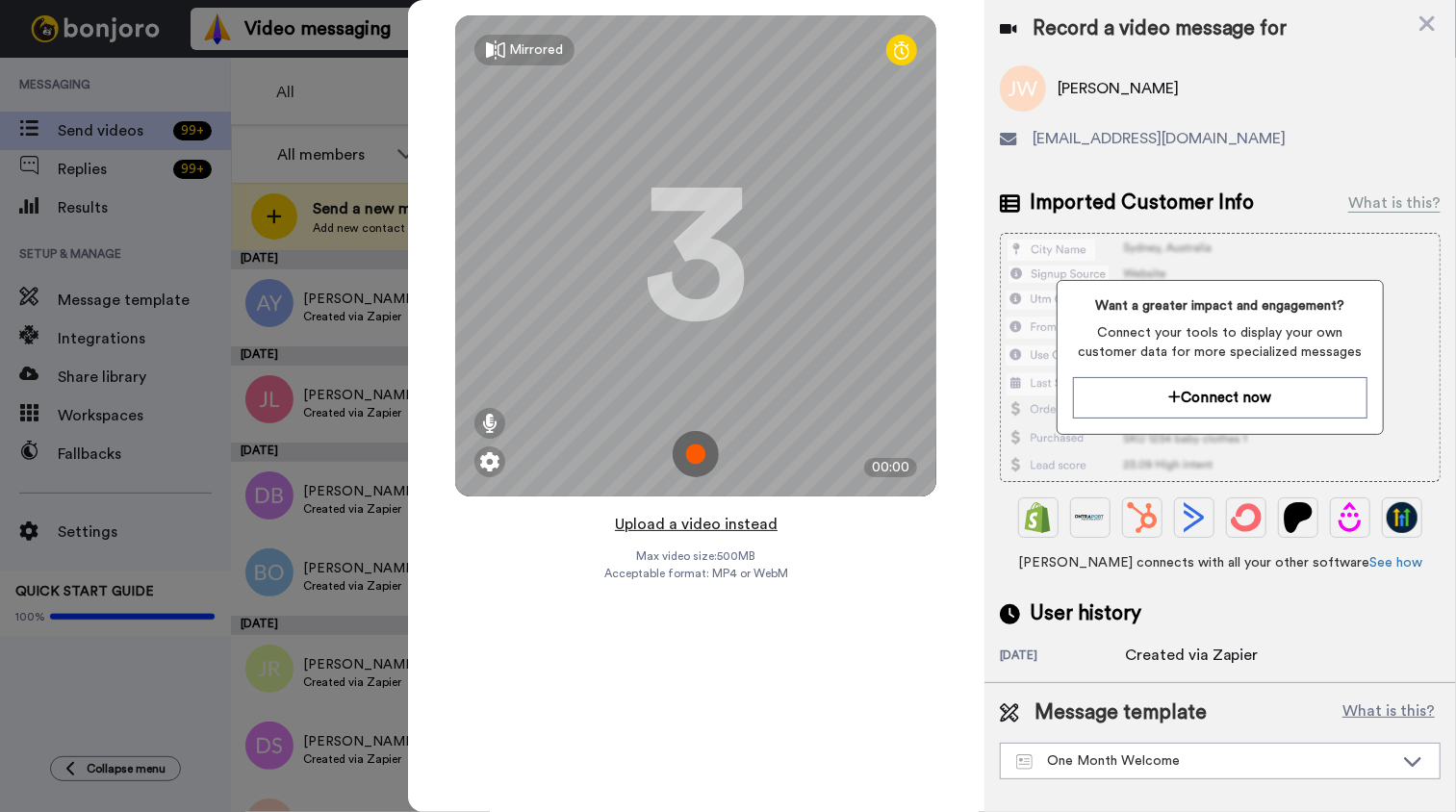
click at [737, 527] on button "Upload a video instead" at bounding box center [696, 523] width 174 height 25
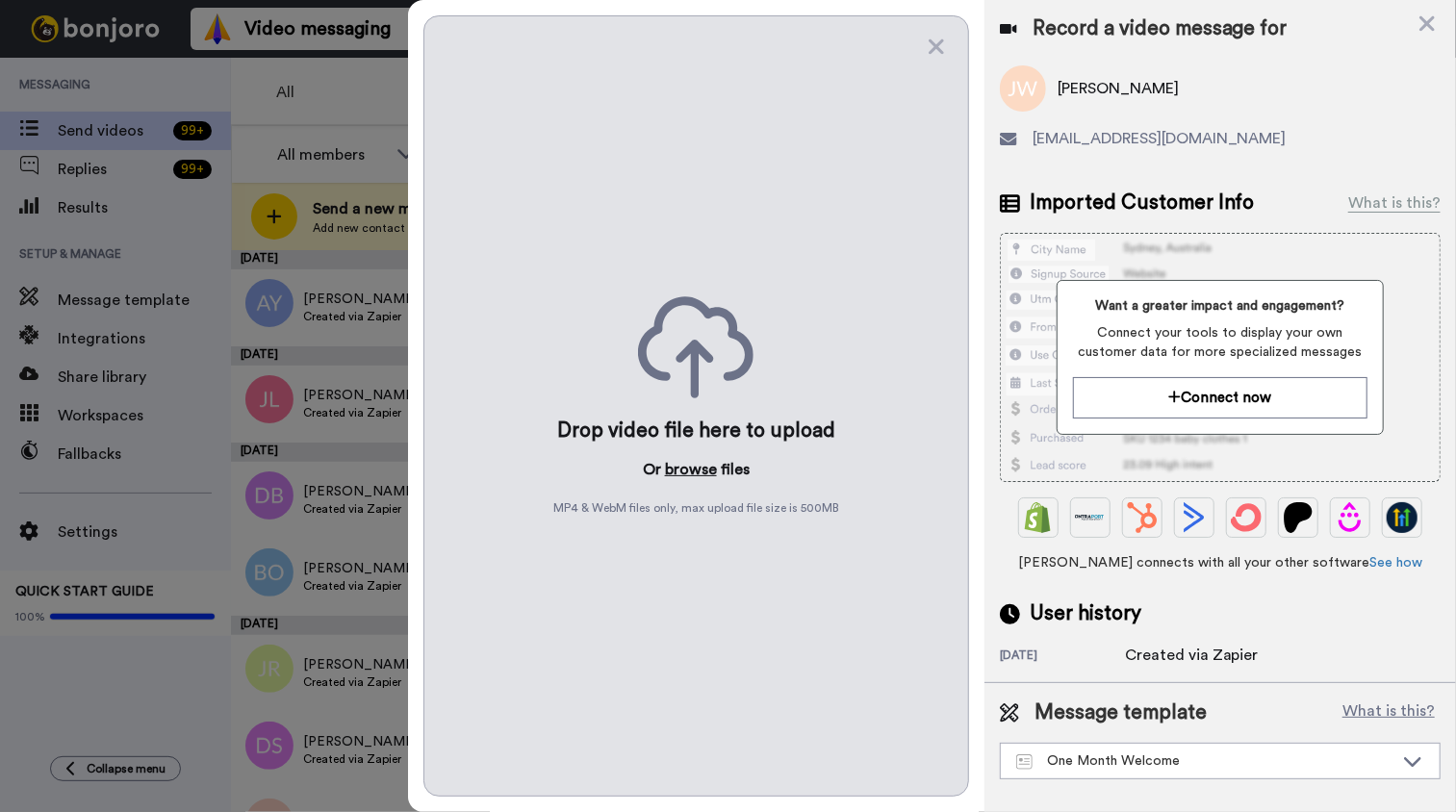
click at [694, 471] on button "browse" at bounding box center [691, 468] width 52 height 23
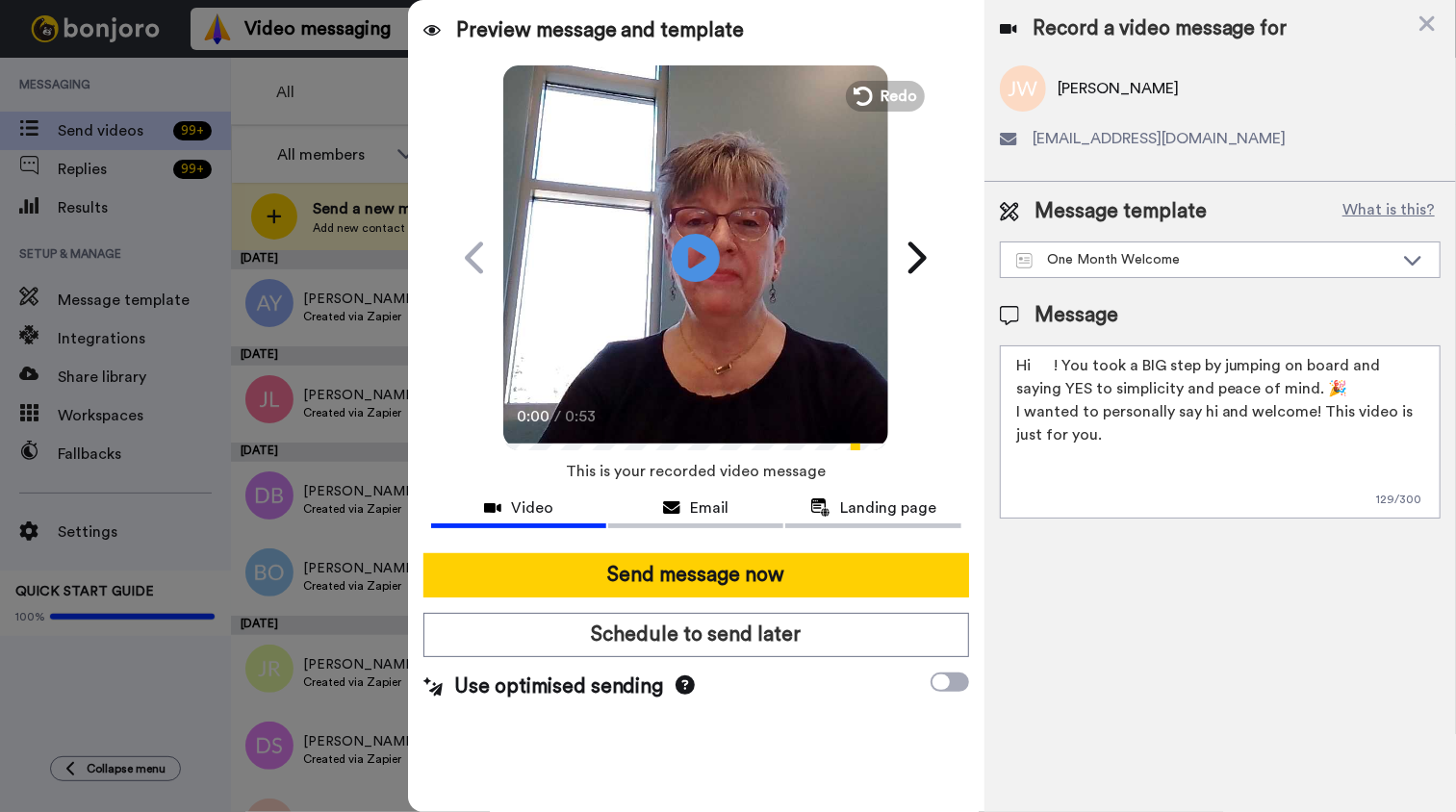
drag, startPoint x: 1037, startPoint y: 369, endPoint x: 1047, endPoint y: 402, distance: 34.5
click at [1038, 371] on textarea "Hi ! You took a BIG step by jumping on board and saying YES to simplicity and p…" at bounding box center [1219, 431] width 441 height 173
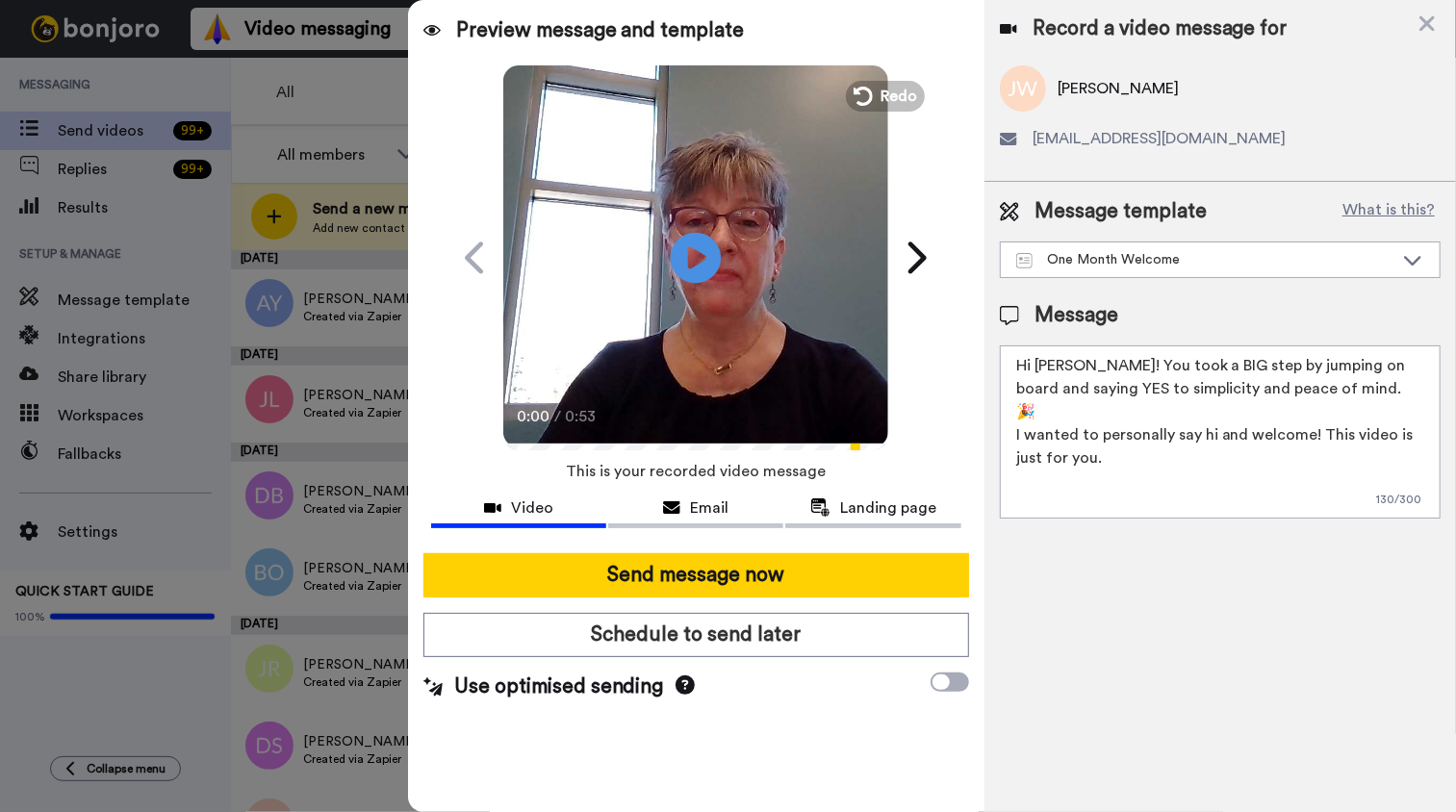
type textarea "Hi John! You took a BIG step by jumping on board and saying YES to simplicity a…"
click at [714, 249] on icon at bounding box center [696, 257] width 51 height 51
click at [722, 286] on video at bounding box center [696, 255] width 385 height 385
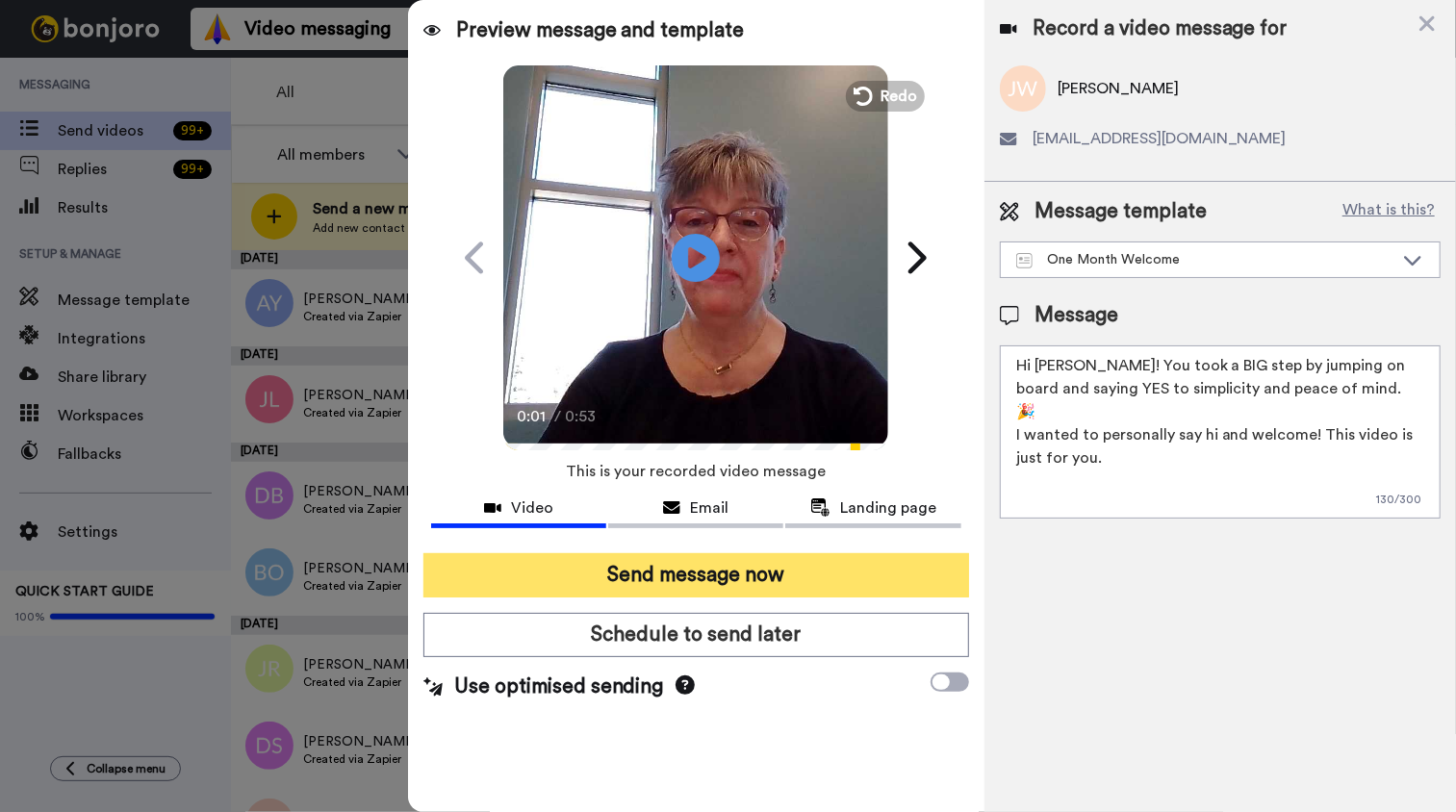
click at [709, 569] on button "Send message now" at bounding box center [697, 575] width 546 height 44
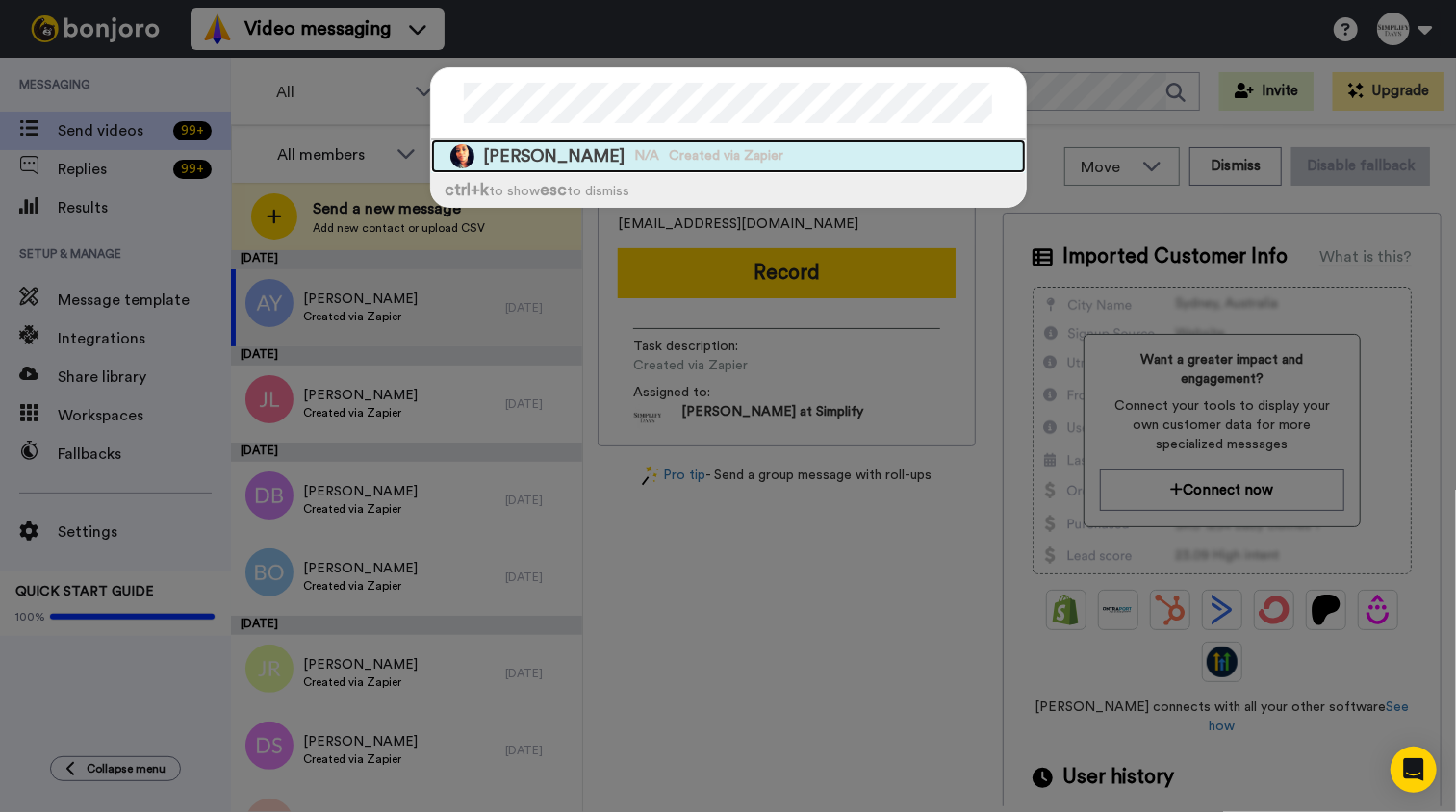
click at [706, 146] on span "Created via Zapier" at bounding box center [727, 155] width 115 height 19
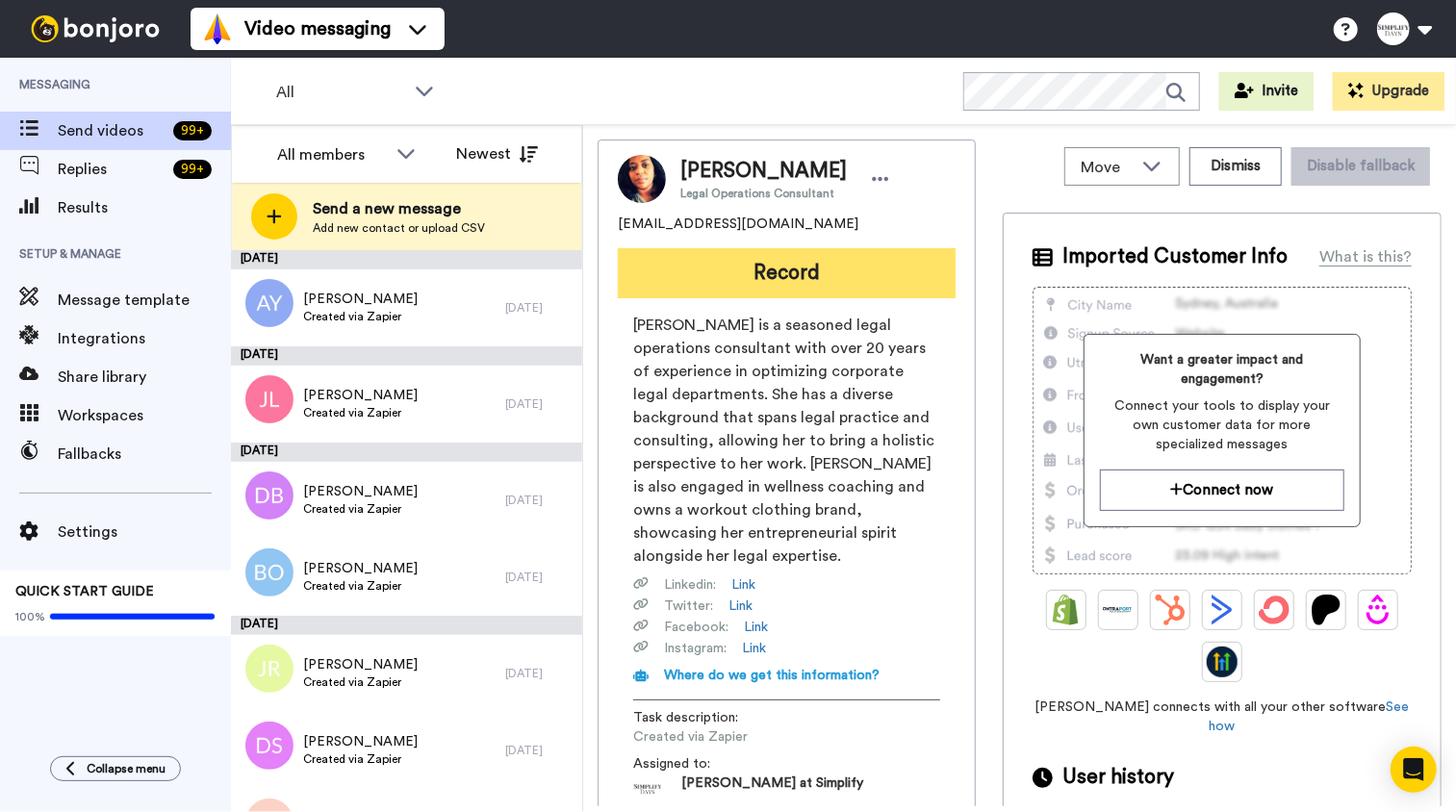
click at [746, 273] on button "Record" at bounding box center [786, 273] width 338 height 50
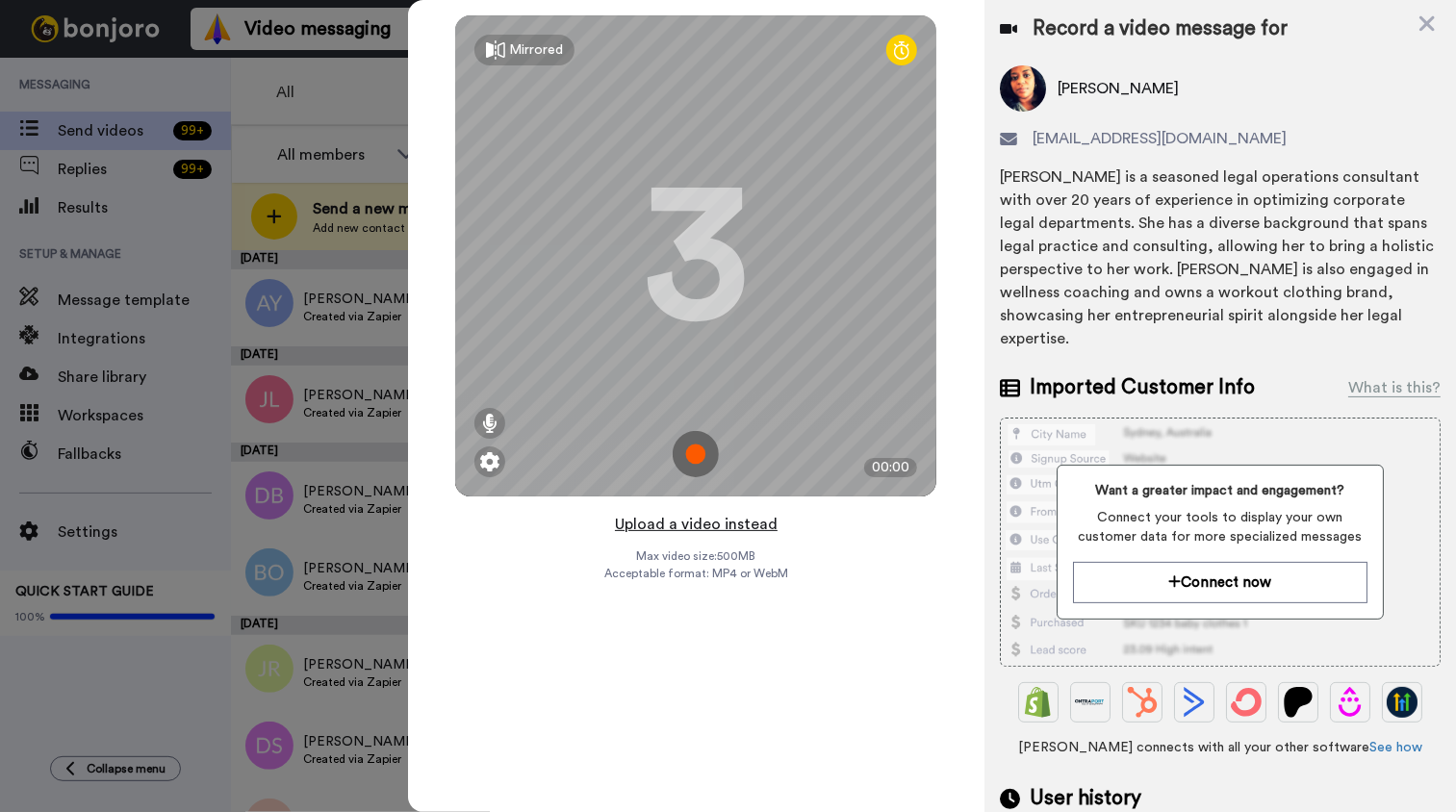
click at [727, 519] on button "Upload a video instead" at bounding box center [696, 523] width 174 height 25
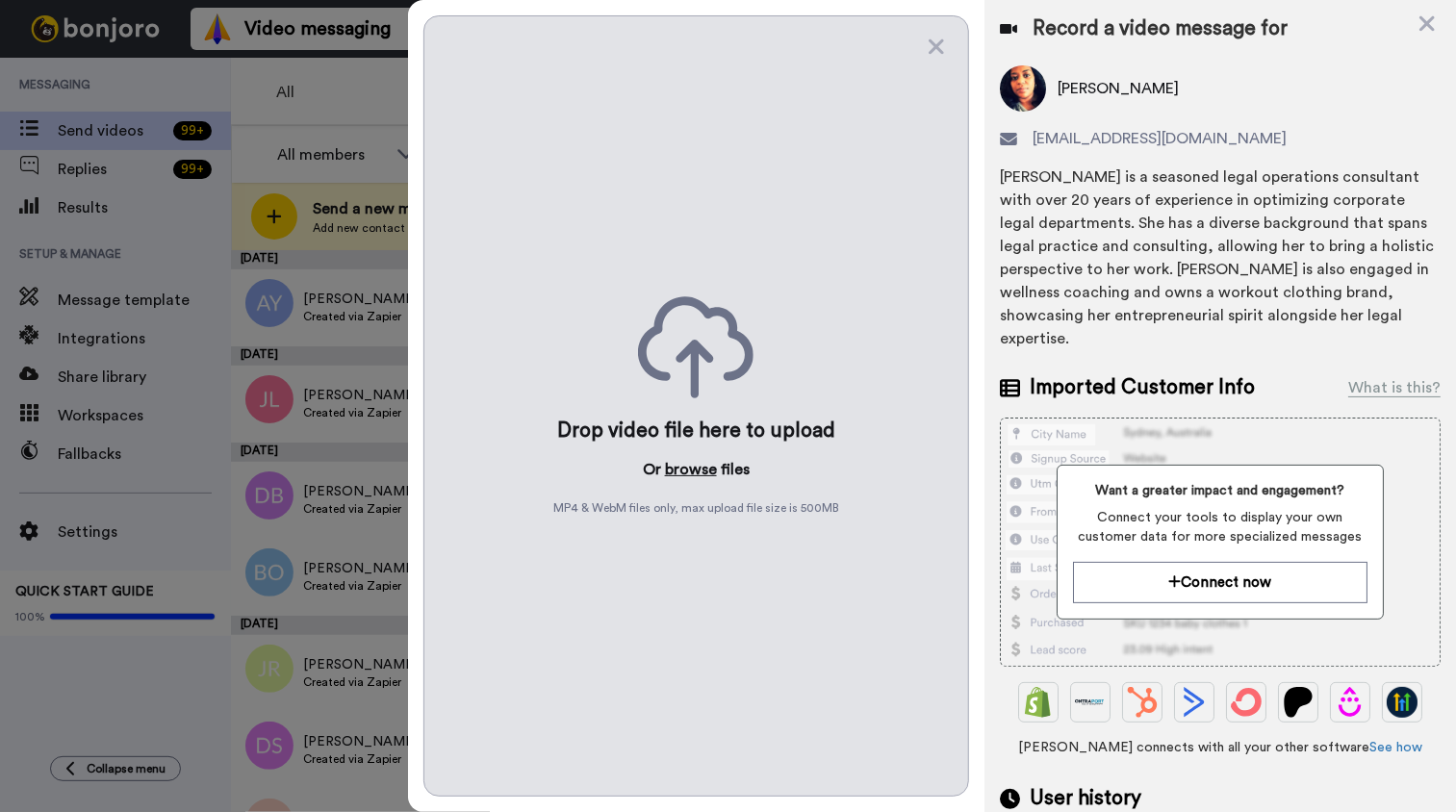
click at [702, 472] on button "browse" at bounding box center [691, 468] width 52 height 23
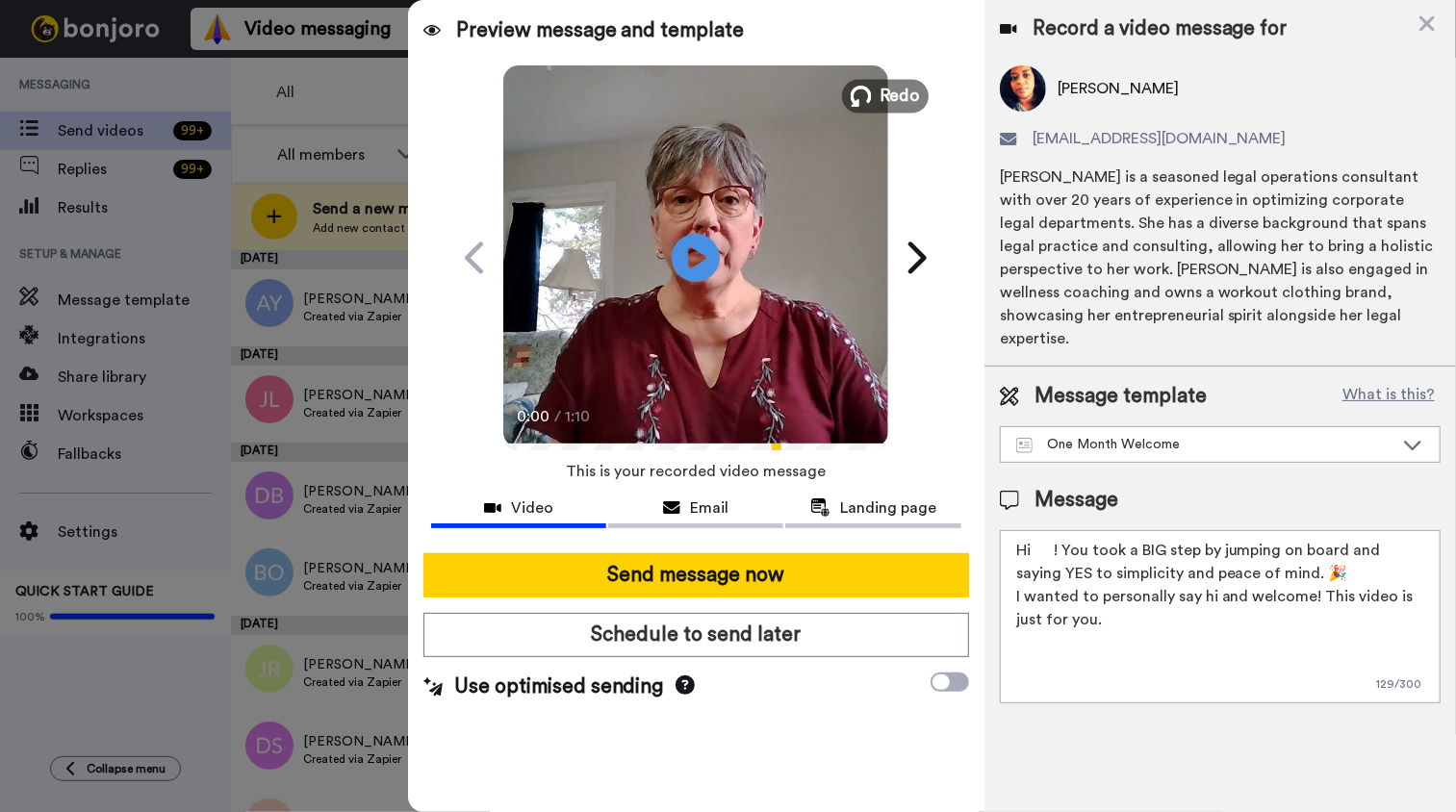
click at [896, 87] on span "Redo" at bounding box center [900, 95] width 40 height 25
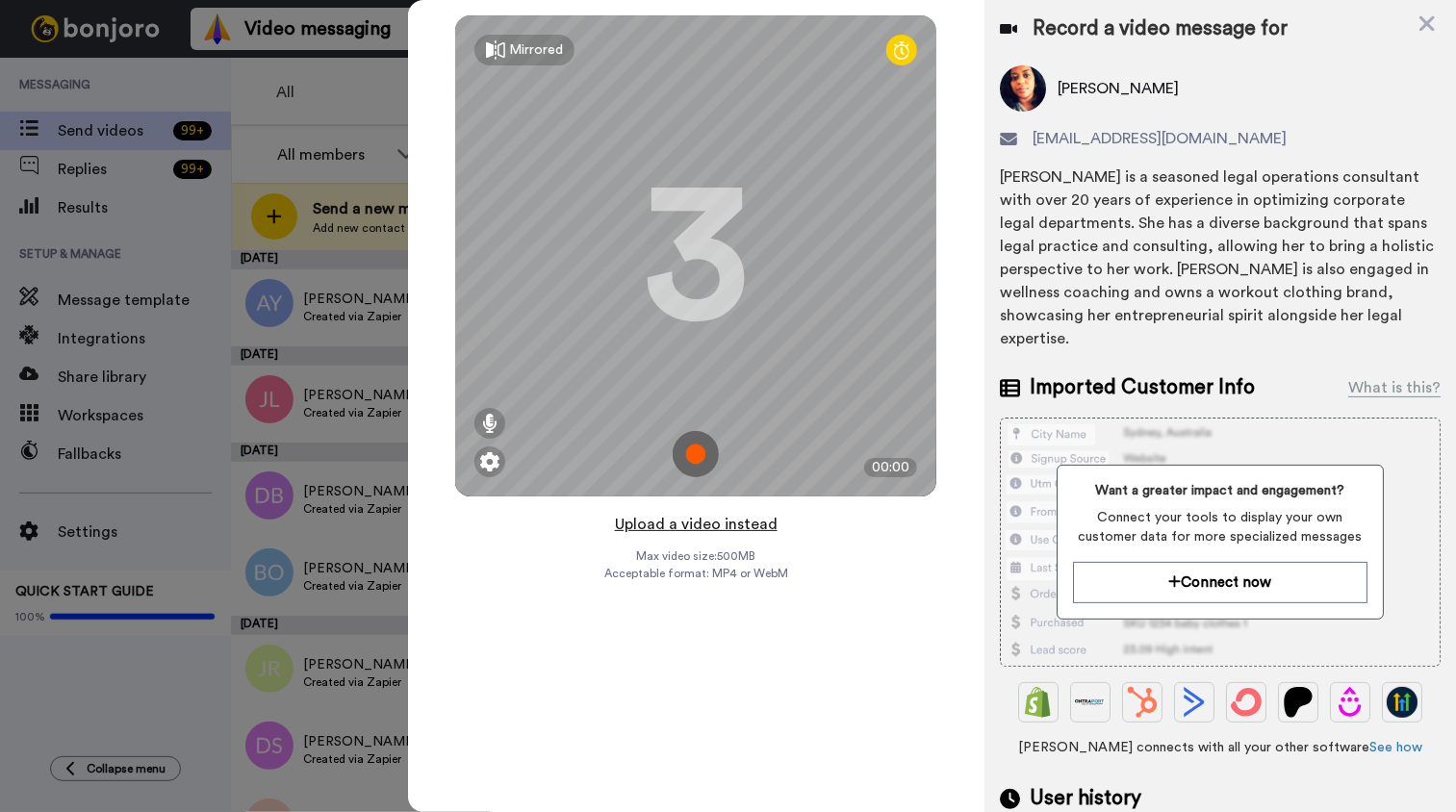
click at [733, 530] on button "Upload a video instead" at bounding box center [696, 523] width 174 height 25
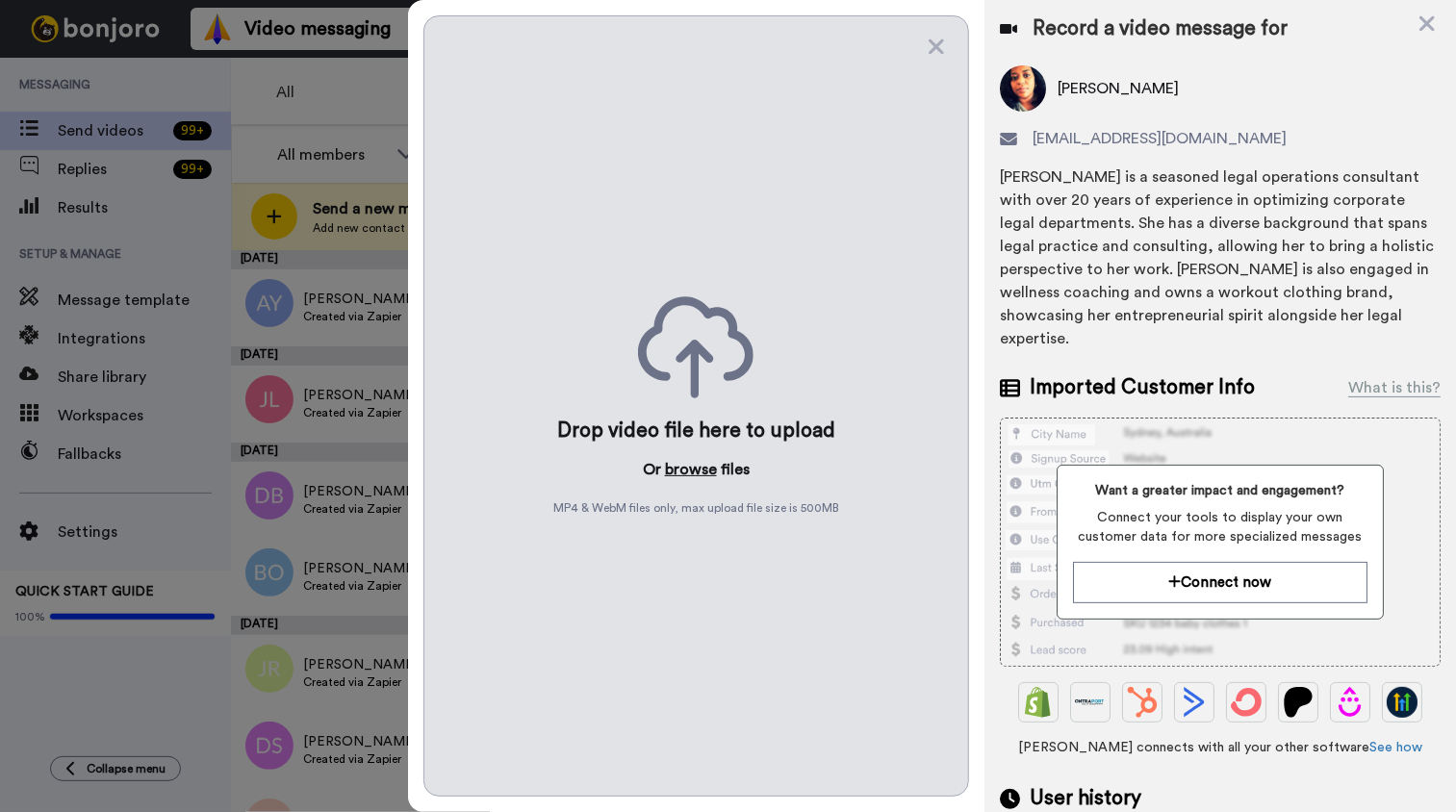
click at [705, 478] on button "browse" at bounding box center [691, 468] width 52 height 23
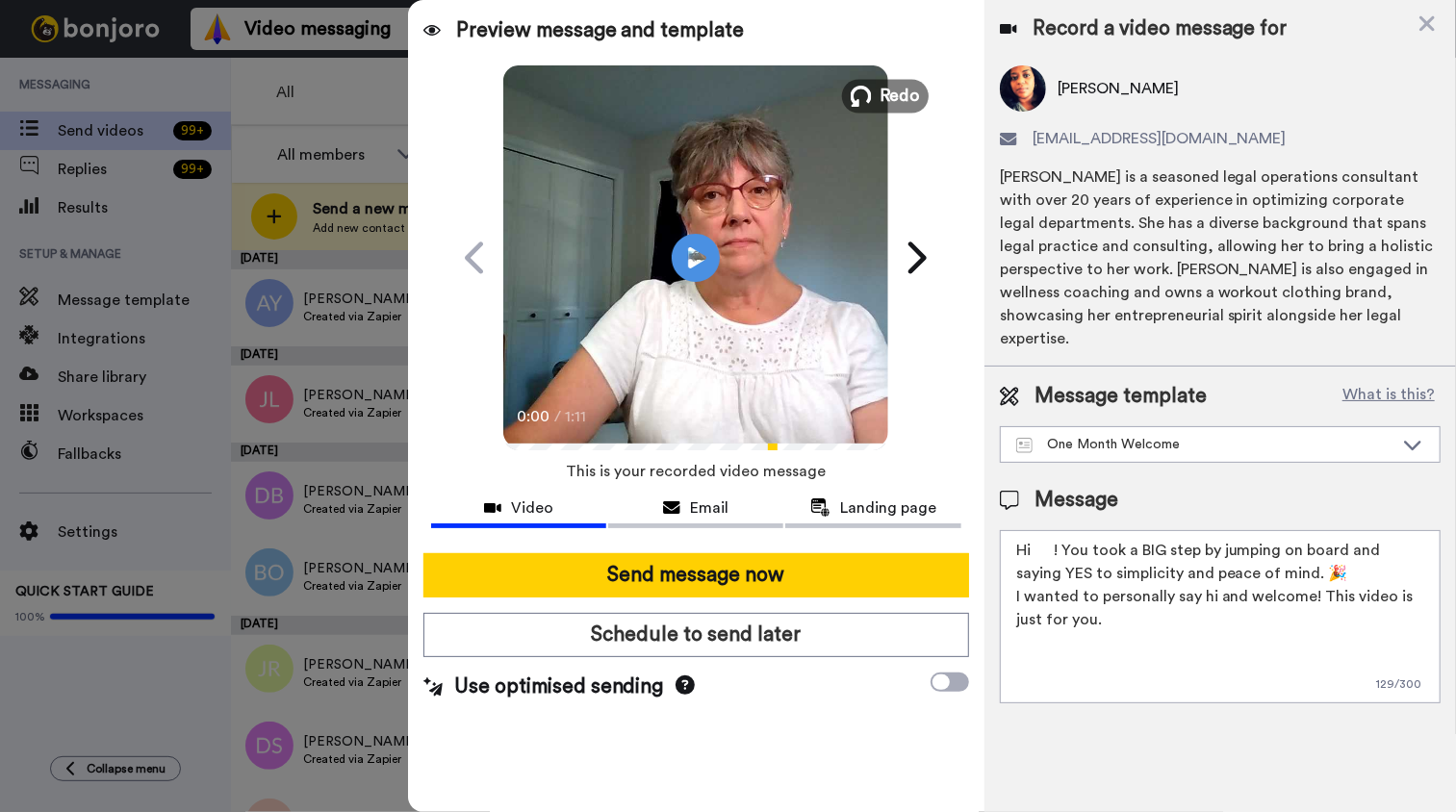
click at [870, 104] on icon at bounding box center [860, 96] width 21 height 21
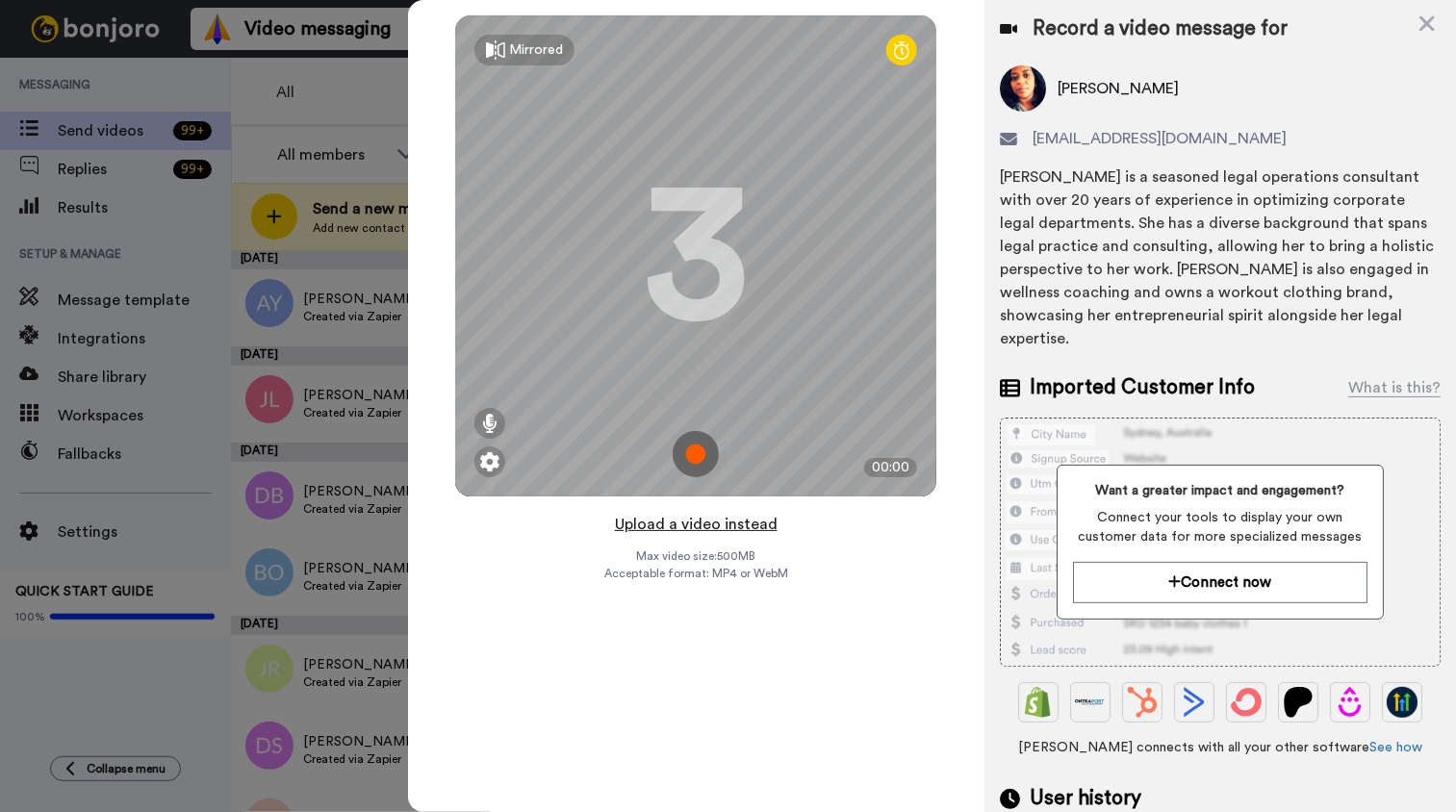
click at [750, 525] on button "Upload a video instead" at bounding box center [696, 523] width 174 height 25
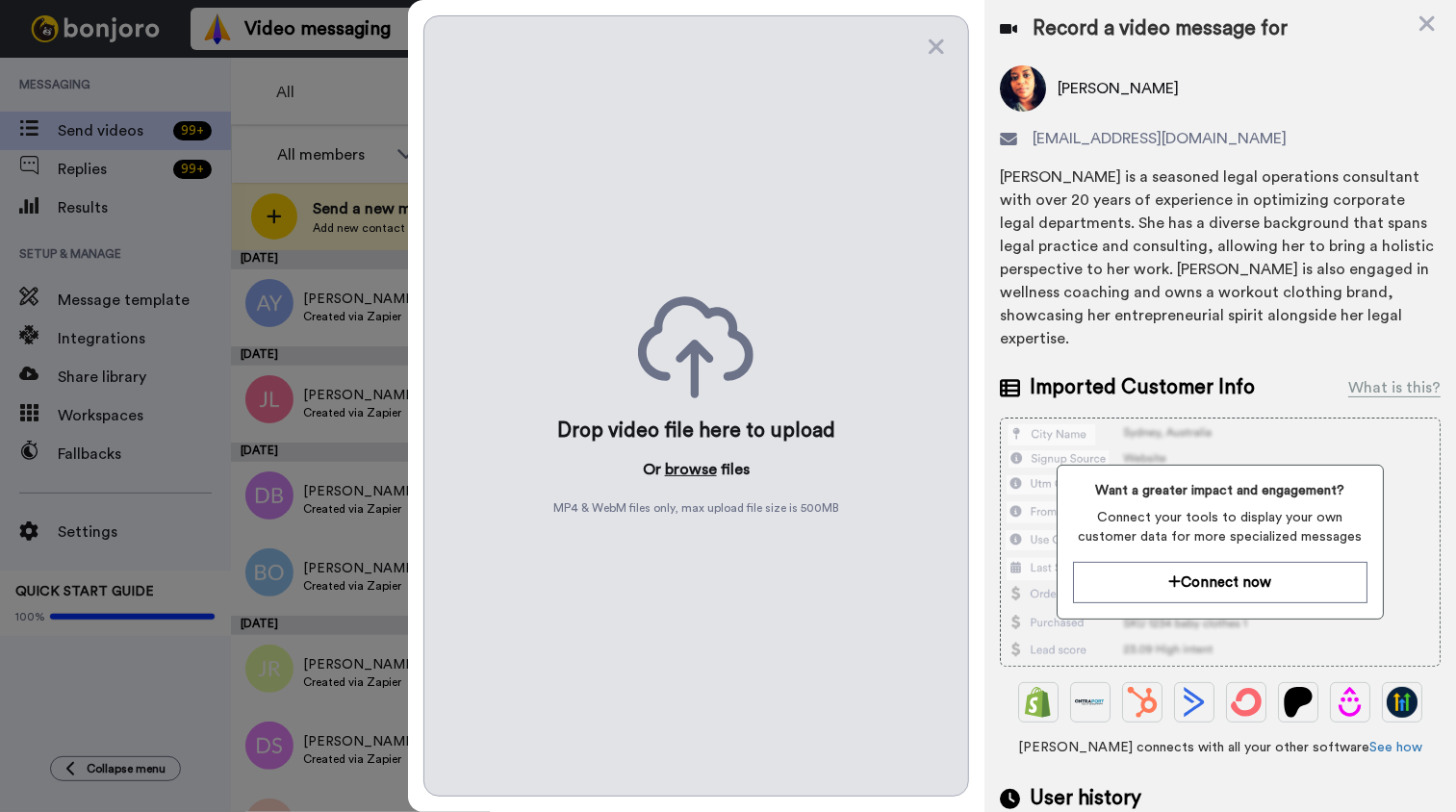
click at [699, 463] on button "browse" at bounding box center [691, 468] width 52 height 23
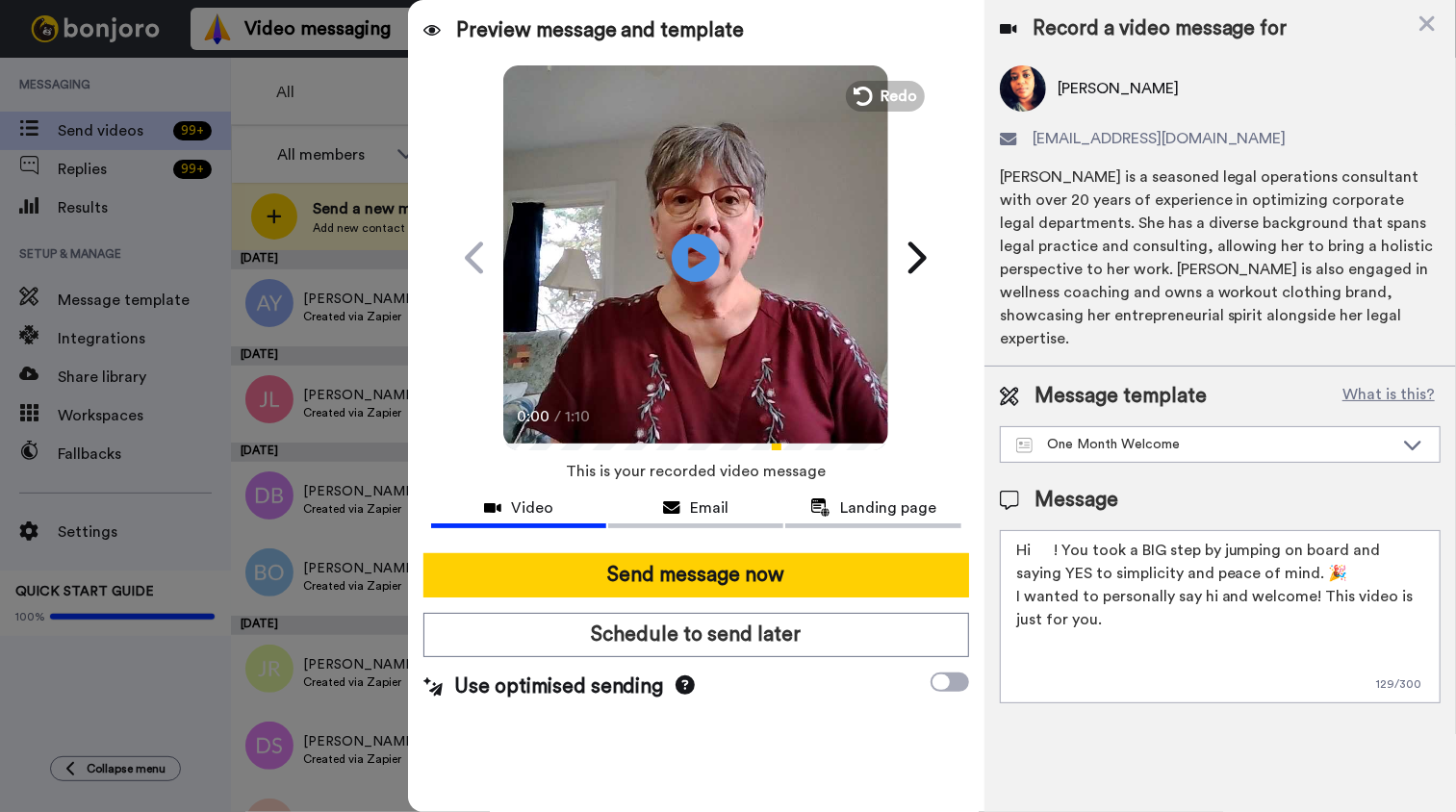
click at [1032, 530] on textarea "Hi ! You took a BIG step by jumping on board and saying YES to simplicity and p…" at bounding box center [1219, 616] width 441 height 173
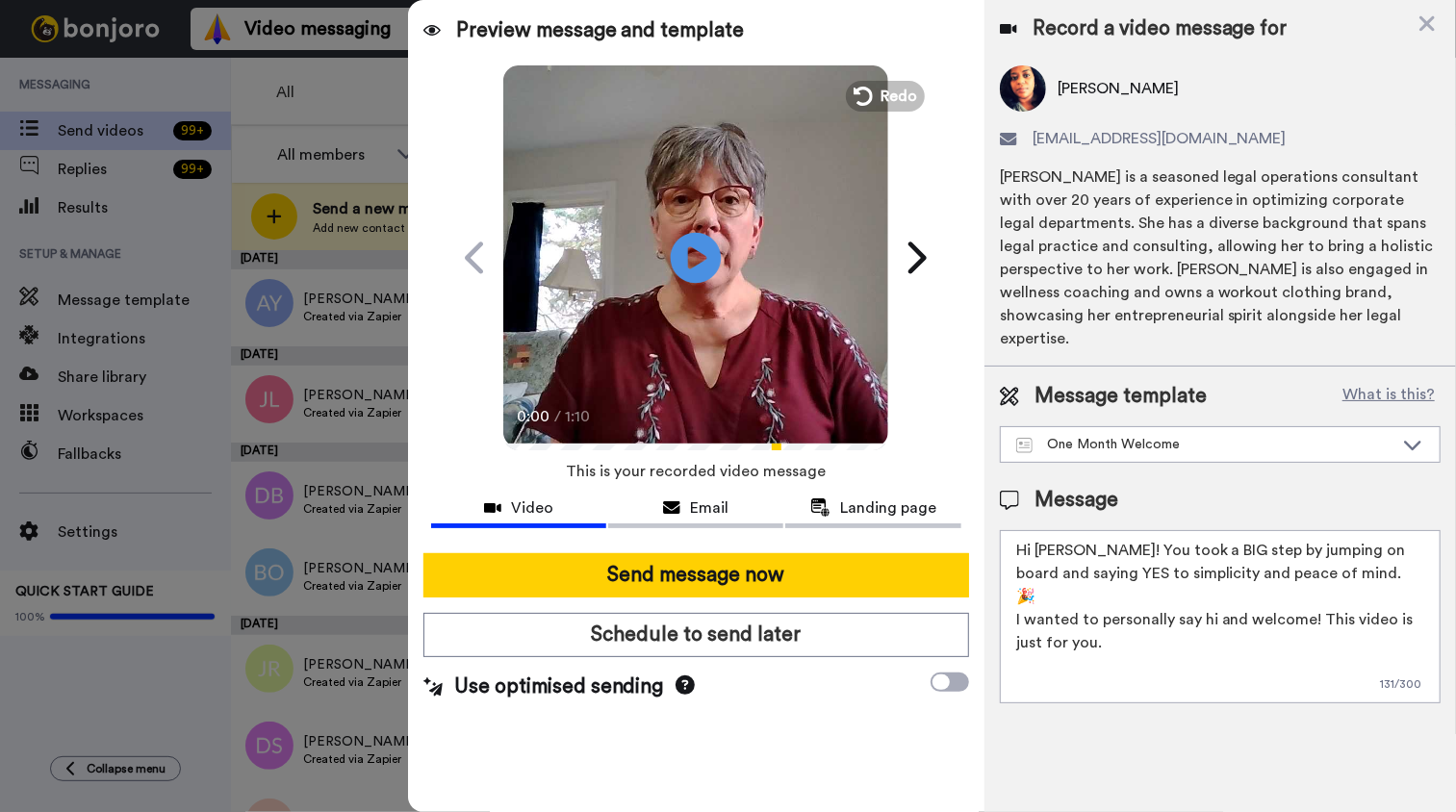
type textarea "Hi Joy! You took a BIG step by jumping on board and saying YES to simplicity an…"
click at [692, 264] on icon "Play/Pause" at bounding box center [696, 257] width 51 height 91
click at [698, 321] on video at bounding box center [696, 255] width 385 height 385
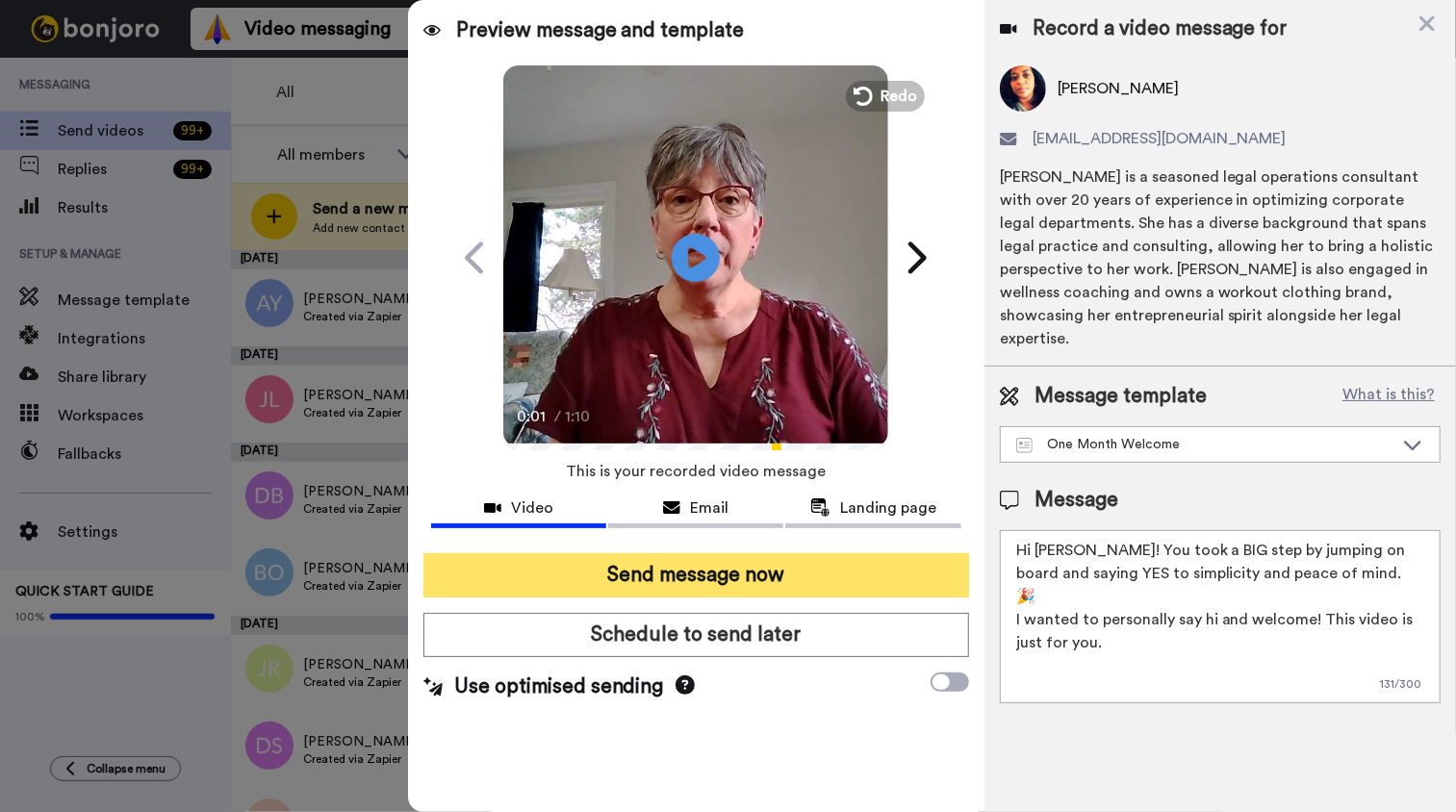
click at [744, 568] on button "Send message now" at bounding box center [697, 575] width 546 height 44
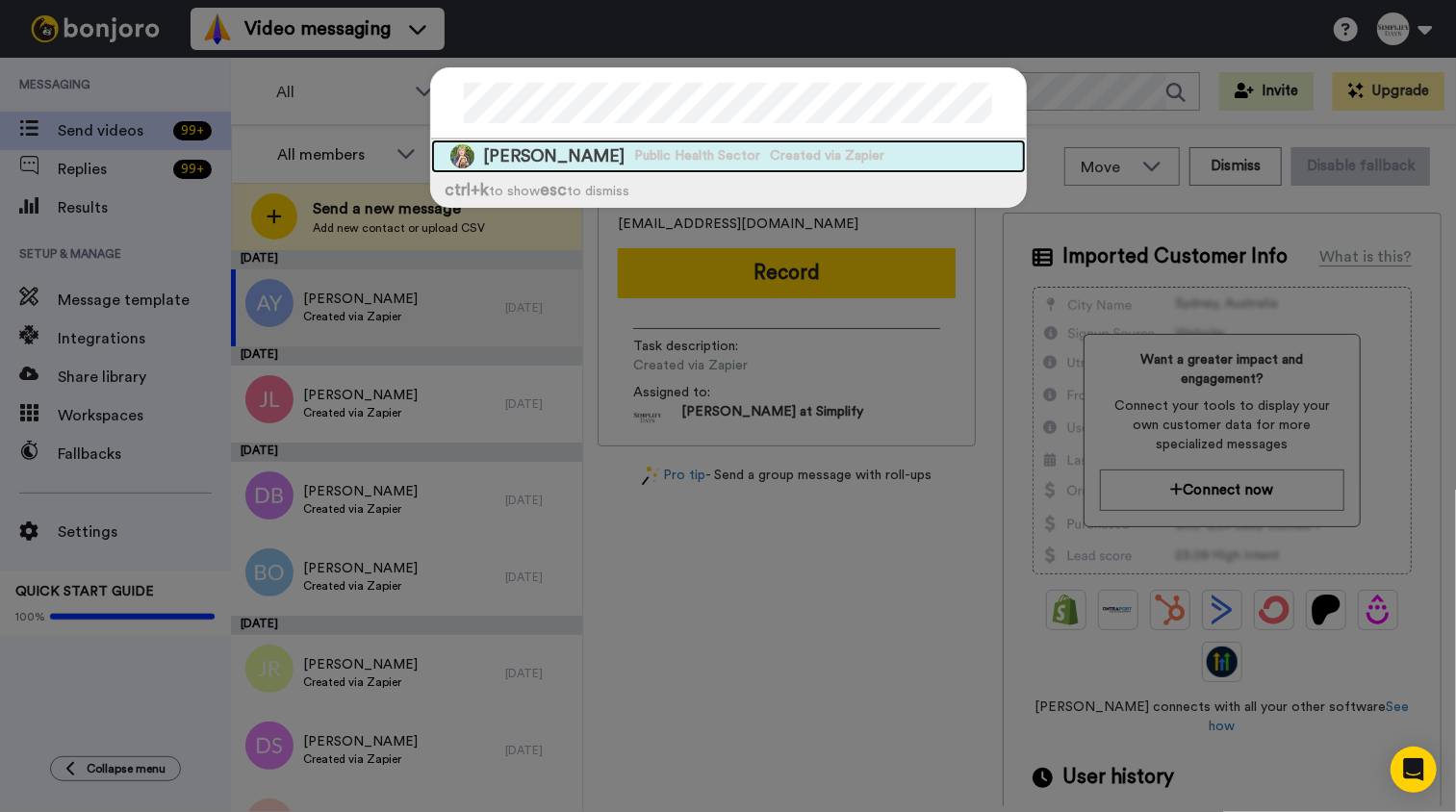
click at [686, 160] on span "Public Health Sector" at bounding box center [698, 155] width 126 height 19
